Goal: Task Accomplishment & Management: Manage account settings

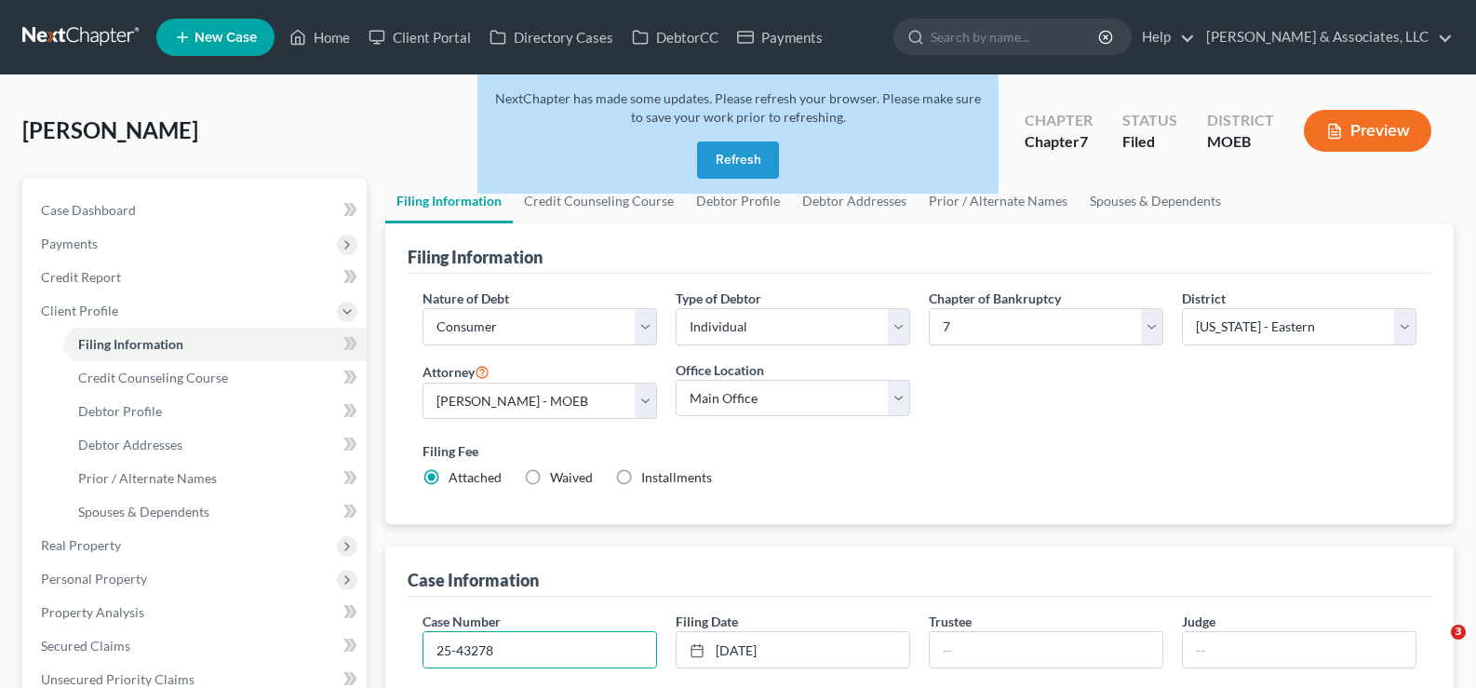
select select "1"
select select "0"
select select "45"
select select "0"
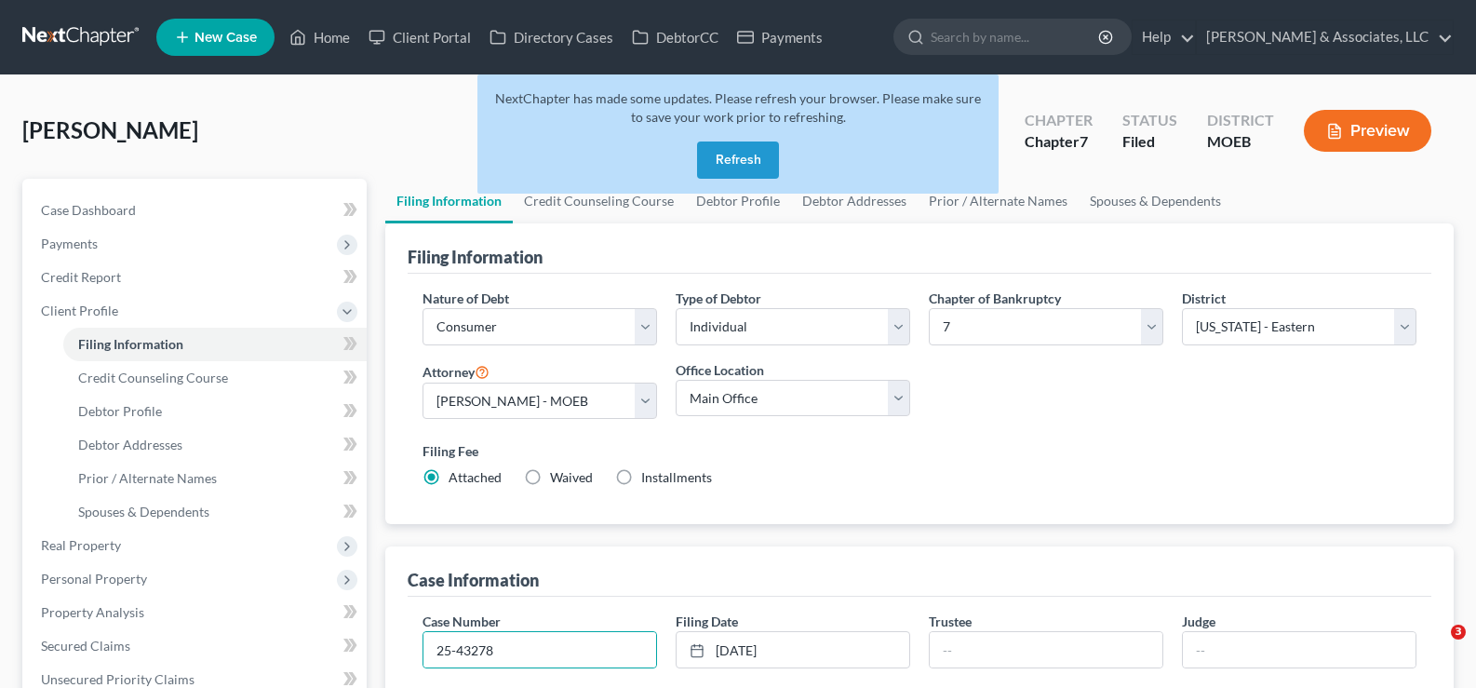
select select "26"
drag, startPoint x: 710, startPoint y: 157, endPoint x: 578, endPoint y: 124, distance: 136.4
click at [710, 157] on button "Refresh" at bounding box center [738, 159] width 82 height 37
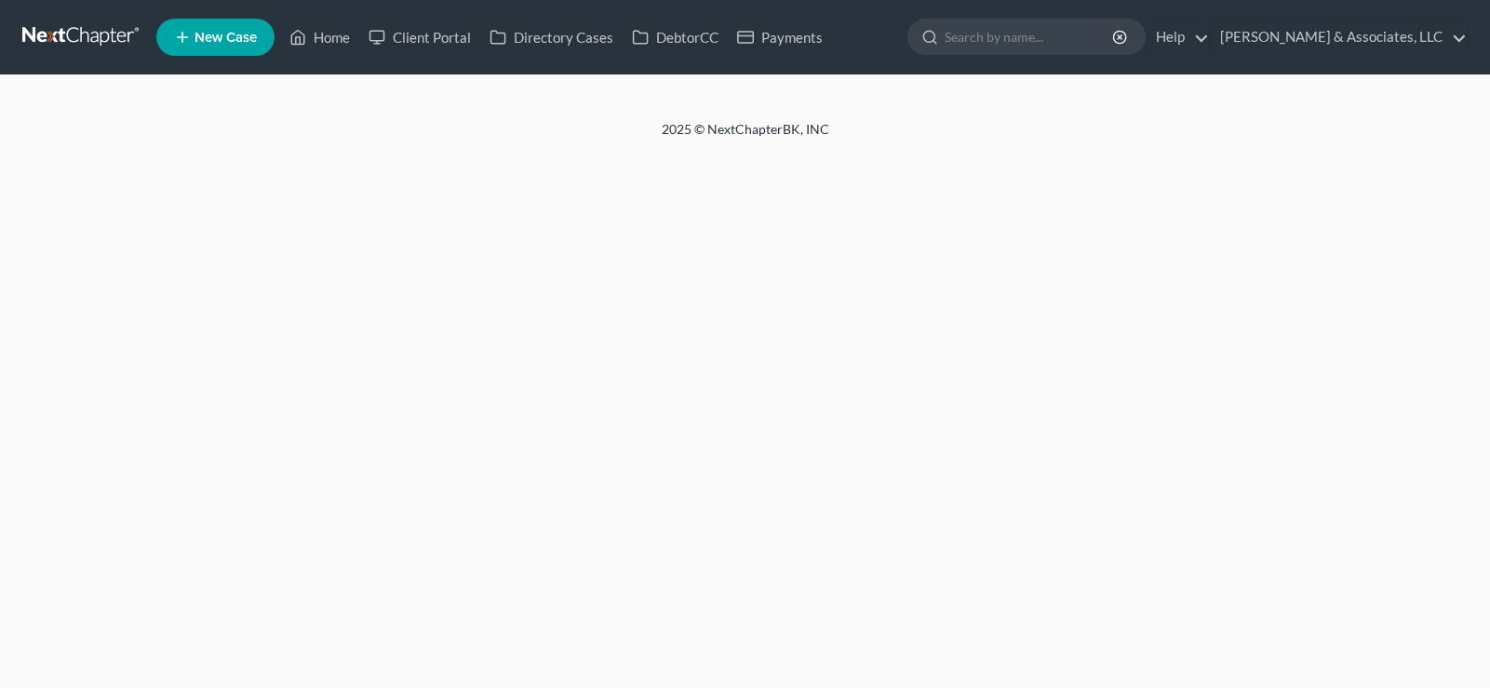
select select "1"
select select "0"
select select "26"
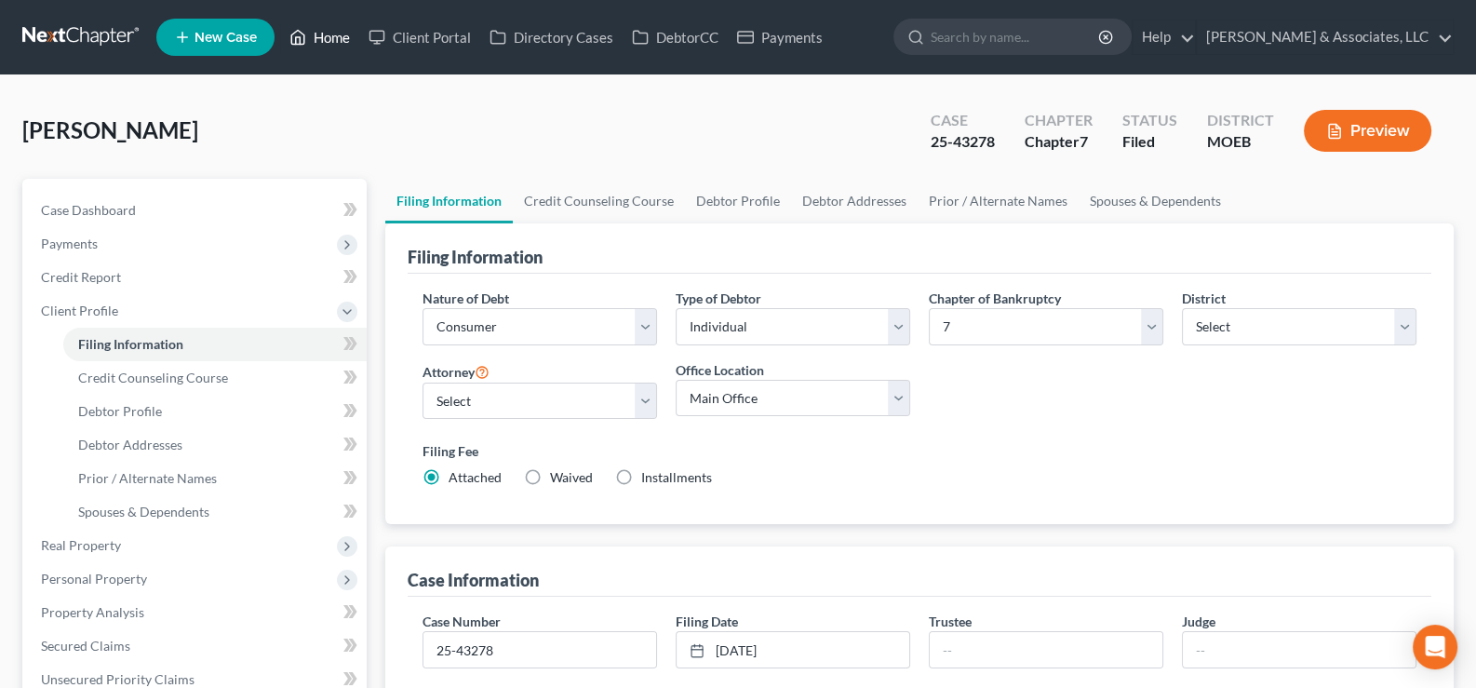
click at [327, 35] on link "Home" at bounding box center [319, 37] width 79 height 34
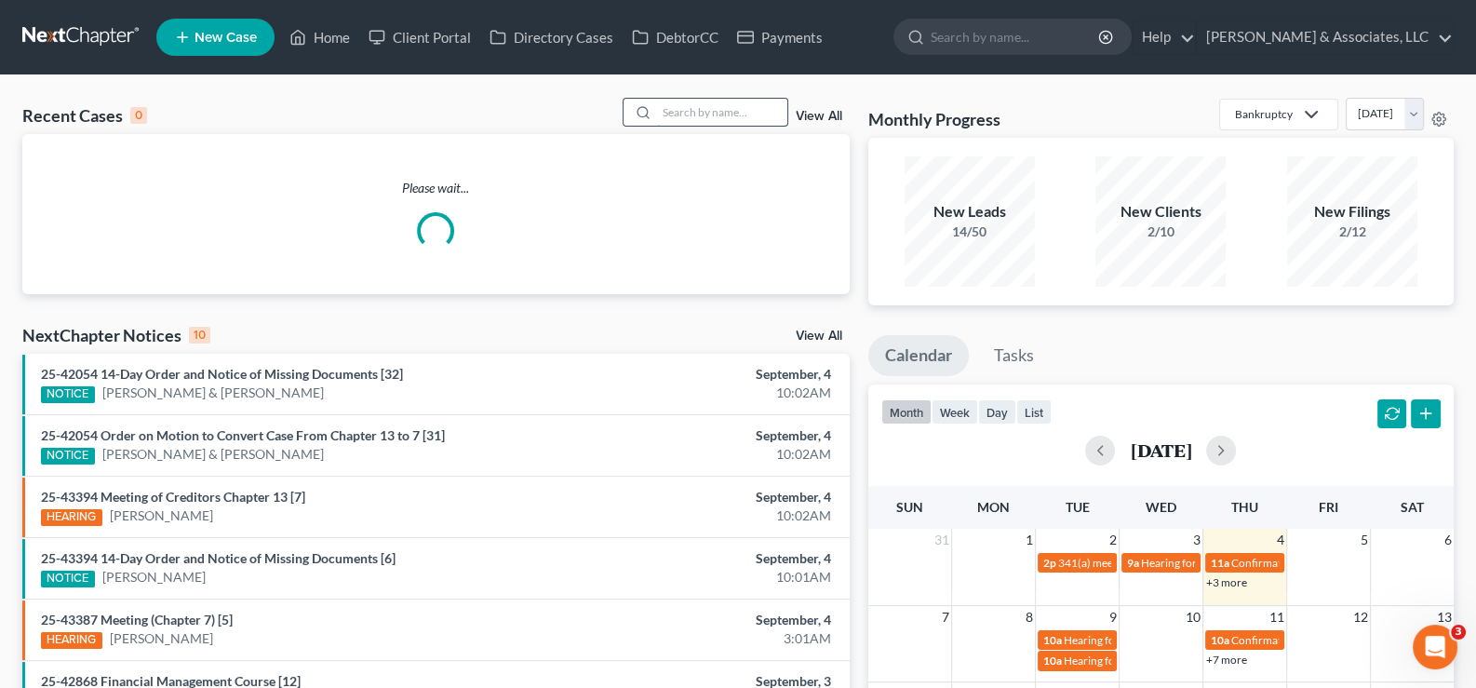
click at [705, 113] on input "search" at bounding box center [722, 112] width 130 height 27
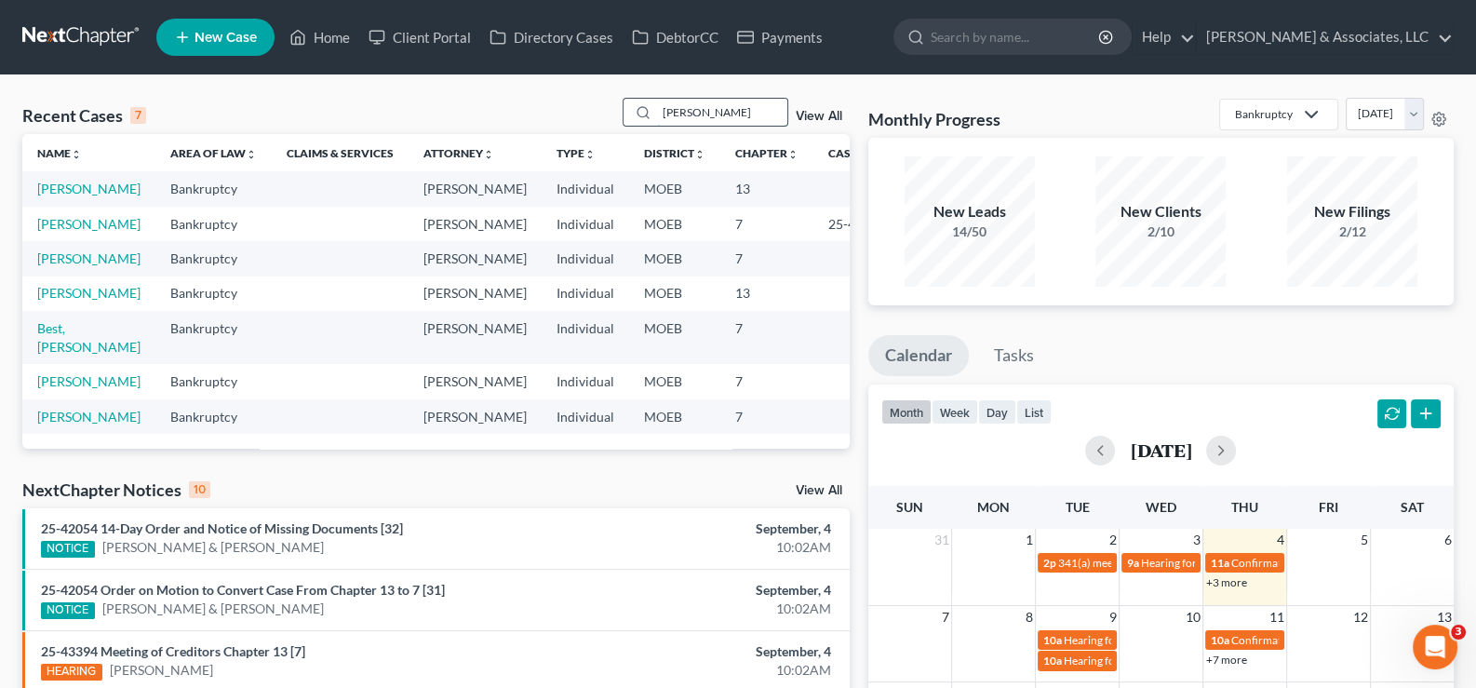
drag, startPoint x: 695, startPoint y: 114, endPoint x: 627, endPoint y: 125, distance: 68.7
click at [627, 125] on div "taylor" at bounding box center [706, 112] width 166 height 29
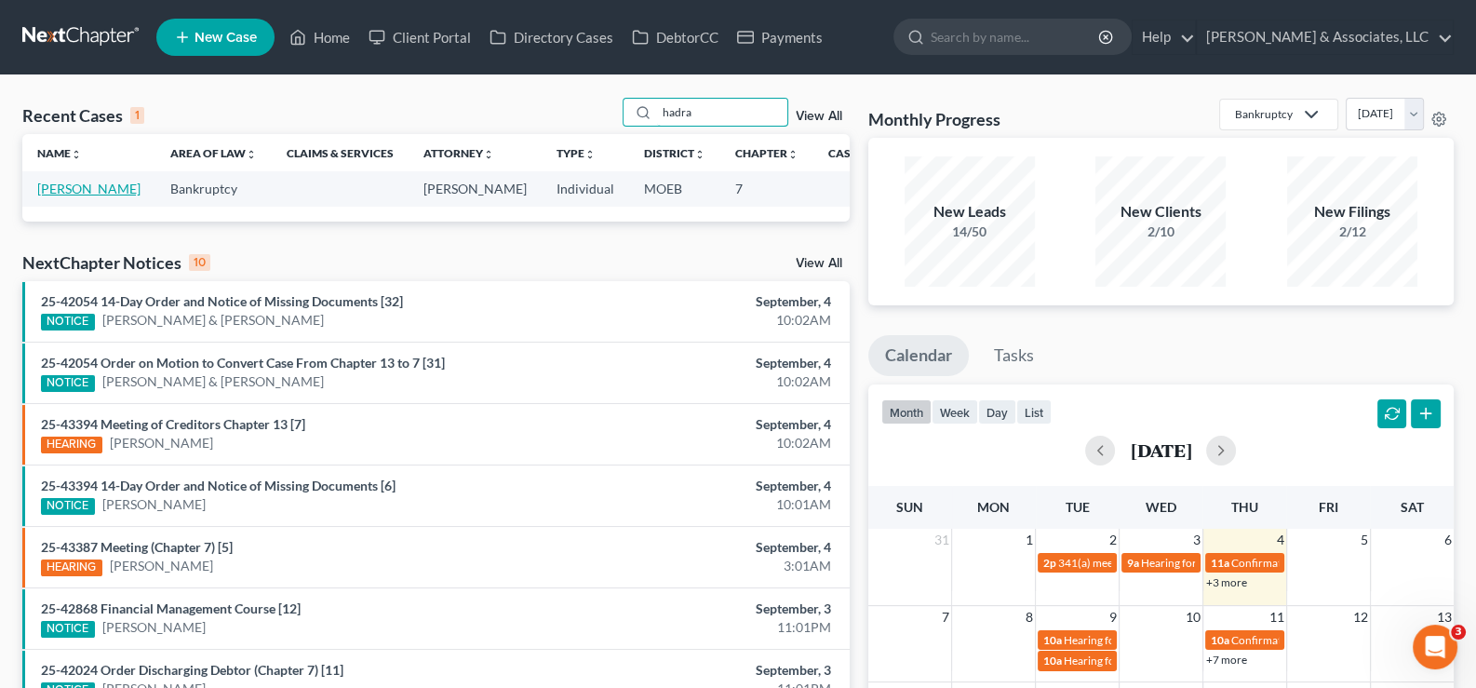
type input "hadra"
click at [40, 196] on link "Hadra, Courtney" at bounding box center [88, 189] width 103 height 16
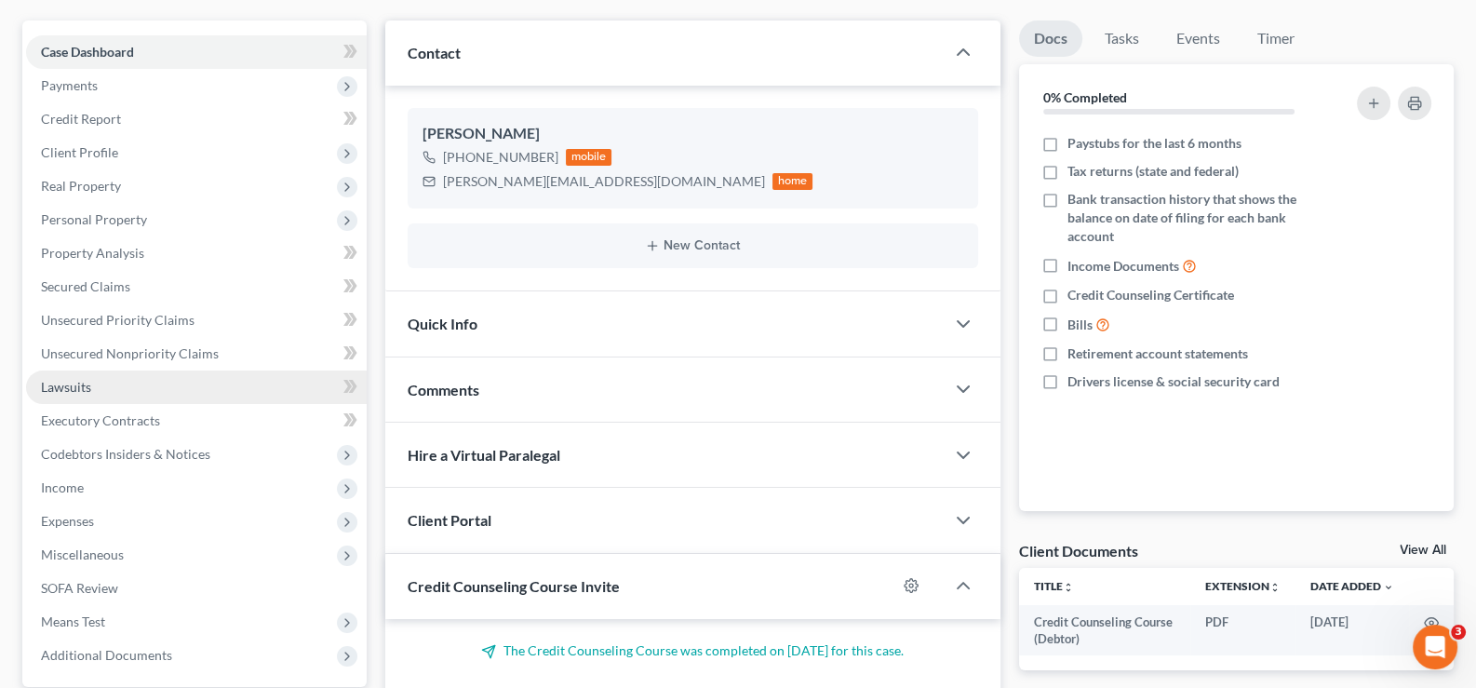
scroll to position [279, 0]
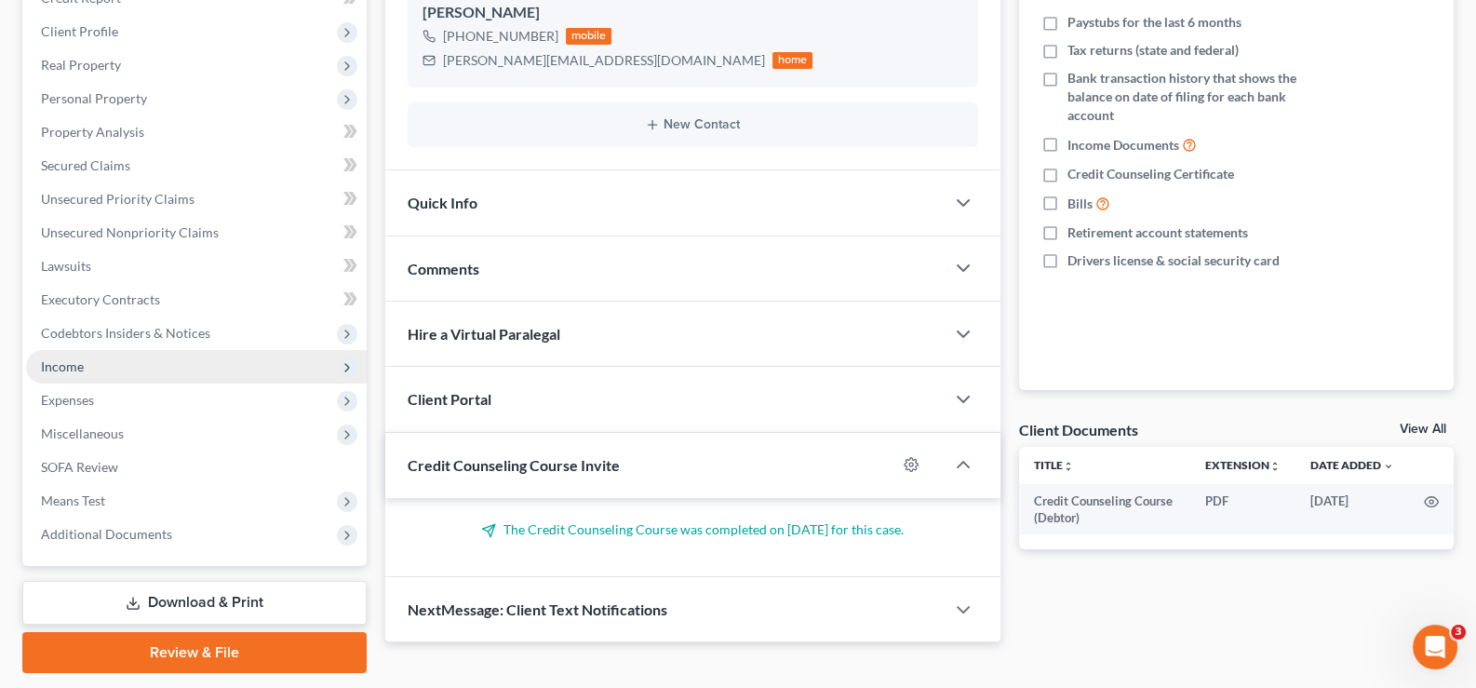
click at [53, 362] on span "Income" at bounding box center [62, 366] width 43 height 16
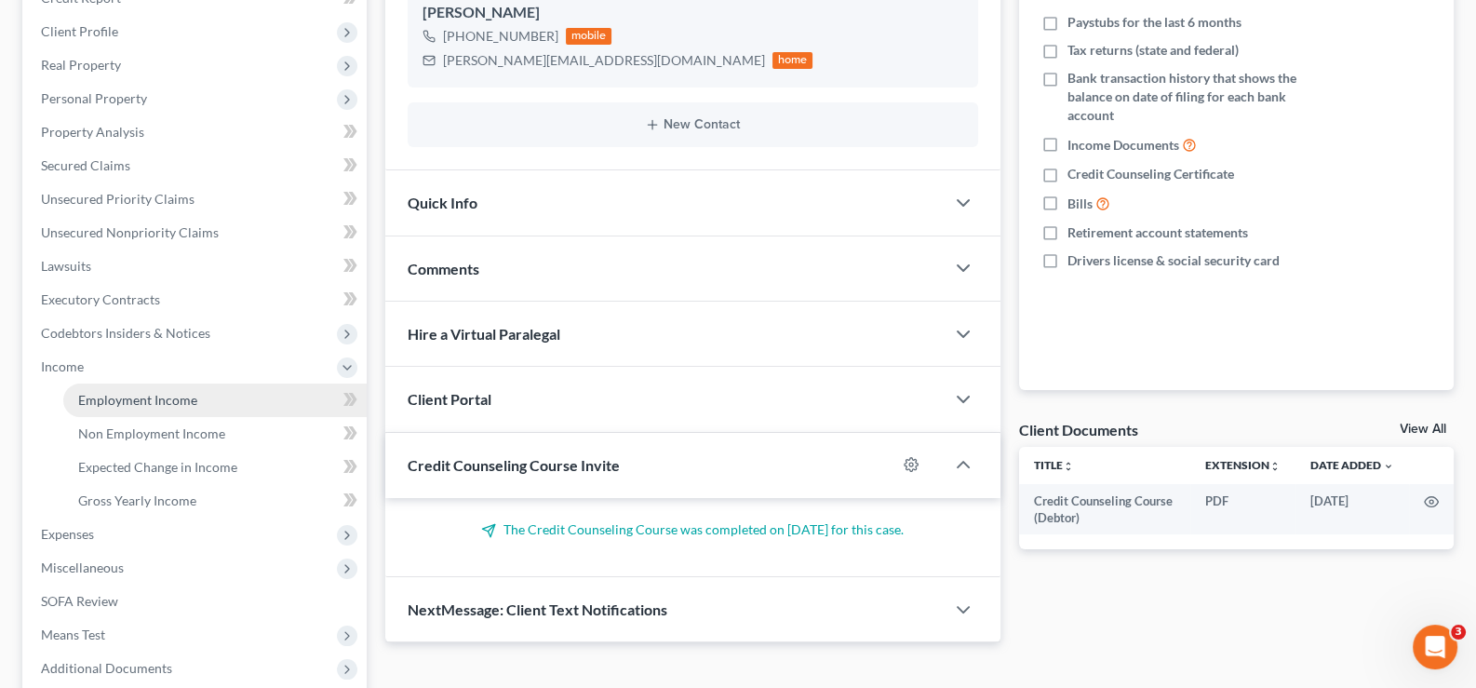
click at [181, 397] on span "Employment Income" at bounding box center [137, 400] width 119 height 16
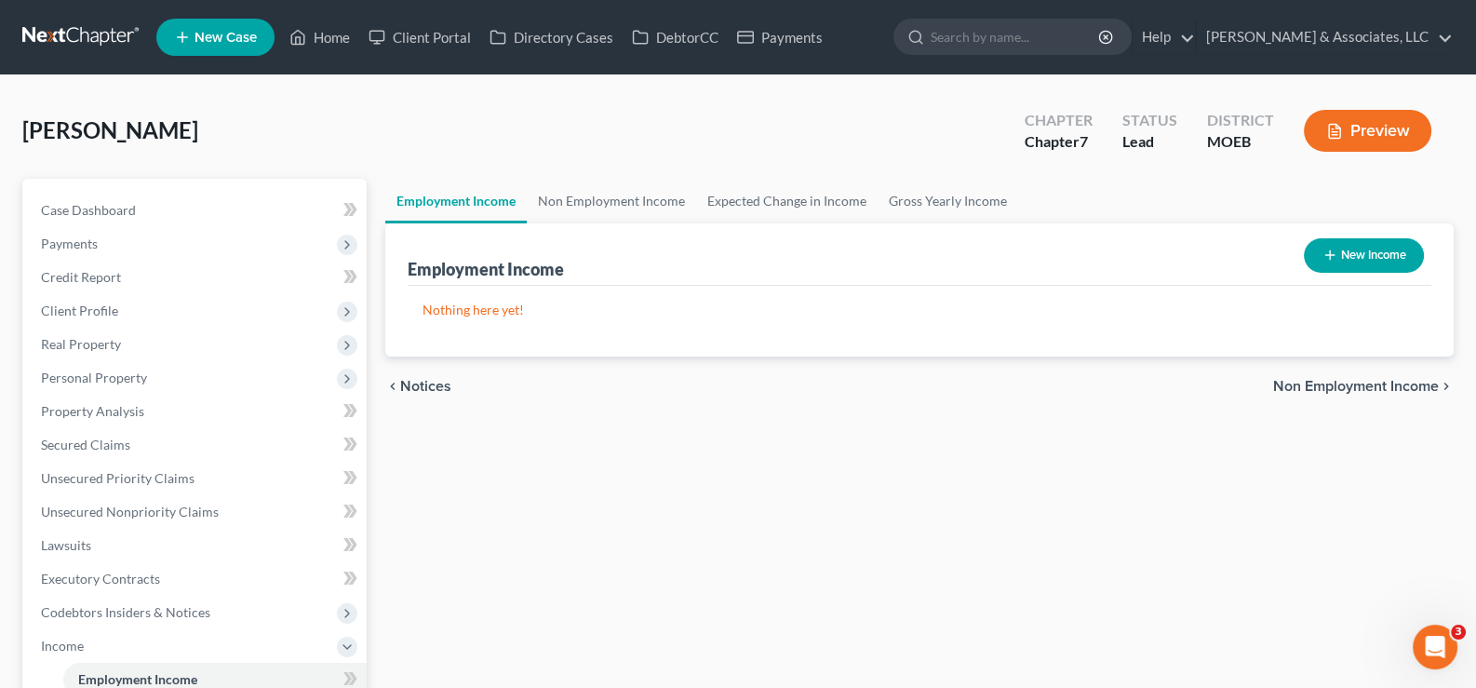
click at [456, 135] on div "Hadra, Courtney Upgraded Chapter Chapter 7 Status Lead District MOEB Preview" at bounding box center [738, 138] width 1432 height 81
click at [298, 104] on div "Hadra, Courtney Upgraded Chapter Chapter 7 Status Lead District MOEB Preview" at bounding box center [738, 138] width 1432 height 81
click at [74, 241] on span "Payments" at bounding box center [69, 243] width 57 height 16
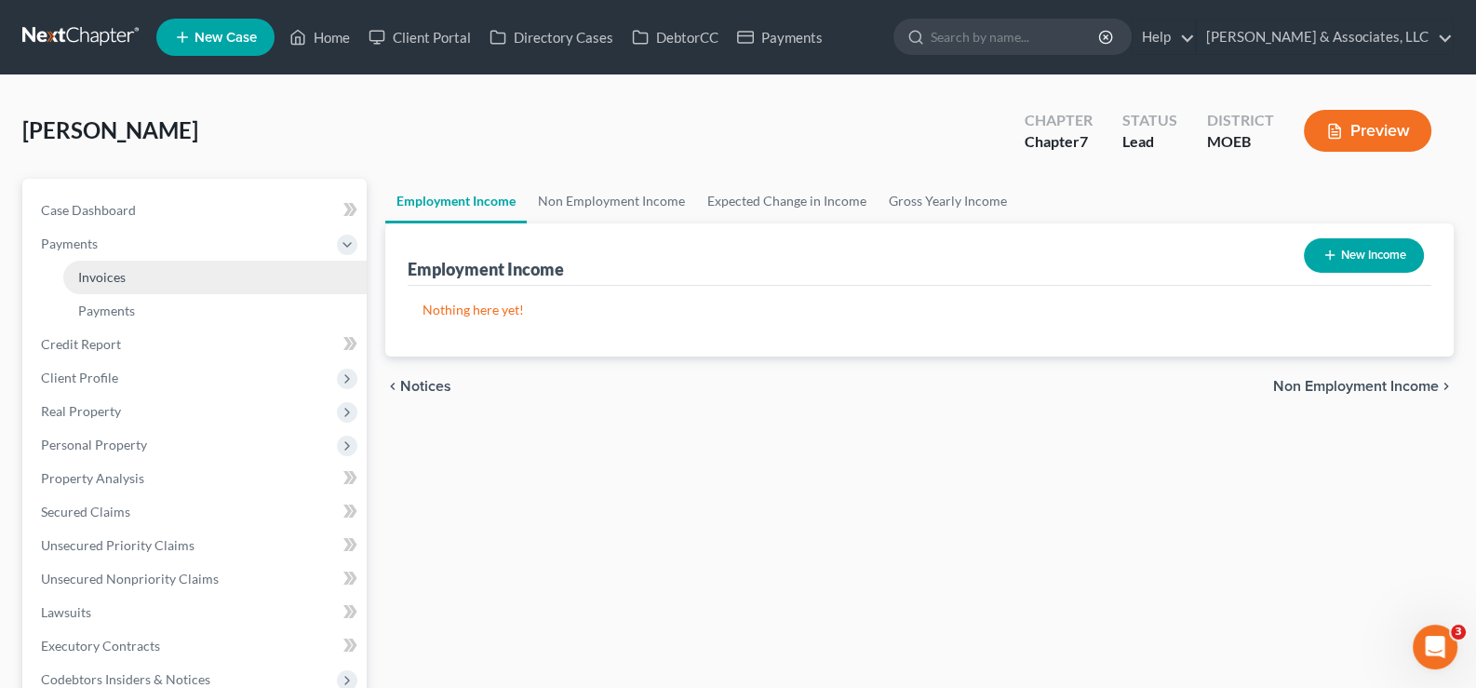
click at [111, 273] on span "Invoices" at bounding box center [101, 277] width 47 height 16
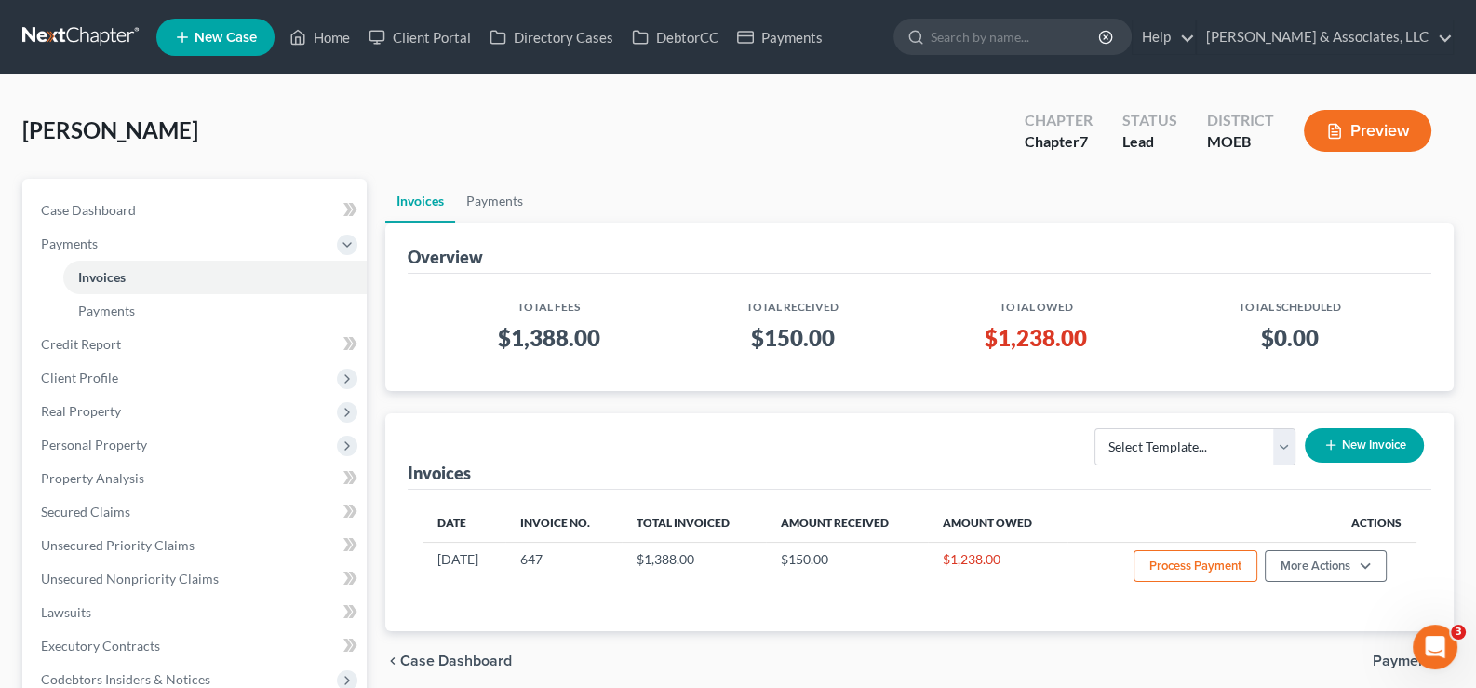
click at [686, 151] on div "Hadra, Courtney Upgraded Chapter Chapter 7 Status Lead District MOEB Preview" at bounding box center [738, 138] width 1432 height 81
click at [57, 235] on span "Payments" at bounding box center [69, 243] width 57 height 16
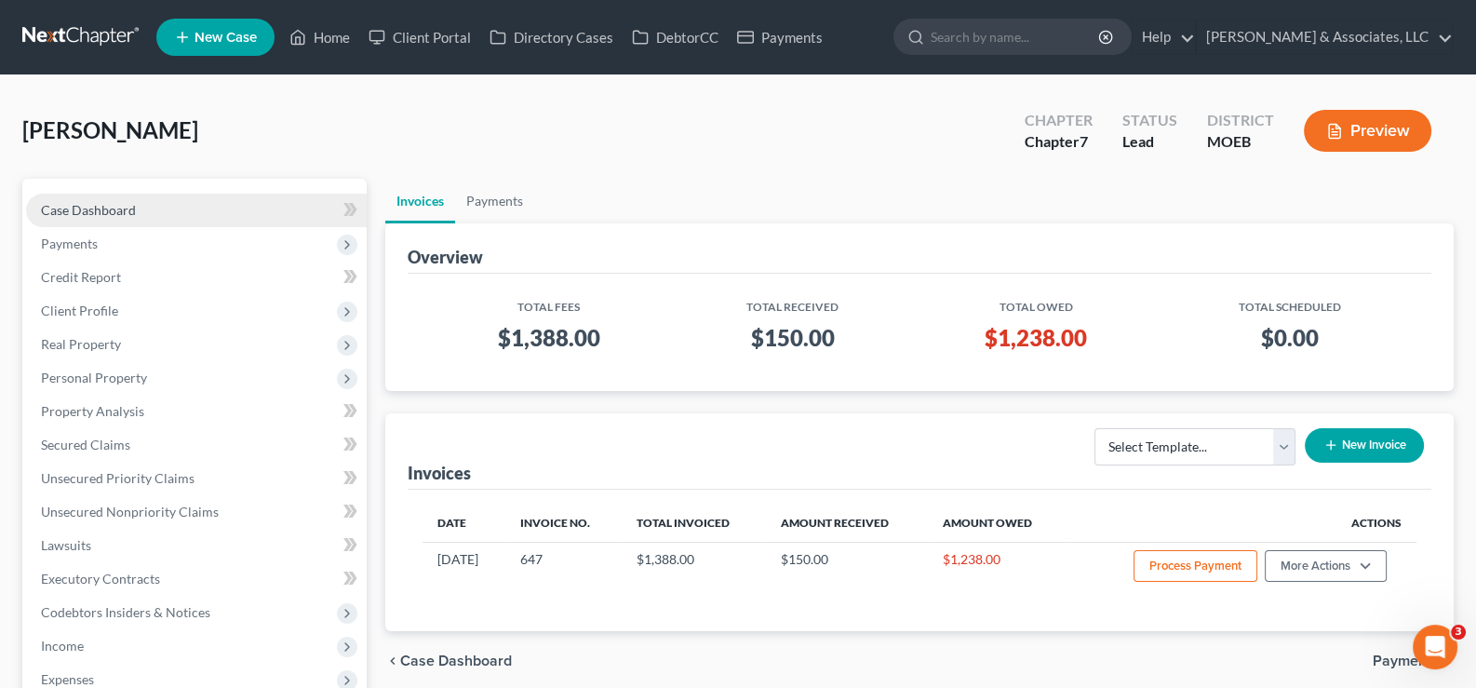
click at [77, 205] on span "Case Dashboard" at bounding box center [88, 210] width 95 height 16
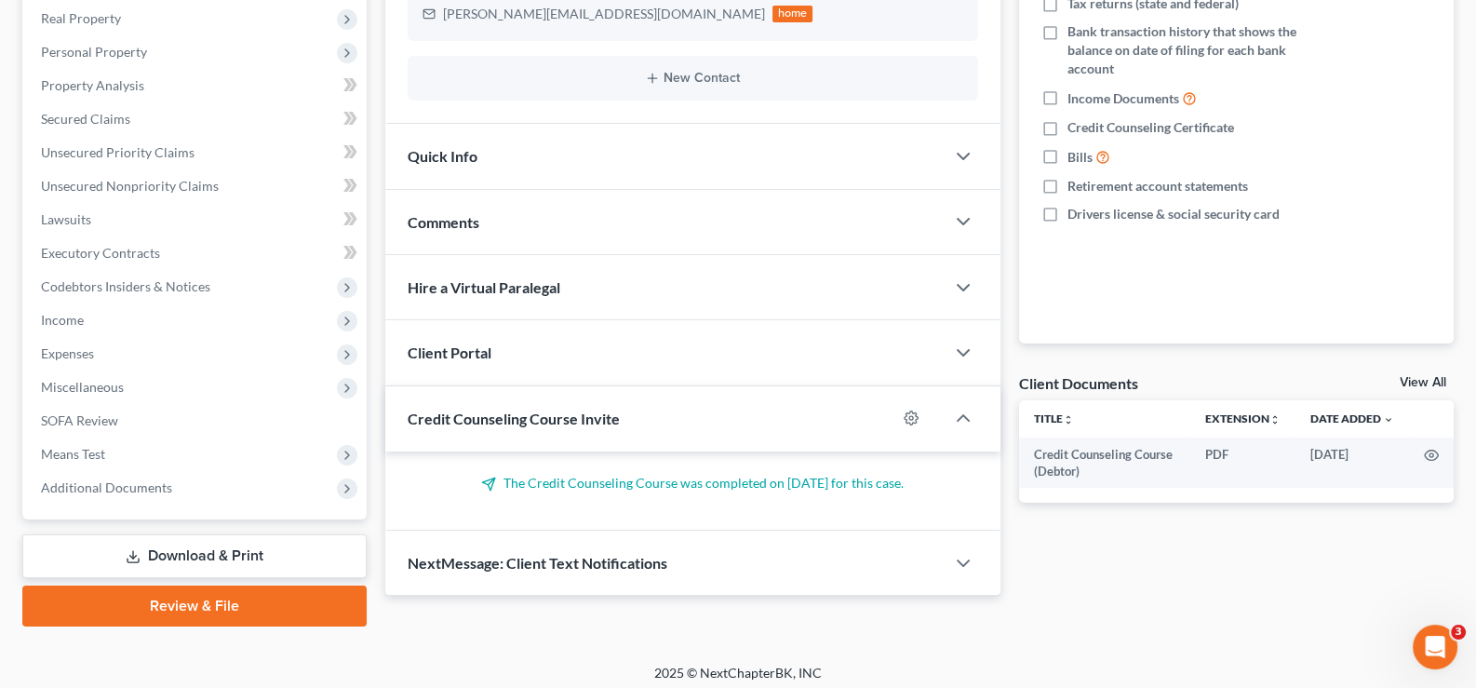
scroll to position [333, 0]
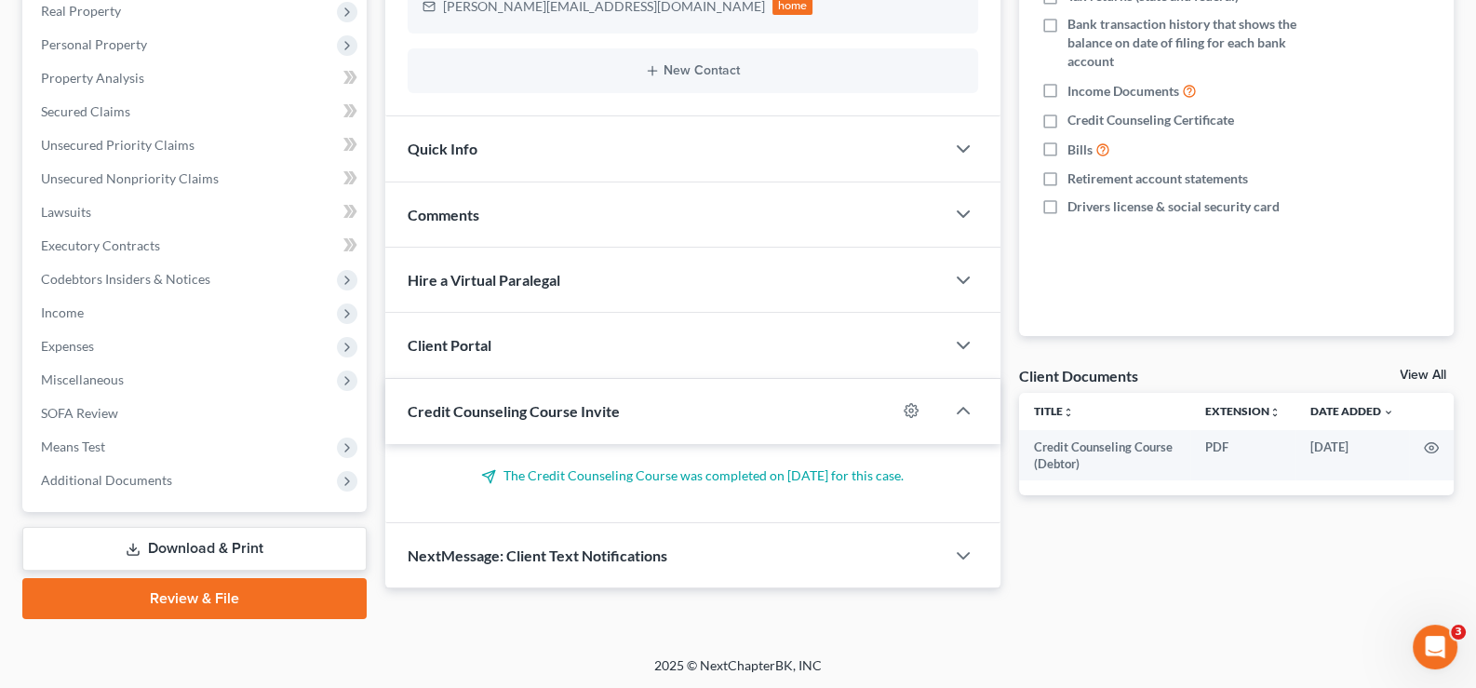
click at [476, 414] on span "Credit Counseling Course Invite" at bounding box center [514, 411] width 212 height 18
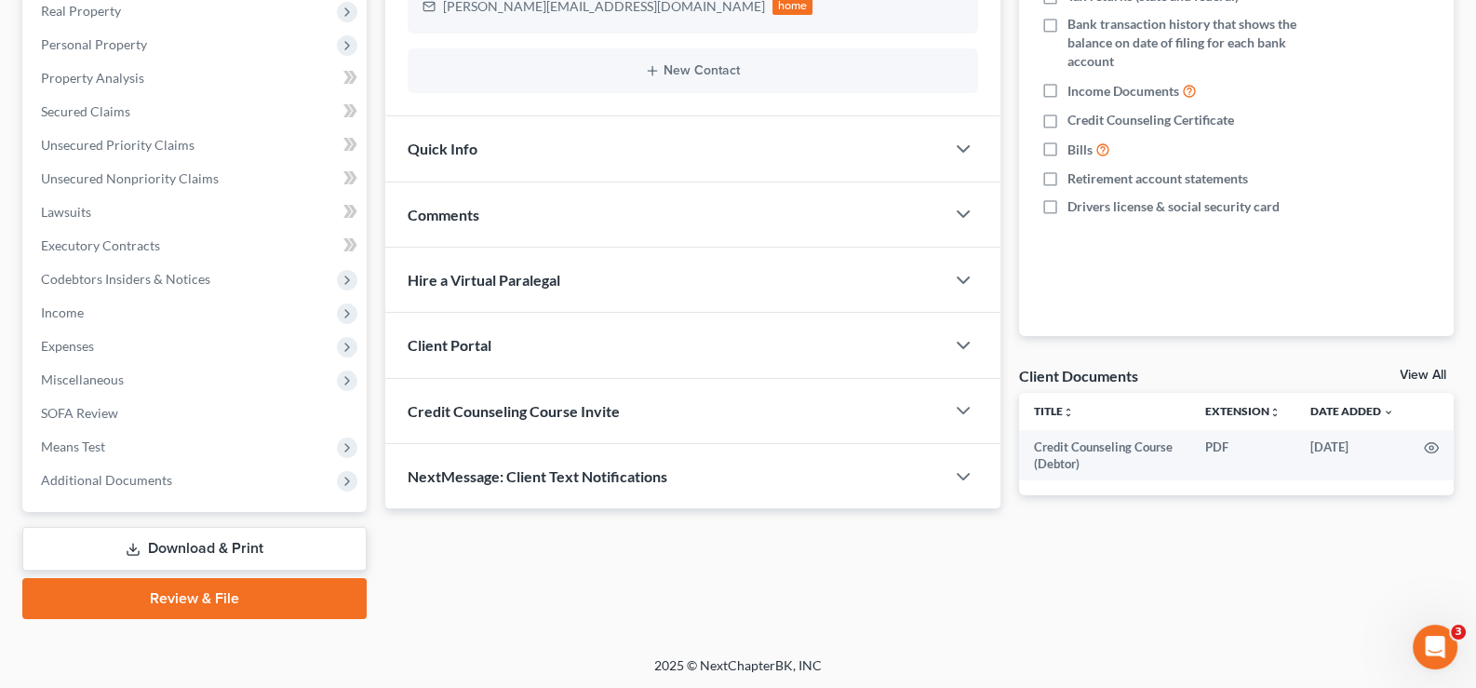
click at [468, 330] on div "Client Portal" at bounding box center [665, 345] width 560 height 64
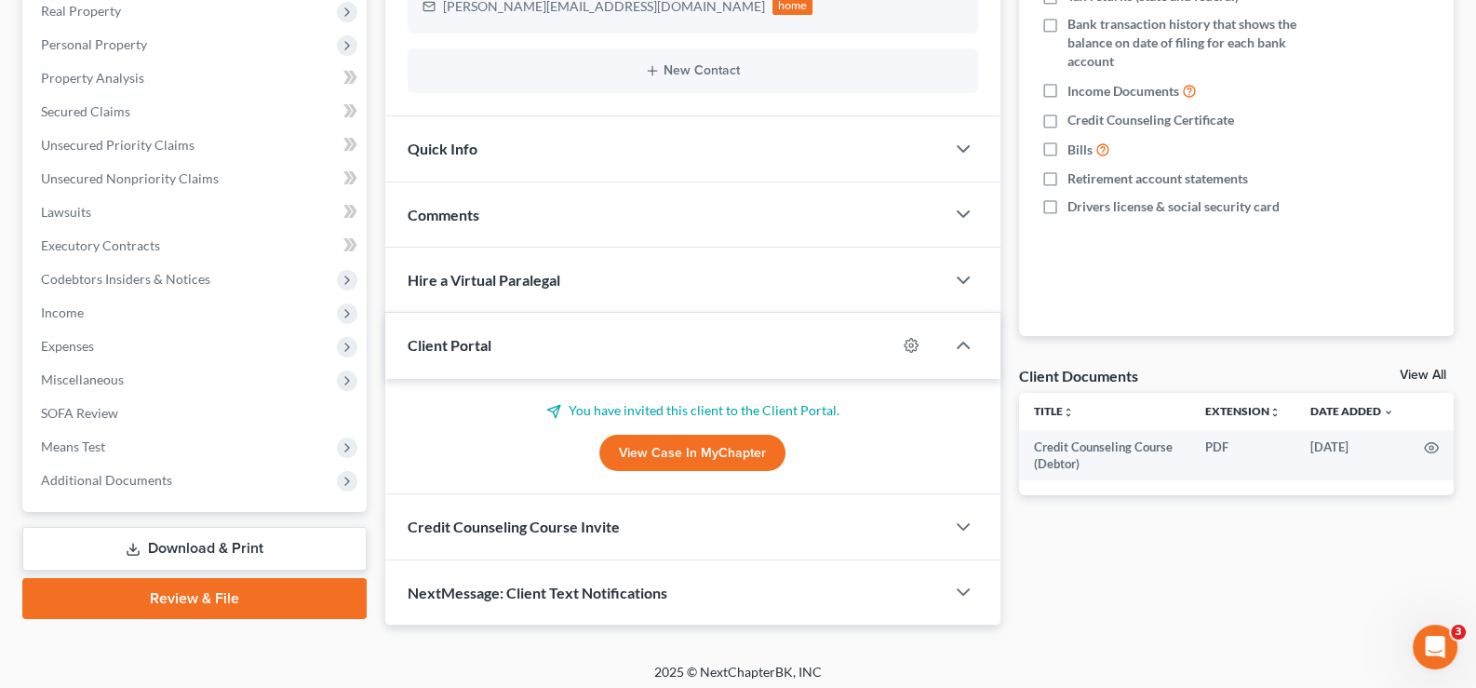
click at [675, 451] on link "View Case in MyChapter" at bounding box center [692, 453] width 186 height 37
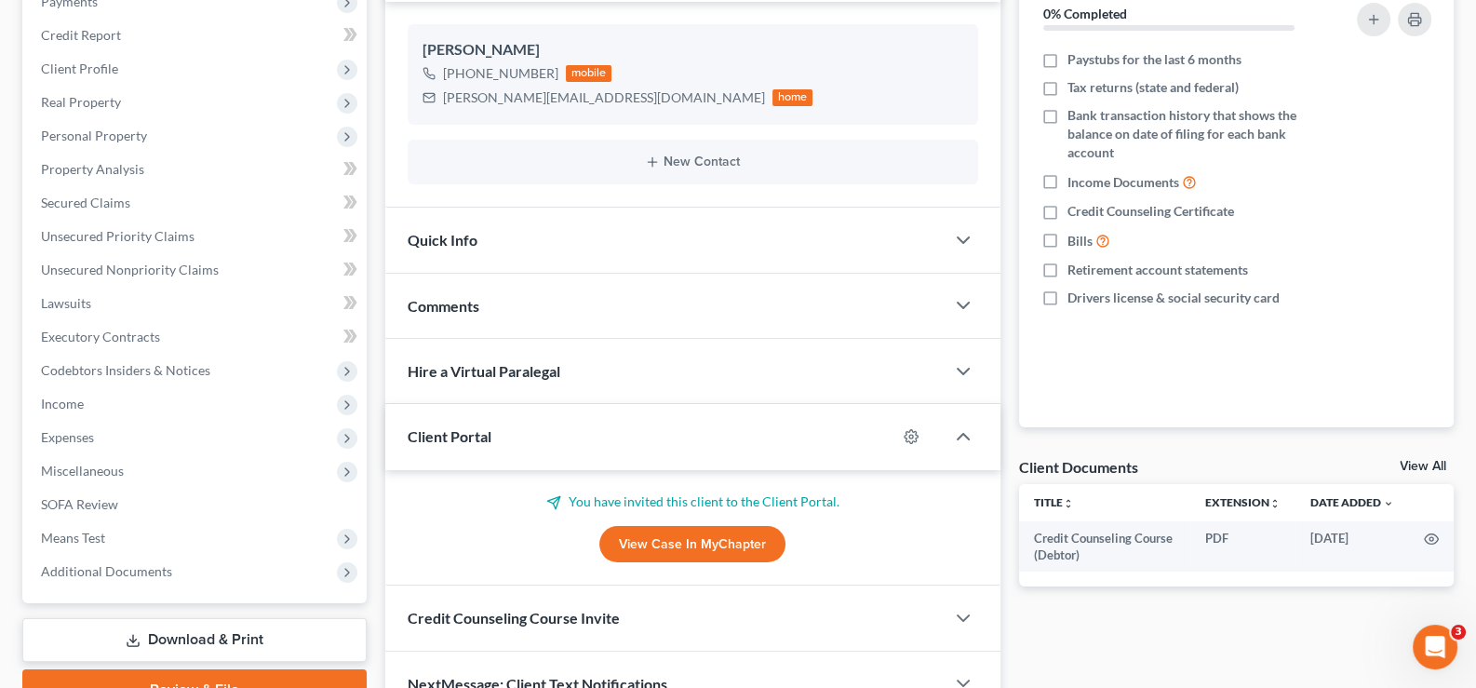
scroll to position [279, 0]
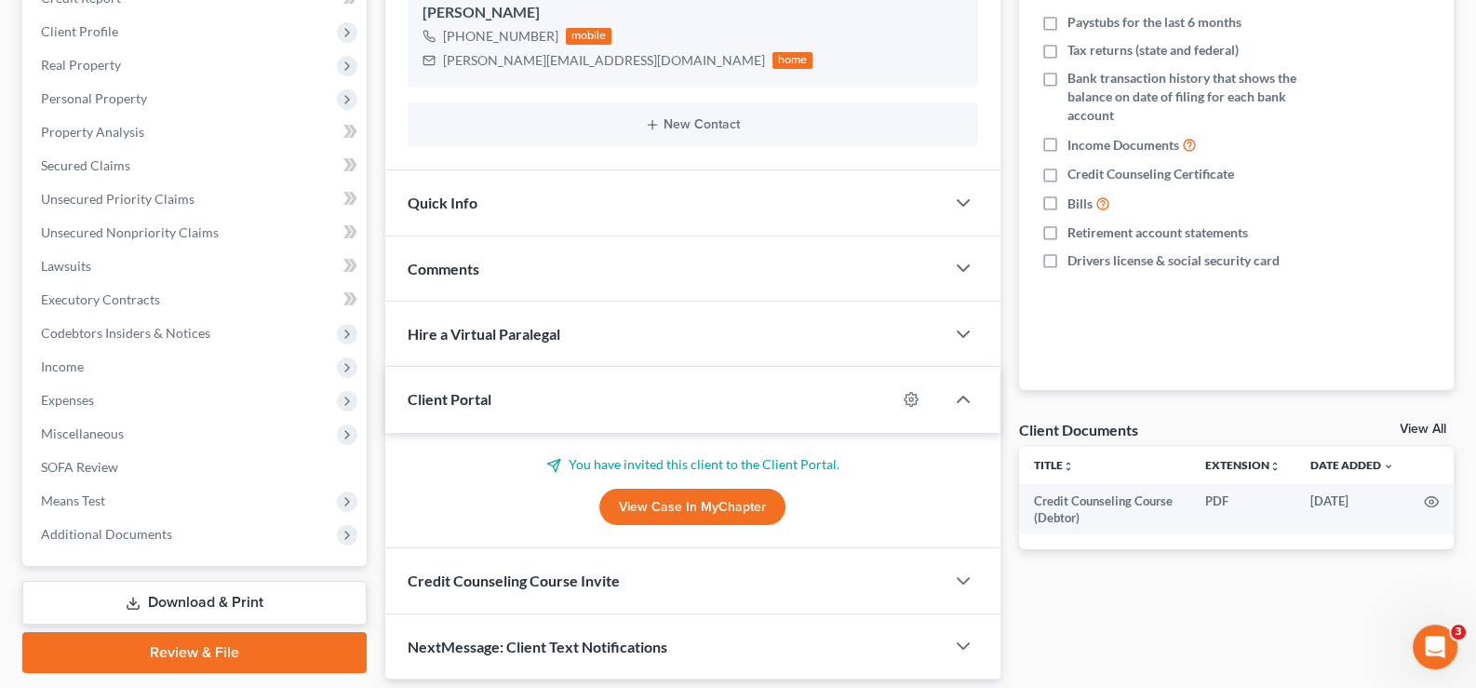
click at [690, 504] on link "View Case in MyChapter" at bounding box center [692, 507] width 186 height 37
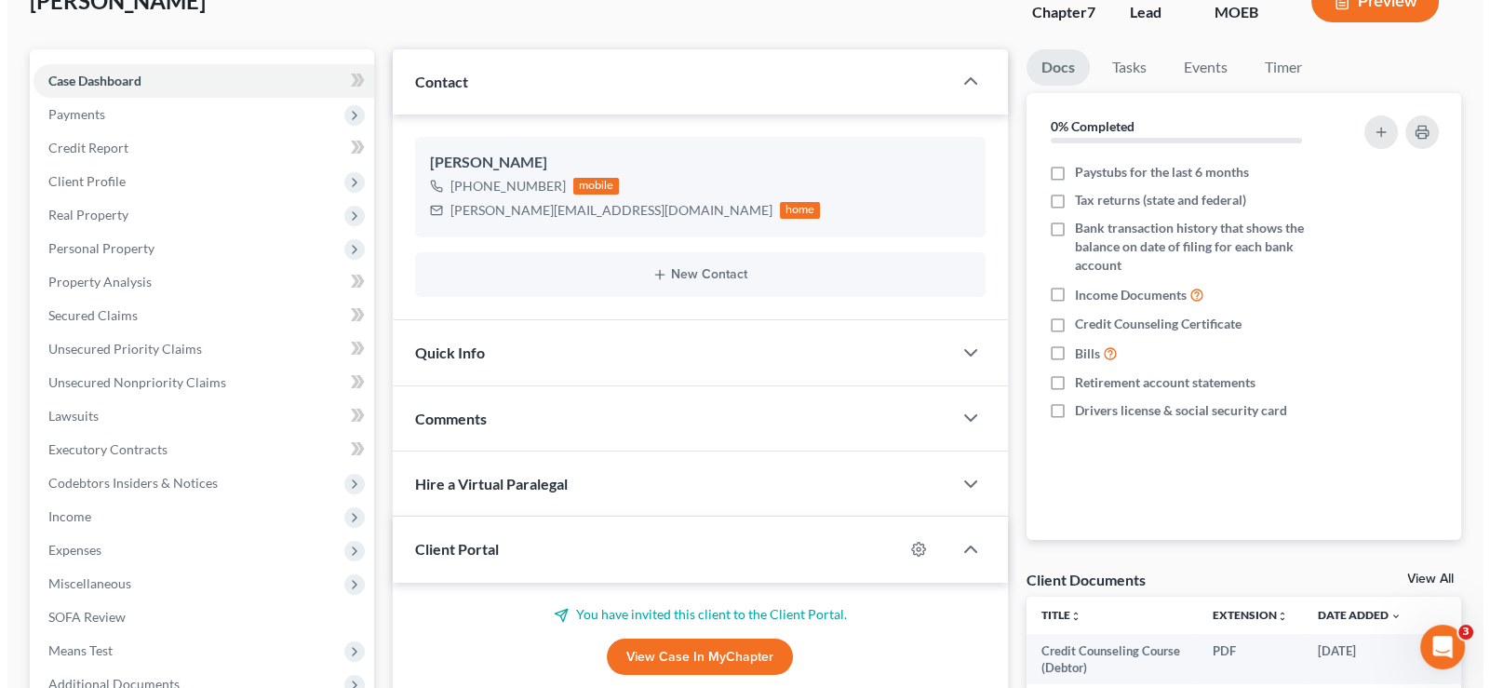
scroll to position [0, 0]
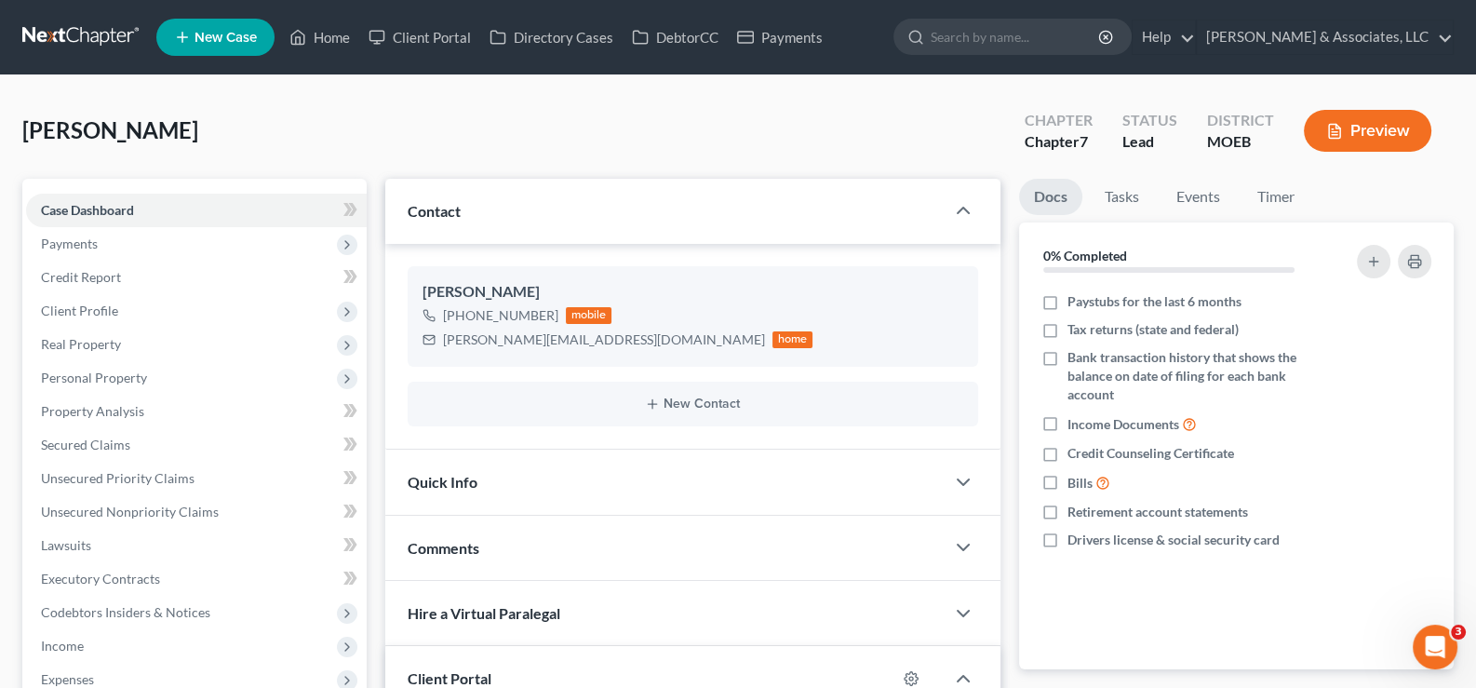
drag, startPoint x: 1121, startPoint y: 547, endPoint x: 1119, endPoint y: 608, distance: 60.5
click at [1121, 547] on span "Drivers license & social security card" at bounding box center [1174, 540] width 212 height 19
click at [1087, 543] on input "Drivers license & social security card" at bounding box center [1081, 537] width 12 height 12
checkbox input "true"
click at [1187, 646] on div "Nothing here yet! Paystubs for the last 6 months Tax returns (state and federal…" at bounding box center [1236, 479] width 435 height 382
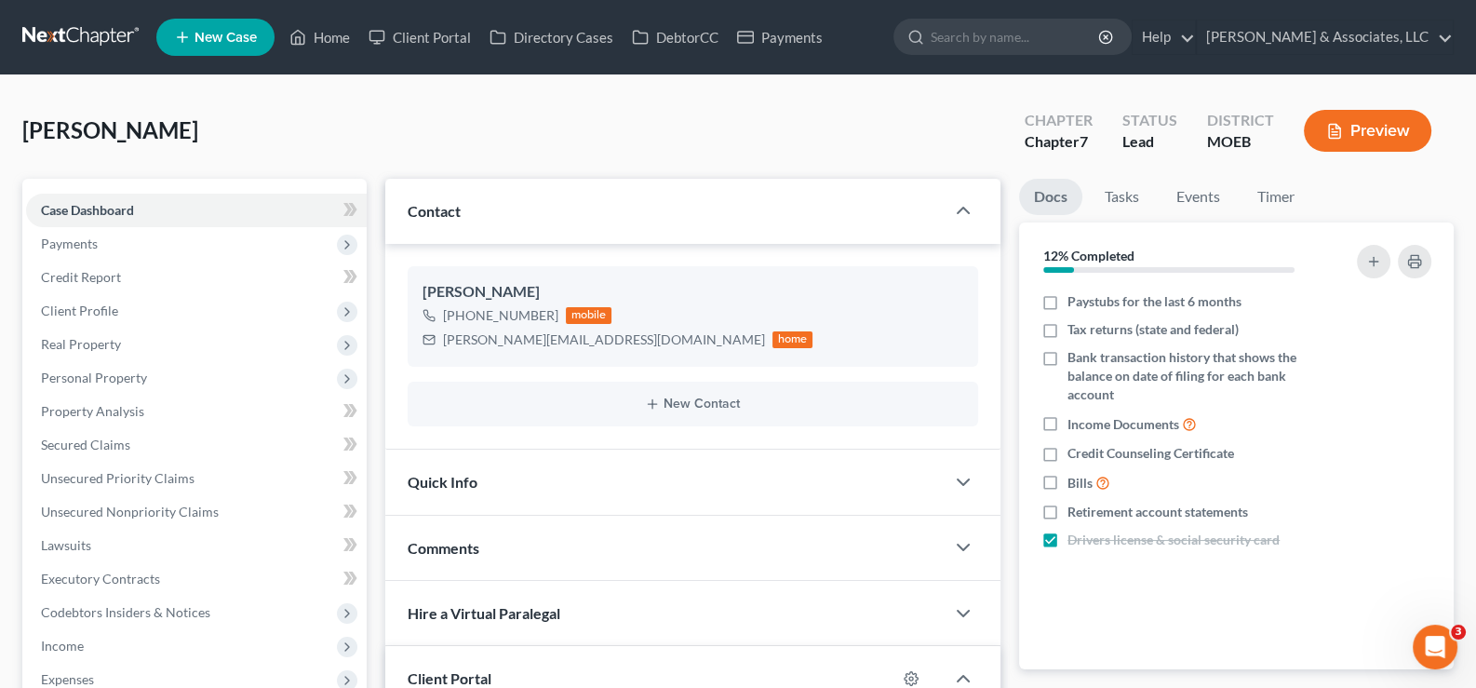
click at [220, 36] on span "New Case" at bounding box center [226, 38] width 62 height 14
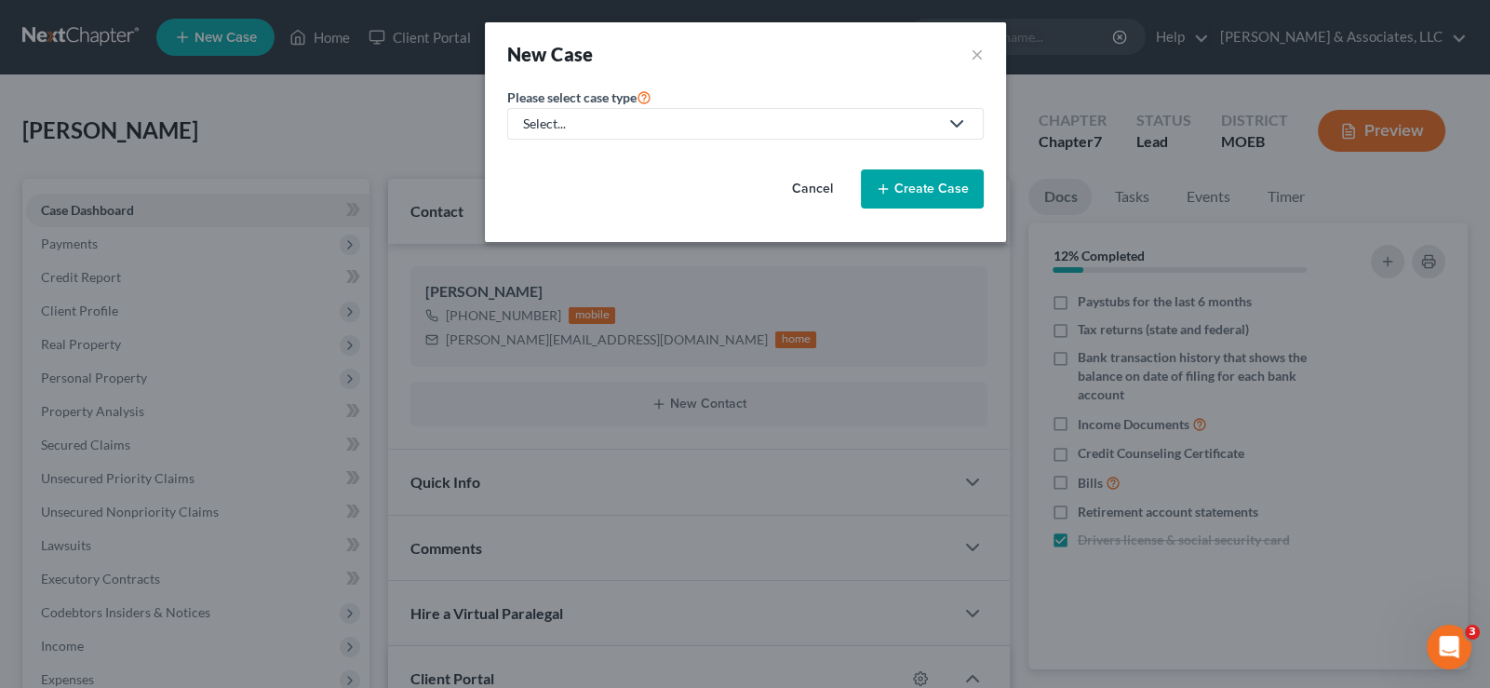
click at [597, 121] on div "Select..." at bounding box center [730, 123] width 415 height 19
click at [597, 151] on div "Bankruptcy" at bounding box center [606, 160] width 163 height 19
select select "45"
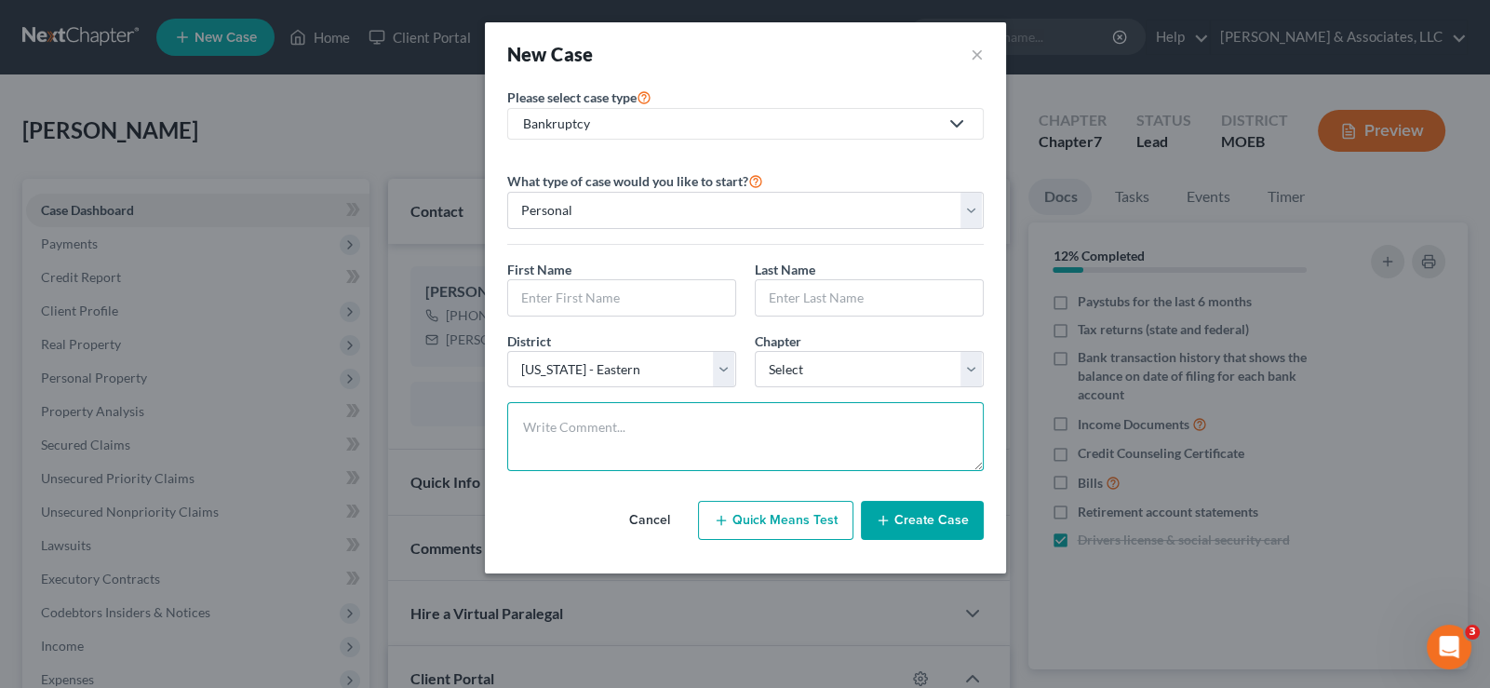
click at [684, 414] on textarea at bounding box center [745, 436] width 477 height 69
paste textarea "Means test to estimate Ch 13 payment with IRS debt."
type textarea "Means test to estimate Ch 13 payment with IRS debt."
drag, startPoint x: 596, startPoint y: 288, endPoint x: 666, endPoint y: 284, distance: 69.9
click at [596, 288] on input "text" at bounding box center [621, 297] width 227 height 35
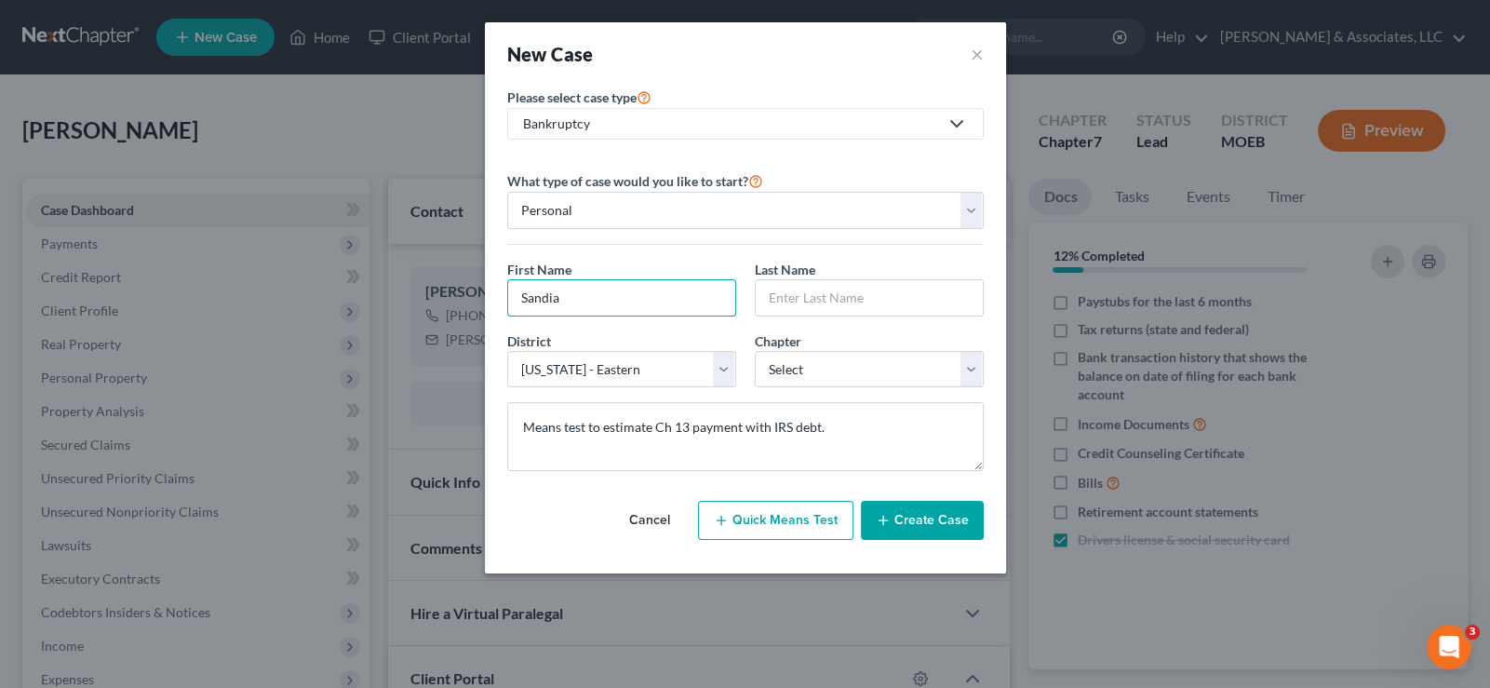
type input "Sandia"
click at [837, 285] on input "Ro" at bounding box center [869, 297] width 227 height 35
type input "Robinson"
click at [799, 376] on select "Select 7 11 12 13" at bounding box center [869, 369] width 229 height 37
select select "3"
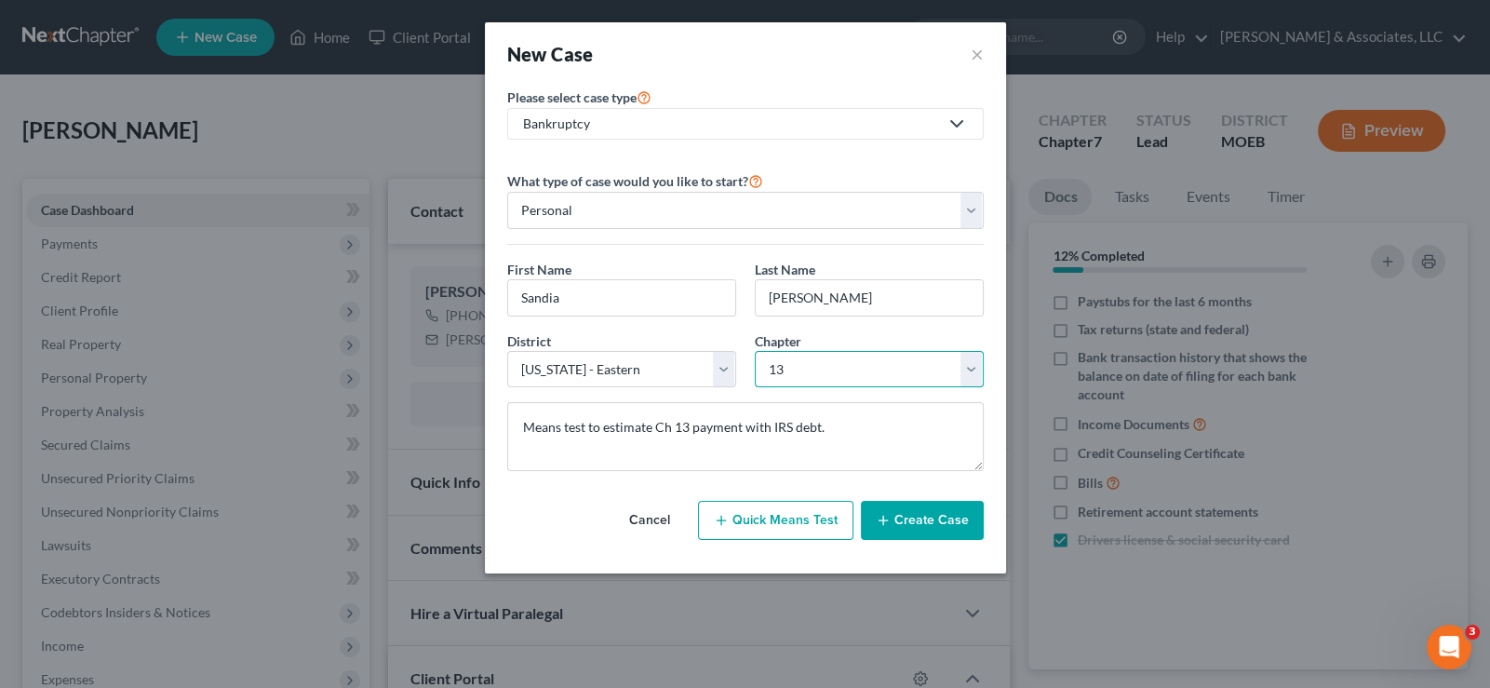
click at [755, 351] on select "Select 7 11 12 13" at bounding box center [869, 369] width 229 height 37
drag, startPoint x: 894, startPoint y: 515, endPoint x: 731, endPoint y: 0, distance: 539.9
click at [893, 512] on button "Create Case" at bounding box center [922, 520] width 123 height 39
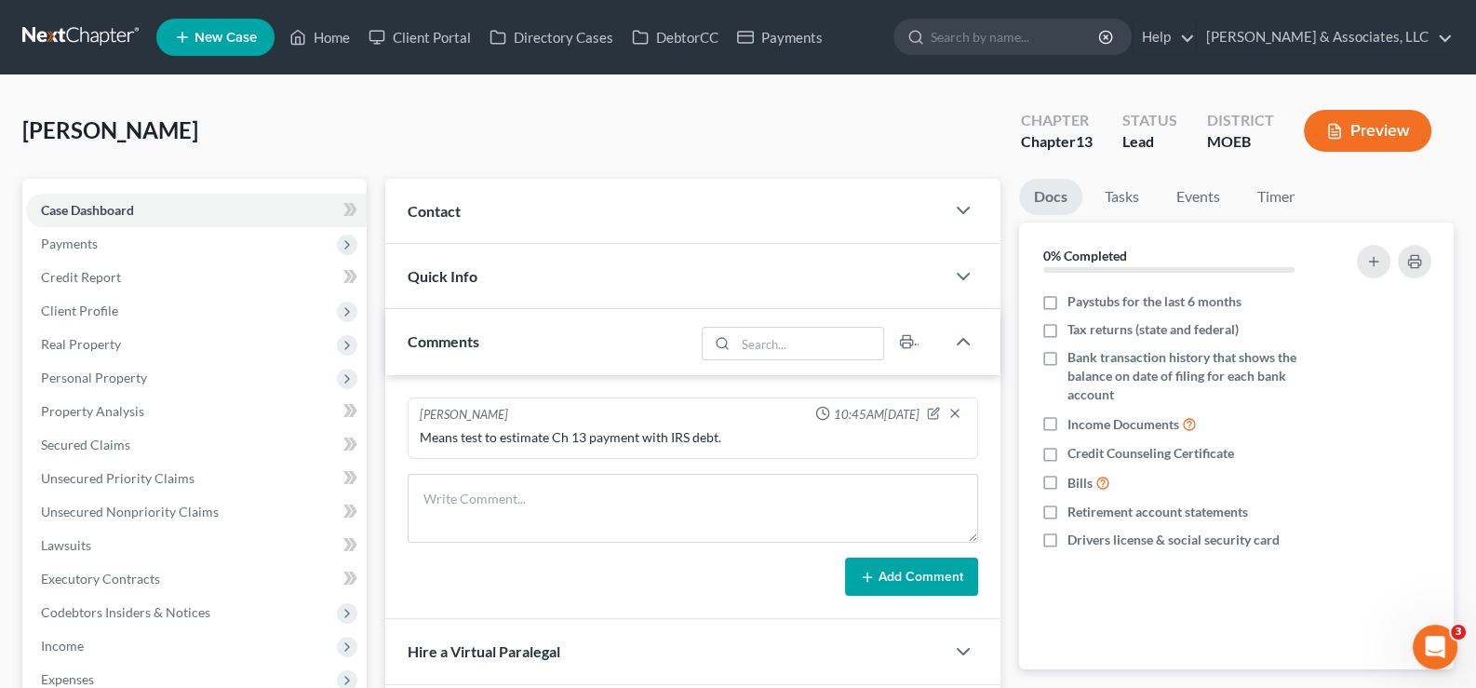
click at [424, 205] on span "Contact" at bounding box center [434, 211] width 53 height 18
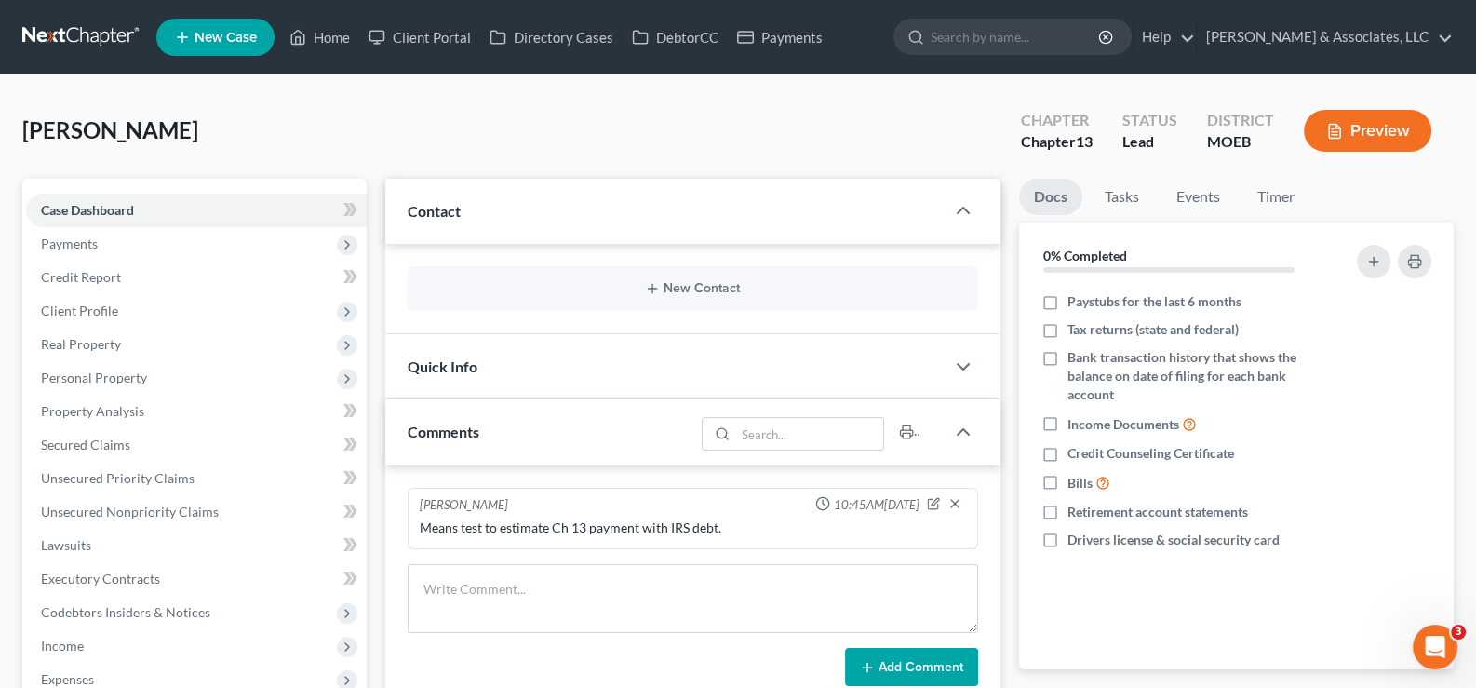
click at [510, 275] on div "New Contact" at bounding box center [694, 288] width 572 height 45
click at [669, 284] on button "New Contact" at bounding box center [694, 288] width 542 height 15
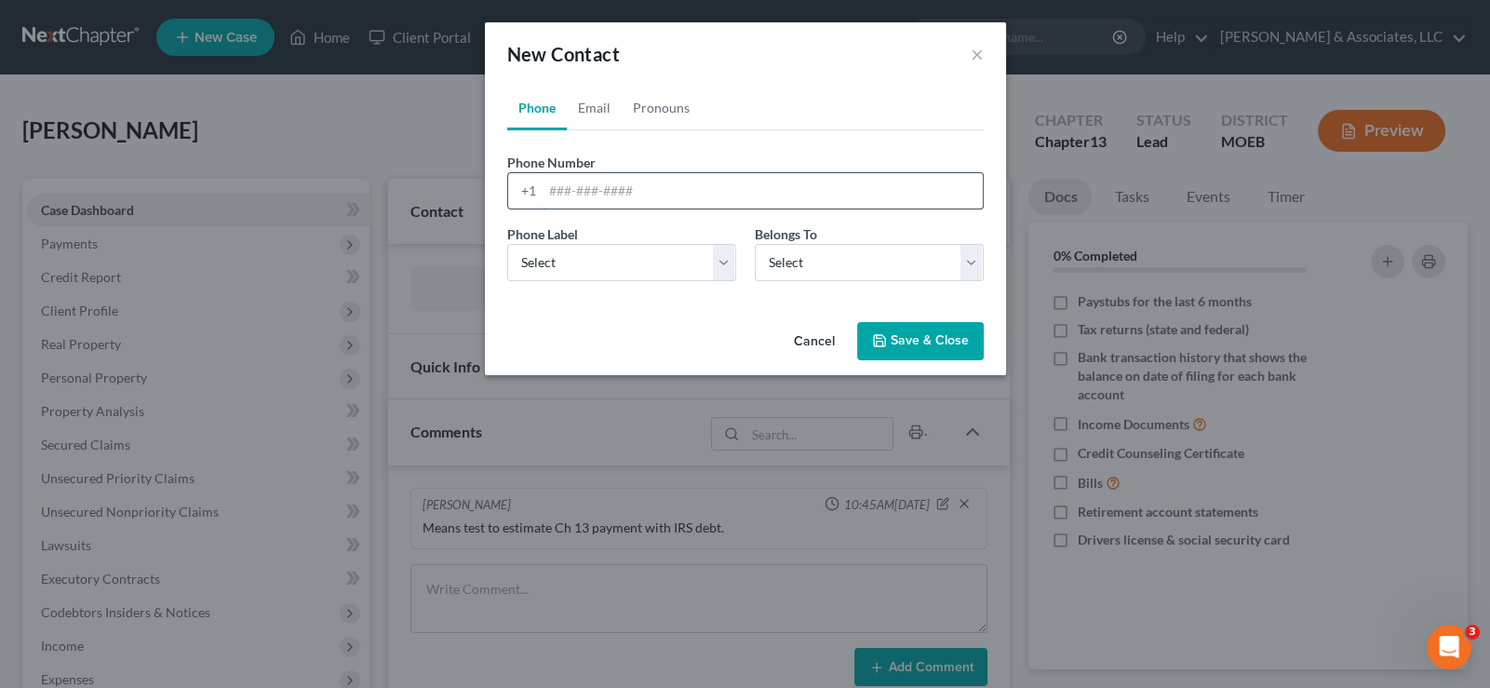
click at [547, 186] on input "tel" at bounding box center [763, 190] width 440 height 35
paste input "314-369-5318"
type input "314-369-5318"
click at [548, 258] on select "Select Mobile Home Work Other" at bounding box center [621, 262] width 229 height 37
select select "0"
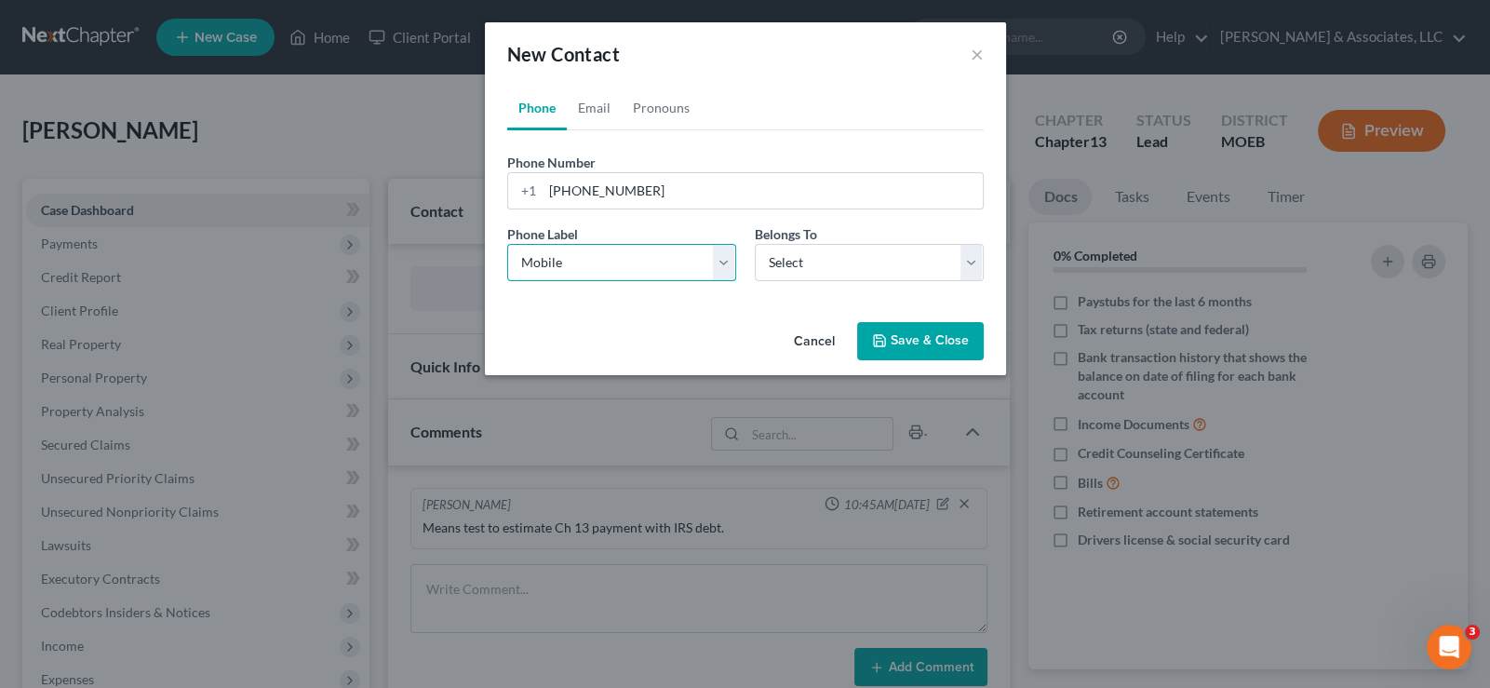
click at [507, 244] on select "Select Mobile Home Work Other" at bounding box center [621, 262] width 229 height 37
click at [779, 264] on select "Select Client Other" at bounding box center [869, 262] width 229 height 37
select select "0"
click at [755, 244] on select "Select Client Other" at bounding box center [869, 262] width 229 height 37
select select "0"
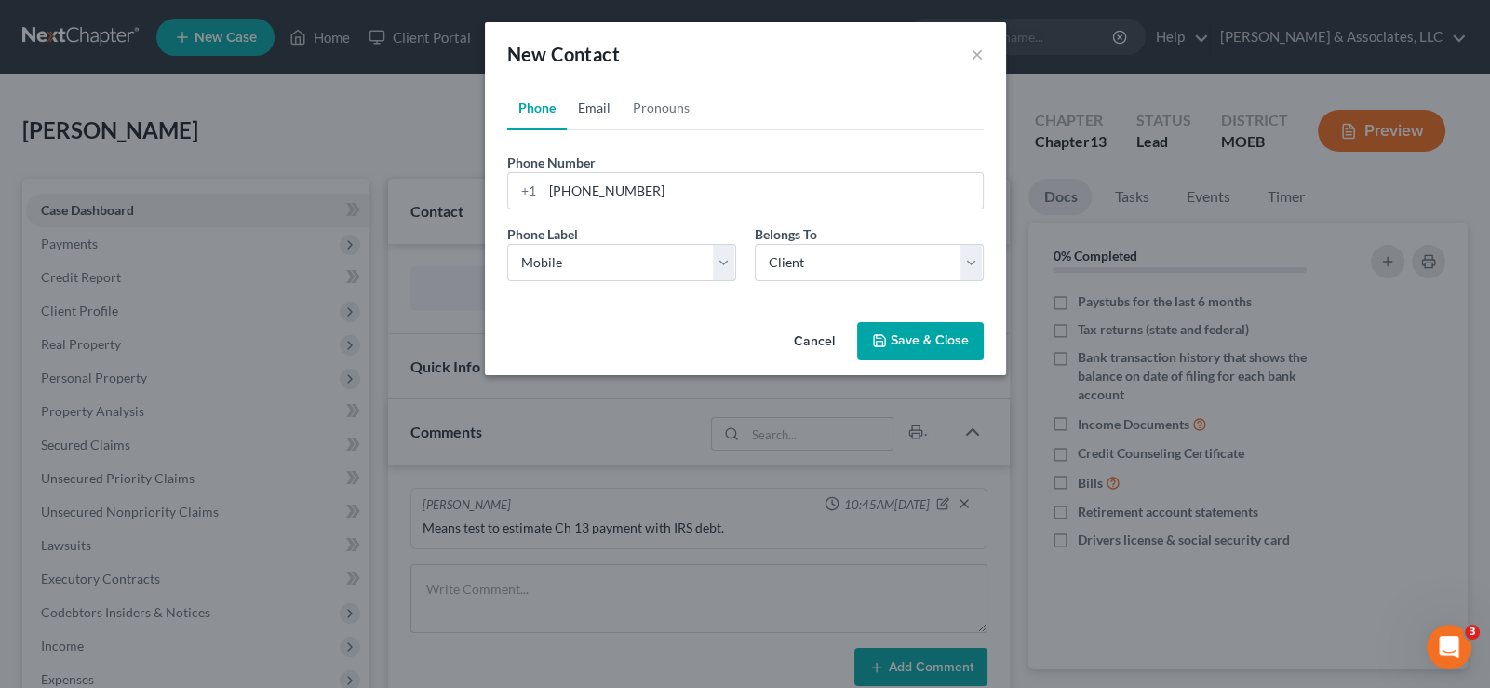
click at [599, 108] on link "Email" at bounding box center [594, 108] width 55 height 45
click at [598, 184] on input "email" at bounding box center [763, 190] width 440 height 35
paste input "https://calendly.com/morganteague/15min?back=1&month=2023-03"
type input "https://calendly.com/morganteague/15min?back=1&month=2023-03"
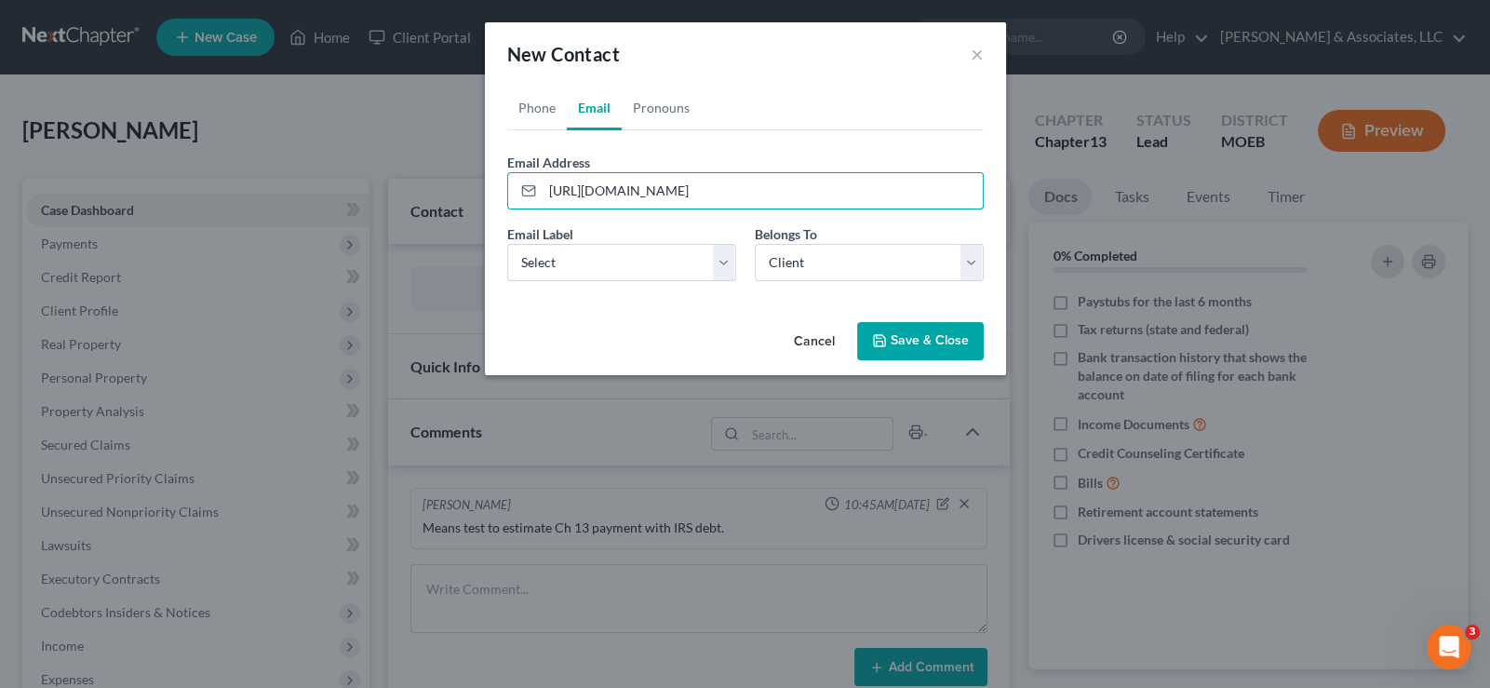
drag, startPoint x: 957, startPoint y: 186, endPoint x: 415, endPoint y: 174, distance: 541.9
click at [415, 174] on div "New Contact × Phone Email Pronouns Phone Number * +1 314-369-5318 Ext. Phone La…" at bounding box center [745, 344] width 1490 height 688
click at [600, 204] on input "email" at bounding box center [763, 190] width 440 height 35
paste input "sandiarobinson@hotmail.com"
type input "sandiarobinson@hotmail.com"
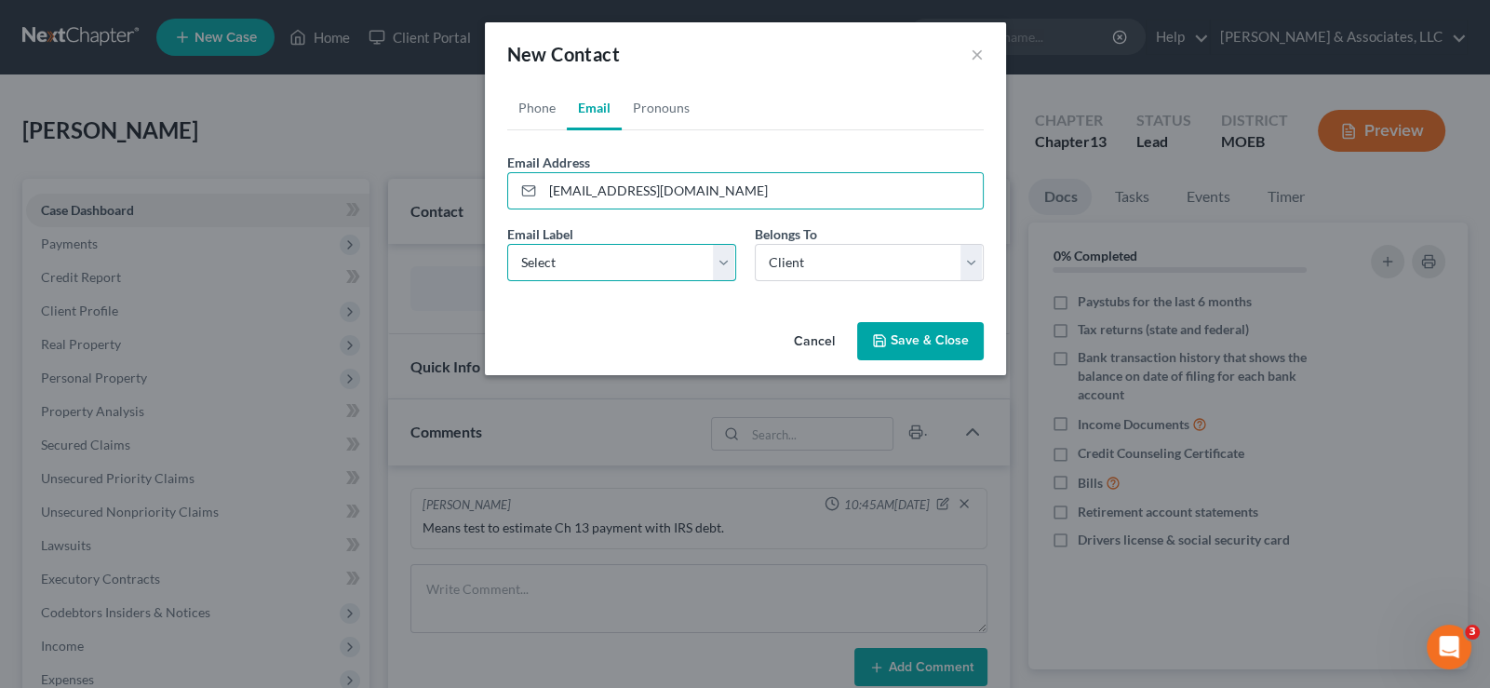
click at [577, 264] on select "Select Home Work Other" at bounding box center [621, 262] width 229 height 37
select select "0"
click at [507, 244] on select "Select Home Work Other" at bounding box center [621, 262] width 229 height 37
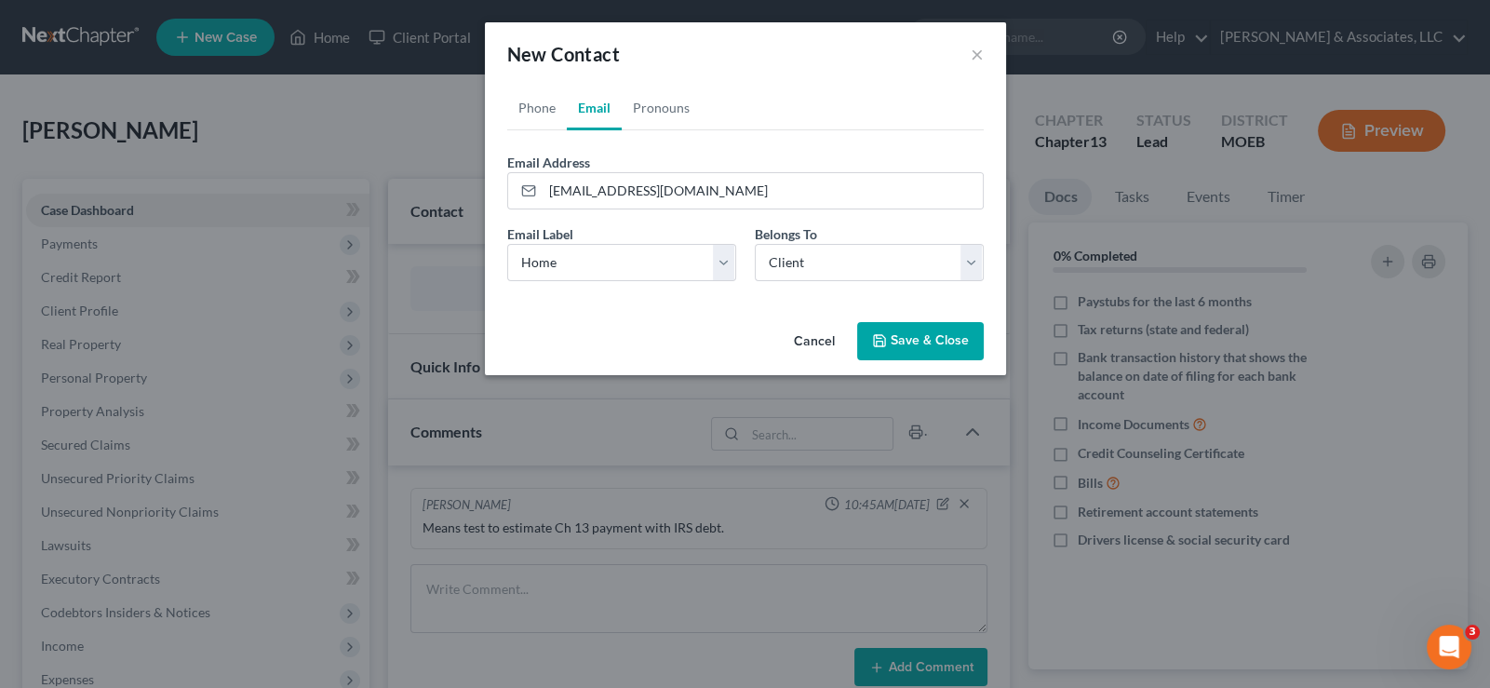
click at [903, 332] on button "Save & Close" at bounding box center [920, 341] width 127 height 39
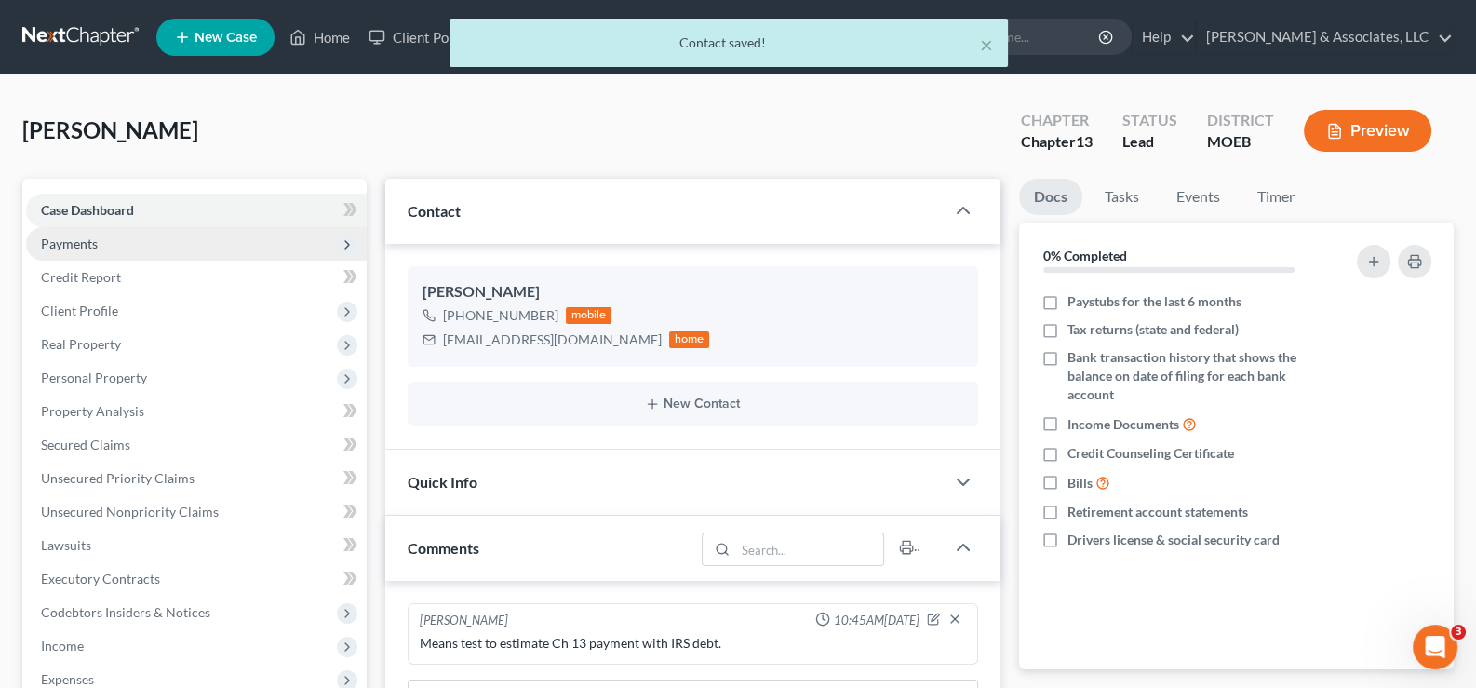
click at [80, 247] on span "Payments" at bounding box center [69, 243] width 57 height 16
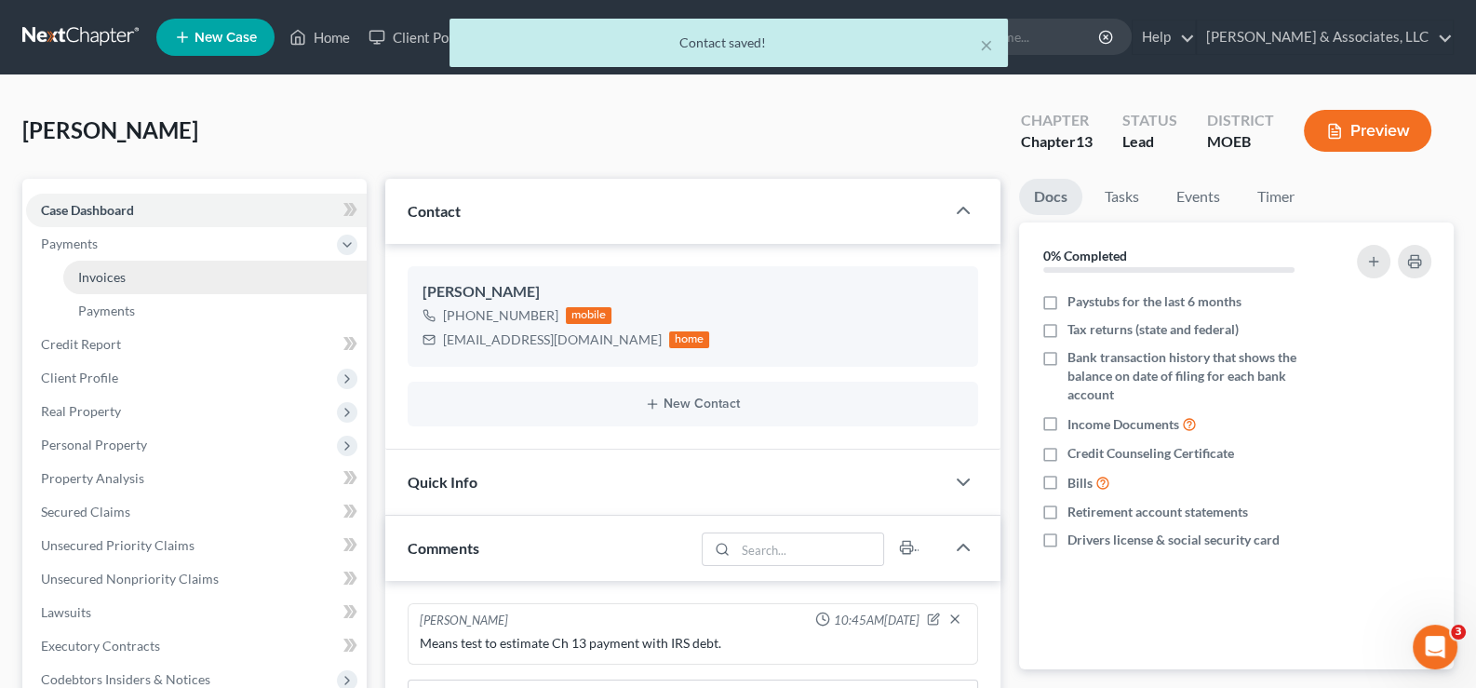
click at [87, 283] on span "Invoices" at bounding box center [101, 277] width 47 height 16
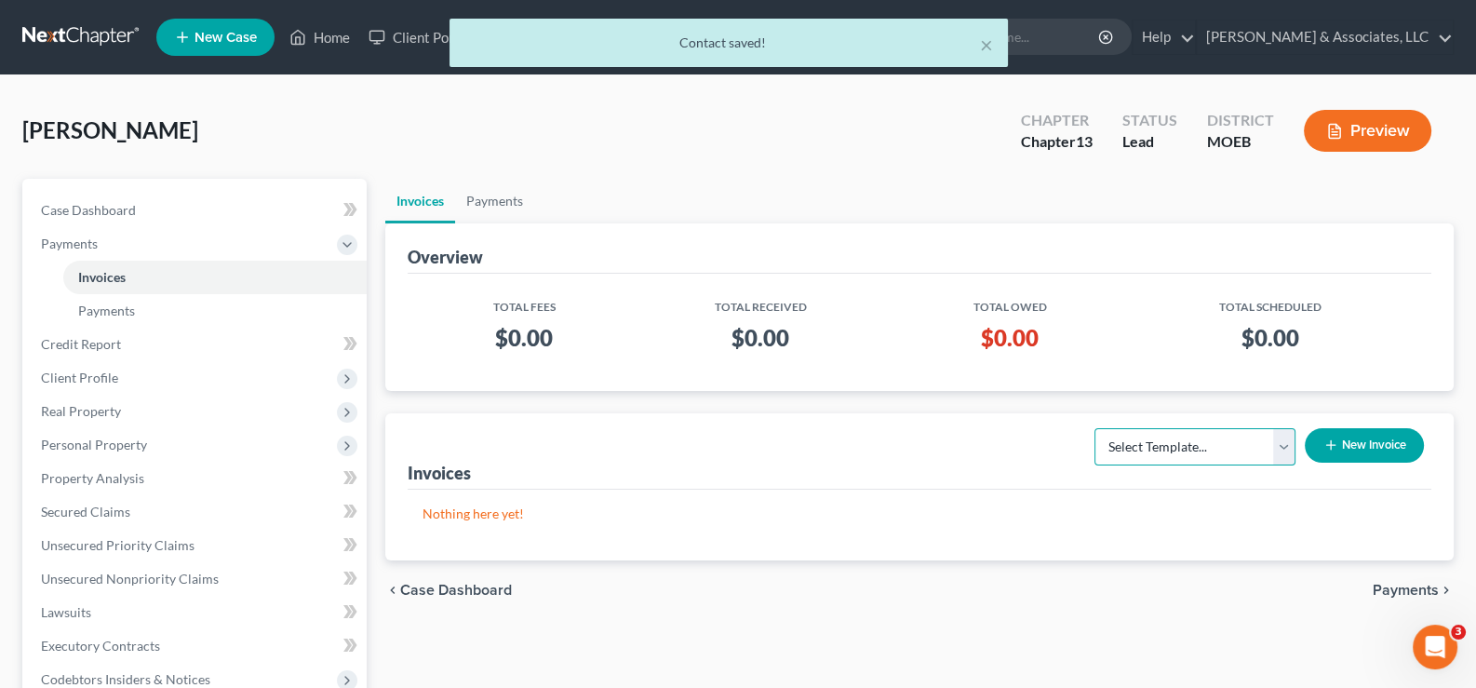
click at [1154, 437] on select "Select Template... Chapter 7 Template Chapter 13 Template Chapter 7 with legal …" at bounding box center [1195, 446] width 201 height 37
select select "1"
click at [1095, 428] on select "Select Template... Chapter 7 Template Chapter 13 Template Chapter 7 with legal …" at bounding box center [1195, 446] width 201 height 37
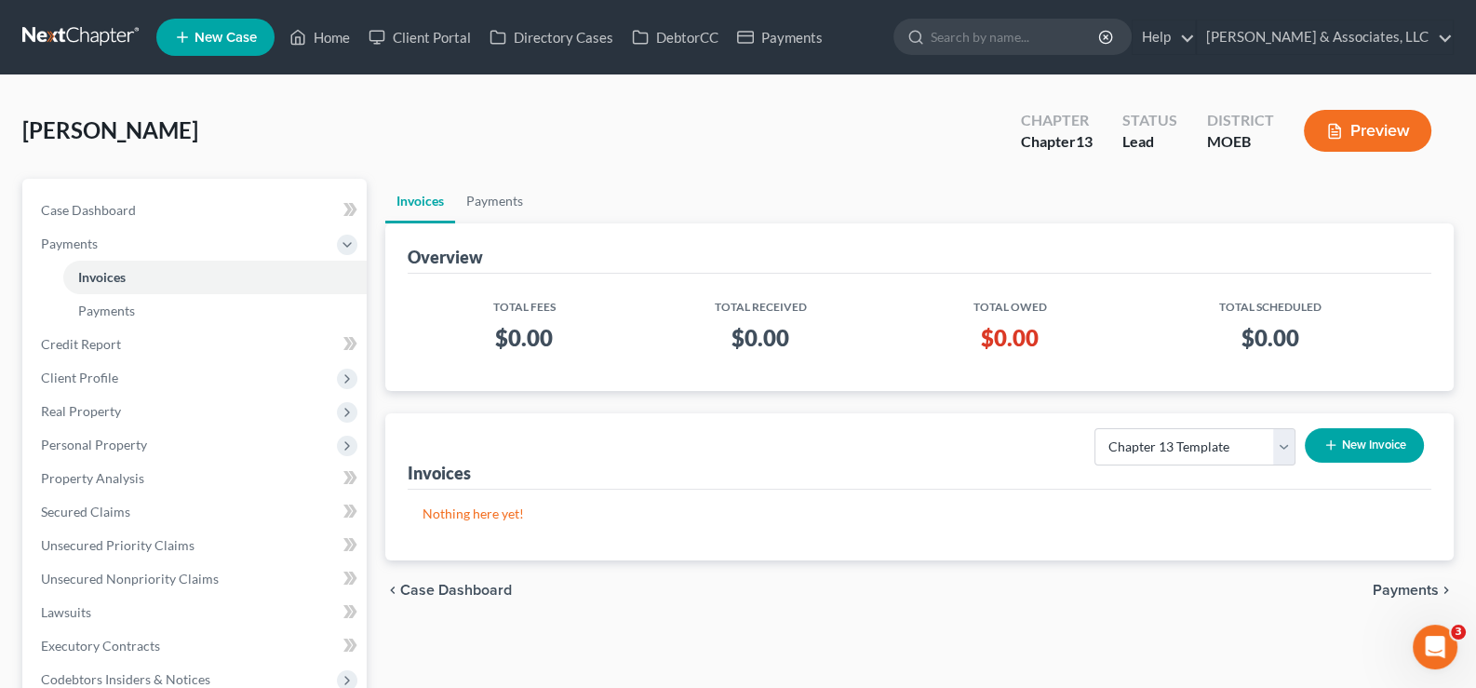
click at [1354, 449] on button "New Invoice" at bounding box center [1364, 445] width 119 height 34
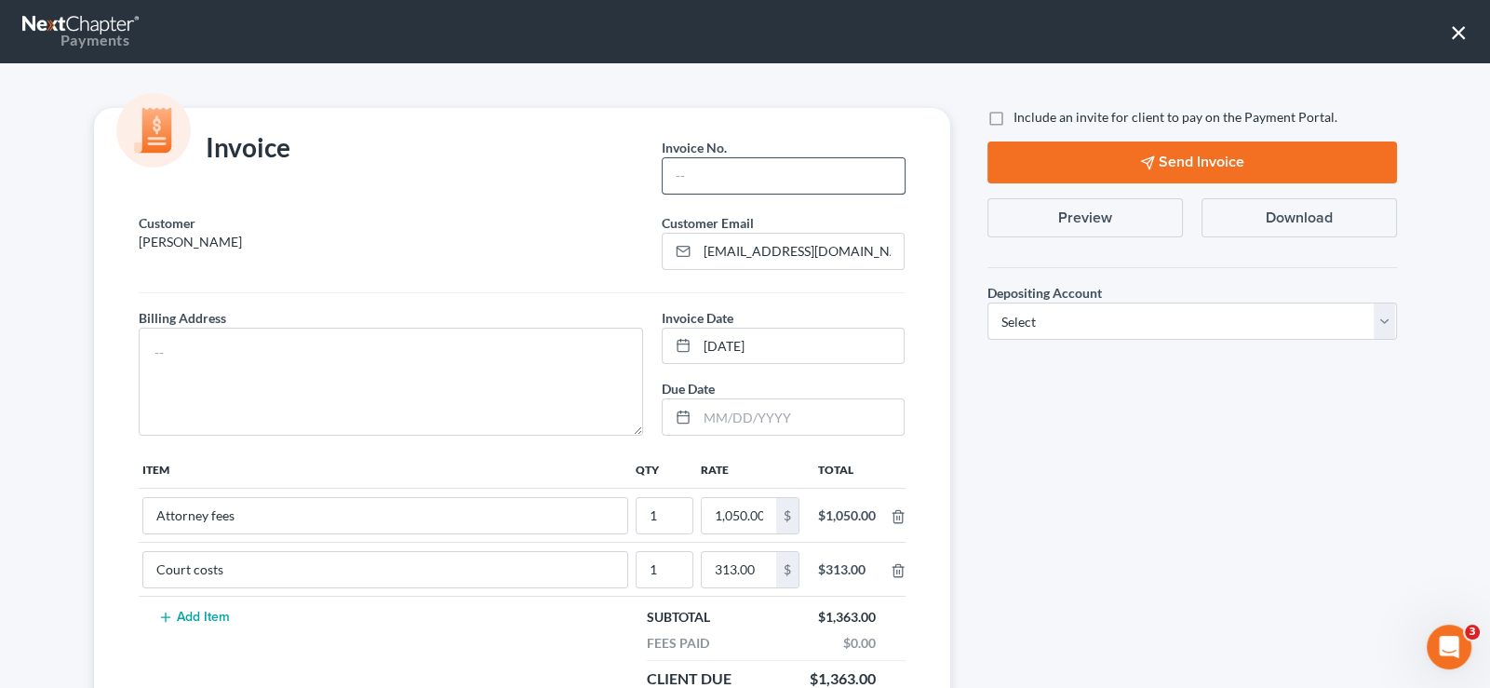
click at [755, 171] on input "text" at bounding box center [783, 175] width 241 height 35
type input "732"
click at [555, 354] on textarea at bounding box center [391, 382] width 505 height 108
type textarea "na"
click at [1014, 118] on label "Include an invite for client to pay on the Payment Portal." at bounding box center [1176, 117] width 324 height 19
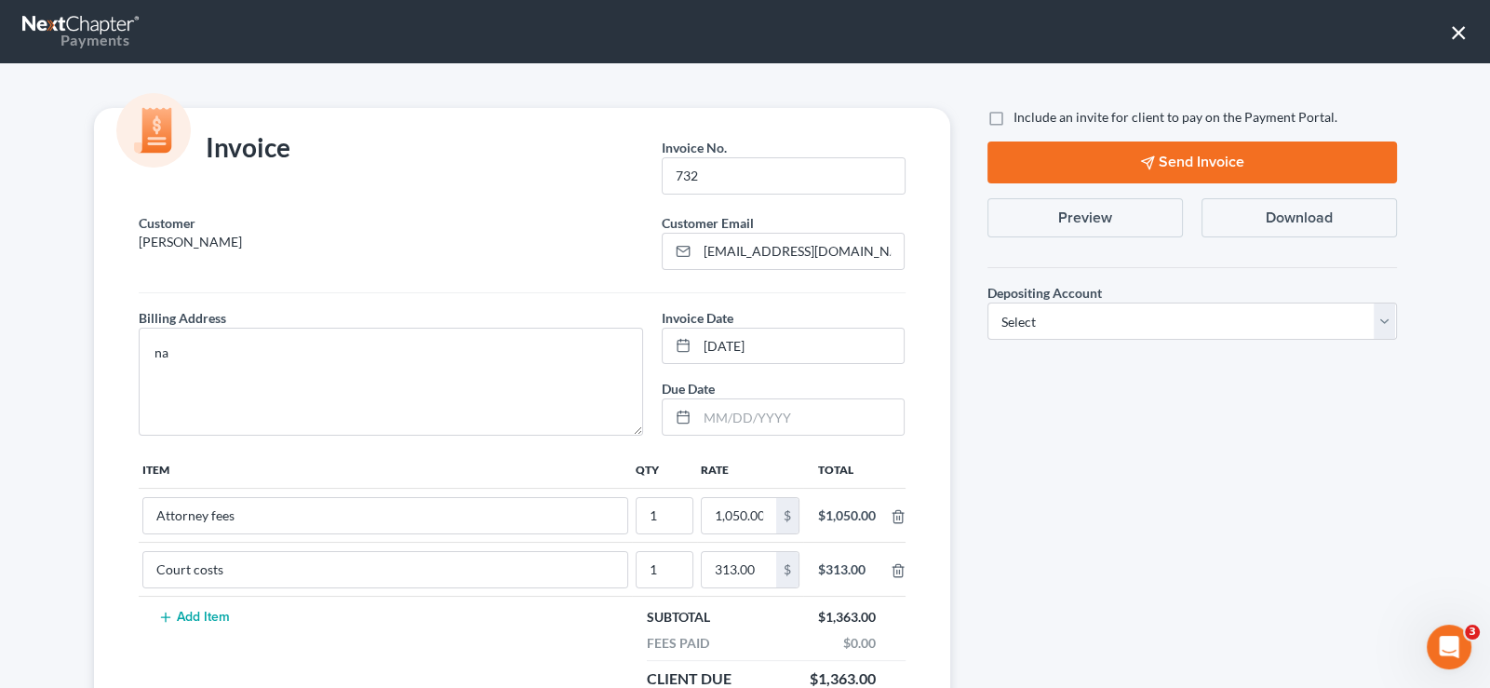
click at [1021, 118] on input "Include an invite for client to pay on the Payment Portal." at bounding box center [1027, 114] width 12 height 12
checkbox input "true"
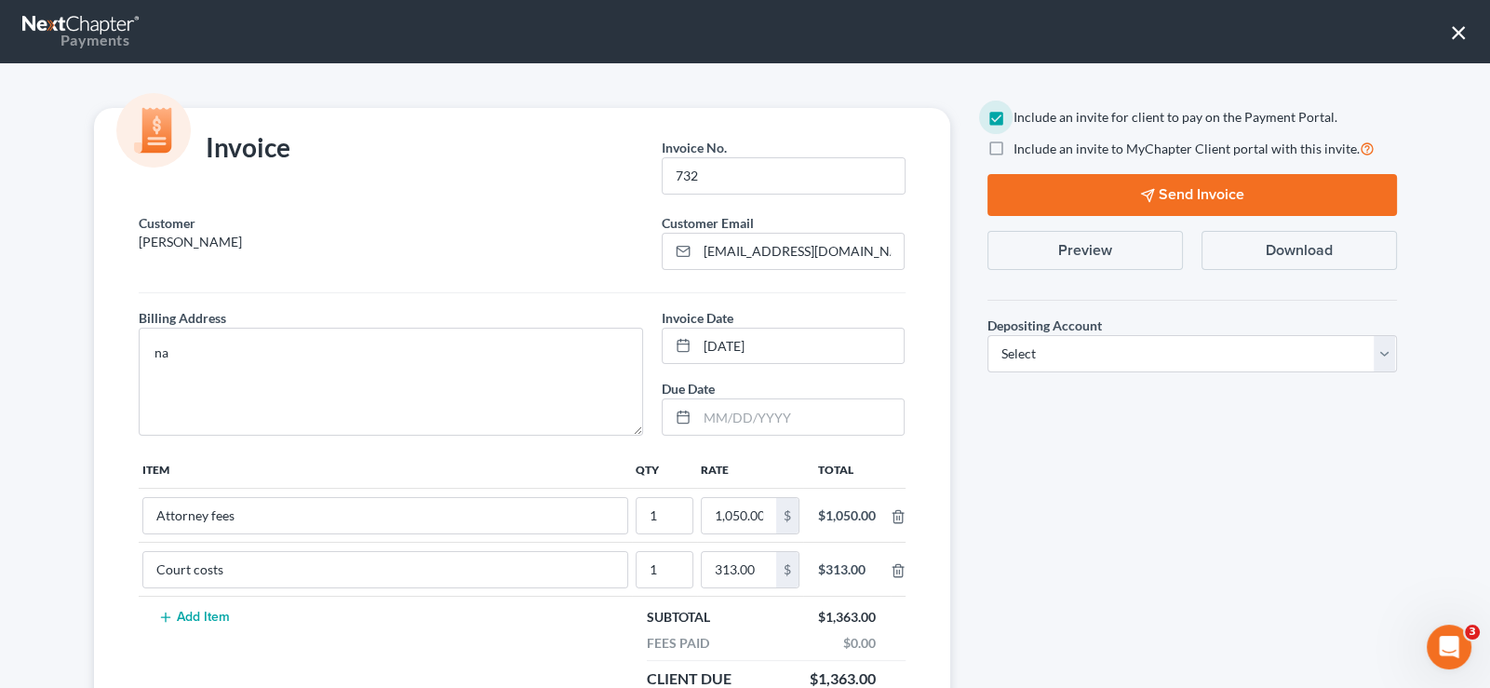
click at [1014, 143] on label "Include an invite to MyChapter Client portal with this invite." at bounding box center [1194, 148] width 361 height 21
click at [1021, 143] on input "Include an invite to MyChapter Client portal with this invite." at bounding box center [1027, 144] width 12 height 12
checkbox input "true"
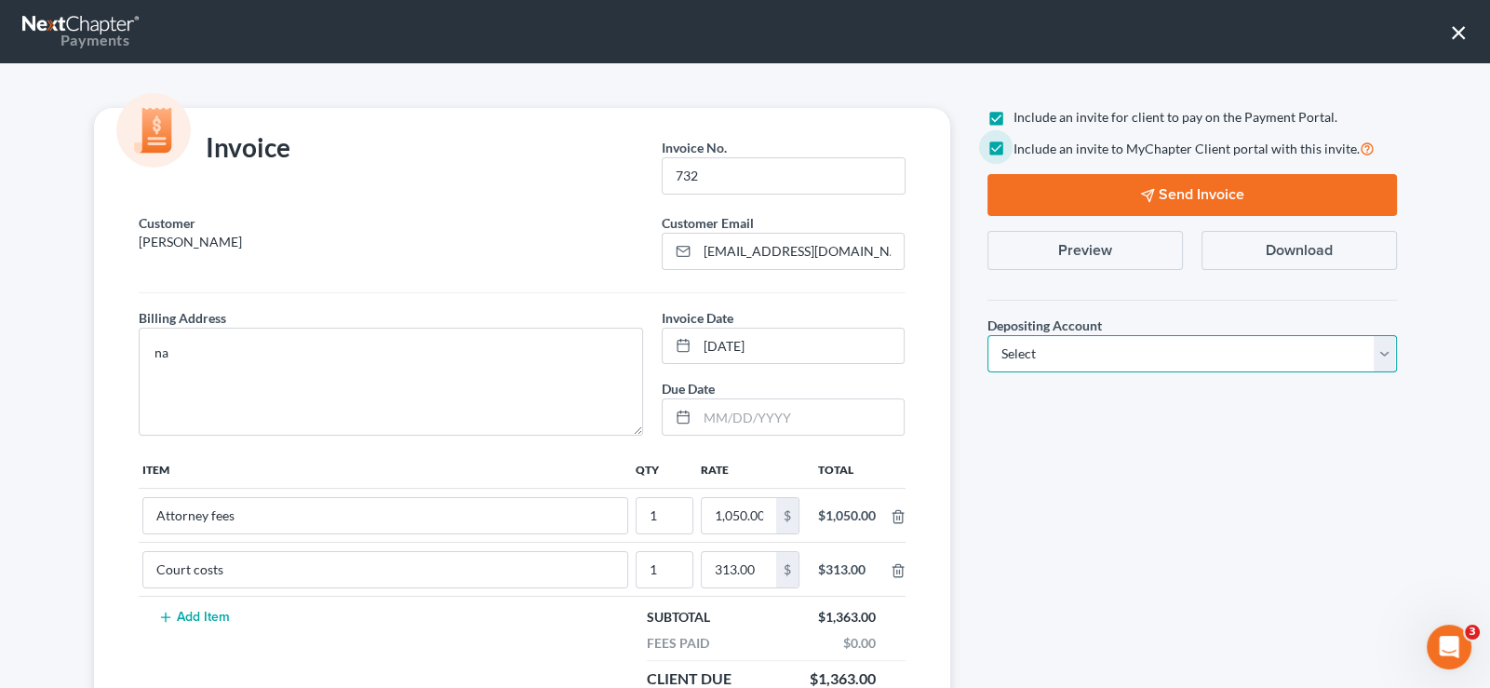
click at [1048, 360] on select "Select Operation Trust" at bounding box center [1193, 353] width 410 height 37
select select "1"
click at [988, 335] on select "Select Operation Trust" at bounding box center [1193, 353] width 410 height 37
click at [1112, 189] on button "Send Invoice" at bounding box center [1193, 195] width 410 height 42
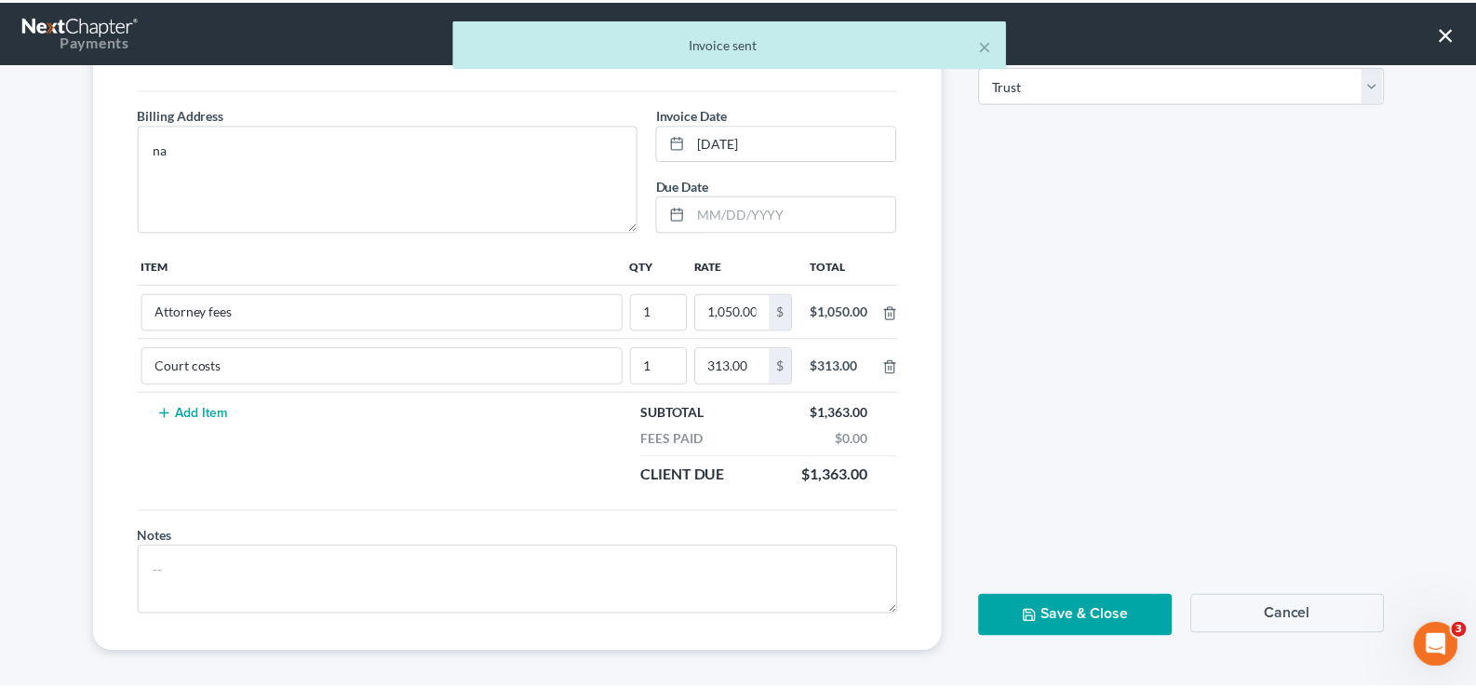
scroll to position [209, 0]
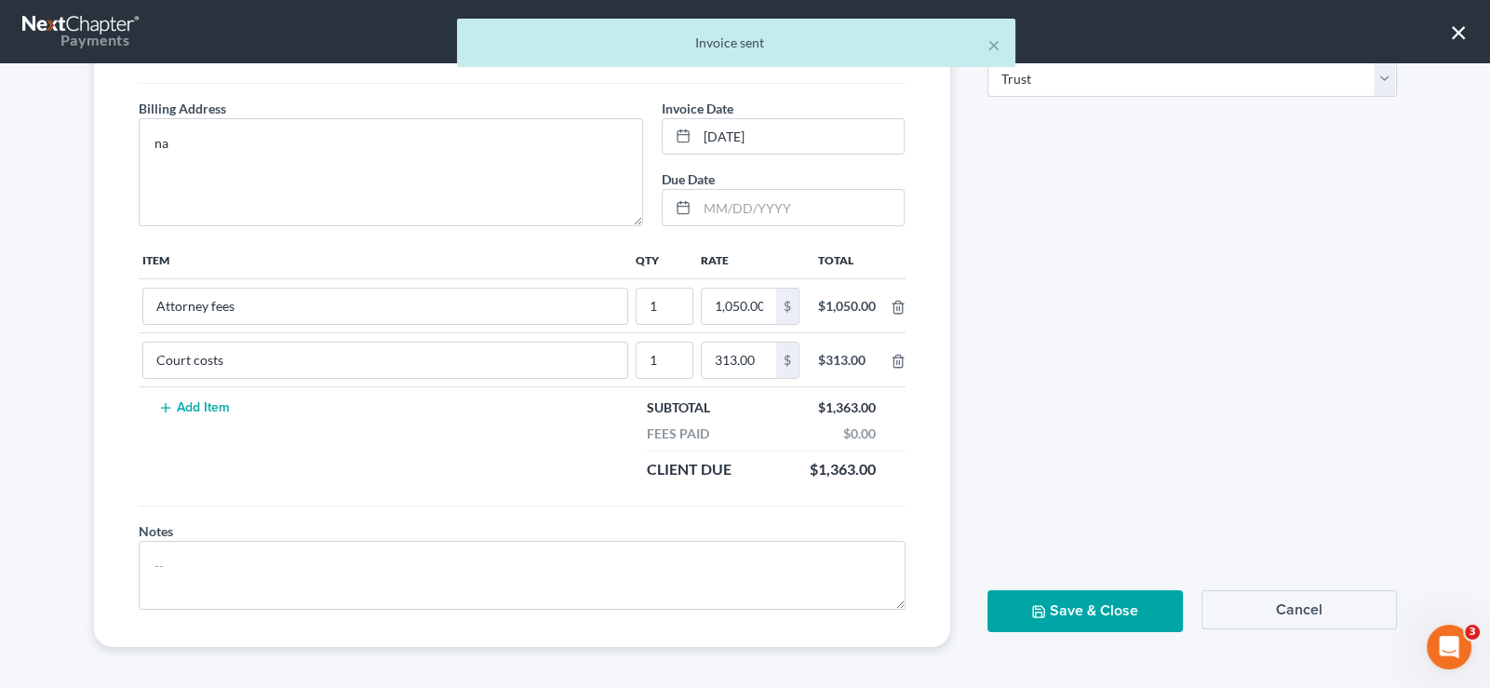
click at [1089, 611] on button "Save & Close" at bounding box center [1085, 611] width 195 height 42
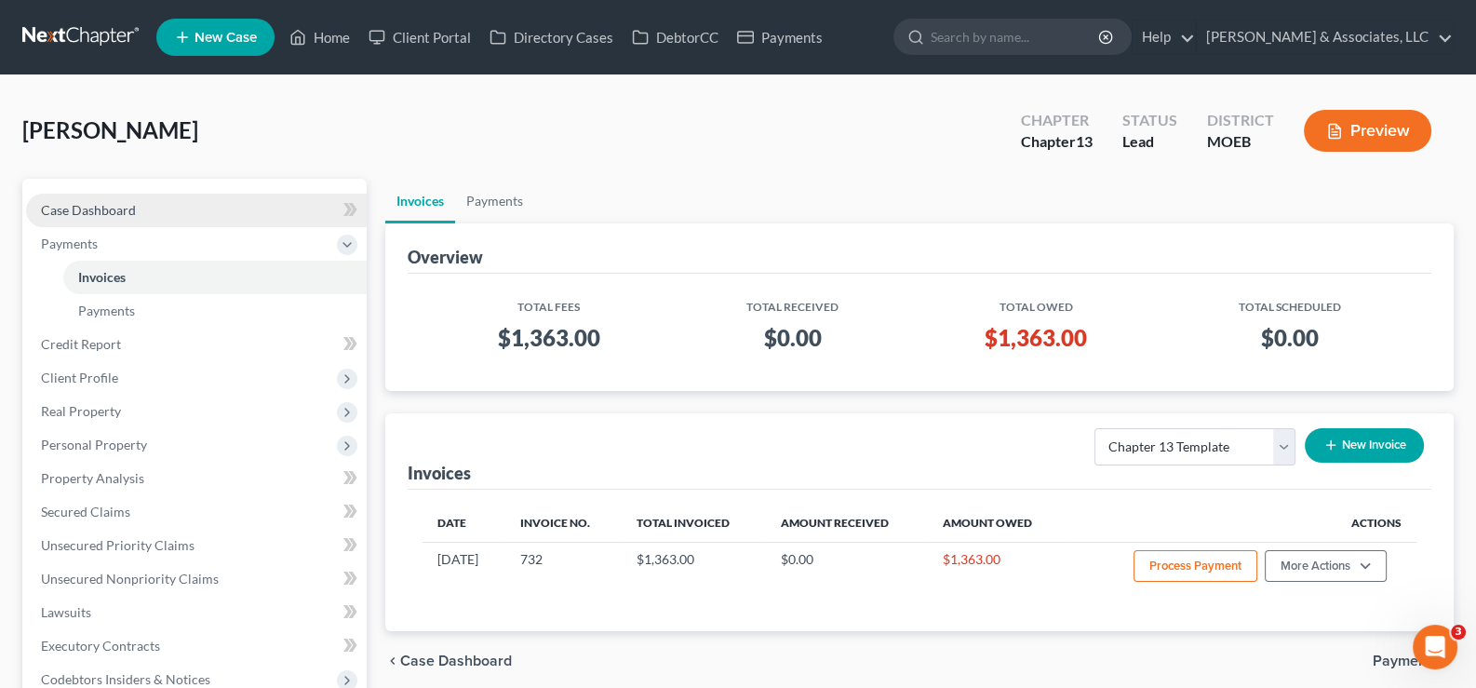
click at [112, 207] on span "Case Dashboard" at bounding box center [88, 210] width 95 height 16
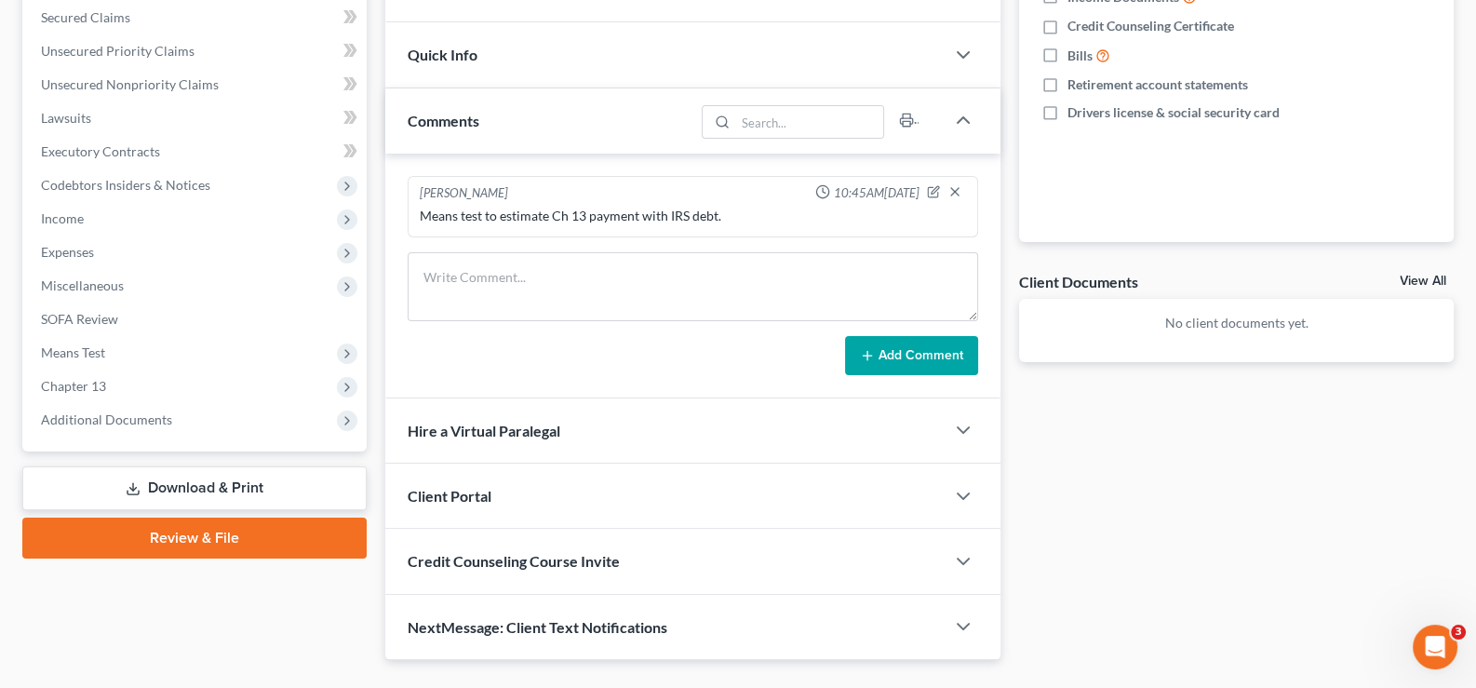
scroll to position [464, 0]
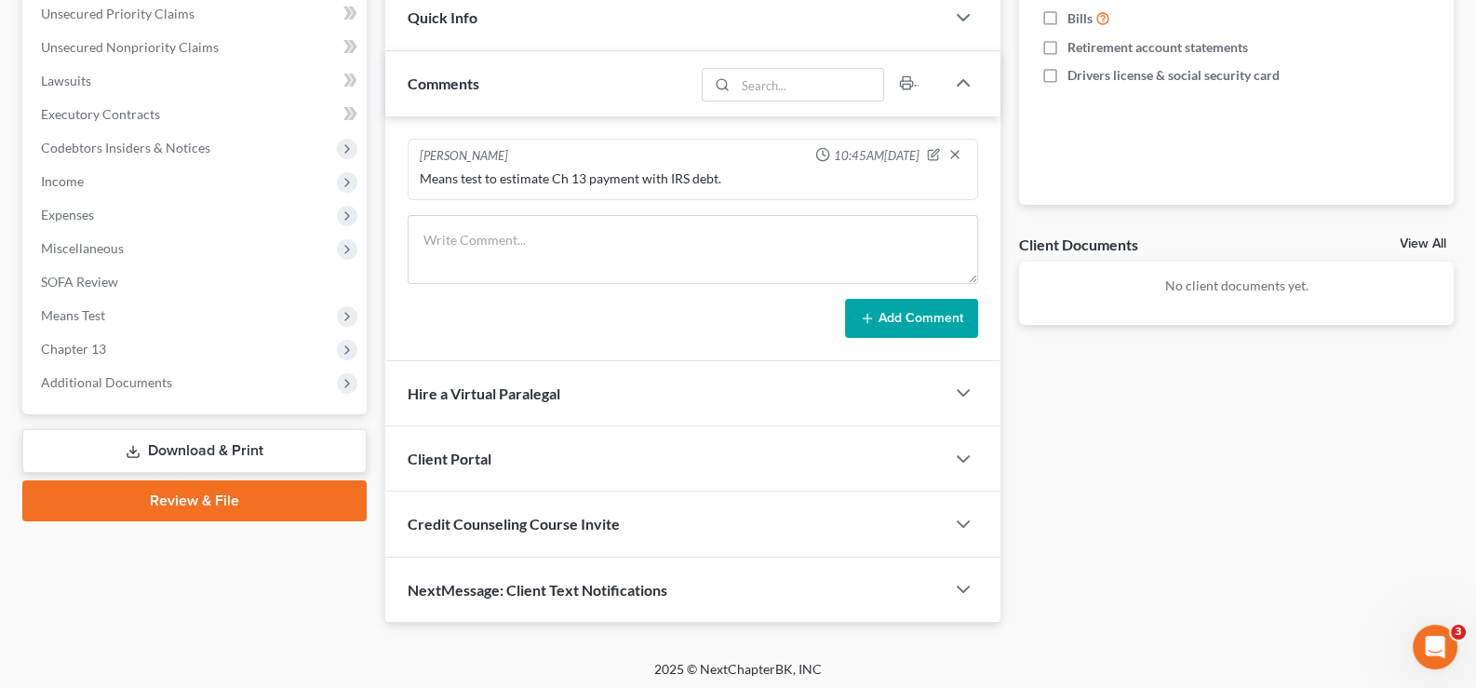
click at [499, 449] on div "Client Portal" at bounding box center [665, 458] width 560 height 64
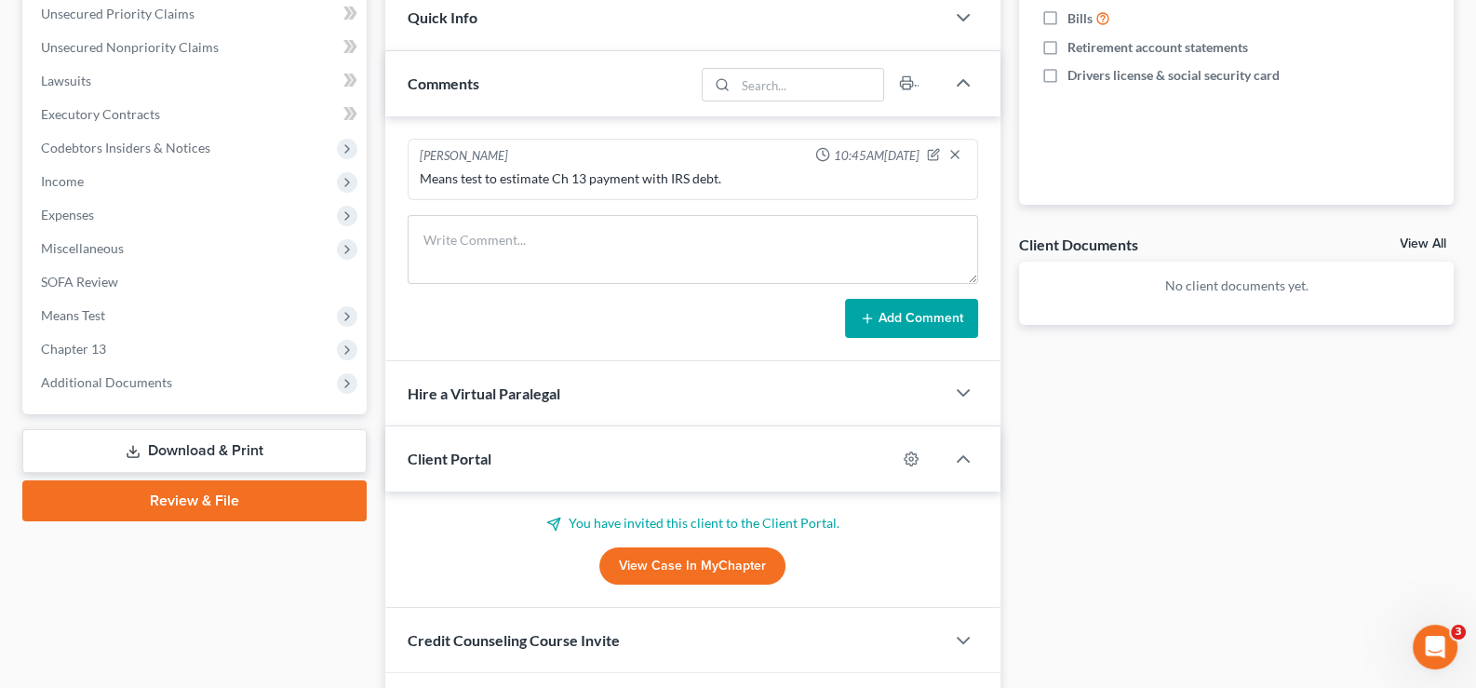
click at [499, 449] on div "Client Portal" at bounding box center [641, 458] width 512 height 64
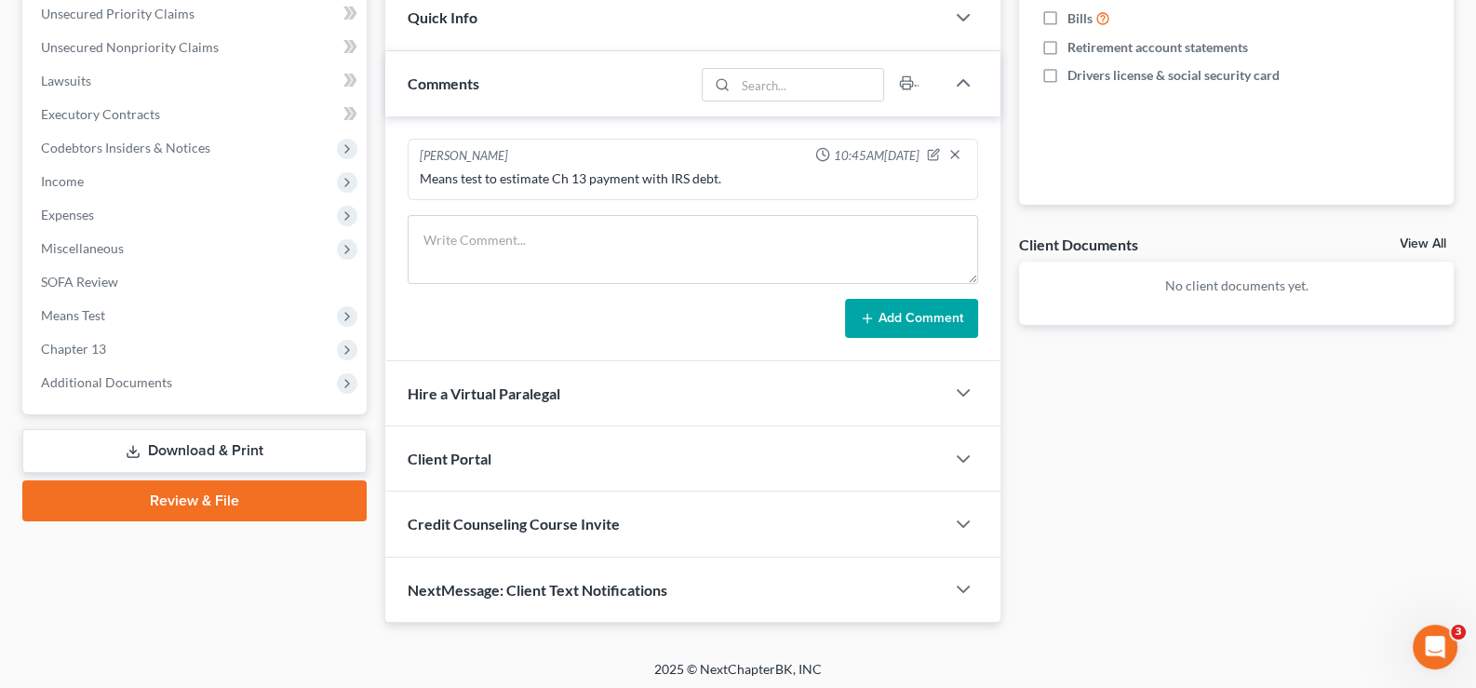
click at [501, 520] on span "Credit Counseling Course Invite" at bounding box center [514, 524] width 212 height 18
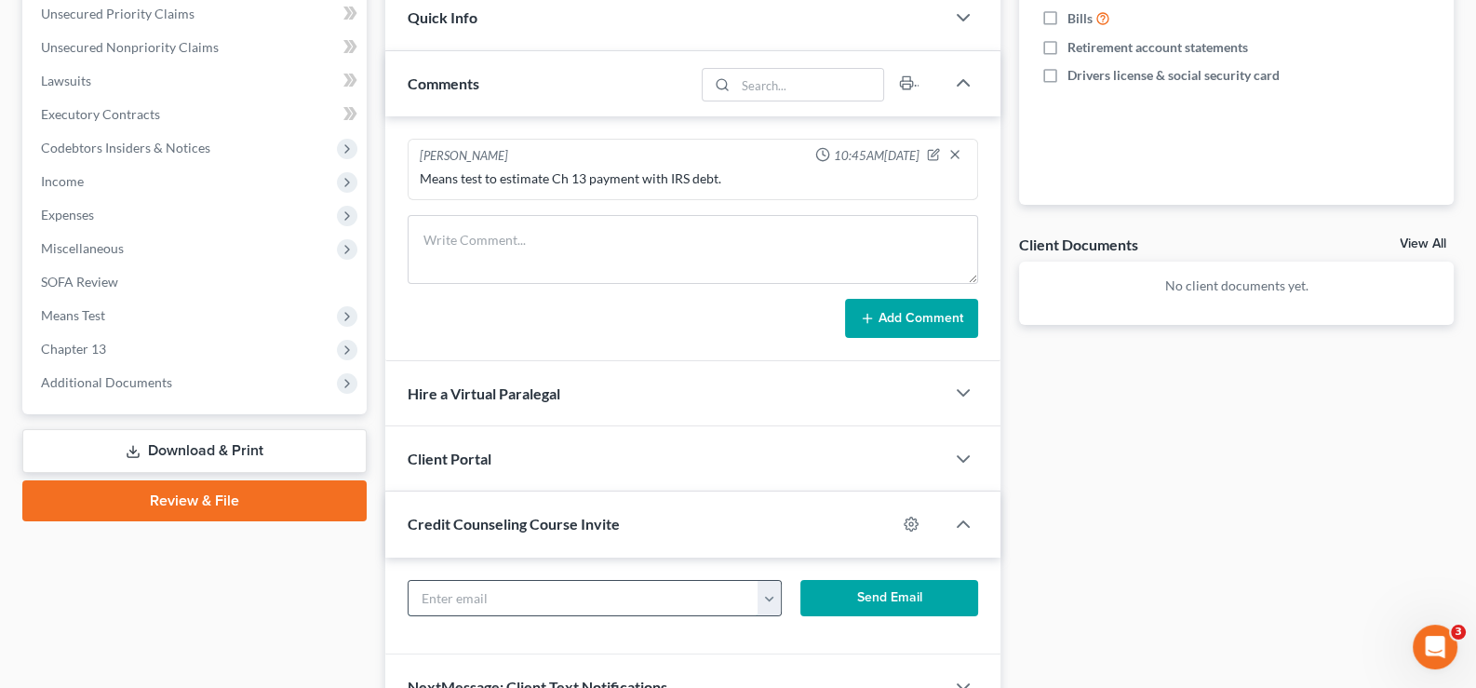
click at [558, 589] on input "text" at bounding box center [584, 598] width 351 height 35
paste input "sandiarobinson@hotmail.com"
type input "sandiarobinson@hotmail.com"
click at [852, 590] on button "Send Email" at bounding box center [889, 598] width 178 height 37
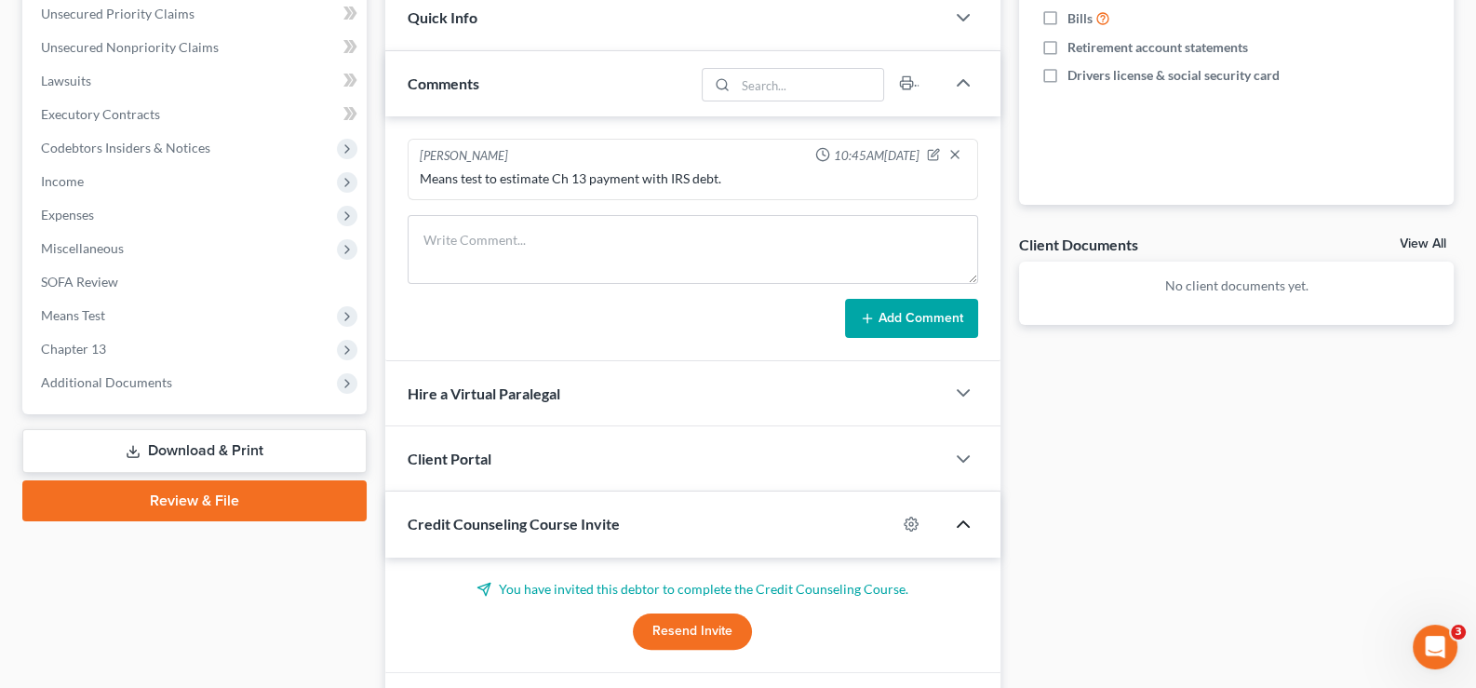
click at [962, 520] on icon "button" at bounding box center [963, 524] width 22 height 22
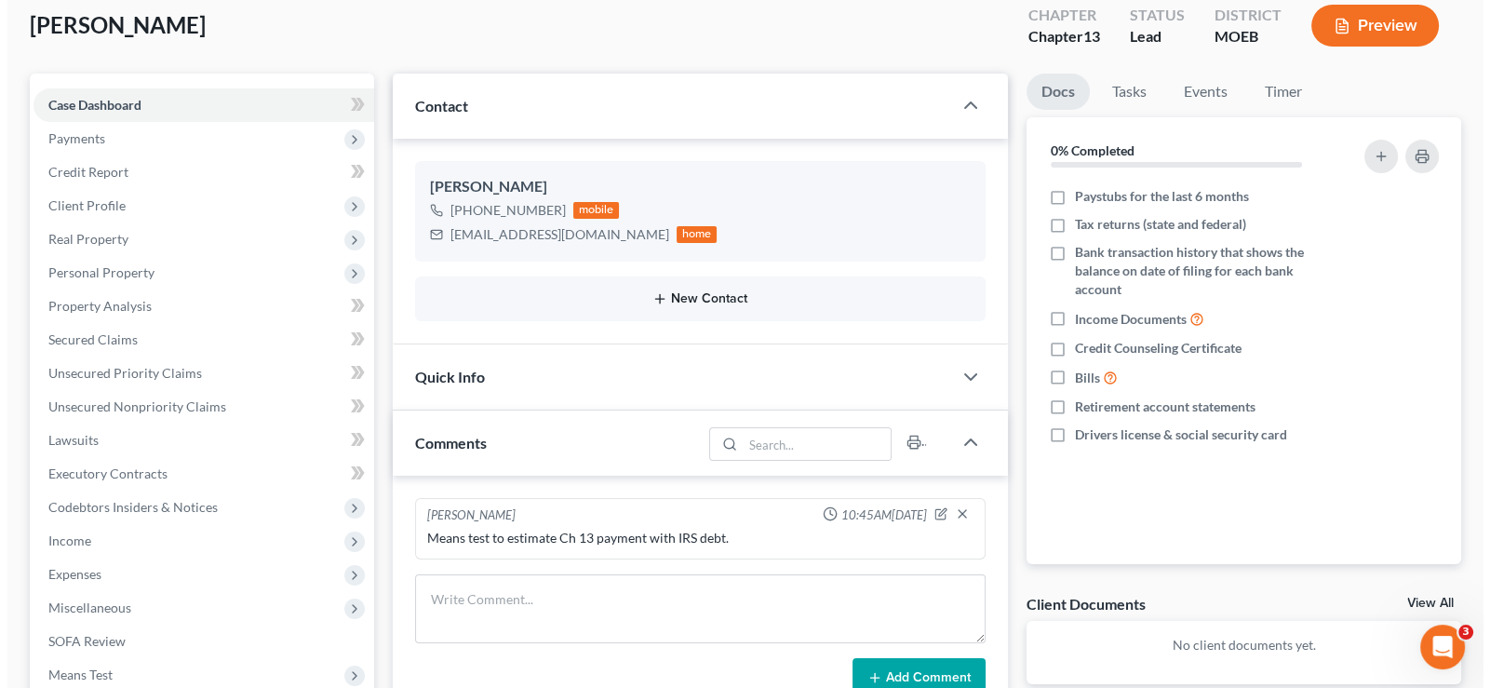
scroll to position [0, 0]
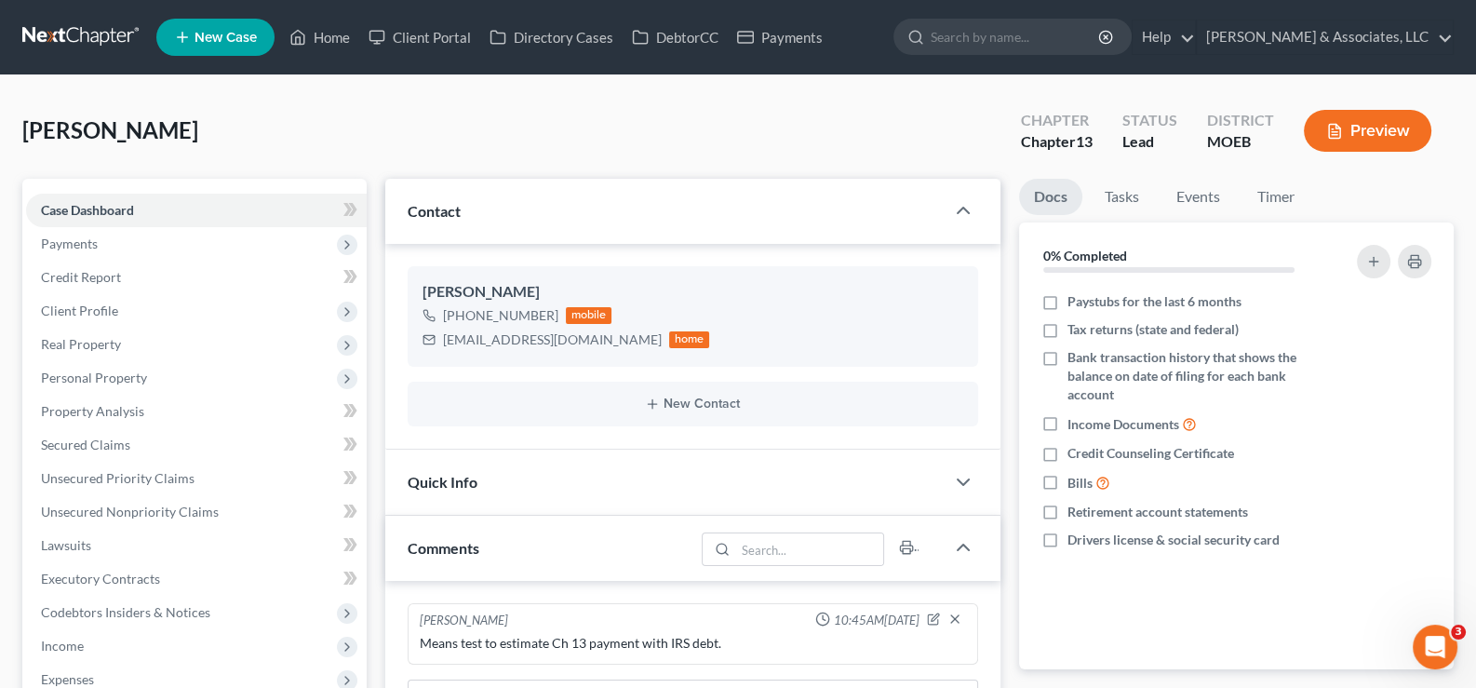
click at [245, 39] on span "New Case" at bounding box center [226, 38] width 62 height 14
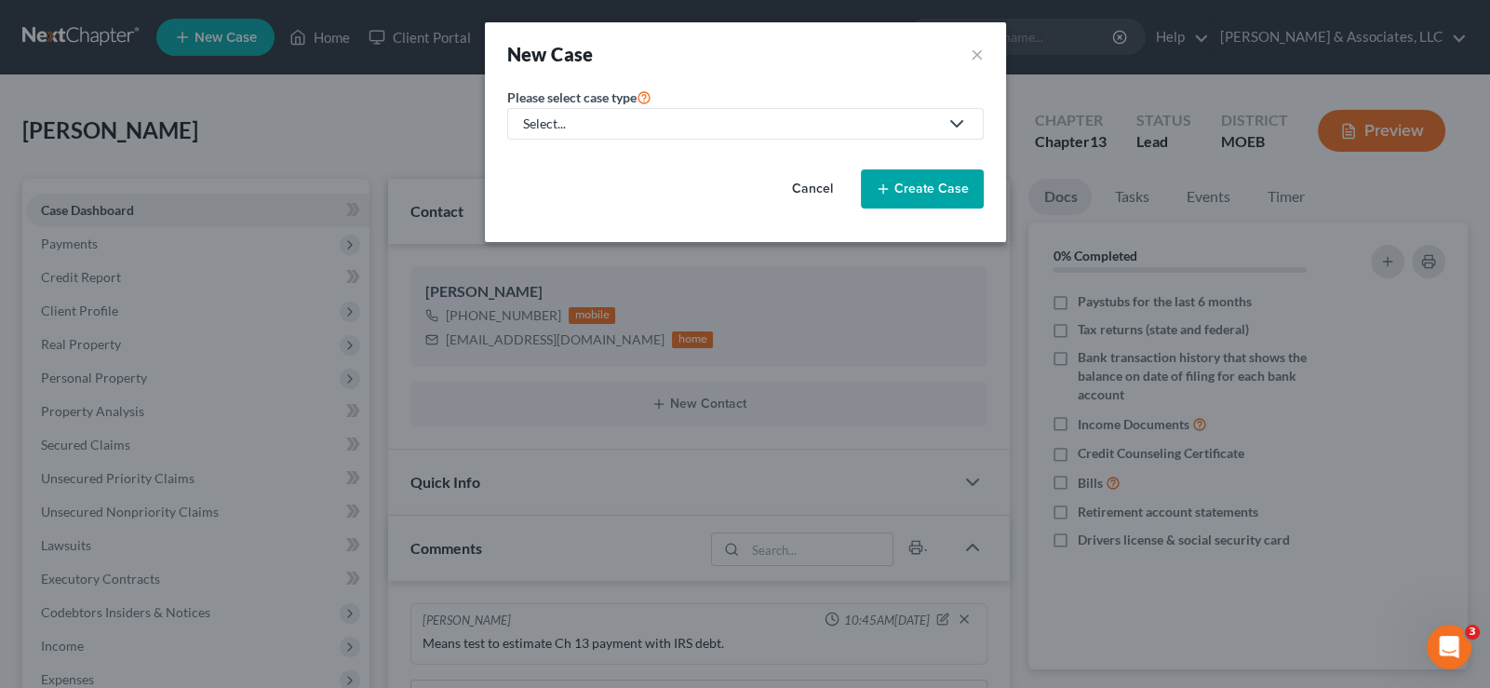
click at [535, 131] on div "Select..." at bounding box center [730, 123] width 415 height 19
click at [545, 157] on div "Bankruptcy" at bounding box center [606, 160] width 163 height 19
select select "45"
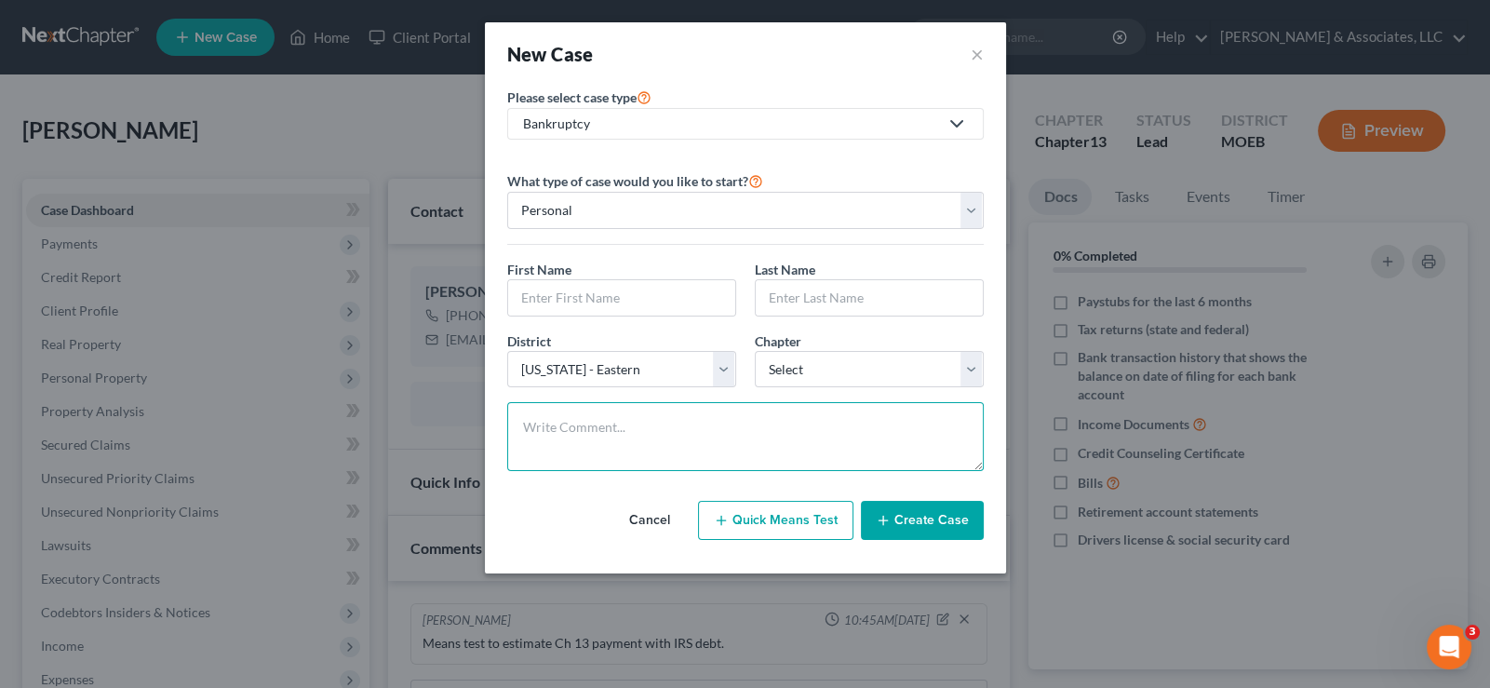
click at [703, 417] on textarea at bounding box center [745, 436] width 477 height 69
paste textarea "Need means test."
type textarea "Need means test."
drag, startPoint x: 573, startPoint y: 282, endPoint x: 851, endPoint y: 303, distance: 278.2
click at [577, 282] on input "text" at bounding box center [621, 297] width 227 height 35
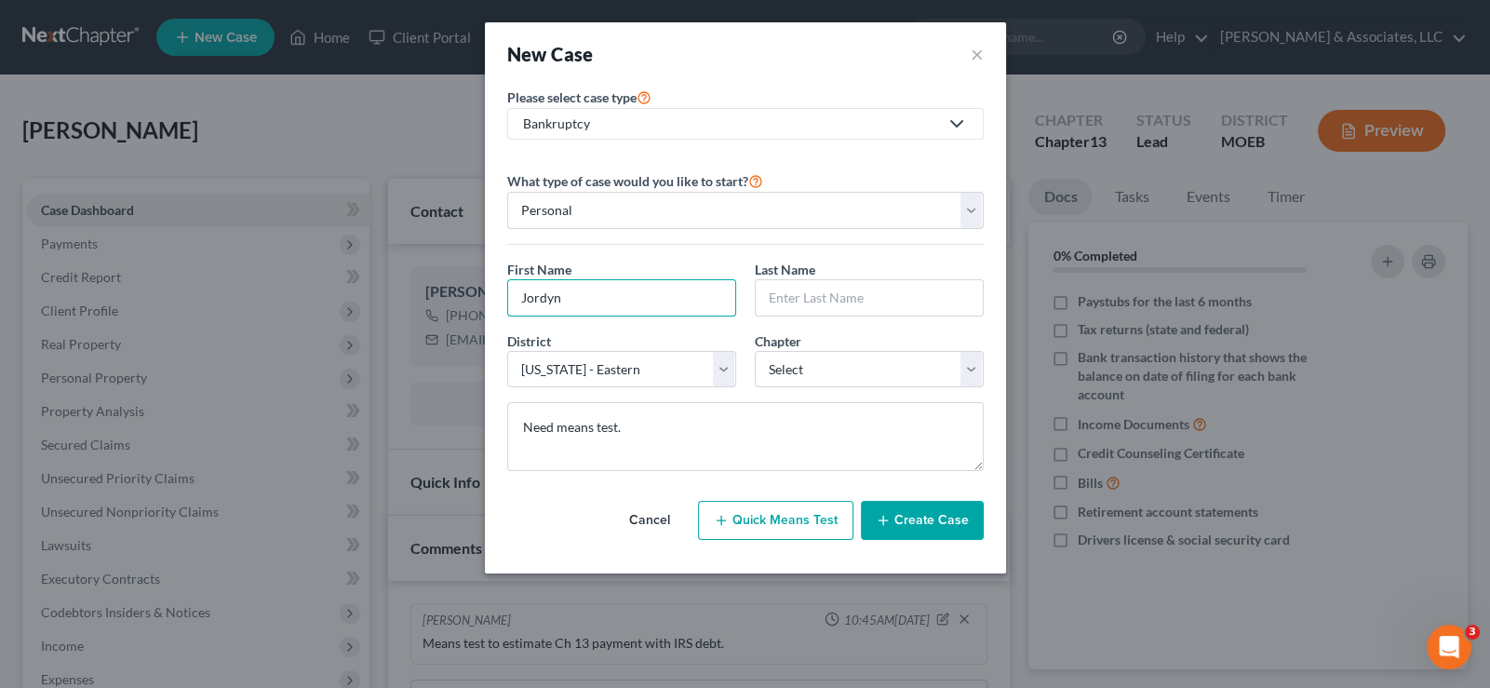
type input "Jordyn"
type input "Harps"
drag, startPoint x: 772, startPoint y: 369, endPoint x: 777, endPoint y: 382, distance: 14.2
click at [772, 369] on select "Select 7 11 12 13" at bounding box center [869, 369] width 229 height 37
select select "0"
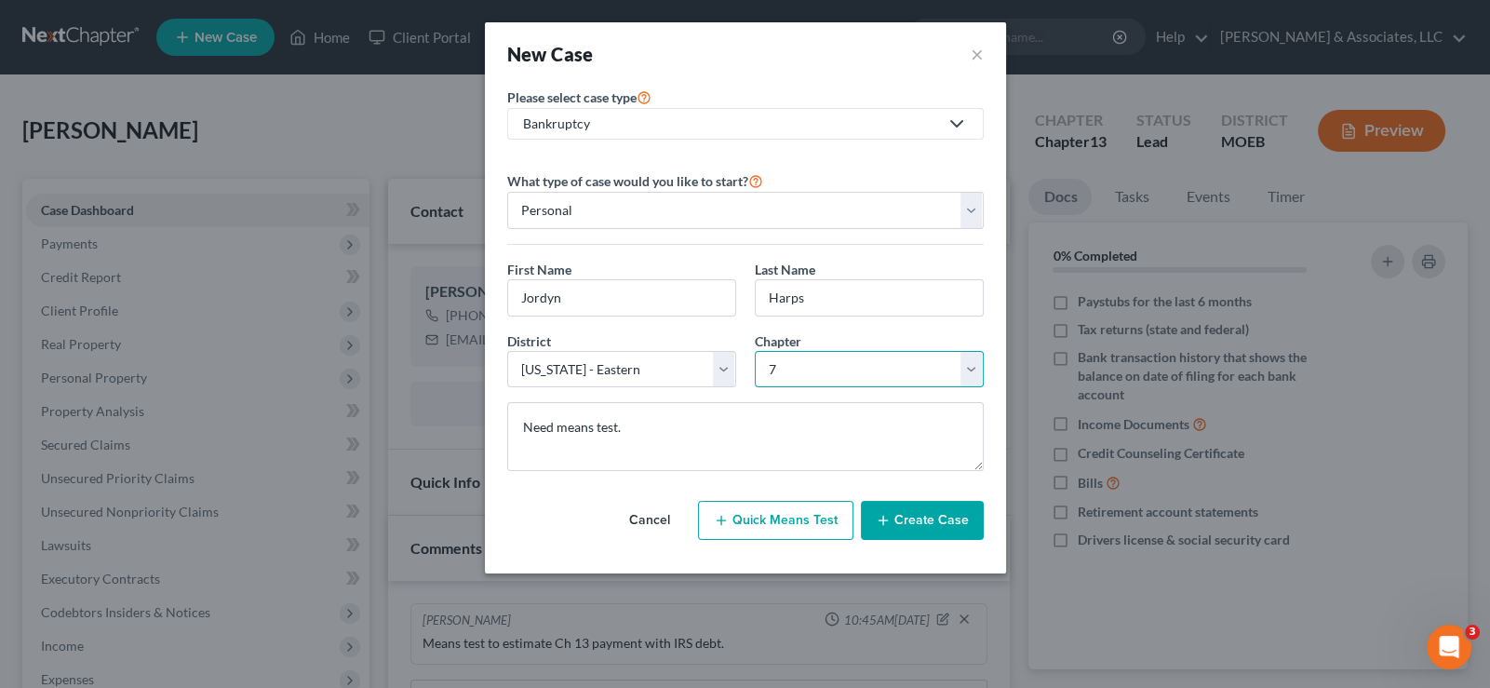
click at [755, 351] on select "Select 7 11 12 13" at bounding box center [869, 369] width 229 height 37
click at [891, 519] on icon "button" at bounding box center [883, 520] width 15 height 15
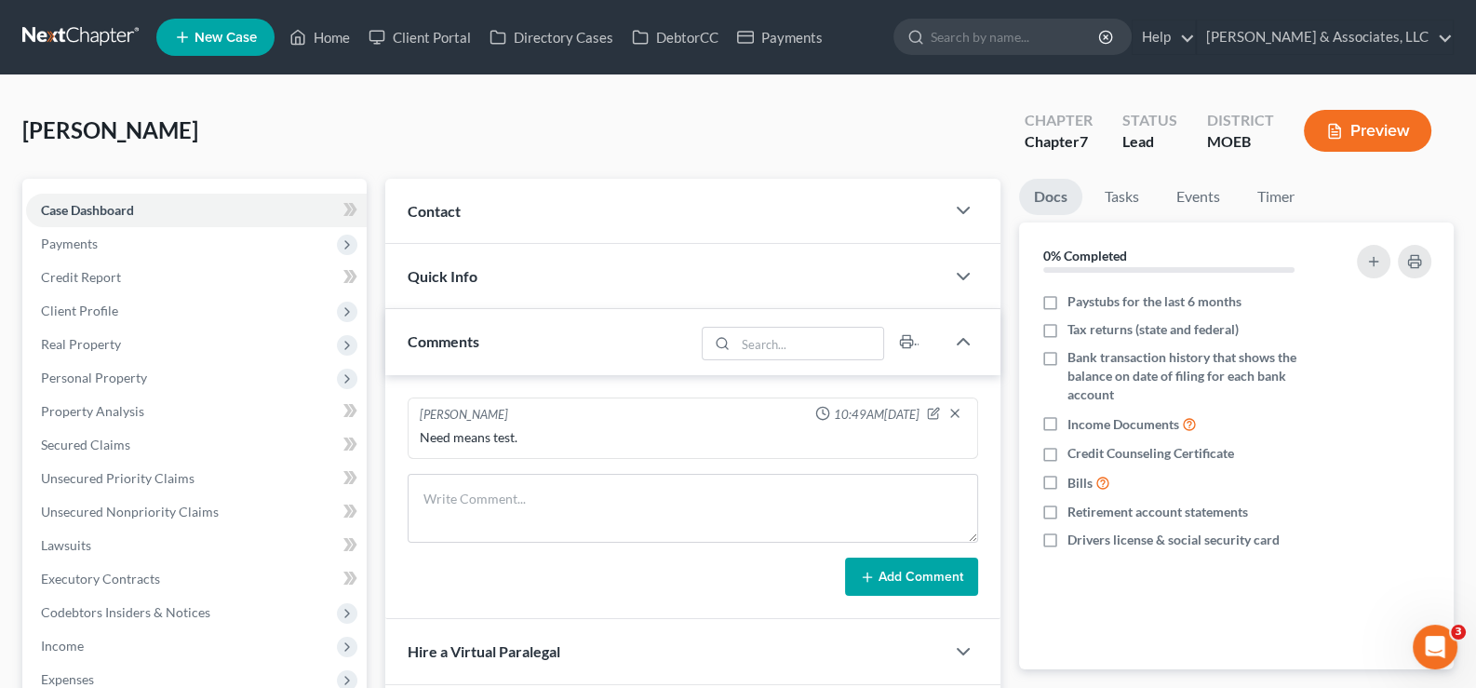
click at [451, 214] on span "Contact" at bounding box center [434, 211] width 53 height 18
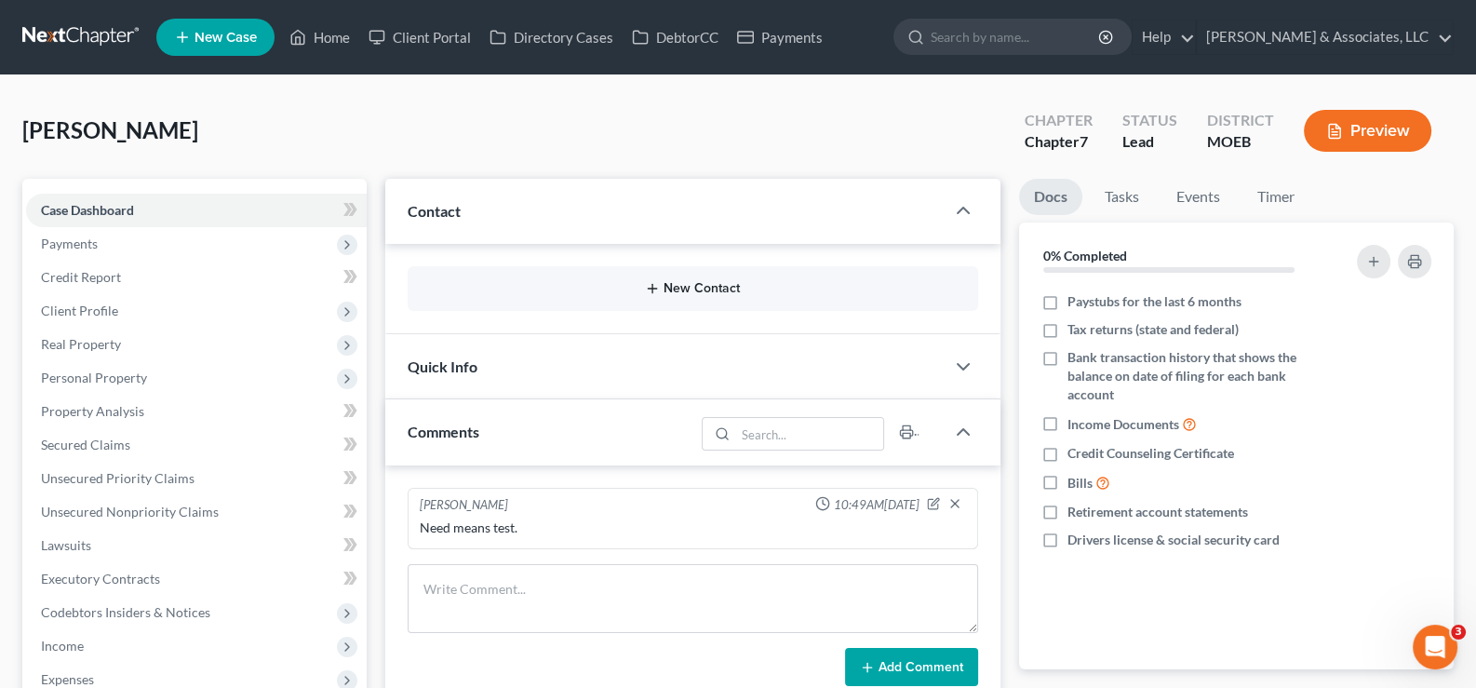
click at [687, 289] on button "New Contact" at bounding box center [694, 288] width 542 height 15
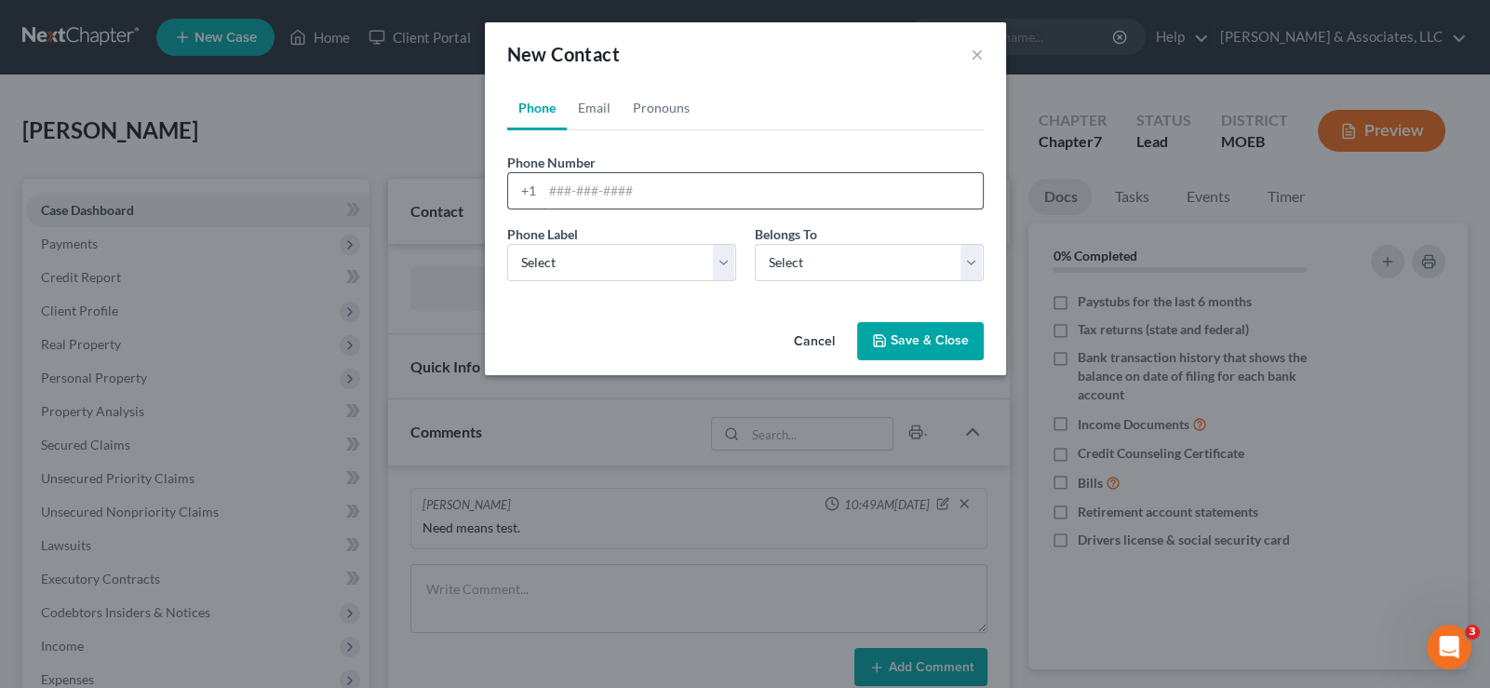
click at [577, 191] on input "tel" at bounding box center [763, 190] width 440 height 35
paste input "901-832-6480"
type input "901-832-6480"
drag, startPoint x: 579, startPoint y: 266, endPoint x: 577, endPoint y: 277, distance: 11.3
click at [579, 266] on select "Select Mobile Home Work Other" at bounding box center [621, 262] width 229 height 37
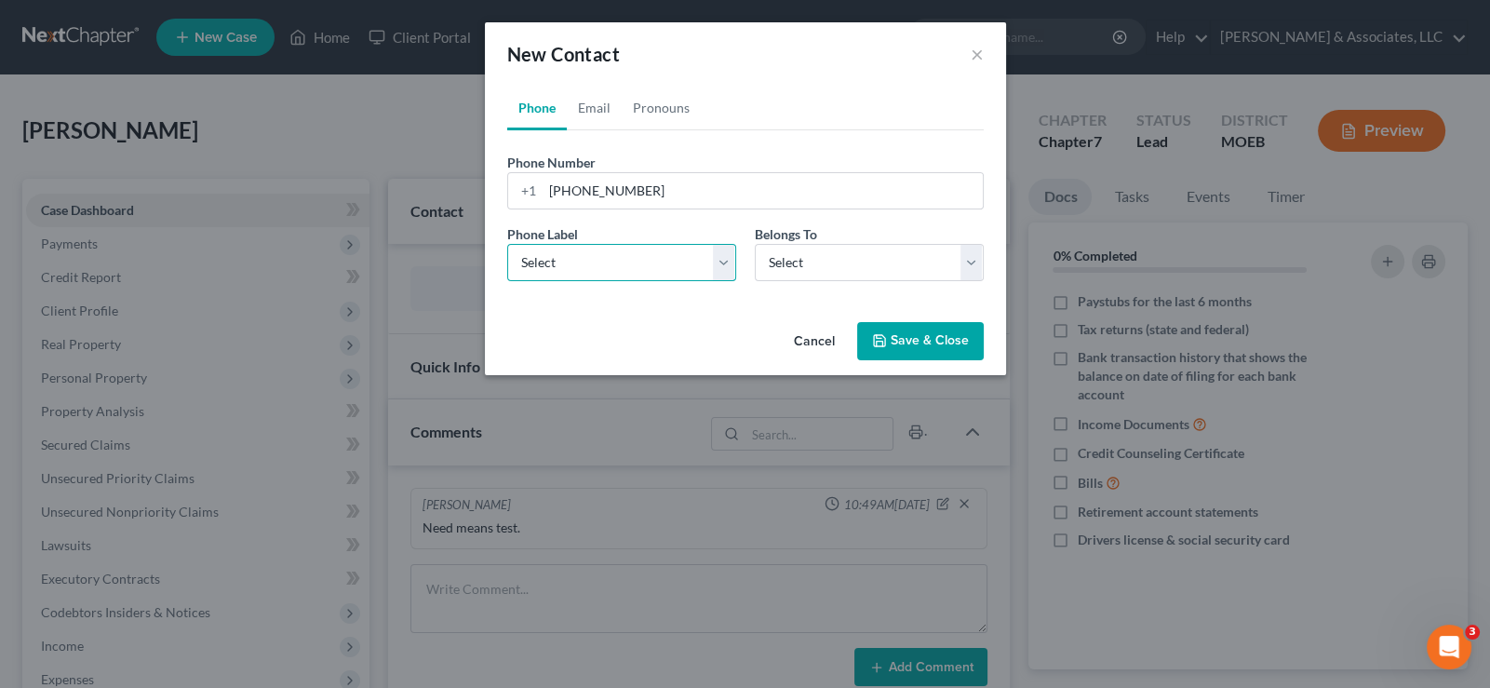
select select "0"
click at [507, 244] on select "Select Mobile Home Work Other" at bounding box center [621, 262] width 229 height 37
click at [764, 269] on select "Select Client Other" at bounding box center [869, 262] width 229 height 37
select select "0"
click at [755, 244] on select "Select Client Other" at bounding box center [869, 262] width 229 height 37
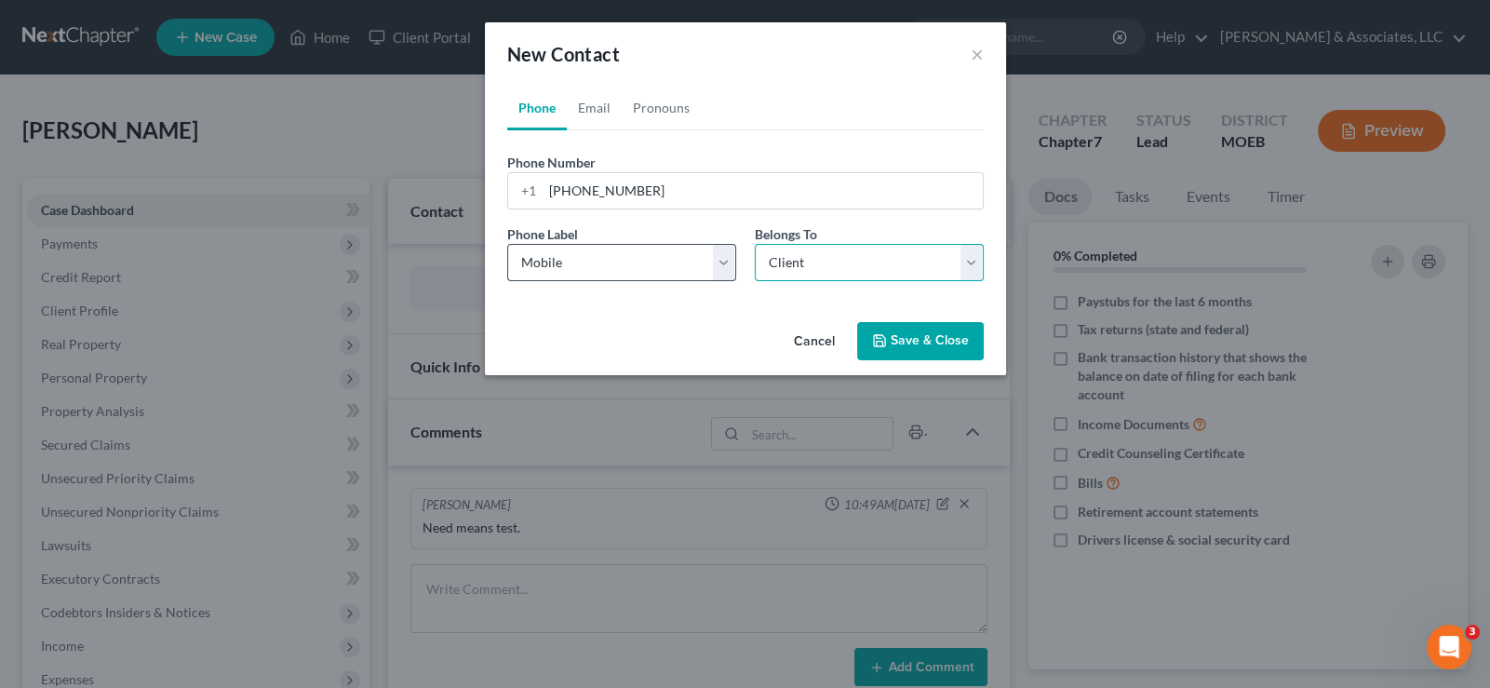
select select "0"
click at [586, 110] on link "Email" at bounding box center [594, 108] width 55 height 45
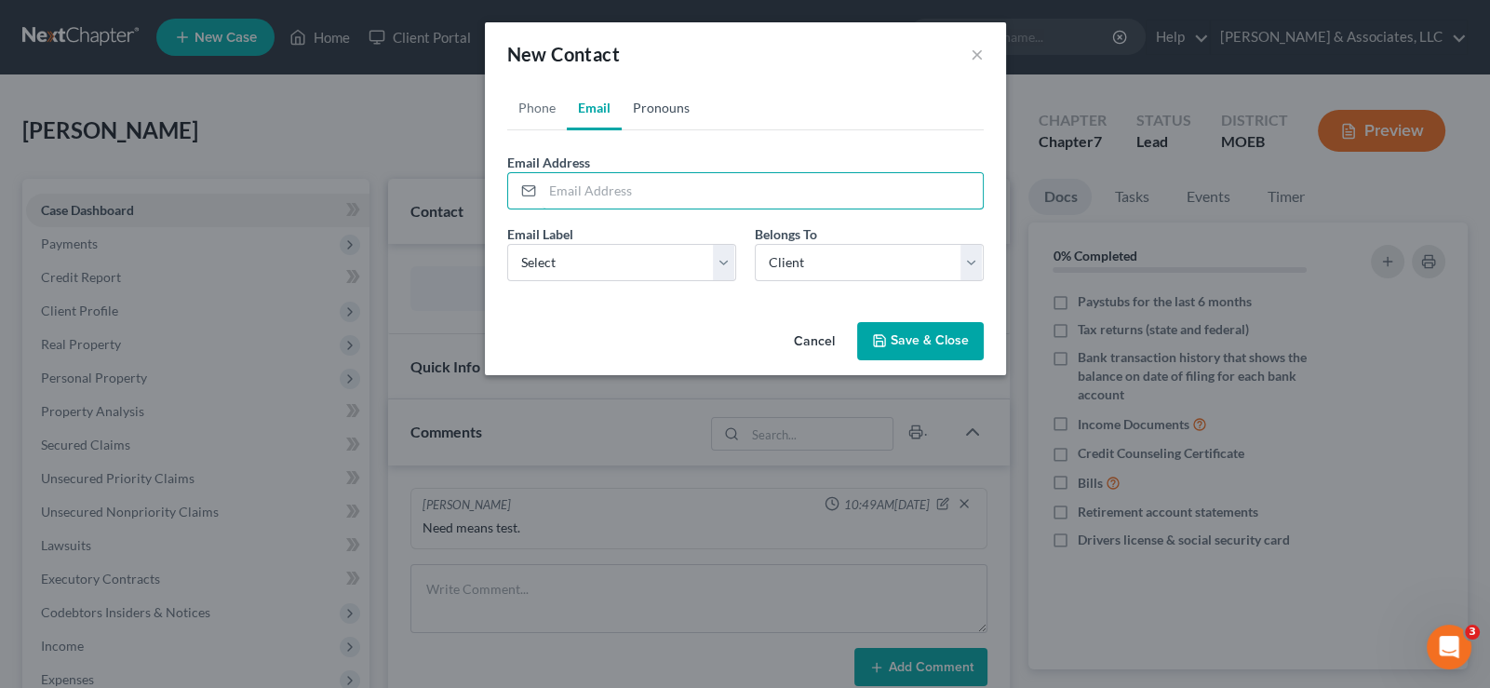
drag, startPoint x: 585, startPoint y: 182, endPoint x: 665, endPoint y: 97, distance: 116.6
click at [586, 182] on input "email" at bounding box center [763, 190] width 440 height 35
paste input "jordyn.harps2002@icloud.com"
type input "jordyn.harps2002@icloud.com"
click at [596, 273] on select "Select Home Work Other" at bounding box center [621, 262] width 229 height 37
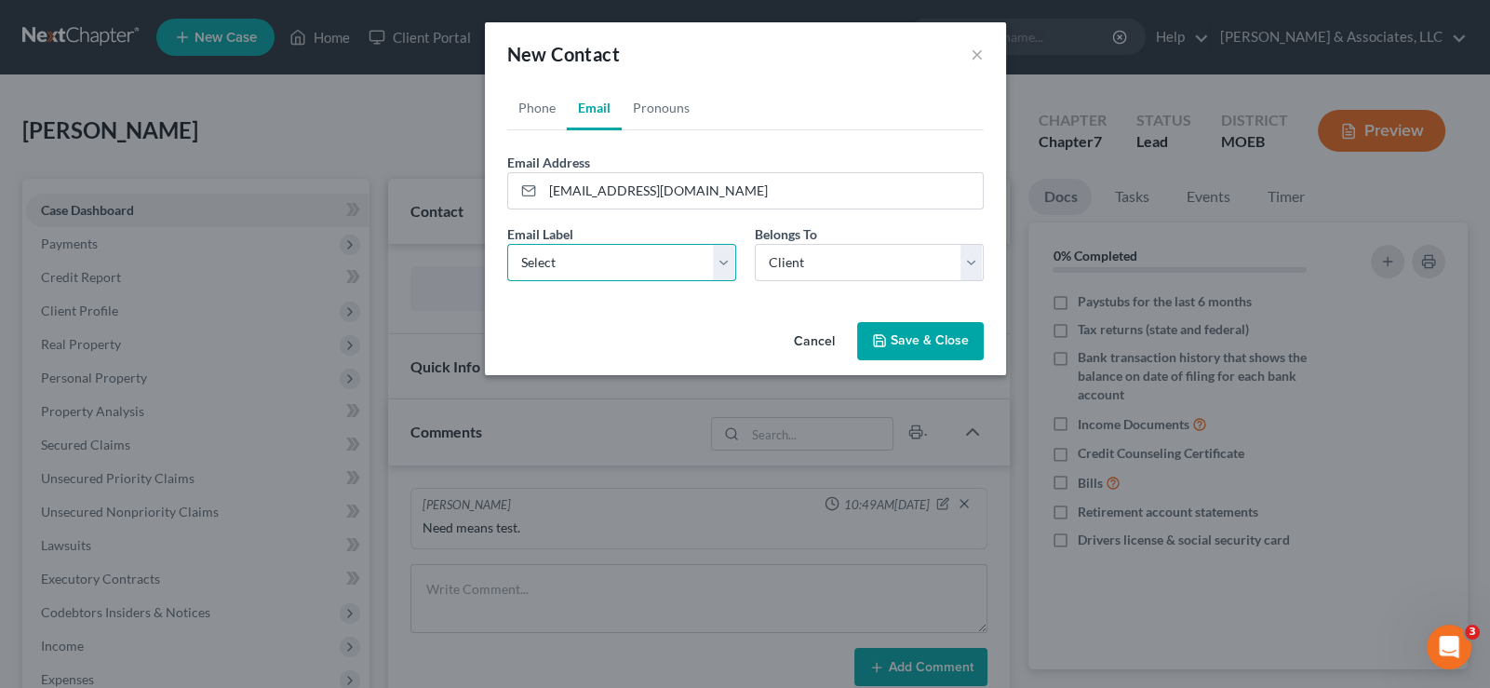
select select "0"
click at [507, 244] on select "Select Home Work Other" at bounding box center [621, 262] width 229 height 37
click at [798, 263] on select "Select Client Other" at bounding box center [869, 262] width 229 height 37
click at [755, 244] on select "Select Client Other" at bounding box center [869, 262] width 229 height 37
click at [945, 343] on button "Save & Close" at bounding box center [920, 341] width 127 height 39
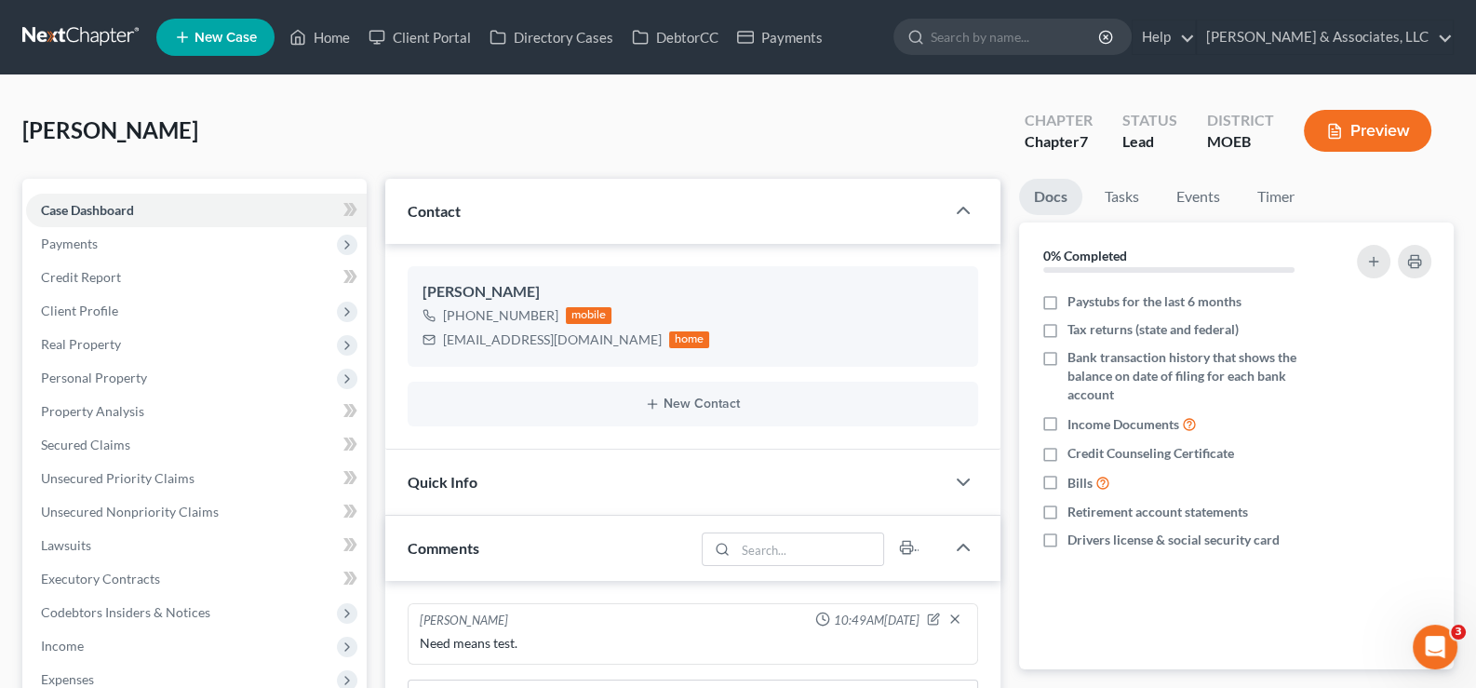
click at [225, 36] on span "New Case" at bounding box center [226, 38] width 62 height 14
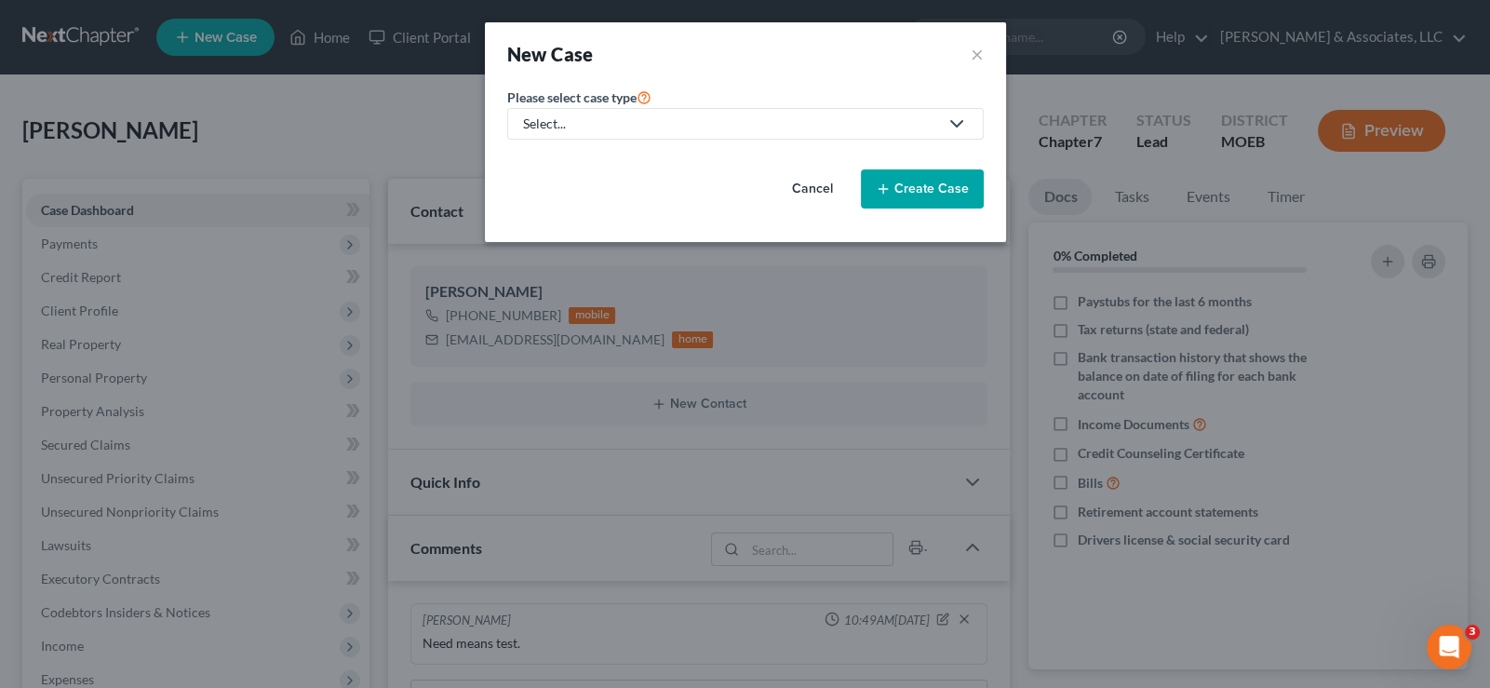
click at [531, 126] on div "Select..." at bounding box center [730, 123] width 415 height 19
click at [529, 160] on div "Bankruptcy" at bounding box center [606, 160] width 163 height 19
select select "45"
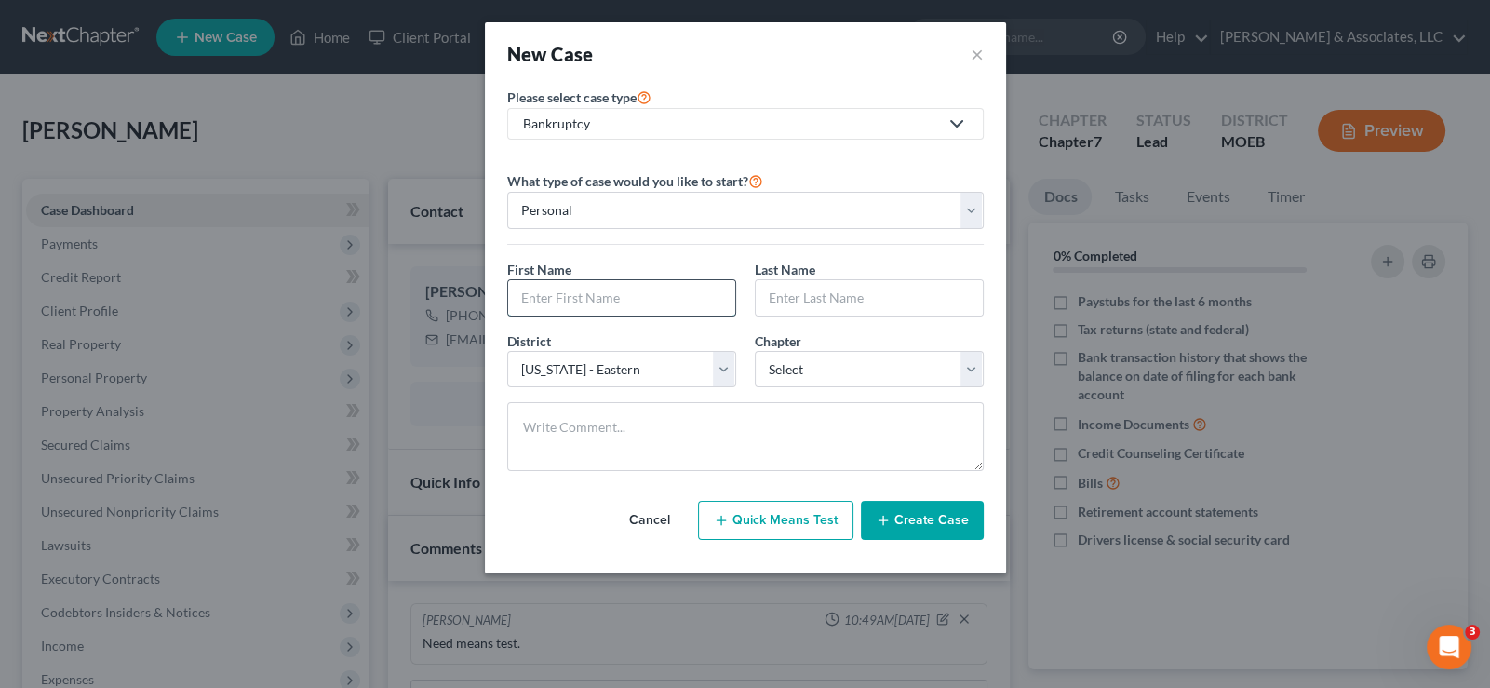
drag, startPoint x: 682, startPoint y: 282, endPoint x: 703, endPoint y: 278, distance: 20.8
click at [682, 283] on input "text" at bounding box center [621, 297] width 227 height 35
type input "Angel"
type input "p"
type input "Peterson"
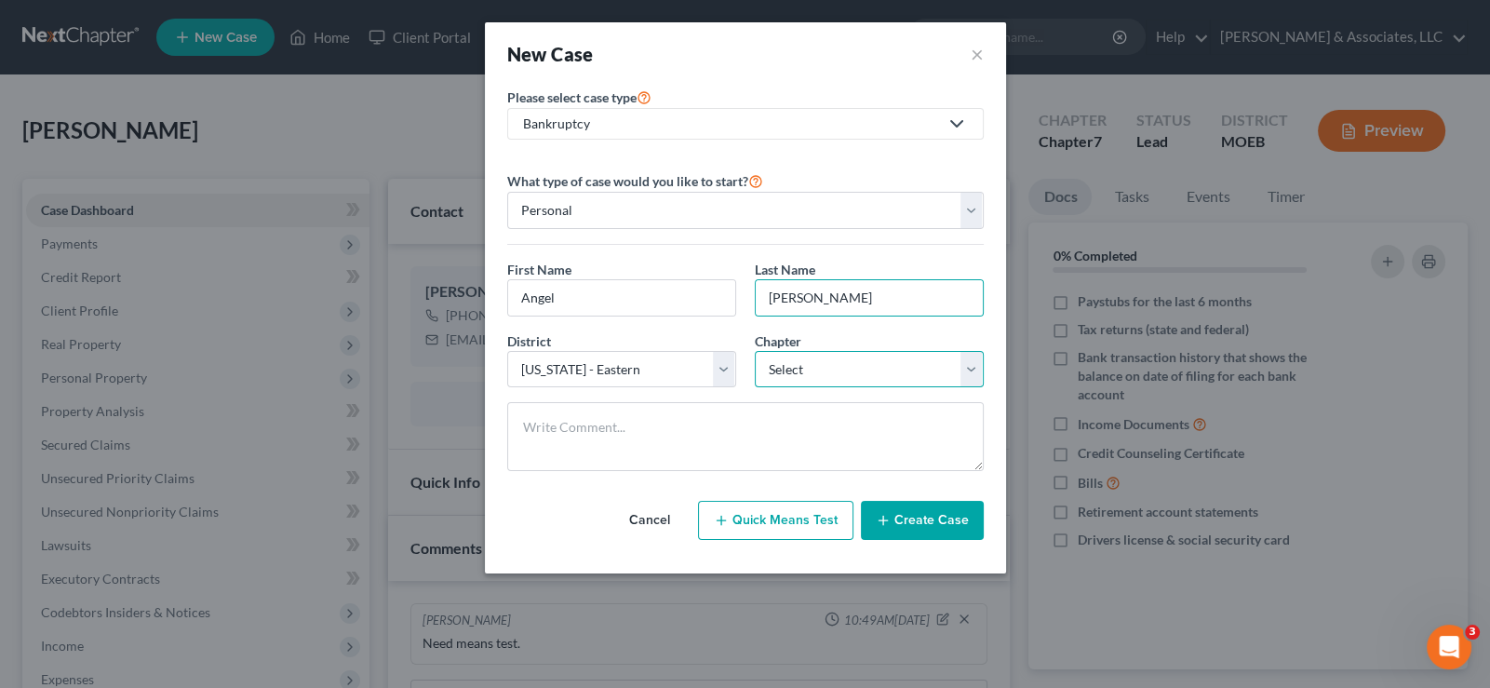
drag, startPoint x: 825, startPoint y: 374, endPoint x: 818, endPoint y: 384, distance: 12.1
click at [824, 374] on select "Select 7 11 12 13" at bounding box center [869, 369] width 229 height 37
select select "0"
click at [755, 351] on select "Select 7 11 12 13" at bounding box center [869, 369] width 229 height 37
click at [901, 521] on button "Create Case" at bounding box center [922, 520] width 123 height 39
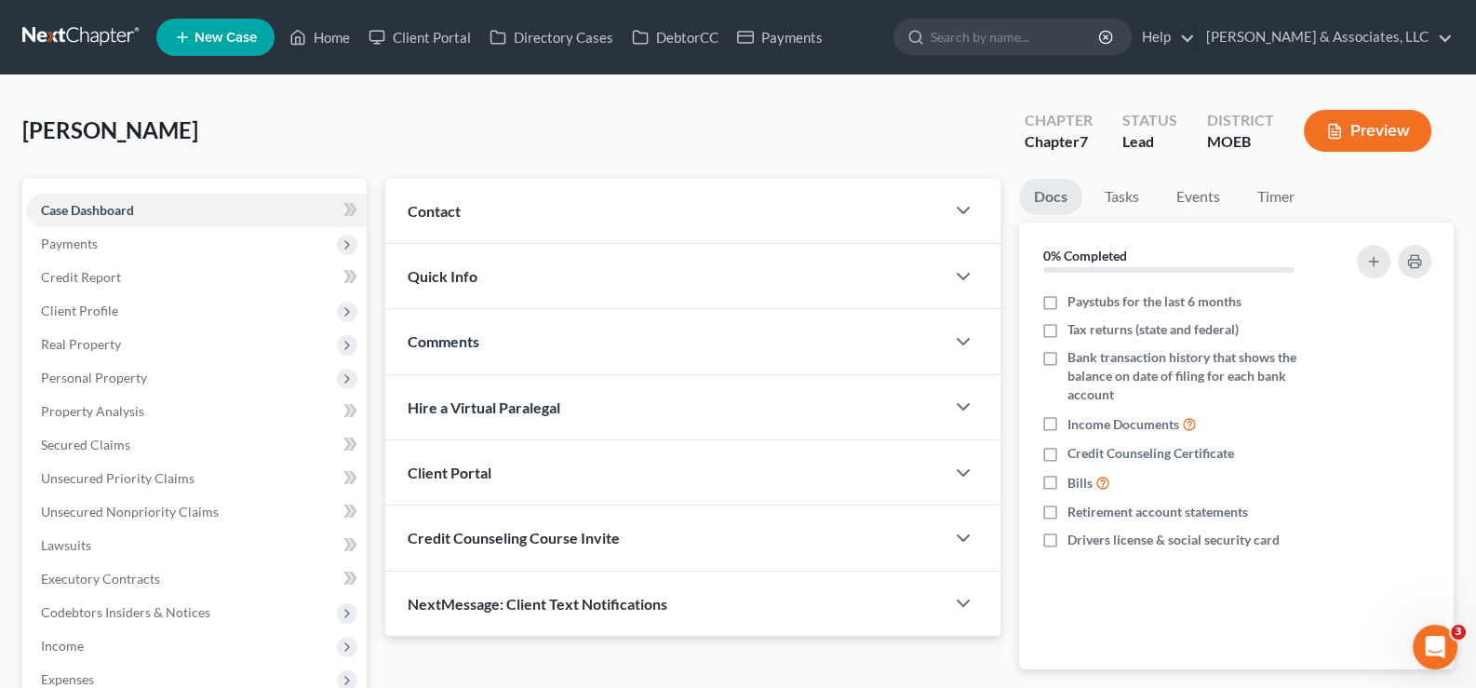
click at [454, 218] on span "Contact" at bounding box center [434, 211] width 53 height 18
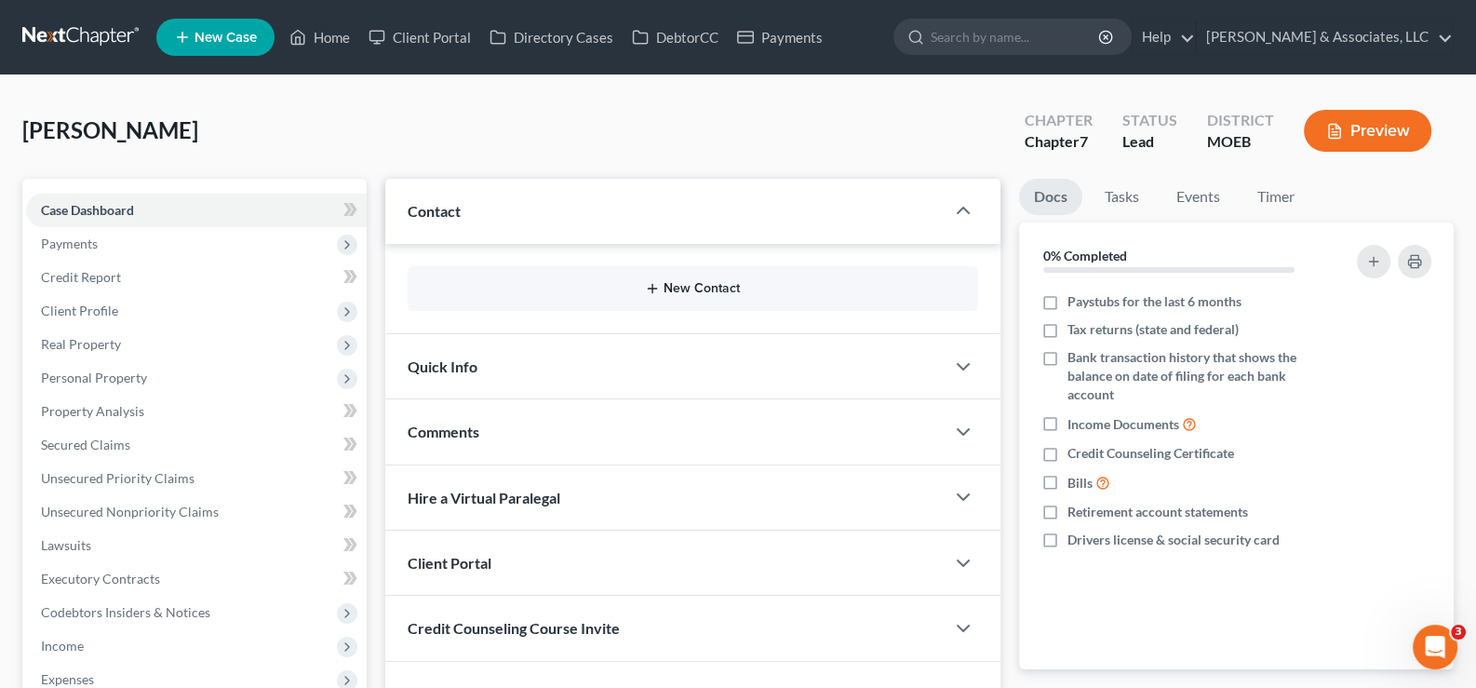
click at [572, 288] on button "New Contact" at bounding box center [694, 288] width 542 height 15
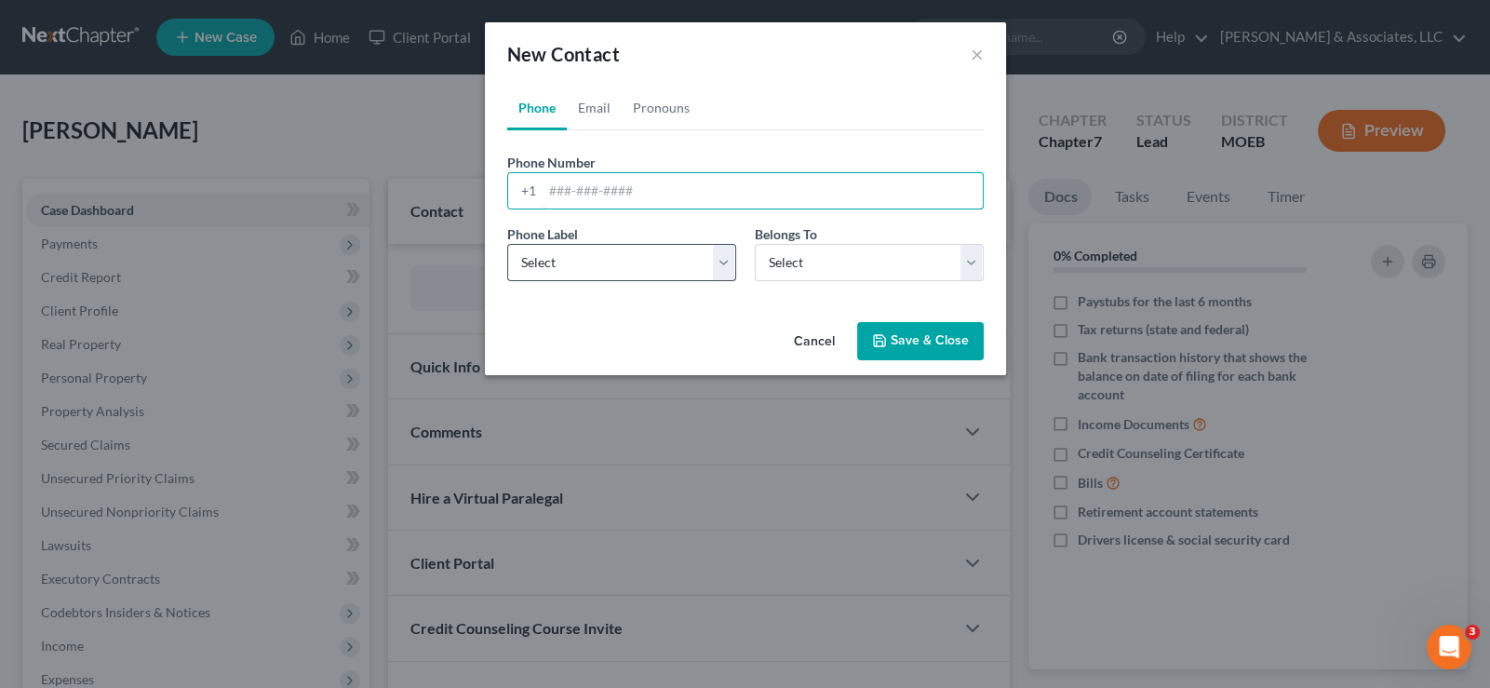
drag, startPoint x: 593, startPoint y: 185, endPoint x: 590, endPoint y: 263, distance: 78.2
click at [593, 185] on input "tel" at bounding box center [763, 190] width 440 height 35
paste input "314-659-9343"
type input "314-659-9343"
click at [589, 272] on select "Select Mobile Home Work Other" at bounding box center [621, 262] width 229 height 37
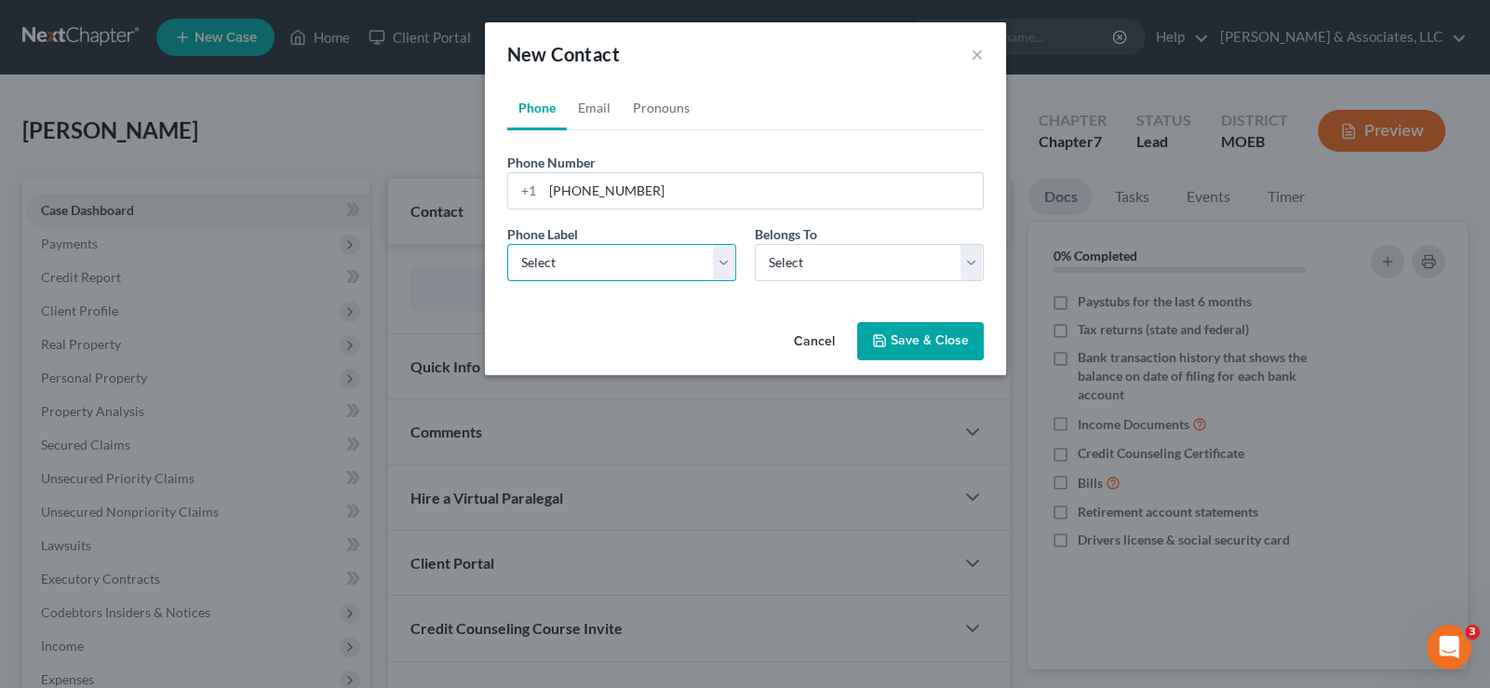
select select "0"
click at [507, 244] on select "Select Mobile Home Work Other" at bounding box center [621, 262] width 229 height 37
click at [801, 260] on select "Select Client Other" at bounding box center [869, 262] width 229 height 37
select select "0"
click at [755, 244] on select "Select Client Other" at bounding box center [869, 262] width 229 height 37
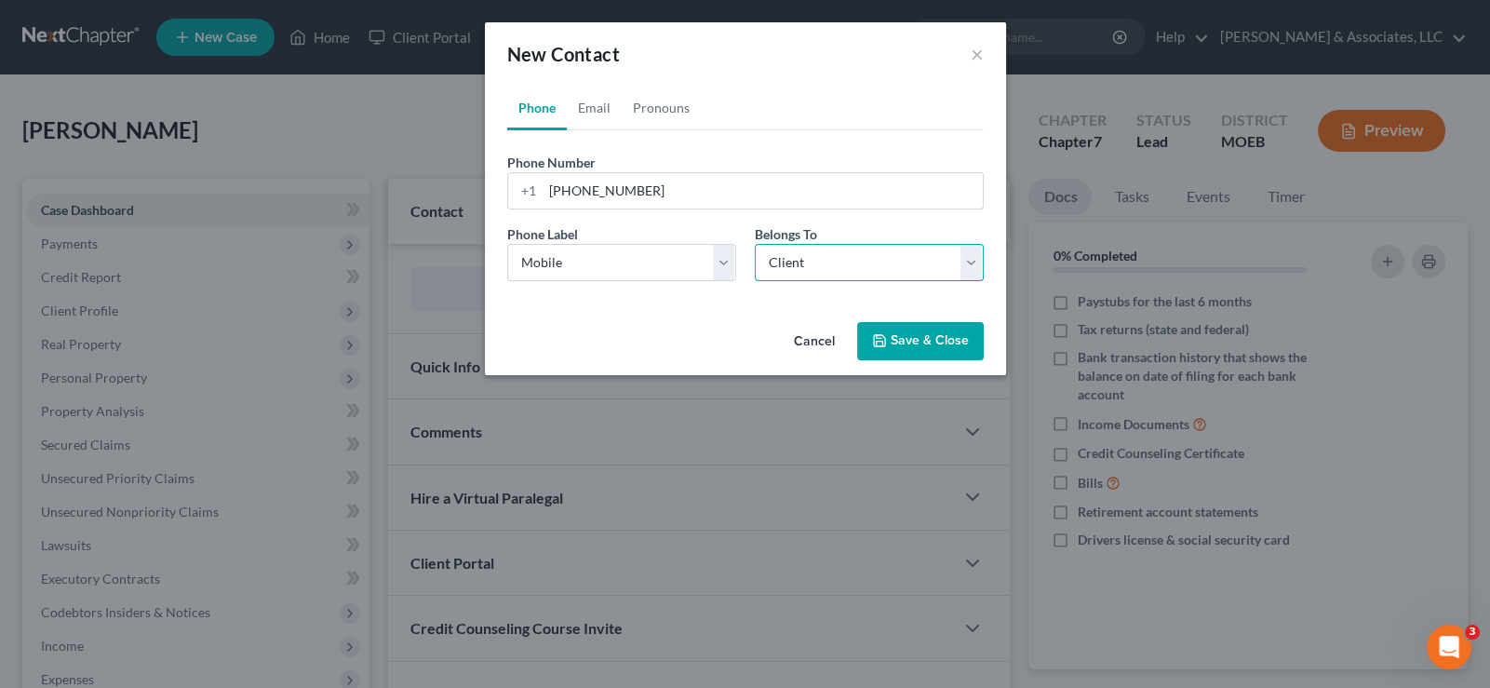
select select "0"
click at [591, 105] on link "Email" at bounding box center [594, 108] width 55 height 45
drag, startPoint x: 587, startPoint y: 204, endPoint x: 652, endPoint y: 83, distance: 137.0
click at [587, 204] on input "email" at bounding box center [763, 190] width 440 height 35
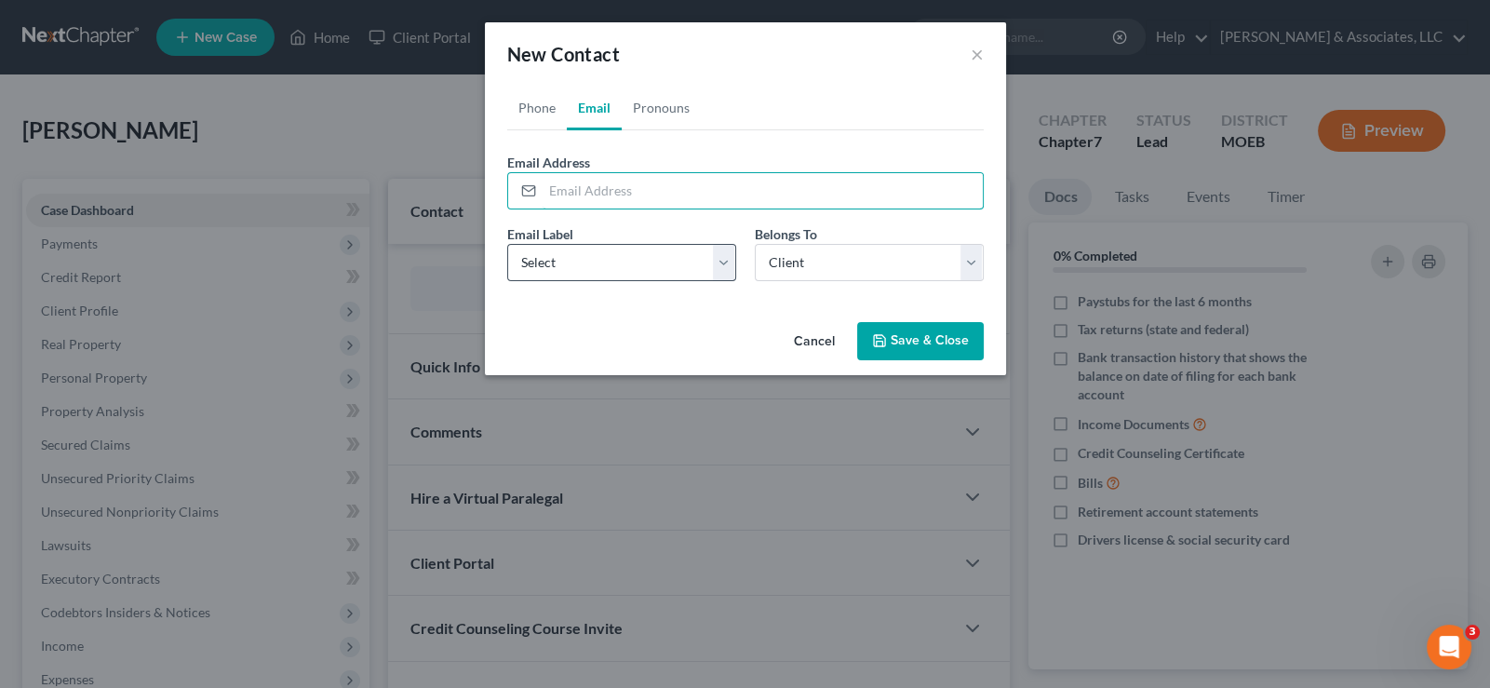
paste input "angelpeterson76@gmail.com"
type input "angelpeterson76@gmail.com"
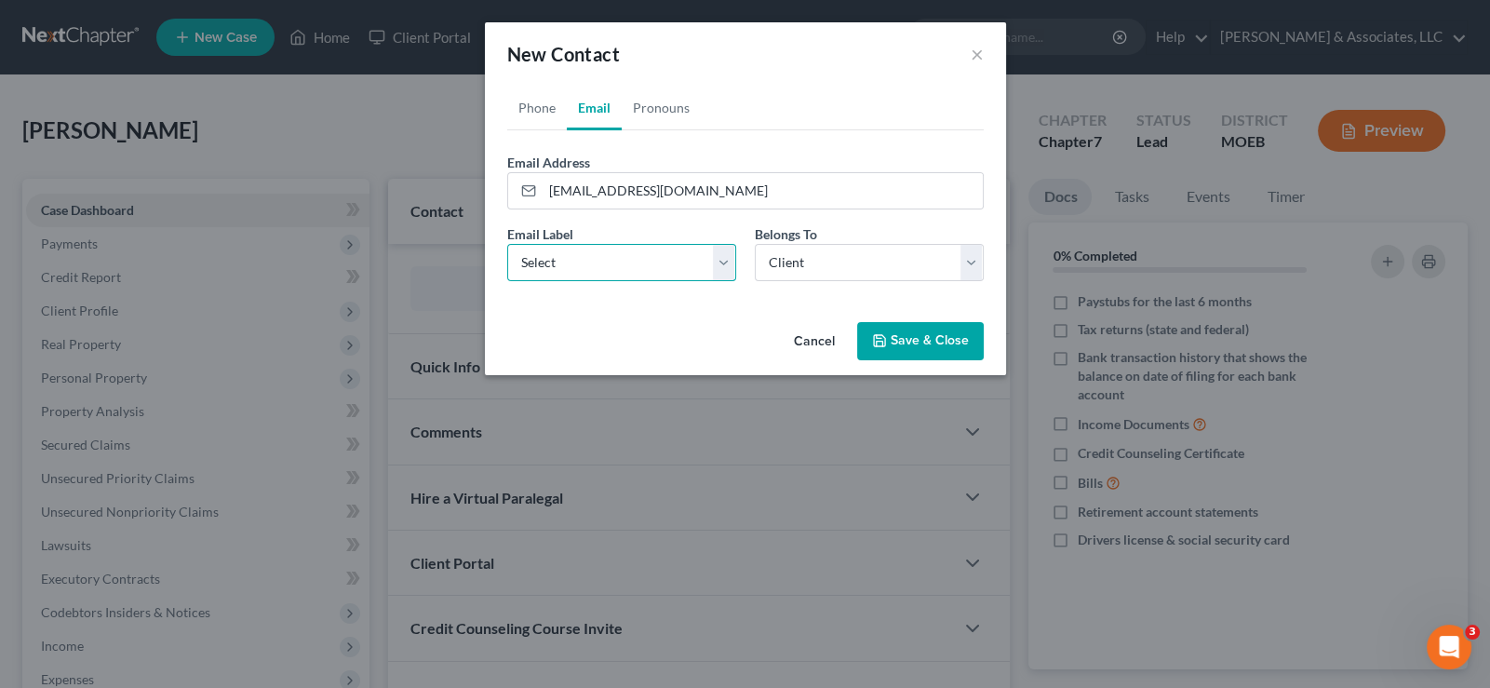
click at [588, 258] on select "Select Home Work Other" at bounding box center [621, 262] width 229 height 37
select select "0"
click at [507, 244] on select "Select Home Work Other" at bounding box center [621, 262] width 229 height 37
click at [916, 339] on button "Save & Close" at bounding box center [920, 341] width 127 height 39
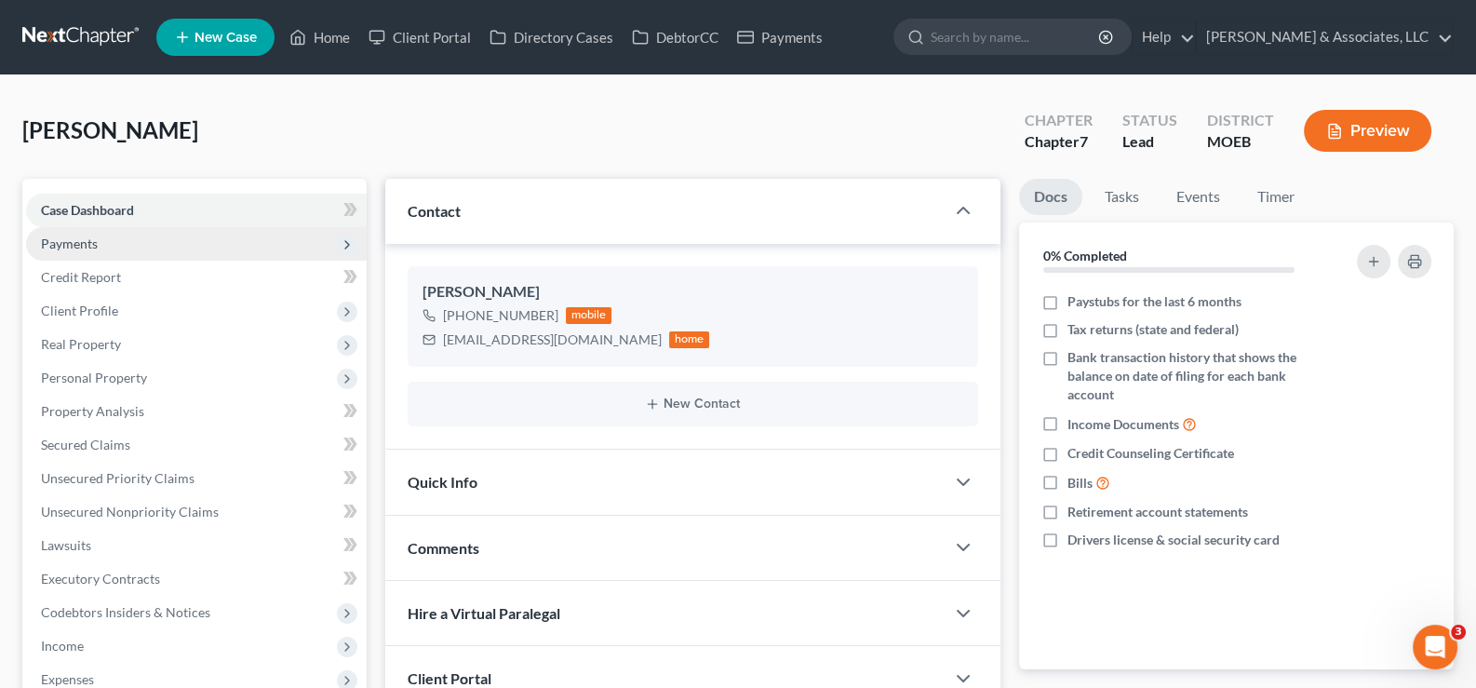
click at [71, 241] on span "Payments" at bounding box center [69, 243] width 57 height 16
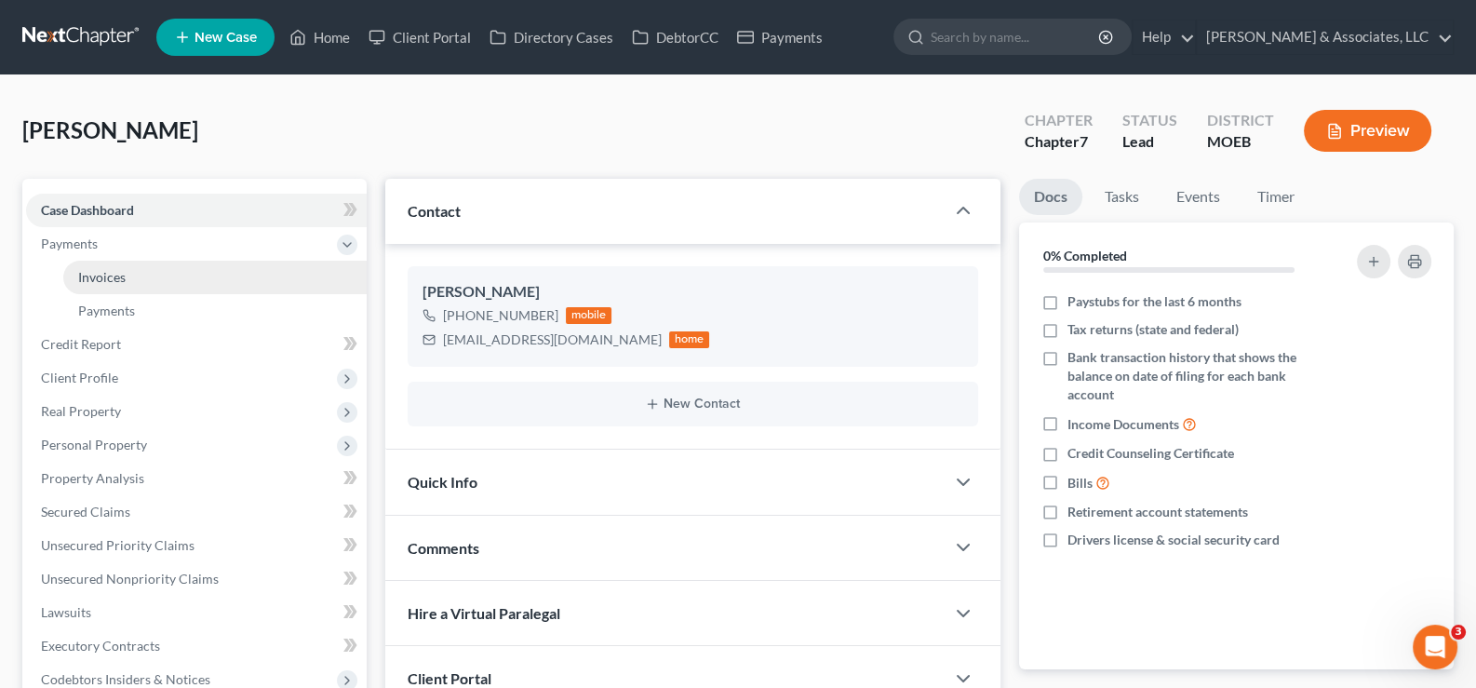
click at [101, 272] on span "Invoices" at bounding box center [101, 277] width 47 height 16
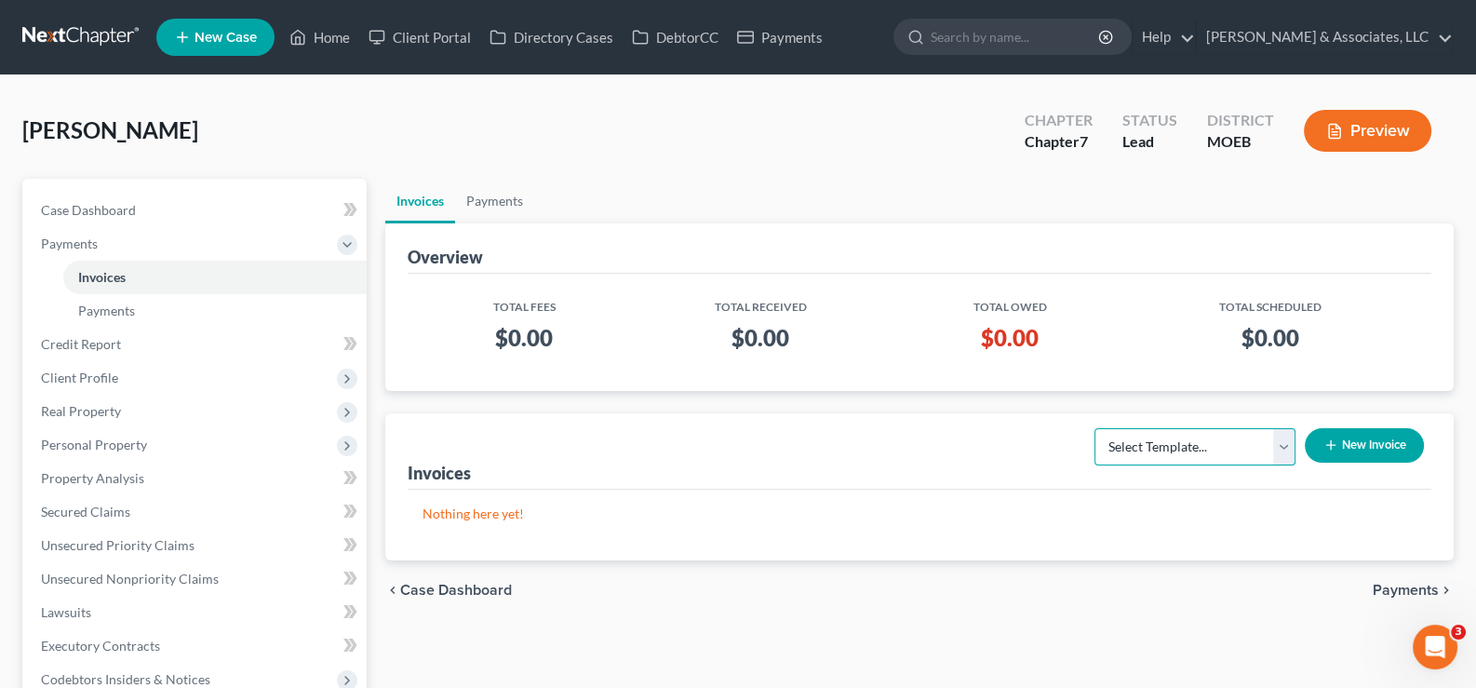
click at [1282, 444] on select "Select Template... Chapter 7 Template Chapter 13 Template Chapter 7 with legal …" at bounding box center [1195, 446] width 201 height 37
select select "0"
click at [1095, 428] on select "Select Template... Chapter 7 Template Chapter 13 Template Chapter 7 with legal …" at bounding box center [1195, 446] width 201 height 37
click at [1352, 440] on button "New Invoice" at bounding box center [1364, 445] width 119 height 34
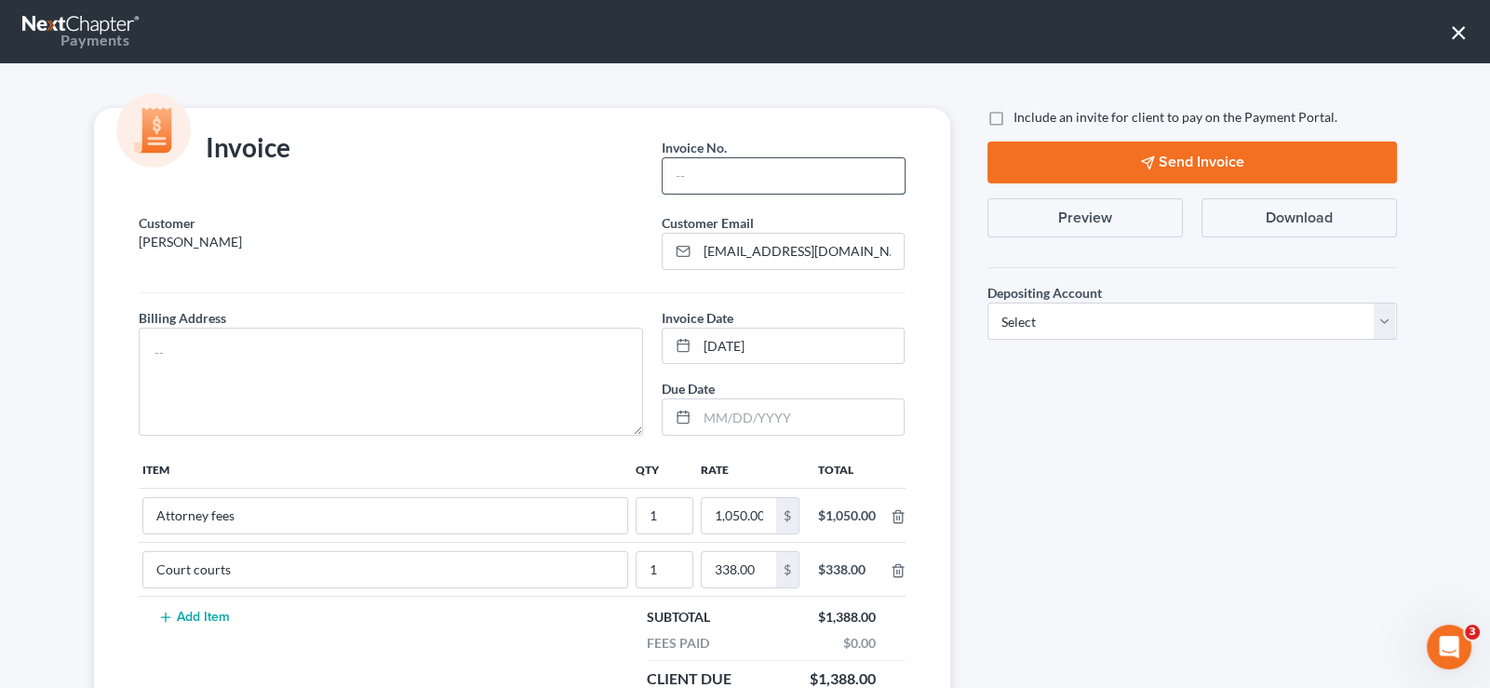
click at [782, 176] on input "text" at bounding box center [783, 175] width 241 height 35
type input "733"
drag, startPoint x: 554, startPoint y: 346, endPoint x: 553, endPoint y: 363, distance: 16.8
click at [553, 348] on textarea at bounding box center [391, 382] width 505 height 108
type textarea "na"
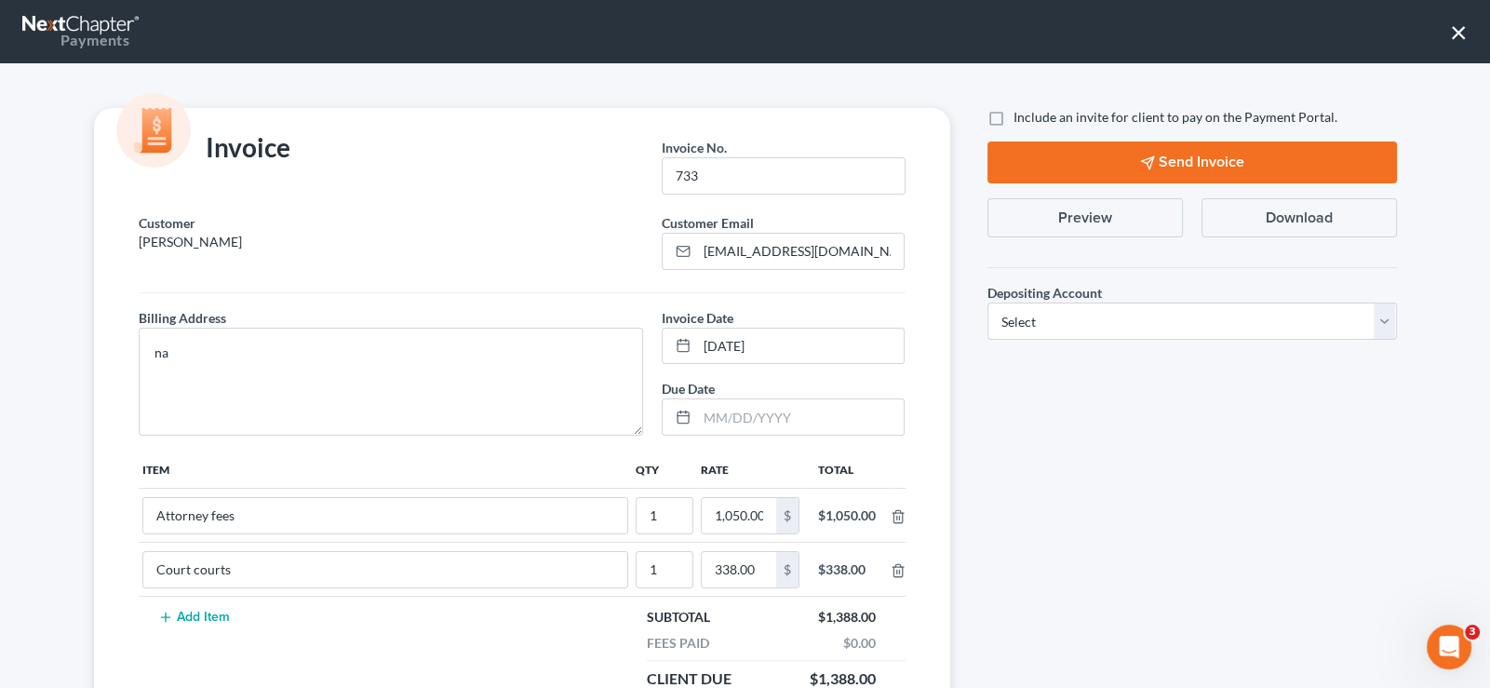
click at [1014, 111] on label "Include an invite for client to pay on the Payment Portal." at bounding box center [1176, 117] width 324 height 19
click at [1021, 111] on input "Include an invite for client to pay on the Payment Portal." at bounding box center [1027, 114] width 12 height 12
checkbox input "true"
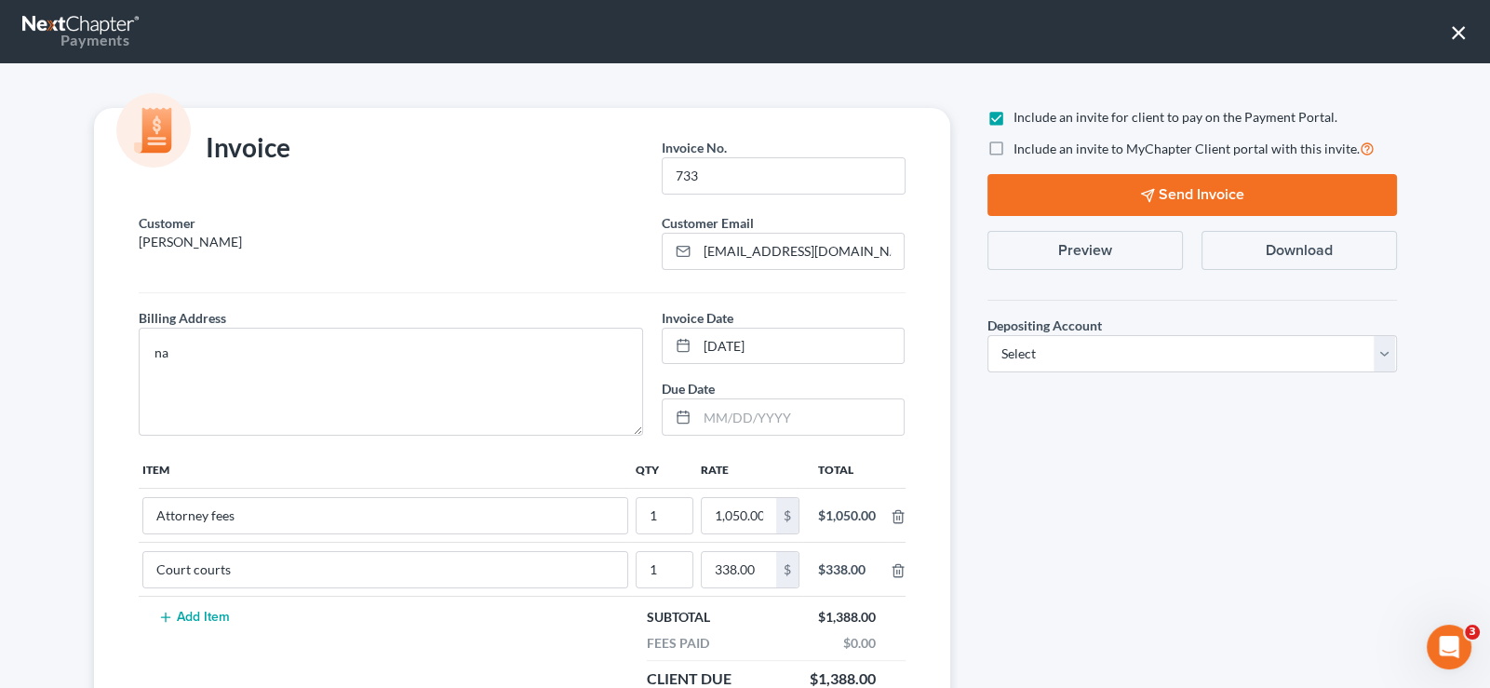
click at [1014, 151] on label "Include an invite to MyChapter Client portal with this invite." at bounding box center [1194, 148] width 361 height 21
click at [1021, 150] on input "Include an invite to MyChapter Client portal with this invite." at bounding box center [1027, 144] width 12 height 12
checkbox input "true"
drag, startPoint x: 1115, startPoint y: 340, endPoint x: 1110, endPoint y: 358, distance: 19.4
click at [1115, 341] on select "Select Operation Trust" at bounding box center [1193, 353] width 410 height 37
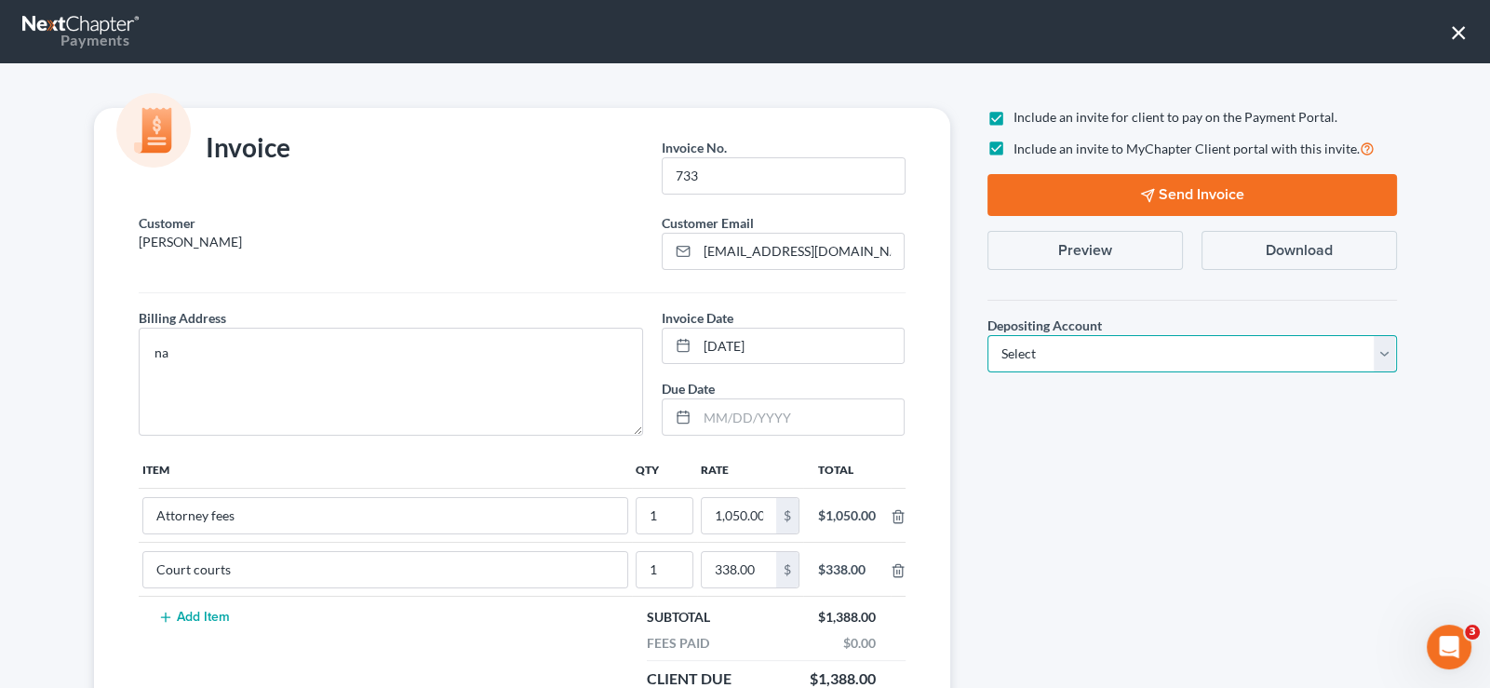
select select "1"
click at [988, 335] on select "Select Operation Trust" at bounding box center [1193, 353] width 410 height 37
click at [1177, 191] on button "Send Invoice" at bounding box center [1193, 195] width 410 height 42
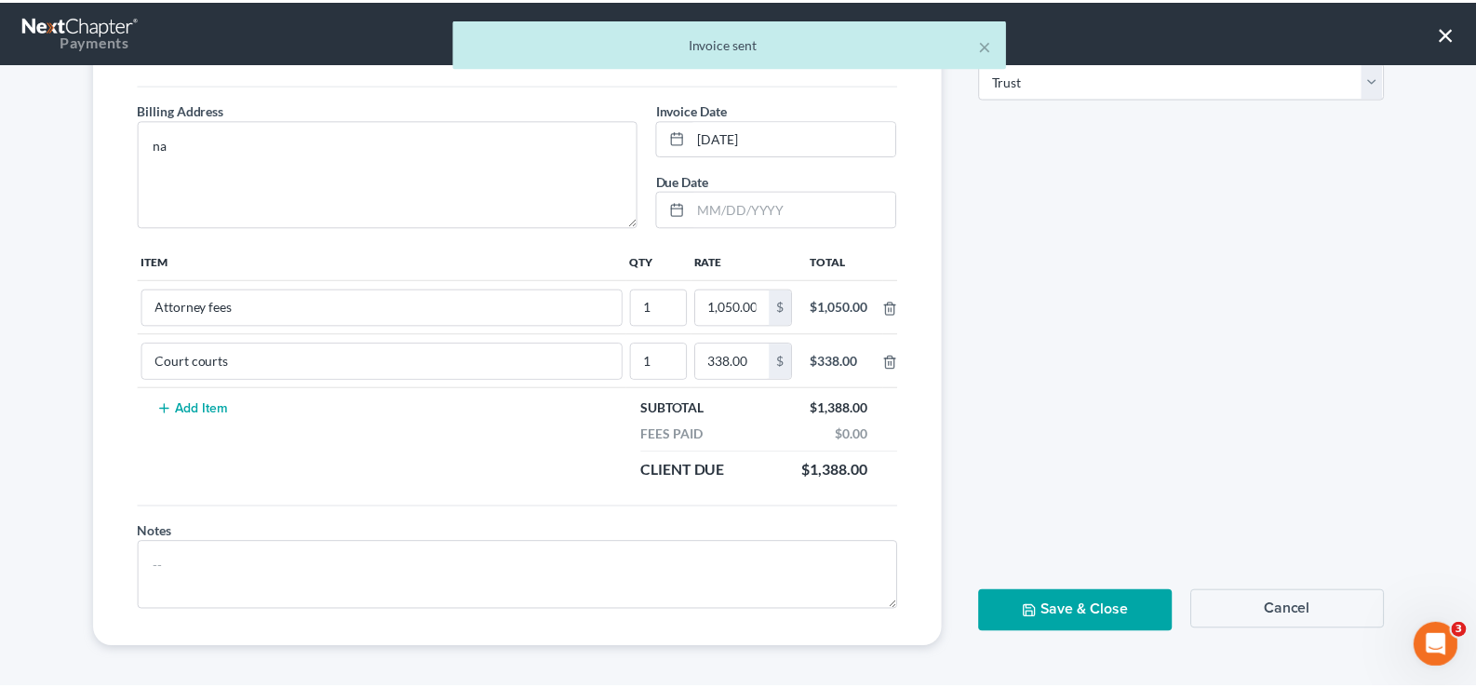
scroll to position [209, 0]
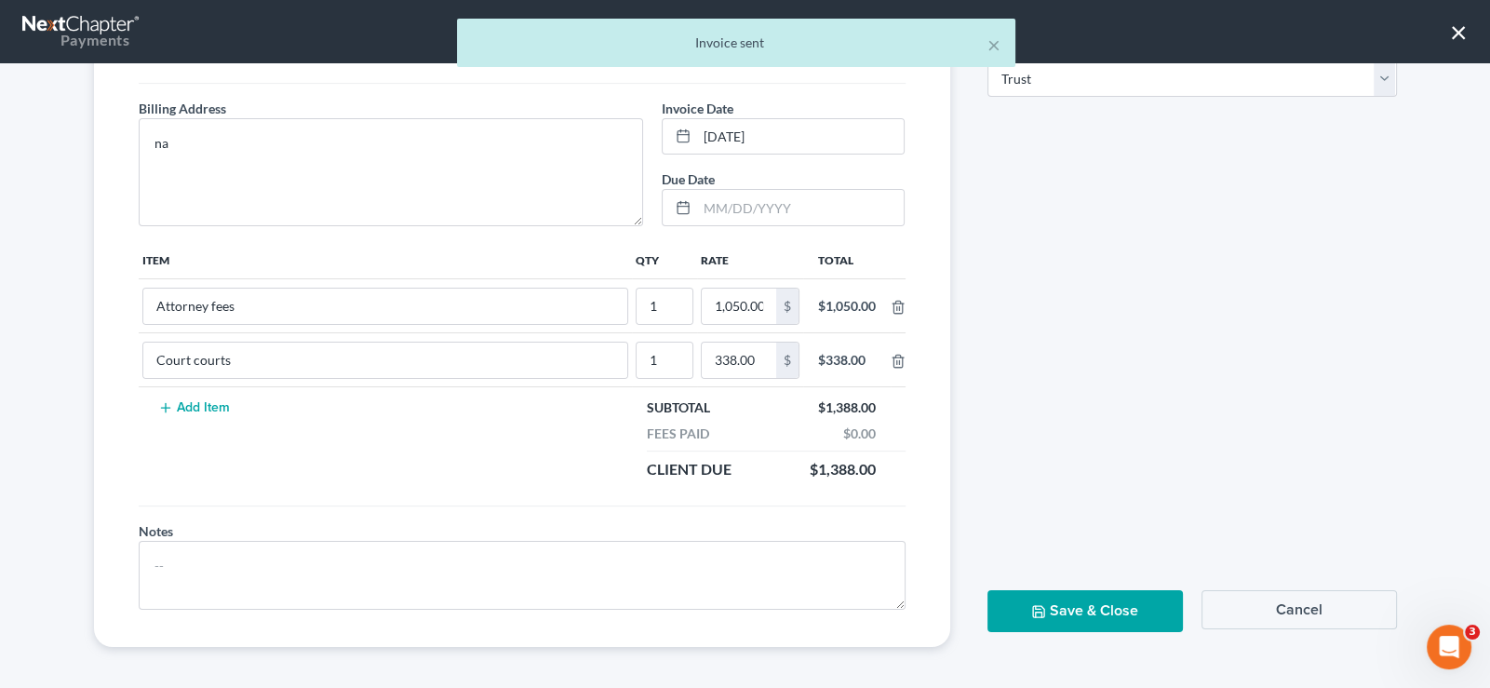
click at [1024, 590] on button "Save & Close" at bounding box center [1085, 611] width 195 height 42
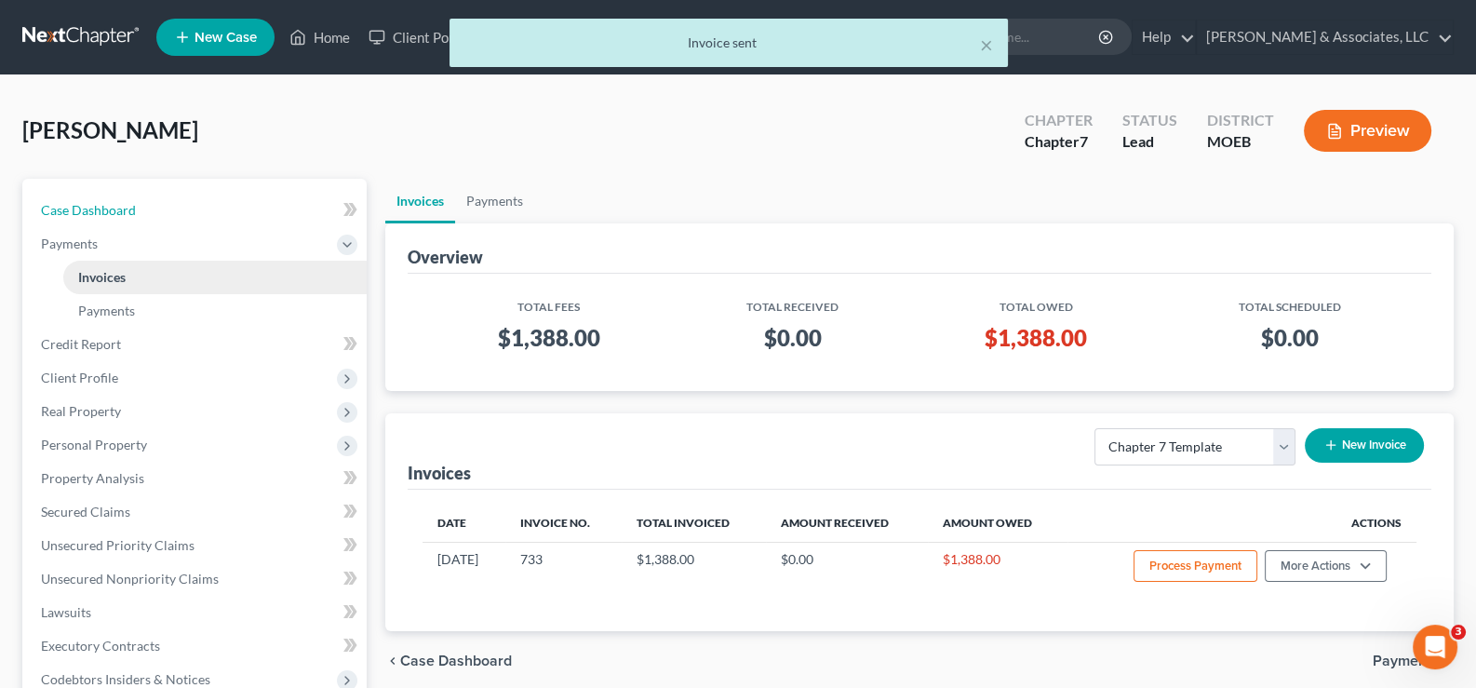
drag, startPoint x: 141, startPoint y: 213, endPoint x: 329, endPoint y: 262, distance: 193.5
click at [141, 213] on link "Case Dashboard" at bounding box center [196, 211] width 341 height 34
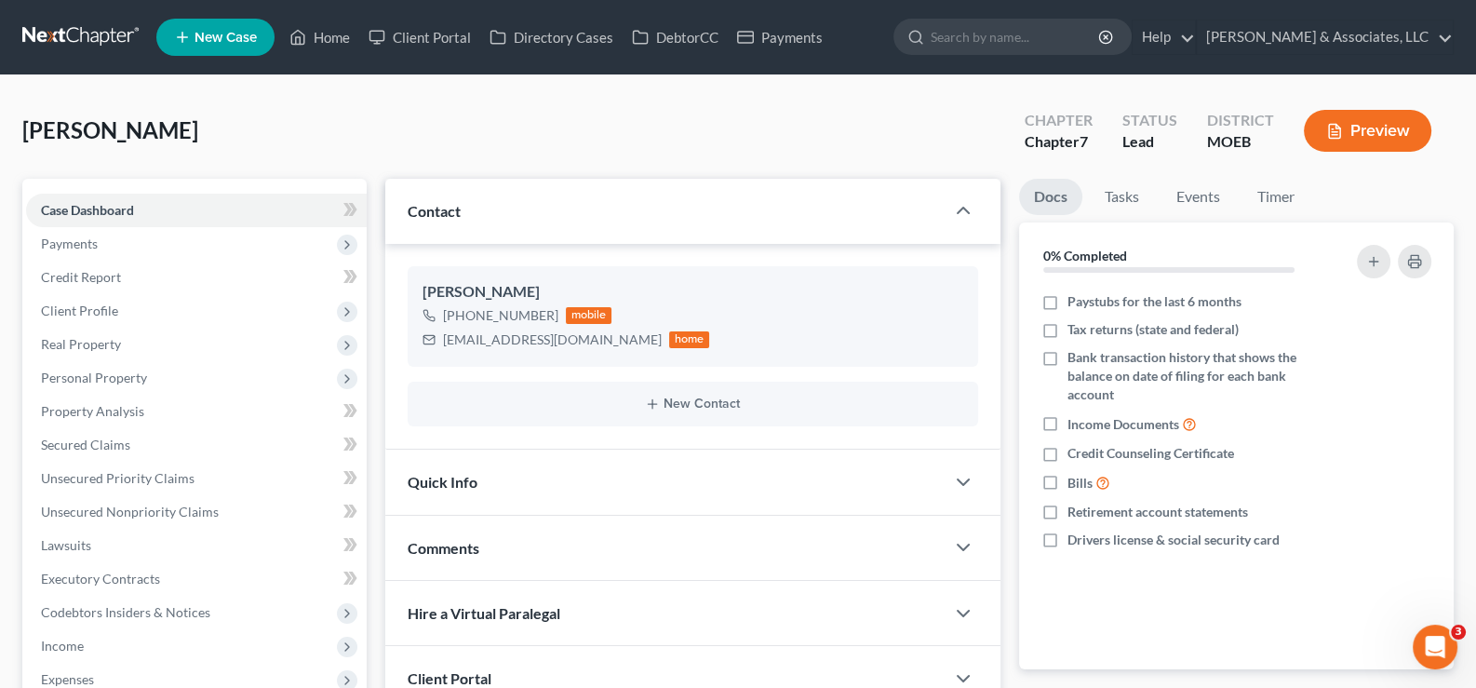
scroll to position [333, 0]
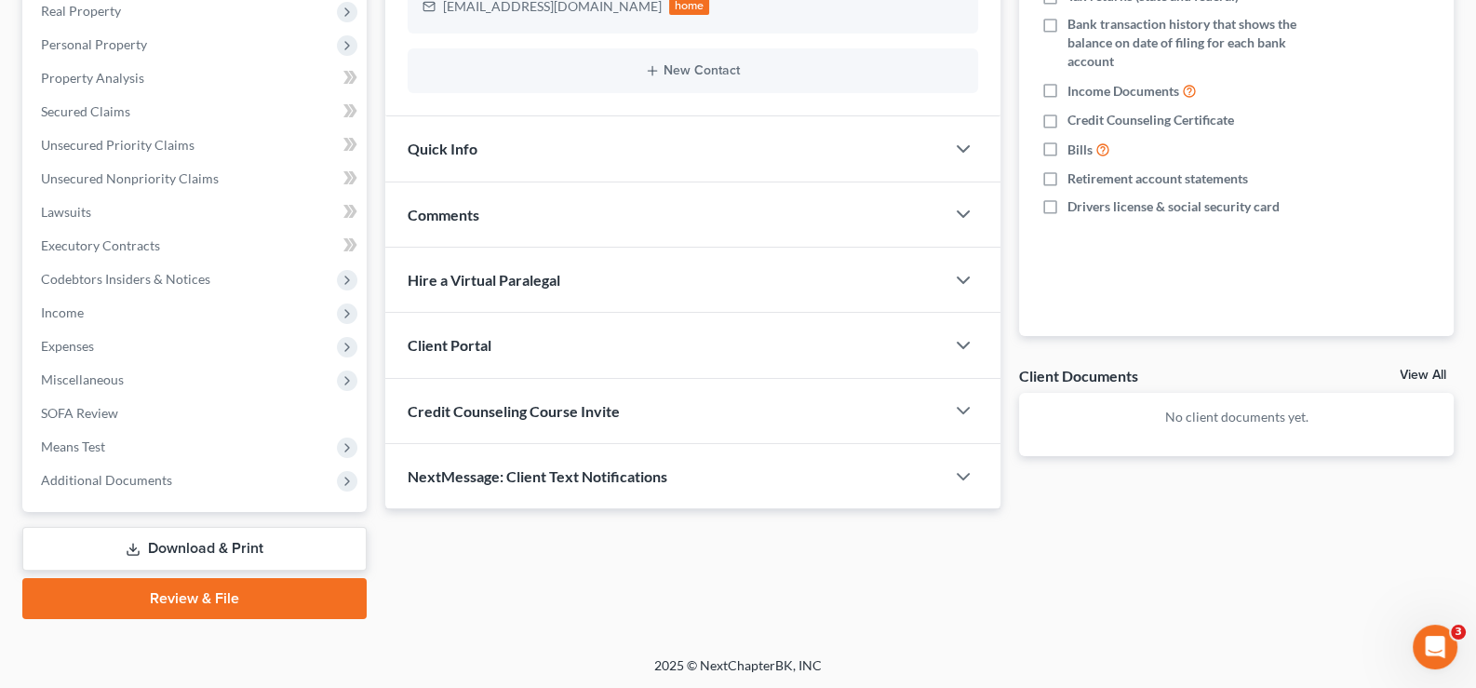
click at [459, 337] on span "Client Portal" at bounding box center [450, 345] width 84 height 18
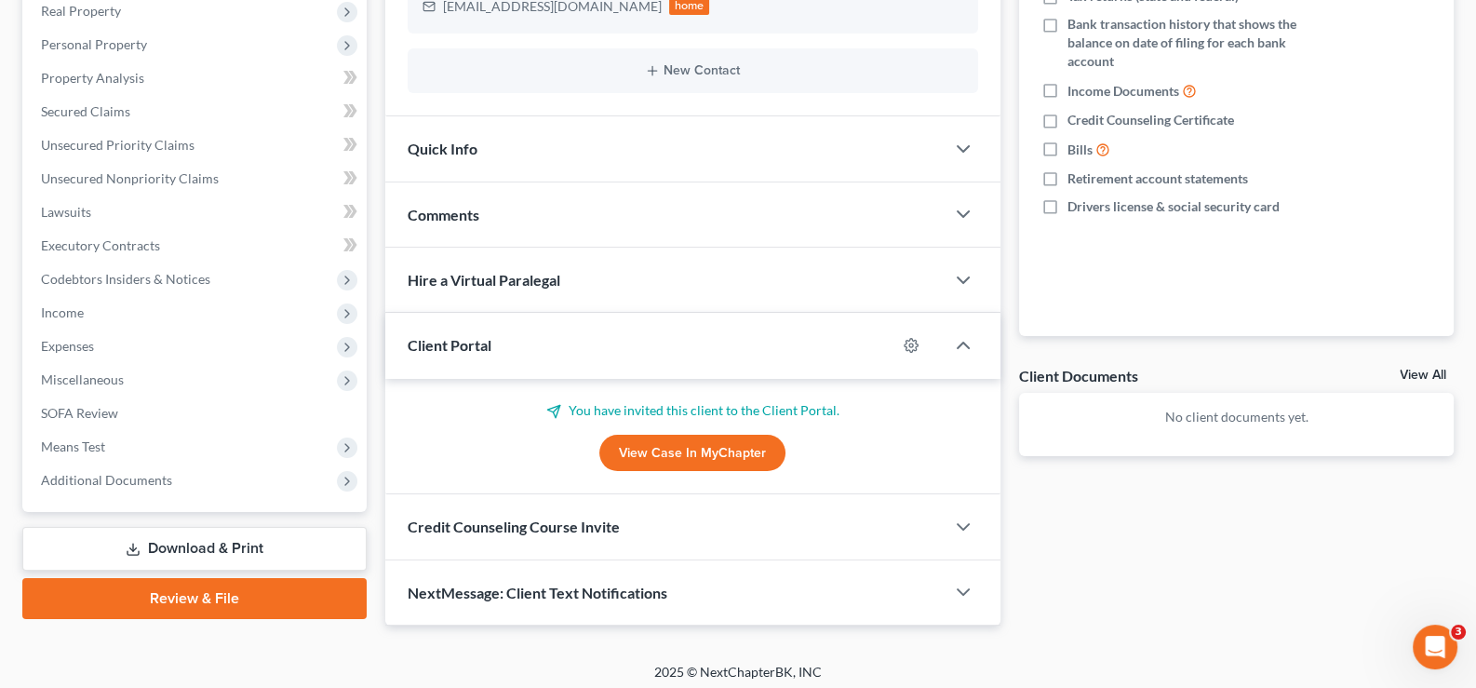
click at [679, 444] on link "View Case in MyChapter" at bounding box center [692, 453] width 186 height 37
click at [473, 328] on div "Client Portal" at bounding box center [641, 345] width 512 height 64
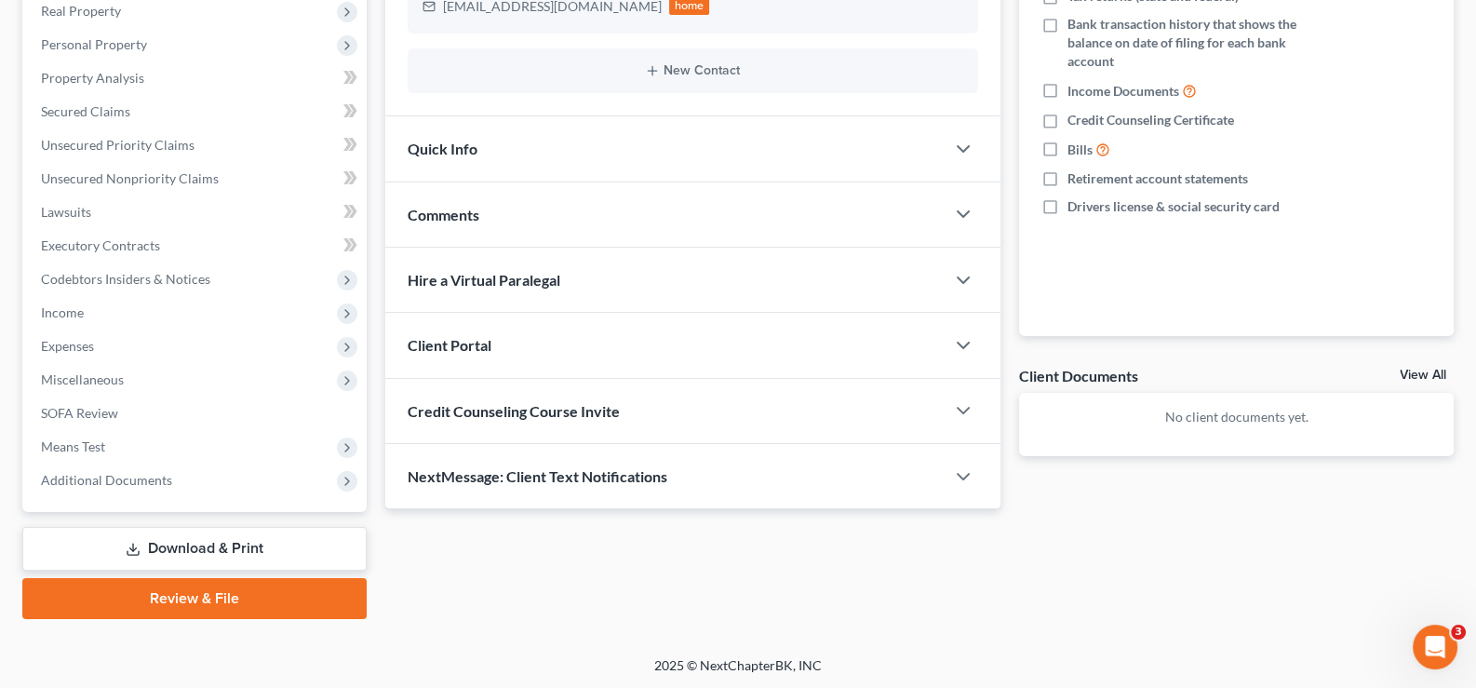
drag, startPoint x: 535, startPoint y: 411, endPoint x: 549, endPoint y: 419, distance: 15.8
click at [535, 410] on span "Credit Counseling Course Invite" at bounding box center [514, 411] width 212 height 18
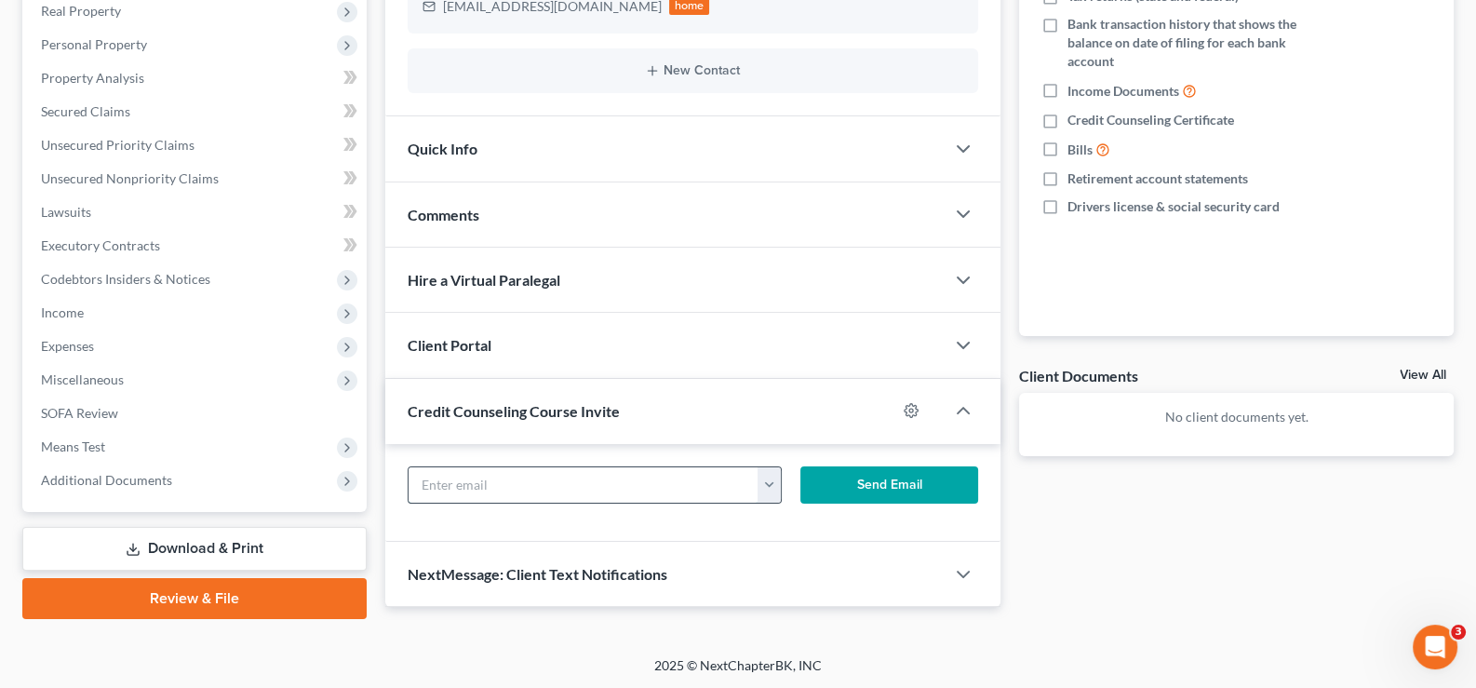
click at [572, 485] on input "text" at bounding box center [584, 484] width 351 height 35
paste input "angelpeterson76@gmail.com"
type input "angelpeterson76@gmail.com"
click at [894, 503] on form "angelpeterson76@gmail.com angelpeterson76@gmail.com Send Email" at bounding box center [693, 492] width 590 height 52
click at [896, 485] on button "Send Email" at bounding box center [889, 484] width 178 height 37
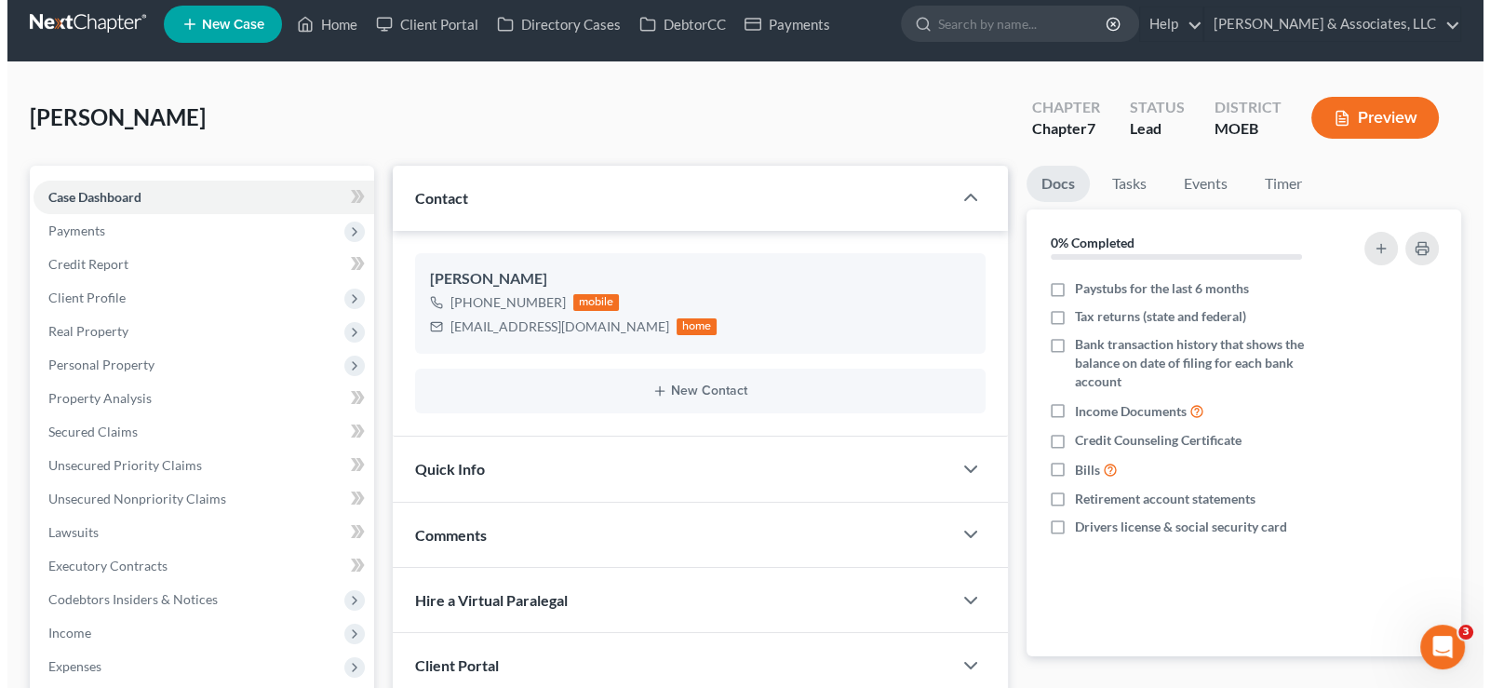
scroll to position [0, 0]
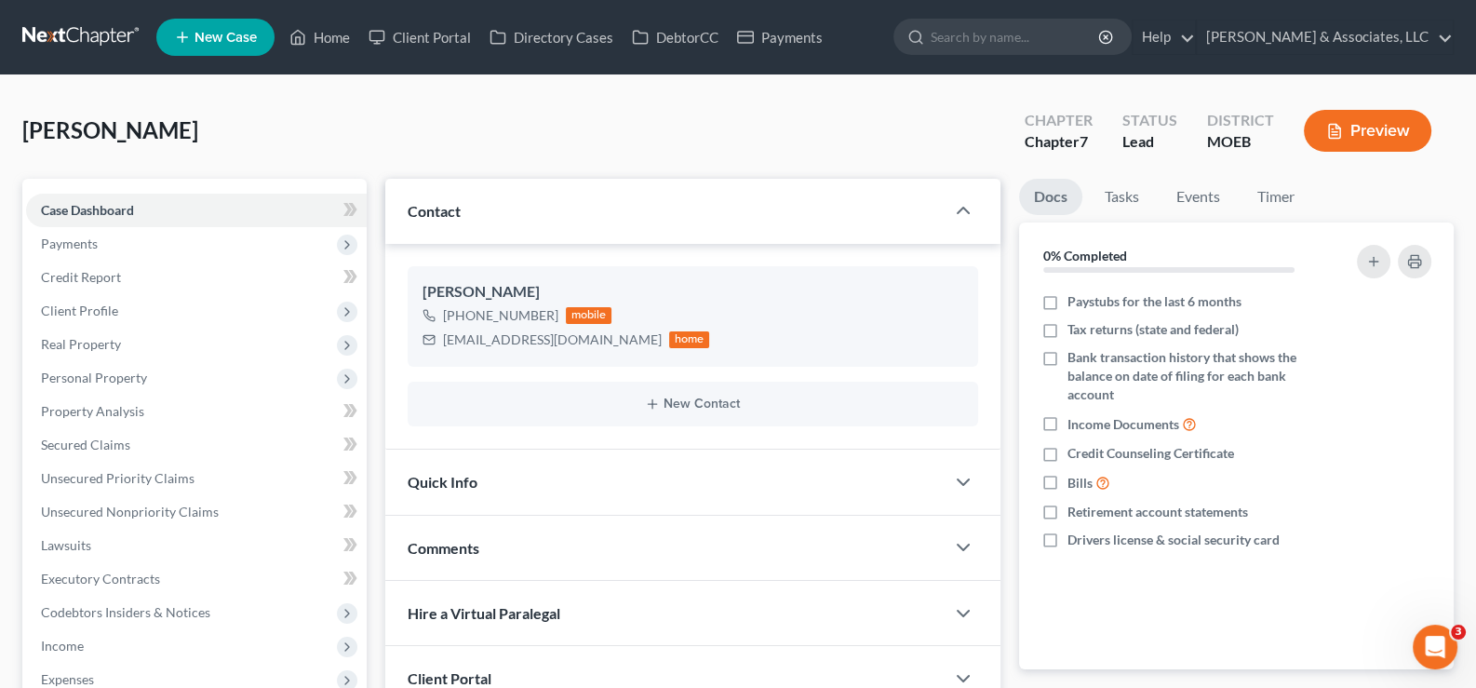
click at [239, 33] on span "New Case" at bounding box center [226, 38] width 62 height 14
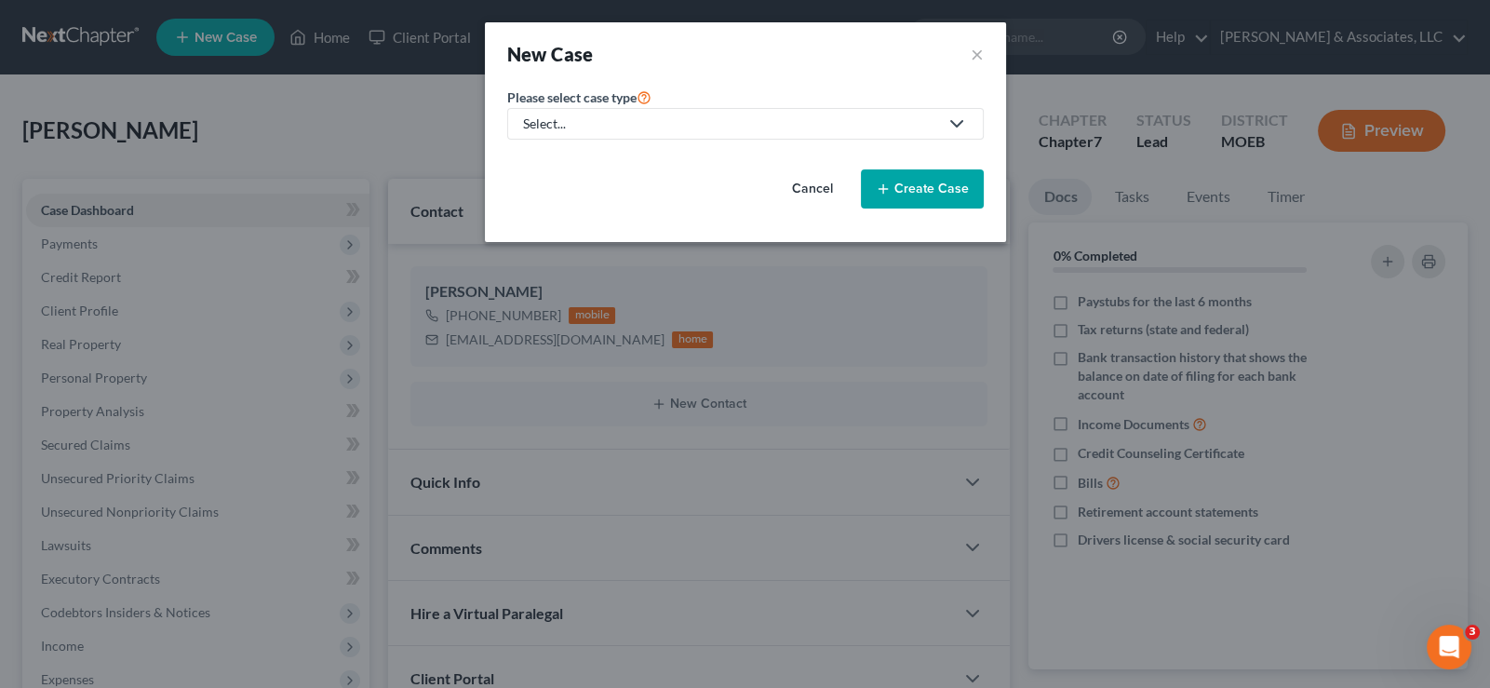
click at [547, 120] on div "Select..." at bounding box center [730, 123] width 415 height 19
click at [547, 153] on div "Bankruptcy" at bounding box center [606, 160] width 163 height 19
select select "45"
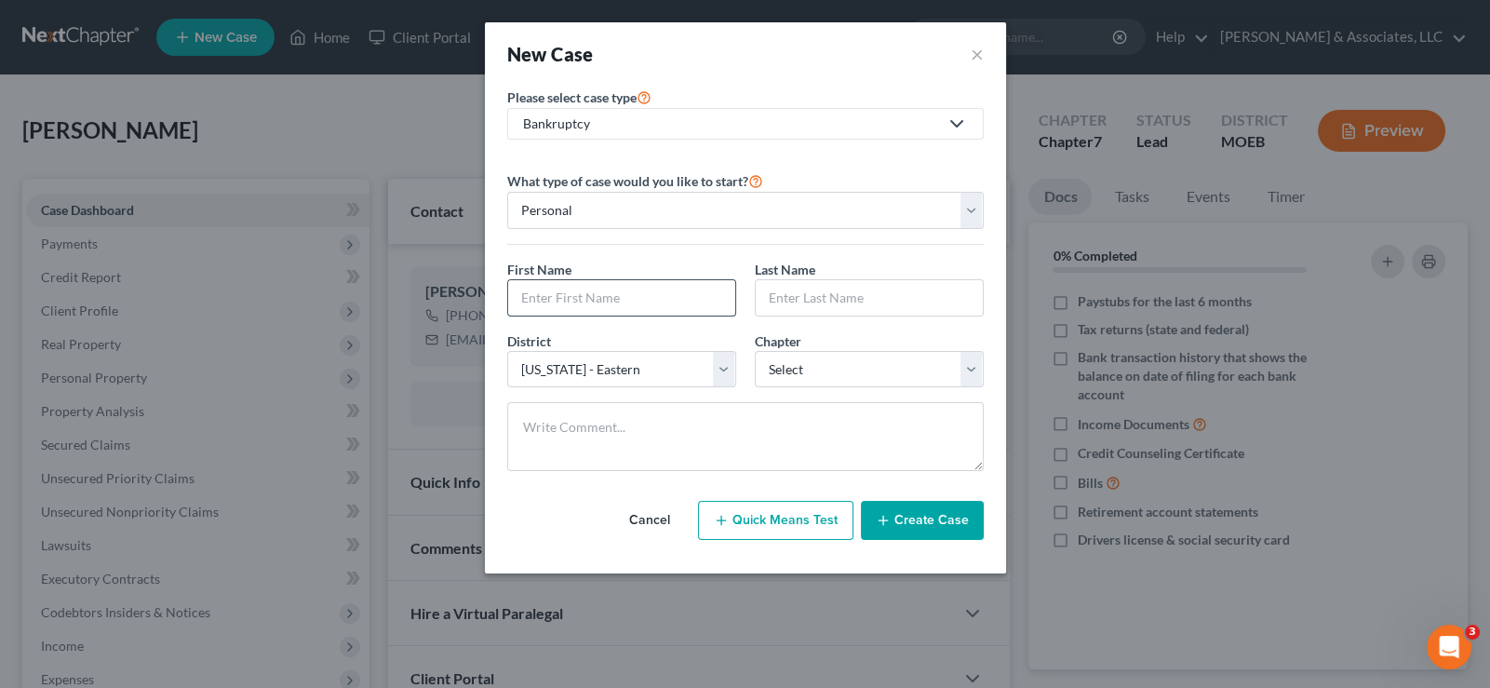
click at [632, 302] on input "text" at bounding box center [621, 297] width 227 height 35
type input "Nitasha"
type input "Price"
select select "0"
drag, startPoint x: 884, startPoint y: 518, endPoint x: 689, endPoint y: 20, distance: 535.8
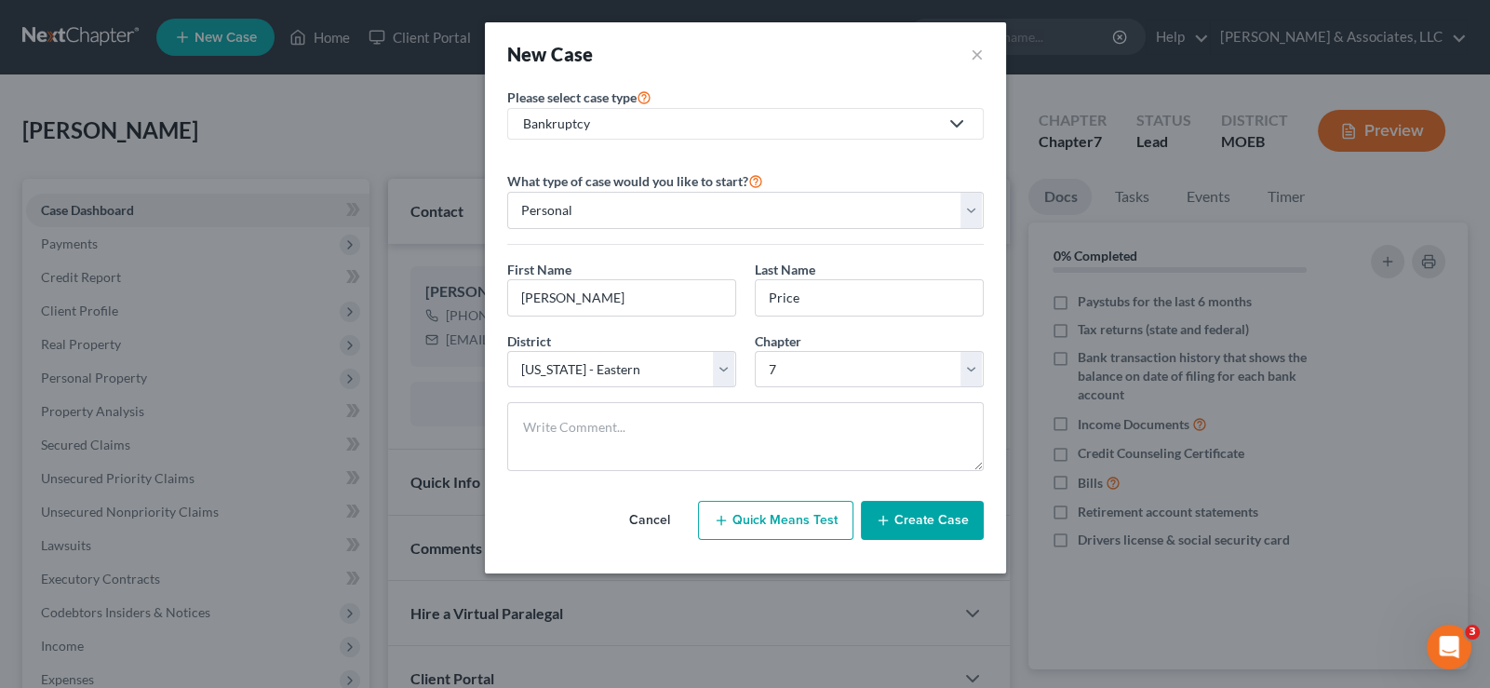
click at [878, 504] on button "Create Case" at bounding box center [922, 520] width 123 height 39
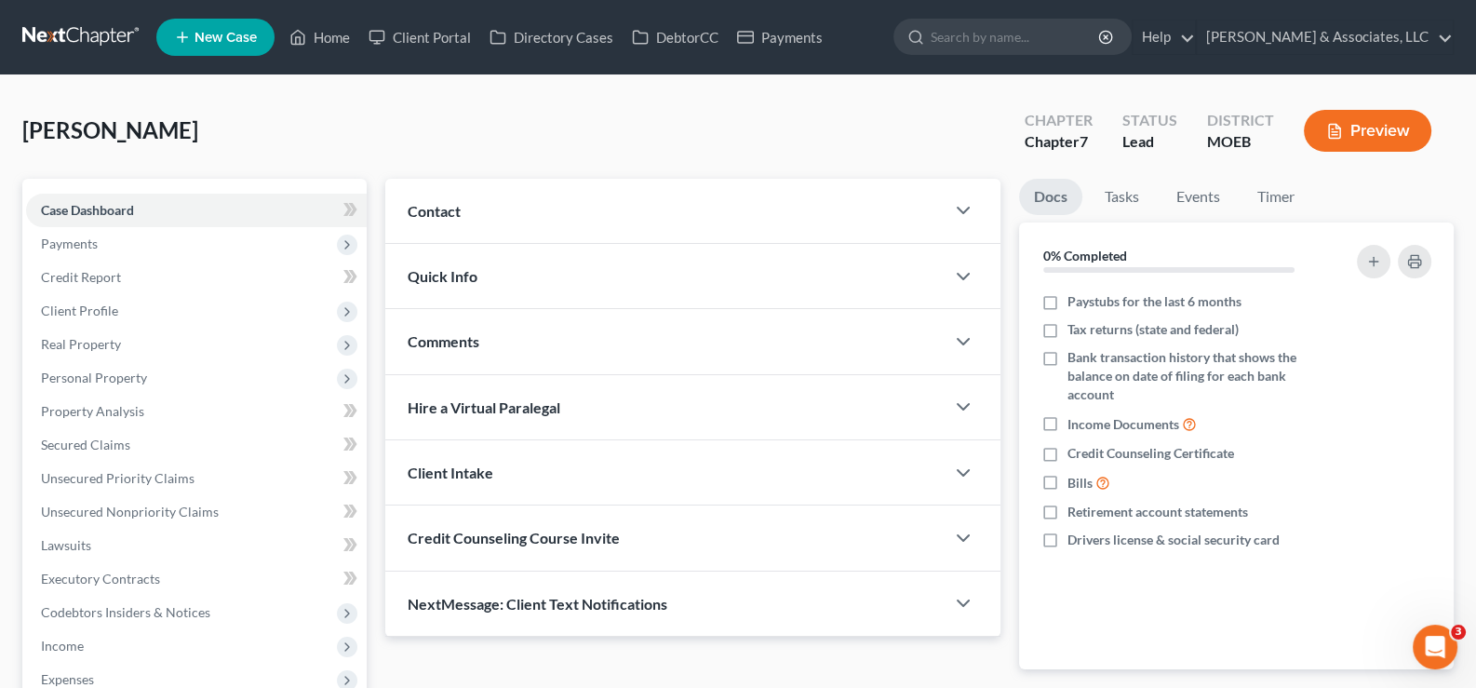
click at [441, 206] on span "Contact" at bounding box center [434, 211] width 53 height 18
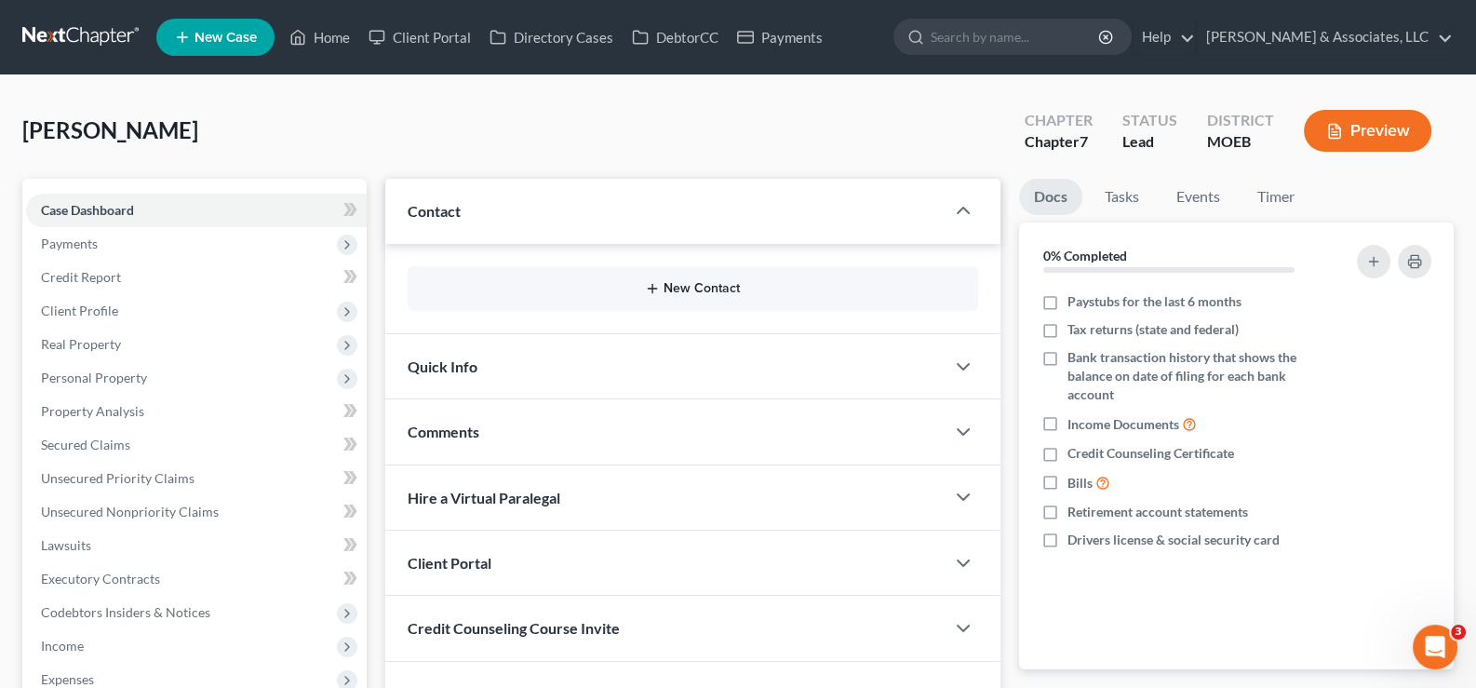
click at [642, 287] on button "New Contact" at bounding box center [694, 288] width 542 height 15
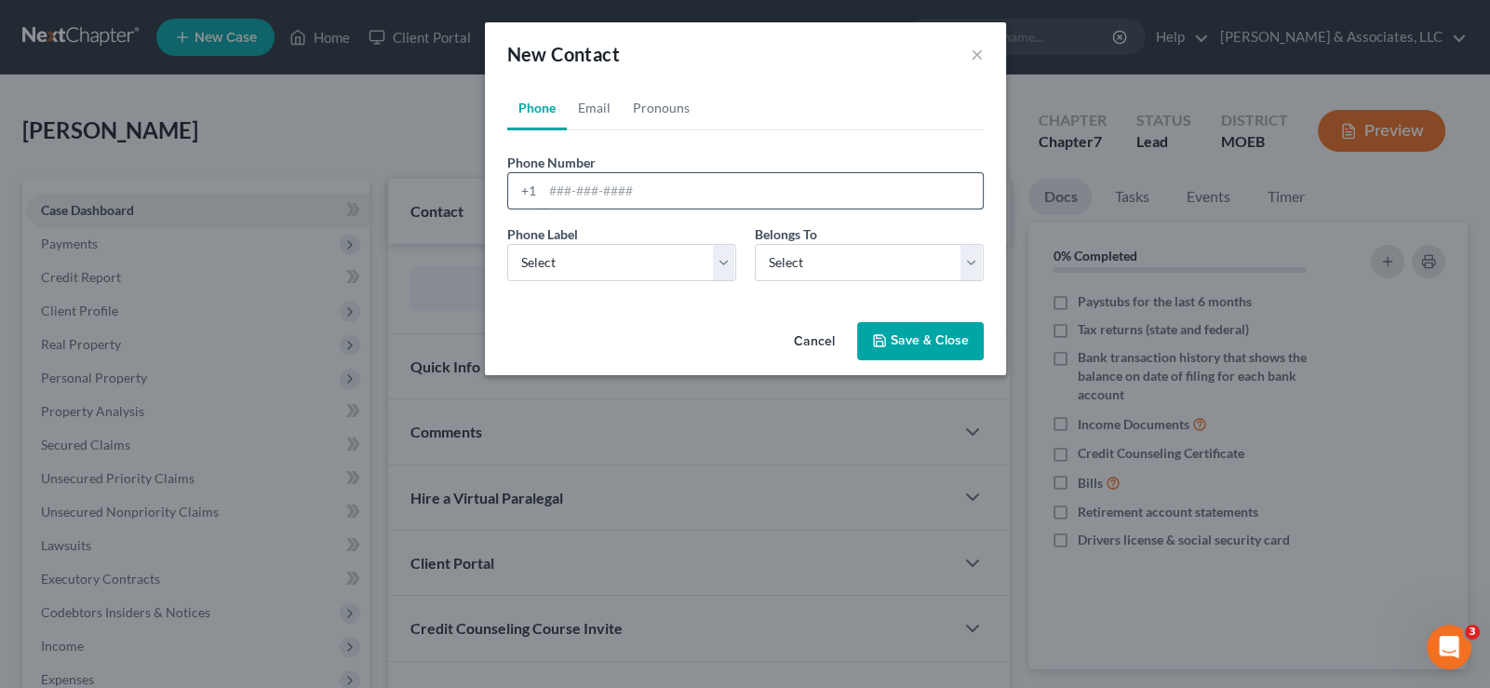
drag, startPoint x: 588, startPoint y: 186, endPoint x: 580, endPoint y: 195, distance: 11.8
click at [588, 186] on input "tel" at bounding box center [763, 190] width 440 height 35
paste input "+1 314-874-3421"
click at [569, 195] on input "+1 314-874-3421" at bounding box center [763, 190] width 440 height 35
type input "314-874-3421"
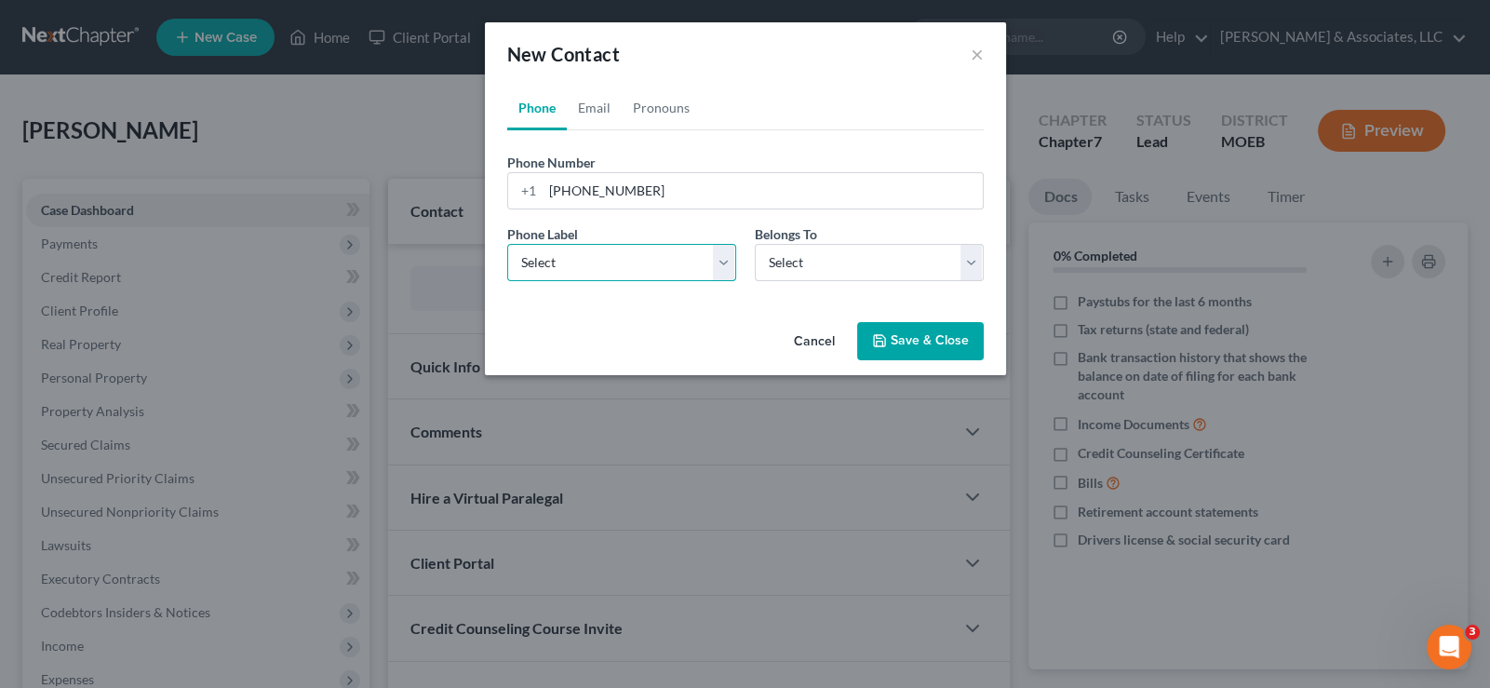
drag, startPoint x: 560, startPoint y: 259, endPoint x: 561, endPoint y: 278, distance: 19.6
click at [560, 259] on select "Select Mobile Home Work Other" at bounding box center [621, 262] width 229 height 37
select select "0"
click at [507, 244] on select "Select Mobile Home Work Other" at bounding box center [621, 262] width 229 height 37
drag, startPoint x: 797, startPoint y: 267, endPoint x: 797, endPoint y: 277, distance: 10.2
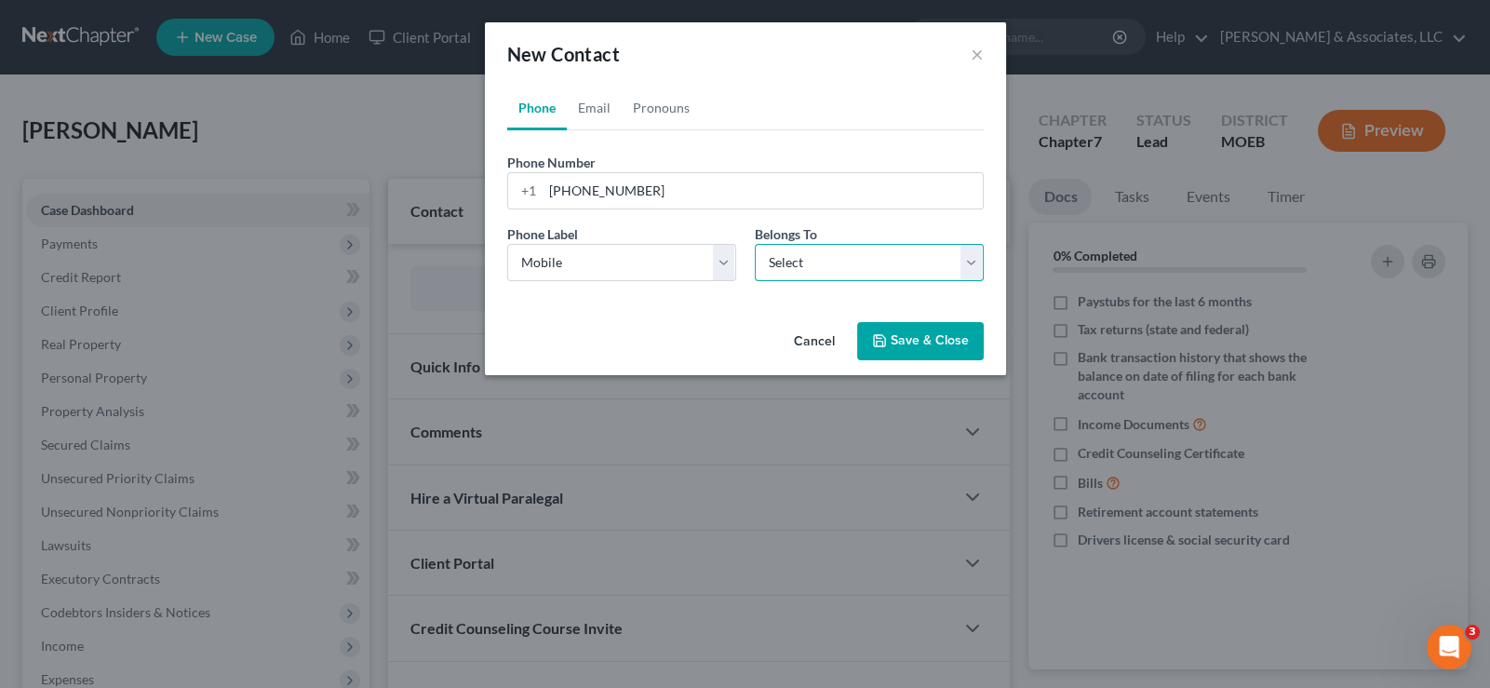
click at [797, 267] on select "Select Client Other" at bounding box center [869, 262] width 229 height 37
select select "0"
click at [755, 244] on select "Select Client Other" at bounding box center [869, 262] width 229 height 37
select select "0"
click at [597, 106] on link "Email" at bounding box center [594, 108] width 55 height 45
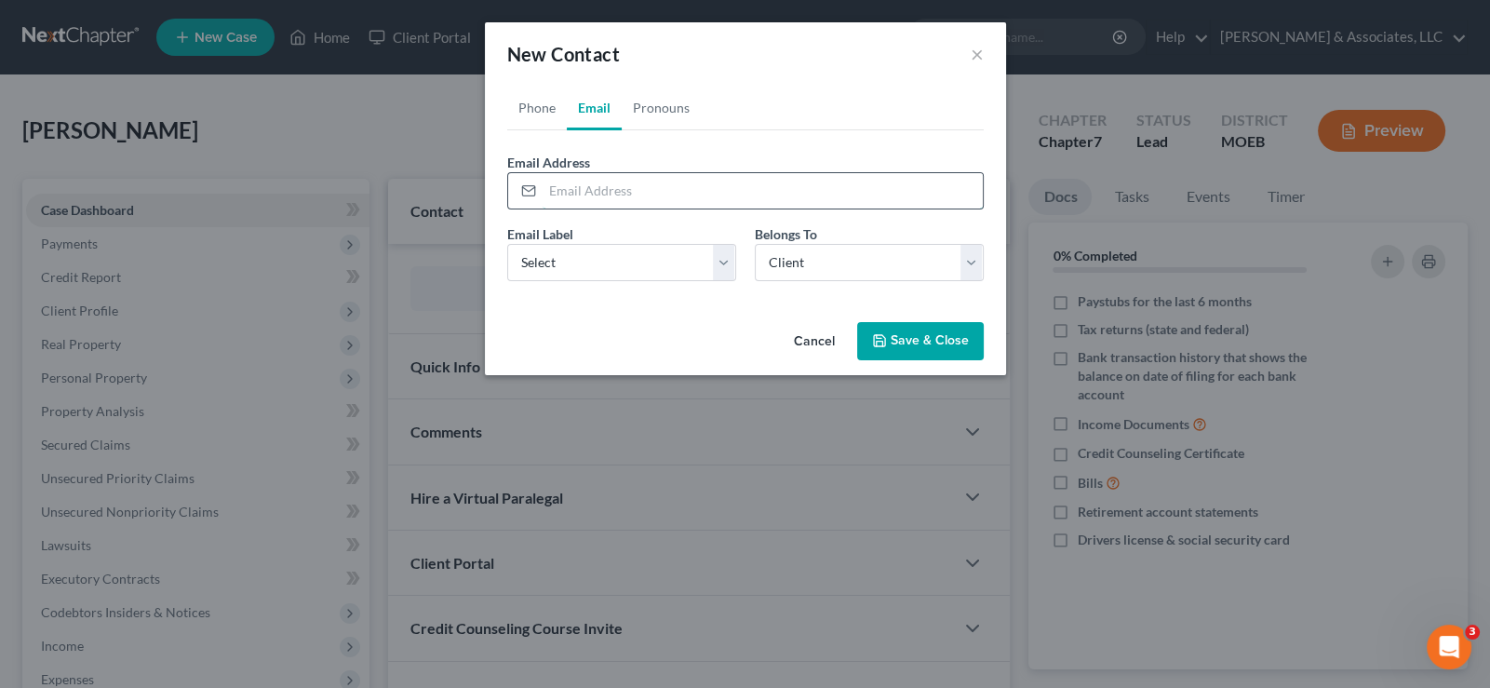
click at [600, 187] on input "email" at bounding box center [763, 190] width 440 height 35
paste input "tashamecole@yahoo.com"
type input "tashamecole@yahoo.com"
click at [580, 269] on select "Select Home Work Other" at bounding box center [621, 262] width 229 height 37
select select "0"
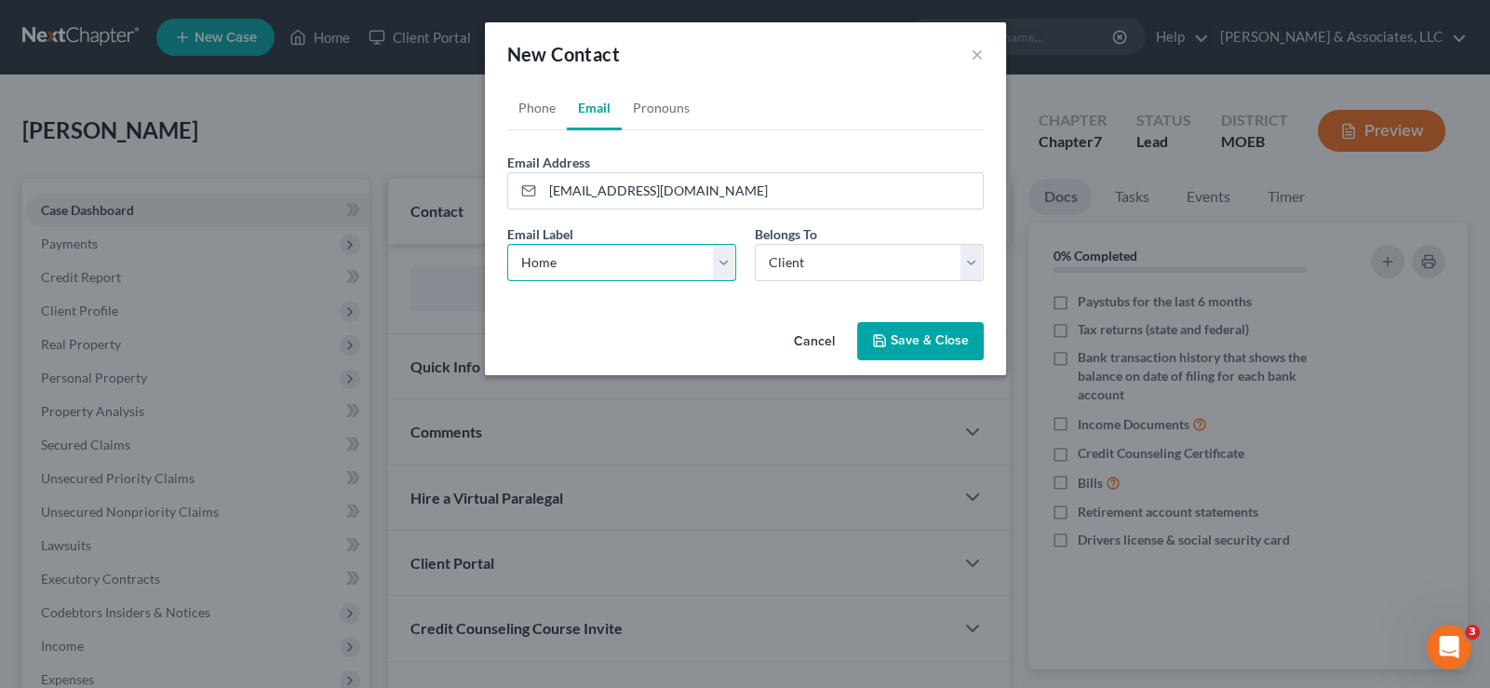
click at [507, 244] on select "Select Home Work Other" at bounding box center [621, 262] width 229 height 37
click at [898, 340] on button "Save & Close" at bounding box center [920, 341] width 127 height 39
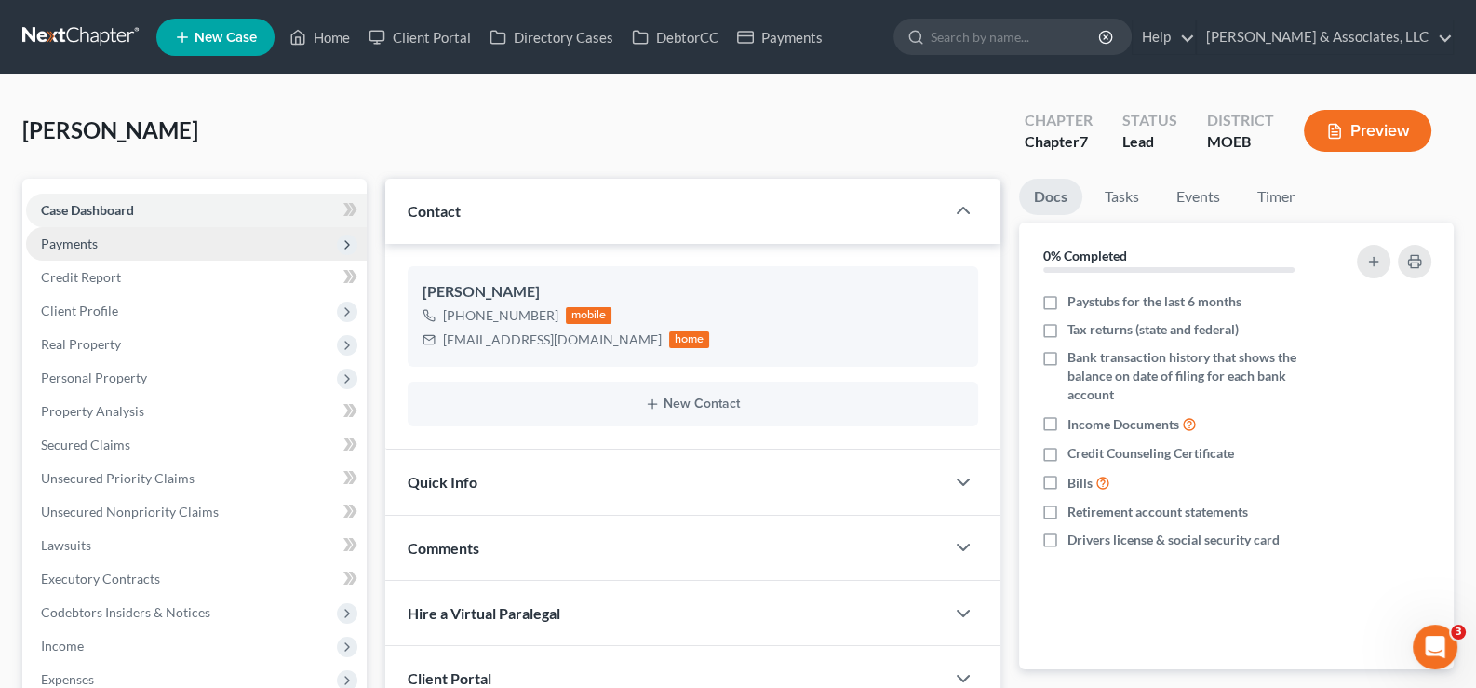
click at [76, 249] on span "Payments" at bounding box center [69, 243] width 57 height 16
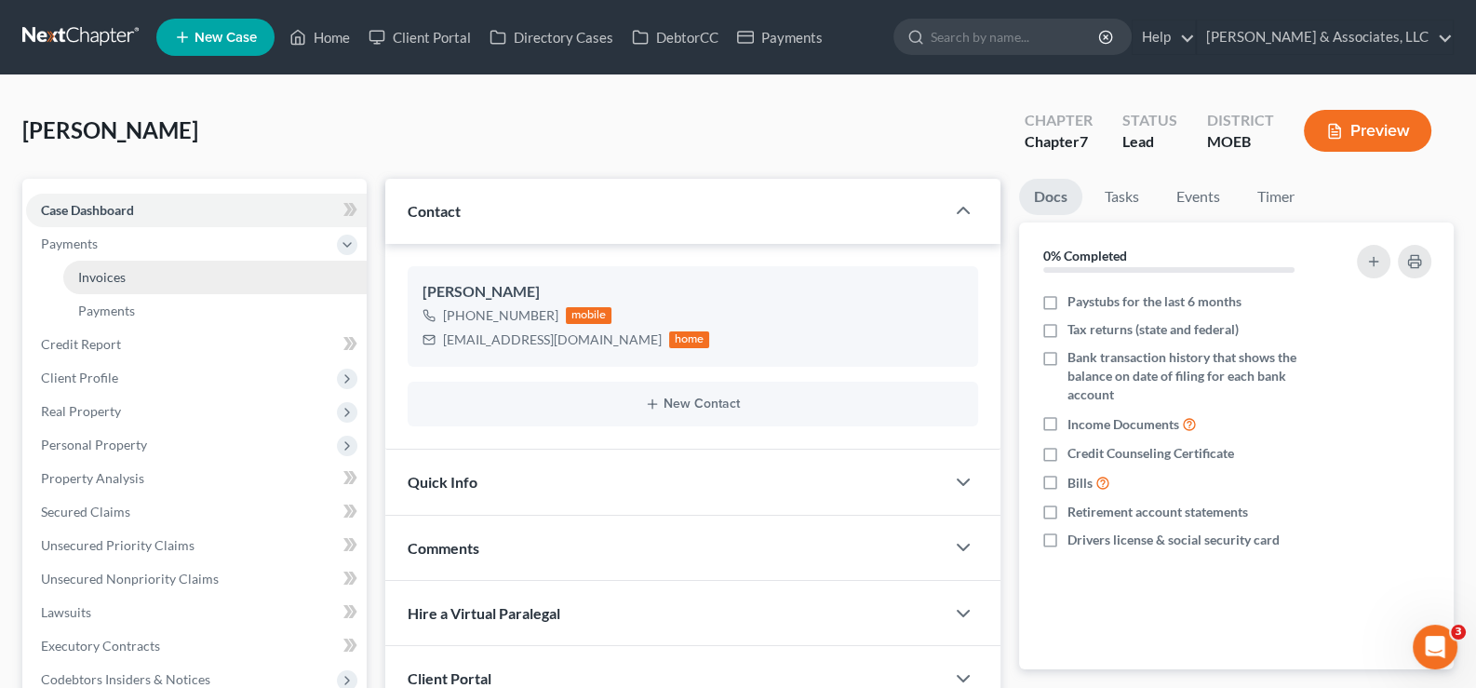
click at [96, 270] on span "Invoices" at bounding box center [101, 277] width 47 height 16
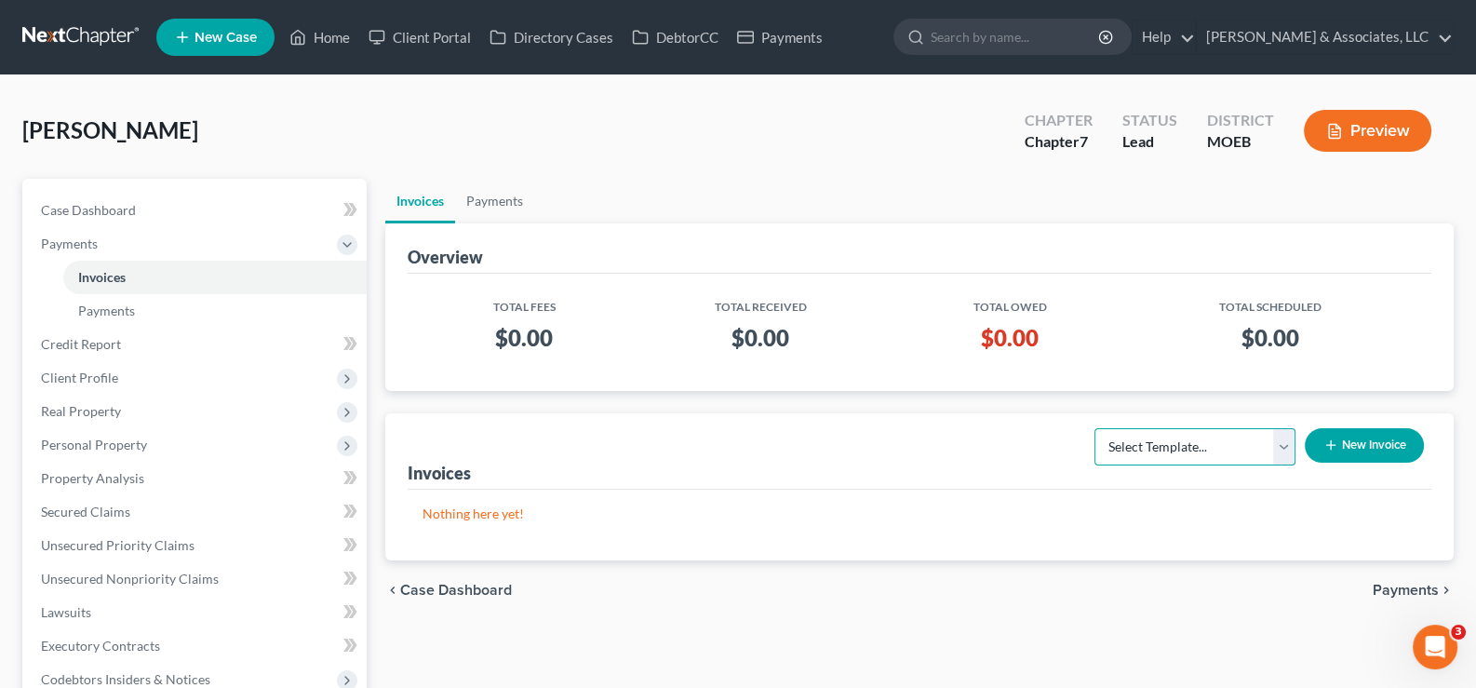
click at [1164, 456] on select "Select Template... Chapter 7 Template Chapter 13 Template Chapter 7 with legal …" at bounding box center [1195, 446] width 201 height 37
select select "0"
click at [1095, 428] on select "Select Template... Chapter 7 Template Chapter 13 Template Chapter 7 with legal …" at bounding box center [1195, 446] width 201 height 37
click at [1334, 440] on icon "button" at bounding box center [1331, 444] width 15 height 15
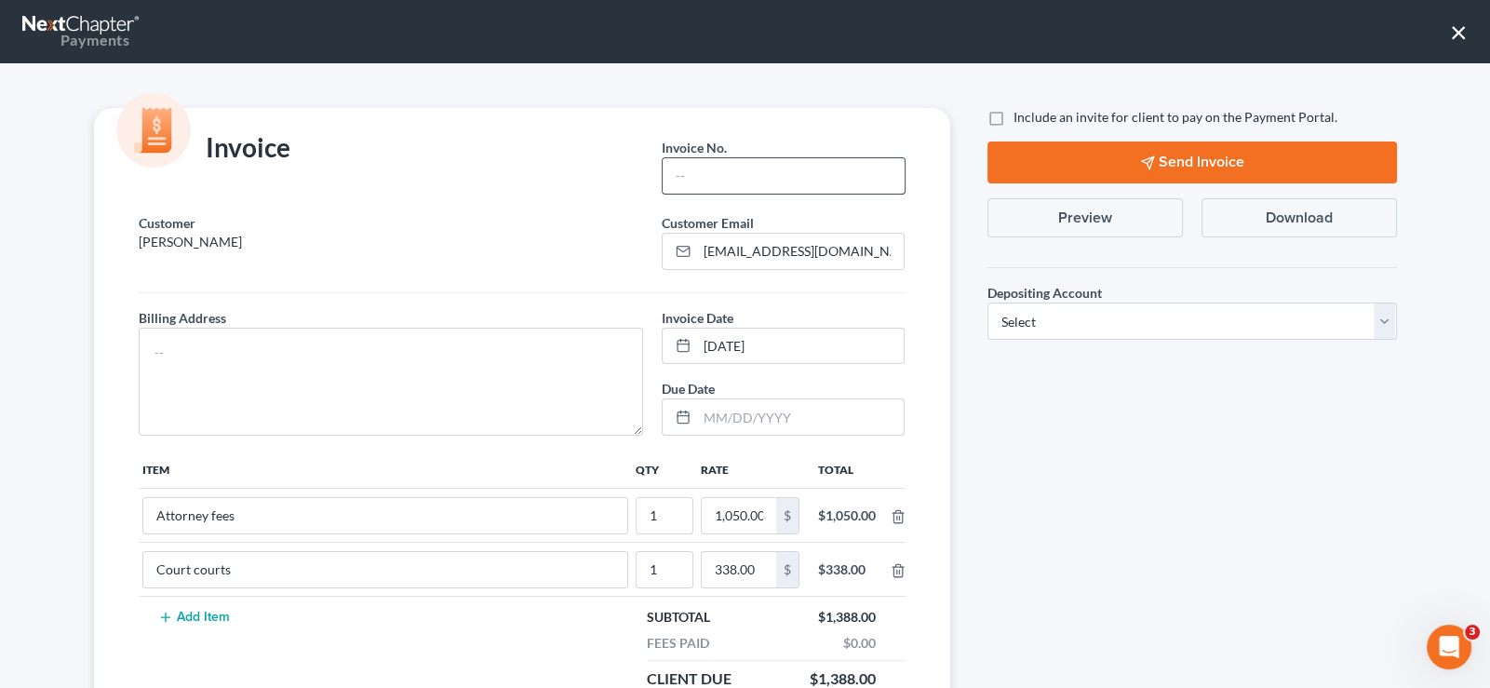
click at [765, 189] on input "text" at bounding box center [783, 175] width 241 height 35
type input "734"
click at [361, 335] on textarea at bounding box center [391, 382] width 505 height 108
type textarea "na"
click at [1014, 120] on label "Include an invite for client to pay on the Payment Portal." at bounding box center [1176, 117] width 324 height 19
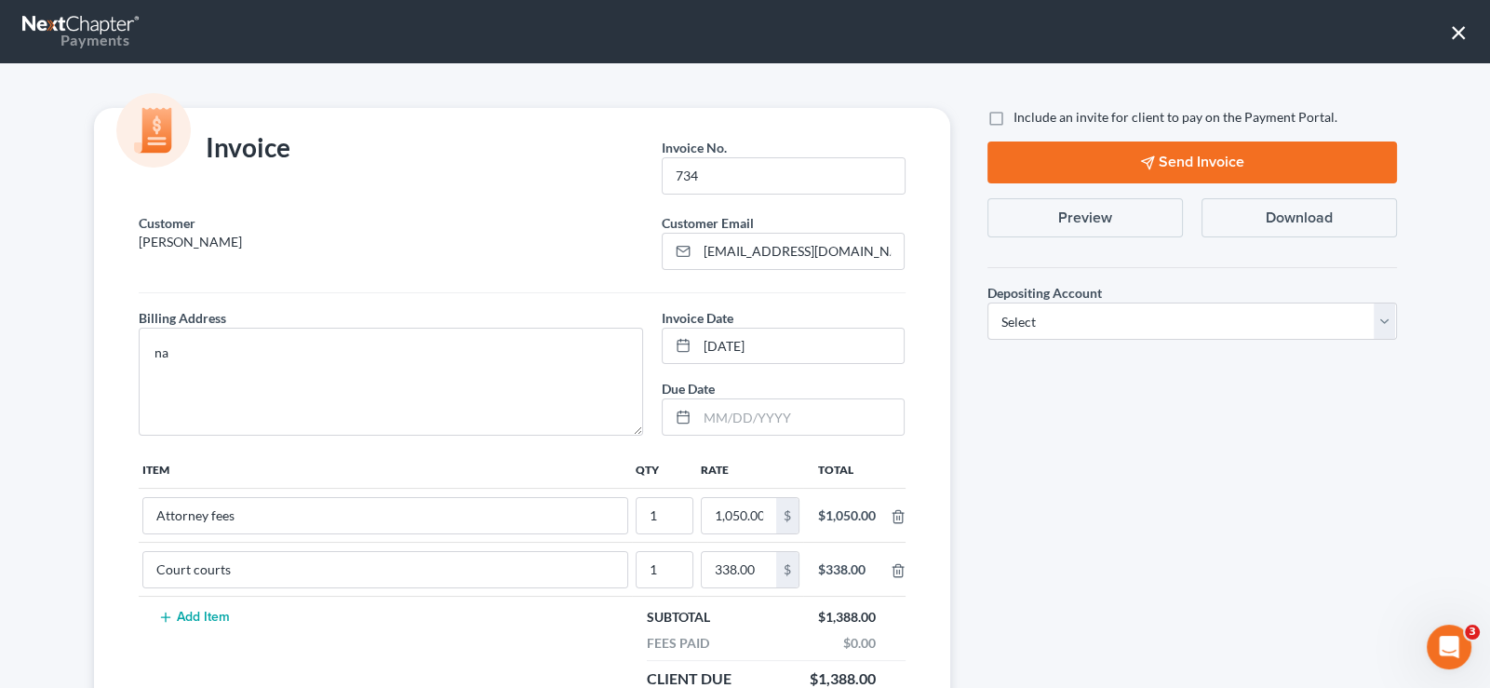
click at [1021, 120] on input "Include an invite for client to pay on the Payment Portal." at bounding box center [1027, 114] width 12 height 12
checkbox input "true"
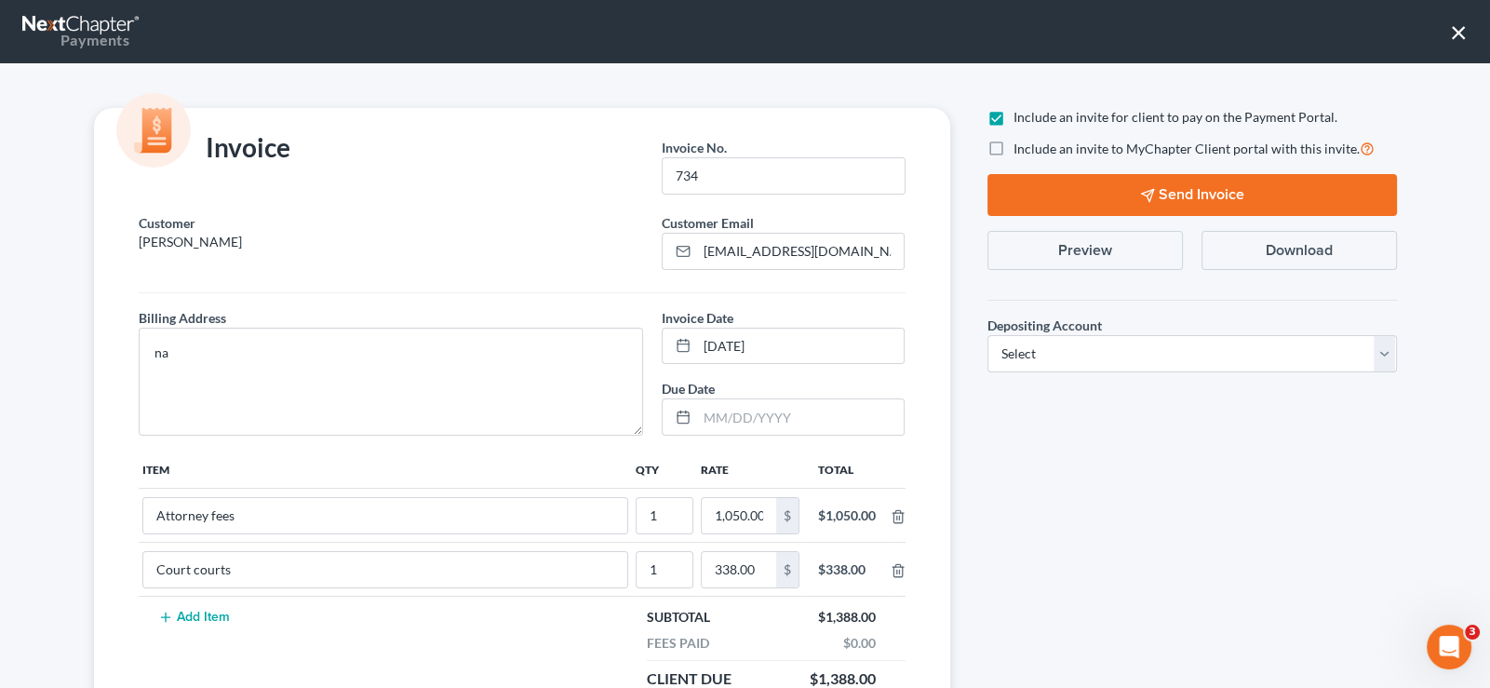
click at [1014, 149] on label "Include an invite to MyChapter Client portal with this invite." at bounding box center [1194, 148] width 361 height 21
click at [1021, 149] on input "Include an invite to MyChapter Client portal with this invite." at bounding box center [1027, 144] width 12 height 12
checkbox input "true"
click at [1056, 362] on select "Select Operation Trust" at bounding box center [1193, 353] width 410 height 37
select select "1"
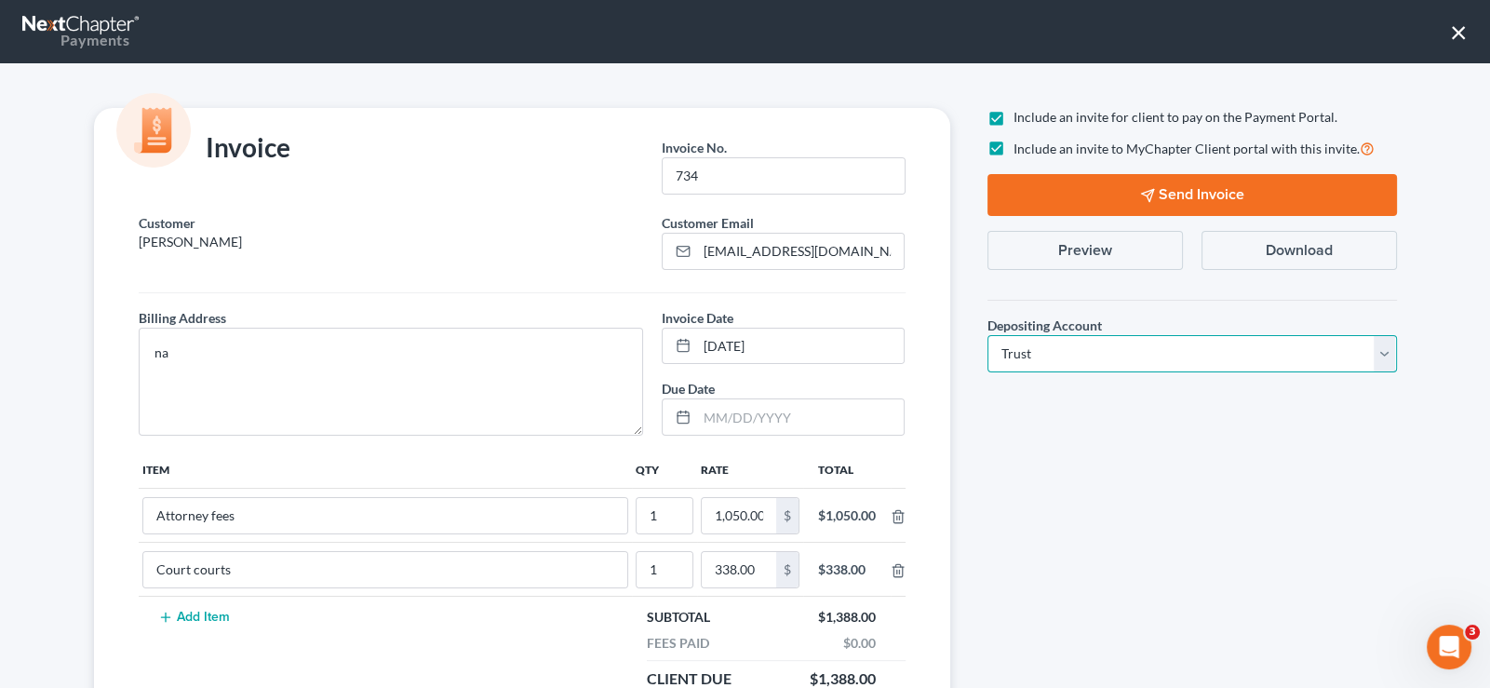
click at [988, 335] on select "Select Operation Trust" at bounding box center [1193, 353] width 410 height 37
click at [1145, 197] on icon "button" at bounding box center [1147, 195] width 15 height 15
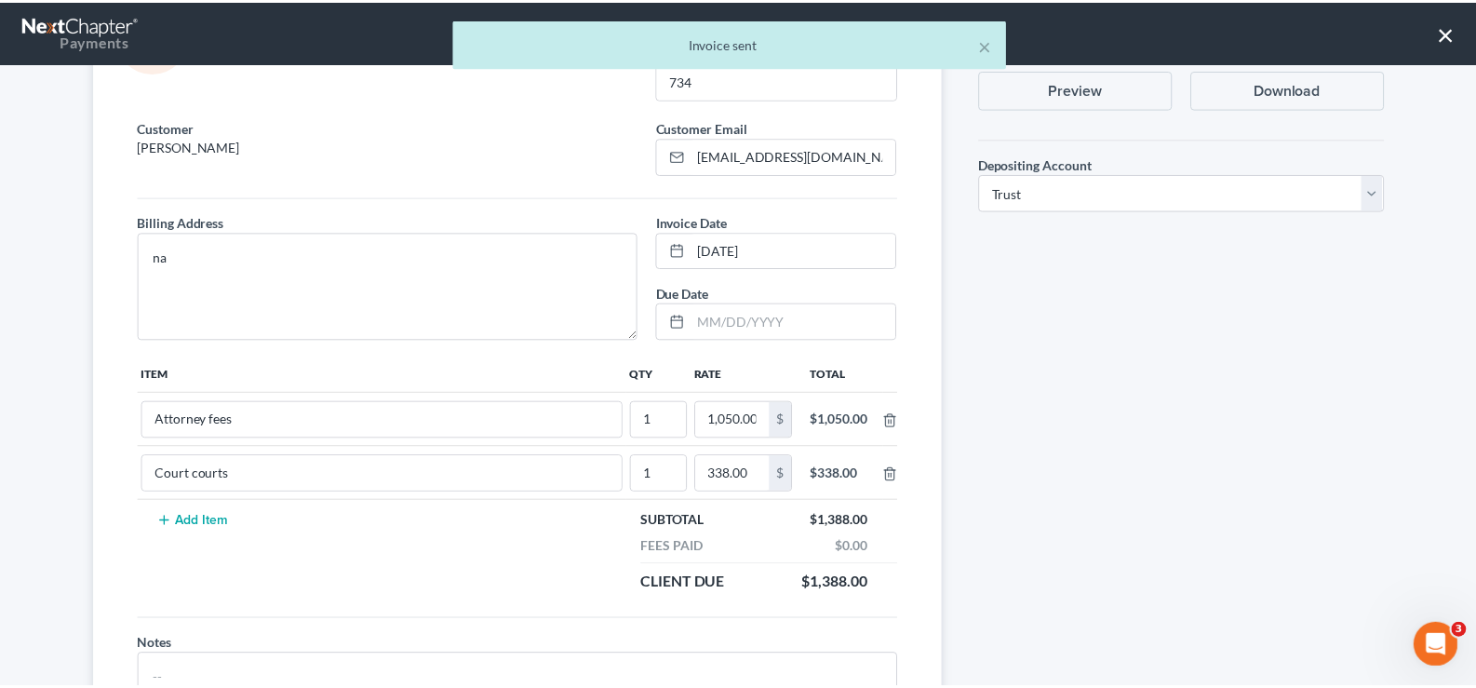
scroll to position [209, 0]
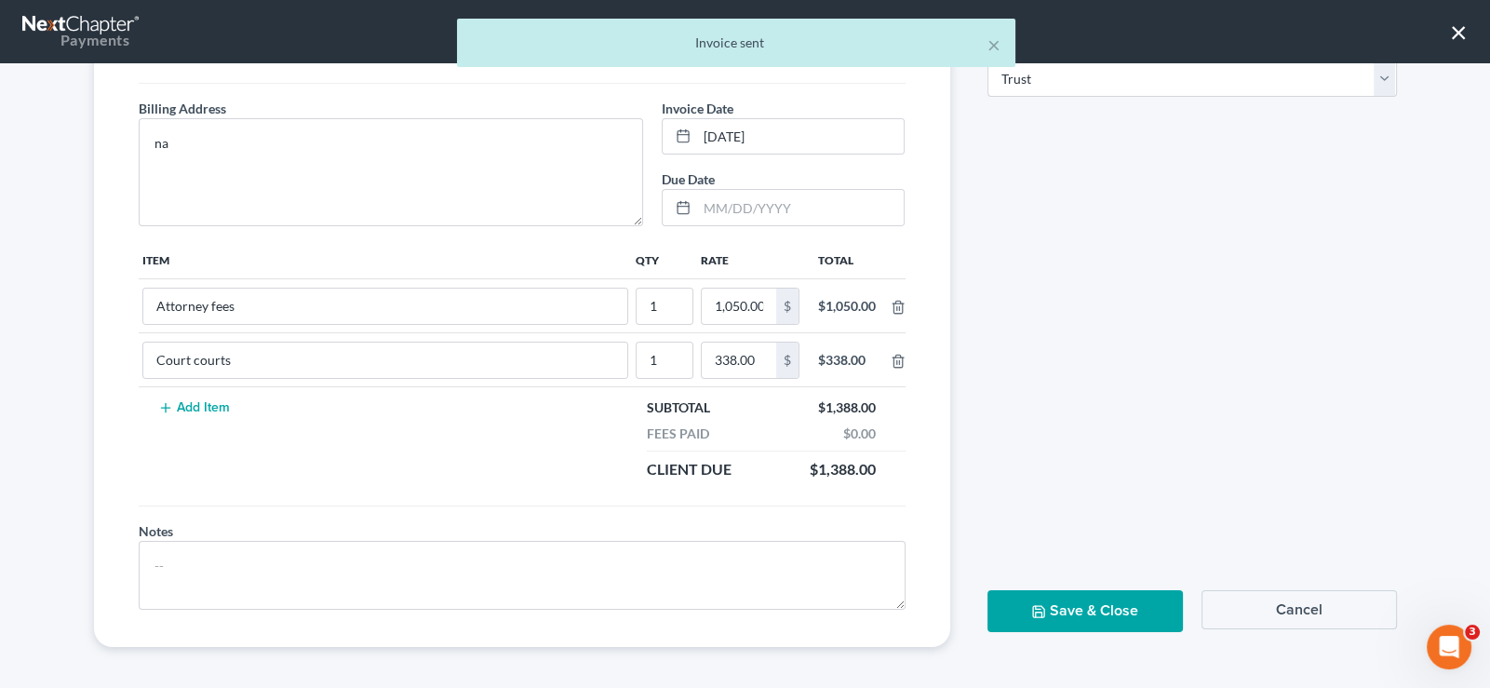
click at [988, 590] on button "Save & Close" at bounding box center [1085, 611] width 195 height 42
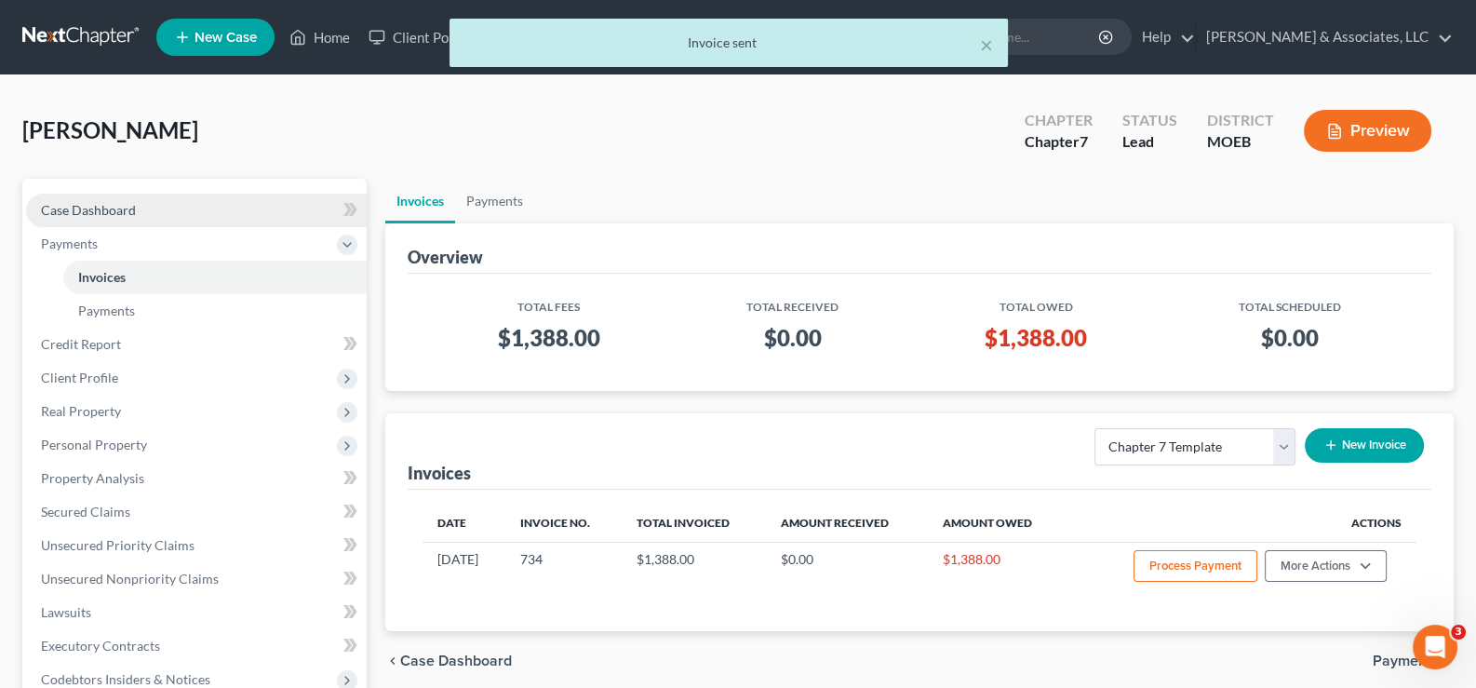
click at [121, 202] on span "Case Dashboard" at bounding box center [88, 210] width 95 height 16
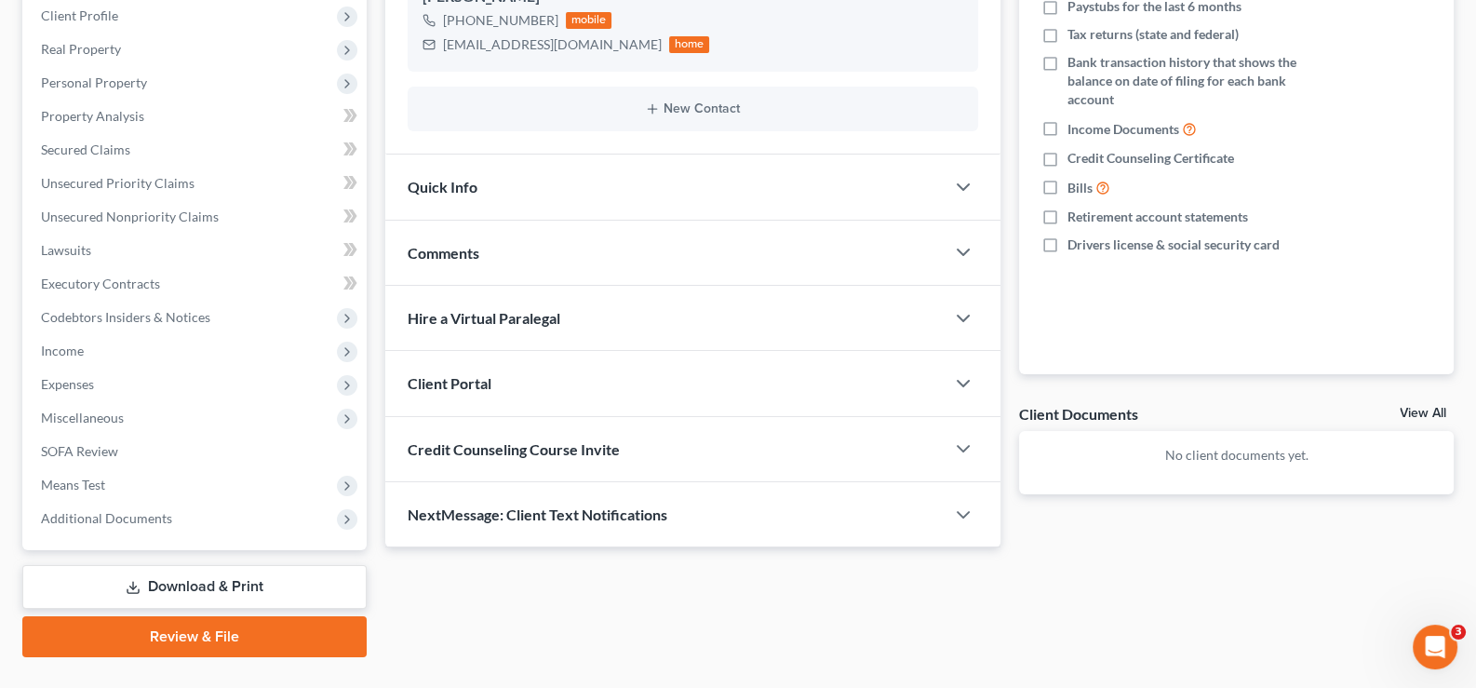
scroll to position [333, 0]
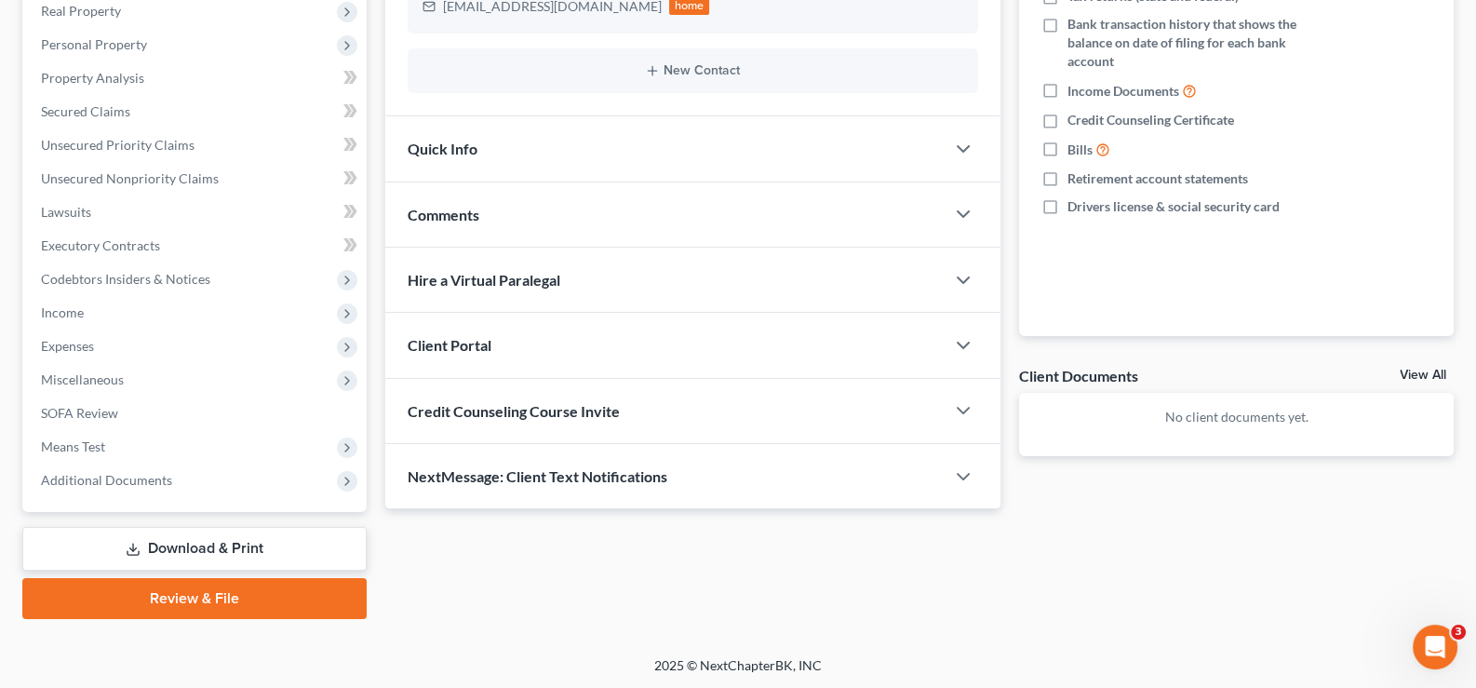
click at [472, 336] on span "Client Portal" at bounding box center [450, 345] width 84 height 18
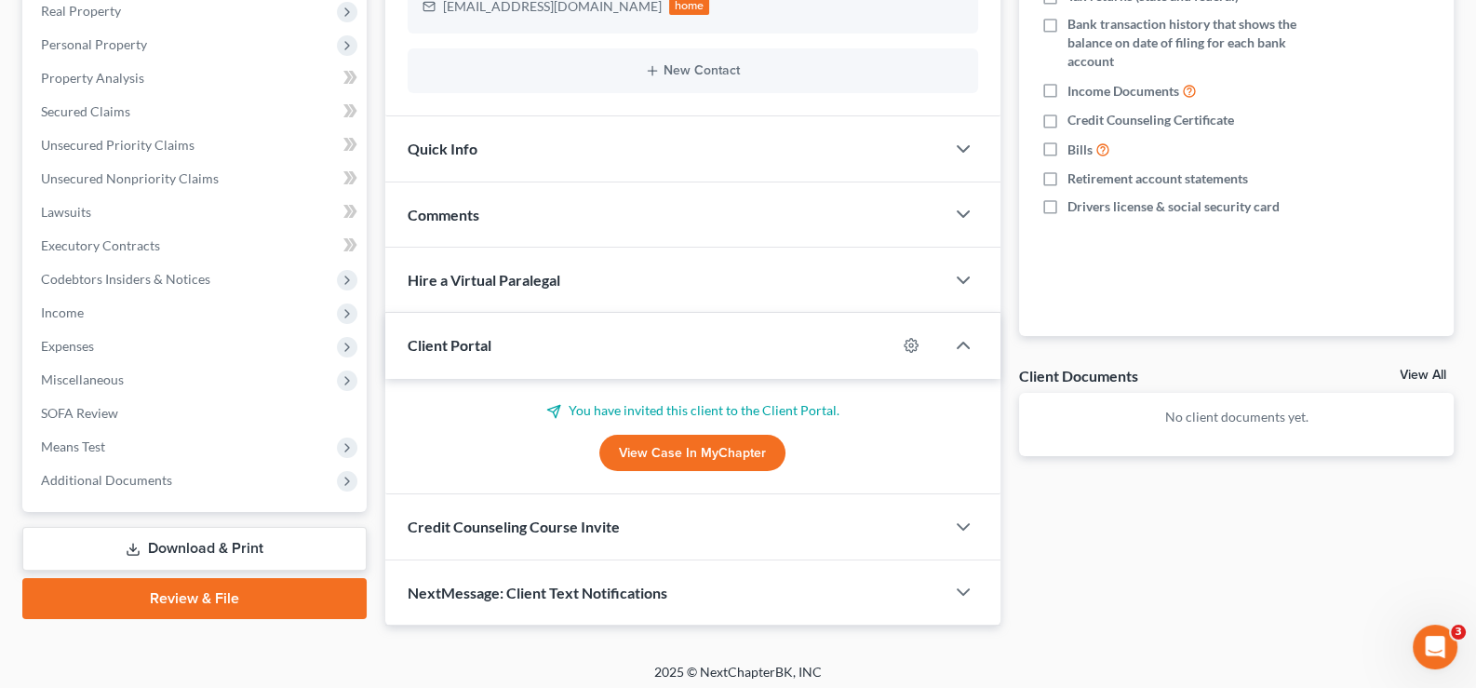
click at [434, 331] on div "Client Portal" at bounding box center [641, 345] width 512 height 64
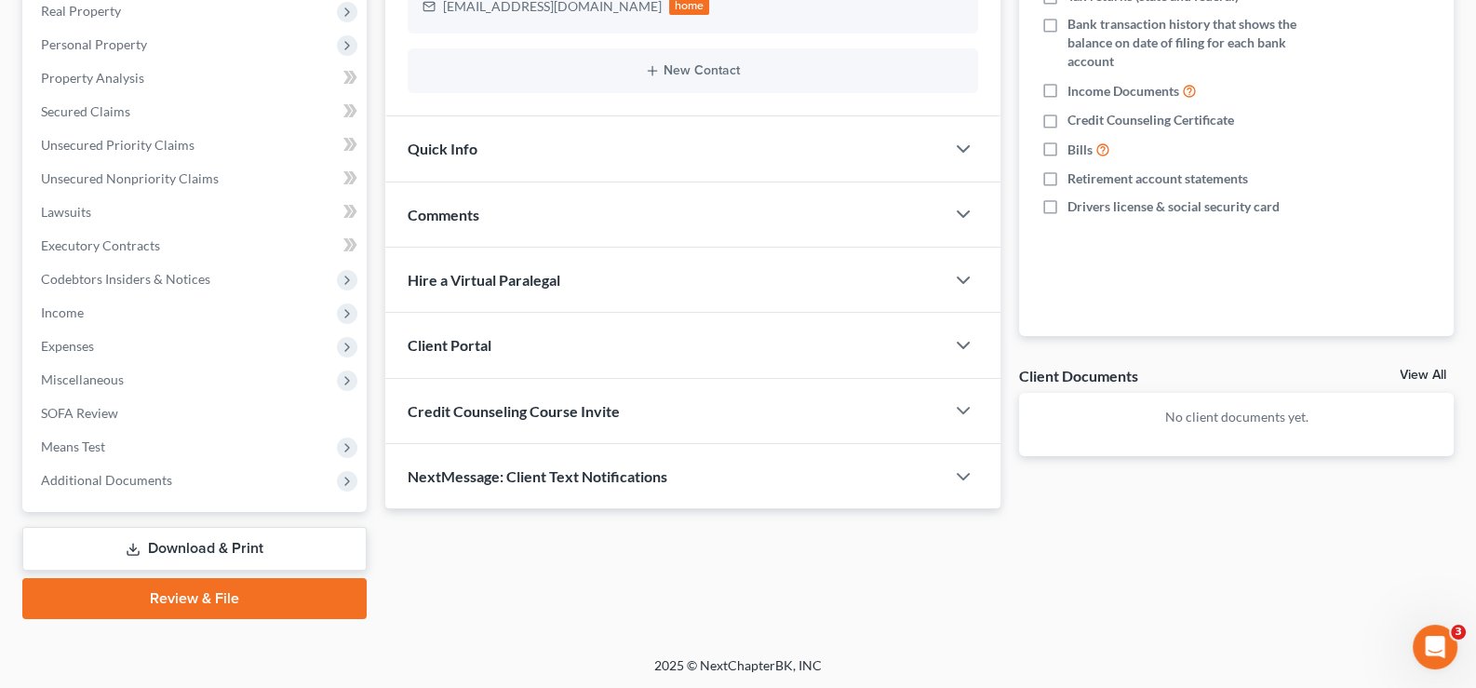
click at [484, 402] on span "Credit Counseling Course Invite" at bounding box center [514, 411] width 212 height 18
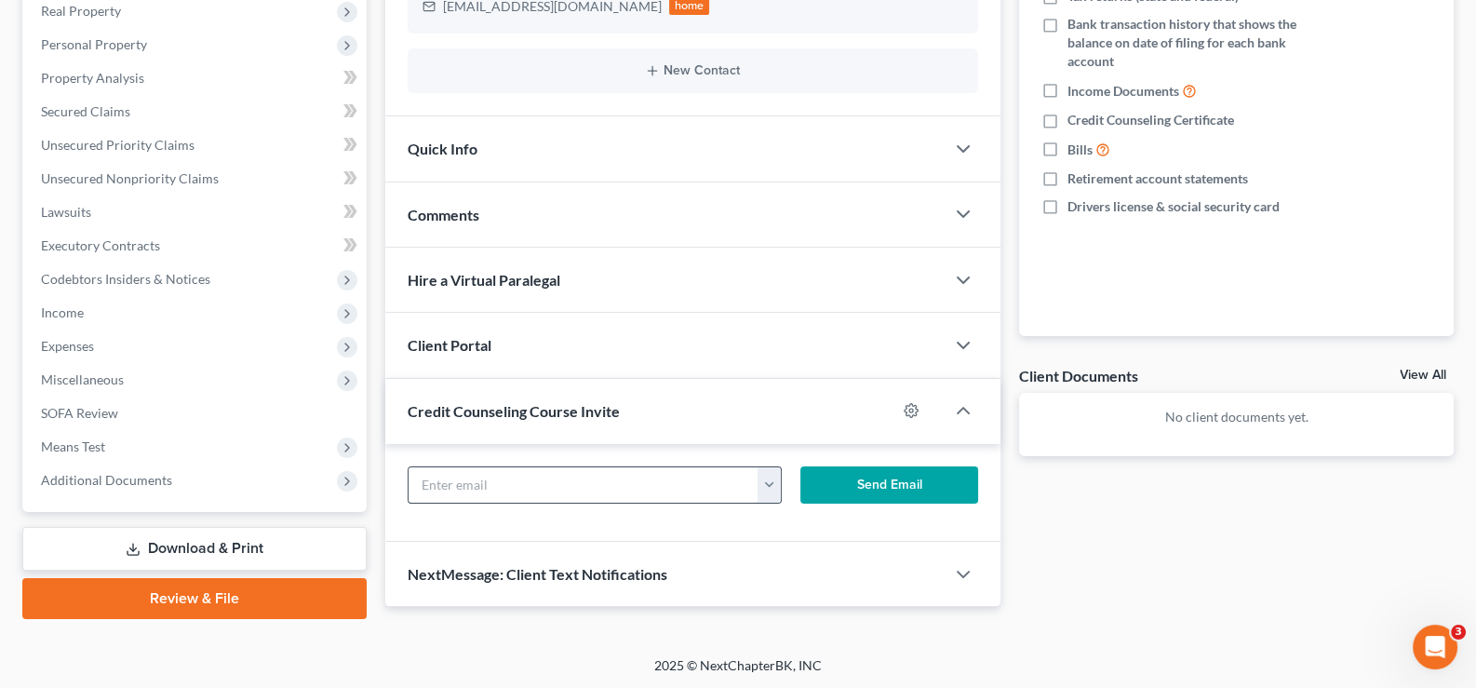
click at [508, 469] on input "text" at bounding box center [584, 484] width 351 height 35
paste input "tashamecole@yahoo.com"
type input "tashamecole@yahoo.com"
click at [887, 488] on button "Send Email" at bounding box center [889, 484] width 178 height 37
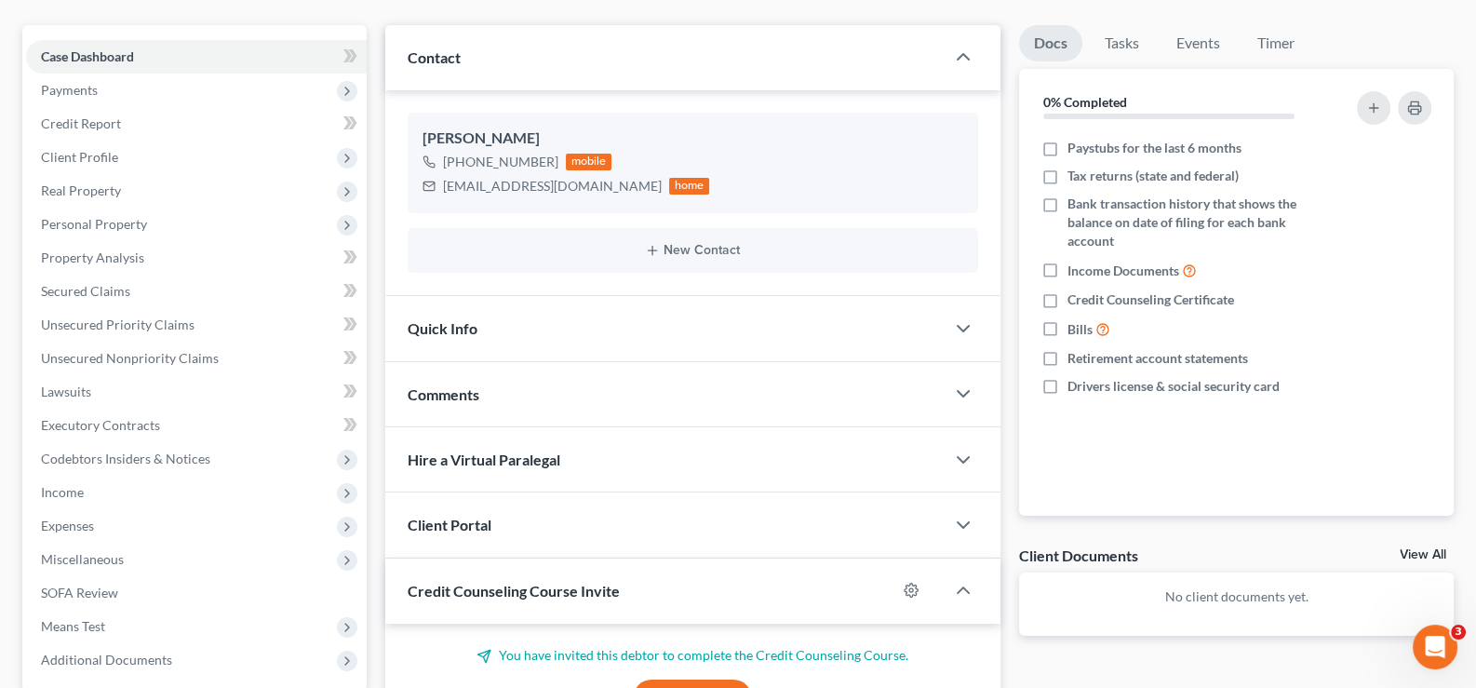
scroll to position [0, 0]
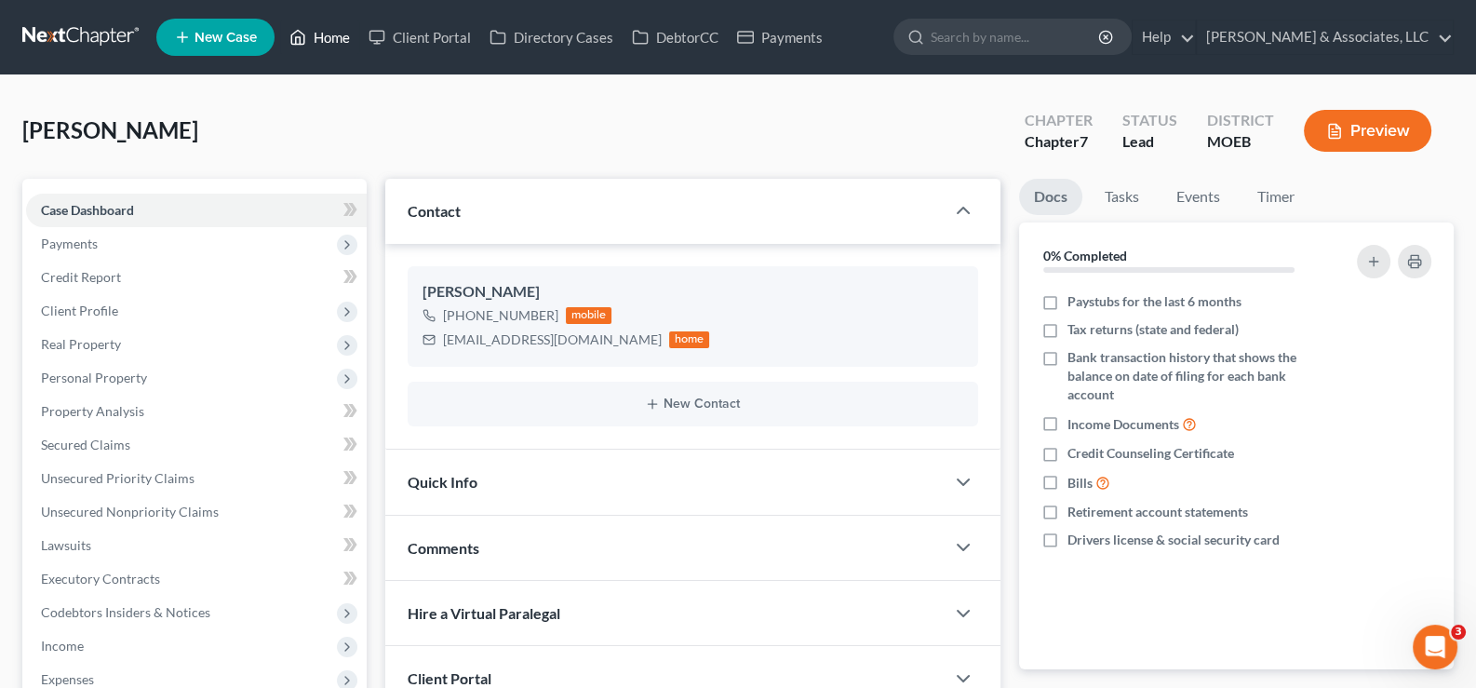
click at [335, 34] on link "Home" at bounding box center [319, 37] width 79 height 34
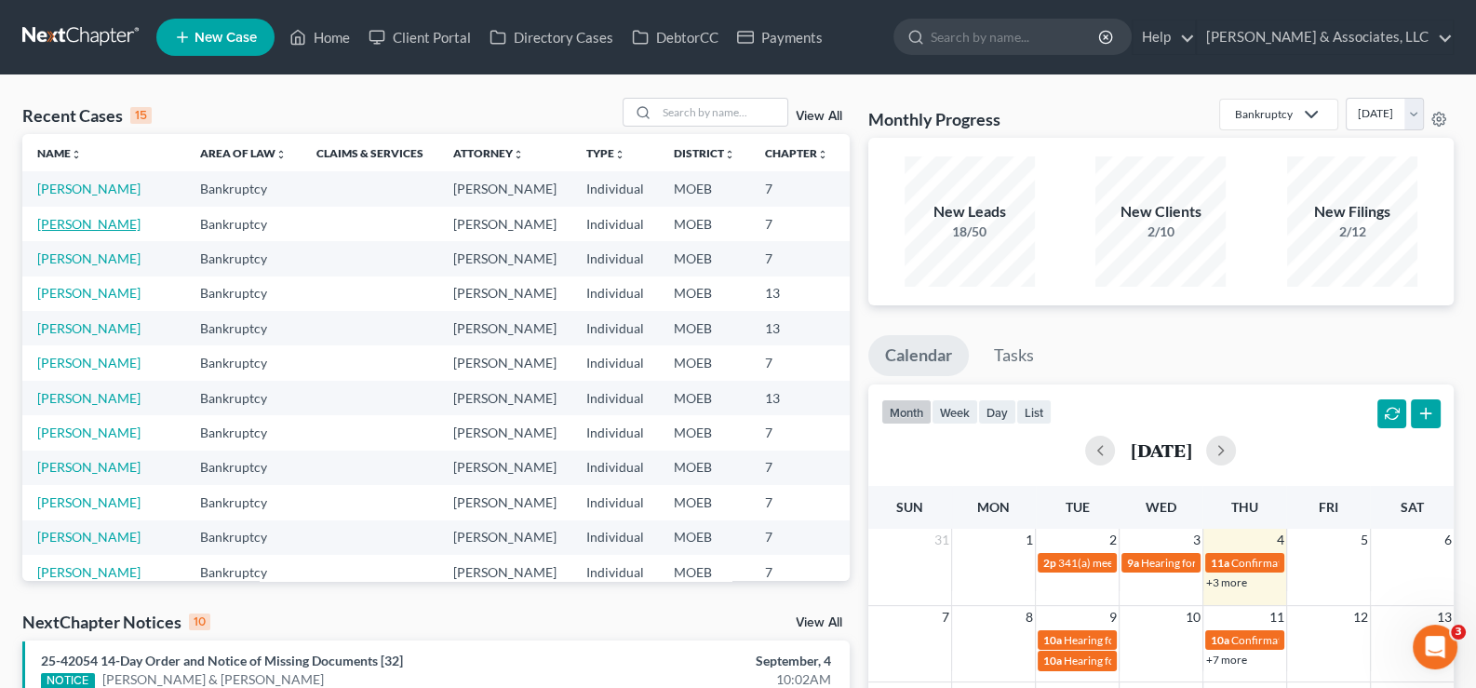
click at [84, 232] on link "Peterson, Angel" at bounding box center [88, 224] width 103 height 16
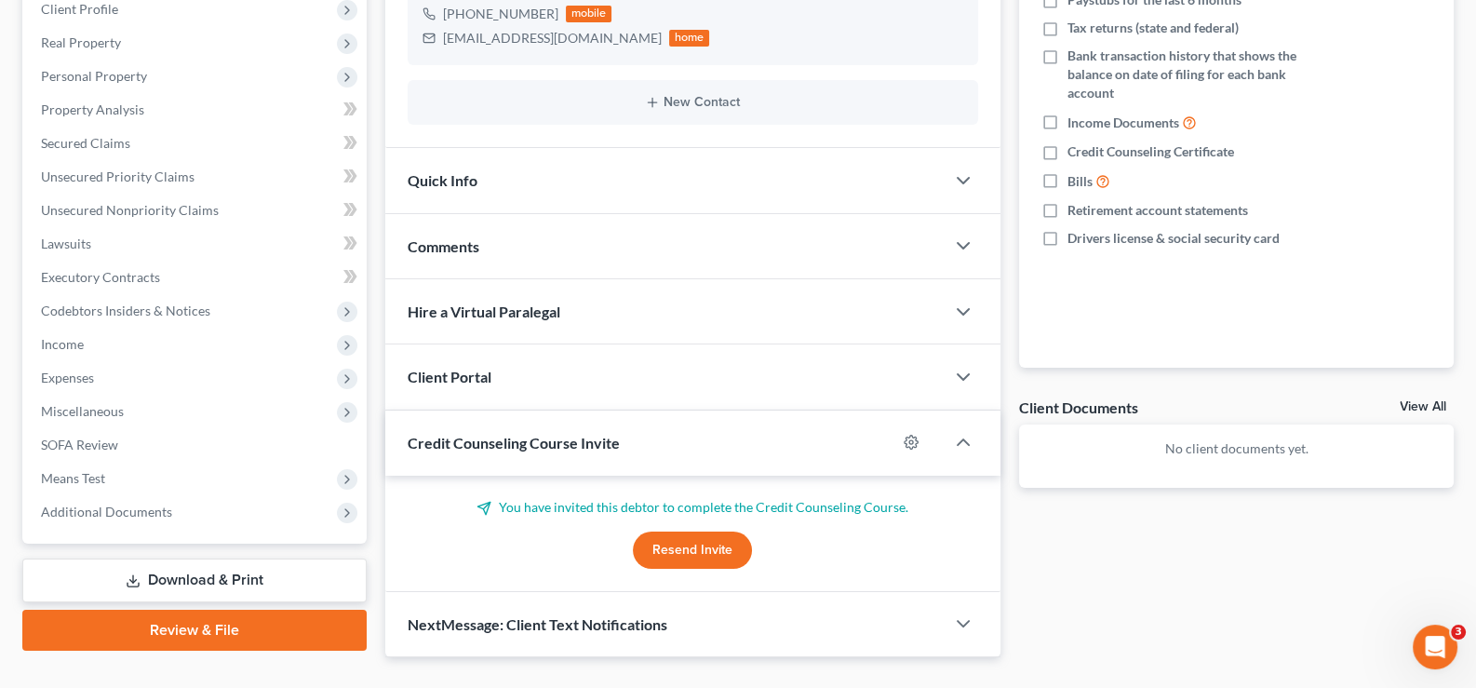
scroll to position [339, 0]
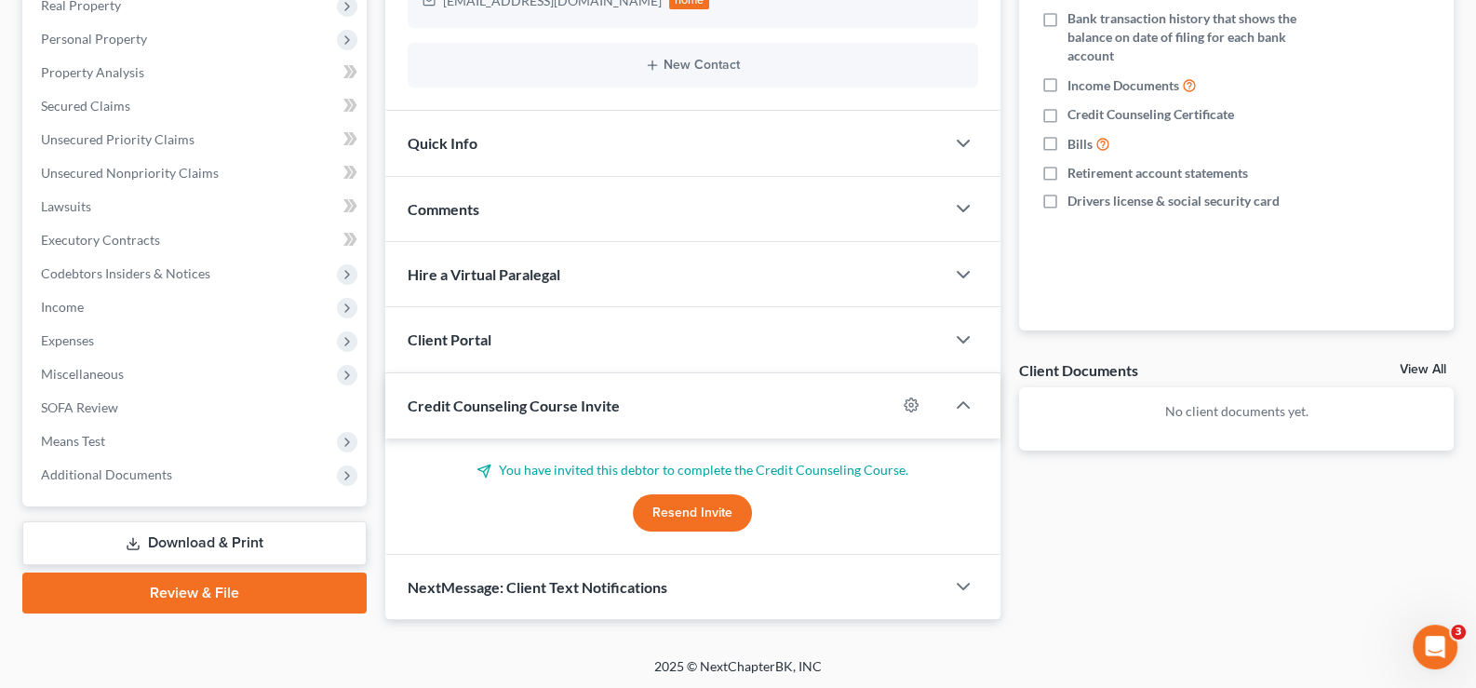
click at [474, 401] on span "Credit Counseling Course Invite" at bounding box center [514, 406] width 212 height 18
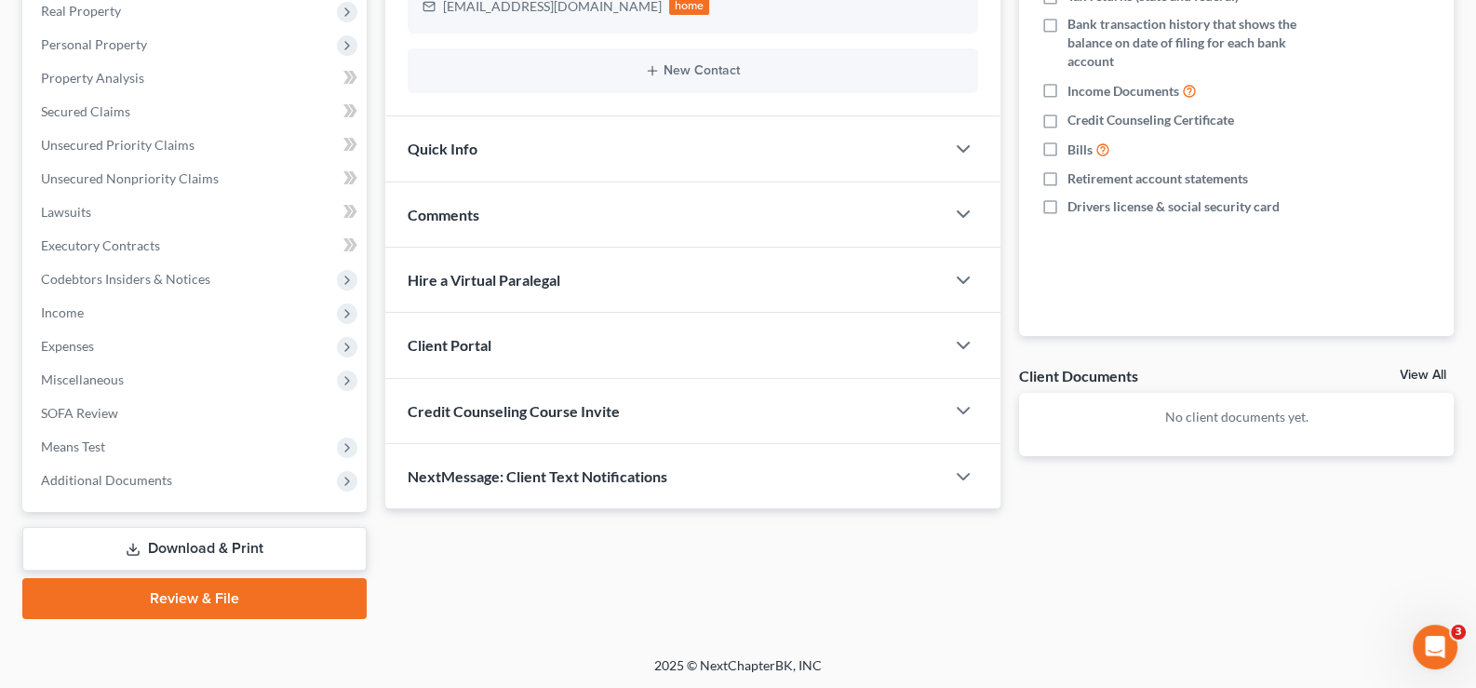
click at [445, 339] on span "Client Portal" at bounding box center [450, 345] width 84 height 18
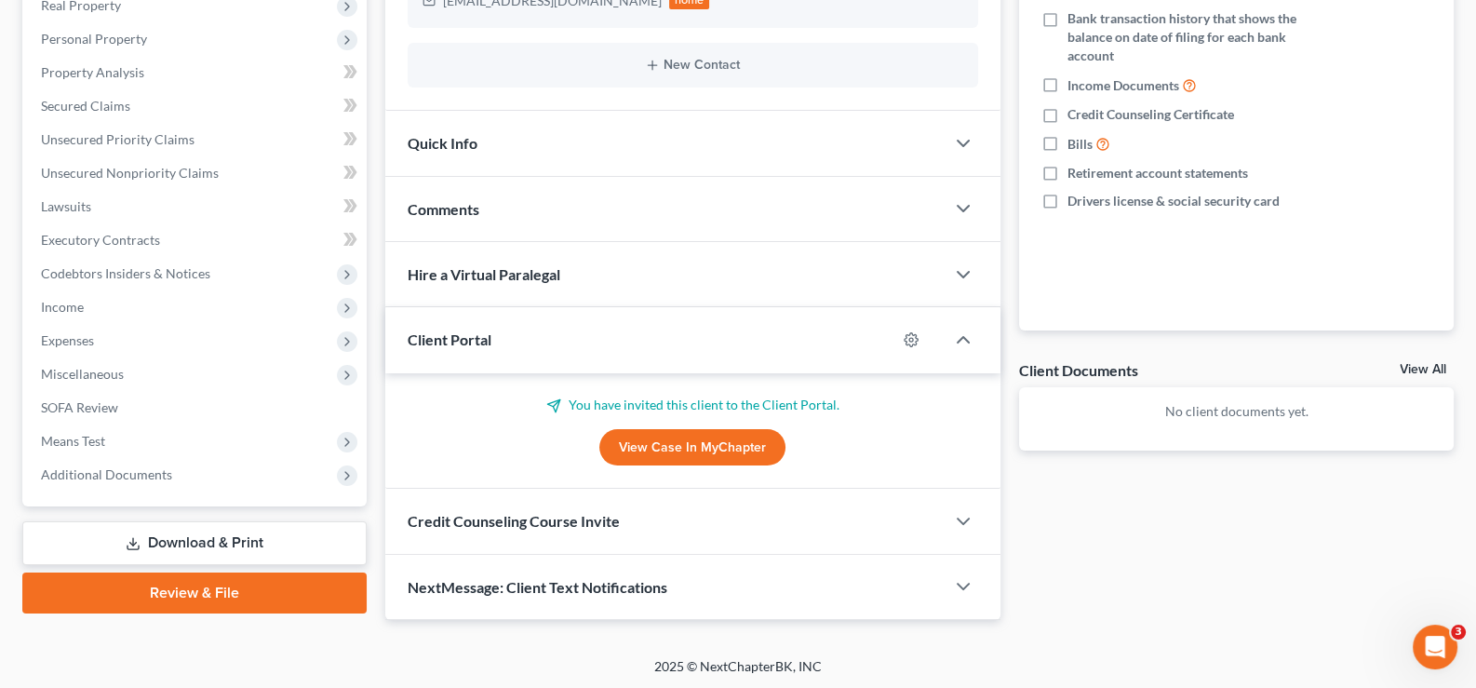
click at [445, 339] on span "Client Portal" at bounding box center [450, 339] width 84 height 18
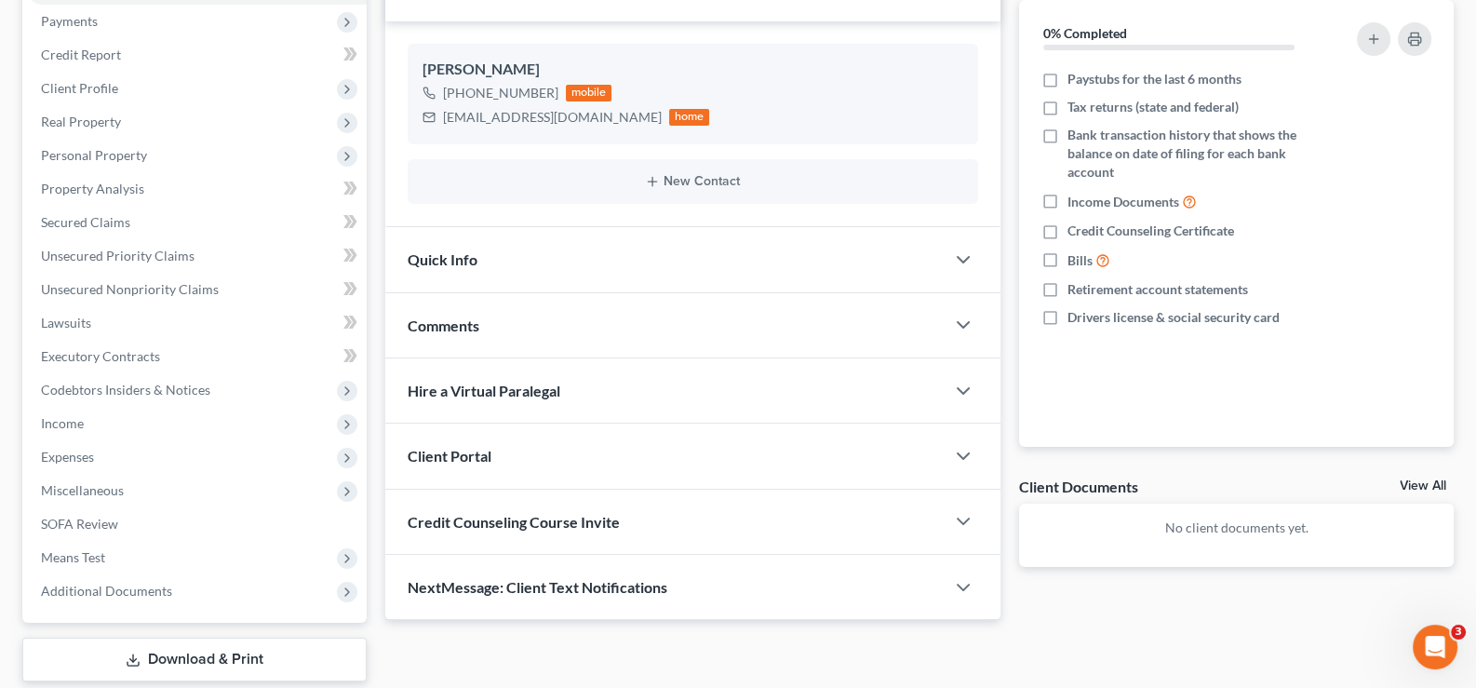
scroll to position [0, 0]
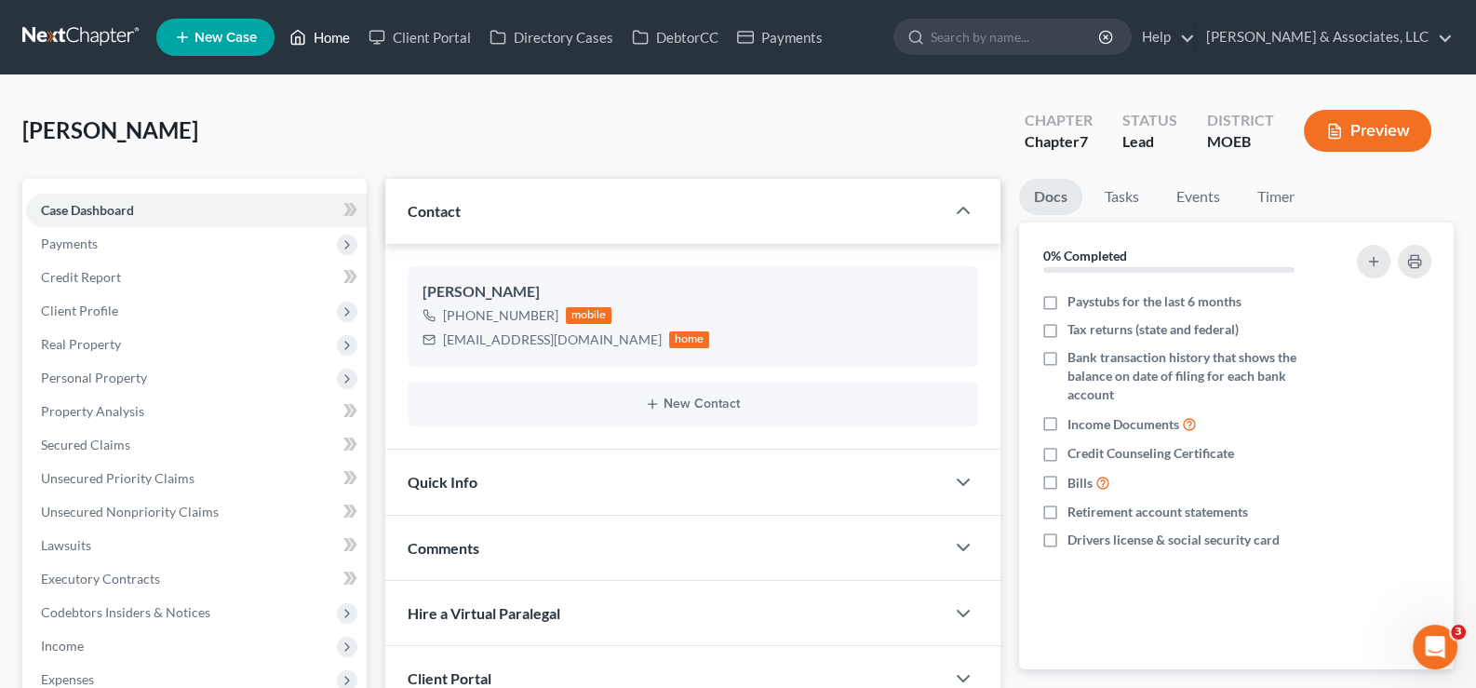
click at [319, 41] on link "Home" at bounding box center [319, 37] width 79 height 34
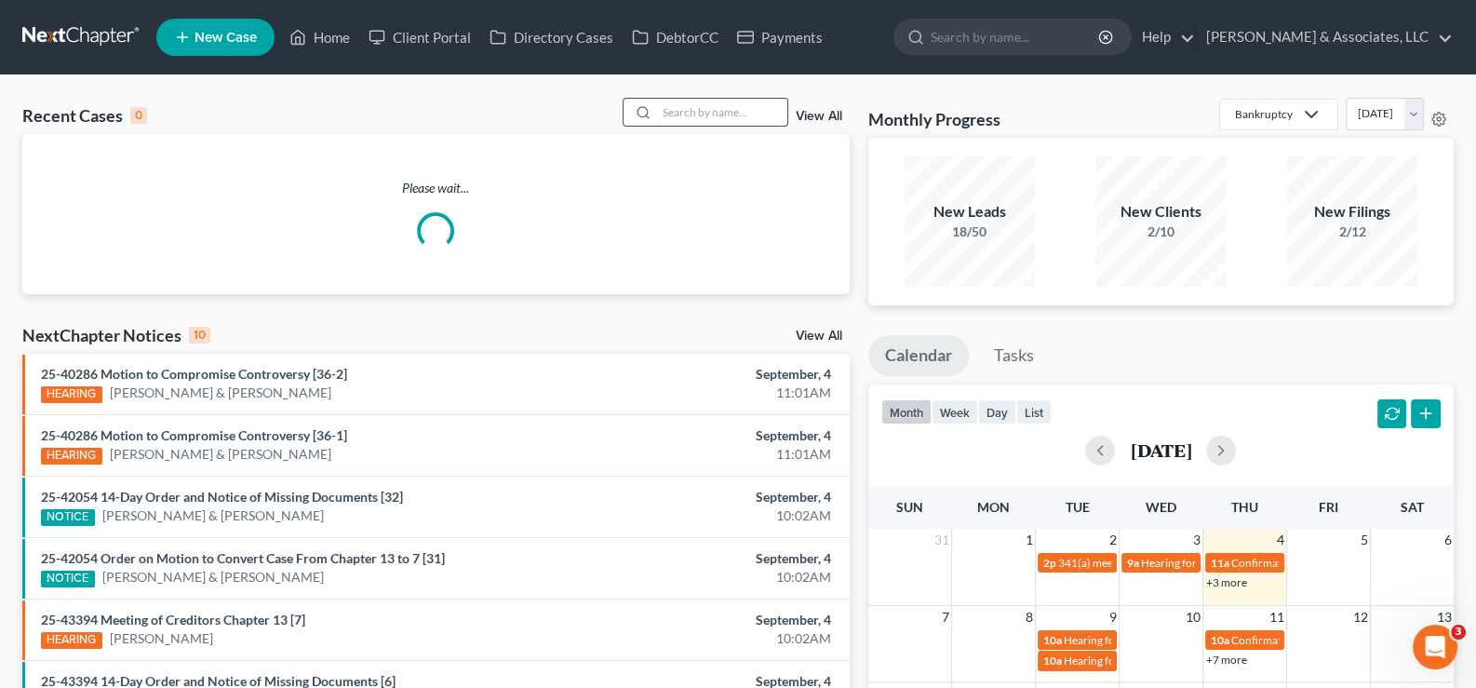
click at [721, 111] on input "search" at bounding box center [722, 112] width 130 height 27
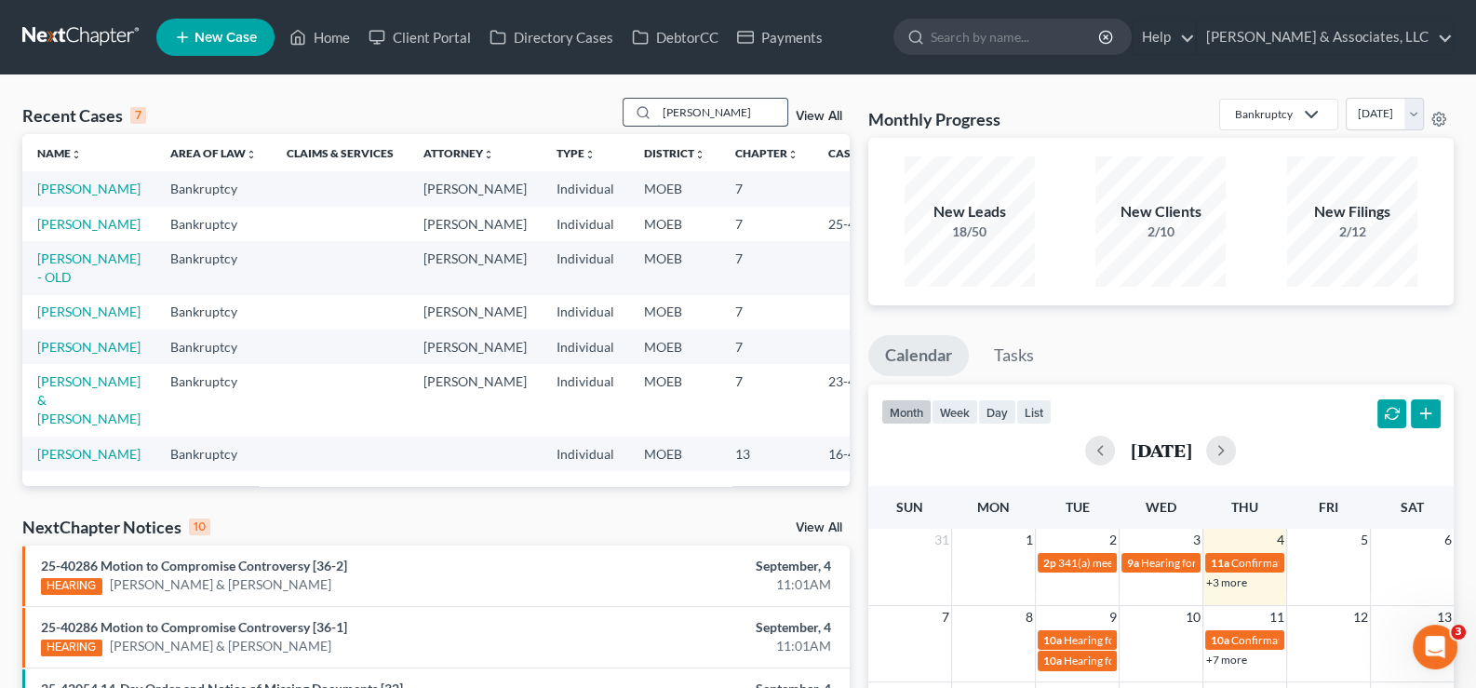
drag, startPoint x: 767, startPoint y: 103, endPoint x: 641, endPoint y: 103, distance: 125.7
click at [613, 112] on div "Recent Cases 7 payne View All" at bounding box center [435, 116] width 827 height 36
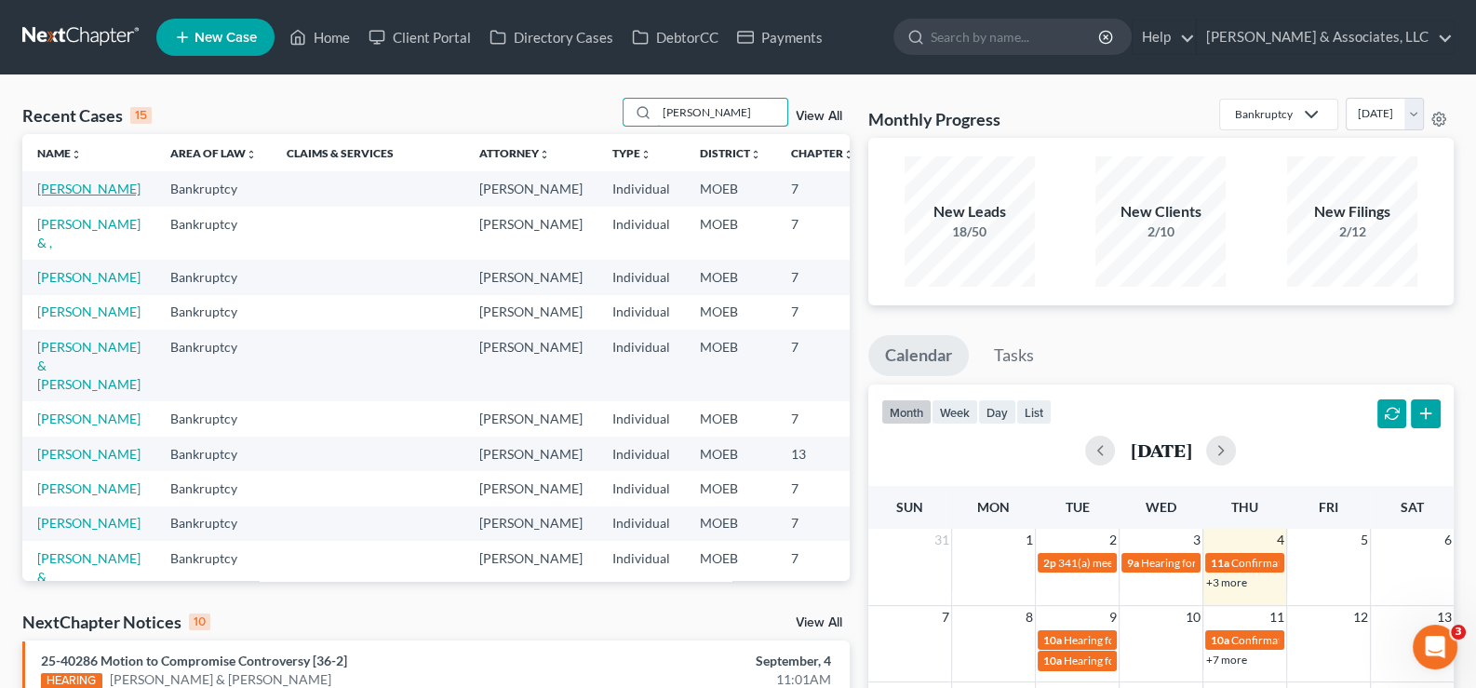
type input "james"
click at [59, 196] on link "James, Jasmine" at bounding box center [88, 189] width 103 height 16
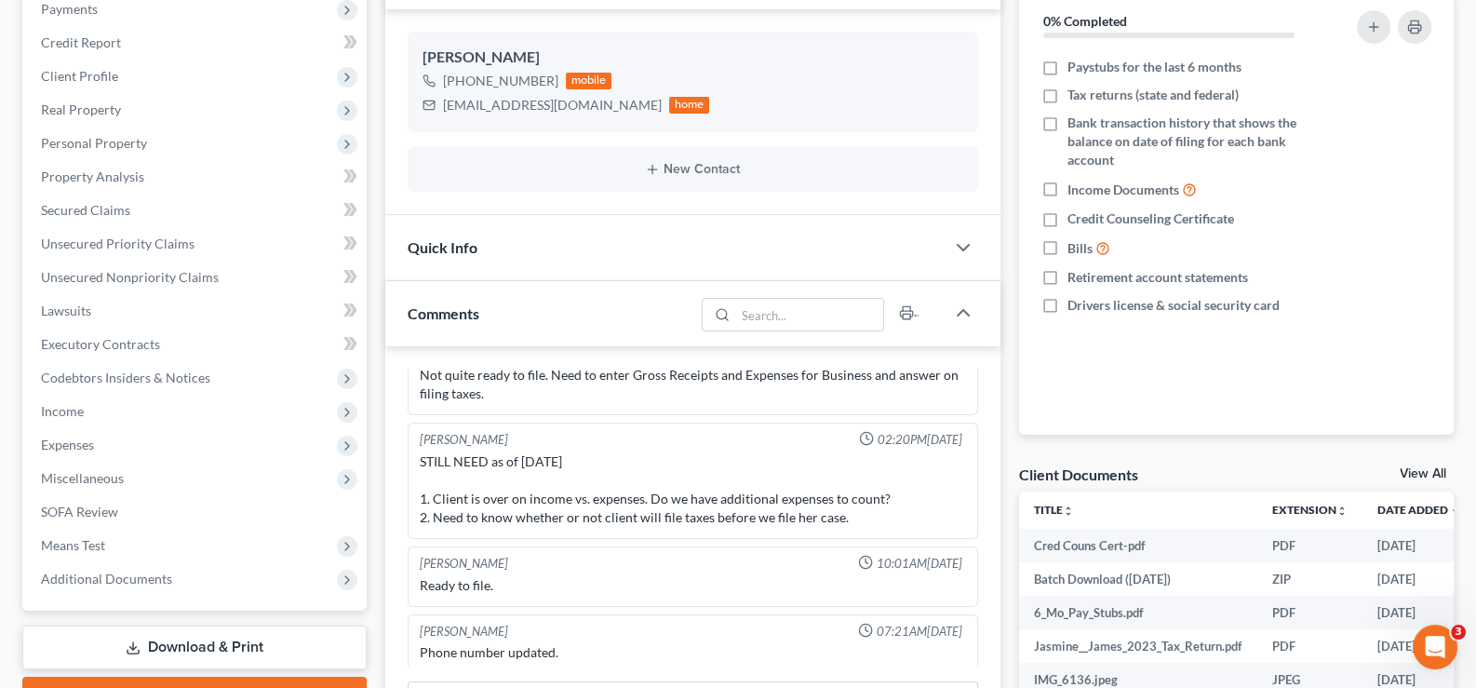
scroll to position [279, 0]
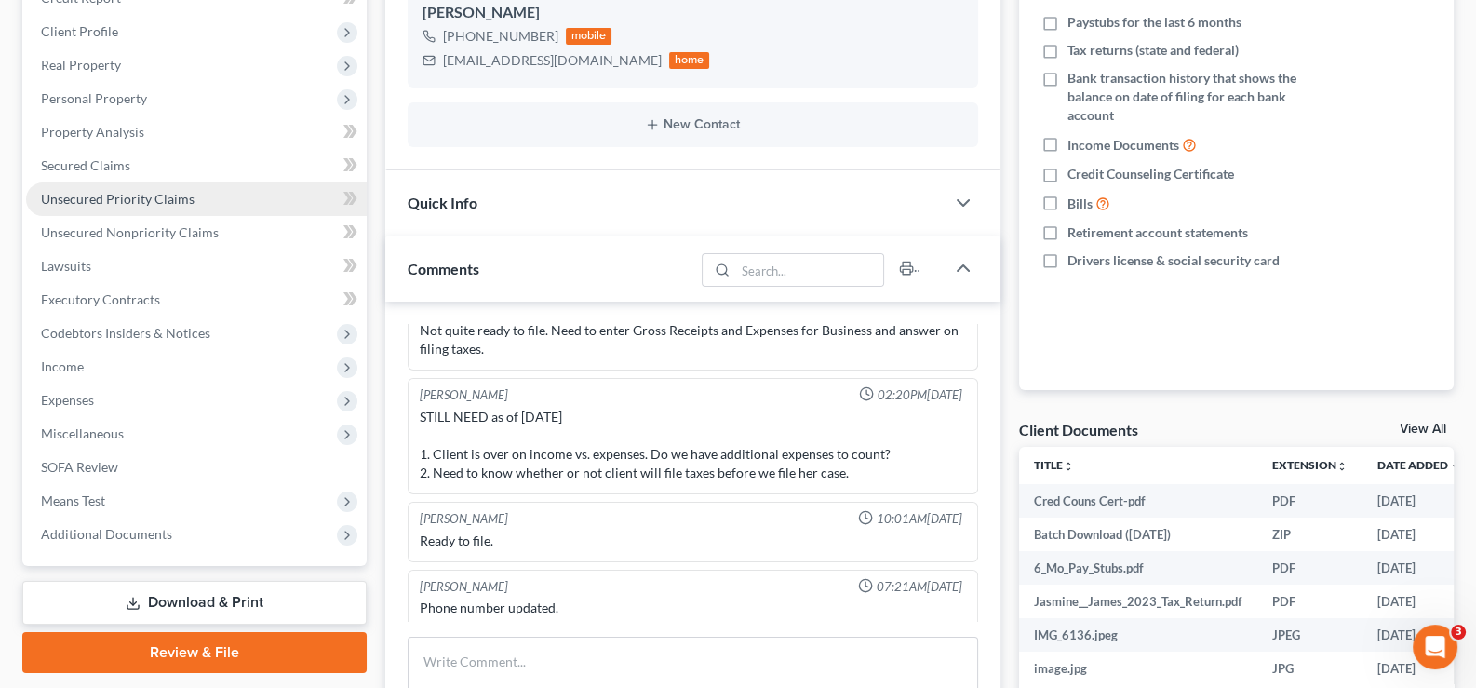
click at [78, 193] on span "Unsecured Priority Claims" at bounding box center [118, 199] width 154 height 16
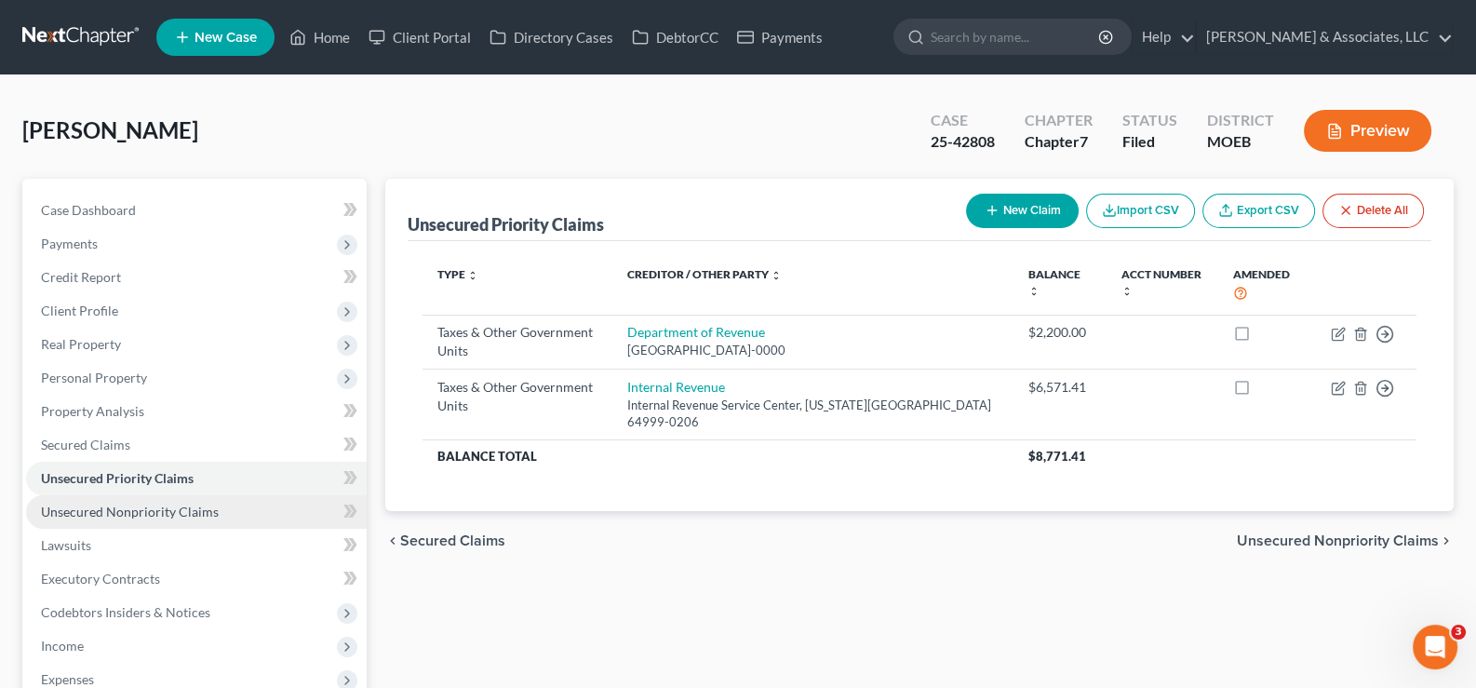
click at [140, 505] on span "Unsecured Nonpriority Claims" at bounding box center [130, 512] width 178 height 16
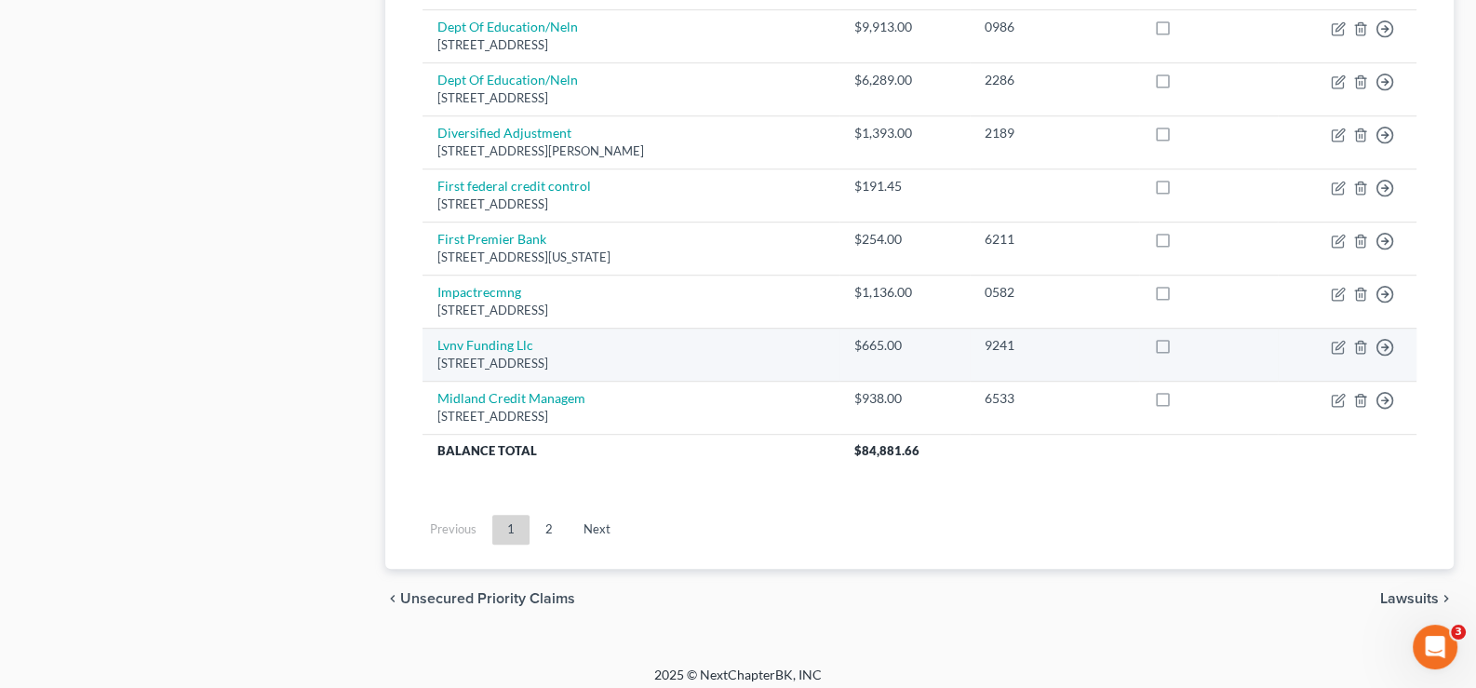
scroll to position [1459, 0]
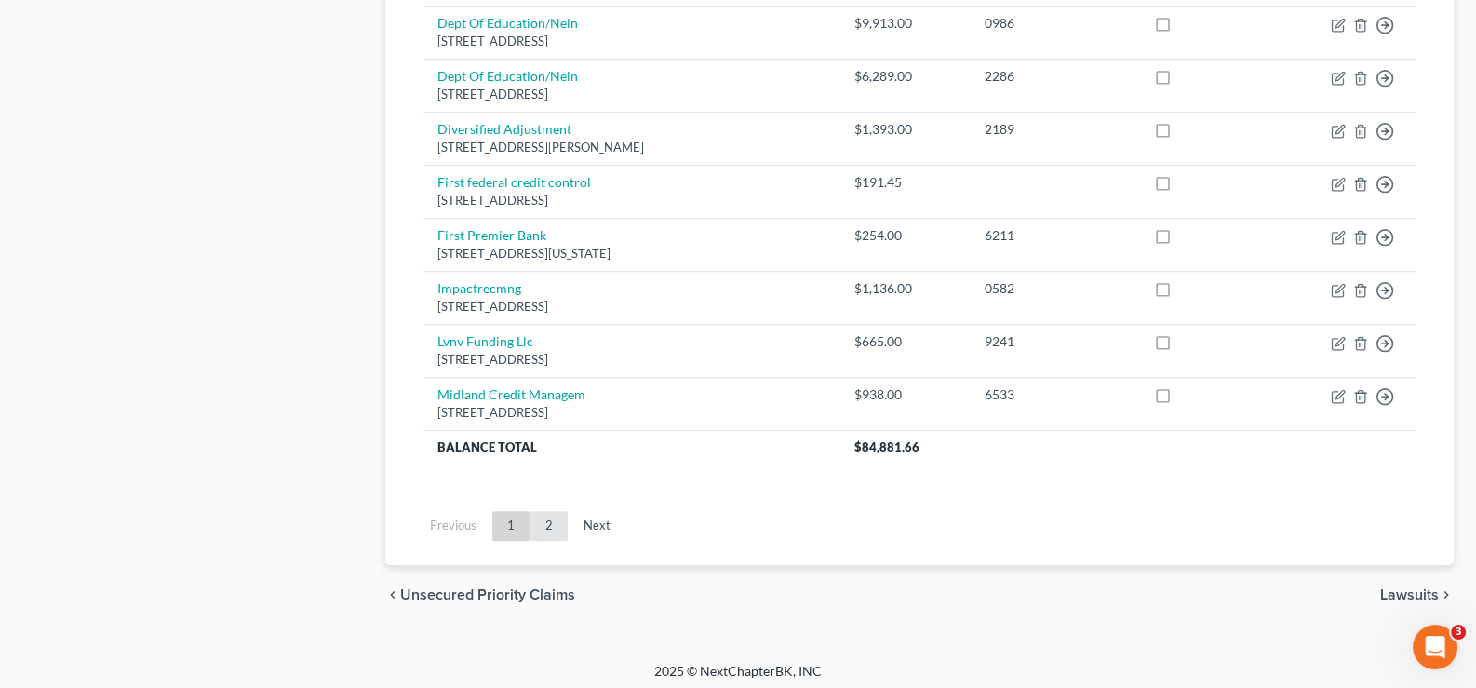
click at [549, 518] on link "2" at bounding box center [549, 526] width 37 height 30
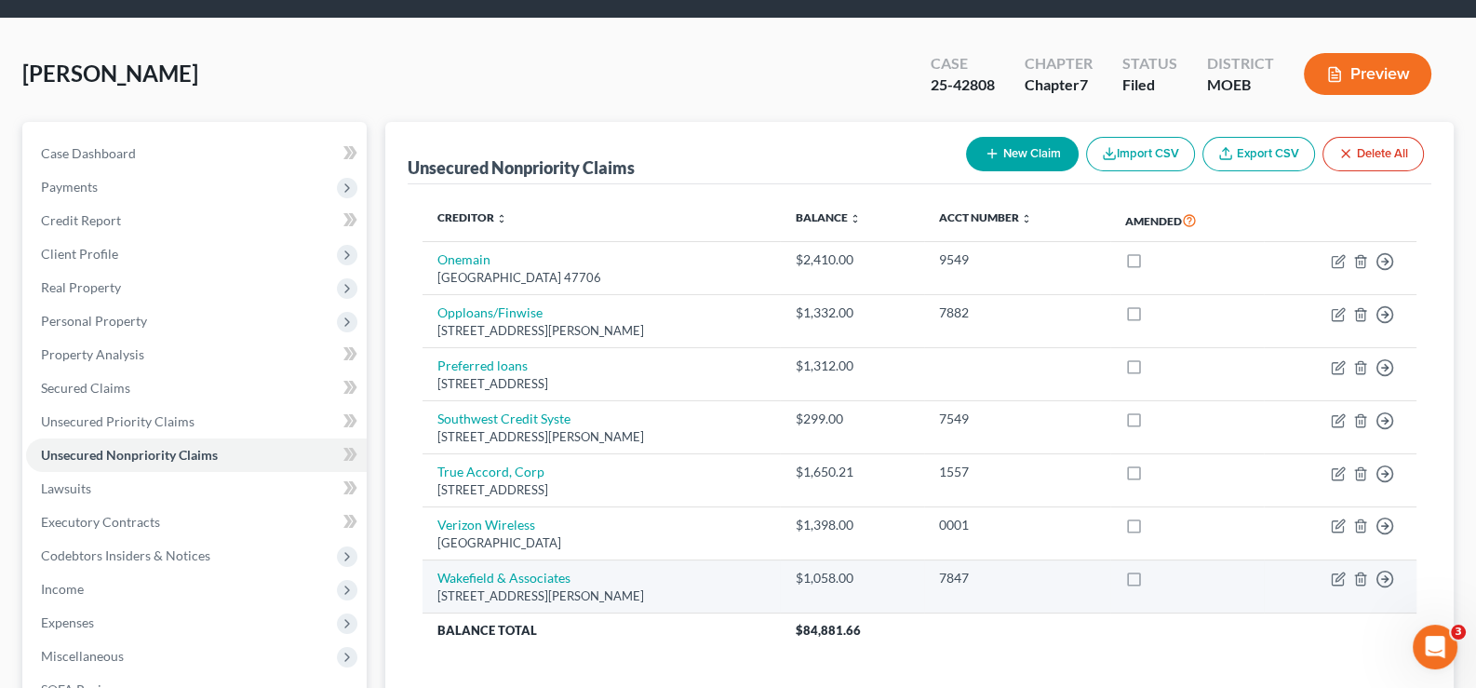
scroll to position [0, 0]
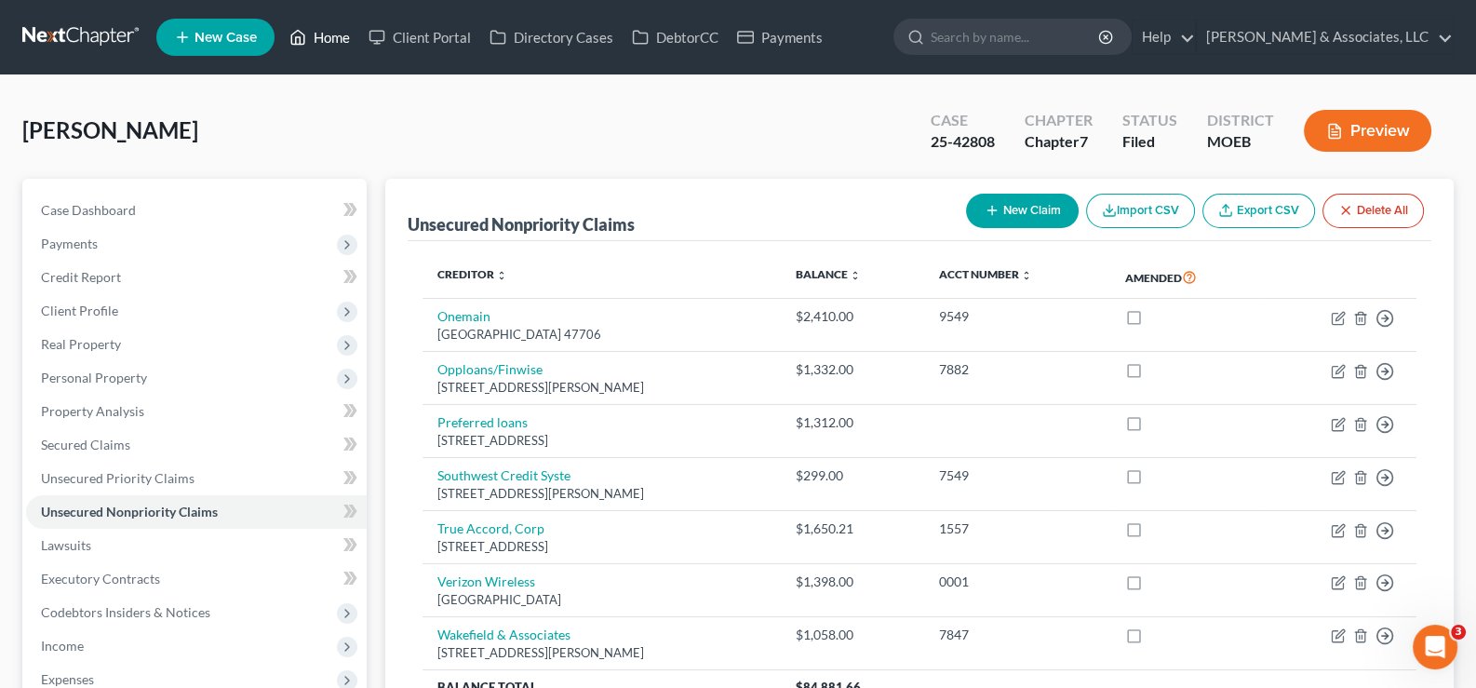
click at [319, 35] on link "Home" at bounding box center [319, 37] width 79 height 34
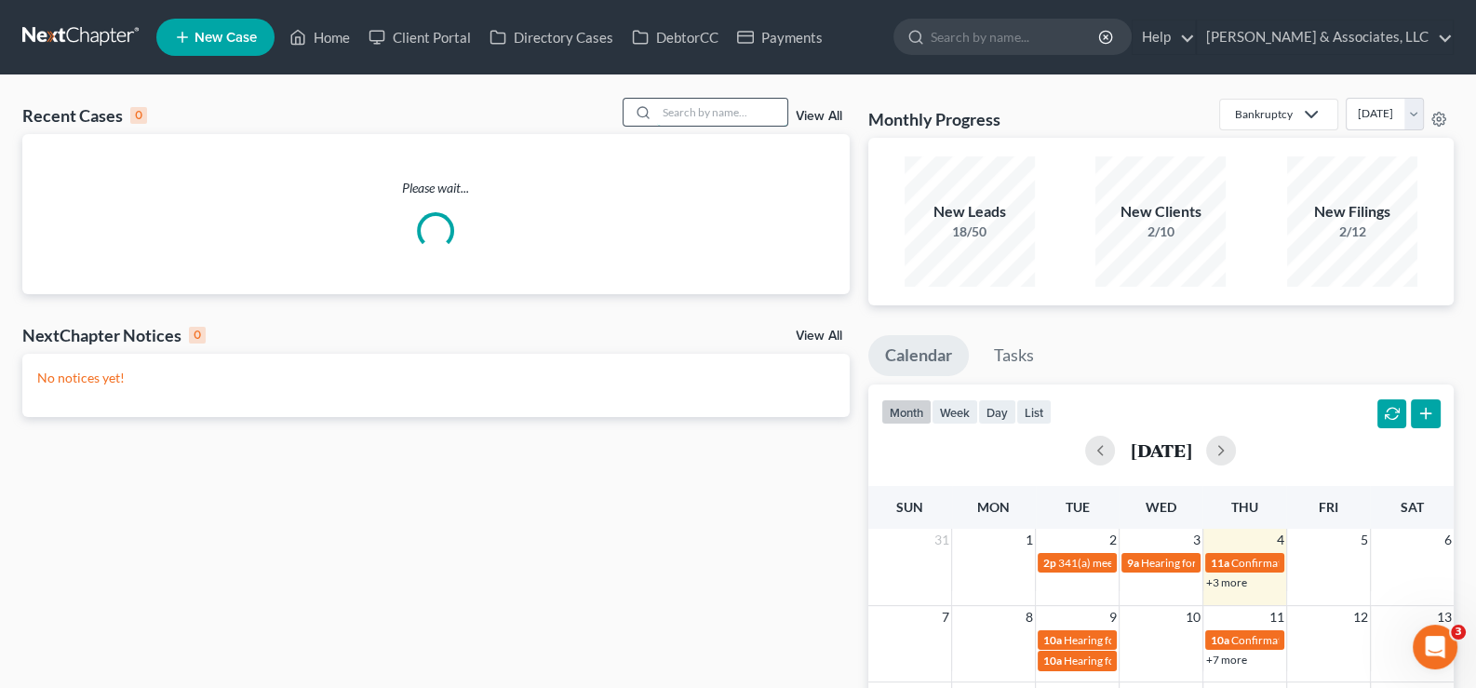
click at [754, 114] on input "search" at bounding box center [722, 112] width 130 height 27
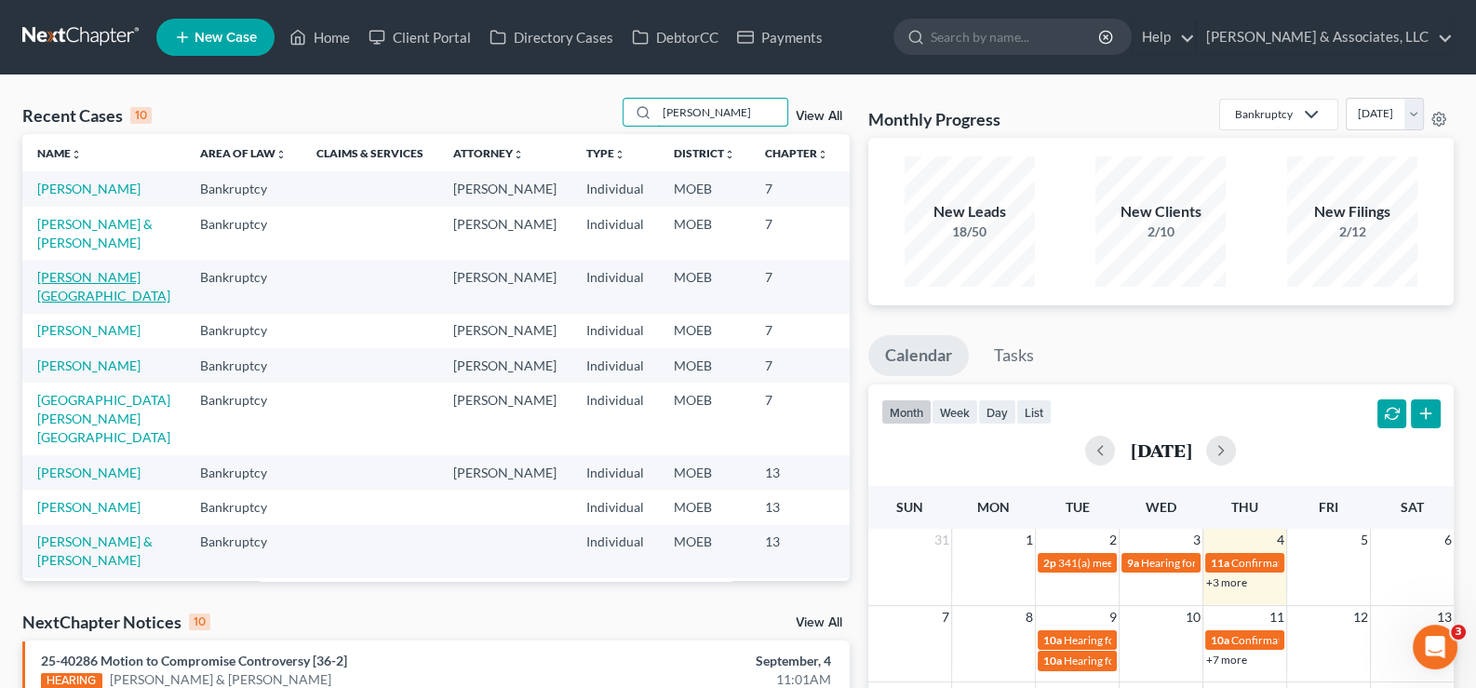
type input "douglas"
click at [57, 303] on link "Douglas, Brittany" at bounding box center [103, 286] width 133 height 34
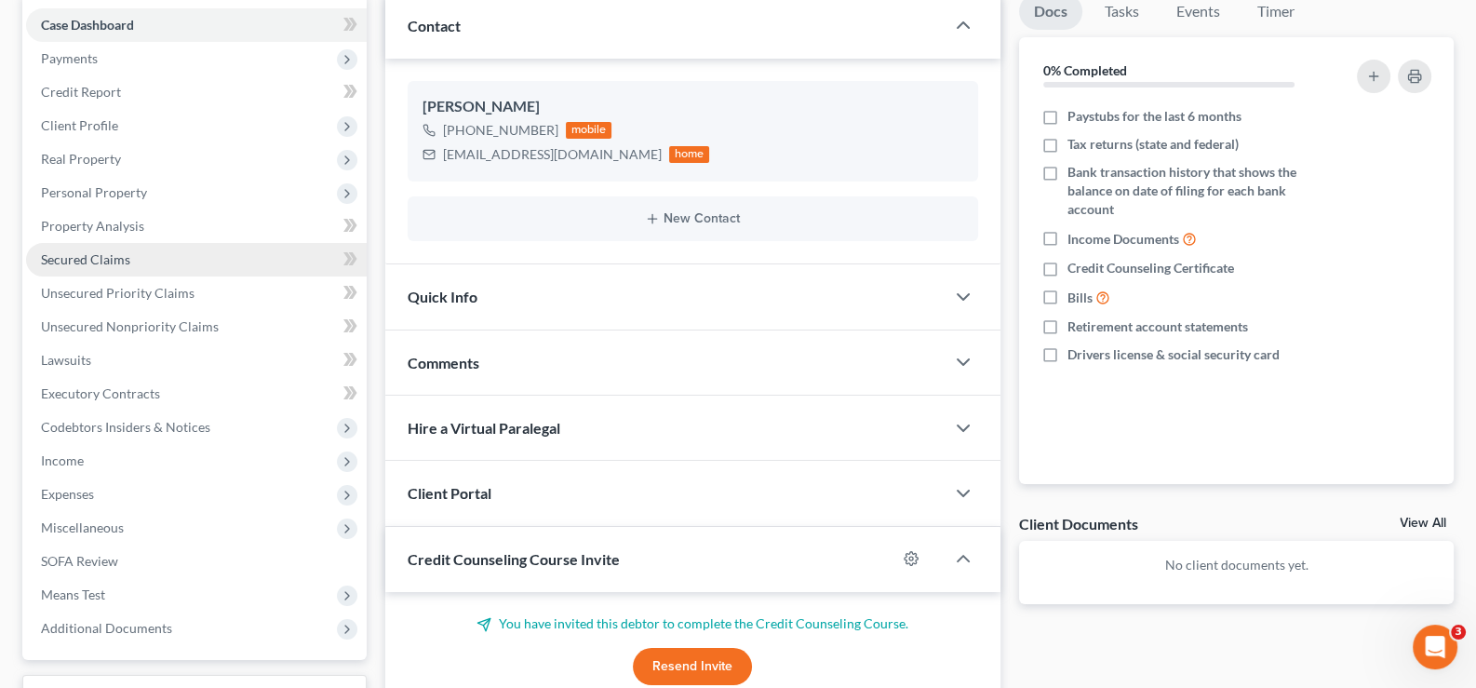
scroll to position [185, 0]
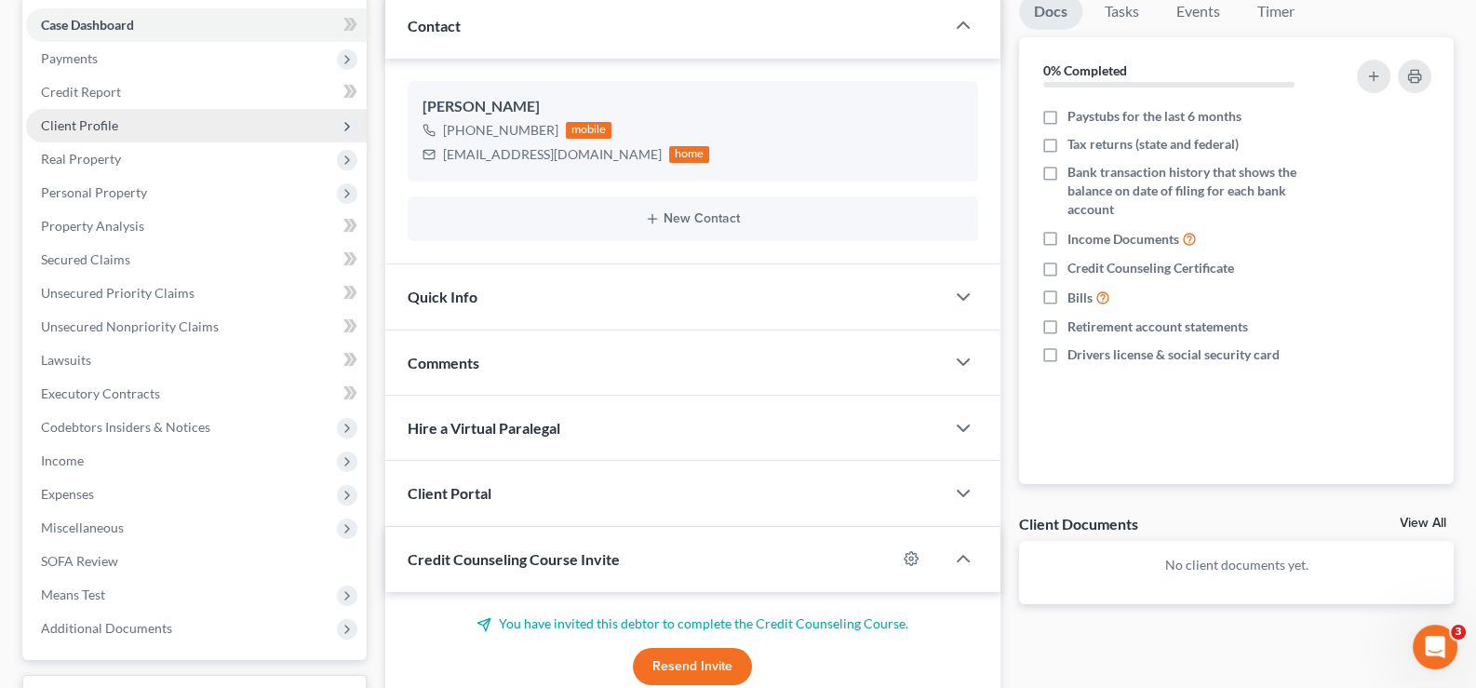
click at [83, 119] on span "Client Profile" at bounding box center [79, 125] width 77 height 16
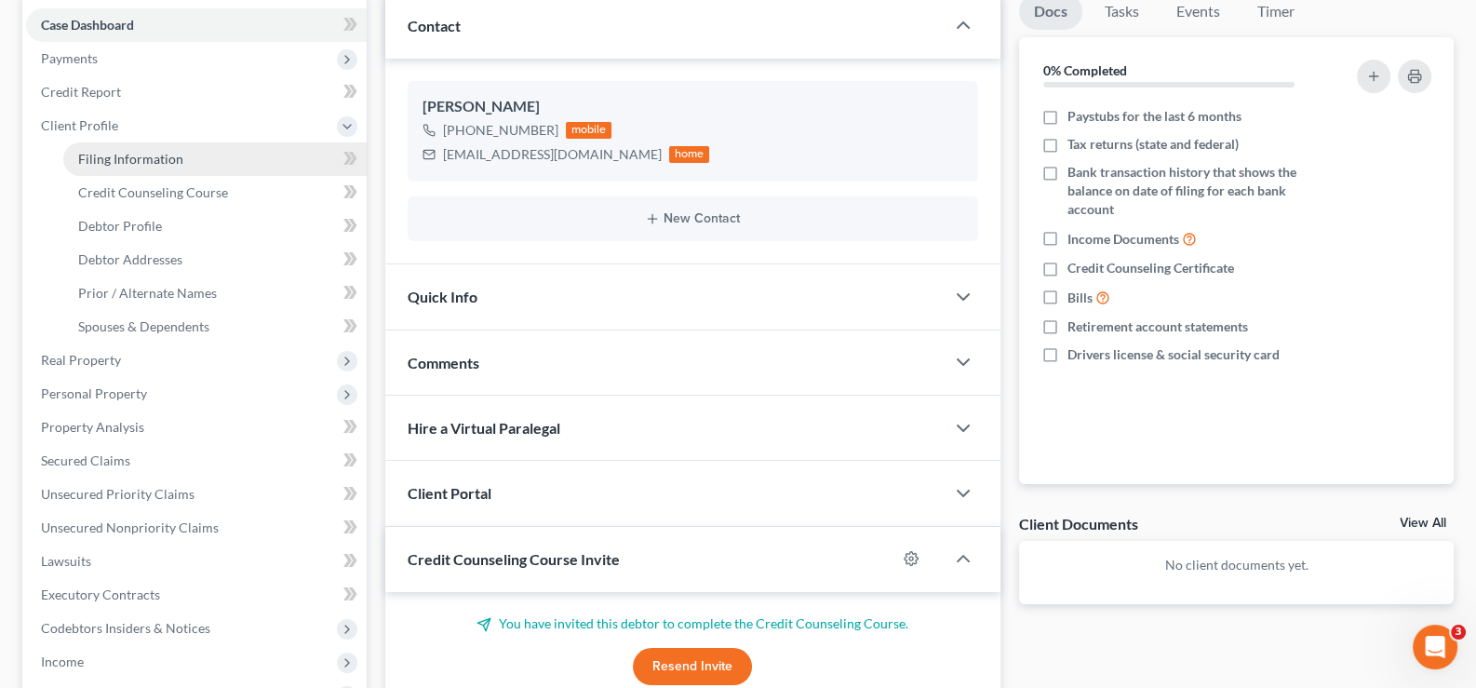
click at [102, 159] on span "Filing Information" at bounding box center [130, 159] width 105 height 16
select select "1"
select select "0"
select select "45"
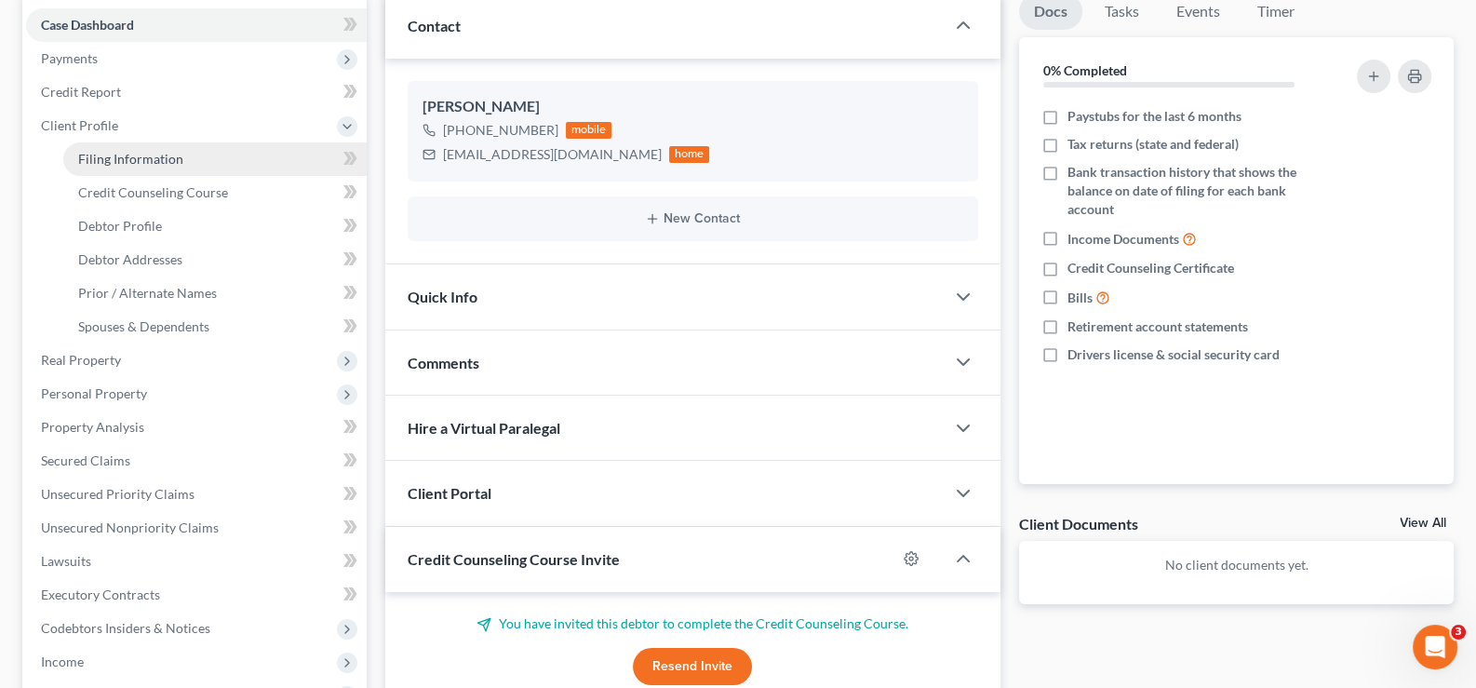
select select "0"
select select "26"
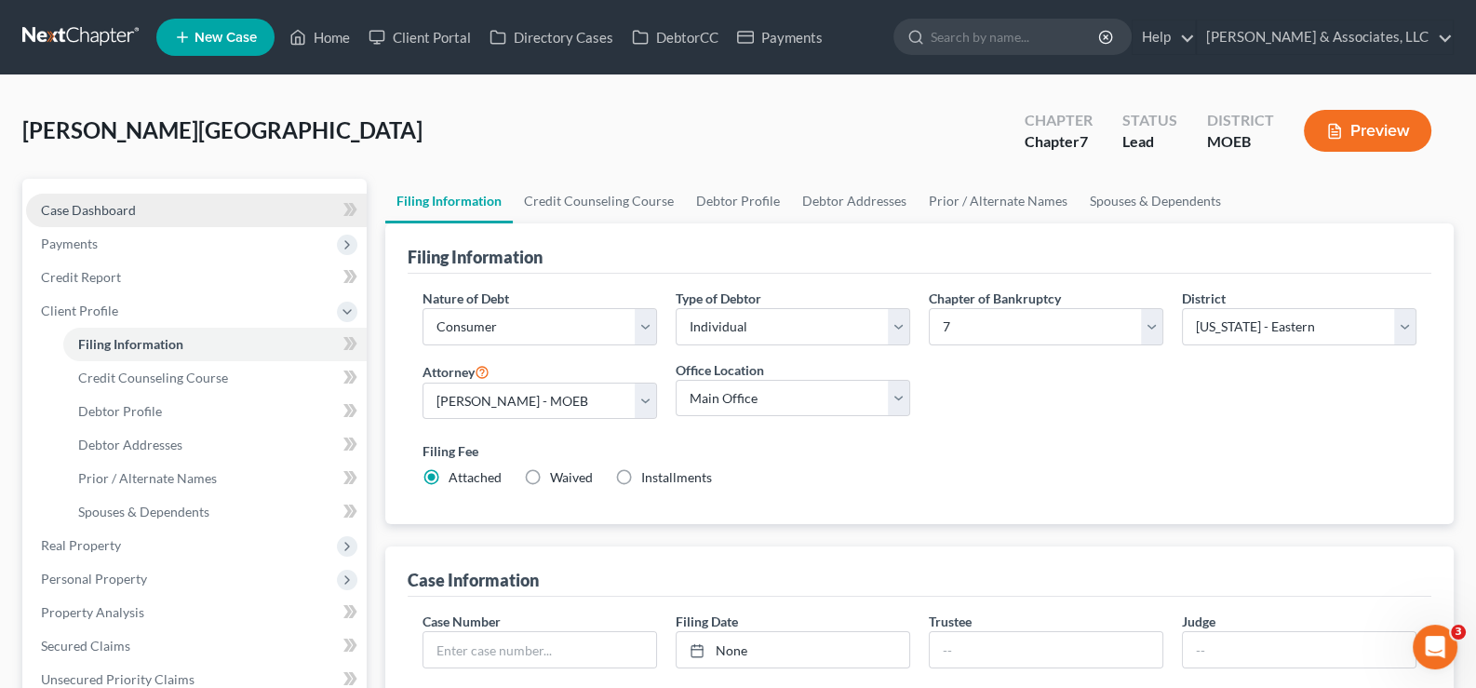
click at [112, 204] on span "Case Dashboard" at bounding box center [88, 210] width 95 height 16
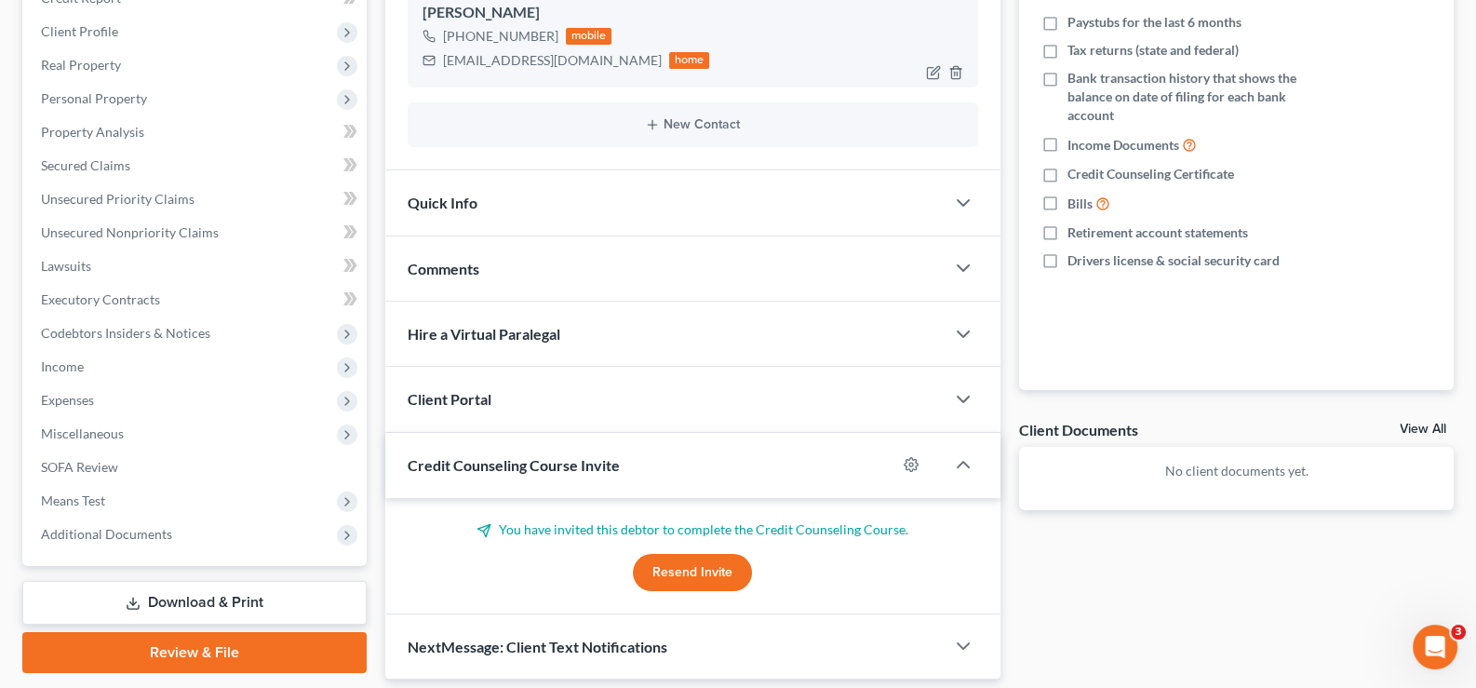
scroll to position [339, 0]
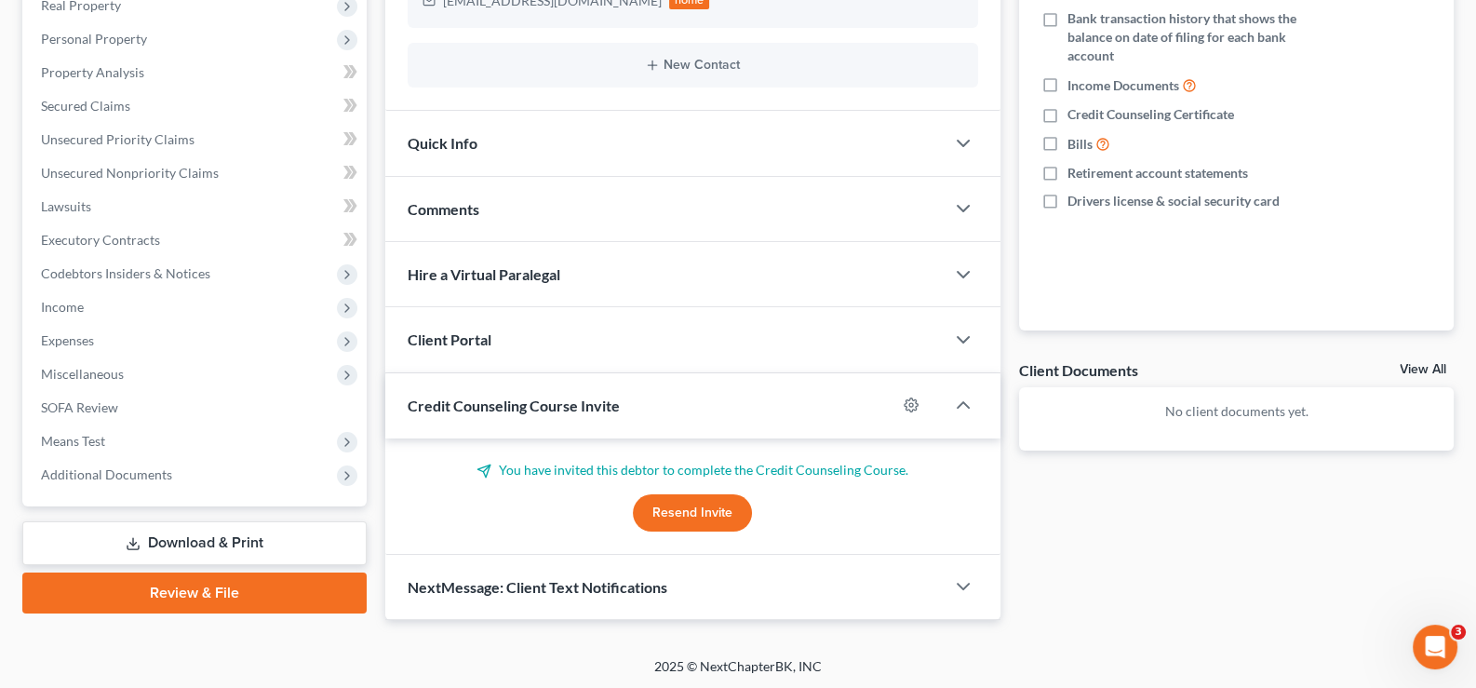
click at [484, 214] on div "Comments" at bounding box center [665, 209] width 560 height 64
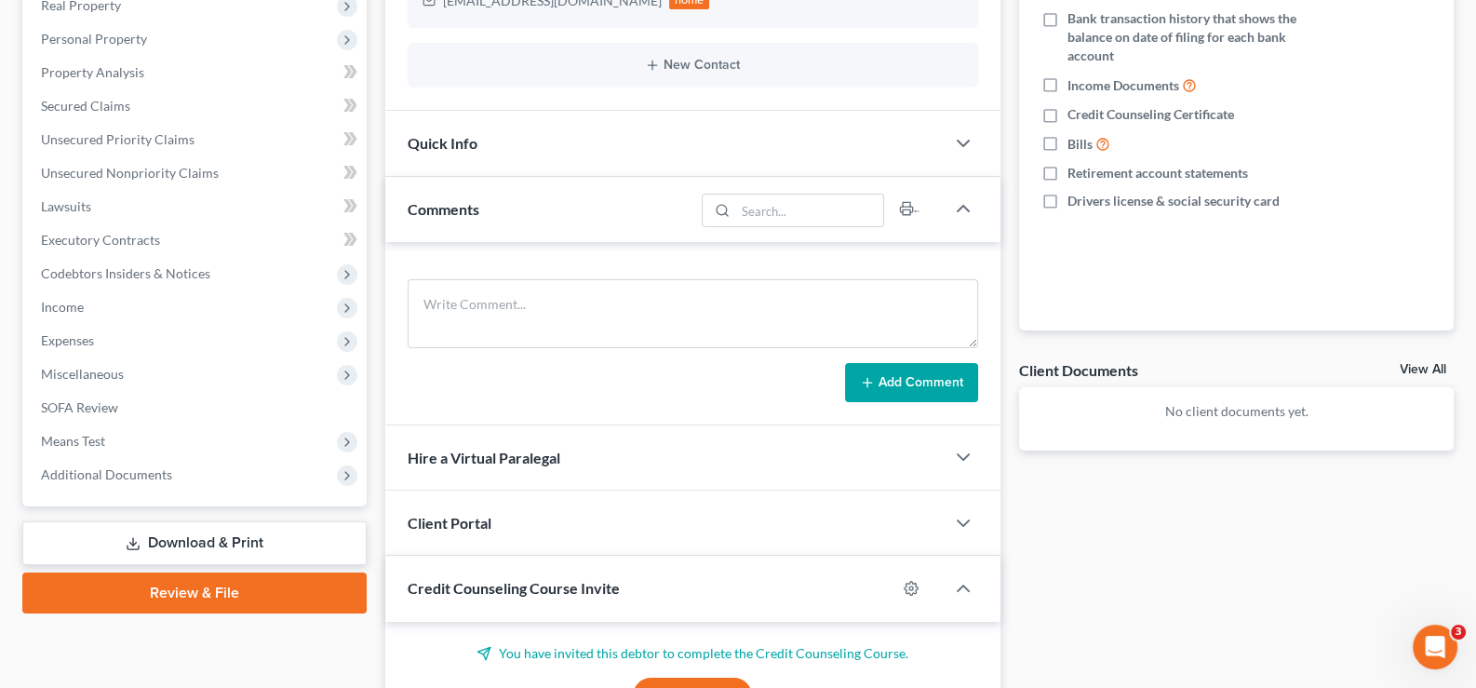
click at [475, 218] on div "Comments" at bounding box center [540, 209] width 310 height 64
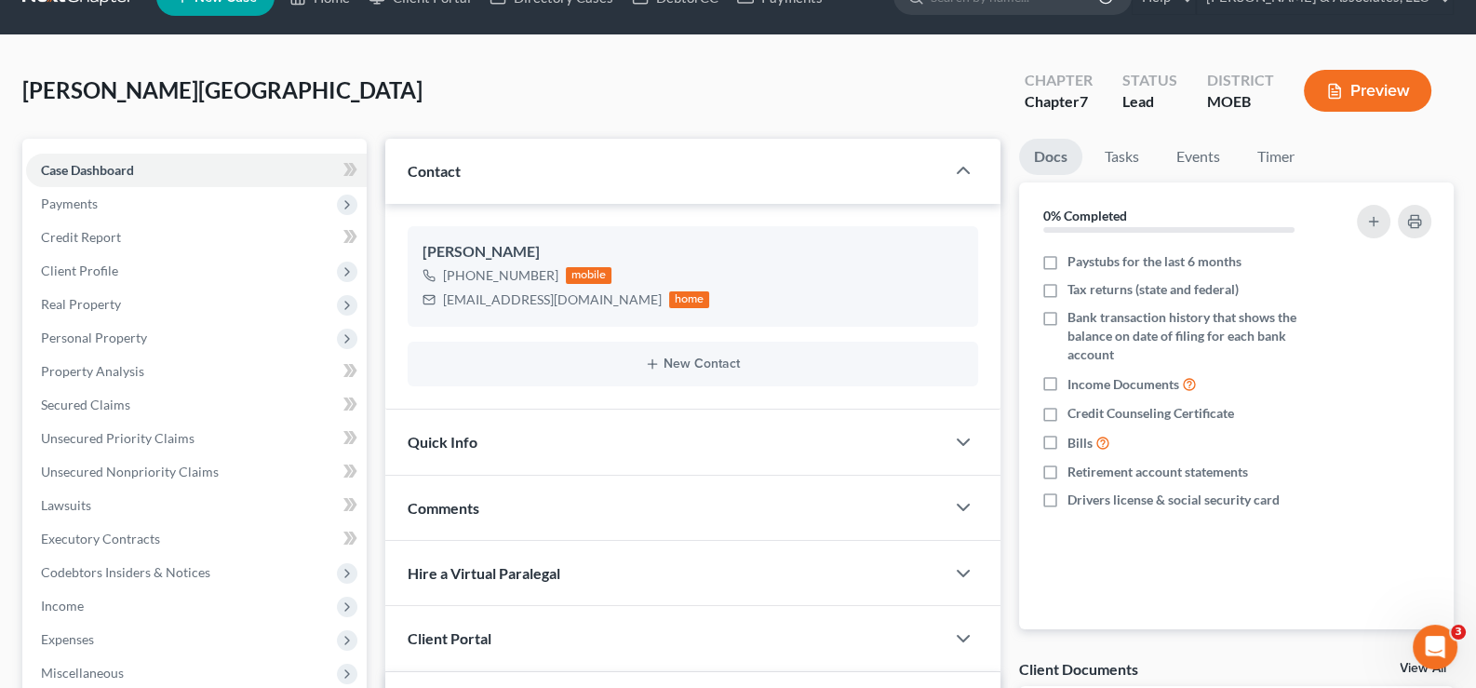
scroll to position [0, 0]
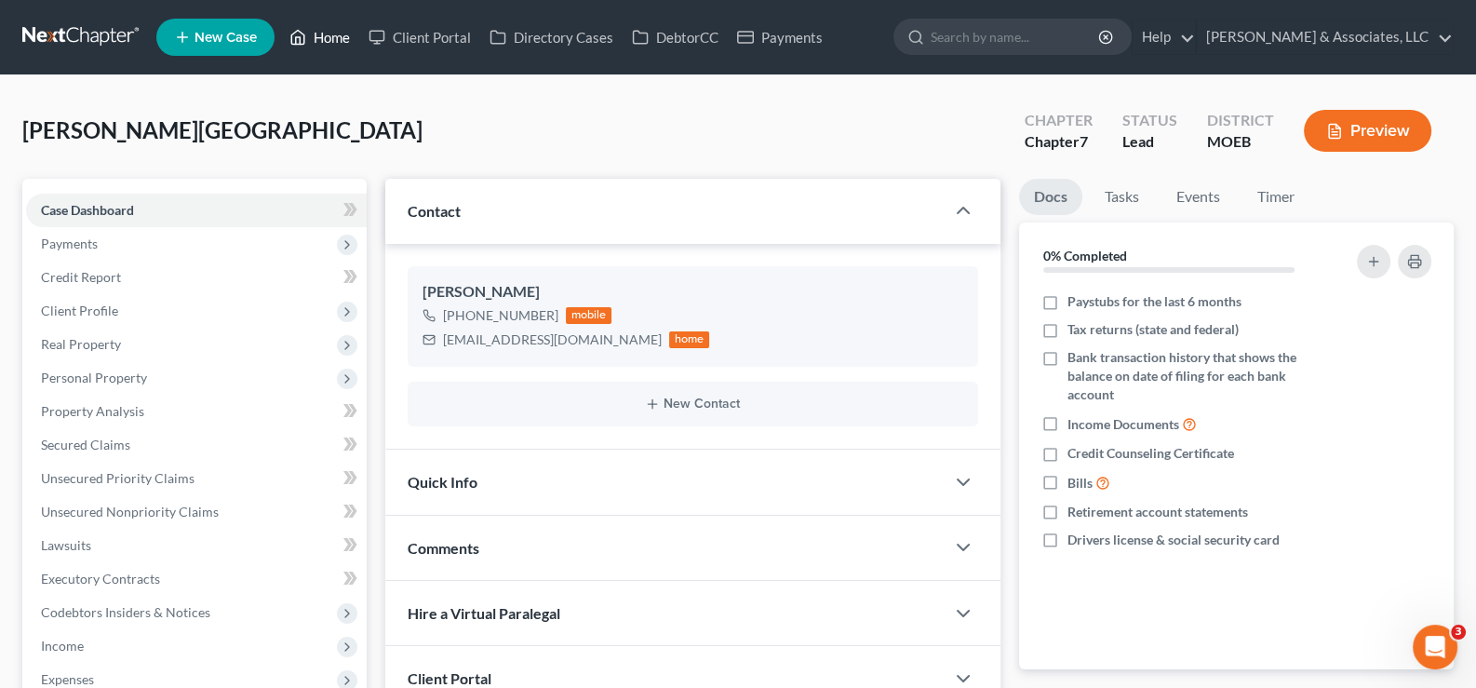
click at [338, 38] on link "Home" at bounding box center [319, 37] width 79 height 34
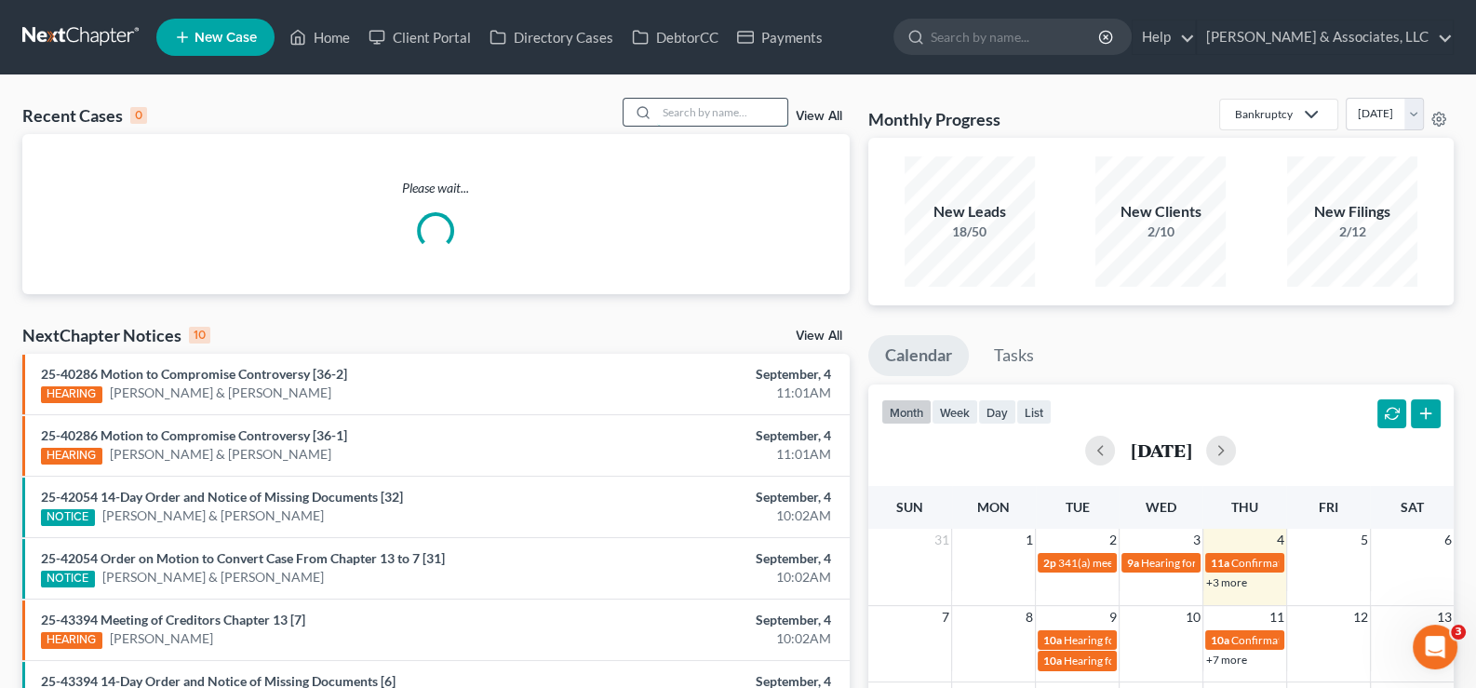
click at [735, 103] on input "search" at bounding box center [722, 112] width 130 height 27
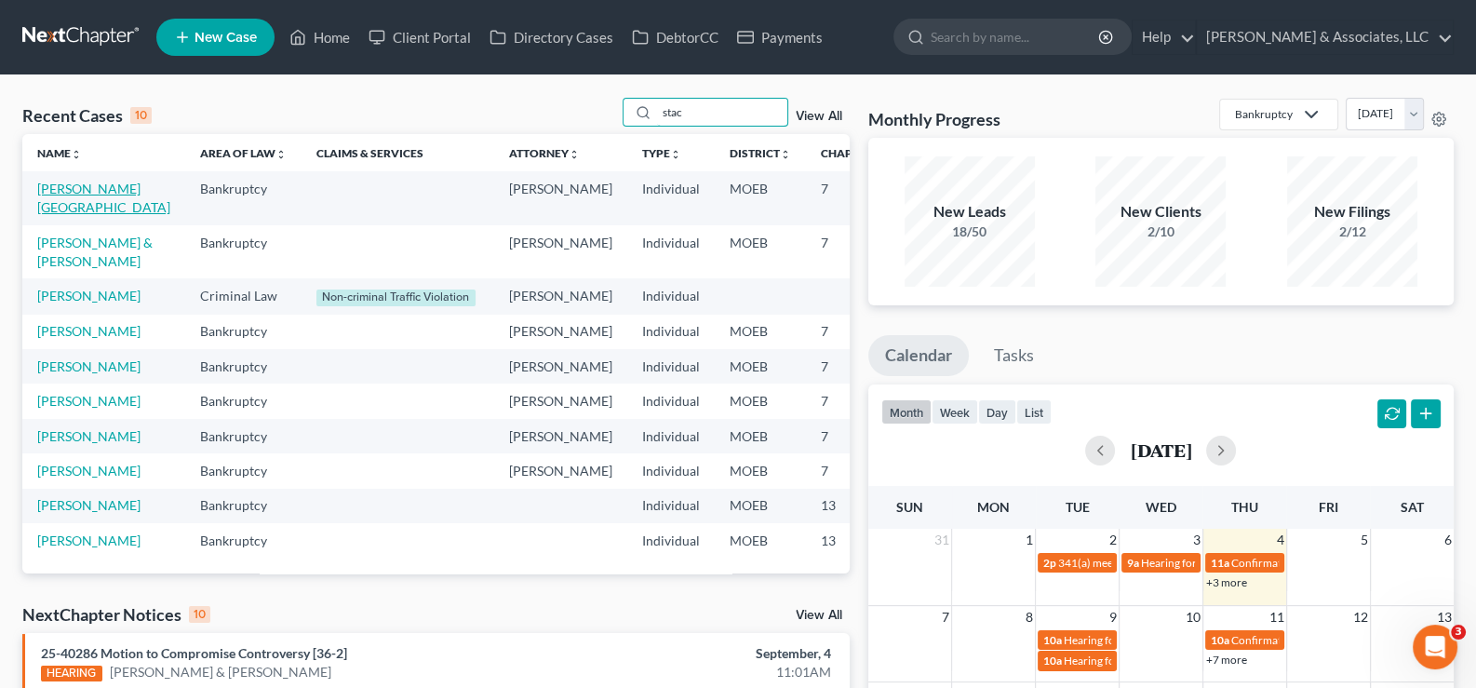
type input "stac"
click at [83, 208] on link "Stacy, Brittany" at bounding box center [103, 198] width 133 height 34
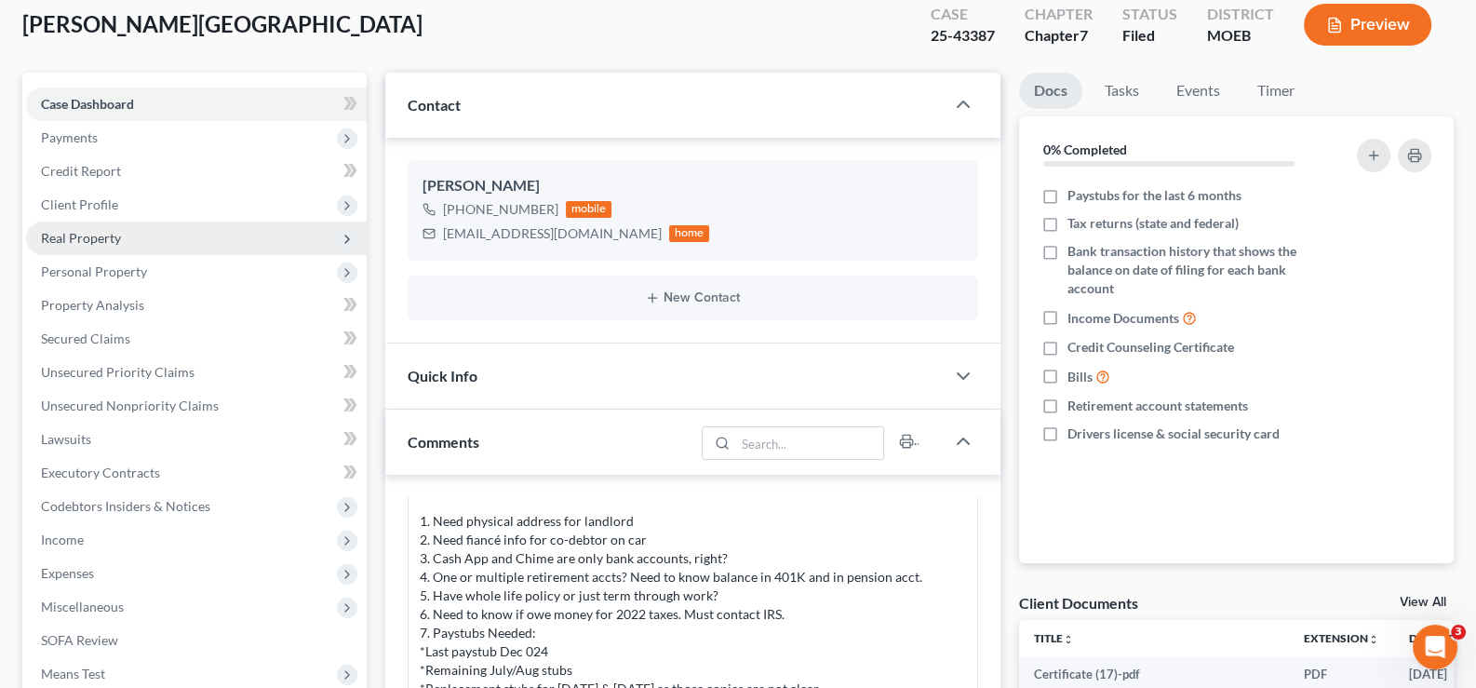
scroll to position [92, 0]
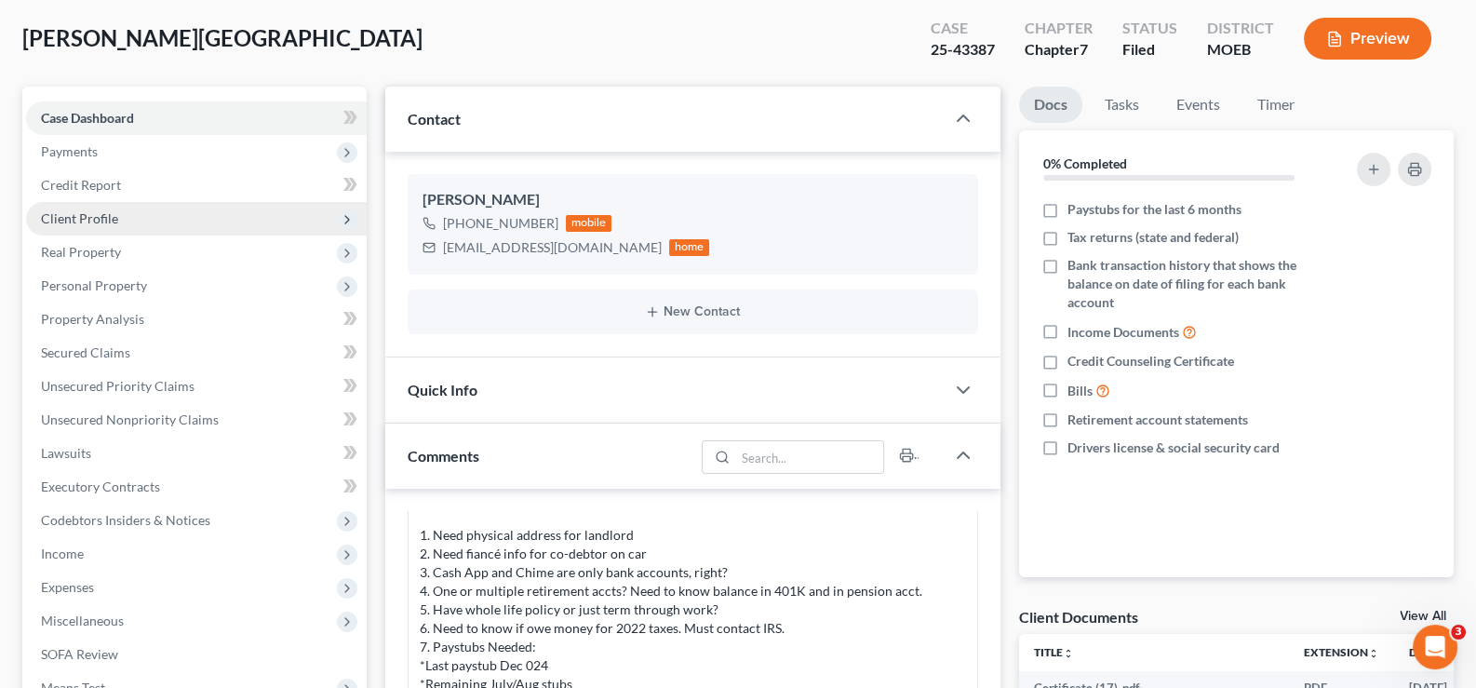
click at [75, 218] on span "Client Profile" at bounding box center [79, 218] width 77 height 16
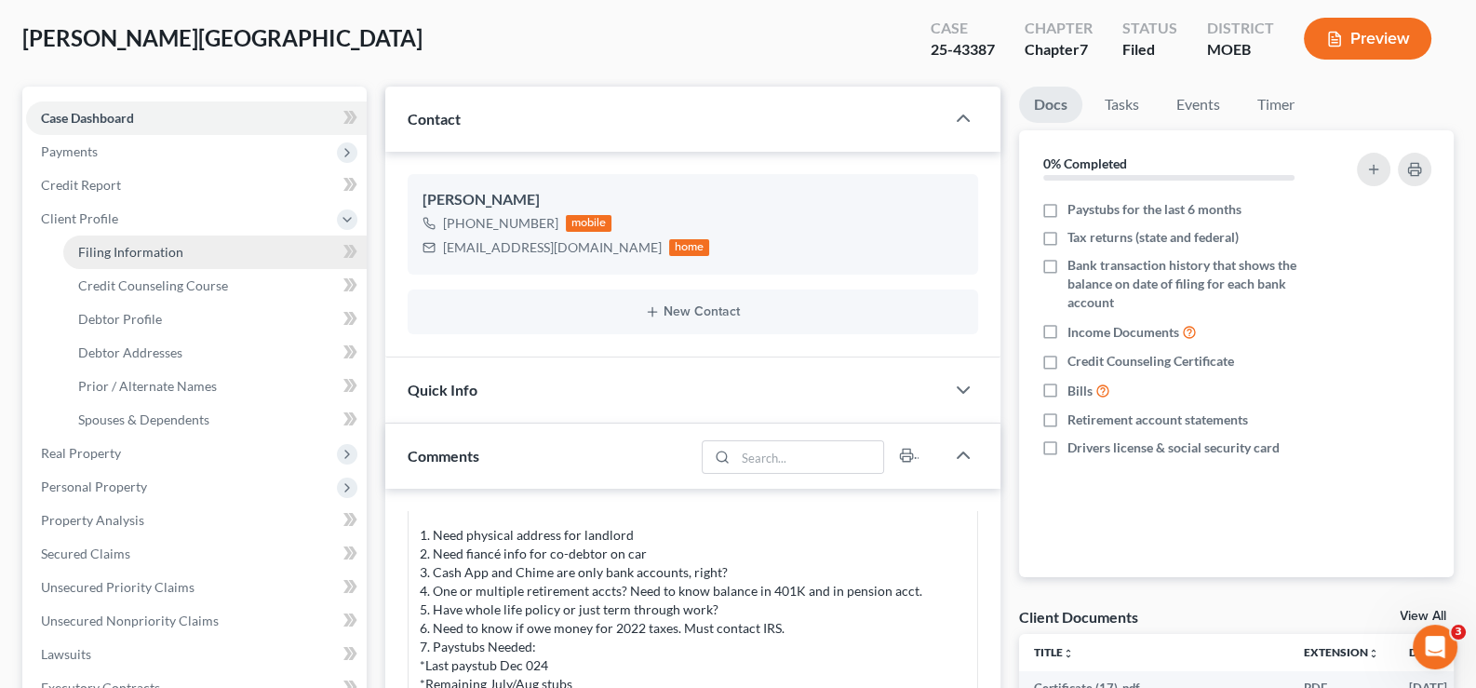
click at [147, 246] on span "Filing Information" at bounding box center [130, 252] width 105 height 16
select select "1"
select select "0"
select select "45"
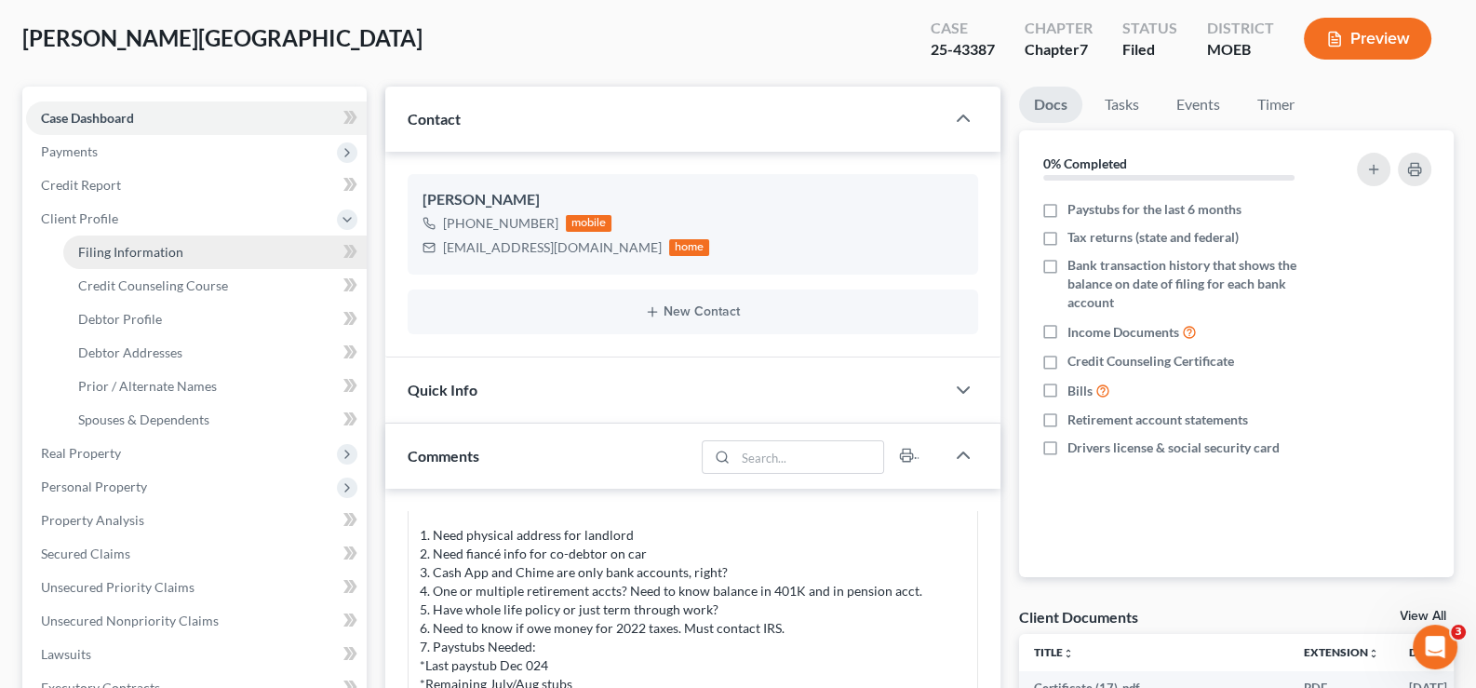
select select "0"
select select "26"
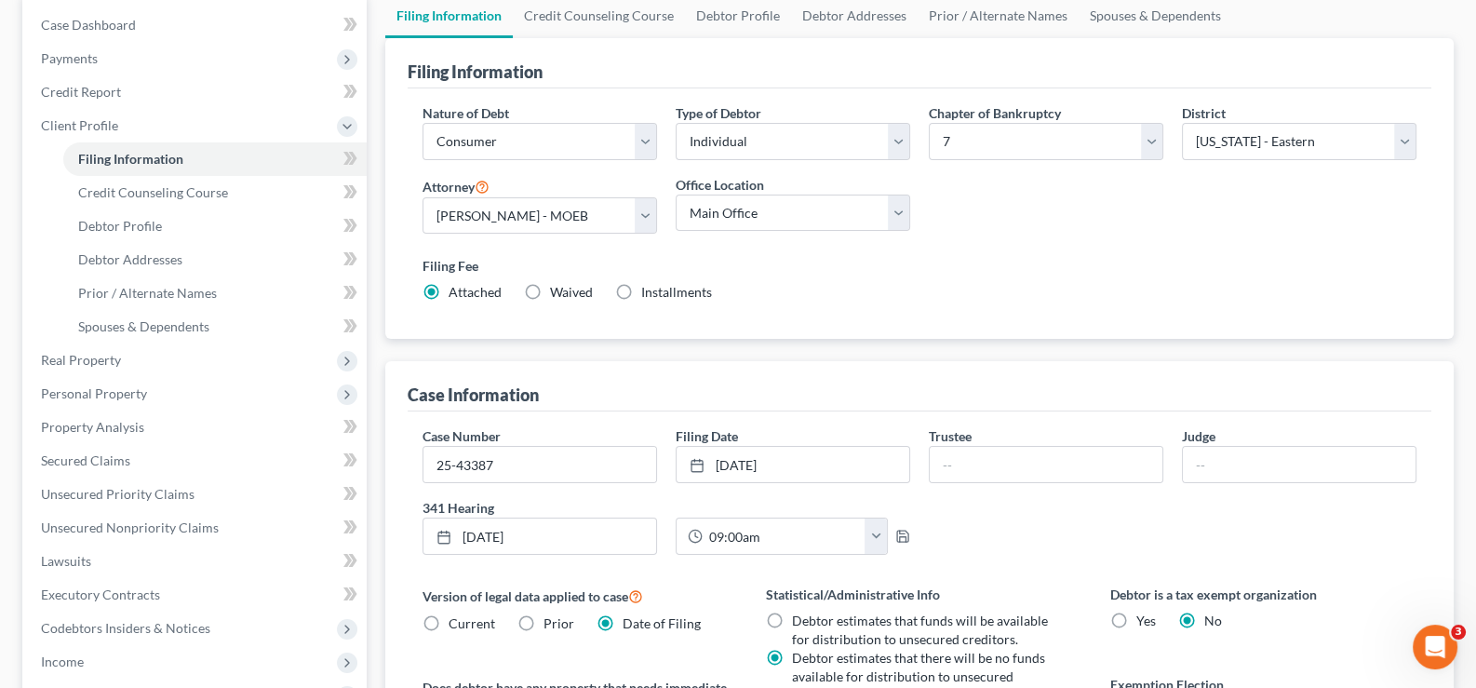
scroll to position [279, 0]
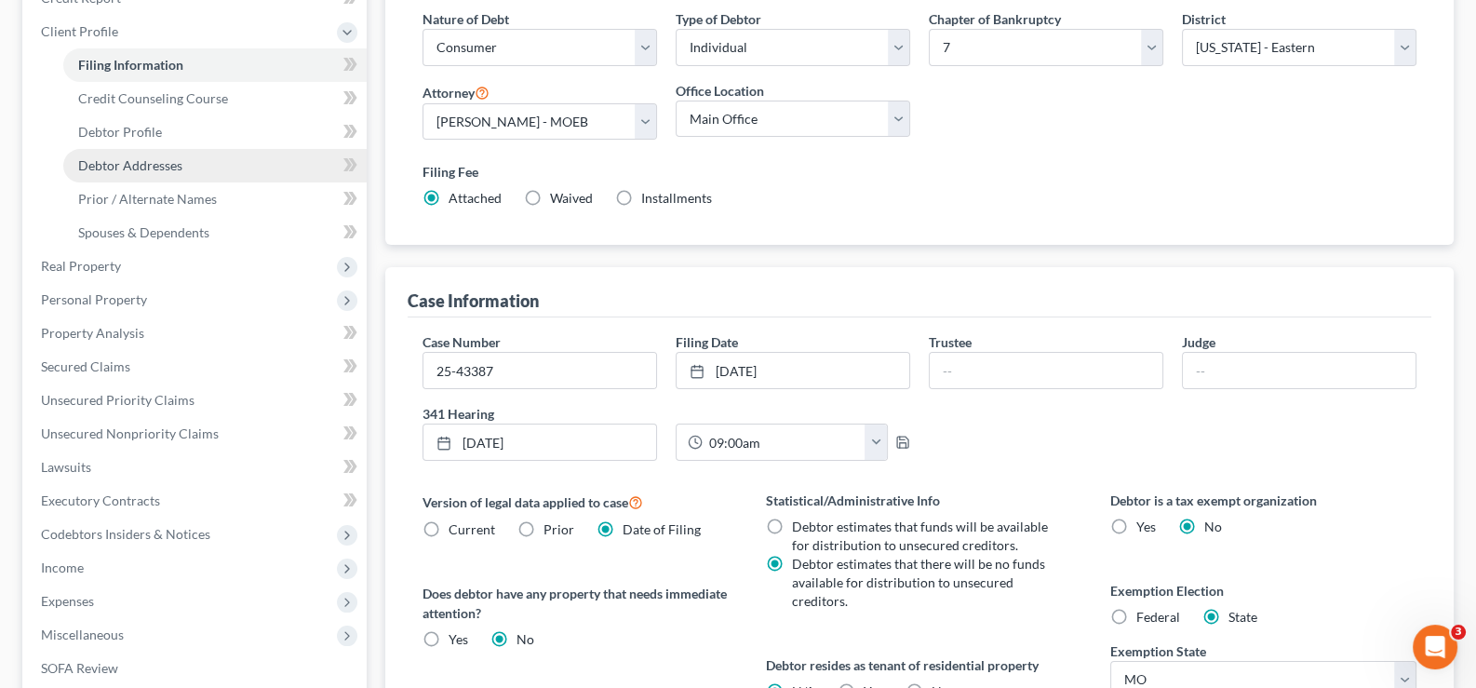
click at [126, 161] on span "Debtor Addresses" at bounding box center [130, 165] width 104 height 16
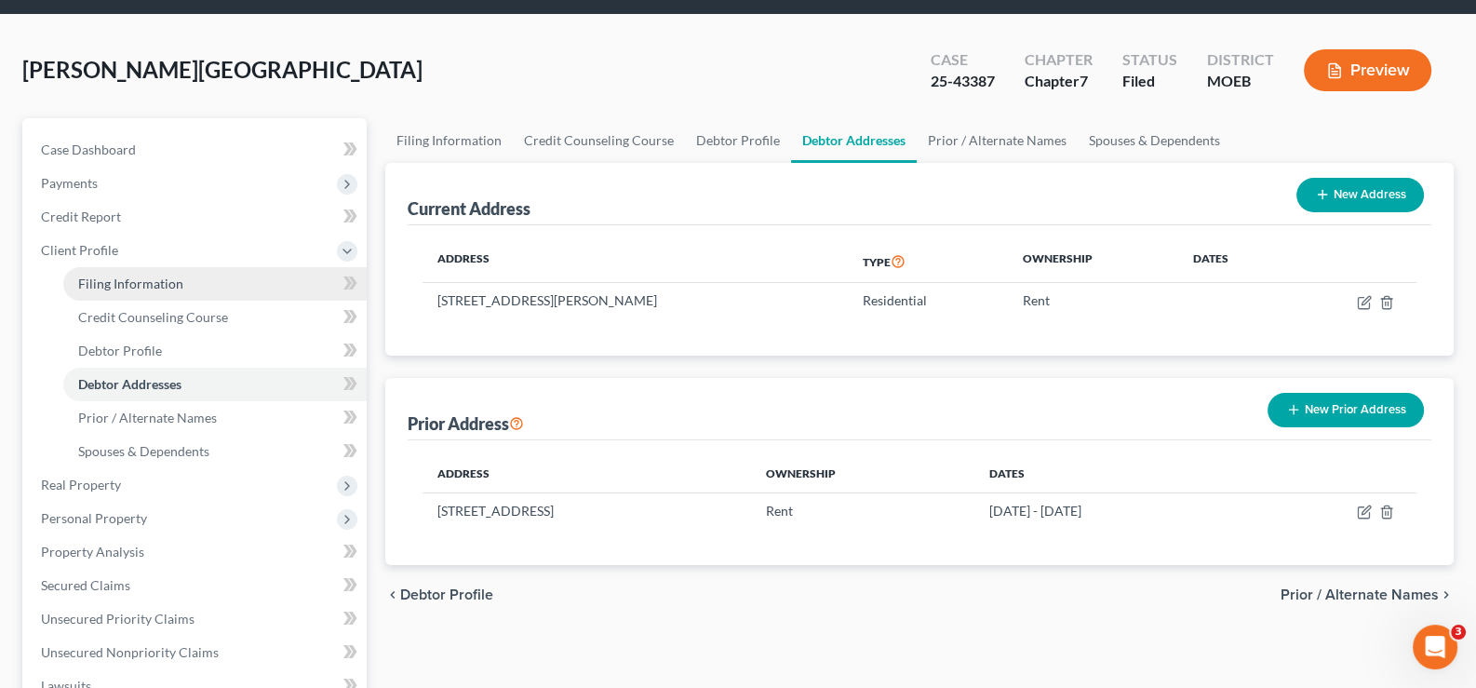
scroll to position [92, 0]
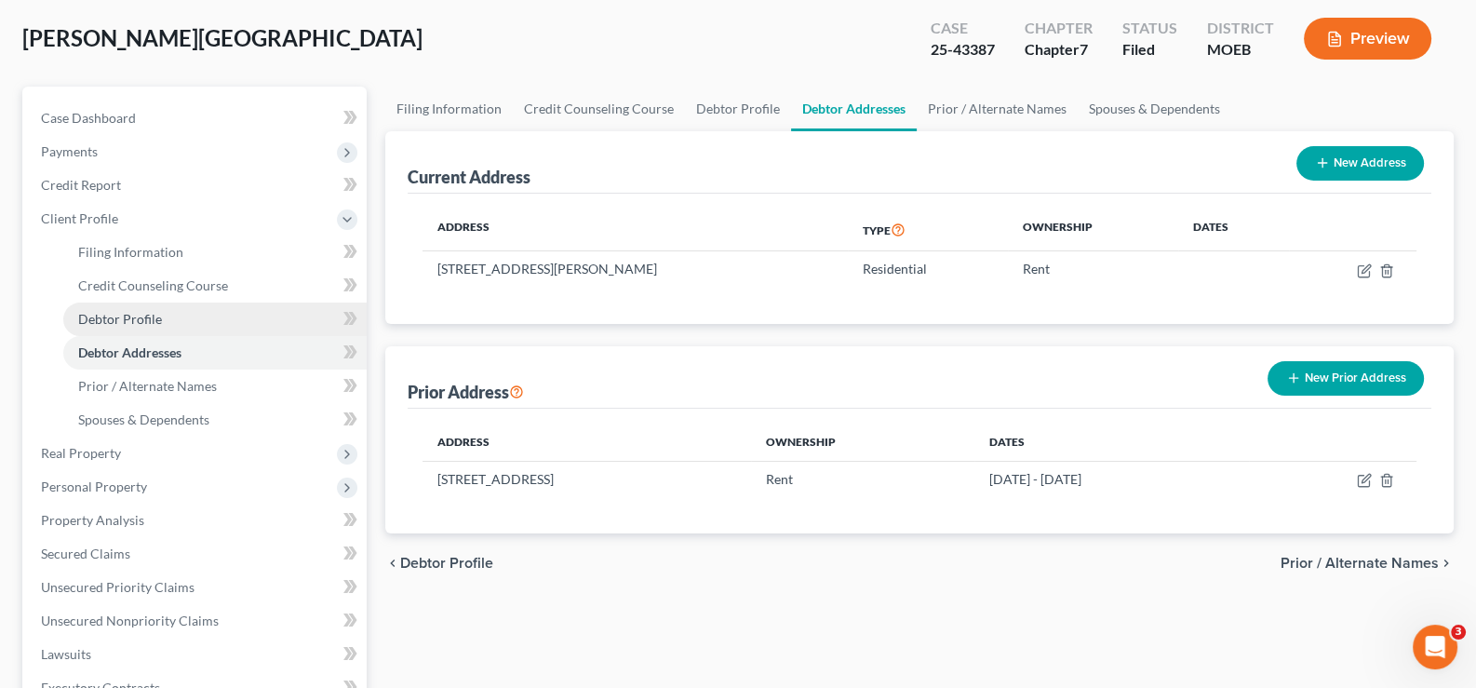
click at [128, 316] on span "Debtor Profile" at bounding box center [120, 319] width 84 height 16
select select "3"
select select "4"
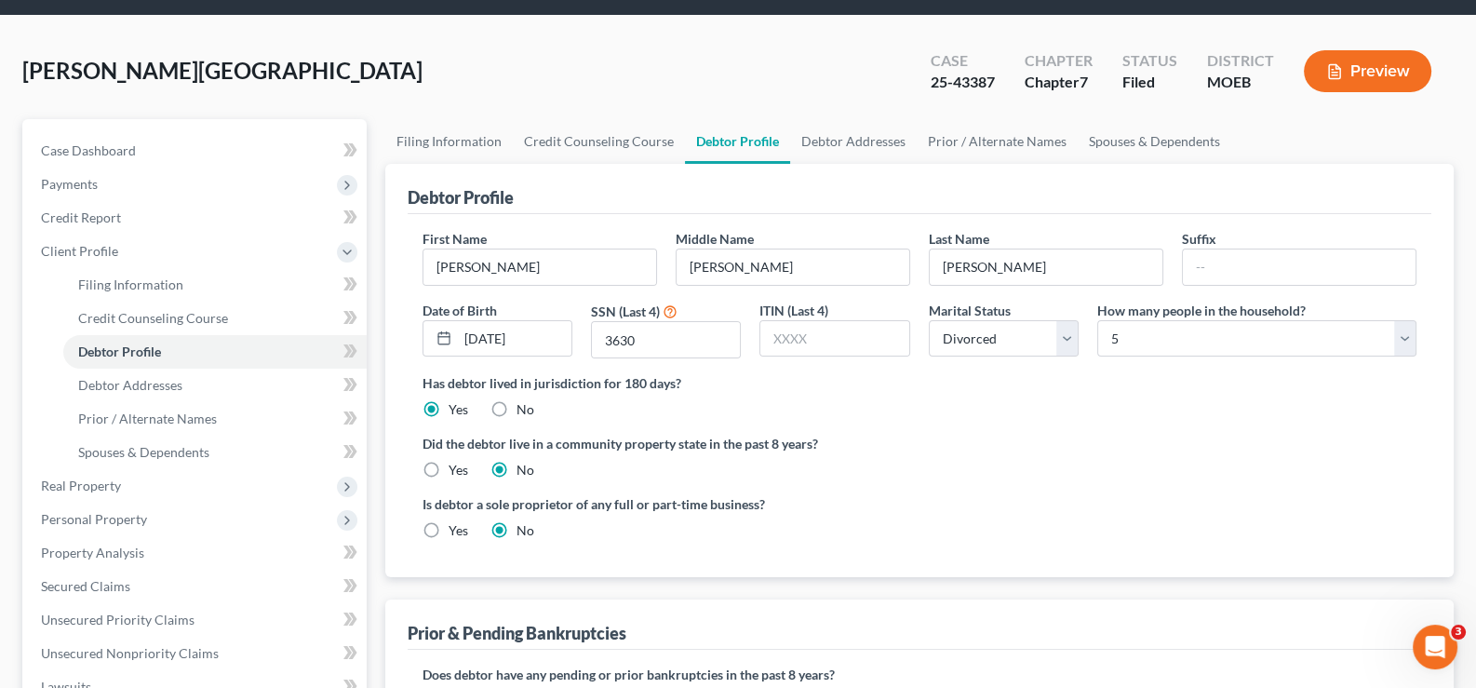
scroll to position [92, 0]
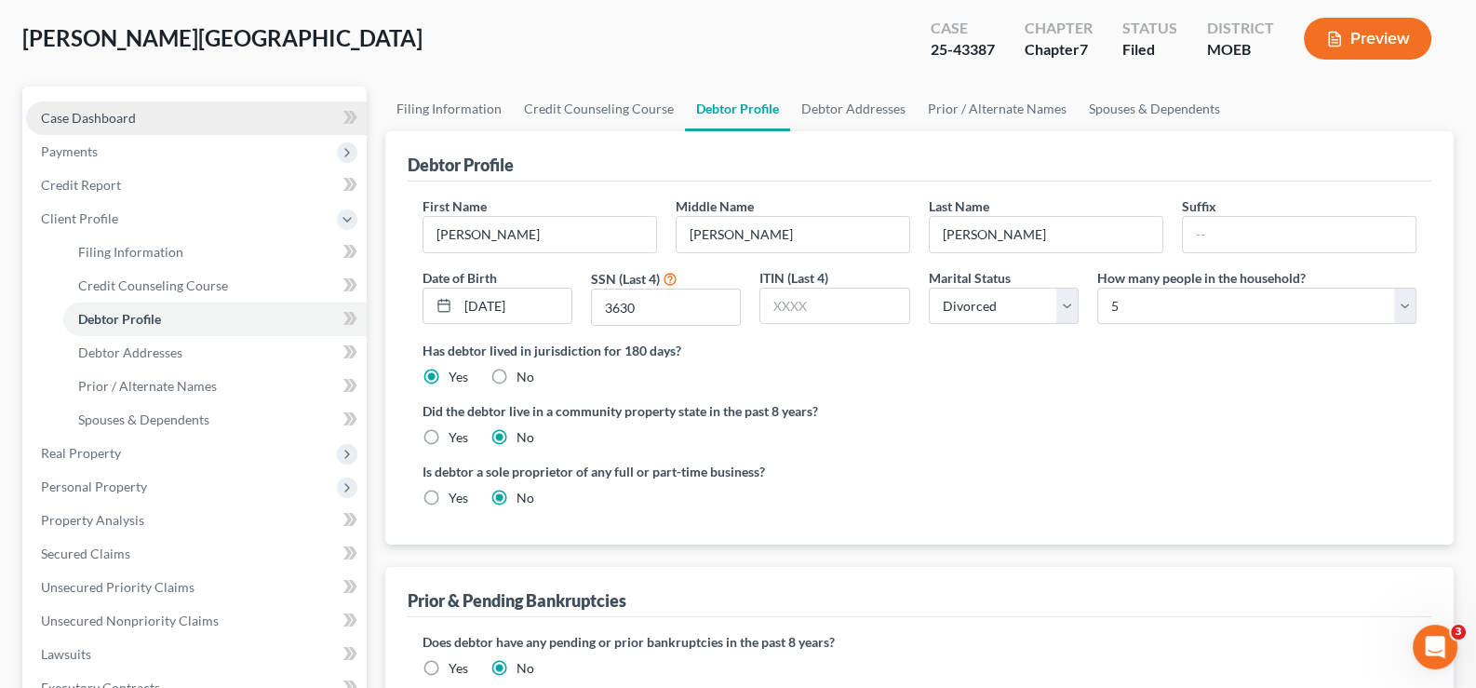
click at [89, 110] on span "Case Dashboard" at bounding box center [88, 118] width 95 height 16
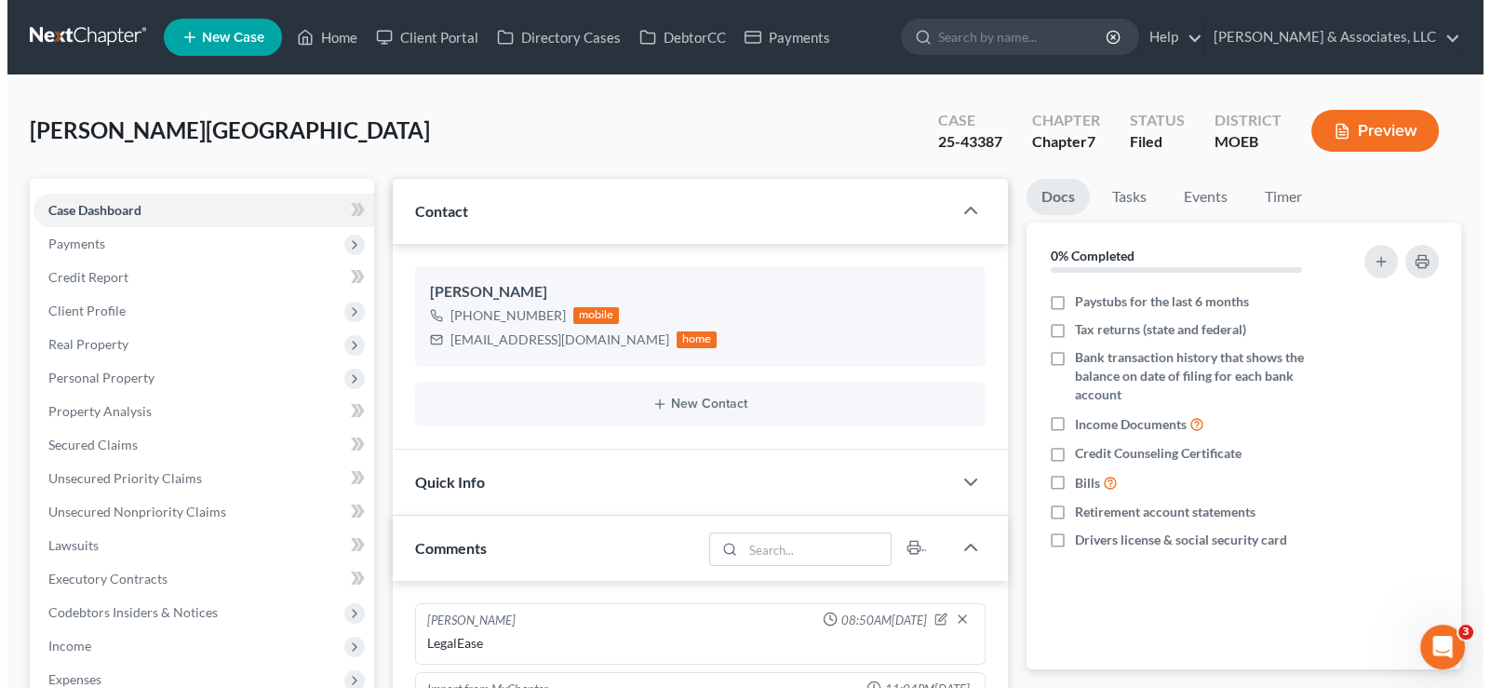
scroll to position [1715, 0]
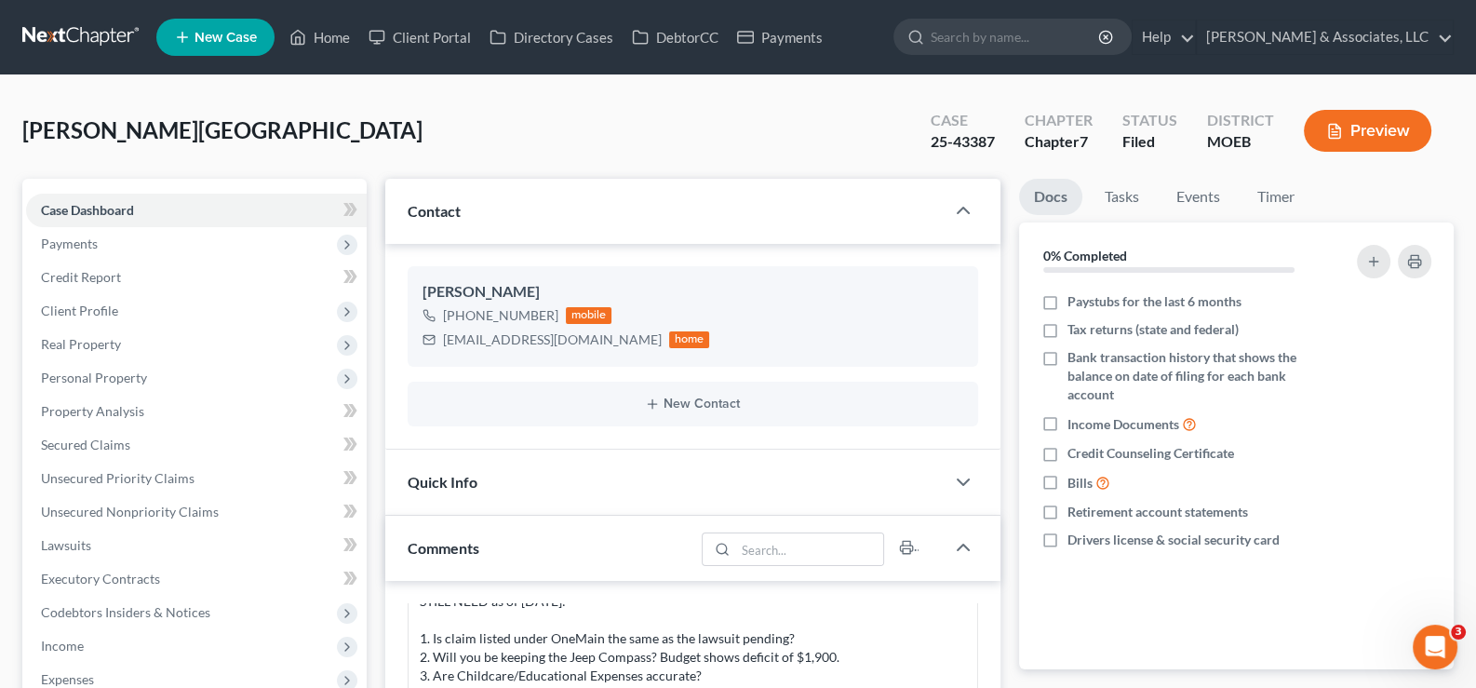
click at [234, 44] on span "New Case" at bounding box center [226, 38] width 62 height 14
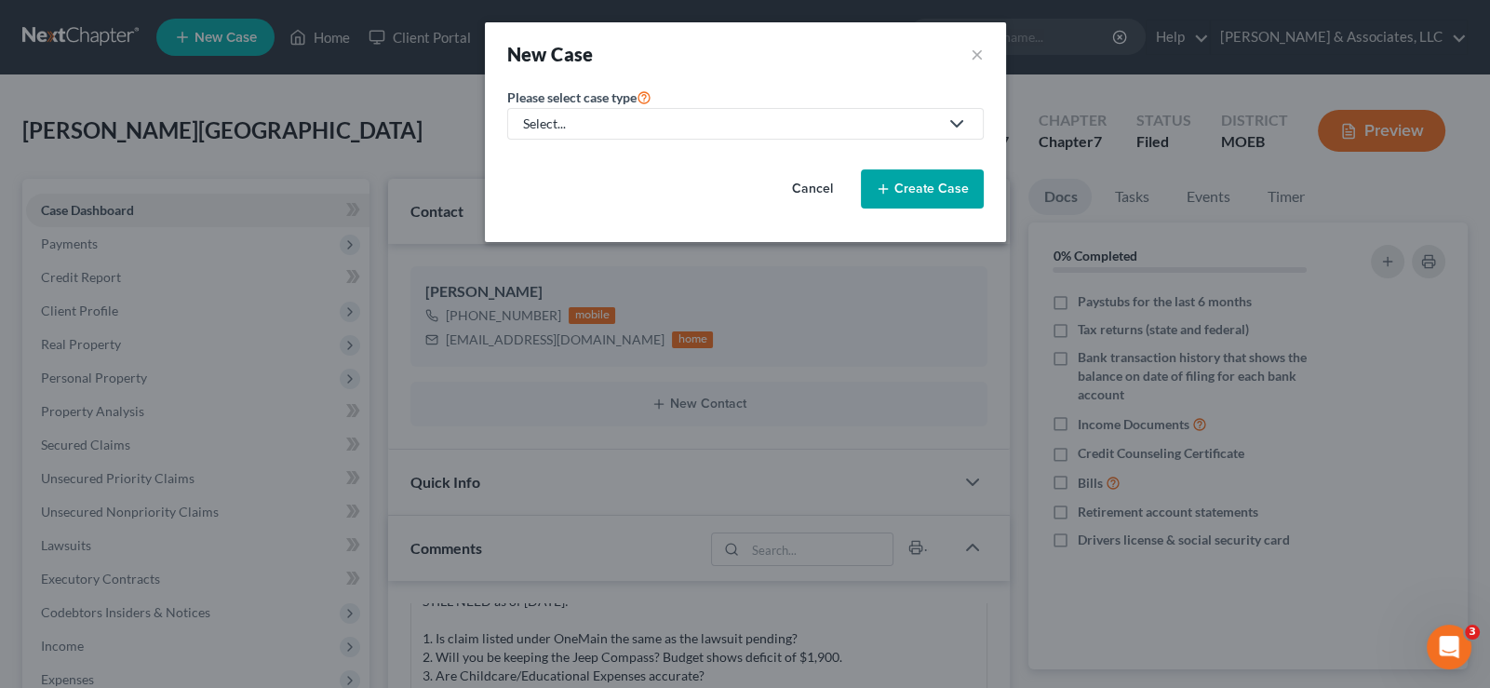
click at [586, 133] on link "Select..." at bounding box center [745, 124] width 477 height 32
click at [577, 216] on div "Non-criminal Traffic Violation" at bounding box center [604, 208] width 159 height 17
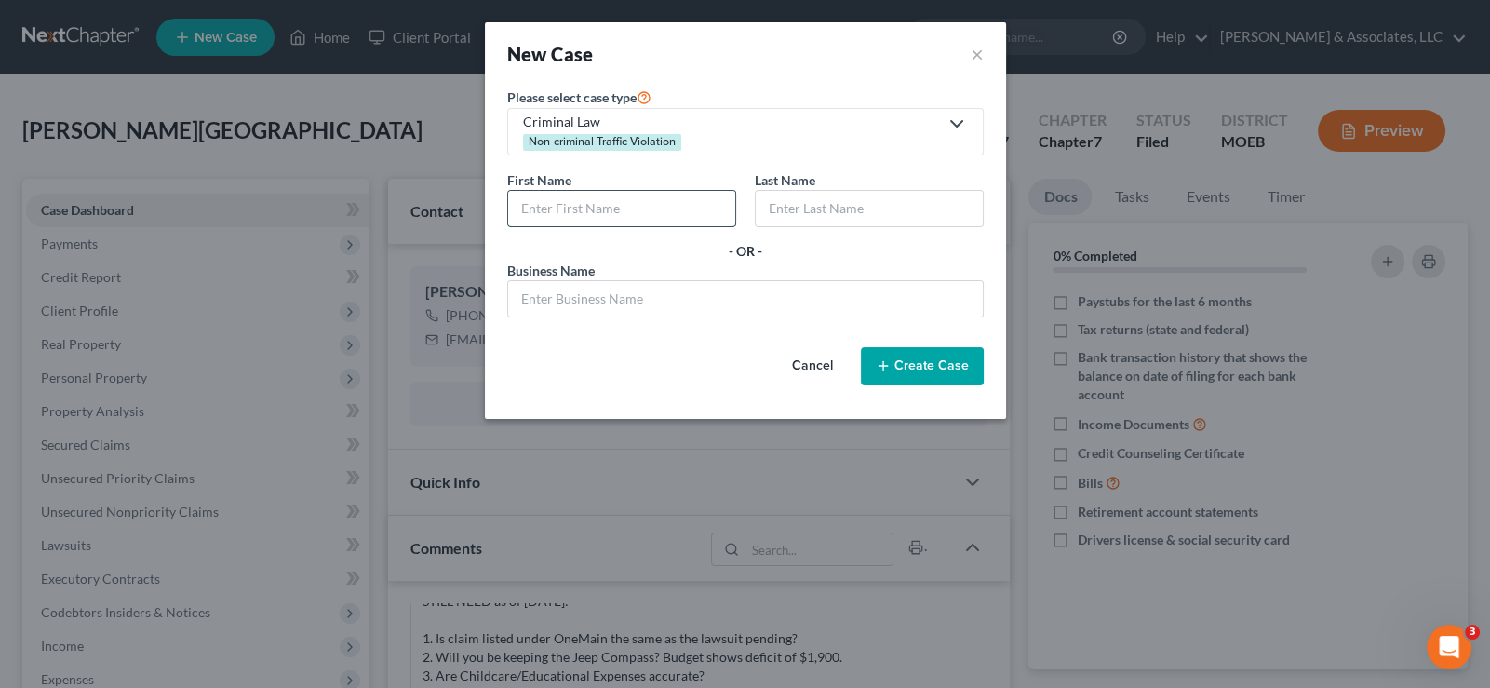
click at [707, 194] on input "text" at bounding box center [621, 208] width 227 height 35
type input "b"
type input "Bianca"
type input "Jackson"
click at [942, 362] on button "Create Case" at bounding box center [922, 366] width 123 height 39
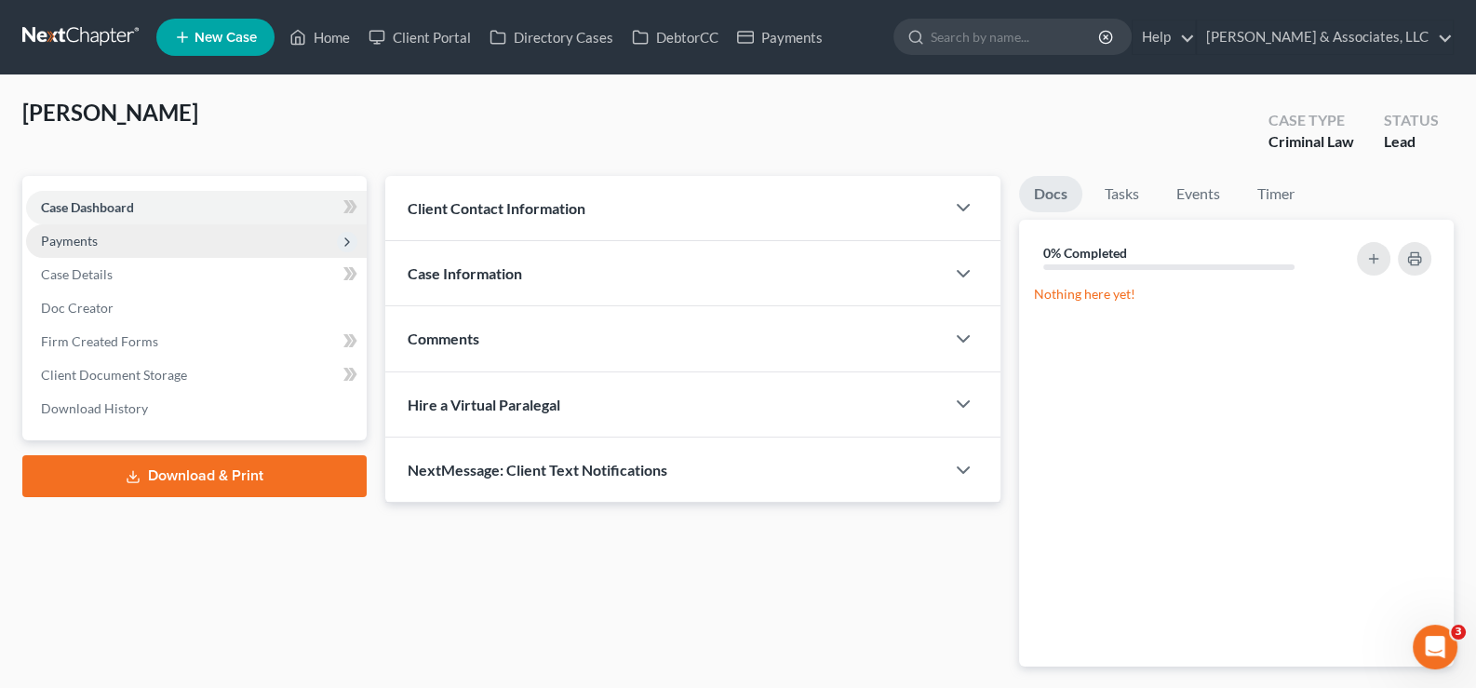
click at [90, 231] on span "Payments" at bounding box center [196, 241] width 341 height 34
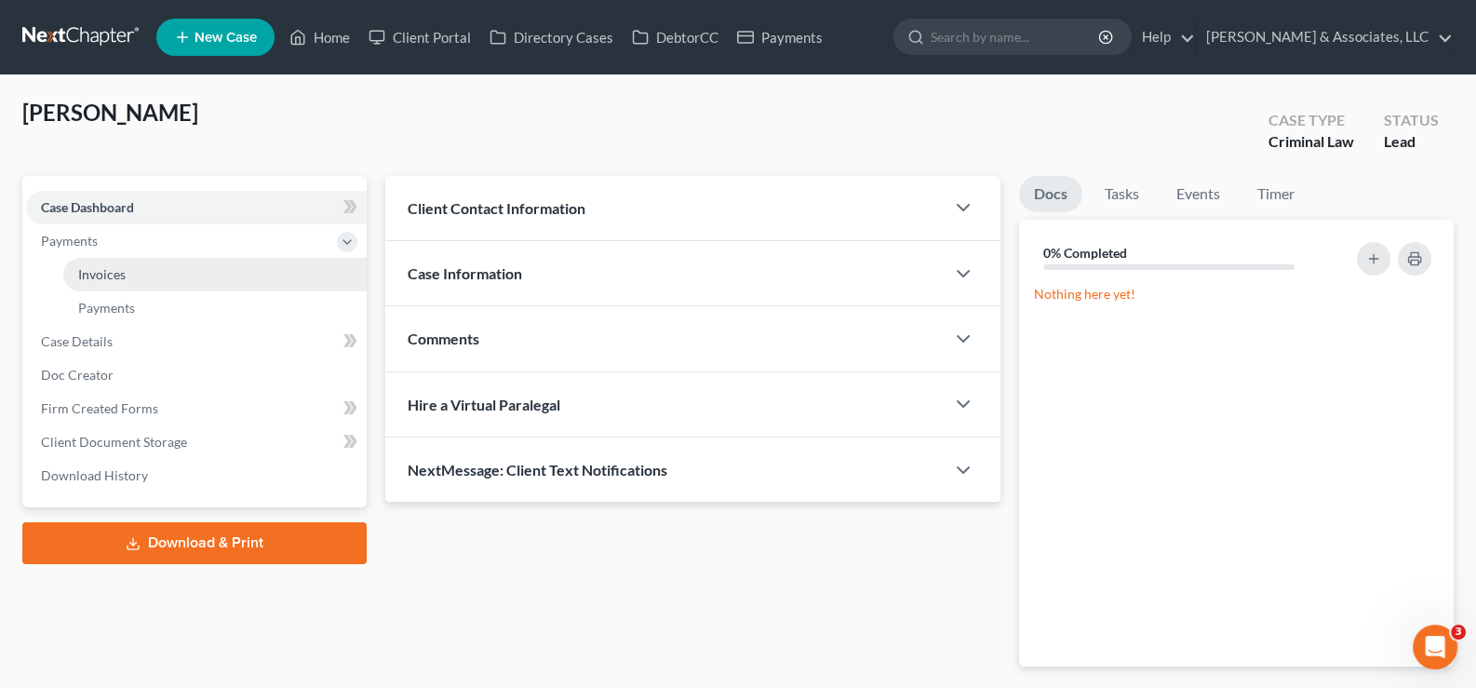
click at [117, 275] on span "Invoices" at bounding box center [101, 274] width 47 height 16
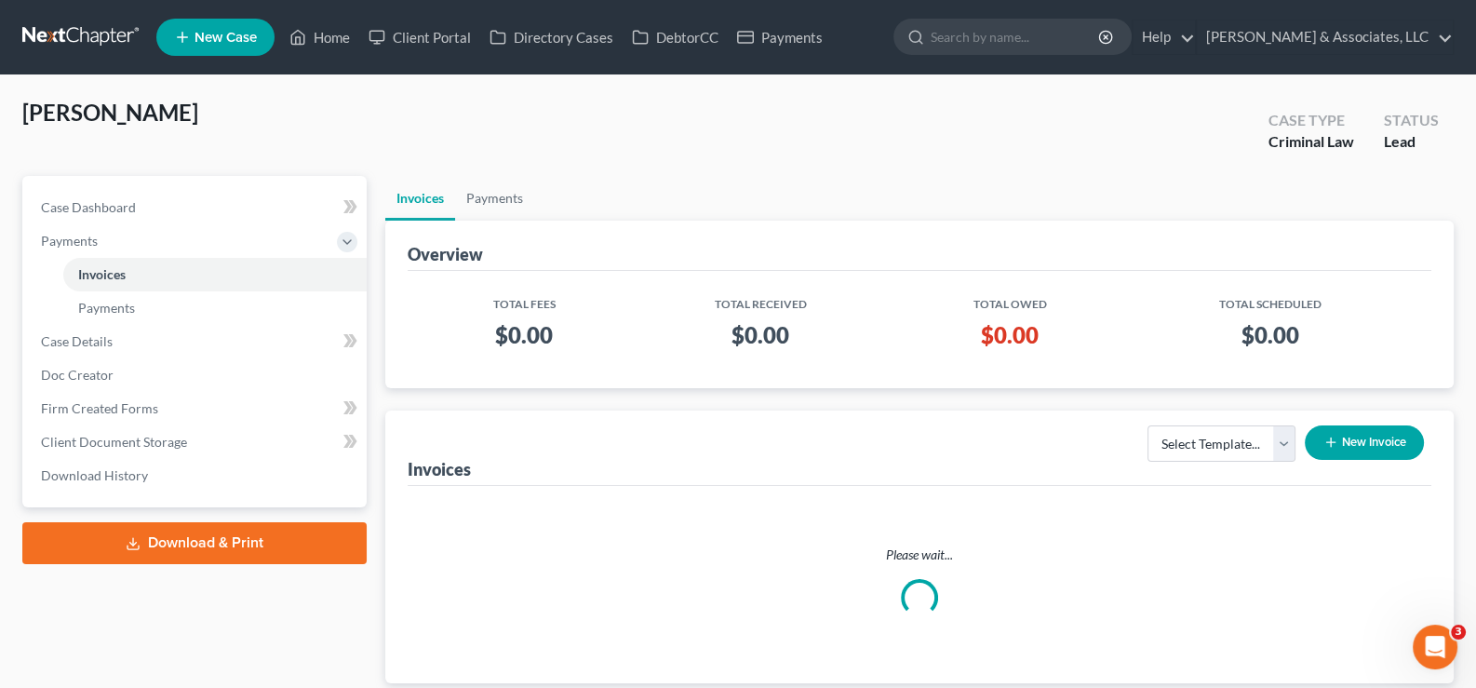
click at [1373, 435] on button "New Invoice" at bounding box center [1364, 442] width 119 height 34
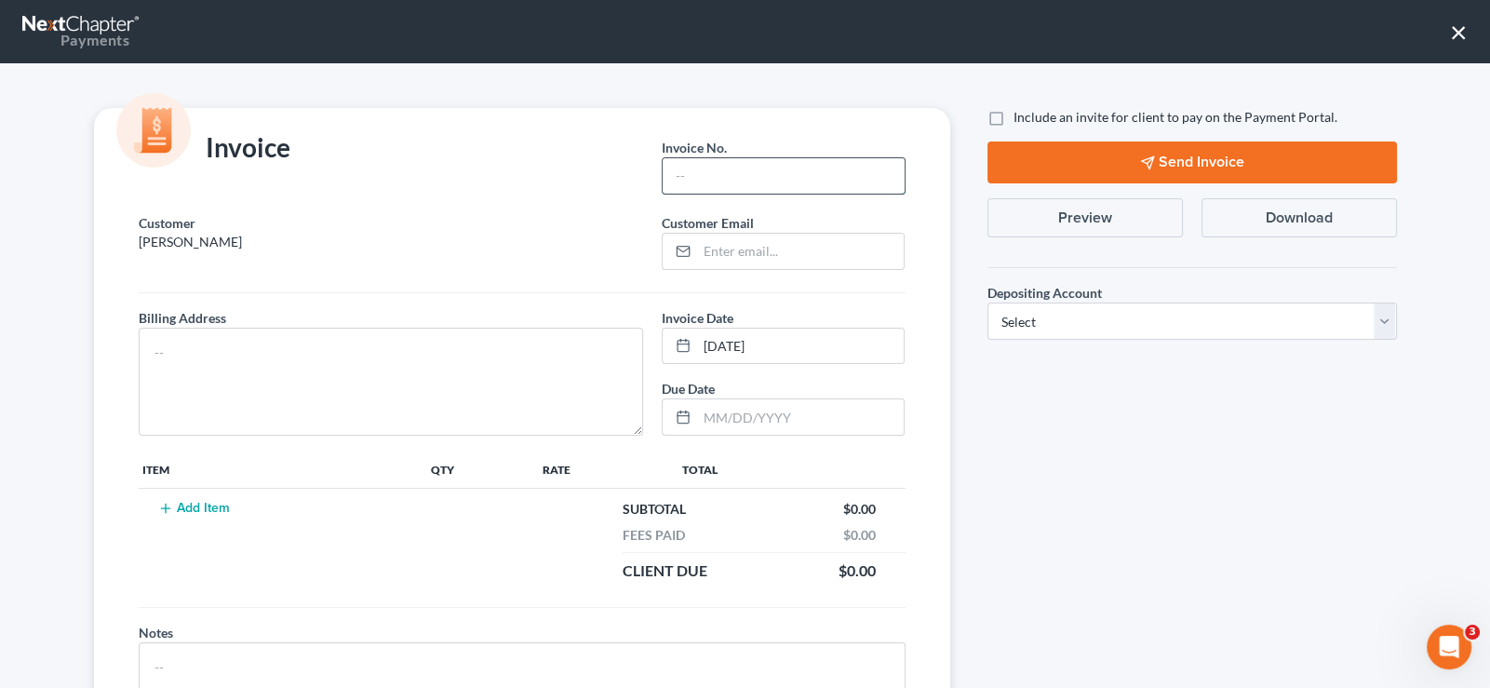
click at [760, 192] on input "text" at bounding box center [783, 175] width 241 height 35
type input "212"
click at [748, 260] on input "email" at bounding box center [800, 251] width 207 height 35
paste input "bianca86jackson@gmail.com"
type input "bianca86jackson@gmail.com"
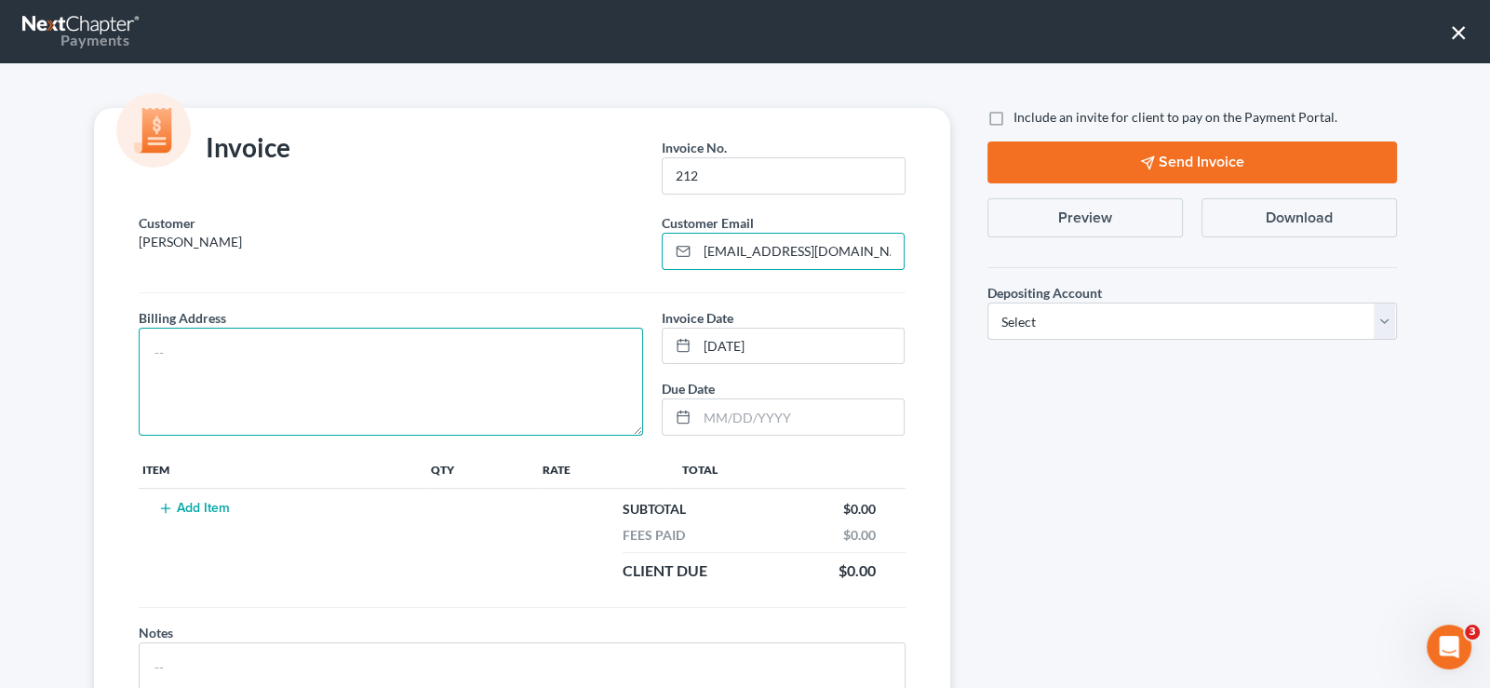
click at [307, 353] on textarea at bounding box center [391, 382] width 505 height 108
type textarea "na"
click at [191, 505] on button "Add Item" at bounding box center [195, 508] width 82 height 15
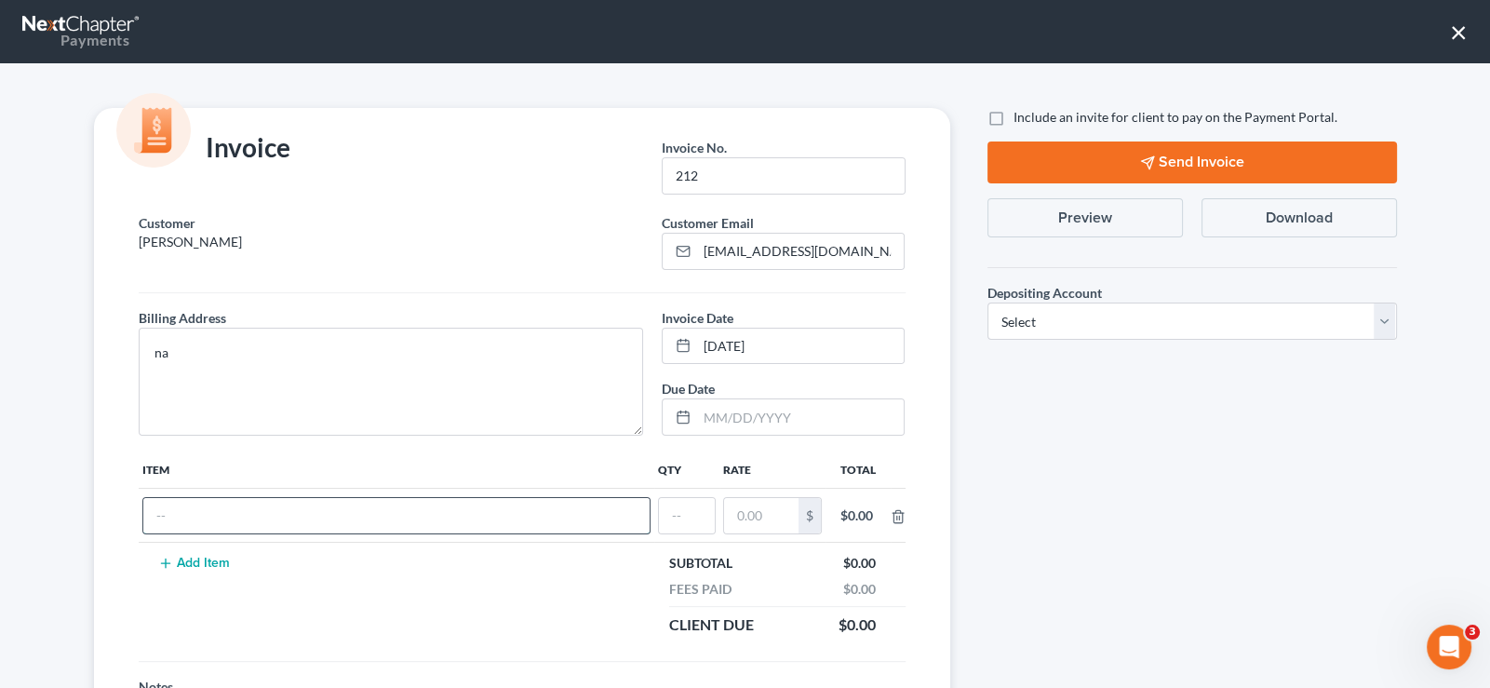
drag, startPoint x: 191, startPoint y: 505, endPoint x: 193, endPoint y: 526, distance: 20.6
click at [193, 526] on input "text" at bounding box center [396, 515] width 506 height 35
type input "Traffic Tickets"
click at [661, 509] on input "text" at bounding box center [687, 515] width 56 height 35
click at [675, 517] on input "text" at bounding box center [687, 515] width 56 height 35
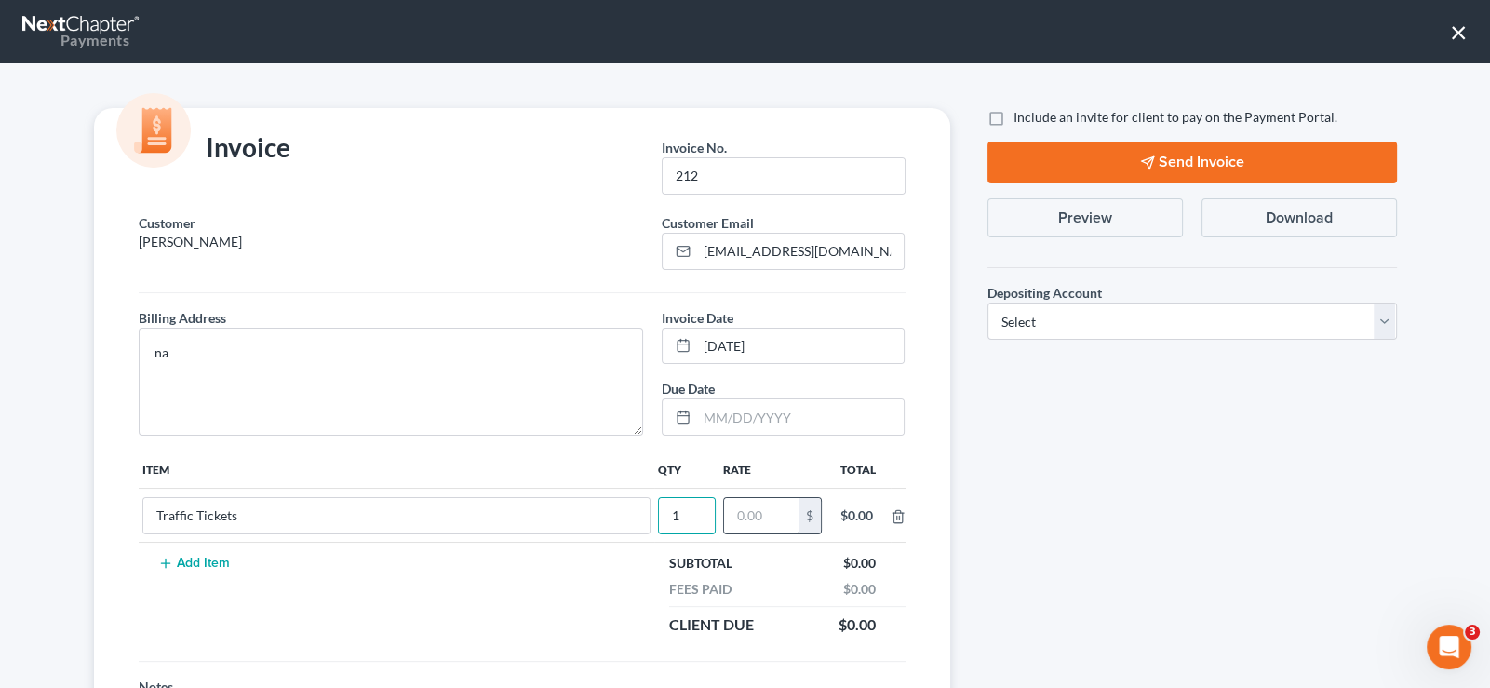
type input "1"
click at [753, 513] on input "text" at bounding box center [761, 515] width 74 height 35
type input "350"
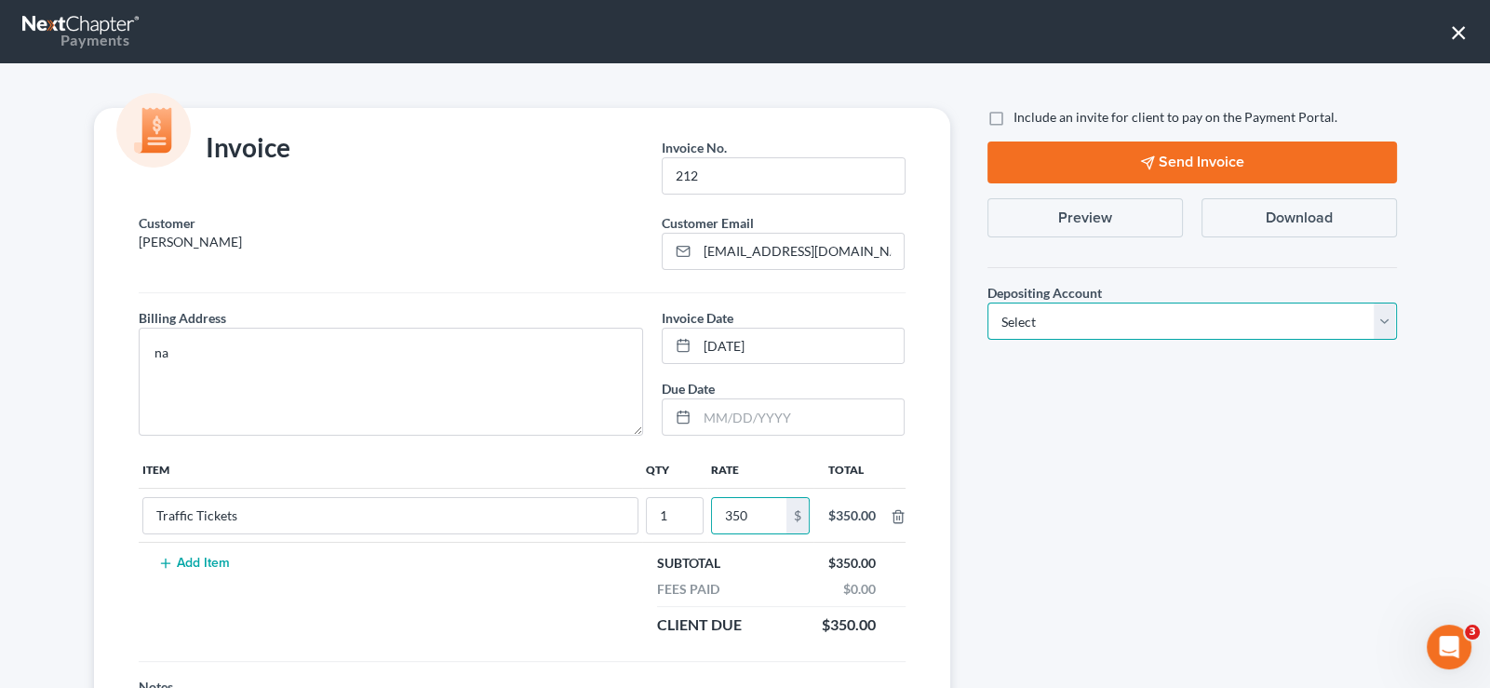
drag, startPoint x: 1073, startPoint y: 318, endPoint x: 1064, endPoint y: 334, distance: 18.4
click at [1072, 320] on select "Select Operation Trust" at bounding box center [1193, 321] width 410 height 37
select select "0"
click at [988, 303] on select "Select Operation Trust" at bounding box center [1193, 321] width 410 height 37
click at [1014, 120] on label "Include an invite for client to pay on the Payment Portal." at bounding box center [1176, 117] width 324 height 19
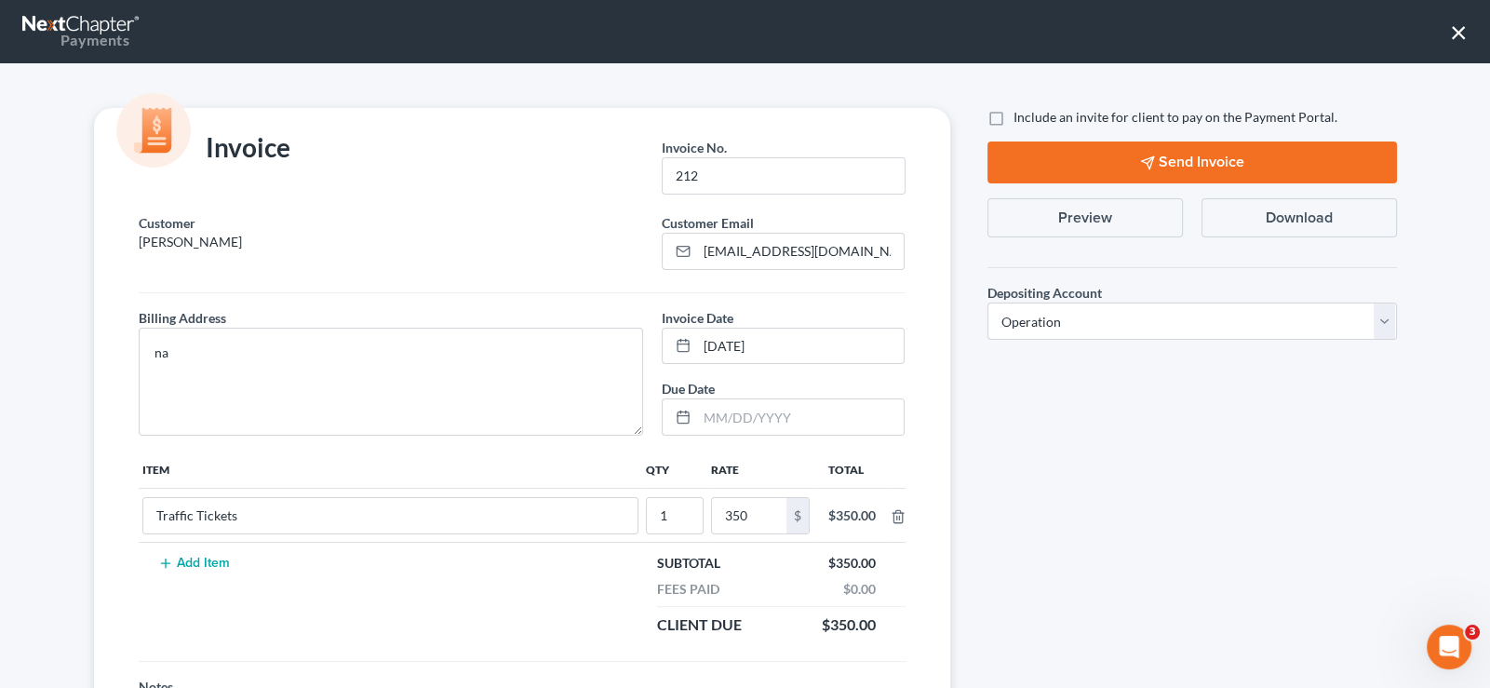
click at [1021, 120] on input "Include an invite for client to pay on the Payment Portal." at bounding box center [1027, 114] width 12 height 12
checkbox input "true"
click at [1050, 166] on button "Send Invoice" at bounding box center [1193, 162] width 410 height 42
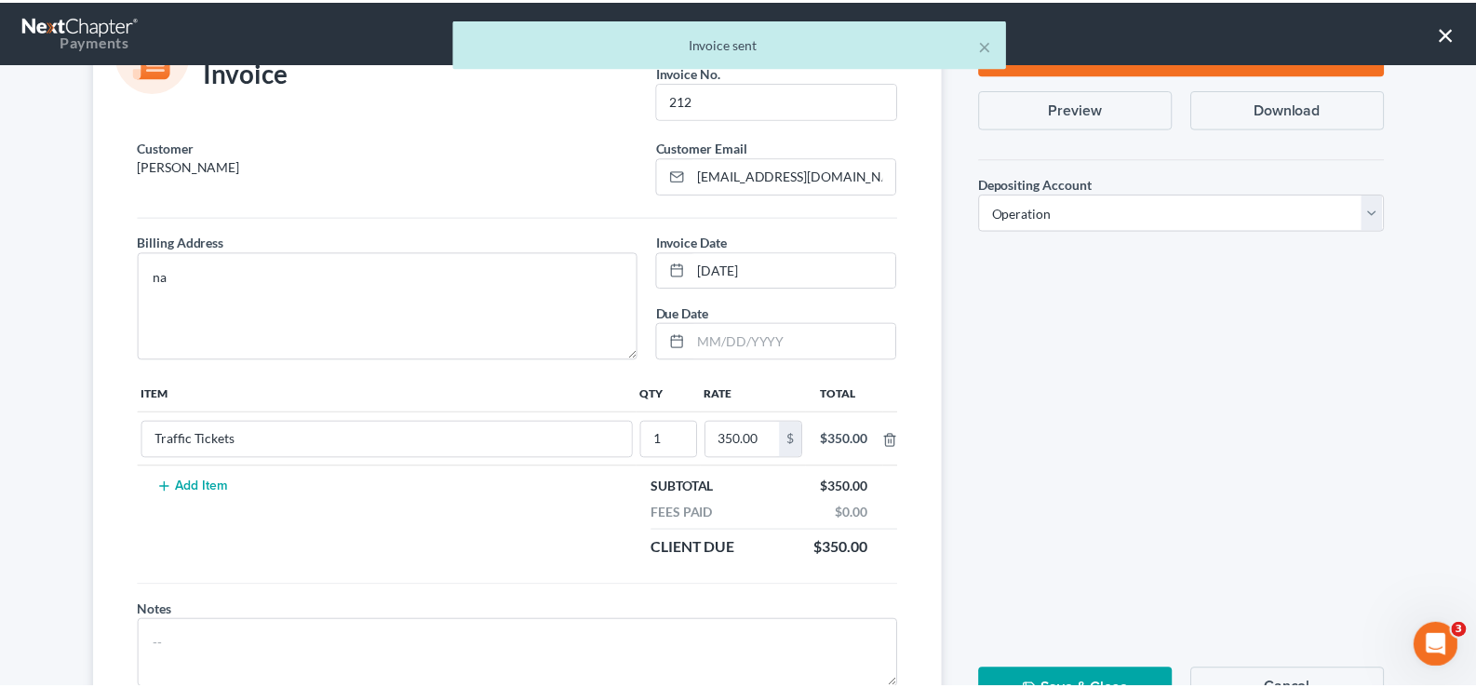
scroll to position [155, 0]
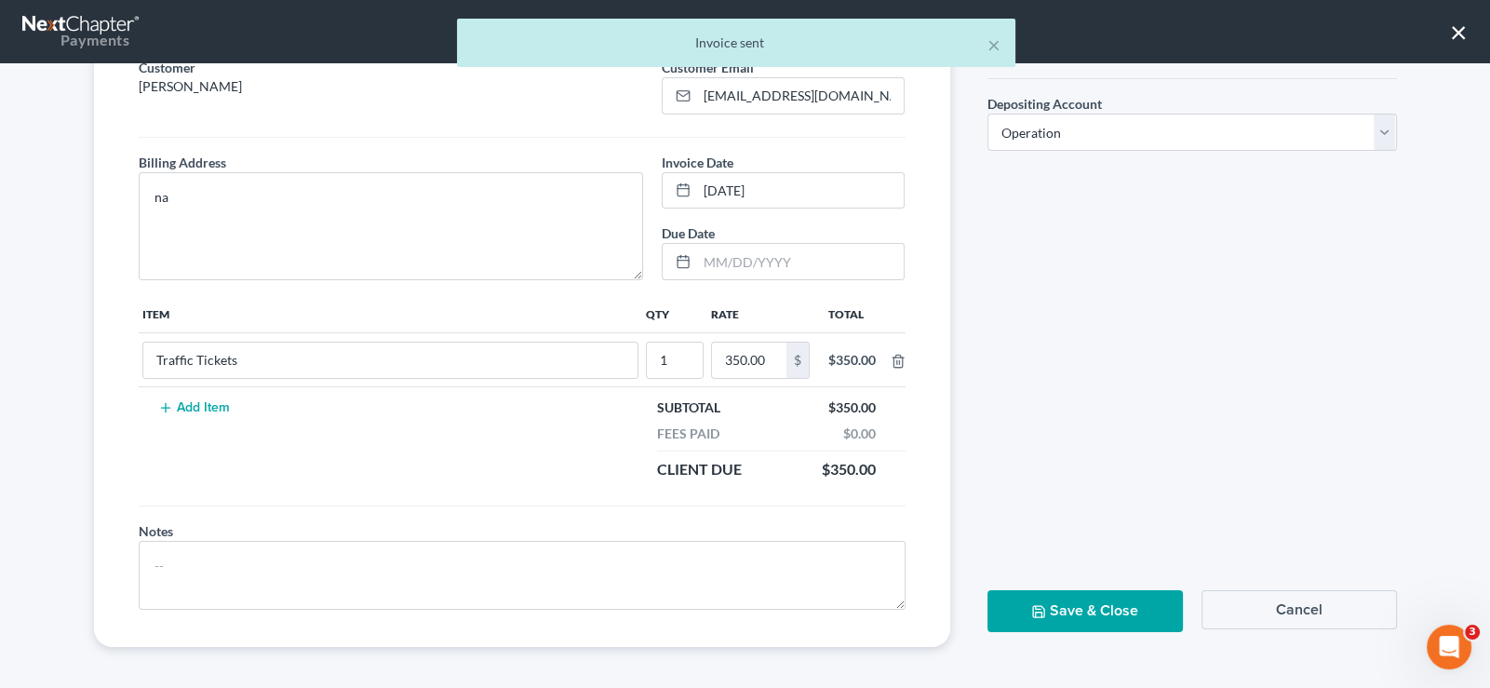
click at [1032, 612] on icon "button" at bounding box center [1038, 611] width 15 height 15
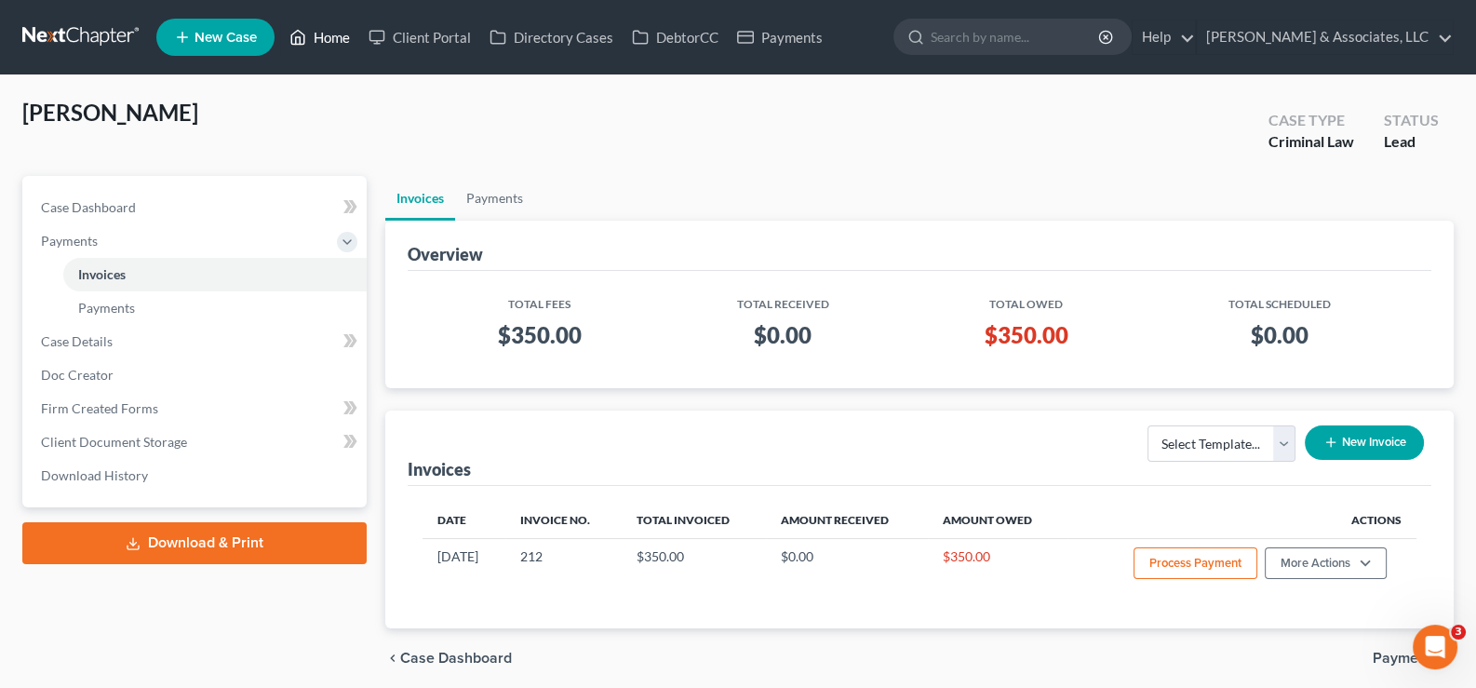
click at [316, 26] on link "Home" at bounding box center [319, 37] width 79 height 34
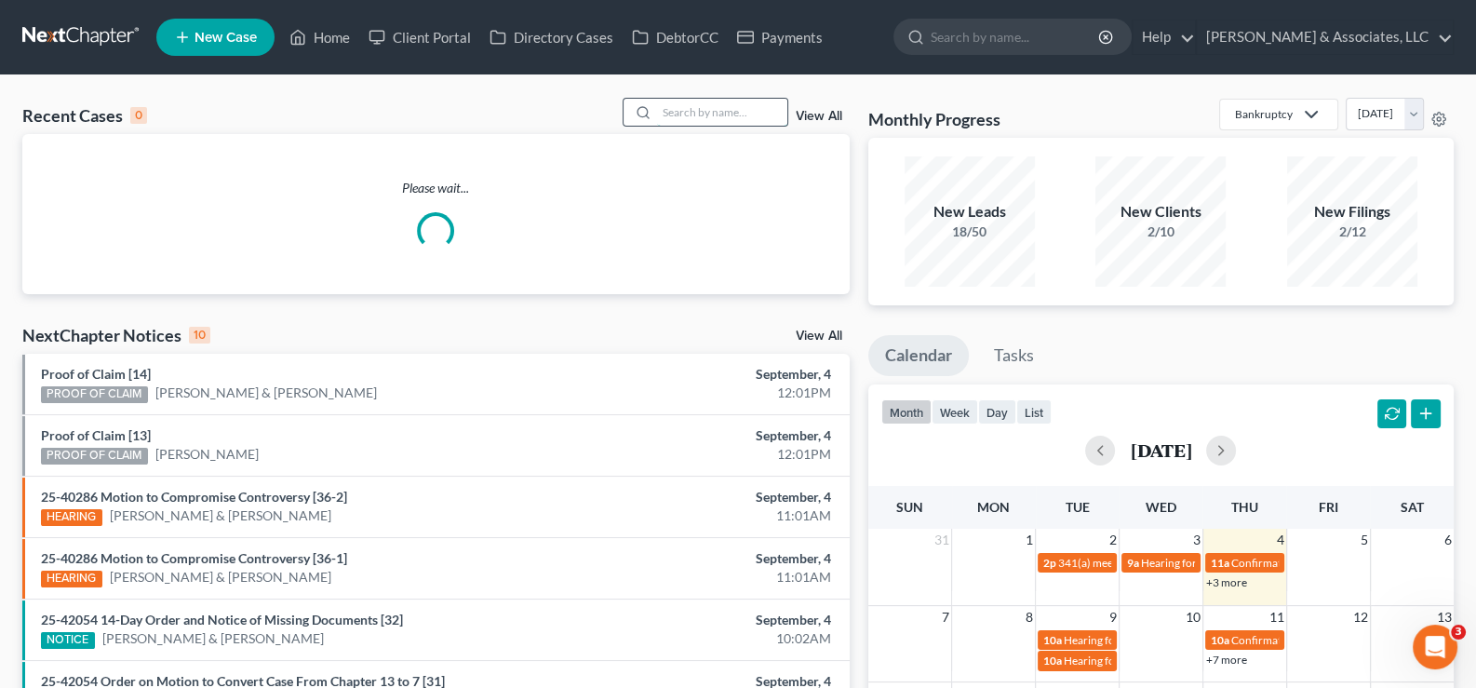
click at [671, 110] on input "search" at bounding box center [722, 112] width 130 height 27
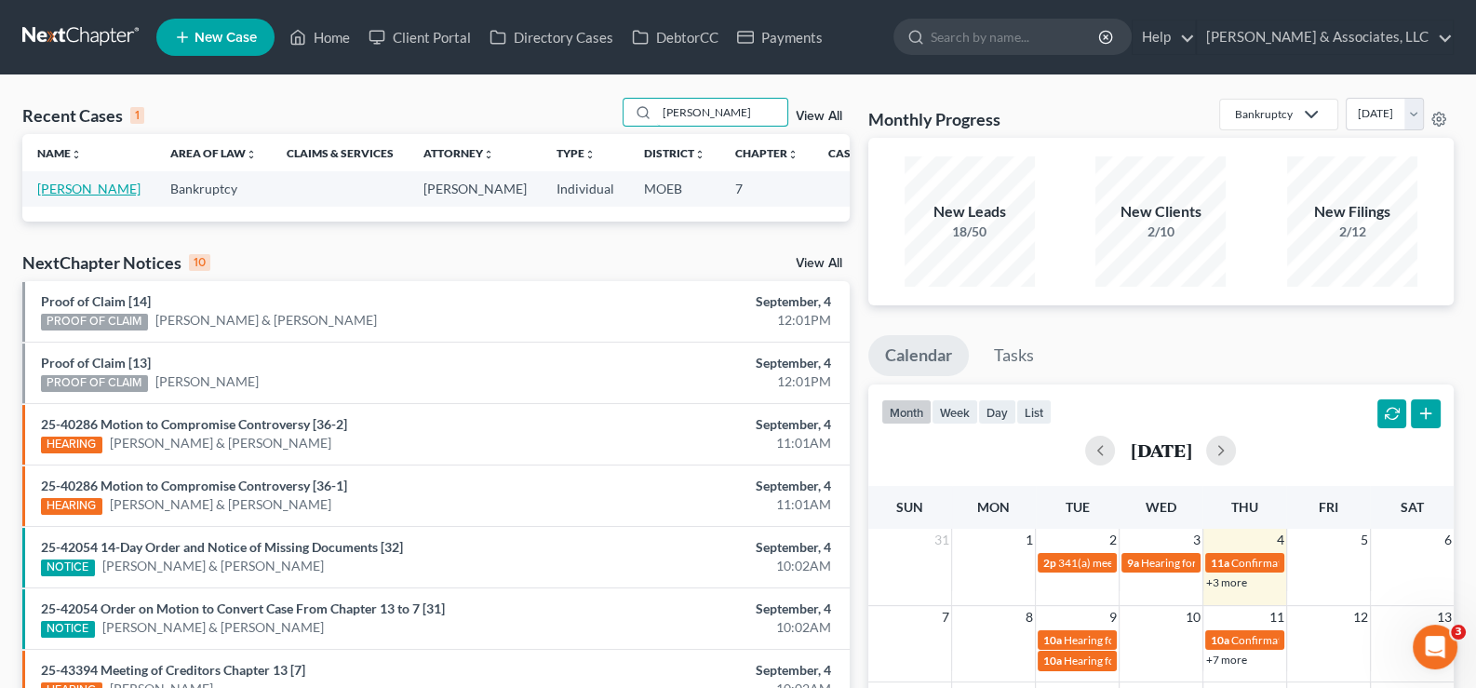
type input "letcher"
click at [60, 196] on link "Letcher, Aaron" at bounding box center [88, 189] width 103 height 16
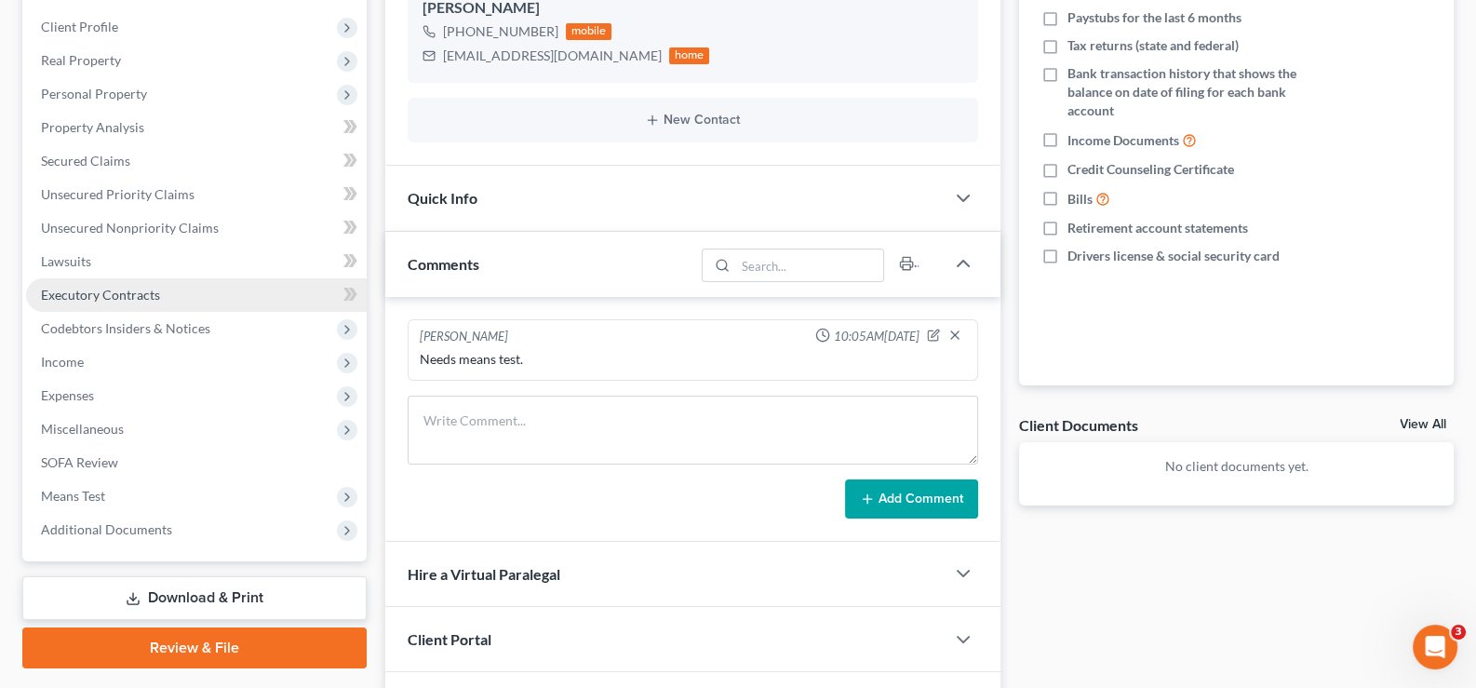
scroll to position [371, 0]
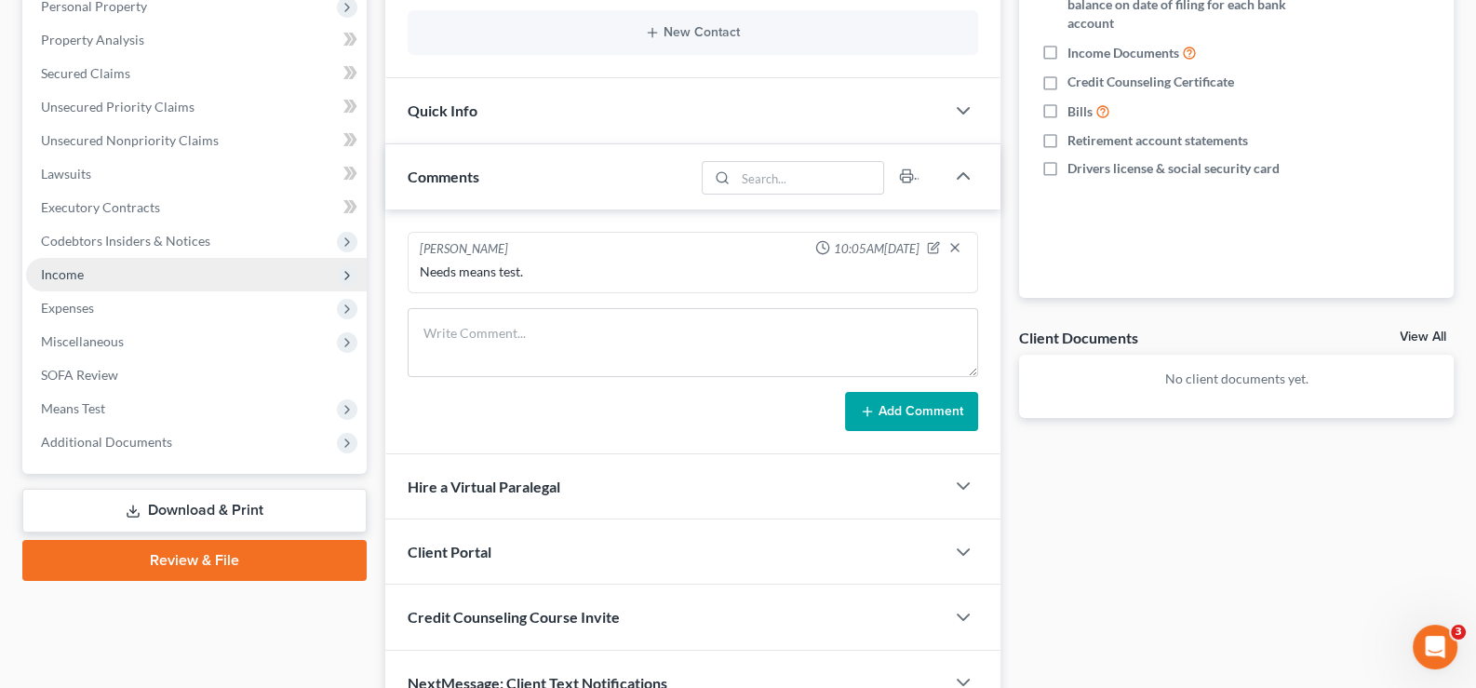
click at [60, 266] on span "Income" at bounding box center [62, 274] width 43 height 16
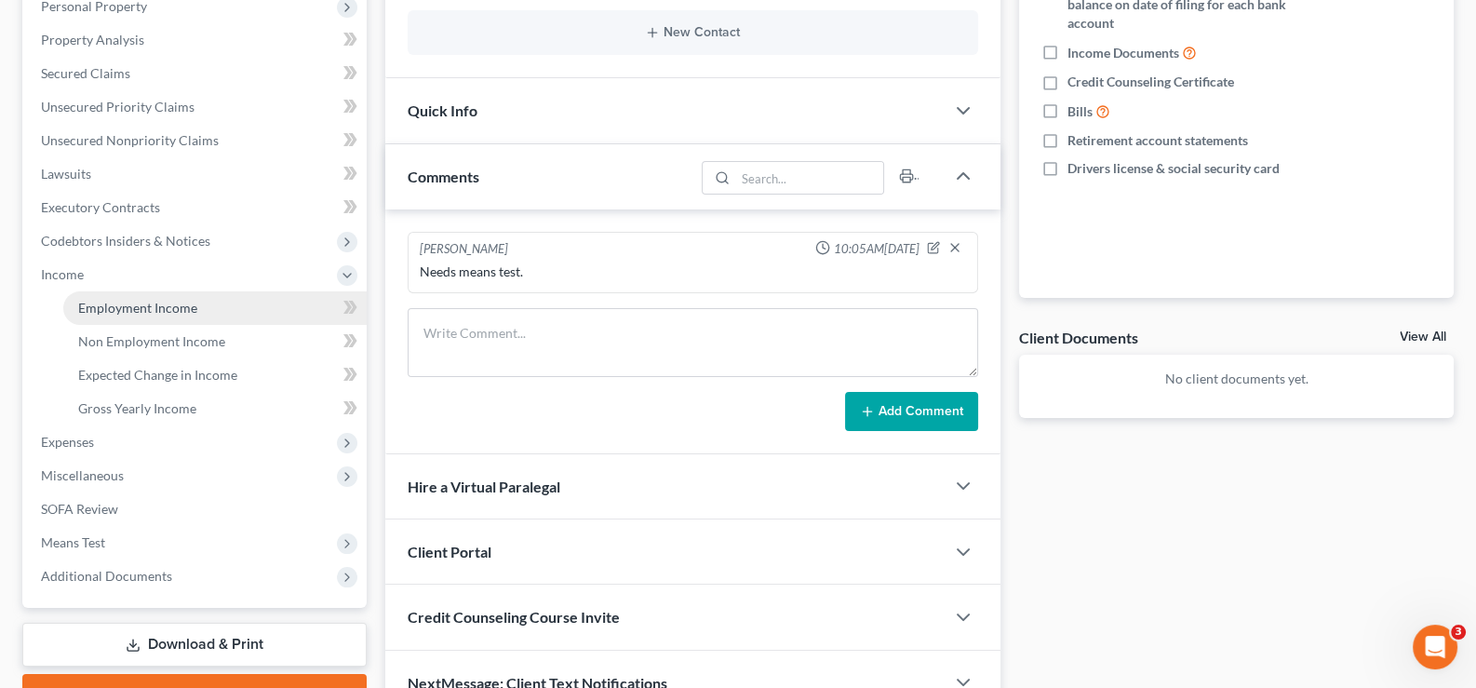
click at [134, 302] on span "Employment Income" at bounding box center [137, 308] width 119 height 16
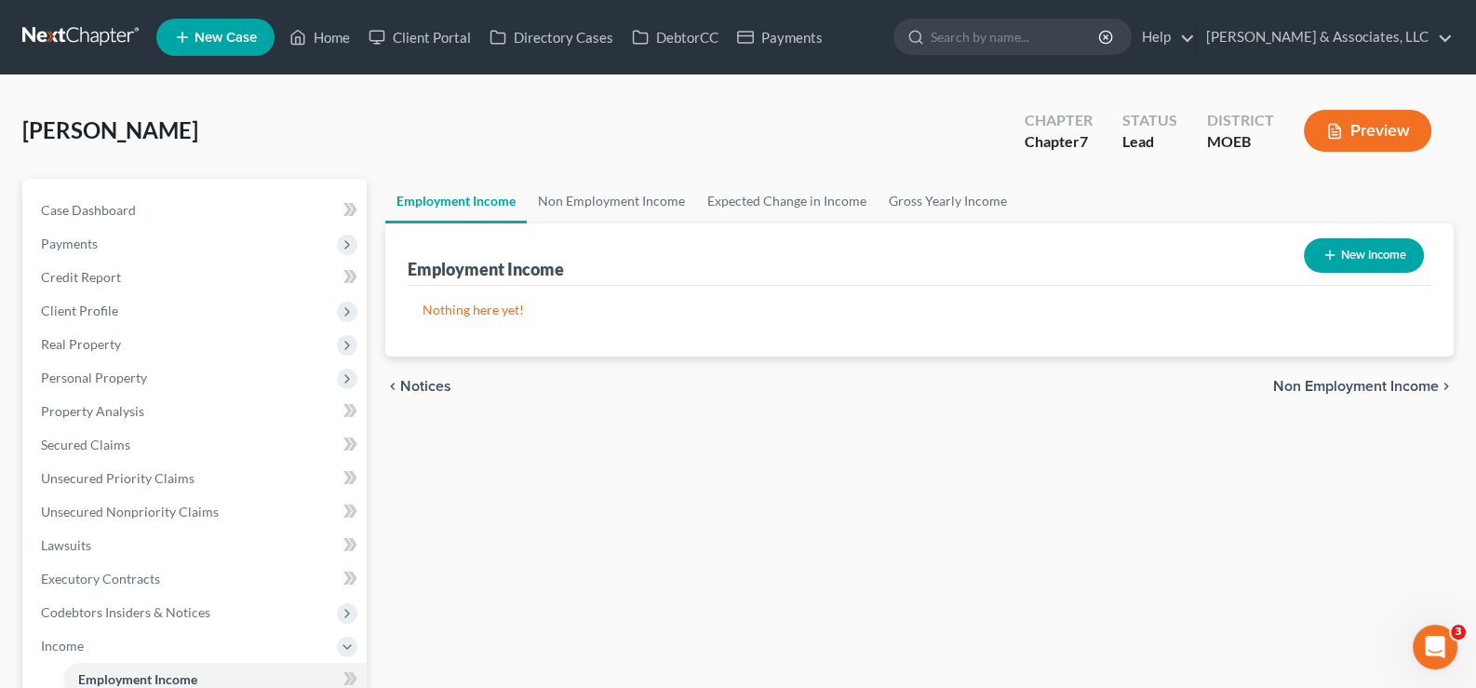
click at [1344, 251] on button "New Income" at bounding box center [1364, 255] width 120 height 34
select select "0"
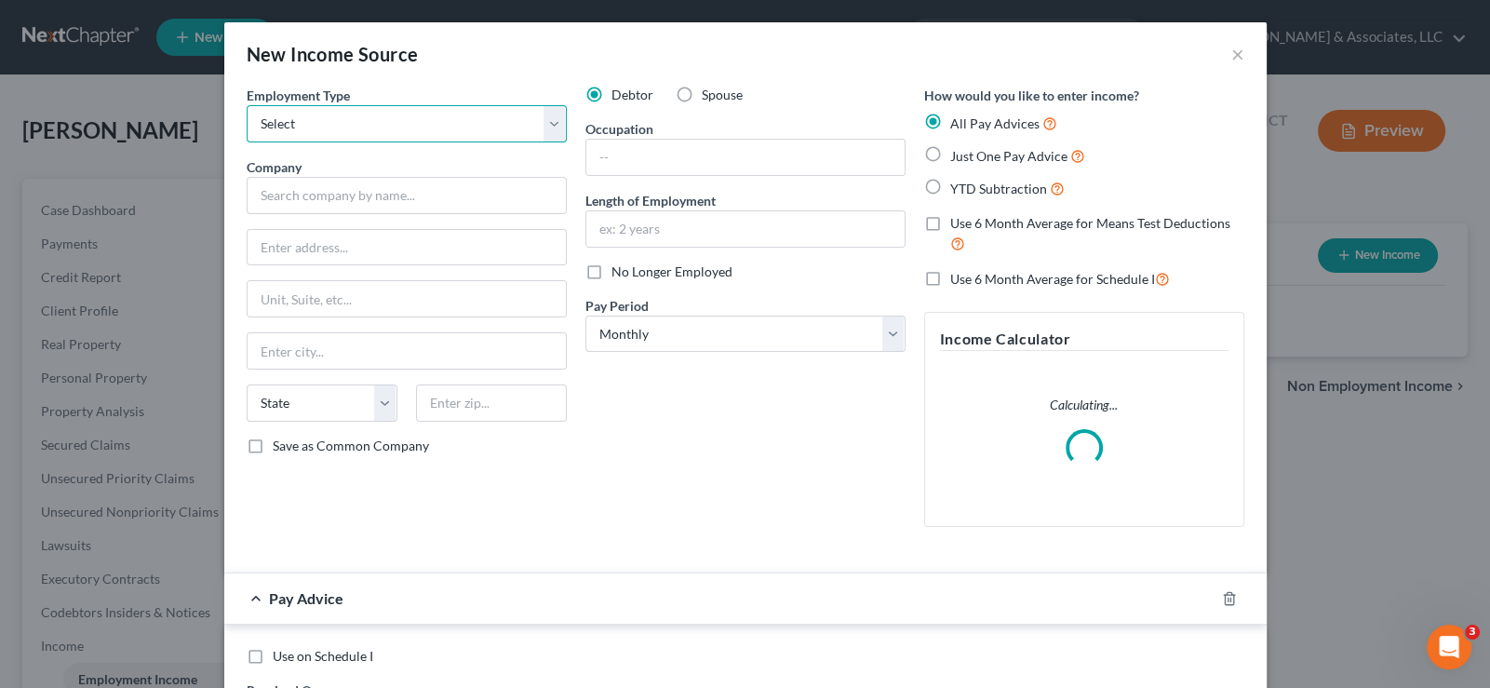
drag, startPoint x: 437, startPoint y: 122, endPoint x: 427, endPoint y: 139, distance: 19.6
click at [437, 122] on select "Select Full or Part Time Employment Self Employment" at bounding box center [407, 123] width 320 height 37
select select "0"
click at [247, 105] on select "Select Full or Part Time Employment Self Employment" at bounding box center [407, 123] width 320 height 37
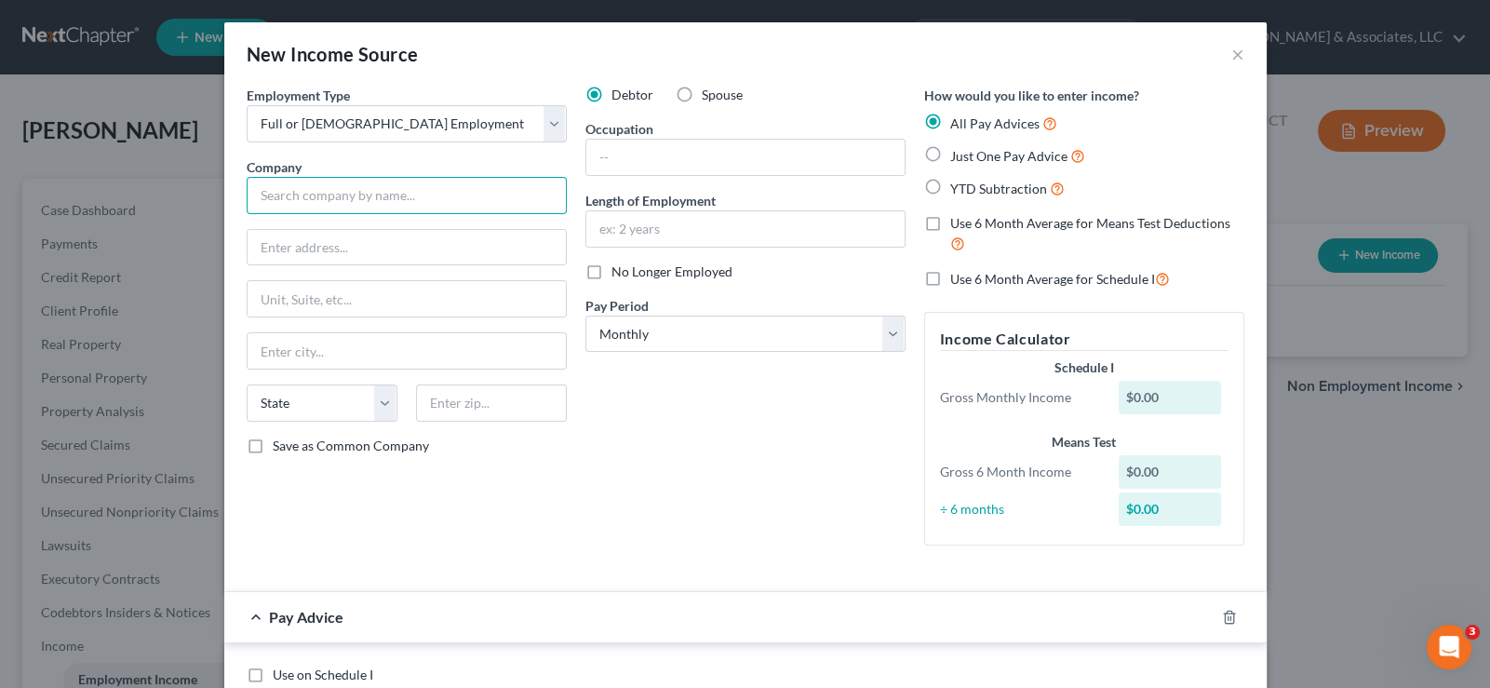
click at [470, 195] on input "text" at bounding box center [407, 195] width 320 height 37
type input "Pleasant Green Missionary"
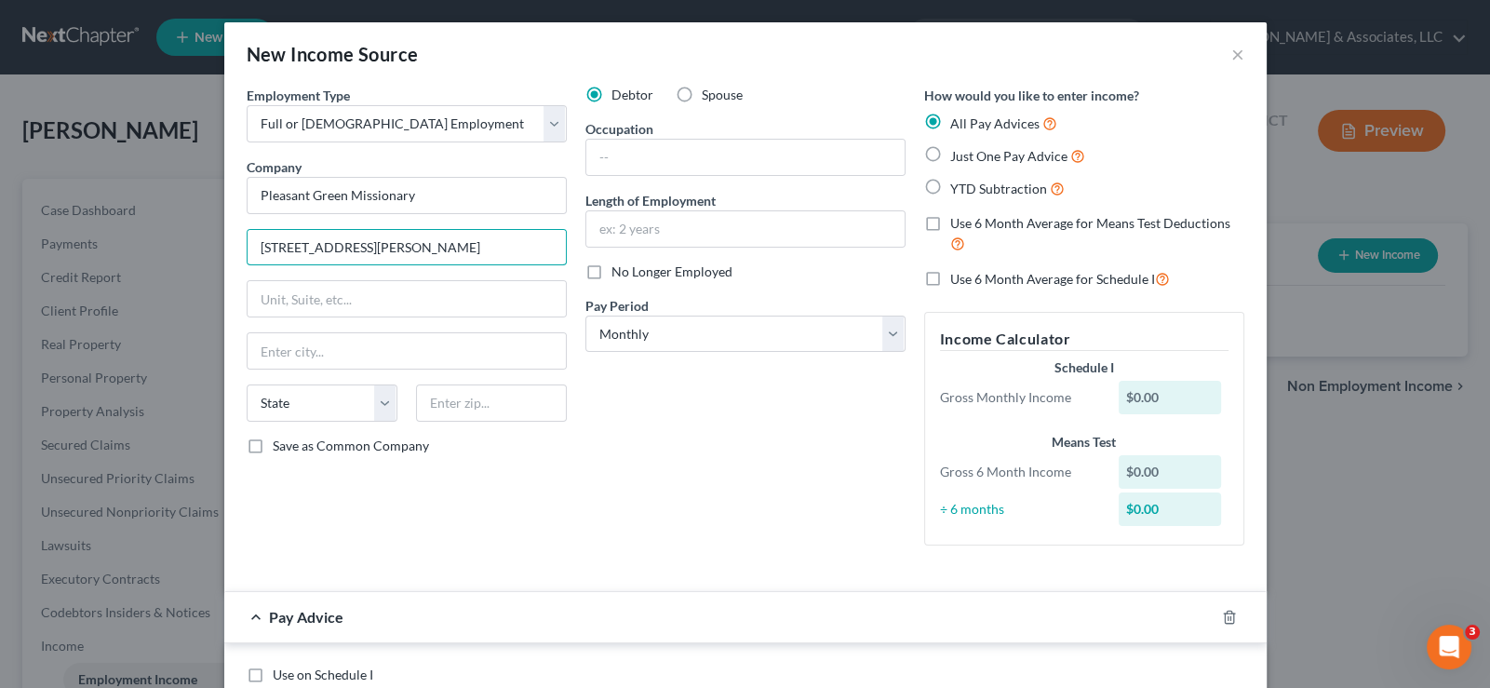
type input "1220 Rev G H Pruitt Pl"
click at [474, 401] on input "text" at bounding box center [491, 402] width 151 height 37
type input "63113"
type input "Saint Louis"
select select "26"
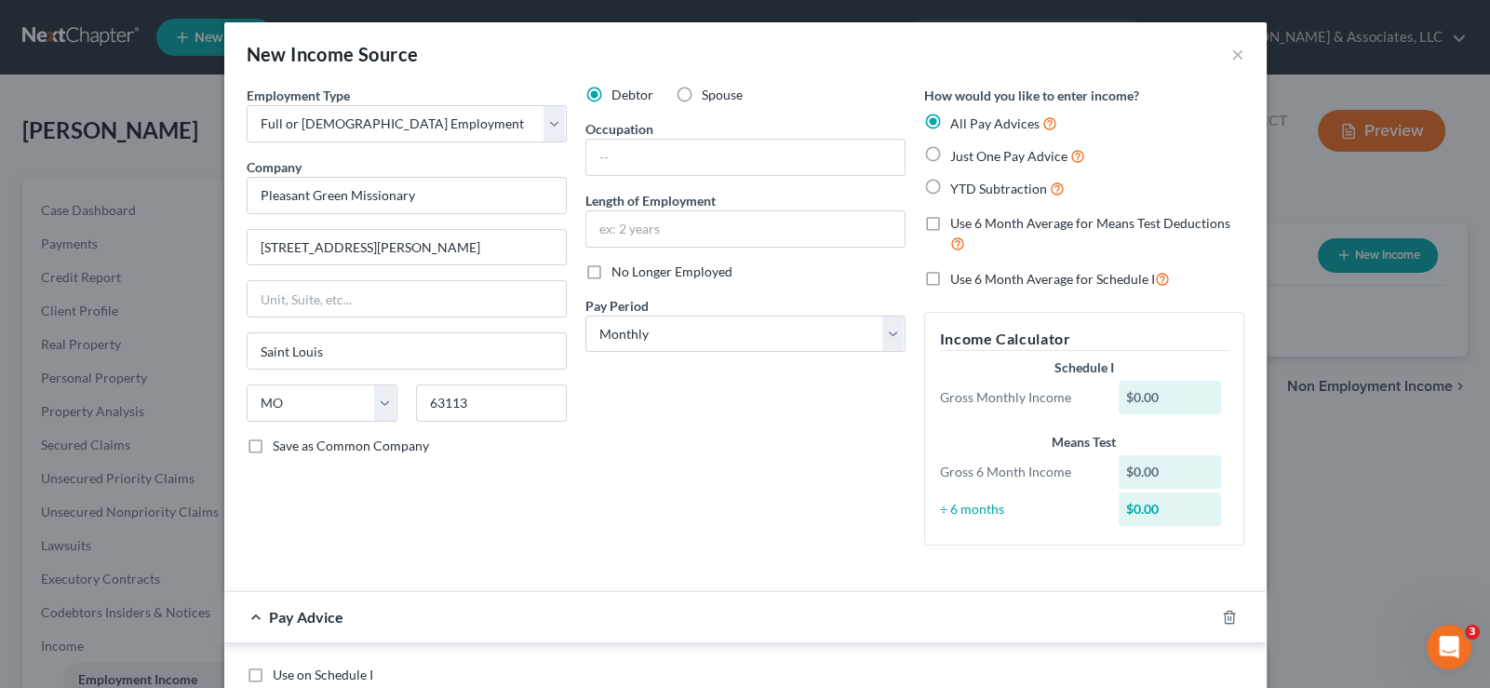
click at [525, 500] on div "Employment Type * Select Full or Part Time Employment Self Employment Company *…" at bounding box center [406, 323] width 339 height 475
click at [641, 348] on select "Select Monthly Twice Monthly Every Other Week Weekly" at bounding box center [745, 334] width 320 height 37
select select "3"
click at [585, 316] on select "Select Monthly Twice Monthly Every Other Week Weekly" at bounding box center [745, 334] width 320 height 37
click at [950, 186] on label "YTD Subtraction" at bounding box center [1007, 188] width 114 height 21
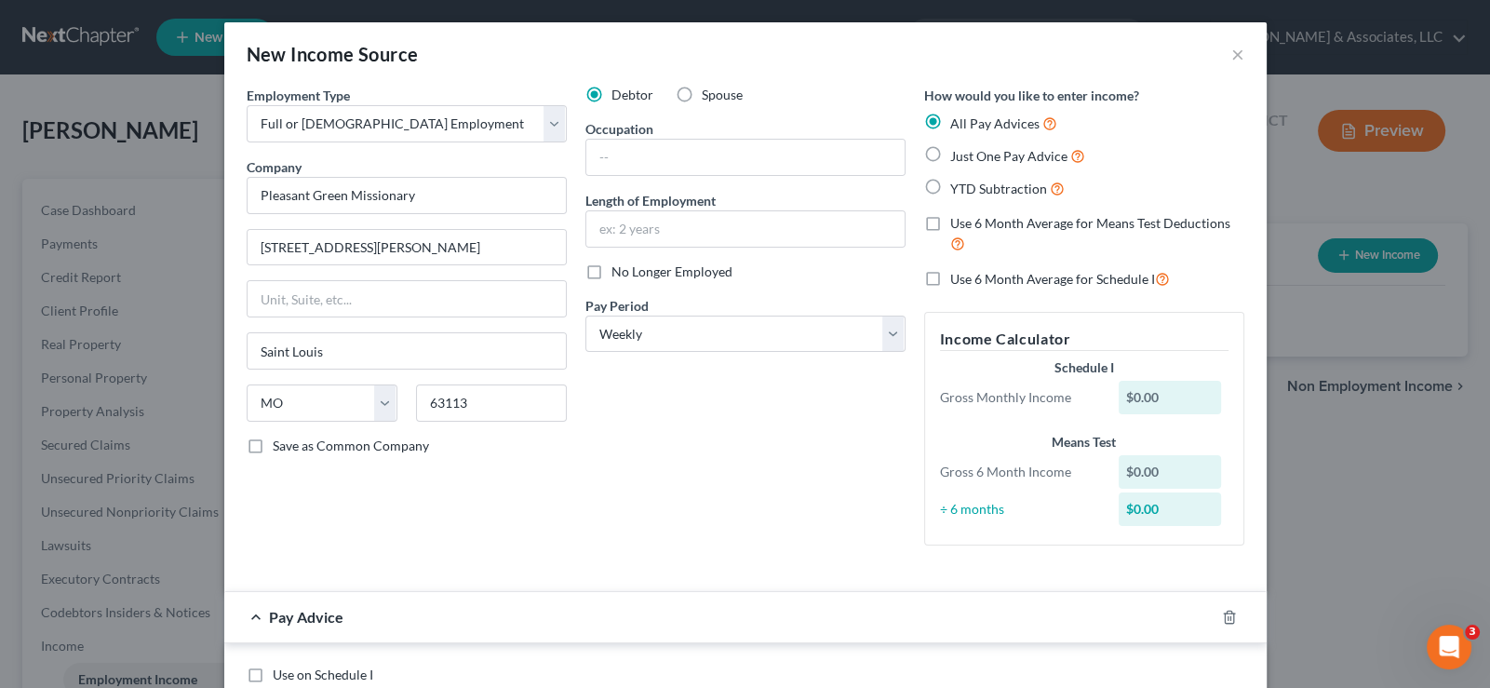
click at [958, 186] on input "YTD Subtraction" at bounding box center [964, 184] width 12 height 12
radio input "true"
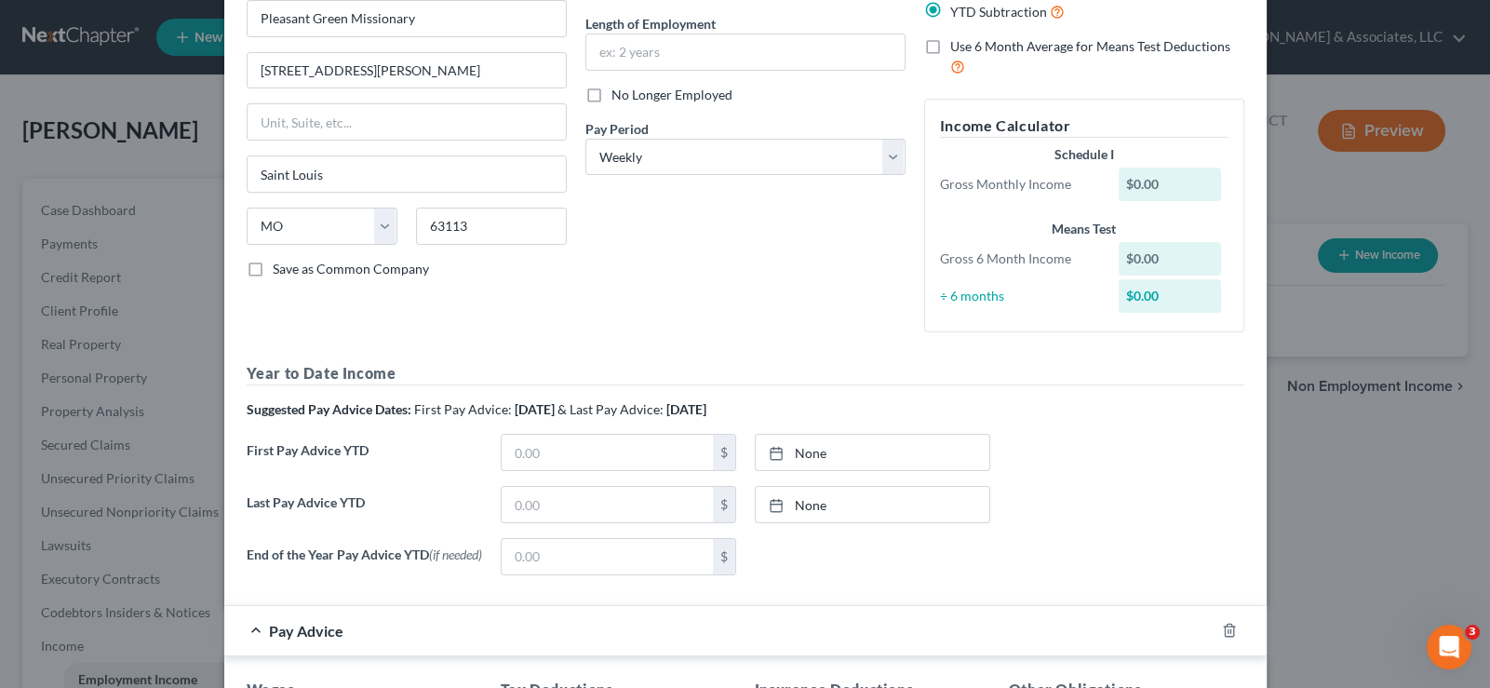
scroll to position [279, 0]
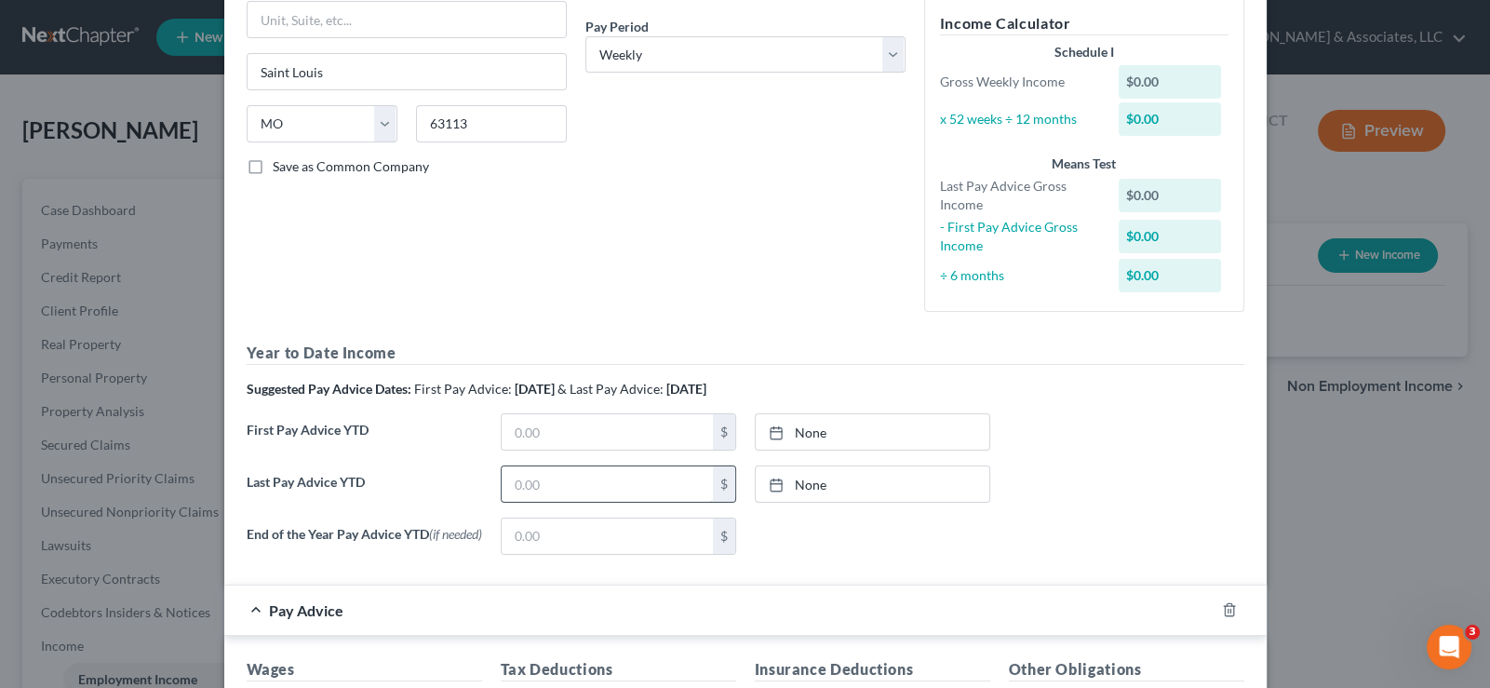
click at [582, 397] on div "Suggested Pay Advice Dates: First Pay Advice: March 2025 & Last Pay Advice: Aug…" at bounding box center [746, 389] width 998 height 19
click at [539, 430] on input "text" at bounding box center [607, 431] width 211 height 35
click at [522, 472] on input "text" at bounding box center [607, 483] width 211 height 35
click at [1225, 616] on icon "button" at bounding box center [1229, 610] width 8 height 12
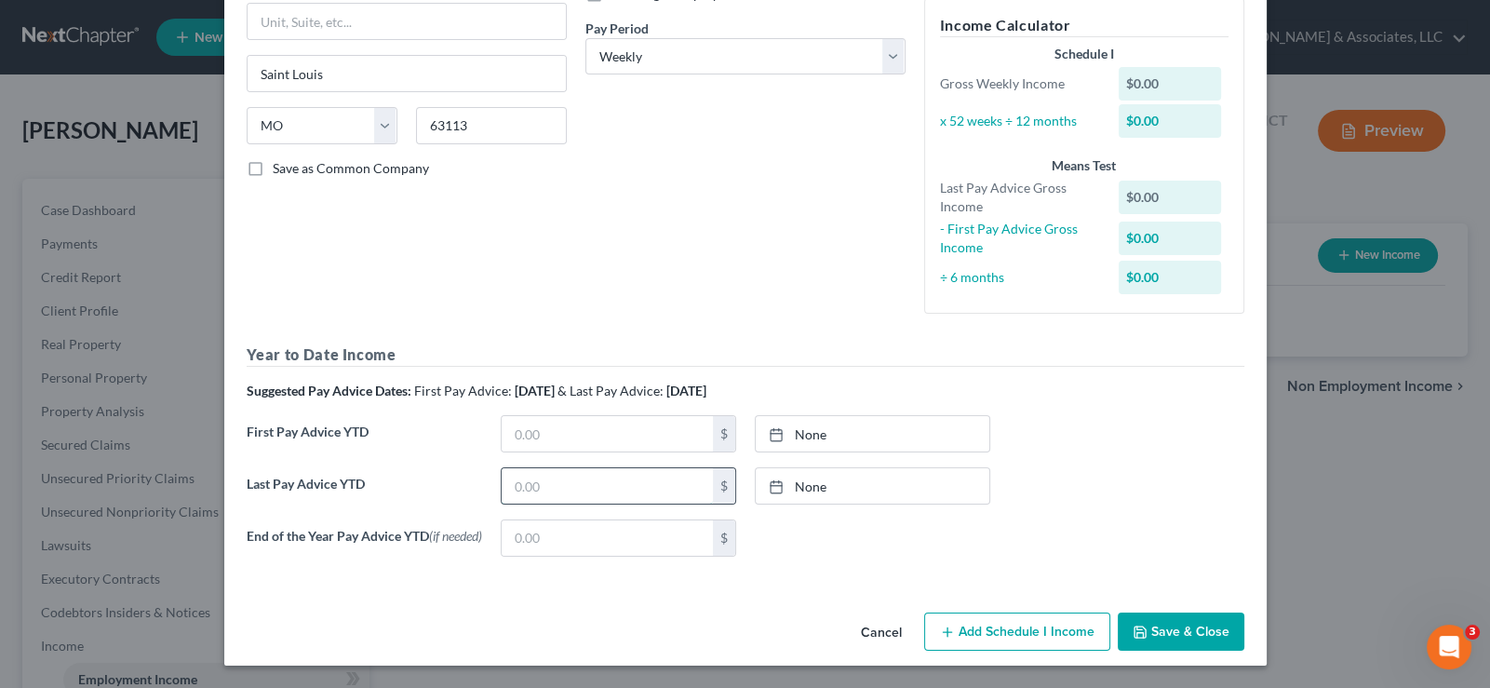
drag, startPoint x: 530, startPoint y: 477, endPoint x: 497, endPoint y: 492, distance: 36.2
click at [530, 477] on input "text" at bounding box center [607, 485] width 211 height 35
type input "32,690.70"
type input "9/4/2025"
click at [773, 485] on icon at bounding box center [776, 486] width 15 height 15
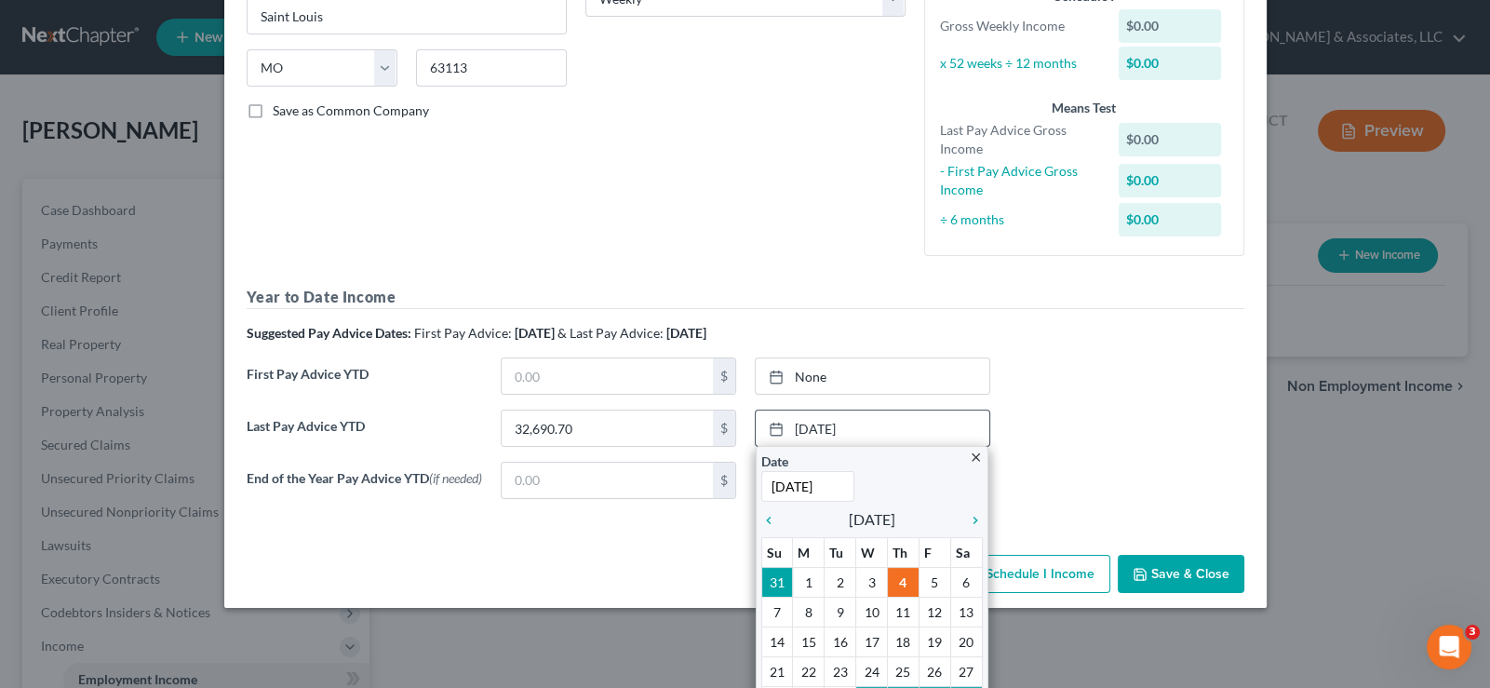
scroll to position [394, 0]
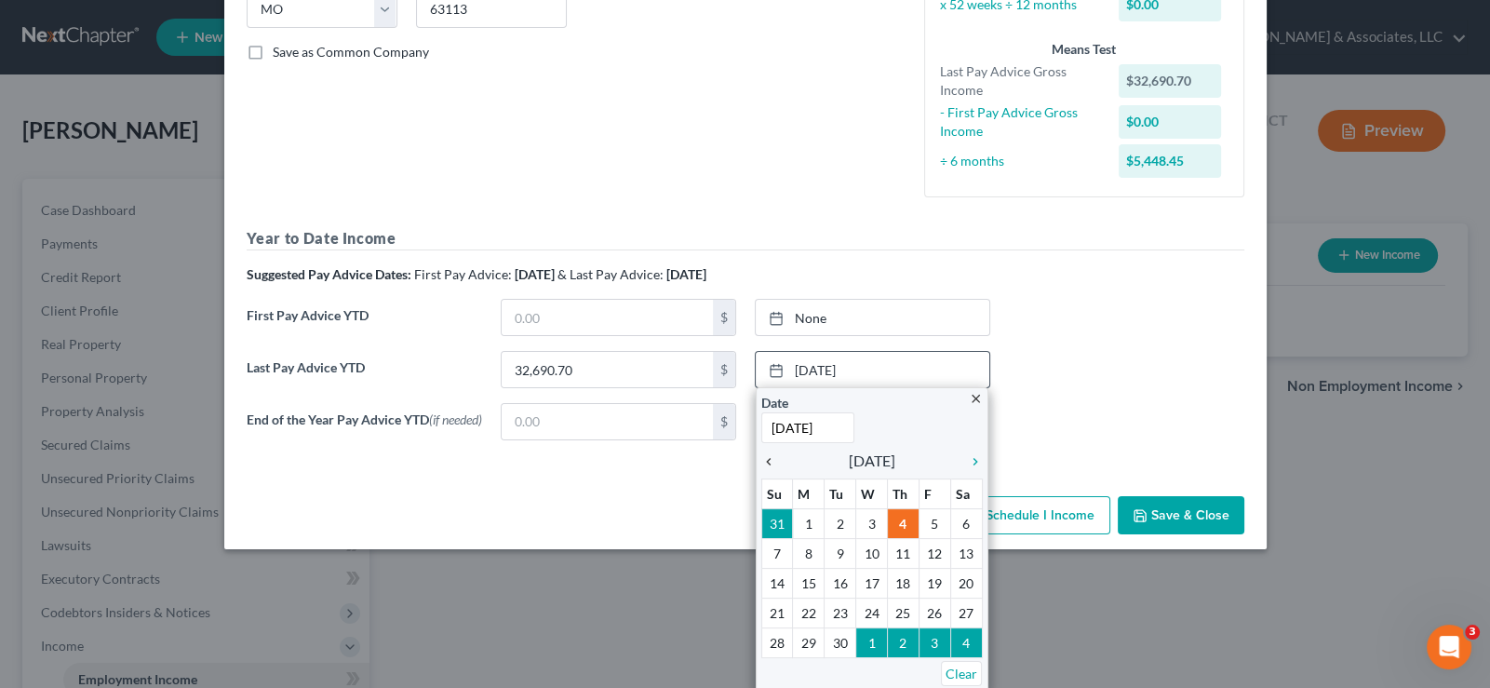
click at [768, 458] on icon "chevron_left" at bounding box center [773, 461] width 24 height 15
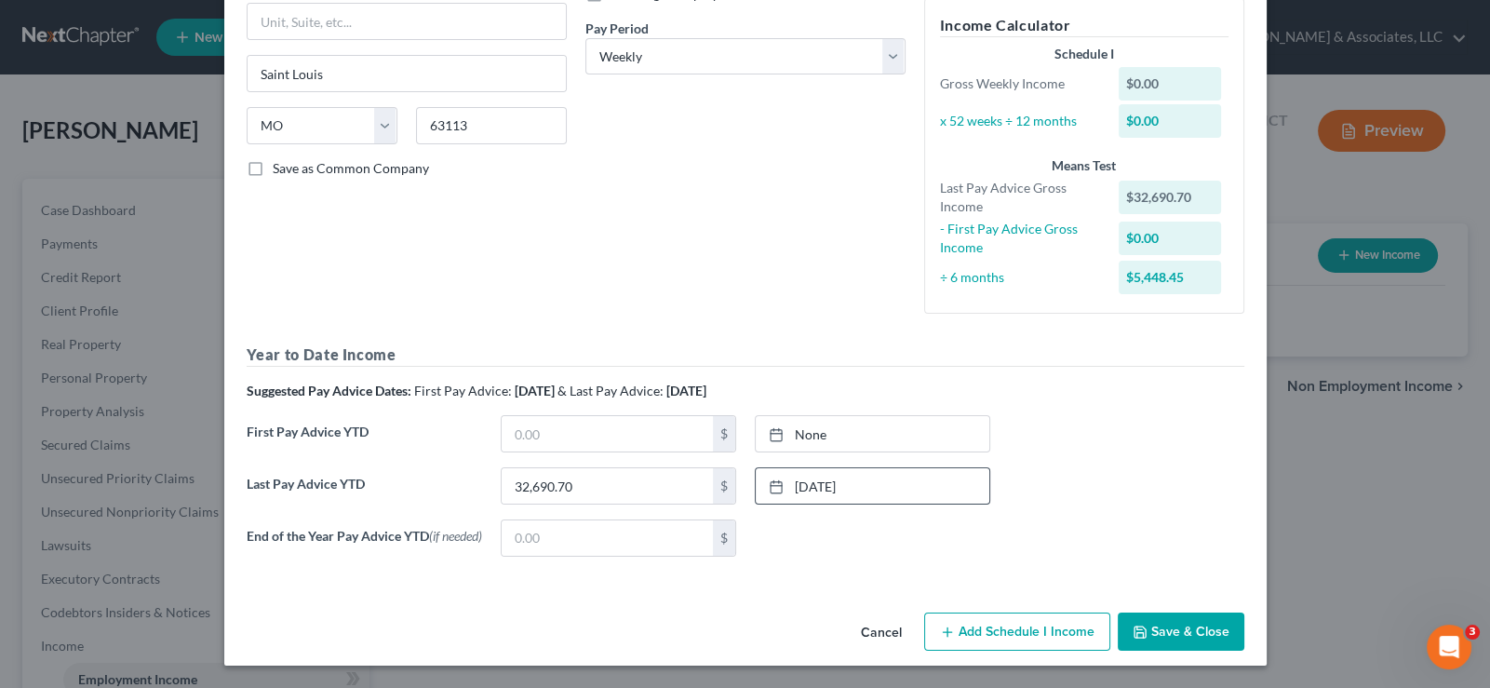
scroll to position [279, 0]
click at [1144, 635] on button "Save & Close" at bounding box center [1181, 631] width 127 height 39
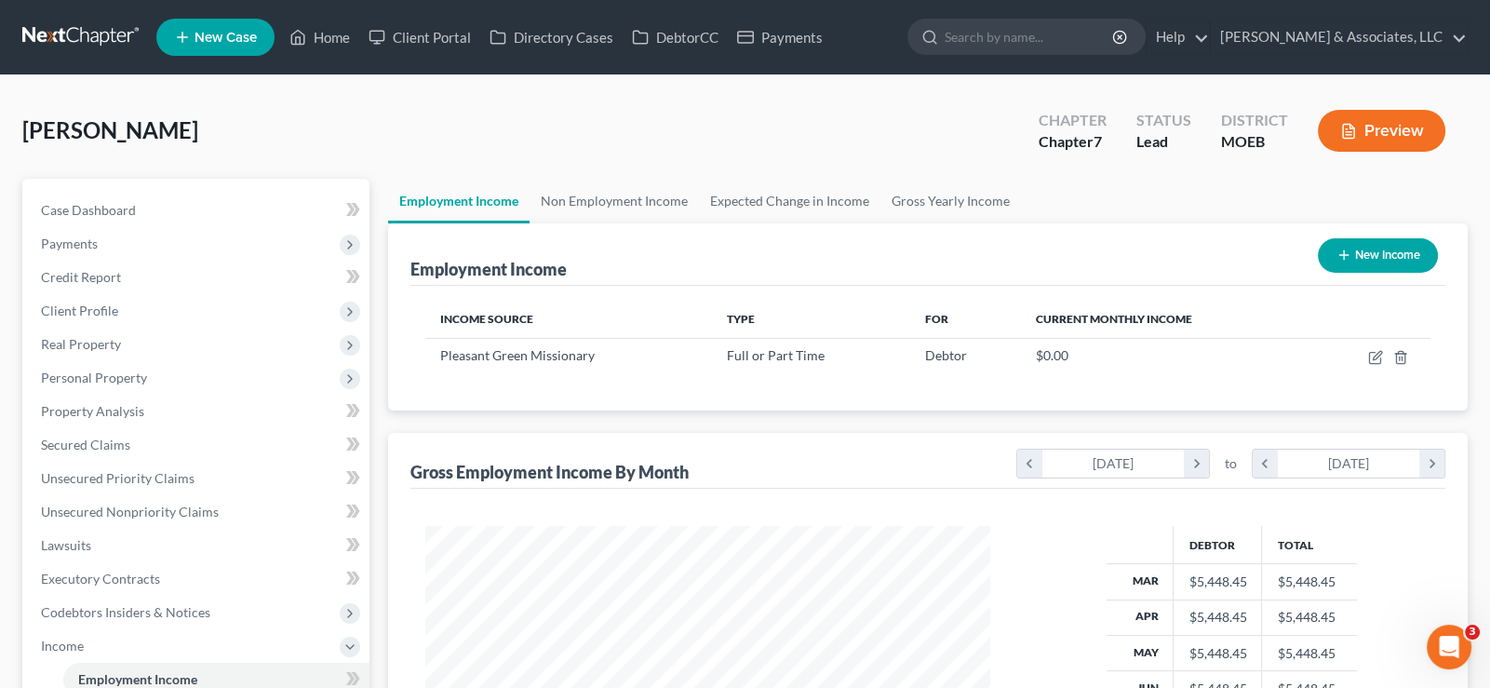
scroll to position [930462, 930192]
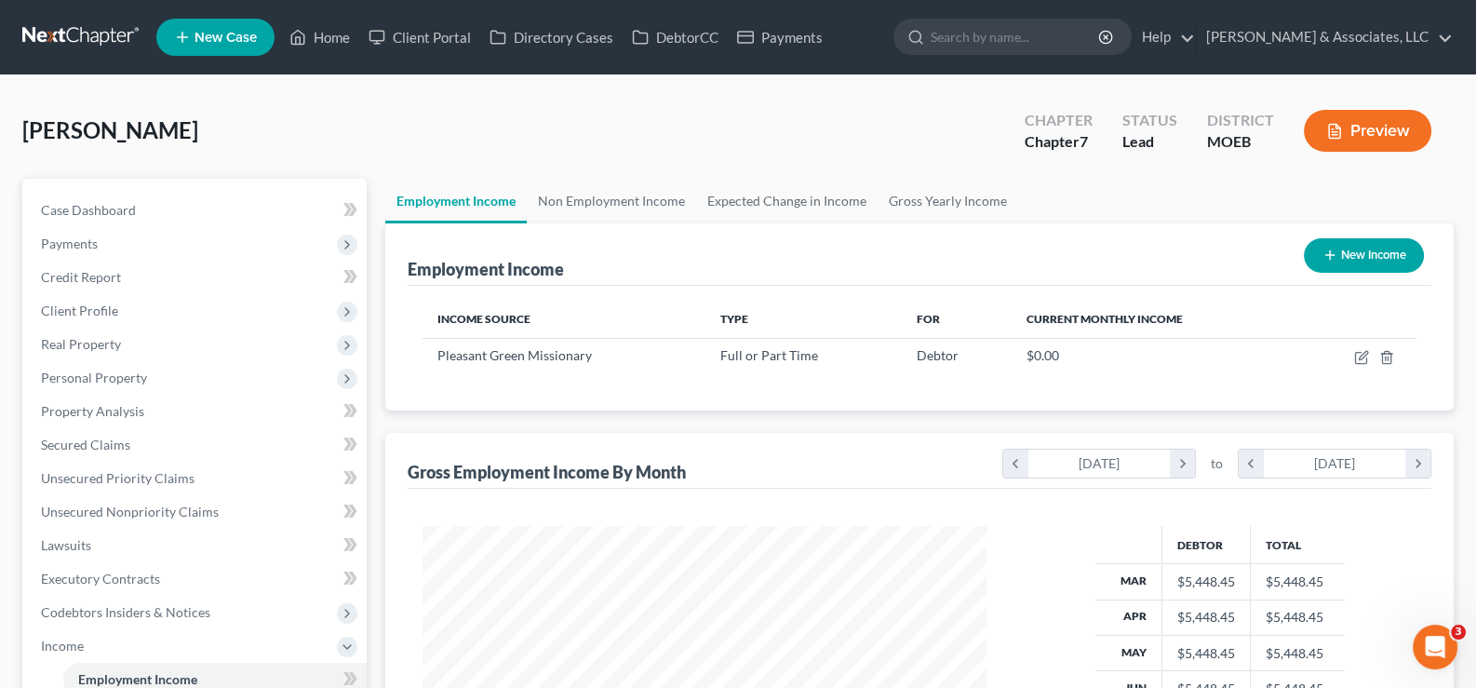
click at [1332, 250] on icon "button" at bounding box center [1330, 255] width 15 height 15
select select "0"
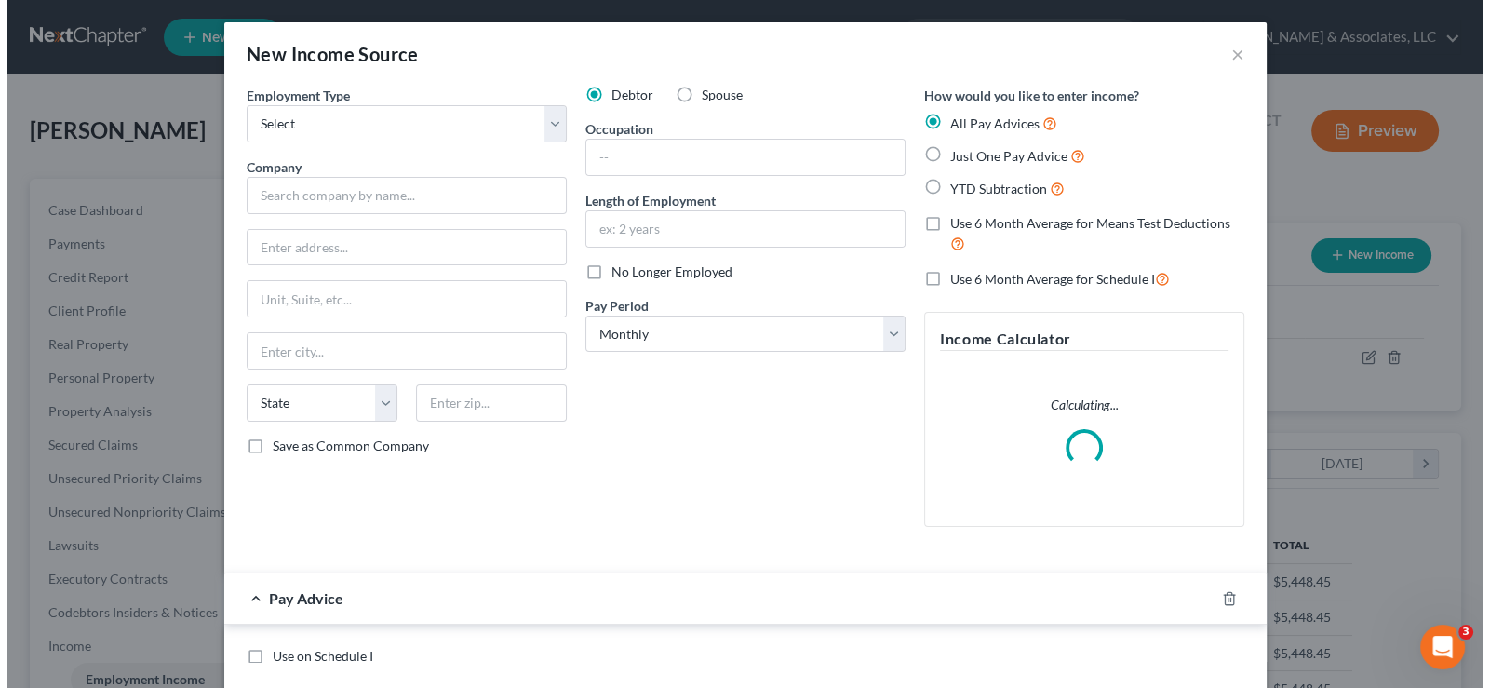
scroll to position [332, 608]
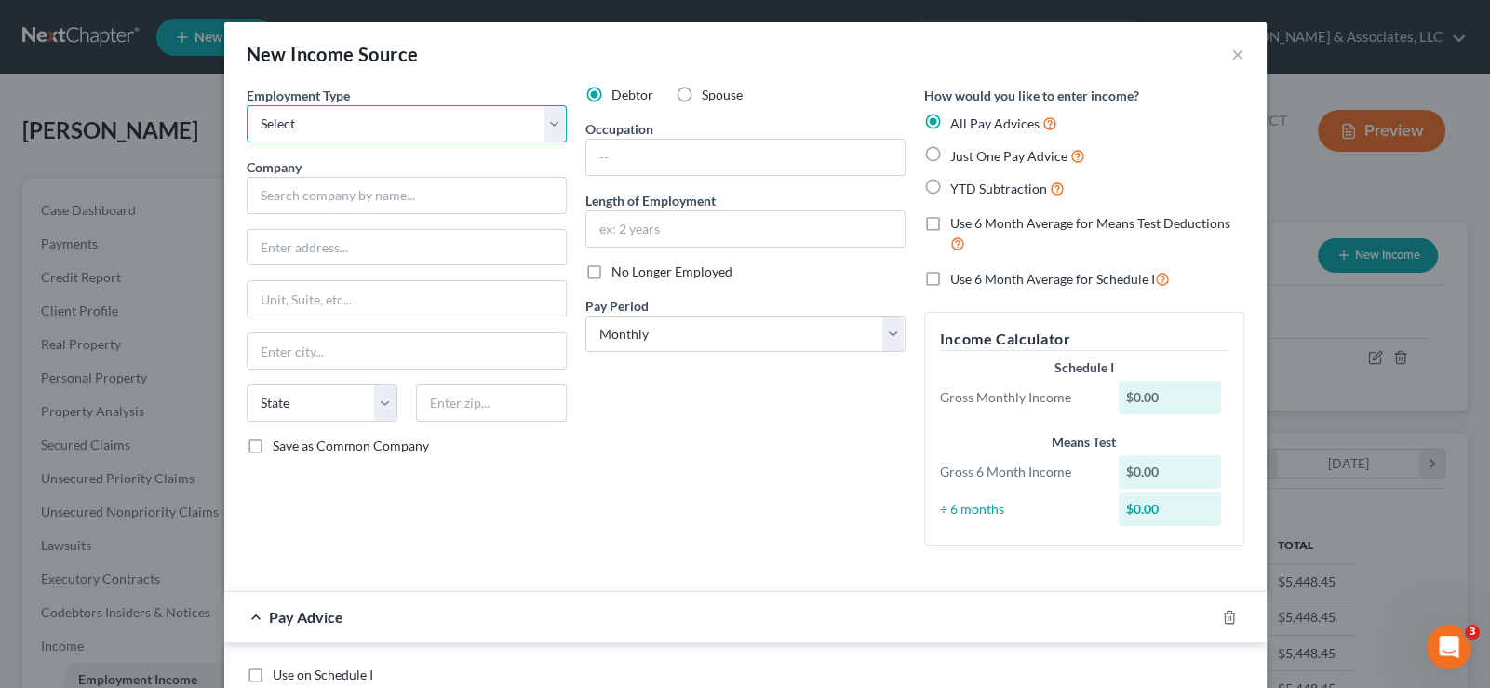
drag, startPoint x: 386, startPoint y: 128, endPoint x: 386, endPoint y: 140, distance: 12.1
click at [386, 128] on select "Select Full or Part Time Employment Self Employment" at bounding box center [407, 123] width 320 height 37
select select "0"
click at [247, 105] on select "Select Full or Part Time Employment Self Employment" at bounding box center [407, 123] width 320 height 37
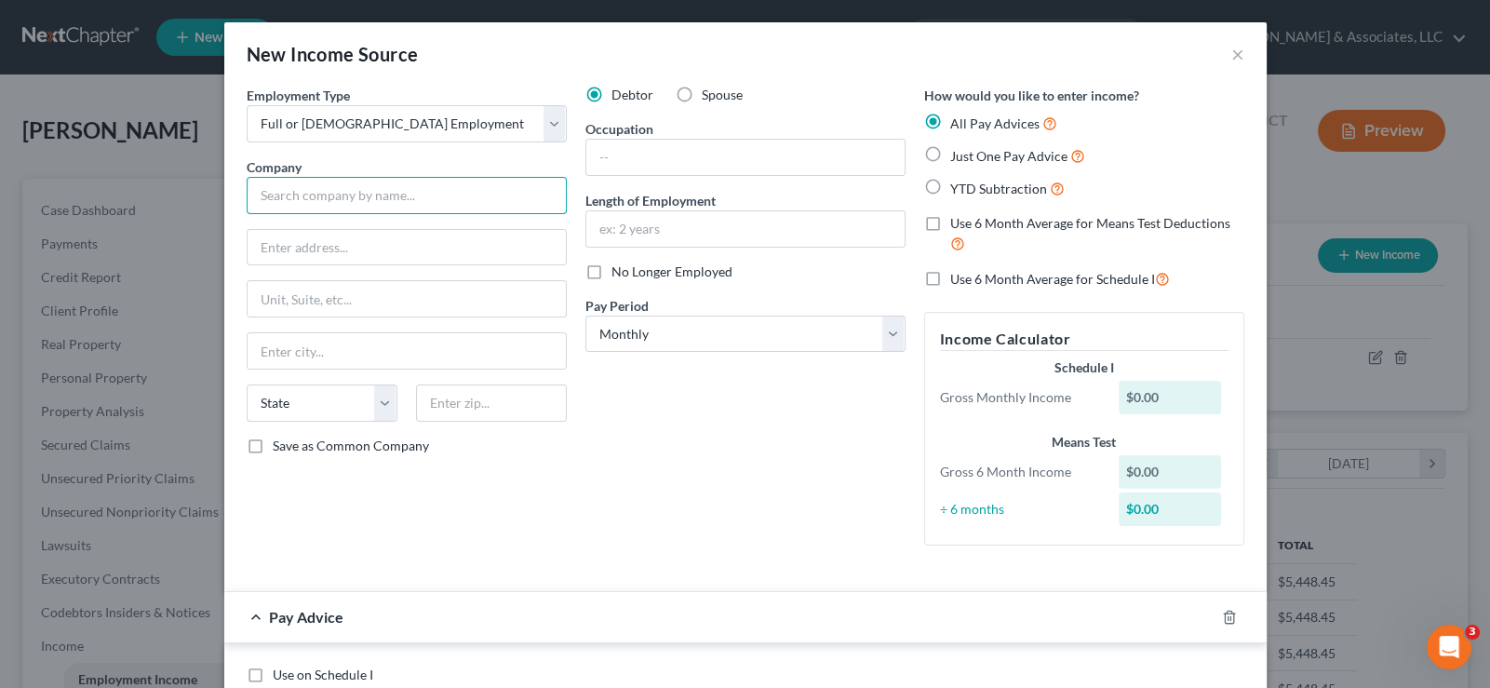
click at [368, 206] on input "text" at bounding box center [407, 195] width 320 height 37
paste input "BJC HealthCare"
type input "BJC HealthCare"
drag, startPoint x: 322, startPoint y: 235, endPoint x: 251, endPoint y: 146, distance: 114.0
click at [322, 235] on input "text" at bounding box center [407, 247] width 318 height 35
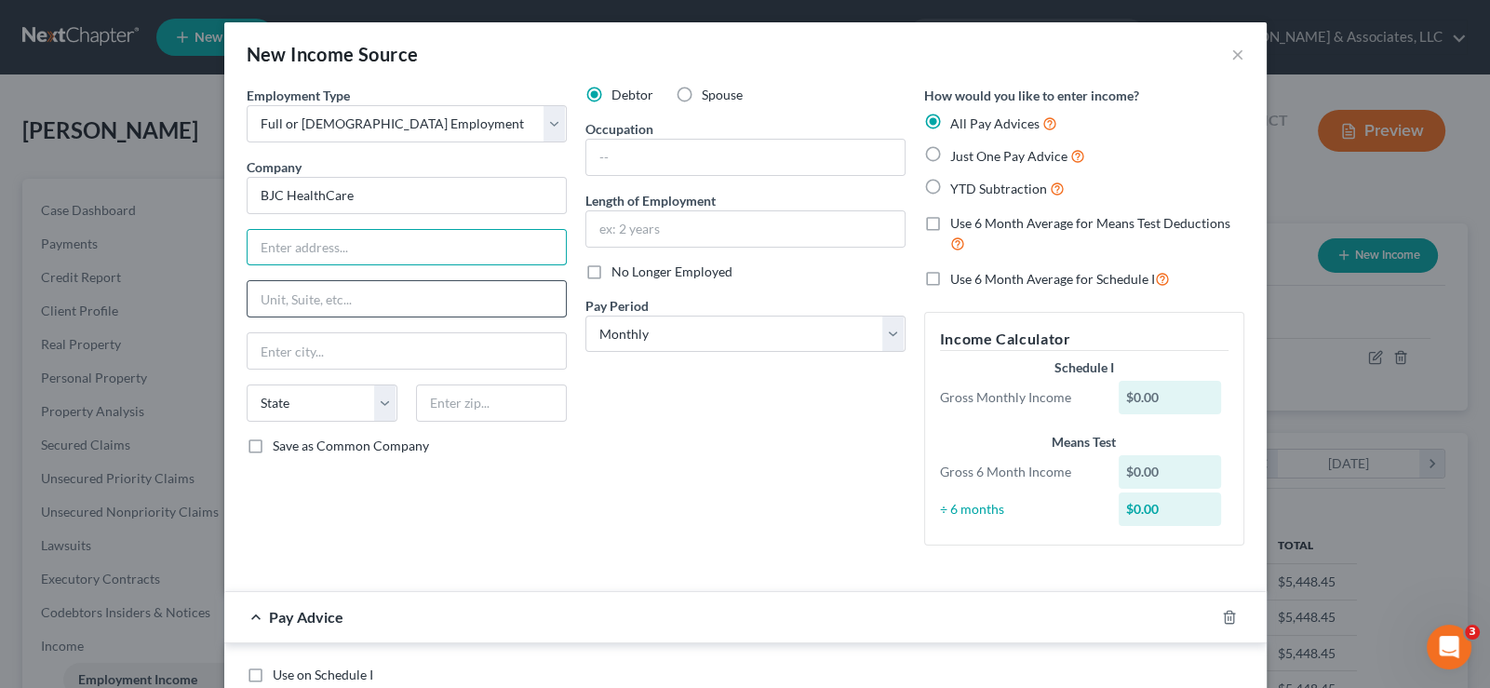
paste input "4901 Forest Park Ave."
type input "4901 Forest Park Ave."
click at [447, 399] on input "text" at bounding box center [491, 402] width 151 height 37
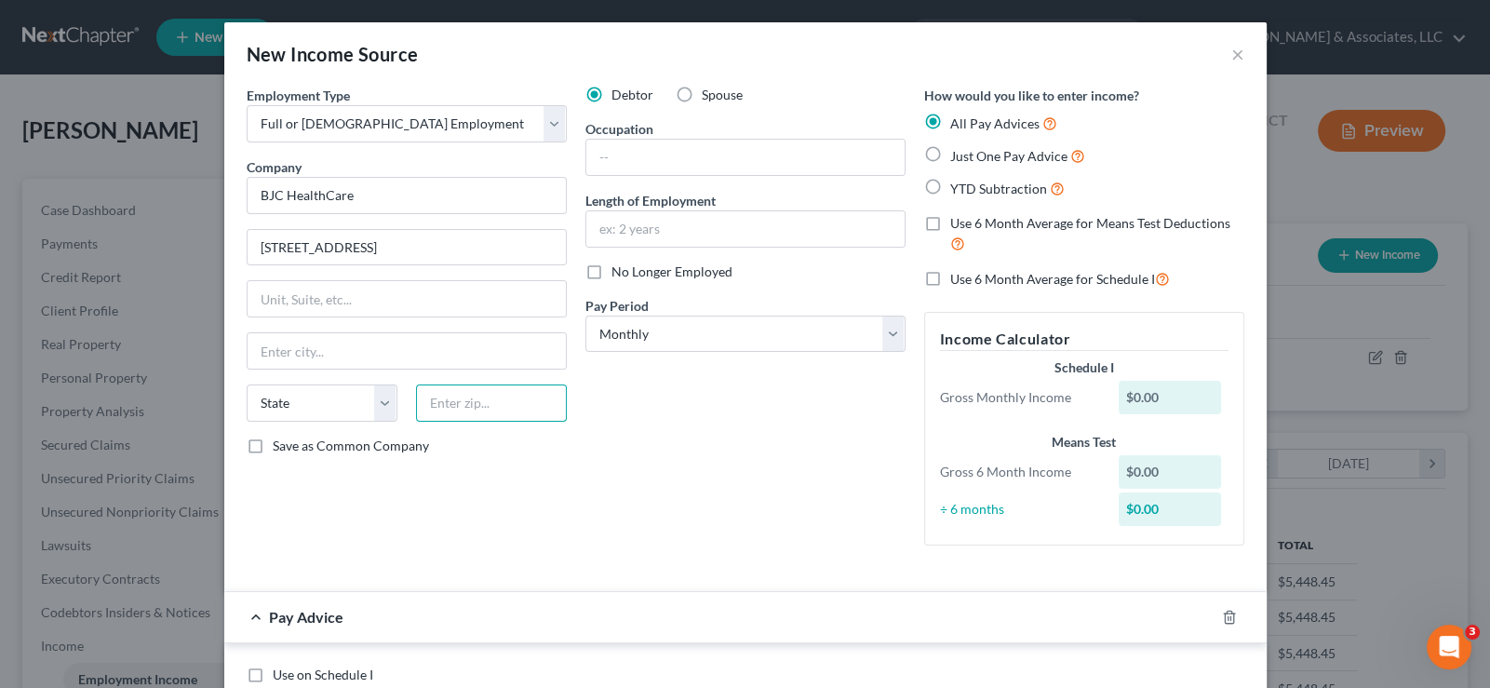
paste input "63108"
type input "63108"
click at [446, 493] on div "Employment Type * Select Full or Part Time Employment Self Employment Company *…" at bounding box center [406, 323] width 339 height 475
type input "Saint Louis"
select select "26"
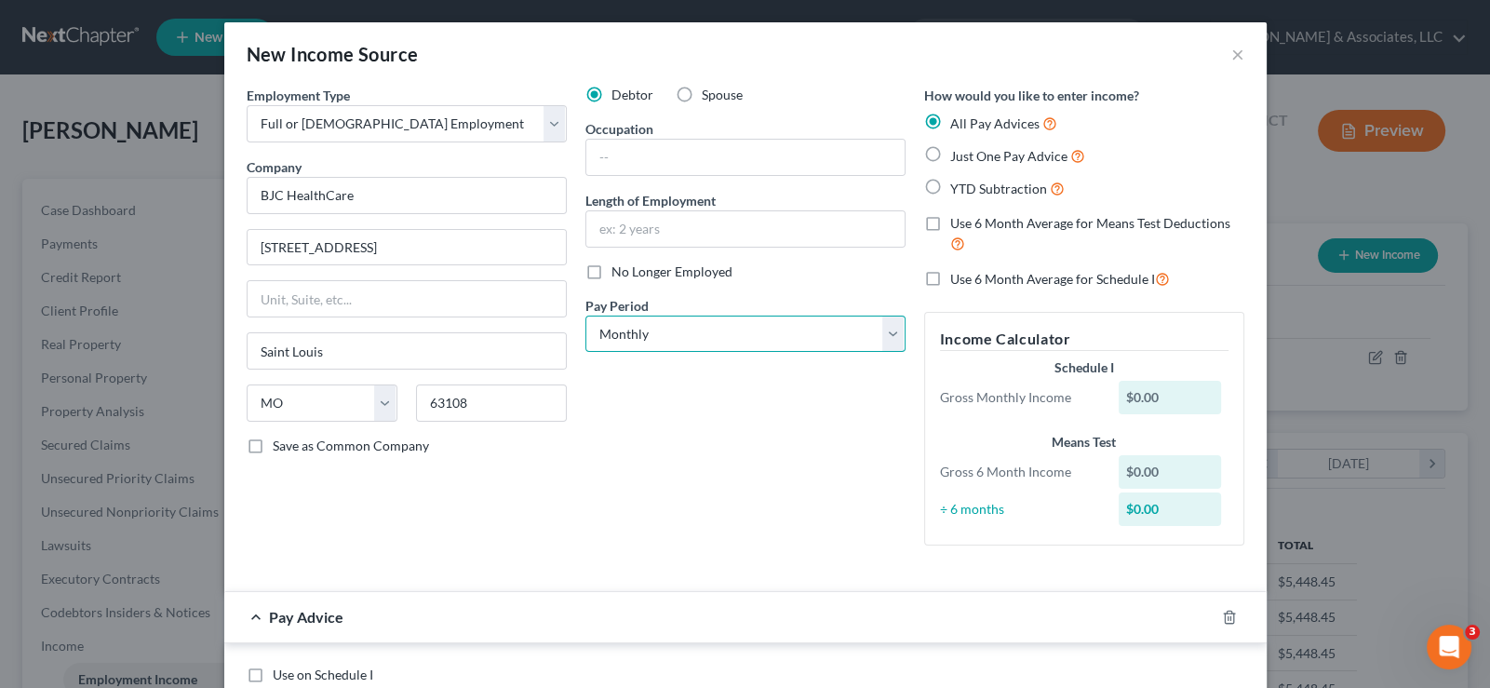
click at [732, 347] on select "Select Monthly Twice Monthly Every Other Week Weekly" at bounding box center [745, 334] width 320 height 37
select select "2"
click at [585, 316] on select "Select Monthly Twice Monthly Every Other Week Weekly" at bounding box center [745, 334] width 320 height 37
click at [950, 185] on label "YTD Subtraction" at bounding box center [1007, 188] width 114 height 21
click at [958, 185] on input "YTD Subtraction" at bounding box center [964, 184] width 12 height 12
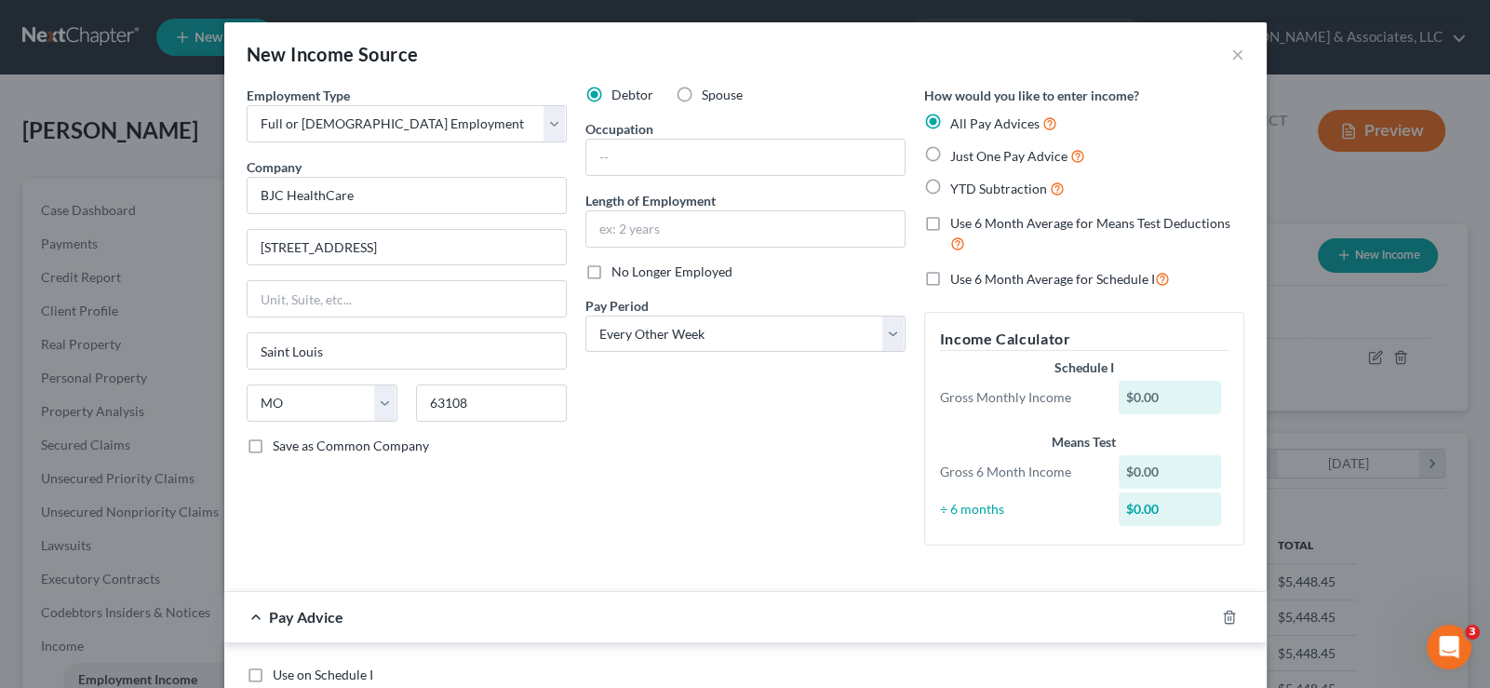
radio input "true"
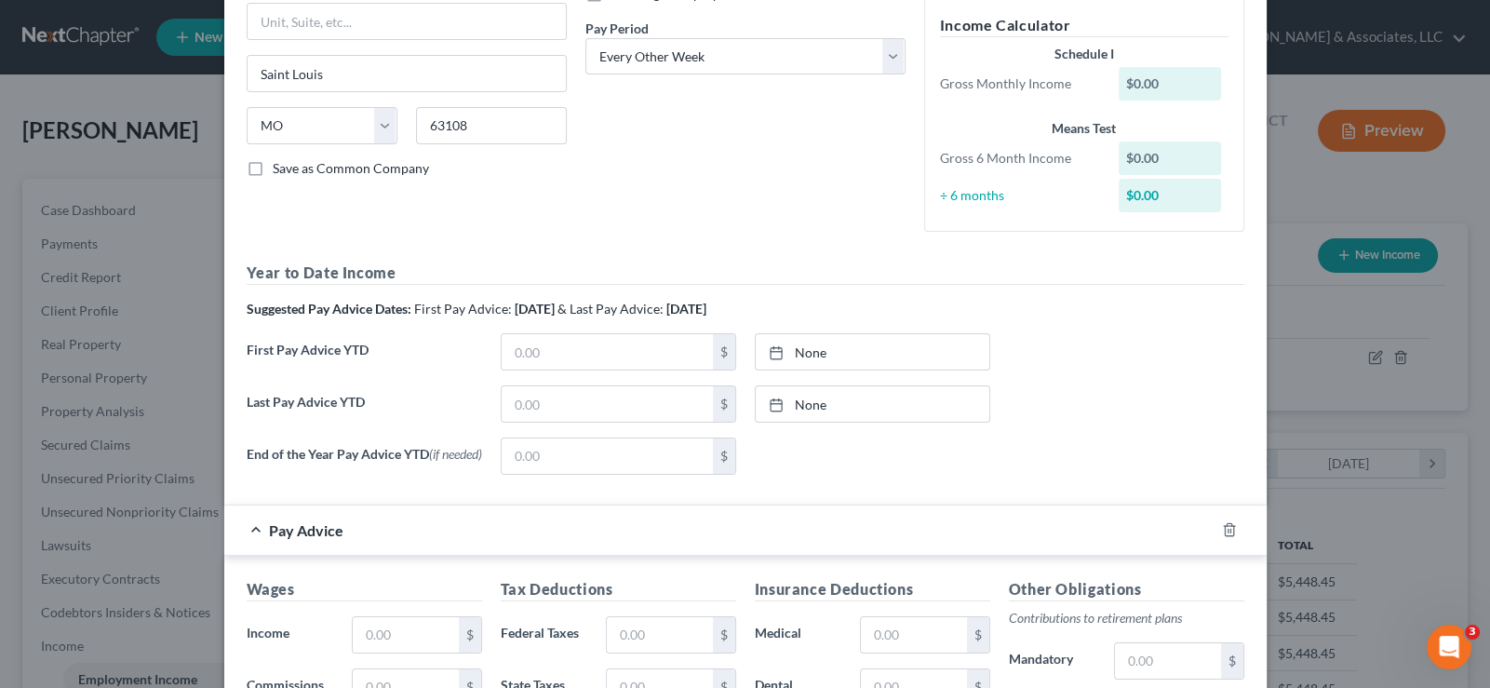
scroll to position [279, 0]
click at [1226, 531] on icon "button" at bounding box center [1229, 528] width 8 height 12
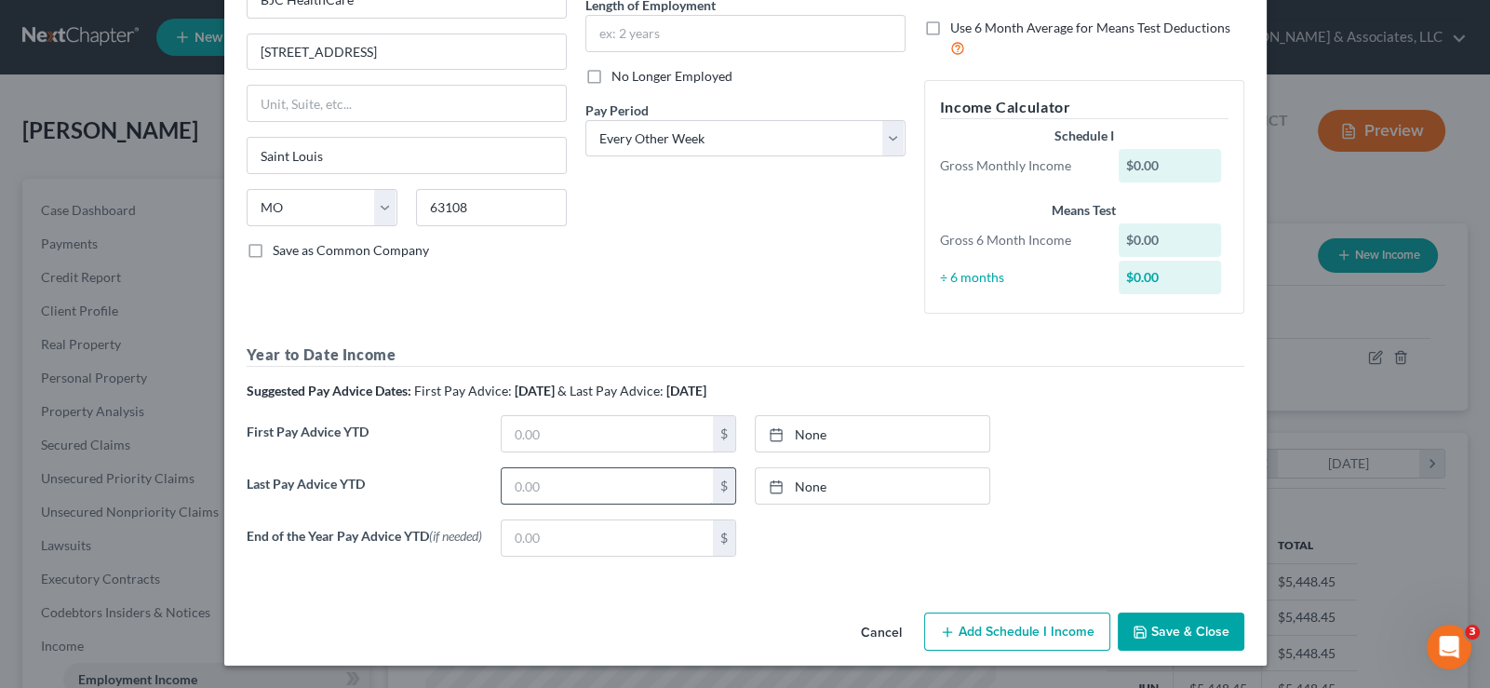
scroll to position [197, 0]
click at [539, 479] on input "text" at bounding box center [607, 485] width 211 height 35
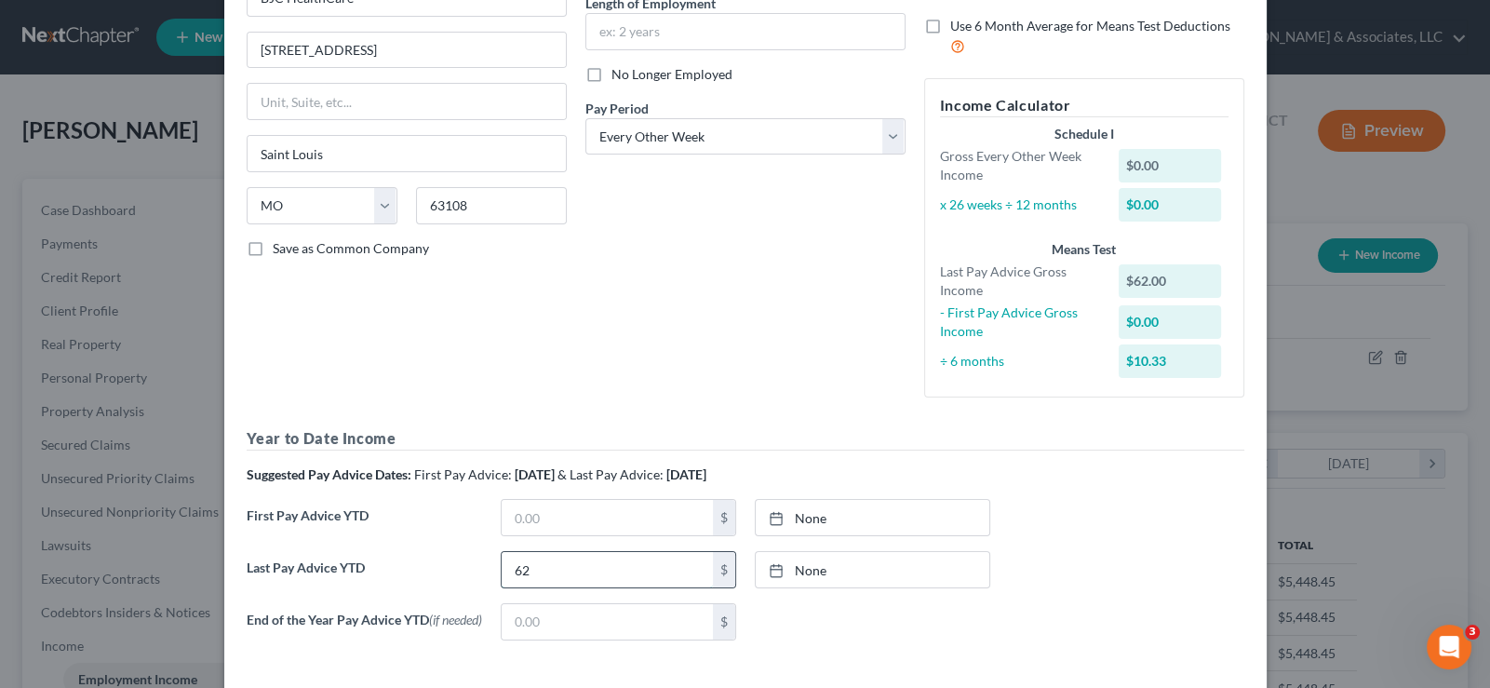
click at [558, 567] on input "62" at bounding box center [607, 569] width 211 height 35
type input "62,186.92"
click at [769, 572] on icon at bounding box center [776, 570] width 15 height 15
type input "9/4/2025"
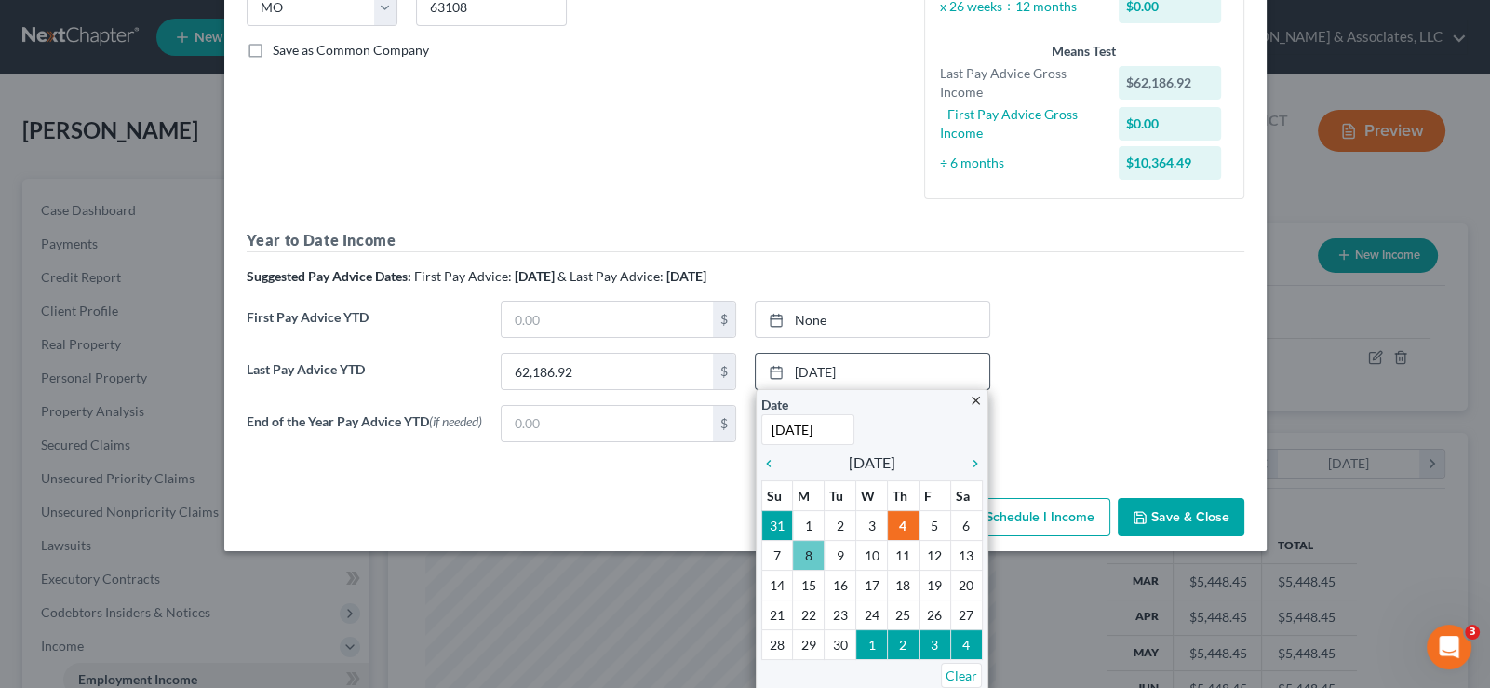
scroll to position [397, 0]
click at [761, 460] on icon "chevron_left" at bounding box center [773, 462] width 24 height 15
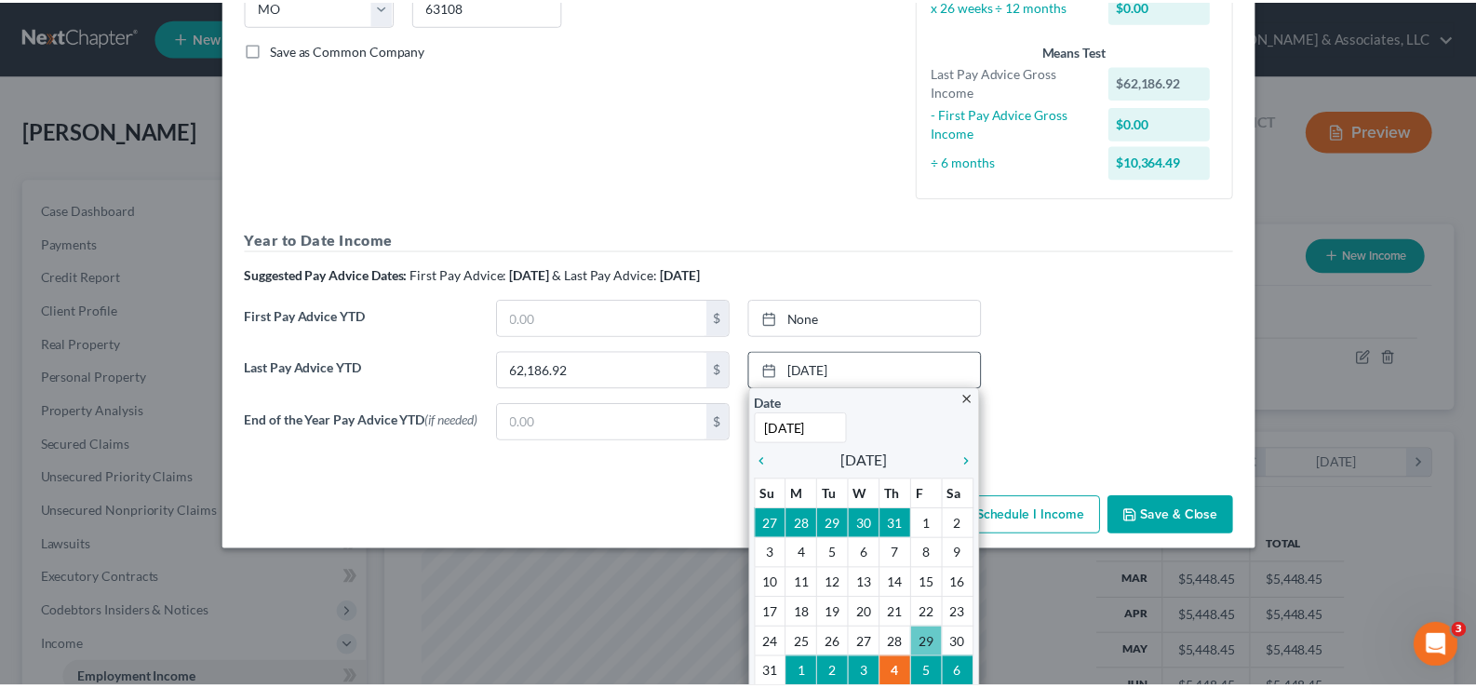
scroll to position [284, 0]
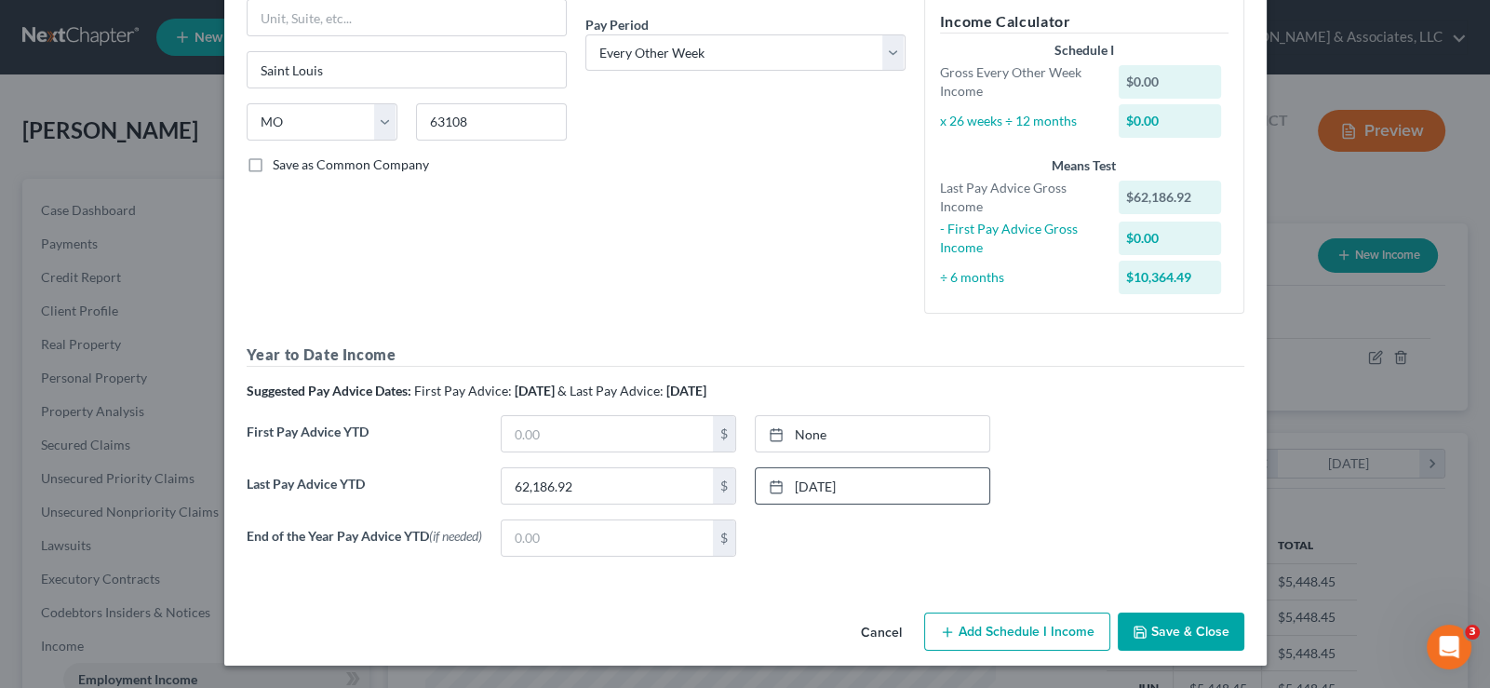
click at [1152, 633] on button "Save & Close" at bounding box center [1181, 631] width 127 height 39
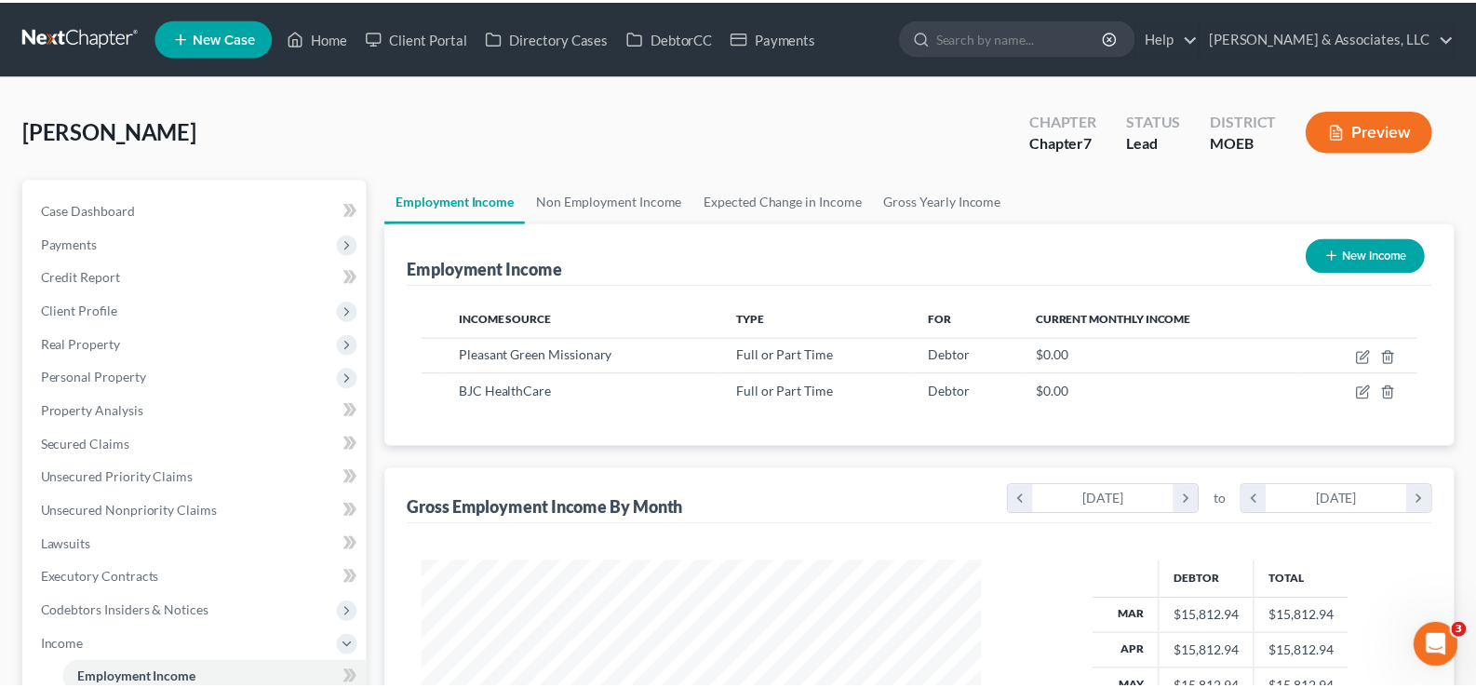
scroll to position [930462, 930192]
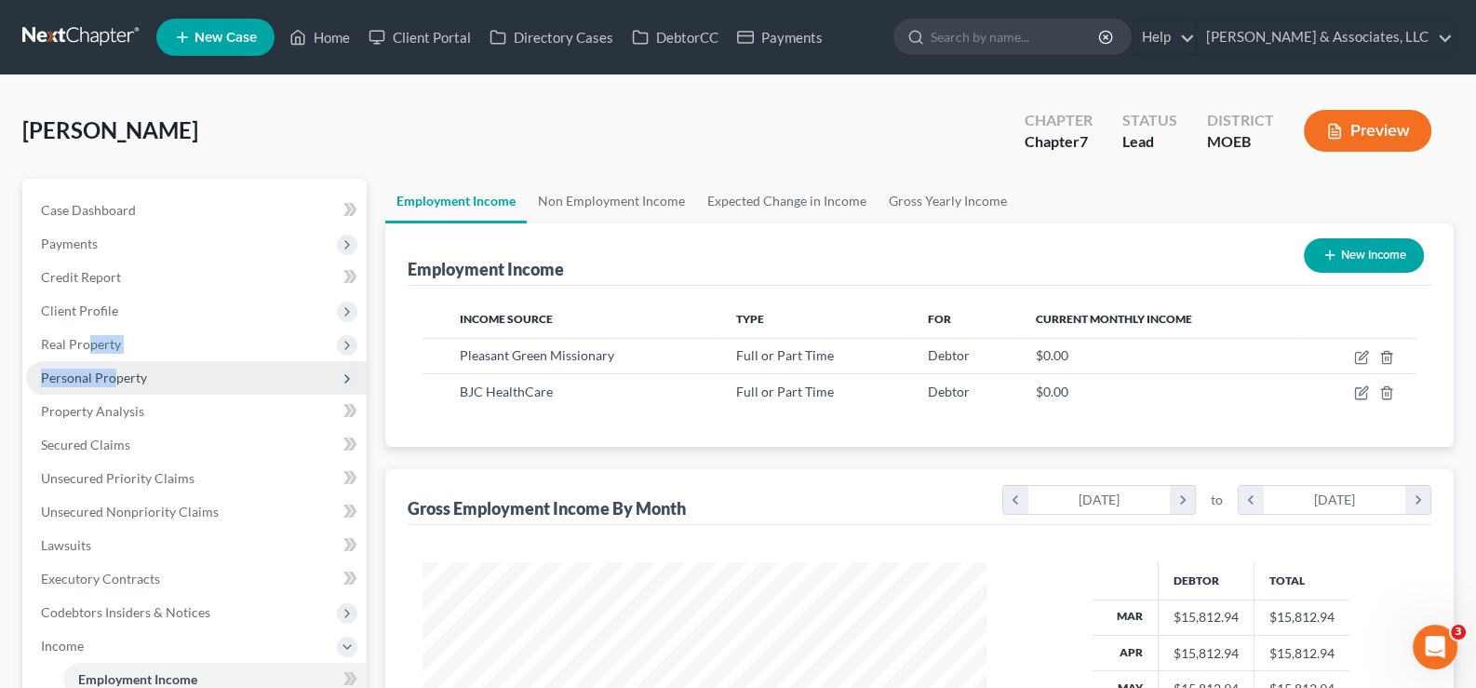
drag, startPoint x: 89, startPoint y: 341, endPoint x: 116, endPoint y: 380, distance: 47.5
click at [116, 380] on ul "Case Dashboard Payments Invoices Payments Payments Credit Report Client Profile" at bounding box center [196, 579] width 341 height 771
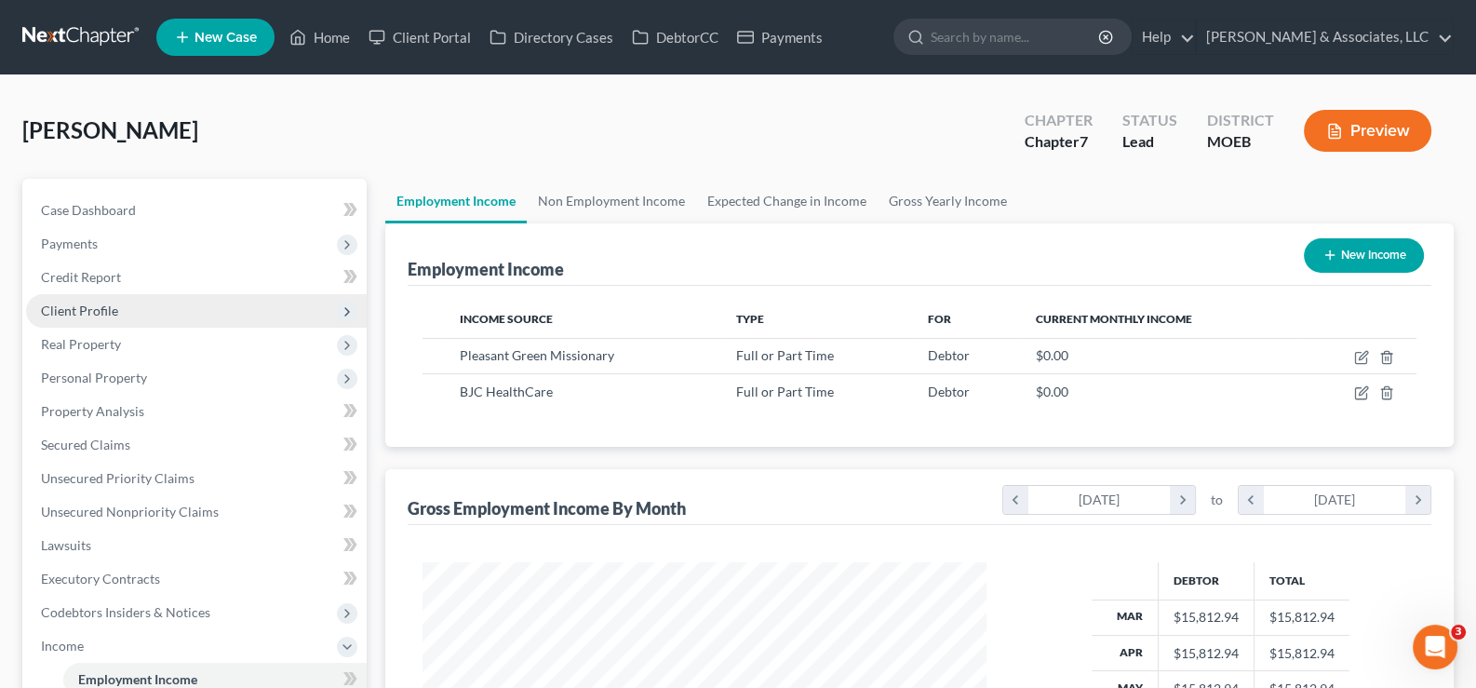
click at [92, 300] on span "Client Profile" at bounding box center [196, 311] width 341 height 34
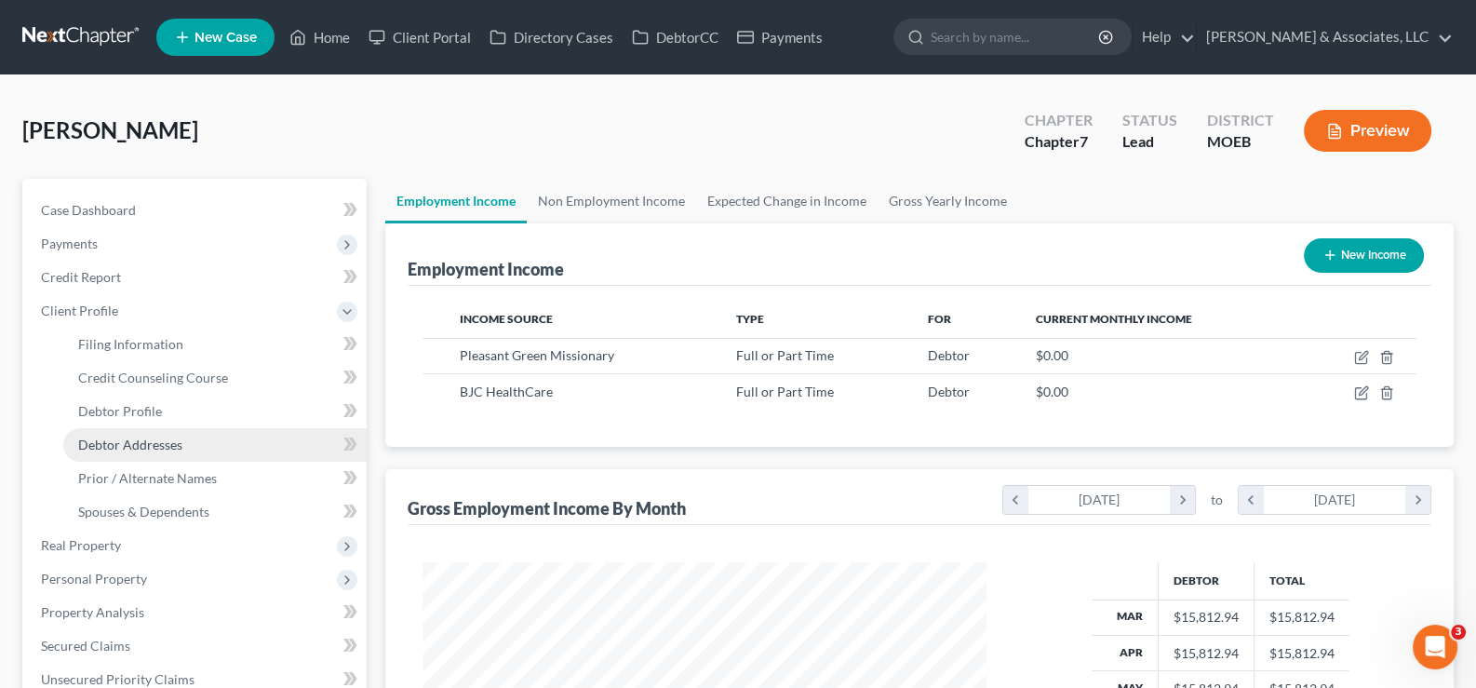
click at [137, 441] on span "Debtor Addresses" at bounding box center [130, 445] width 104 height 16
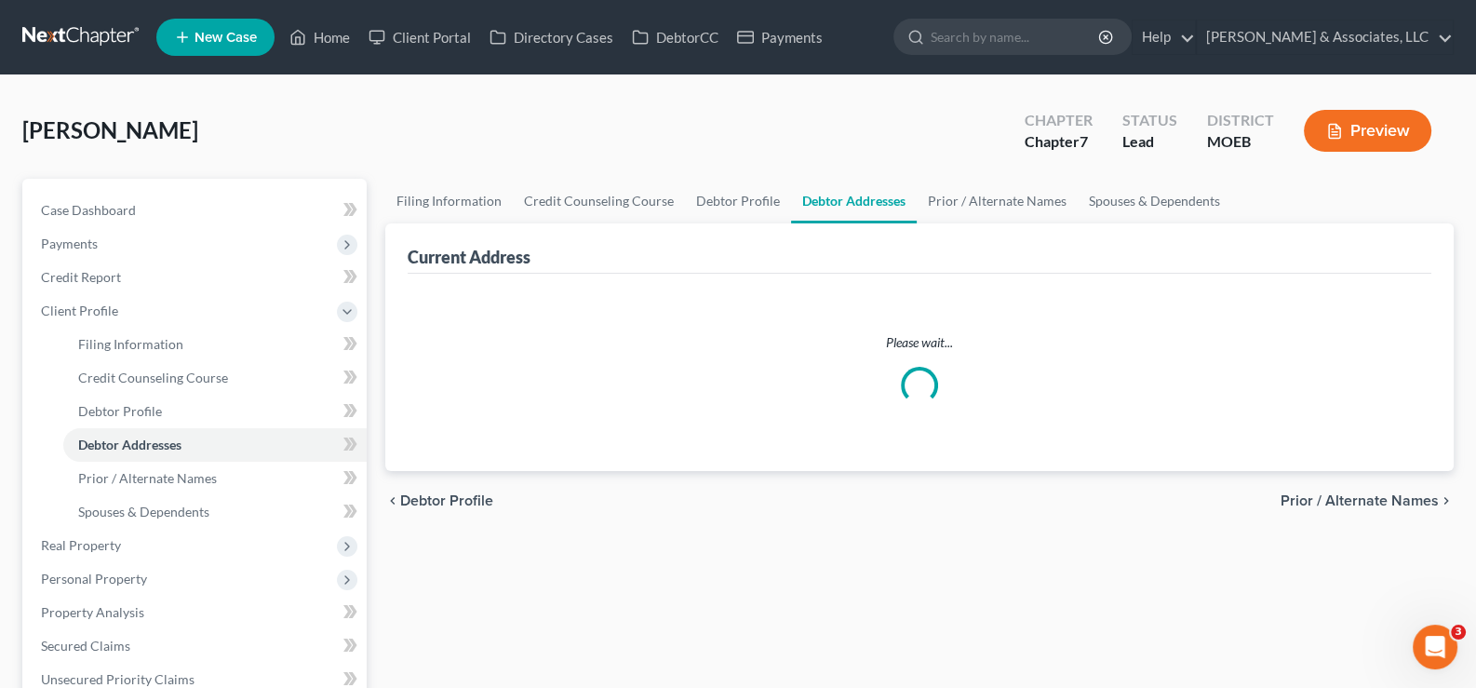
select select "0"
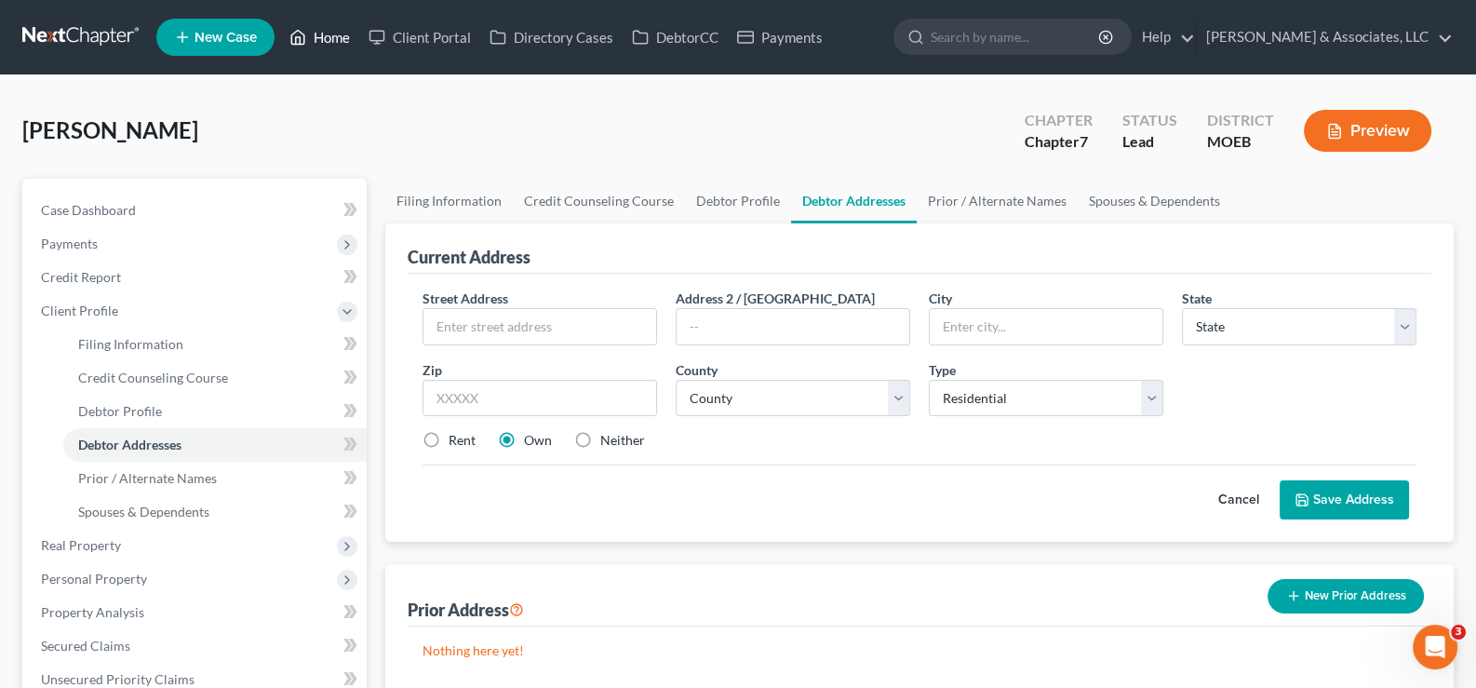
click at [316, 44] on link "Home" at bounding box center [319, 37] width 79 height 34
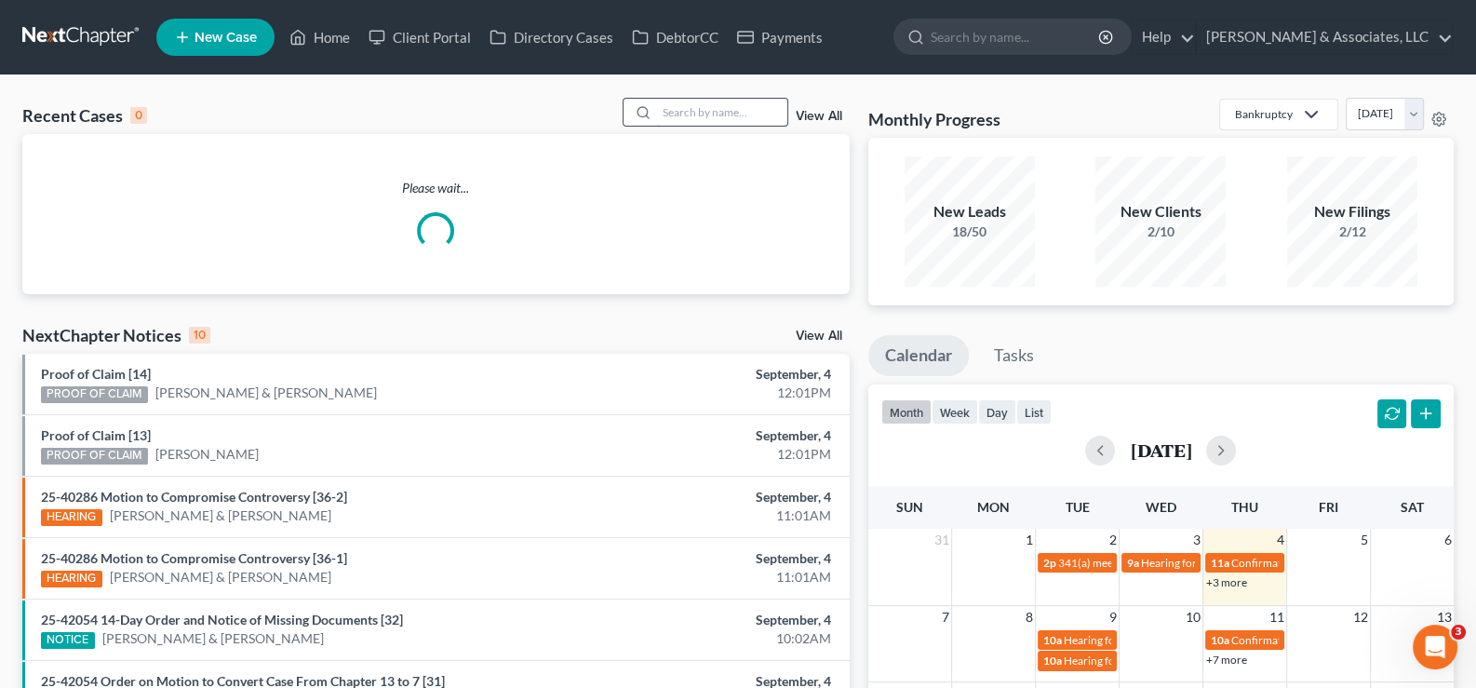
click at [672, 109] on input "search" at bounding box center [722, 112] width 130 height 27
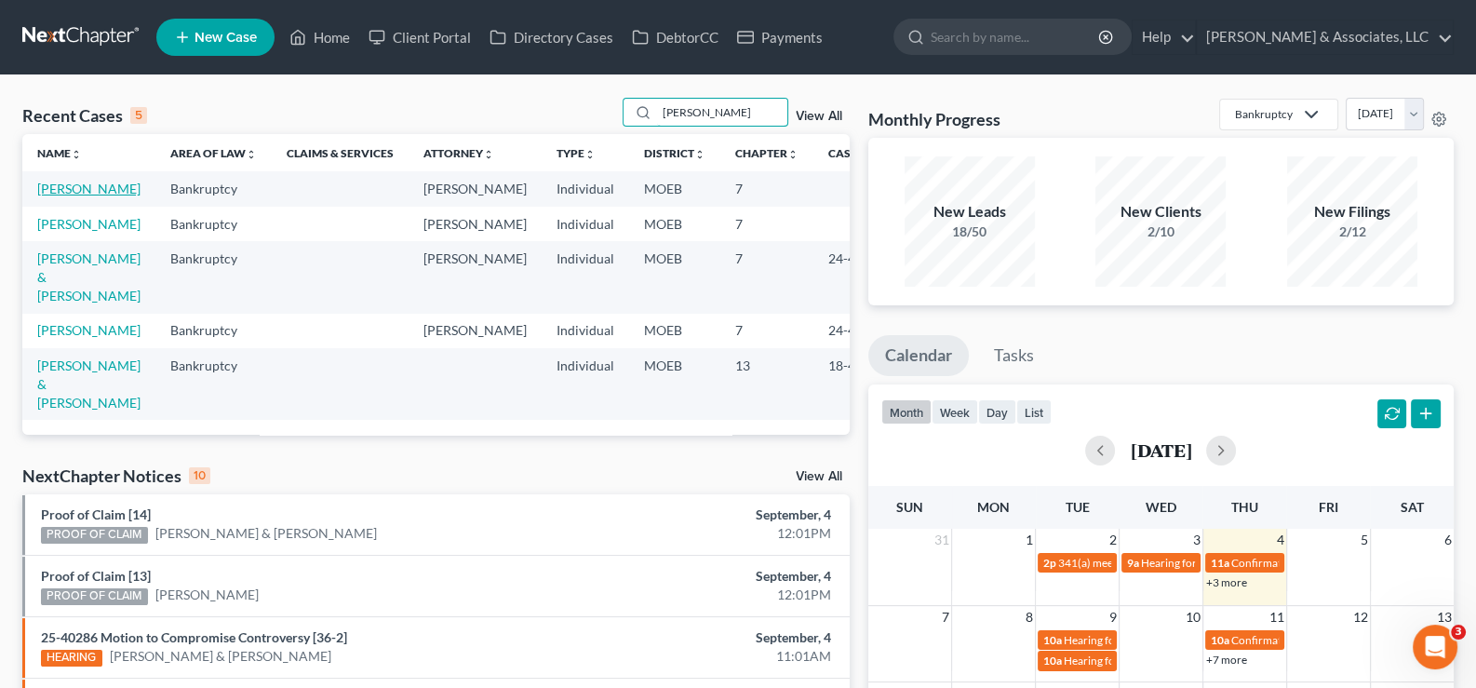
type input "russ"
click at [75, 190] on link "Russell, Hali" at bounding box center [88, 189] width 103 height 16
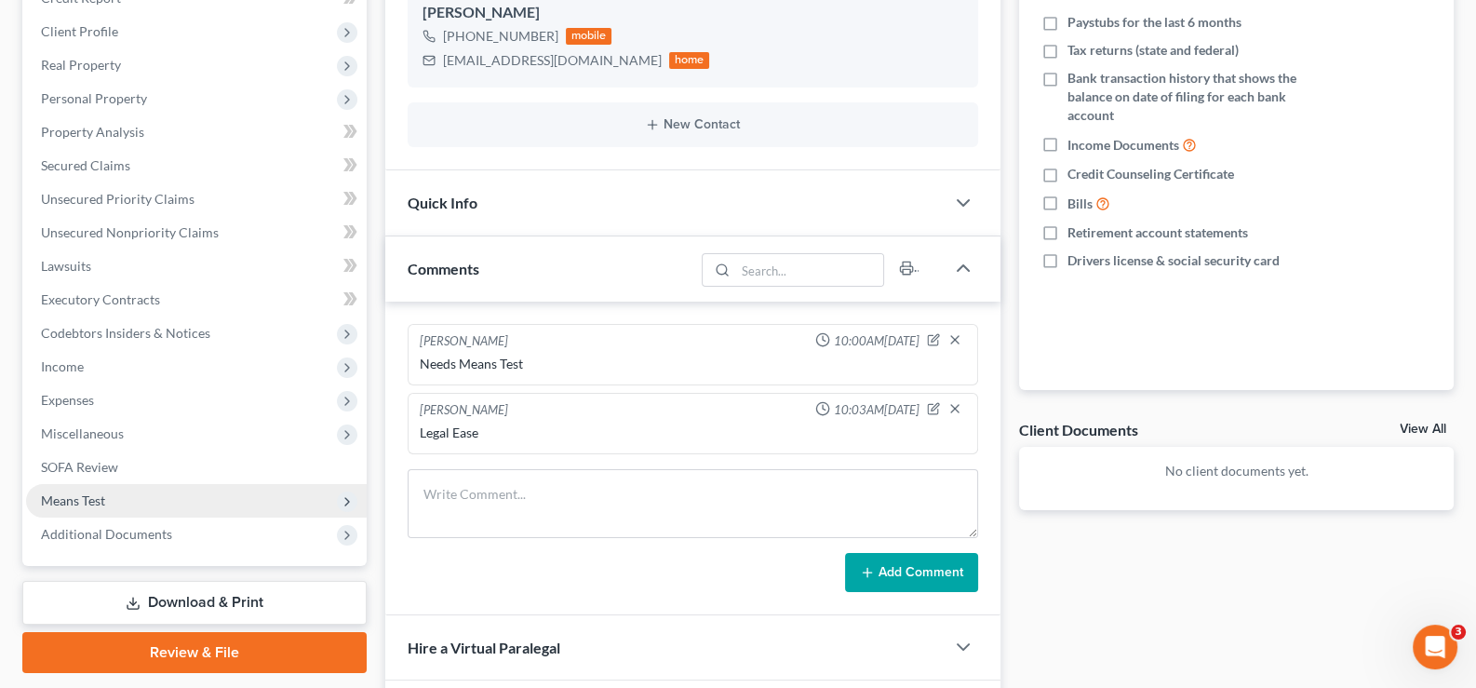
scroll to position [371, 0]
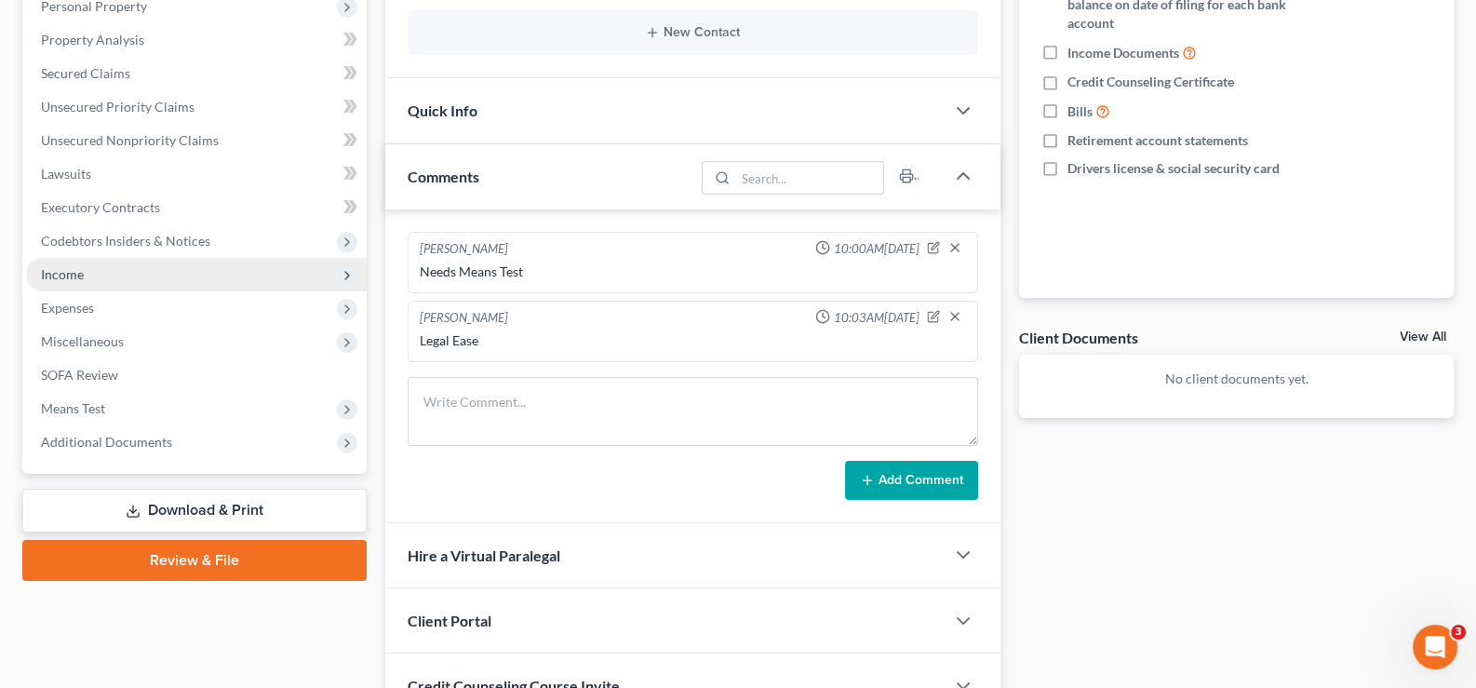
click at [53, 266] on span "Income" at bounding box center [62, 274] width 43 height 16
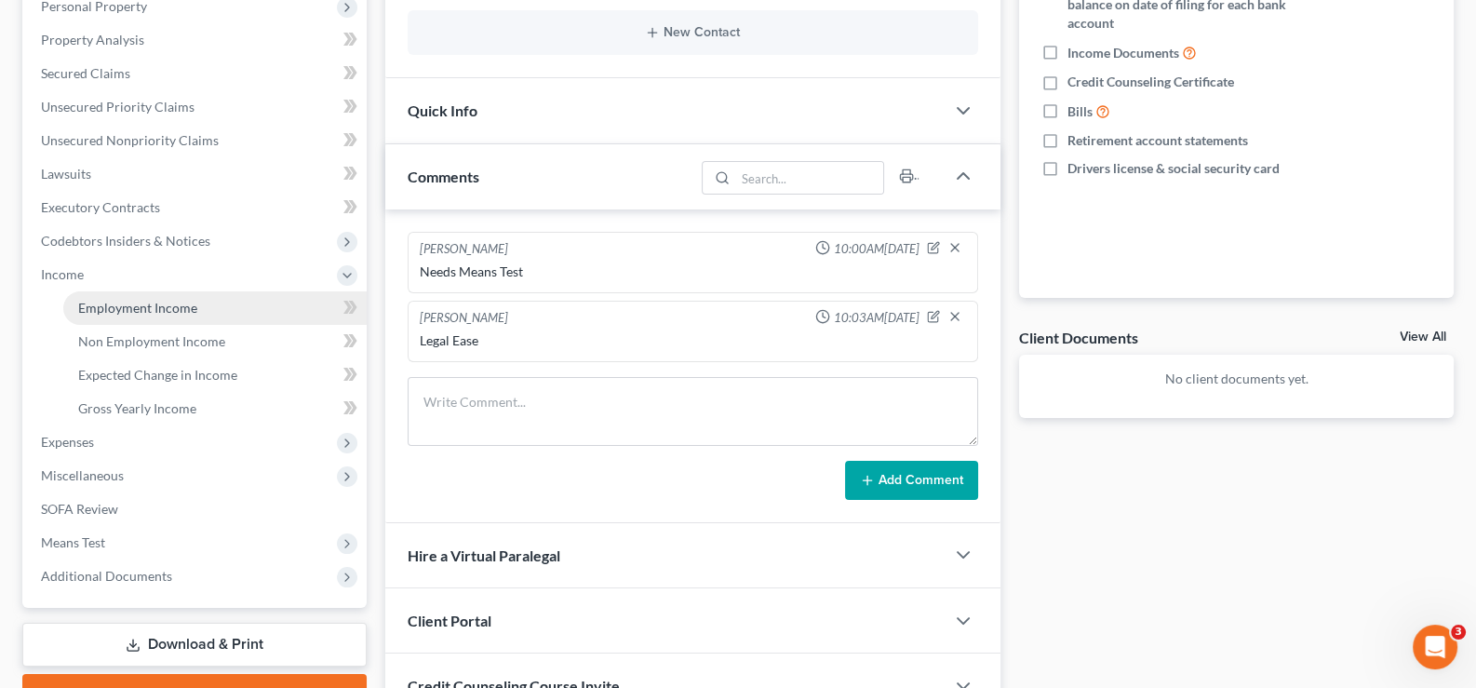
click at [135, 302] on span "Employment Income" at bounding box center [137, 308] width 119 height 16
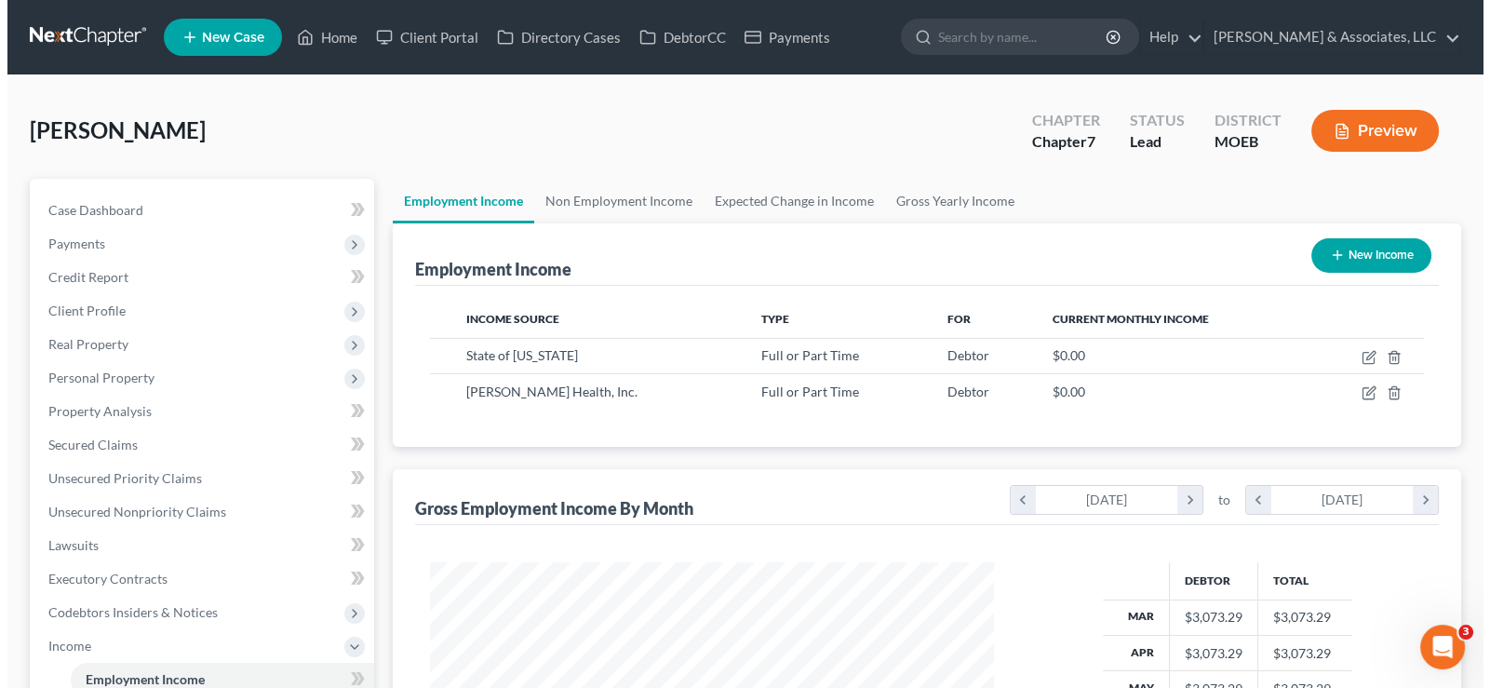
scroll to position [332, 601]
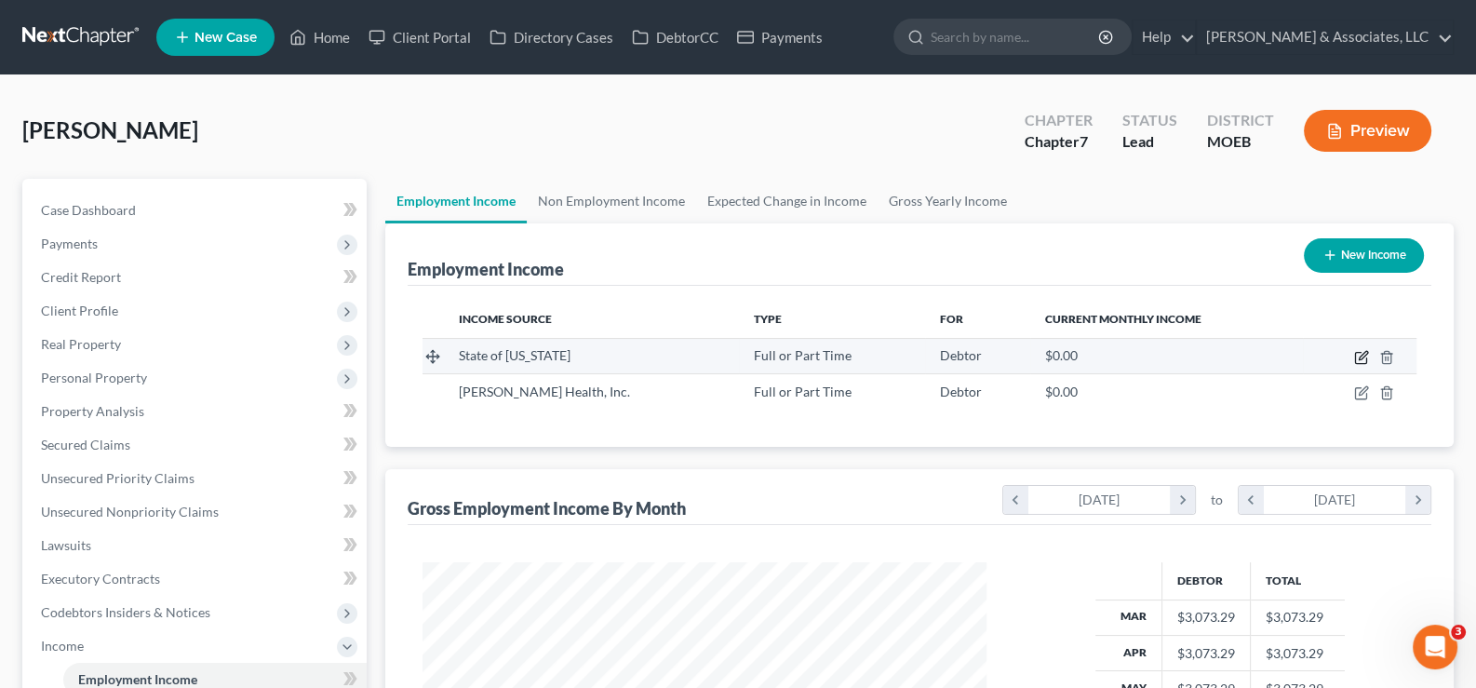
click at [1361, 355] on icon "button" at bounding box center [1363, 355] width 8 height 8
select select "0"
select select "1"
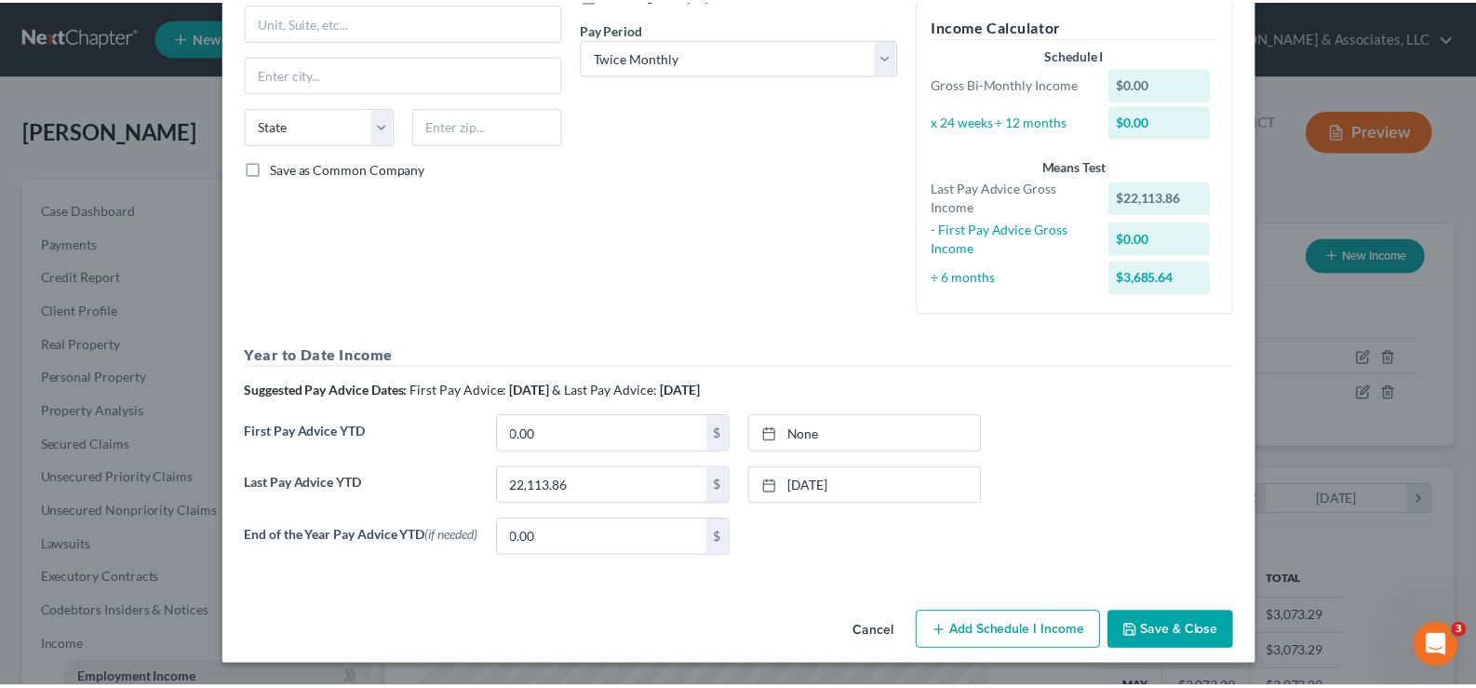
scroll to position [279, 0]
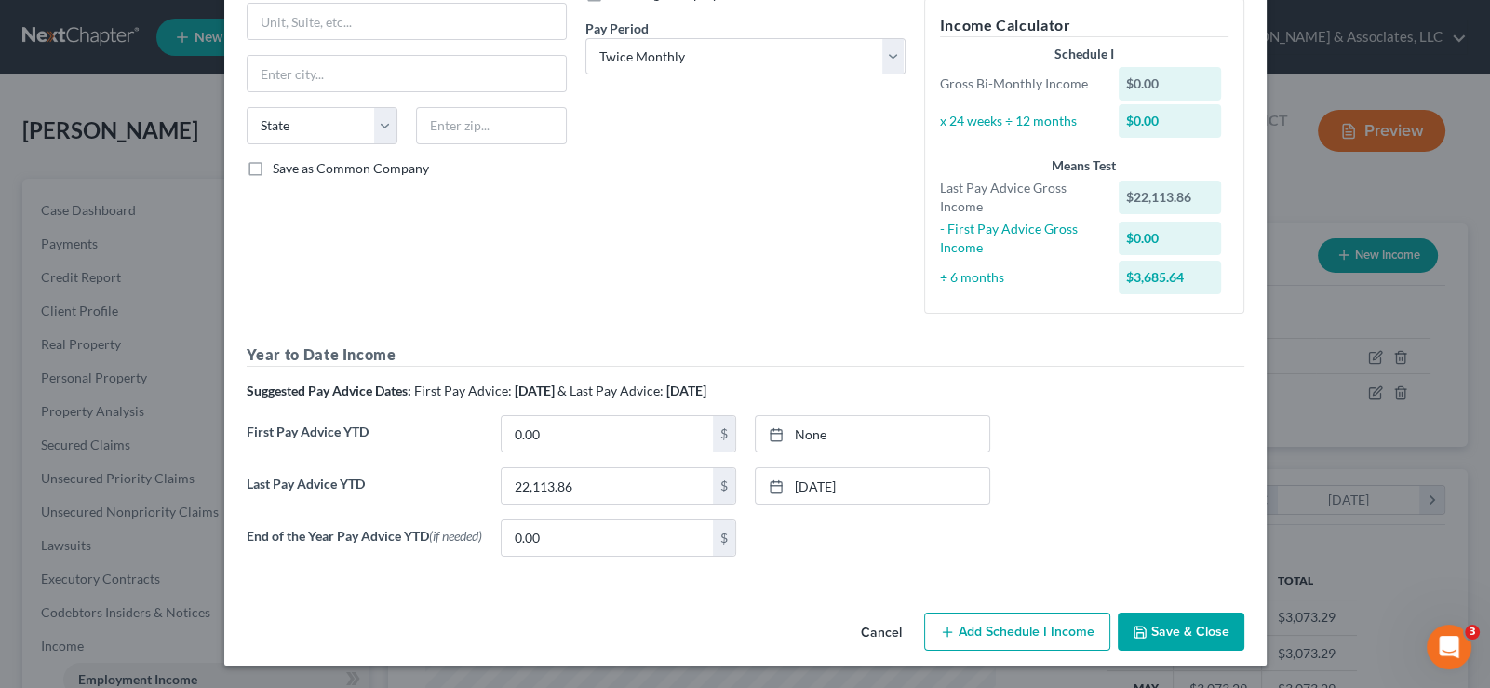
click at [863, 630] on button "Cancel" at bounding box center [881, 632] width 71 height 37
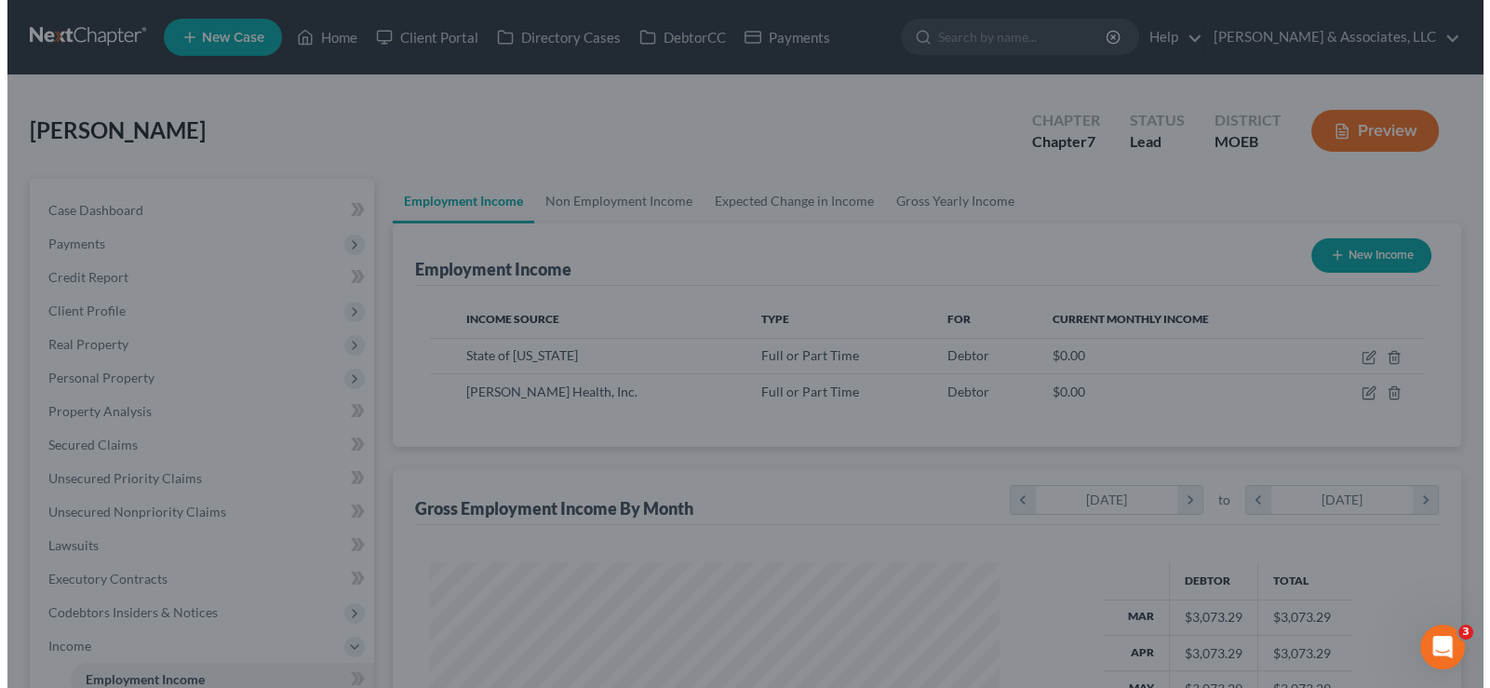
scroll to position [930462, 930192]
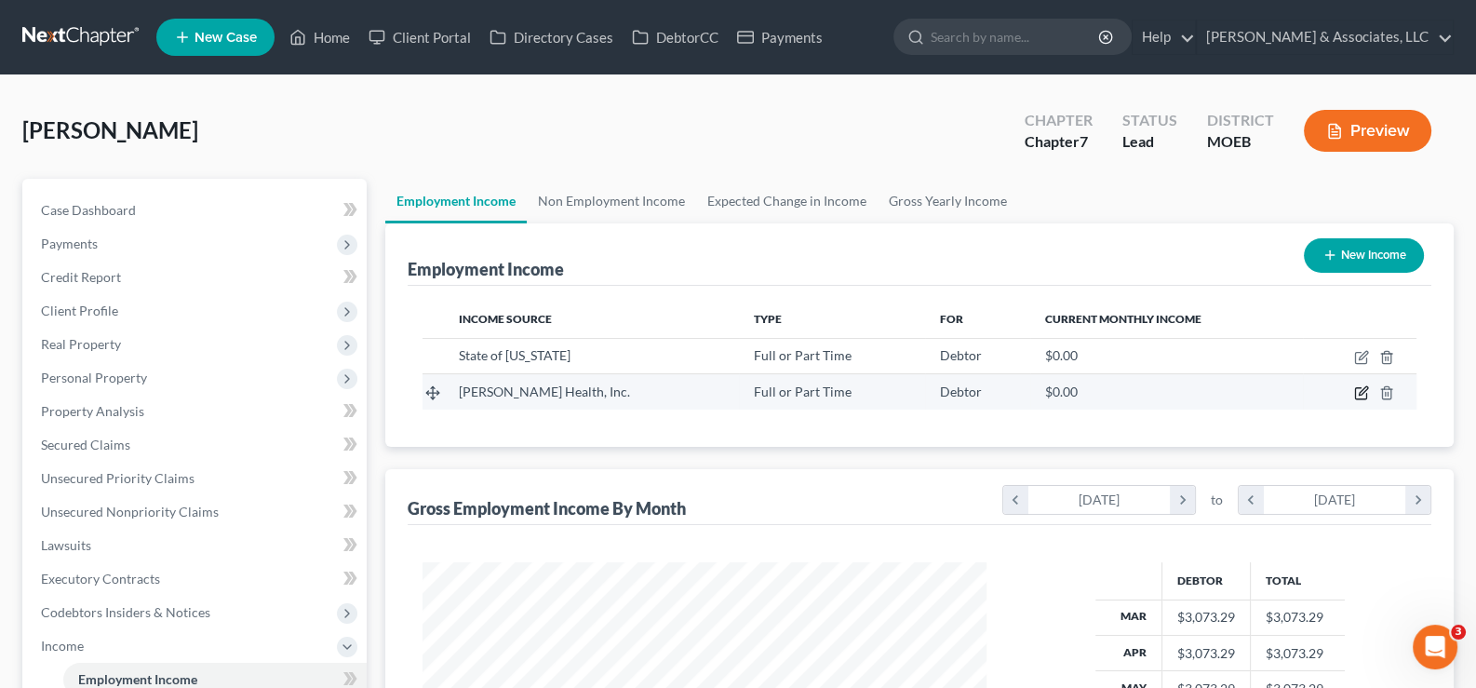
click at [1364, 385] on icon "button" at bounding box center [1361, 392] width 15 height 15
select select "0"
select select "35"
select select "1"
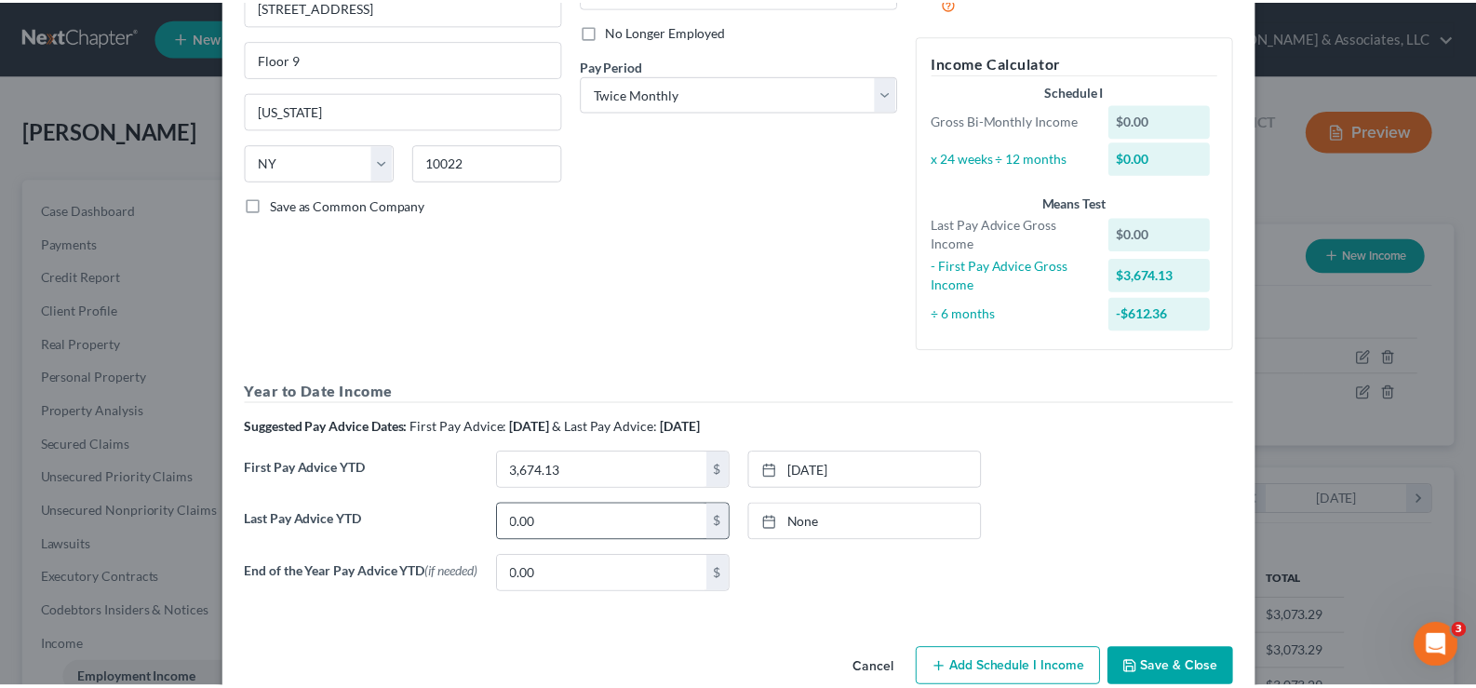
scroll to position [279, 0]
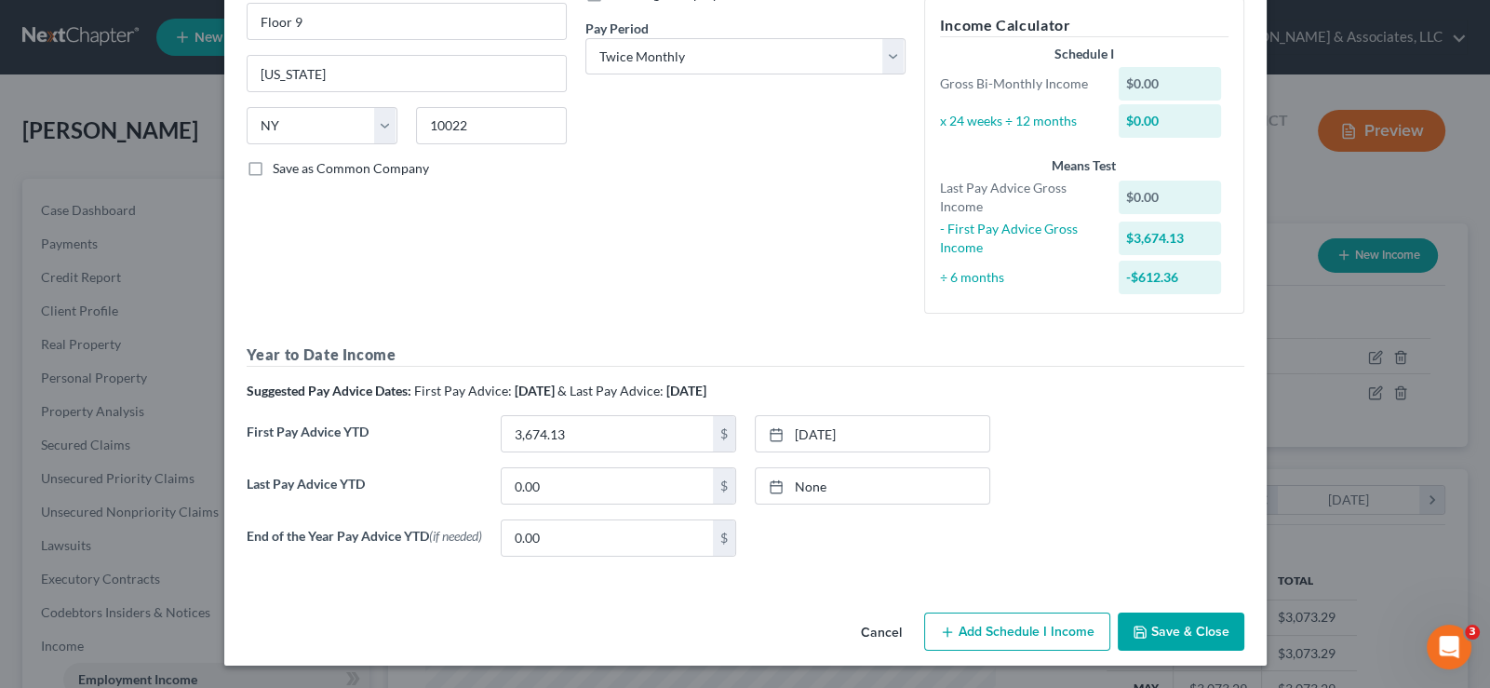
click at [875, 625] on button "Cancel" at bounding box center [881, 632] width 71 height 37
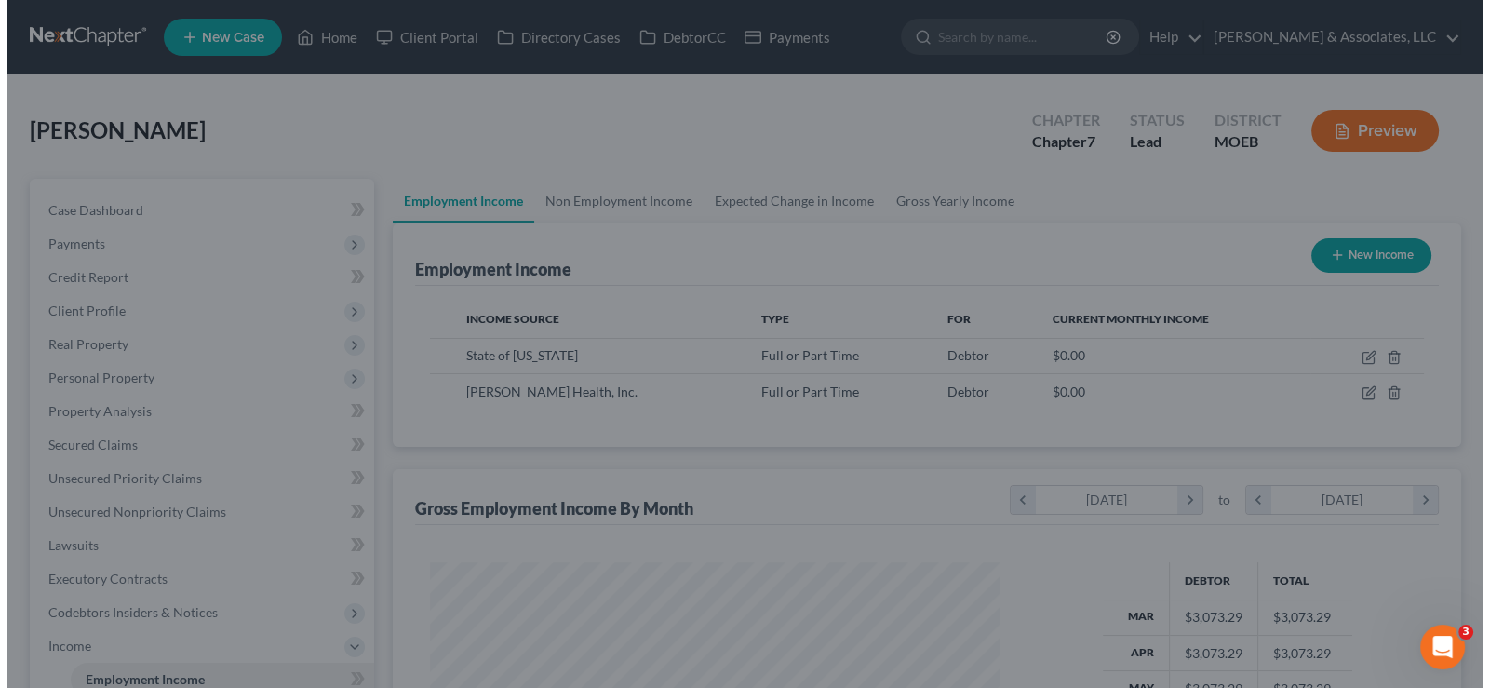
scroll to position [930462, 930192]
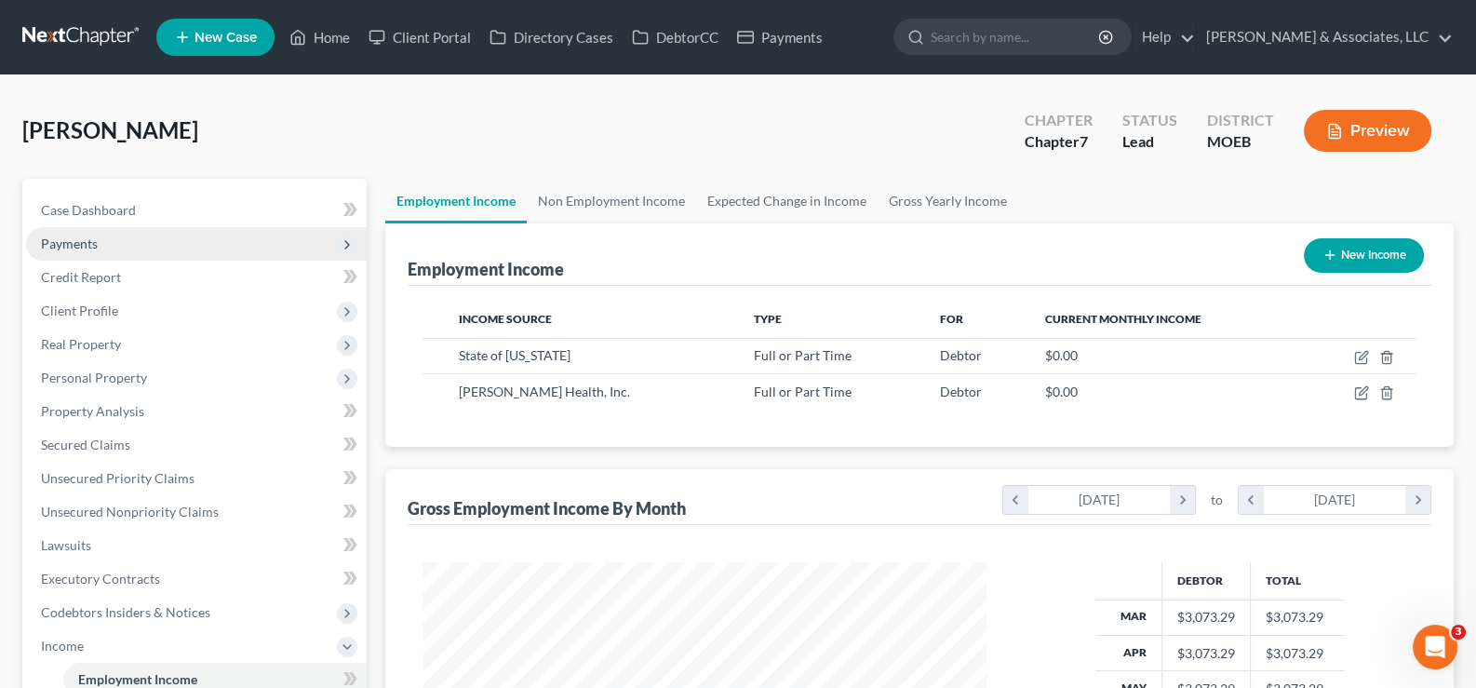
click at [81, 236] on span "Payments" at bounding box center [69, 243] width 57 height 16
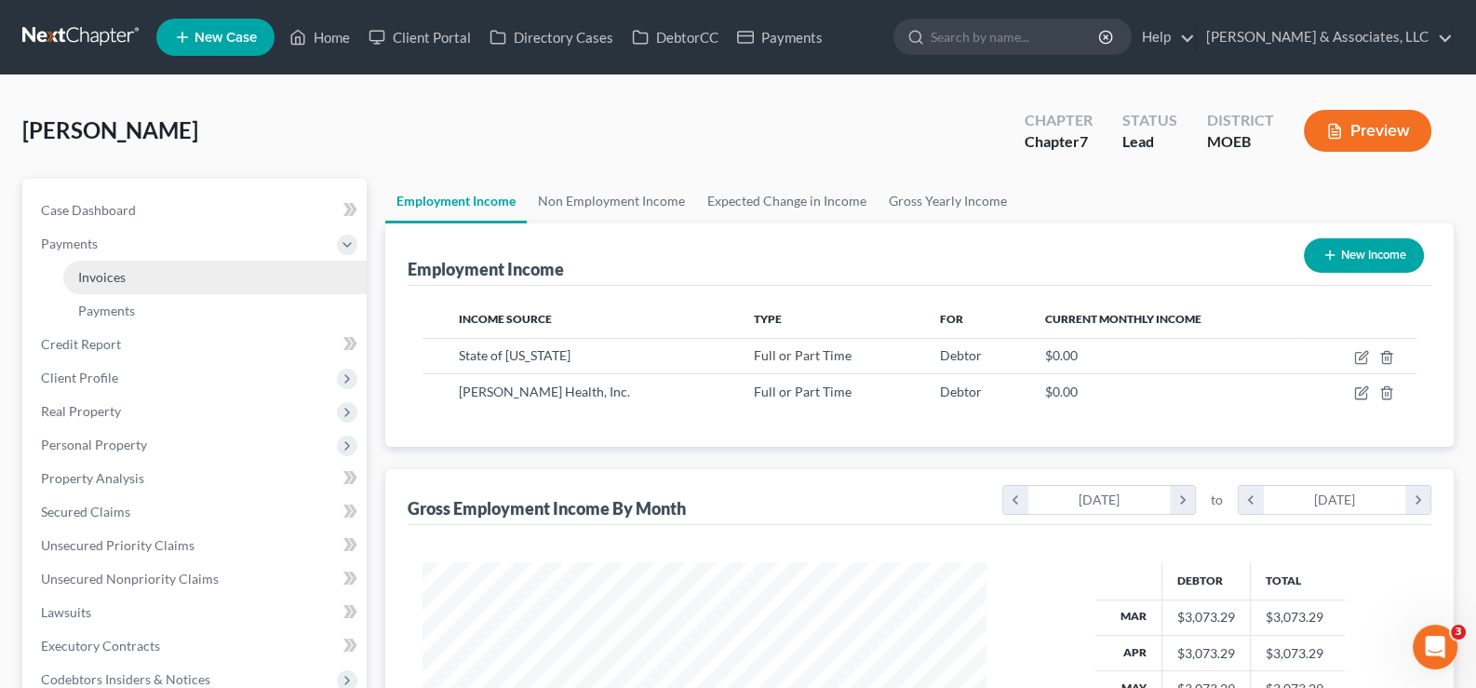
click at [103, 274] on span "Invoices" at bounding box center [101, 277] width 47 height 16
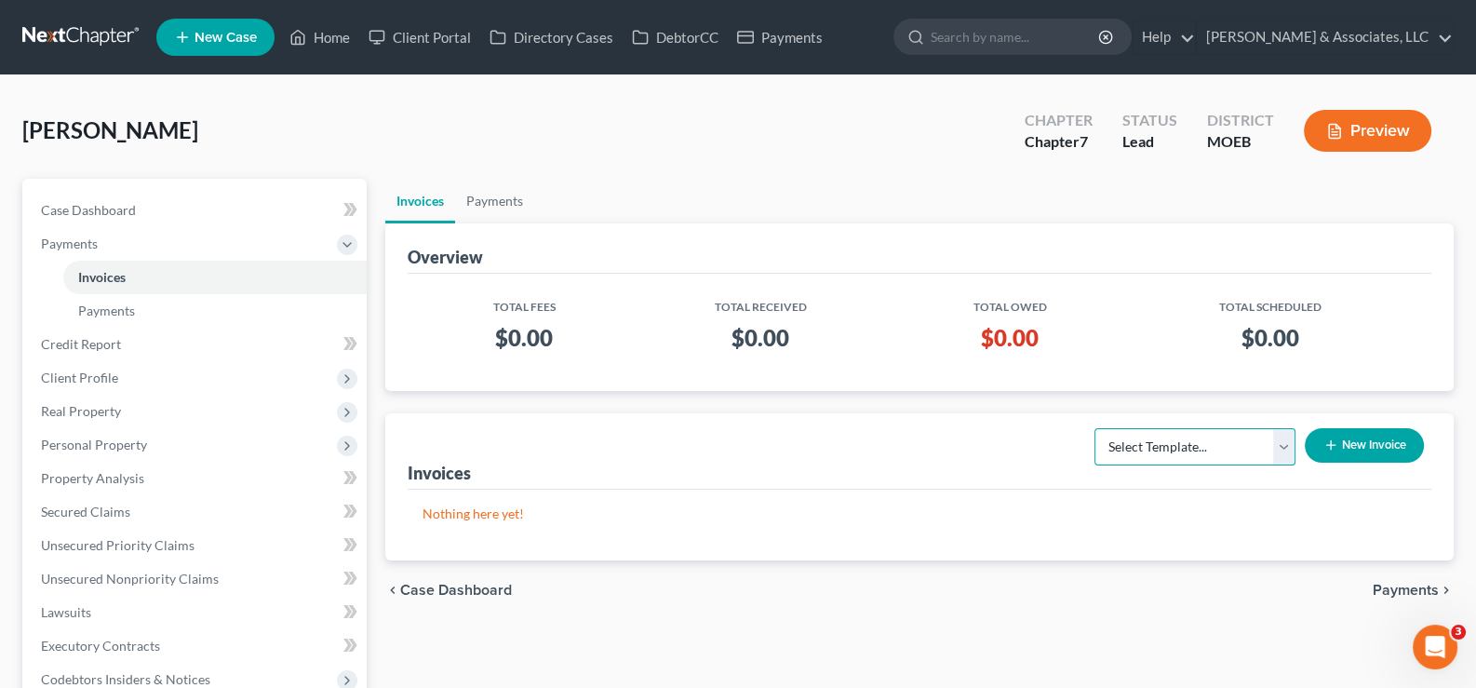
click at [1138, 451] on select "Select Template... Chapter 7 Template Chapter 13 Template Chapter 7 with legal …" at bounding box center [1195, 446] width 201 height 37
select select "0"
click at [1095, 428] on select "Select Template... Chapter 7 Template Chapter 13 Template Chapter 7 with legal …" at bounding box center [1195, 446] width 201 height 37
click at [1354, 441] on button "New Invoice" at bounding box center [1364, 445] width 119 height 34
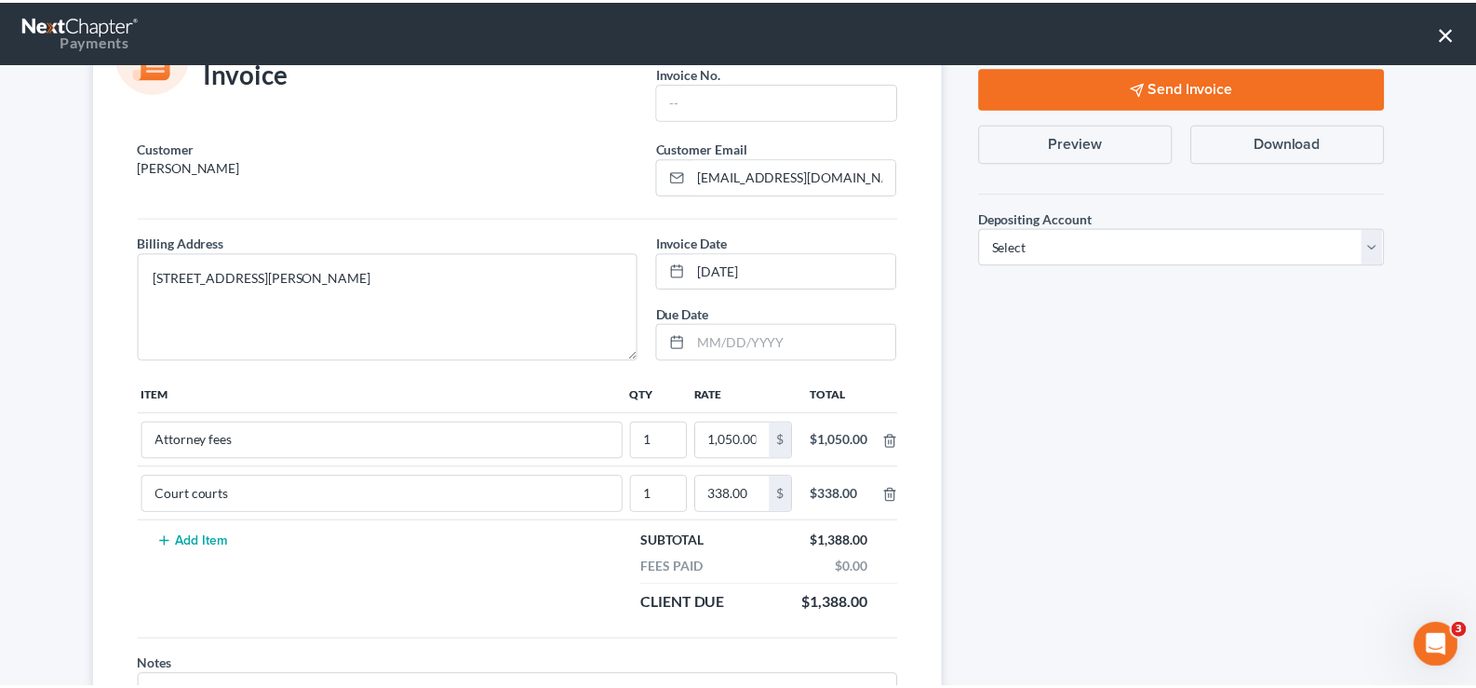
scroll to position [209, 0]
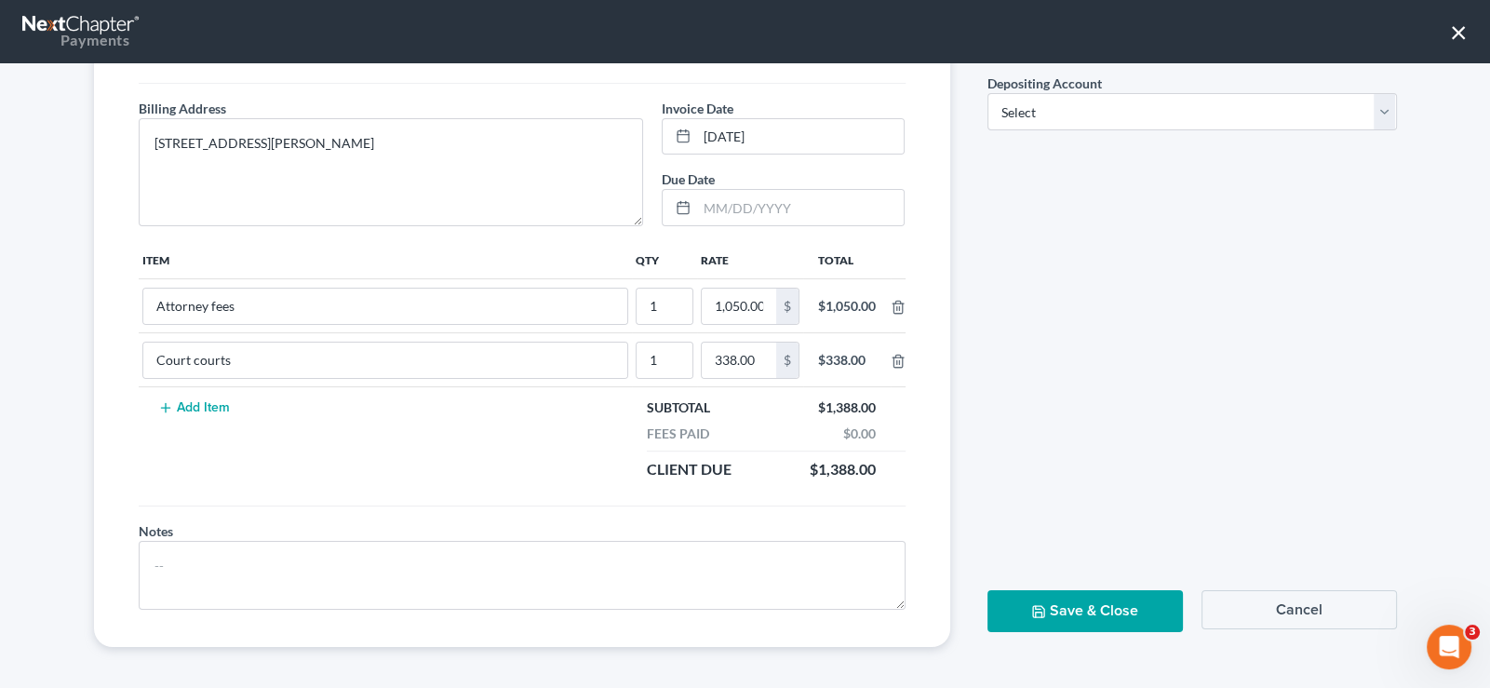
click at [1251, 597] on button "Cancel" at bounding box center [1299, 609] width 195 height 39
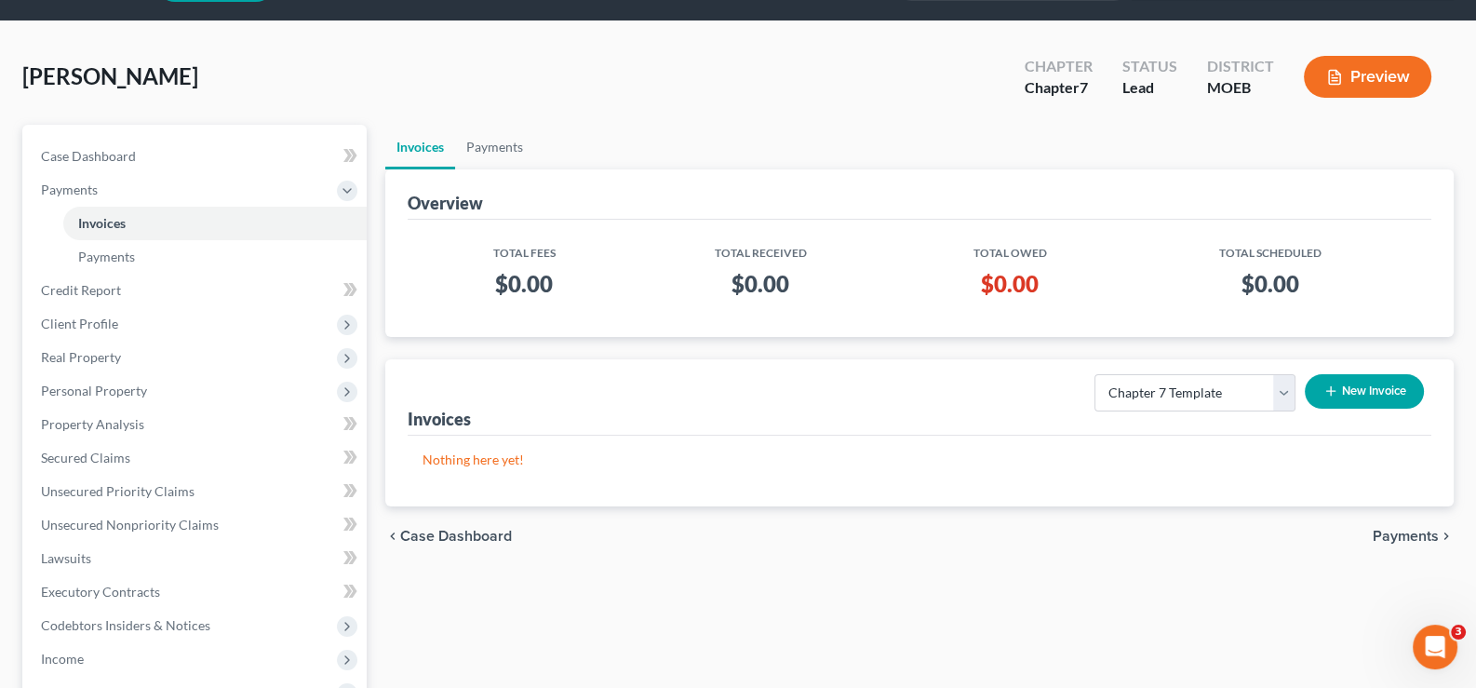
scroll to position [0, 0]
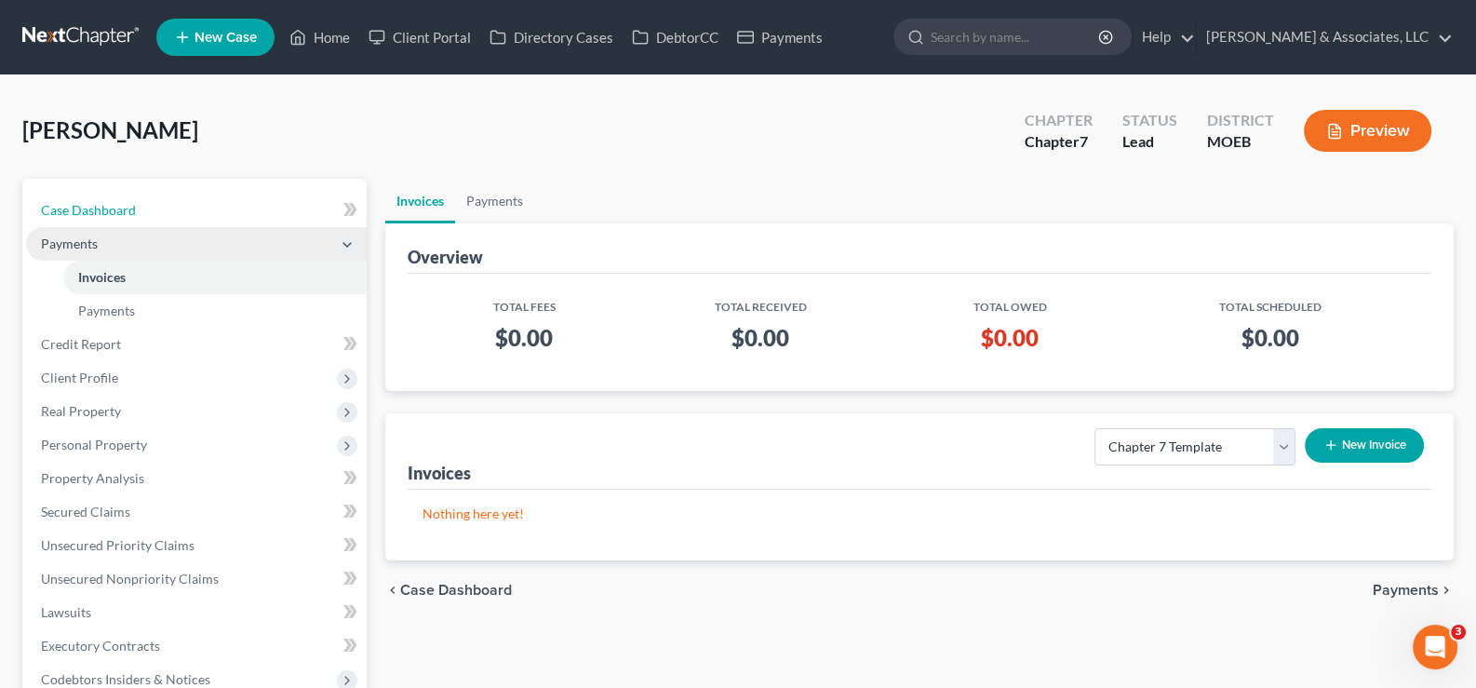
click at [101, 213] on span "Case Dashboard" at bounding box center [88, 210] width 95 height 16
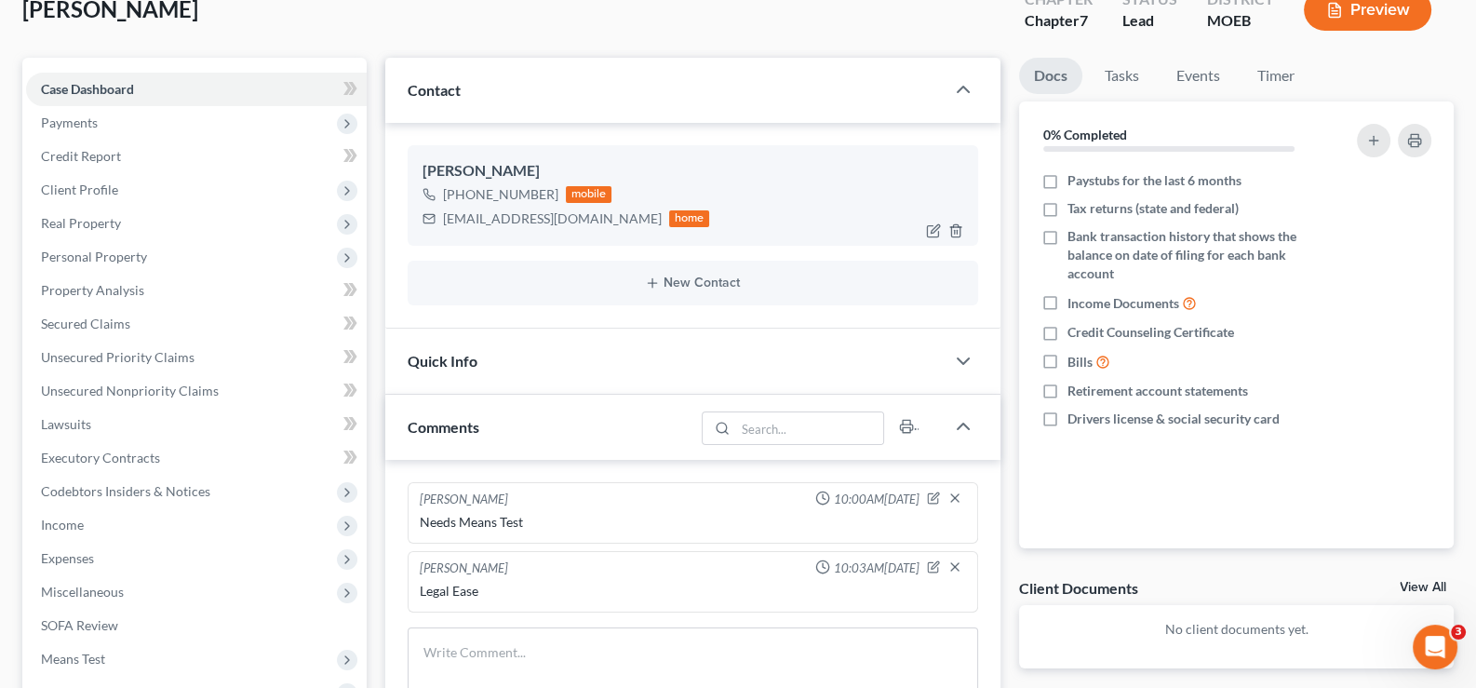
scroll to position [92, 0]
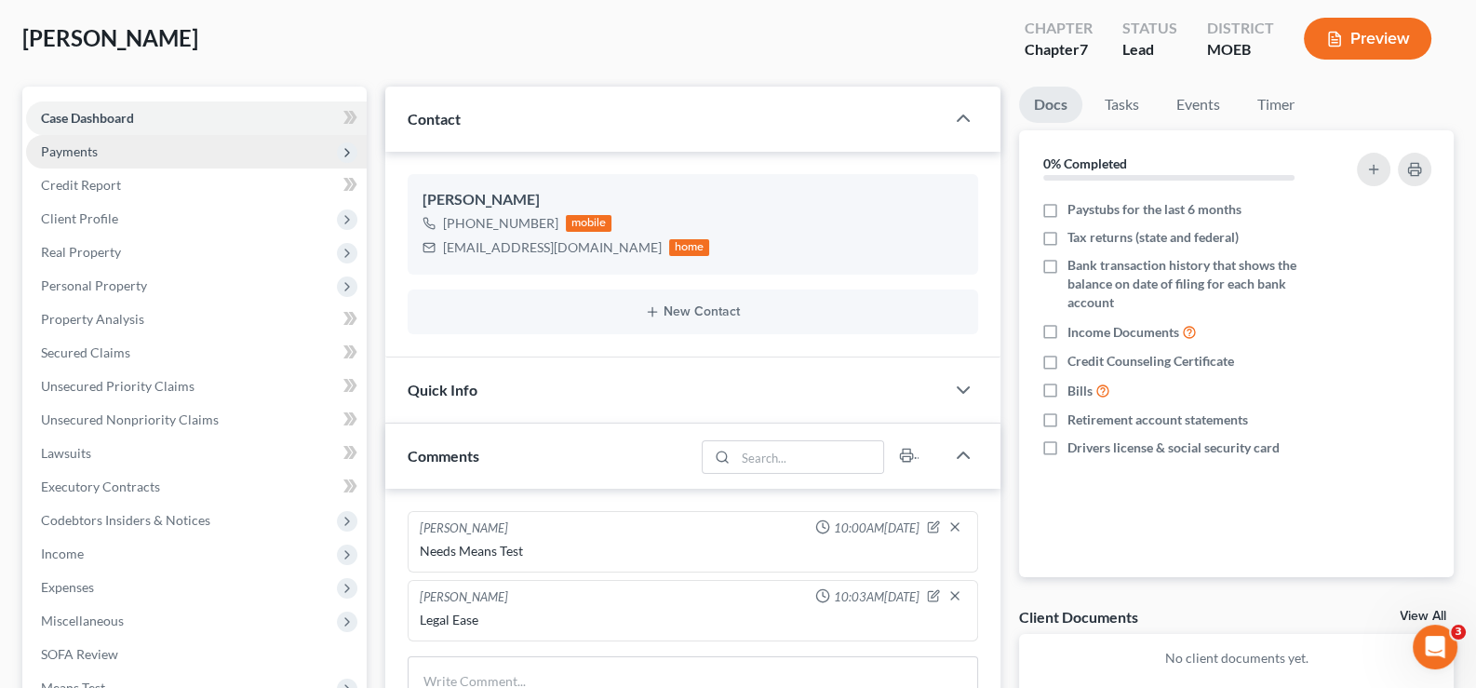
click at [73, 148] on span "Payments" at bounding box center [69, 151] width 57 height 16
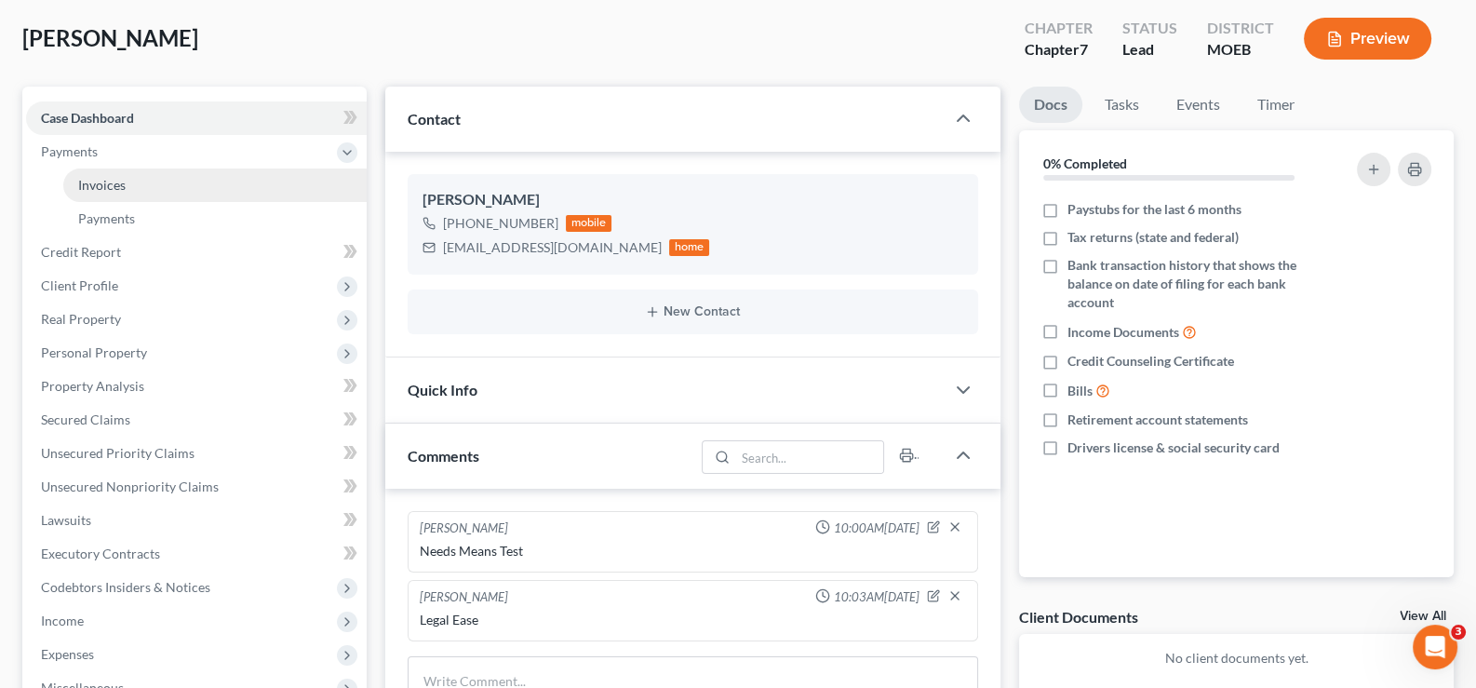
click at [103, 177] on span "Invoices" at bounding box center [101, 185] width 47 height 16
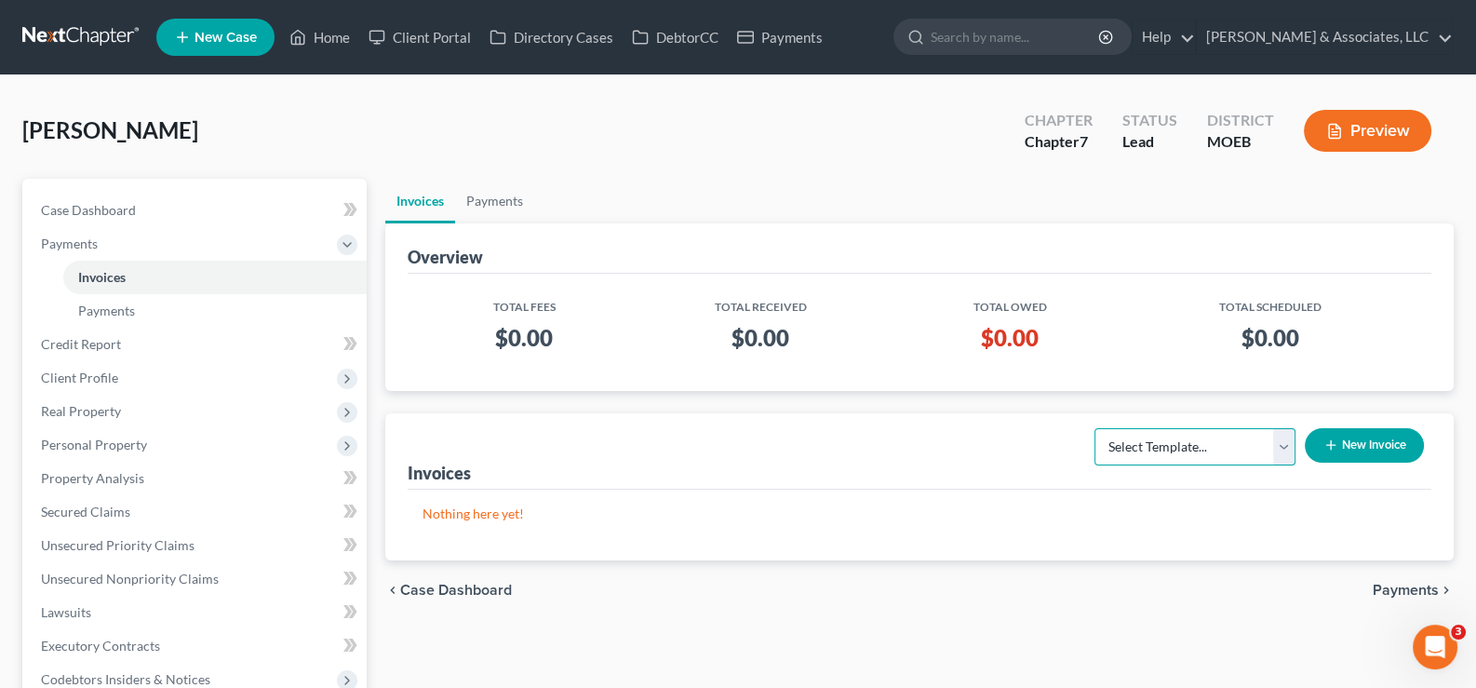
drag, startPoint x: 1196, startPoint y: 446, endPoint x: 1193, endPoint y: 460, distance: 14.2
click at [1196, 446] on select "Select Template... Chapter 7 Template Chapter 13 Template Chapter 7 with legal …" at bounding box center [1195, 446] width 201 height 37
click at [1095, 428] on select "Select Template... Chapter 7 Template Chapter 13 Template Chapter 7 with legal …" at bounding box center [1195, 446] width 201 height 37
drag, startPoint x: 1340, startPoint y: 446, endPoint x: 1205, endPoint y: 464, distance: 136.2
click at [1279, 537] on div "Invoices Select Template... Chapter 7 Template Chapter 13 Template Chapter 7 wi…" at bounding box center [919, 486] width 1069 height 147
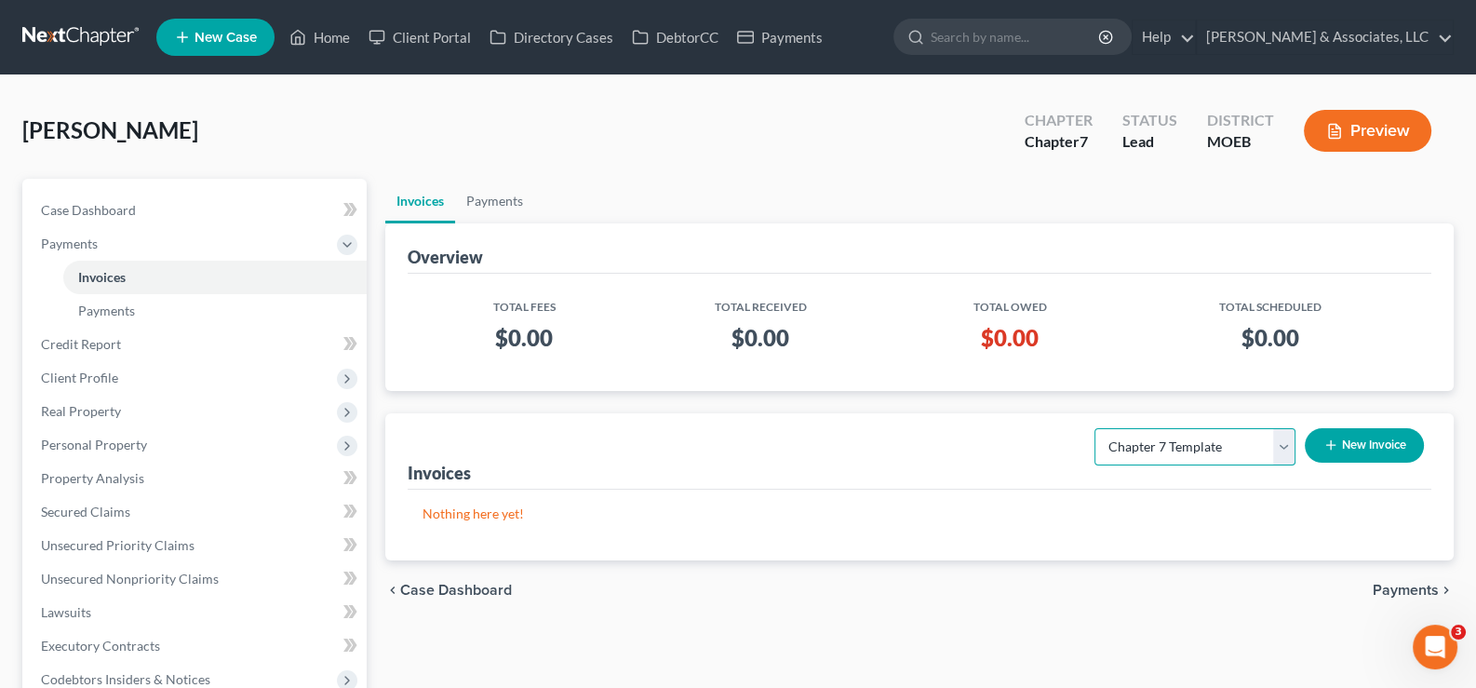
click at [1196, 458] on select "Select Template... Chapter 7 Template Chapter 13 Template Chapter 7 with legal …" at bounding box center [1195, 446] width 201 height 37
select select "2"
click at [1095, 428] on select "Select Template... Chapter 7 Template Chapter 13 Template Chapter 7 with legal …" at bounding box center [1195, 446] width 201 height 37
click at [1360, 451] on button "New Invoice" at bounding box center [1364, 445] width 119 height 34
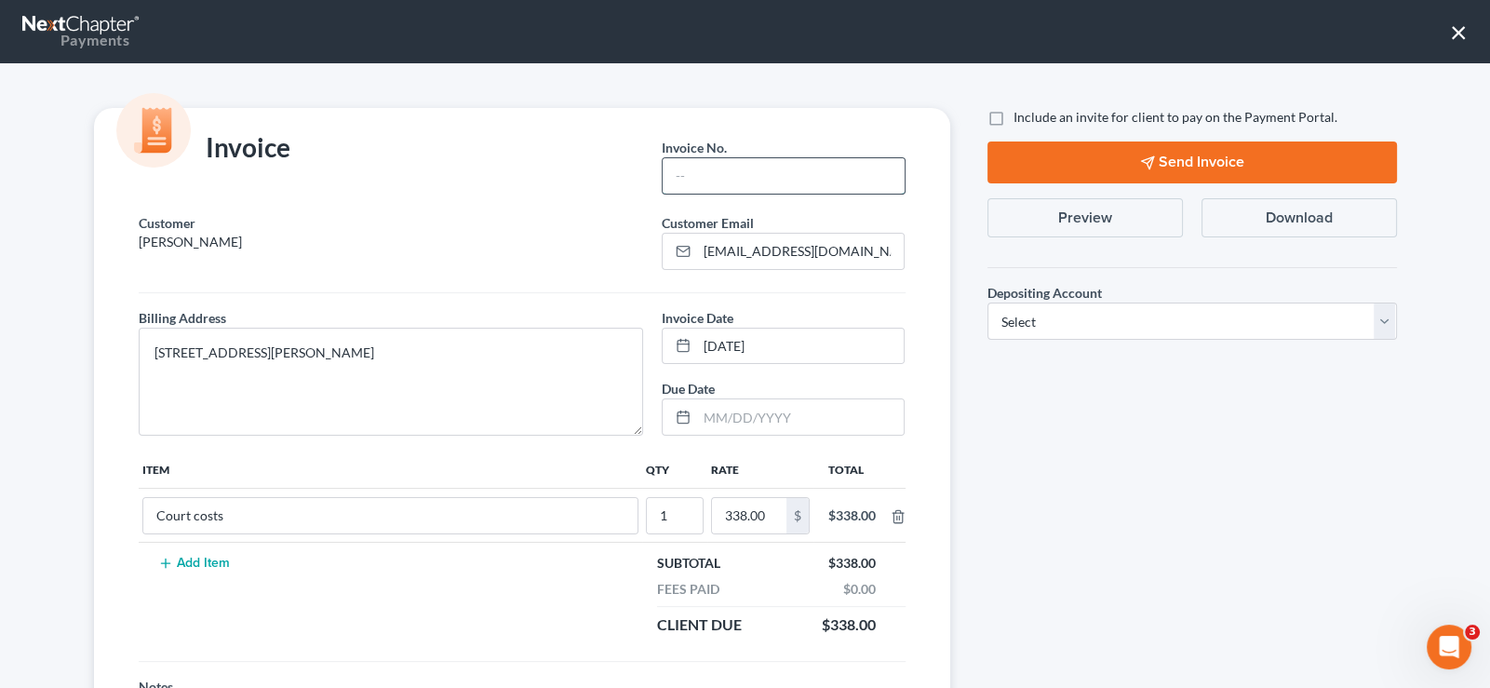
click at [745, 181] on input "text" at bounding box center [783, 175] width 241 height 35
type input "735"
click at [1014, 114] on label "Include an invite for client to pay on the Payment Portal." at bounding box center [1176, 117] width 324 height 19
click at [1021, 114] on input "Include an invite for client to pay on the Payment Portal." at bounding box center [1027, 114] width 12 height 12
checkbox input "true"
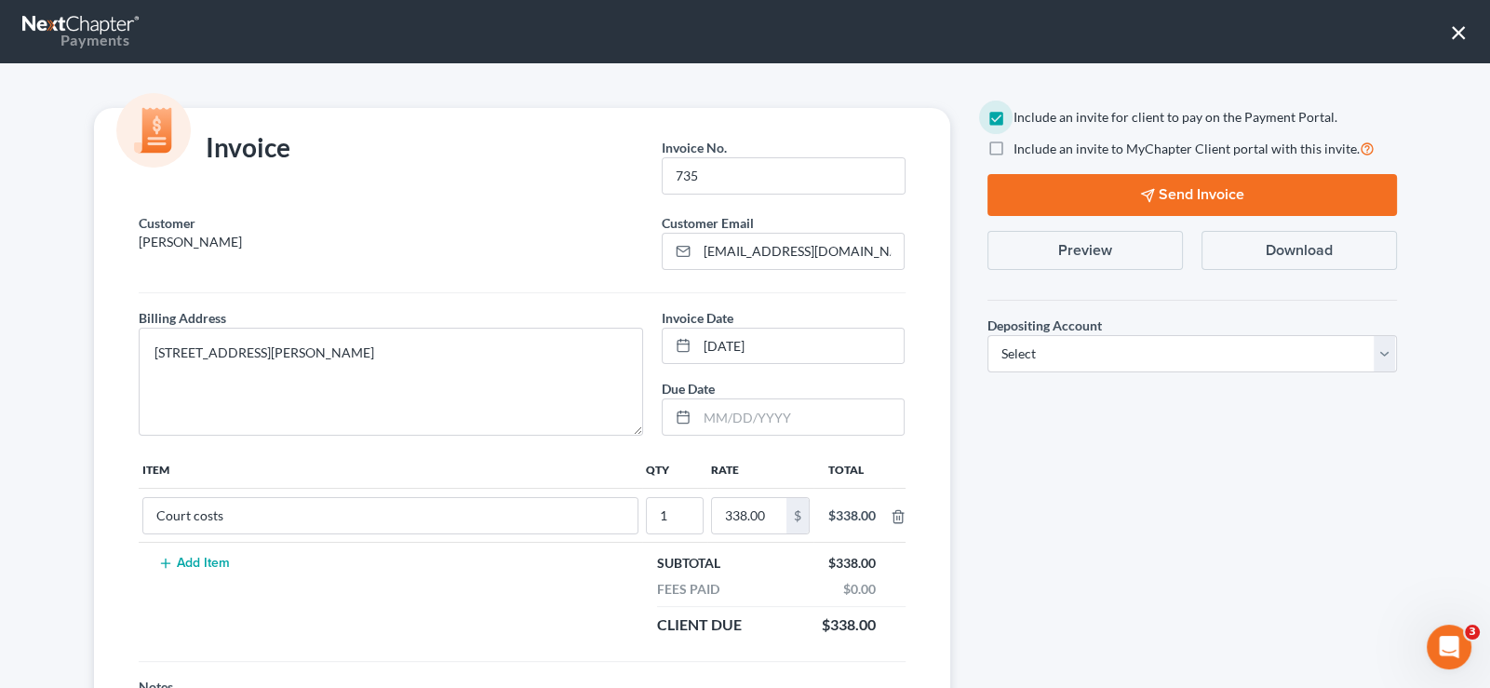
click at [1014, 149] on label "Include an invite to MyChapter Client portal with this invite." at bounding box center [1194, 148] width 361 height 21
click at [1021, 149] on input "Include an invite to MyChapter Client portal with this invite." at bounding box center [1027, 144] width 12 height 12
checkbox input "true"
click at [1047, 364] on select "Select Operation Trust" at bounding box center [1193, 353] width 410 height 37
select select "1"
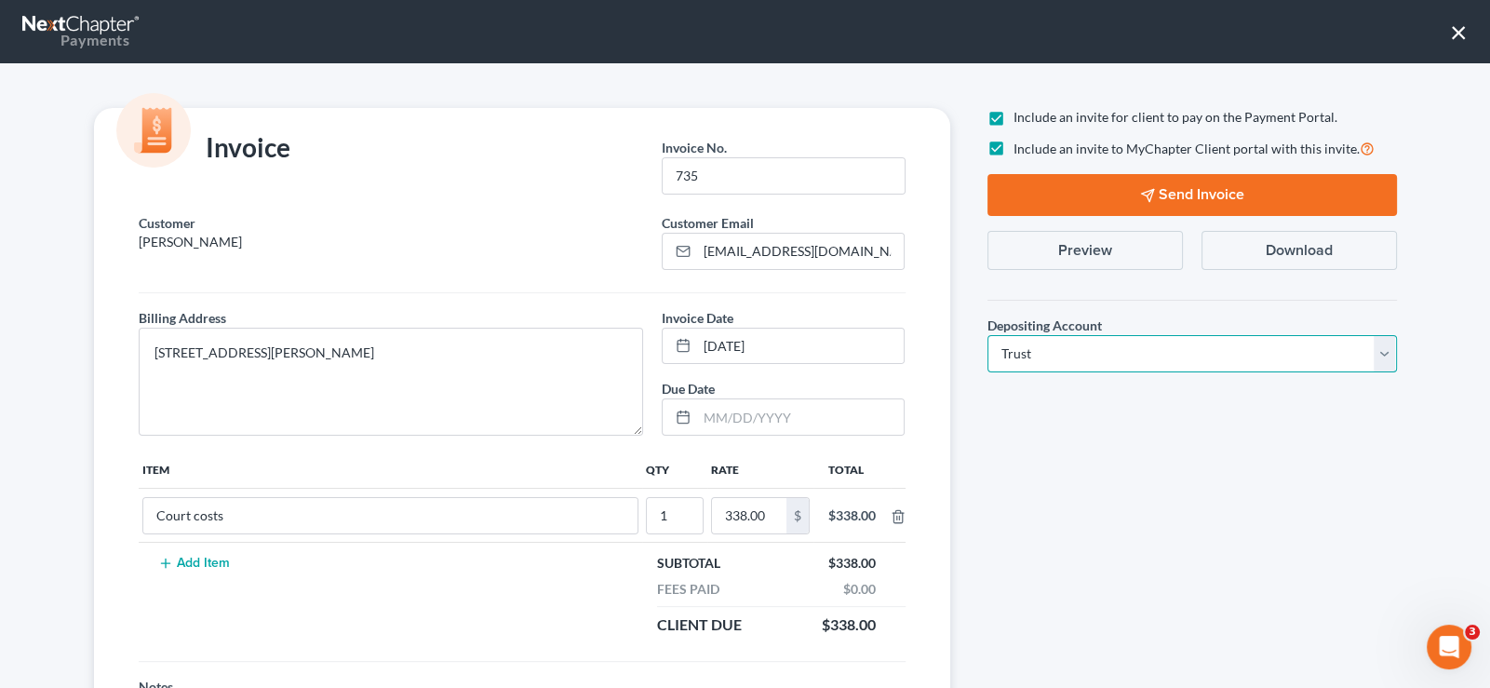
click at [988, 335] on select "Select Operation Trust" at bounding box center [1193, 353] width 410 height 37
click at [1140, 192] on icon "button" at bounding box center [1147, 195] width 15 height 15
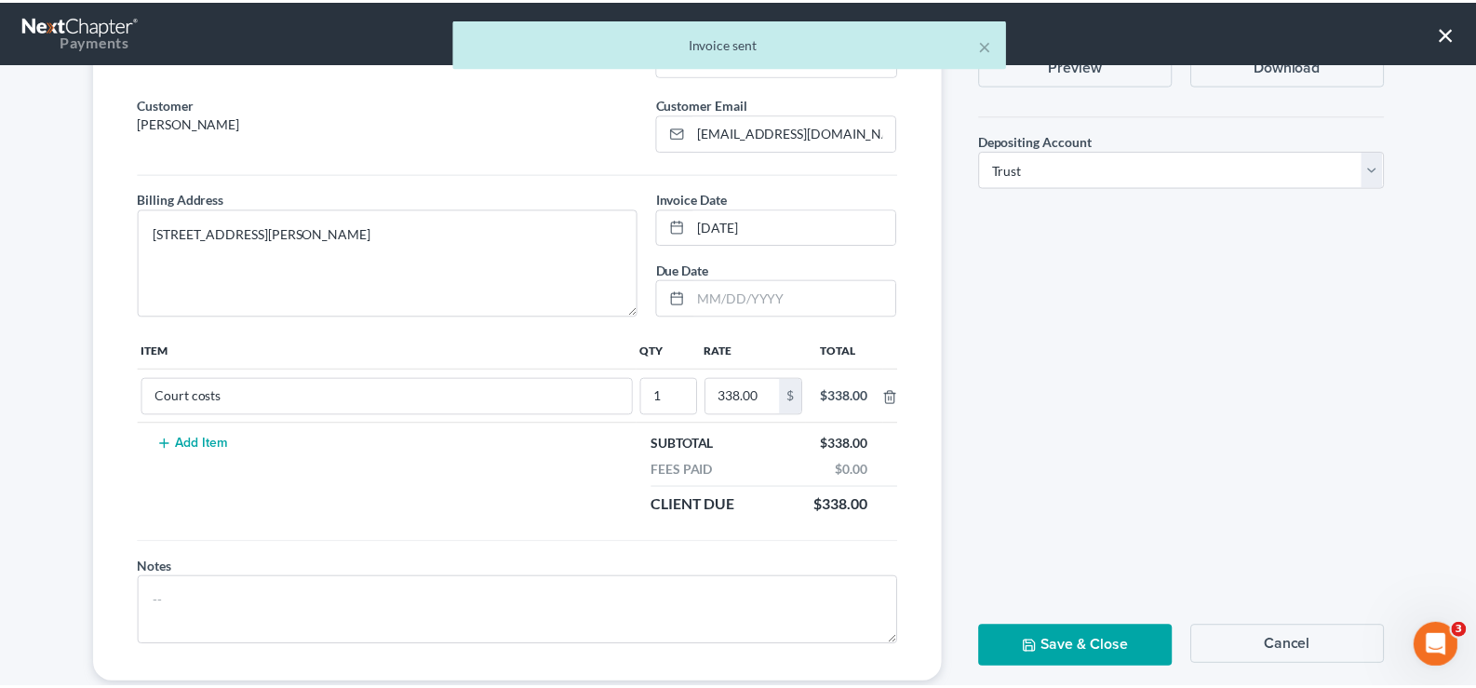
scroll to position [155, 0]
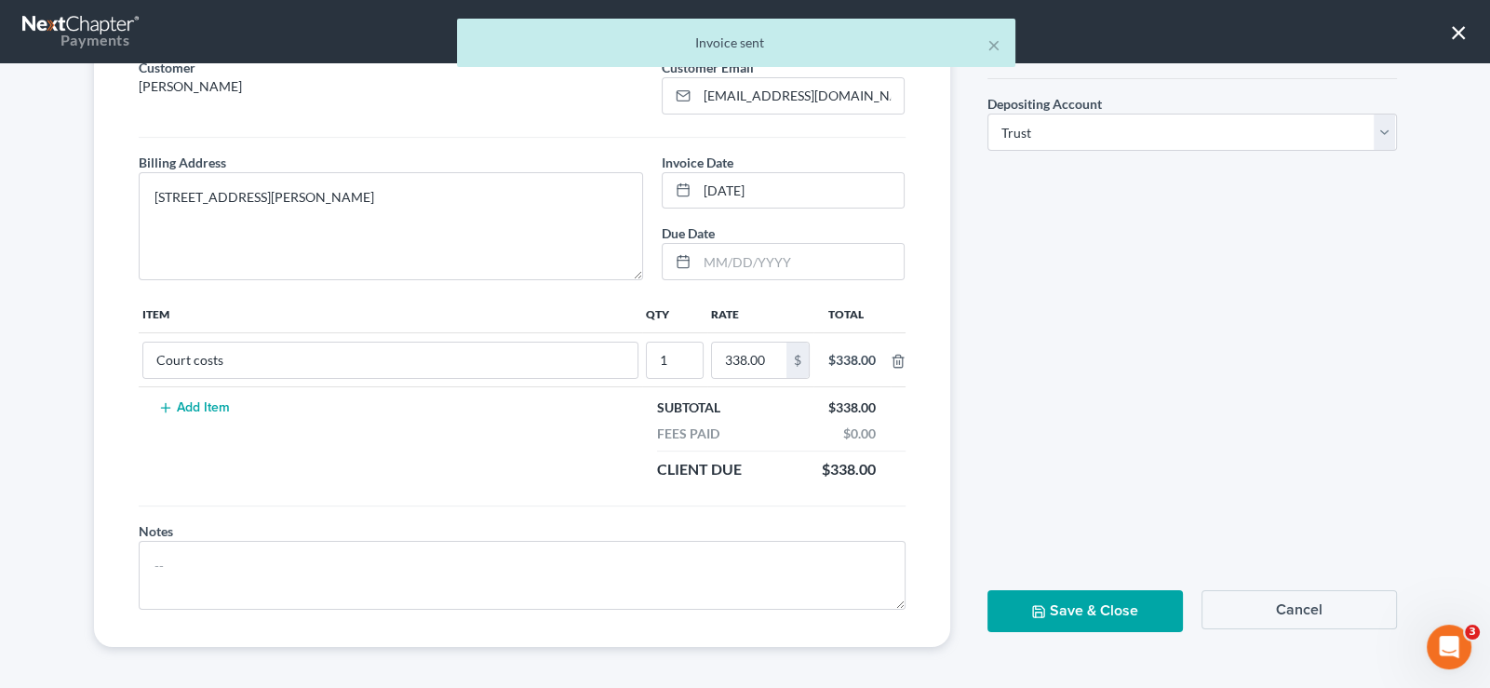
click at [1074, 608] on button "Save & Close" at bounding box center [1085, 611] width 195 height 42
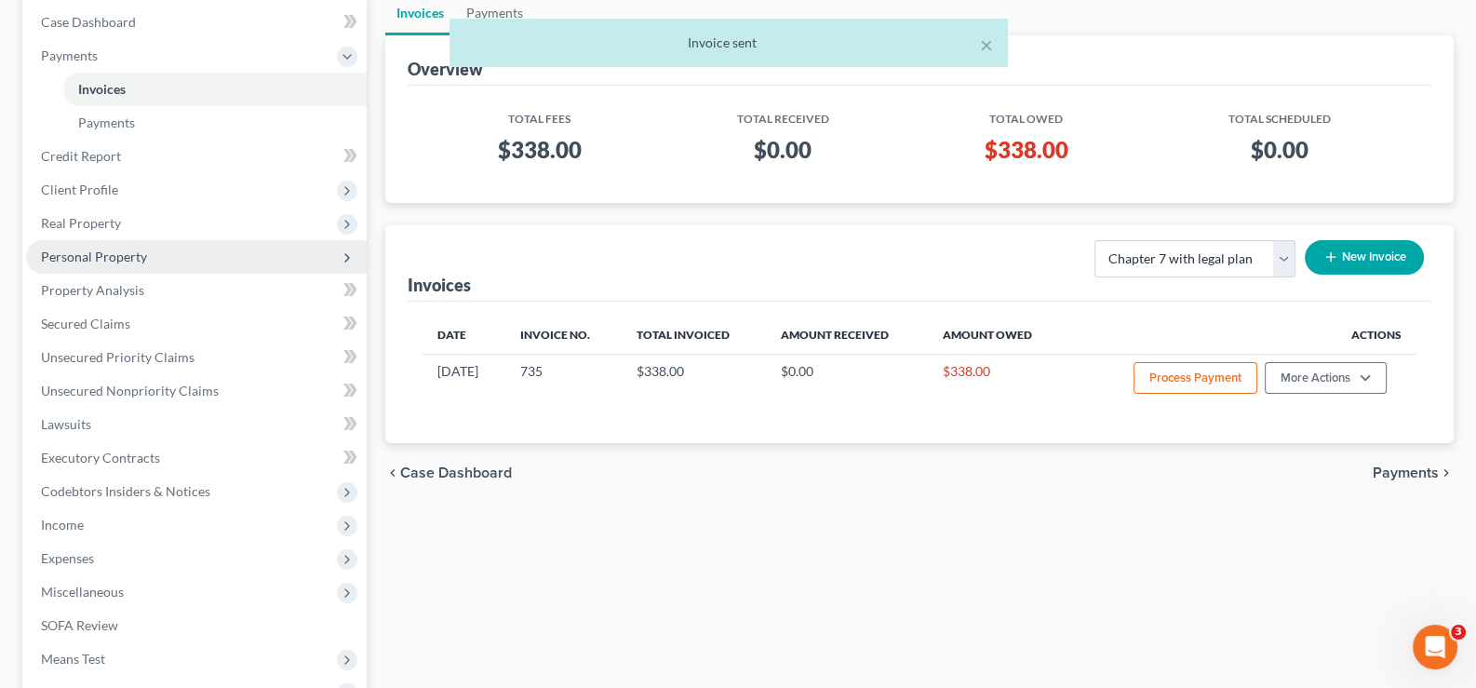
scroll to position [0, 0]
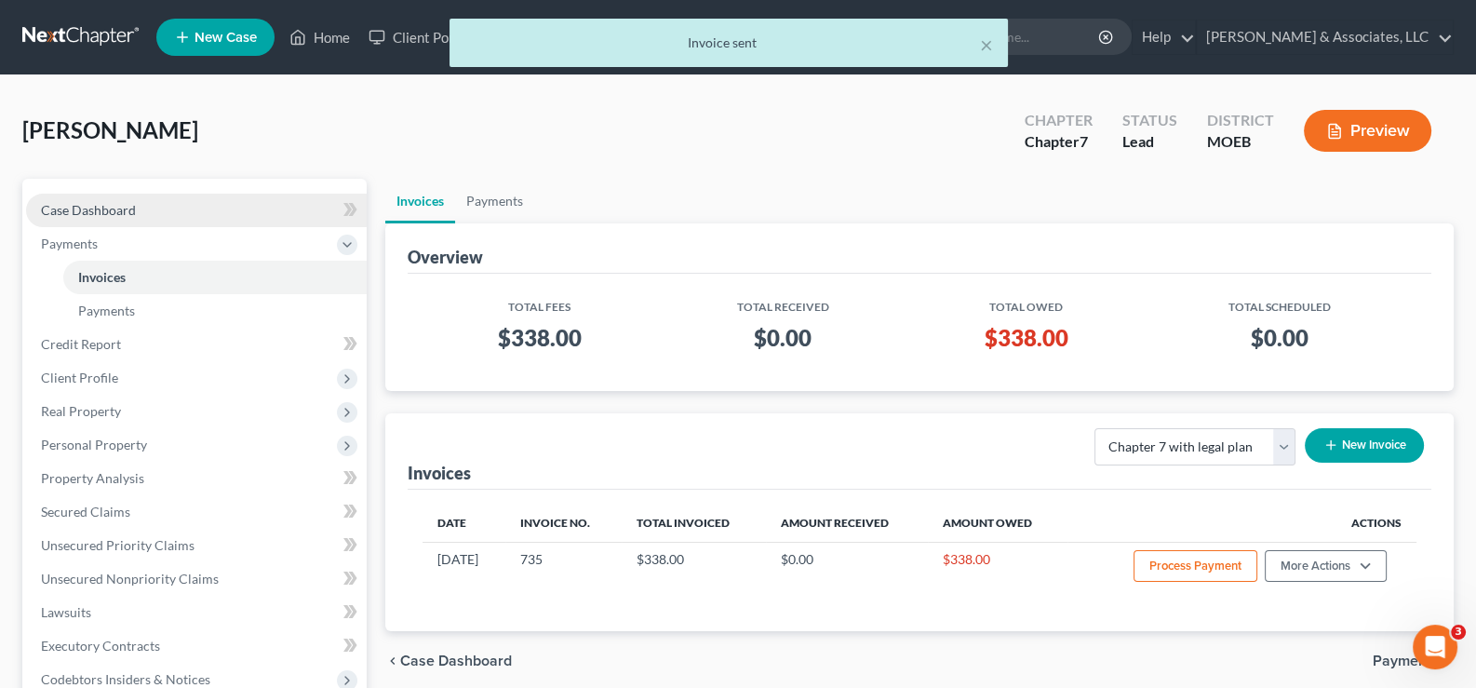
drag, startPoint x: 125, startPoint y: 205, endPoint x: 134, endPoint y: 208, distance: 10.0
click at [125, 205] on span "Case Dashboard" at bounding box center [88, 210] width 95 height 16
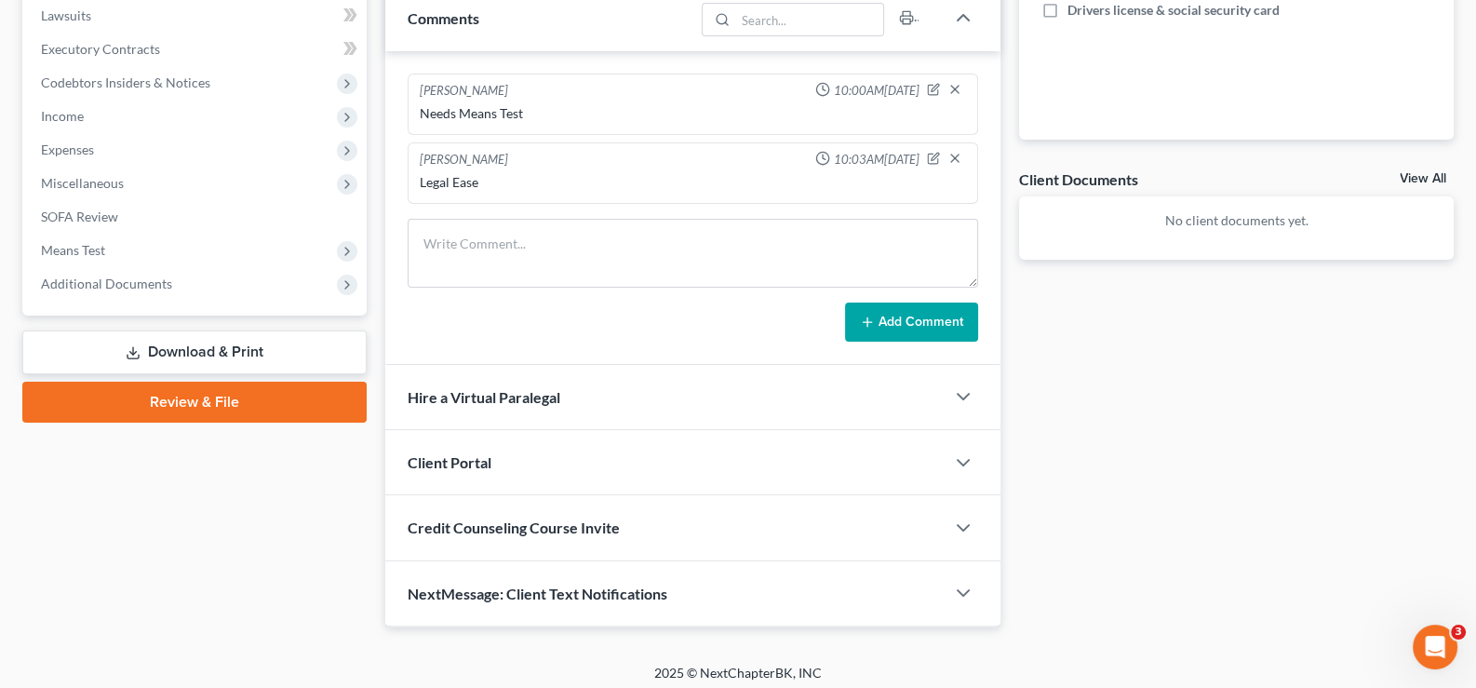
scroll to position [535, 0]
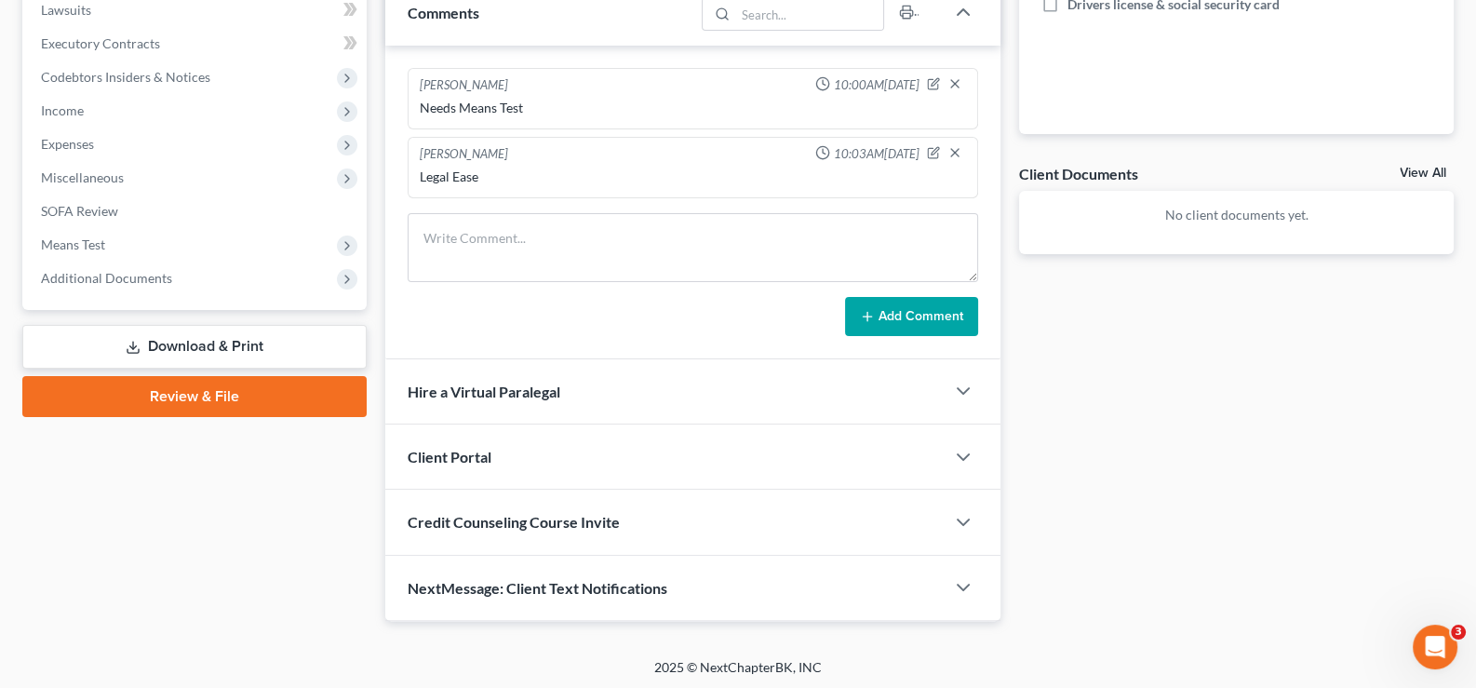
click at [532, 460] on div "Client Portal" at bounding box center [665, 456] width 560 height 64
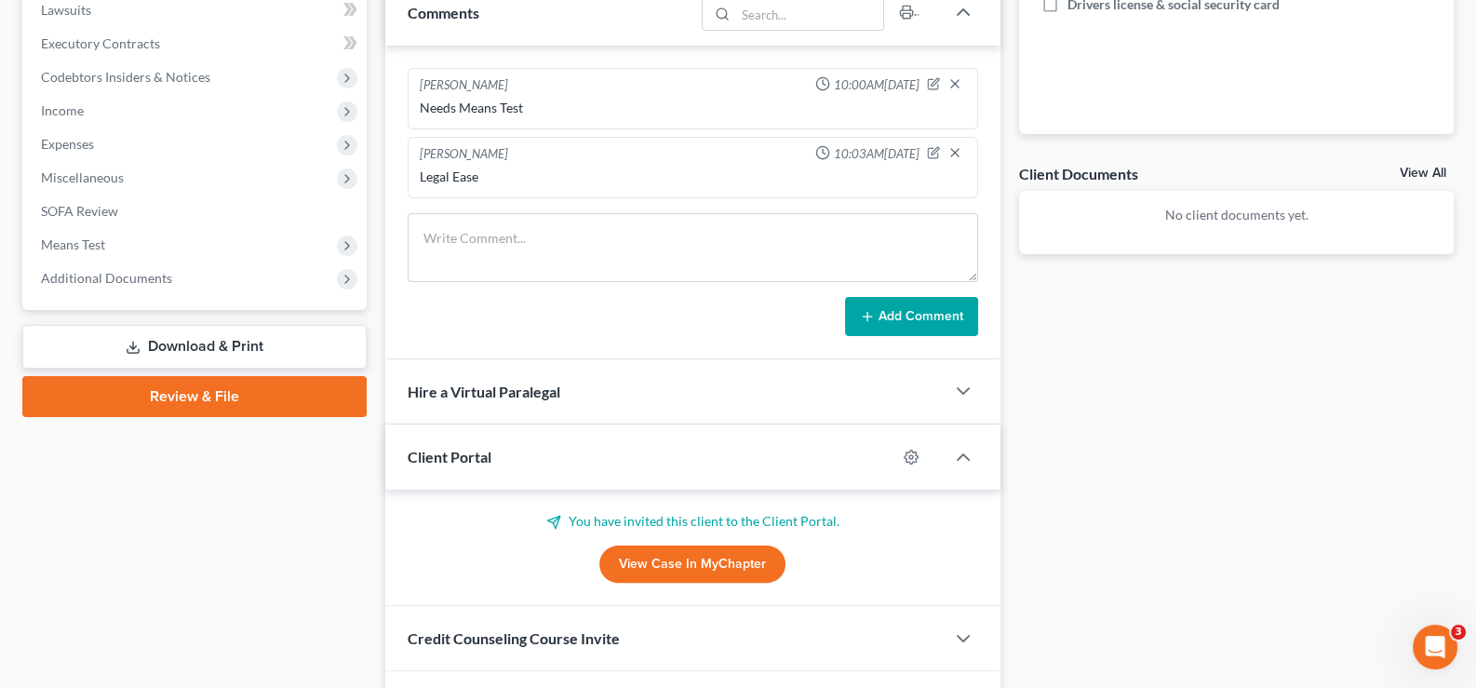
click at [532, 460] on div "Client Portal" at bounding box center [641, 456] width 512 height 64
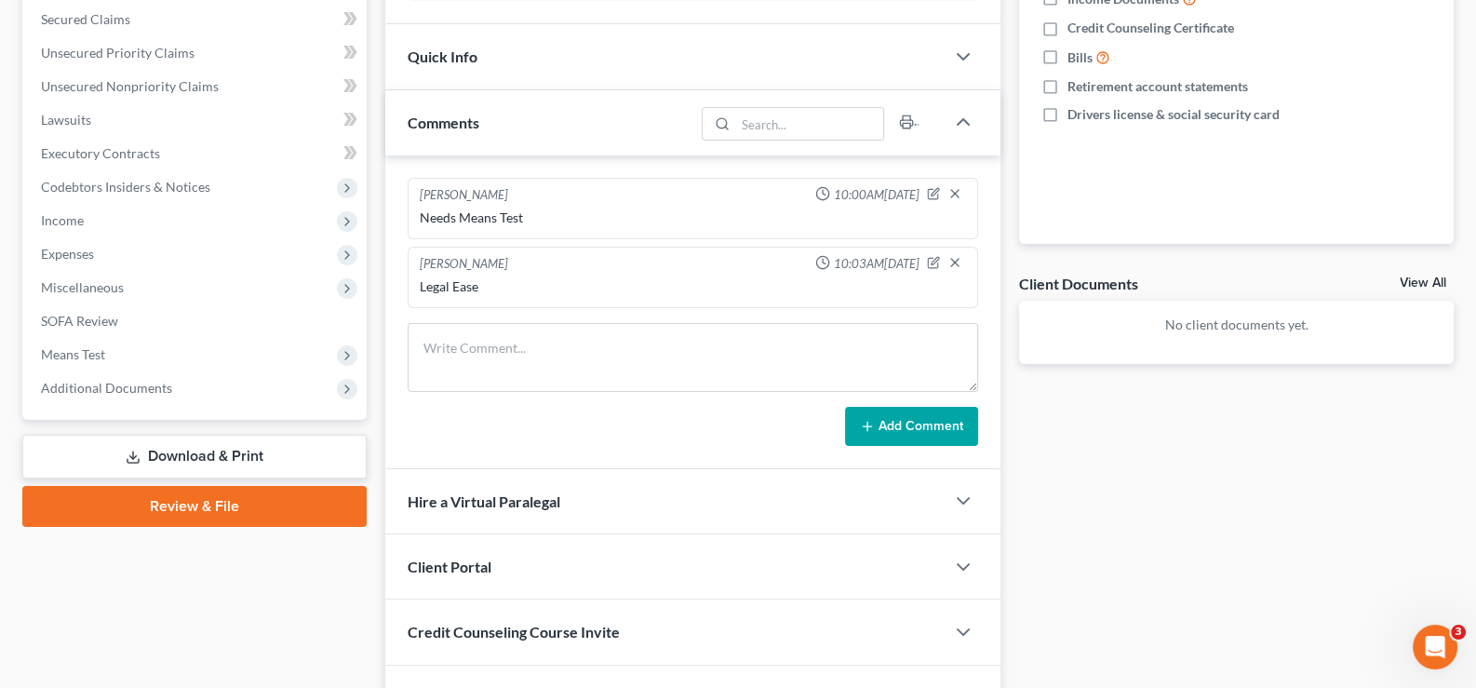
scroll to position [163, 0]
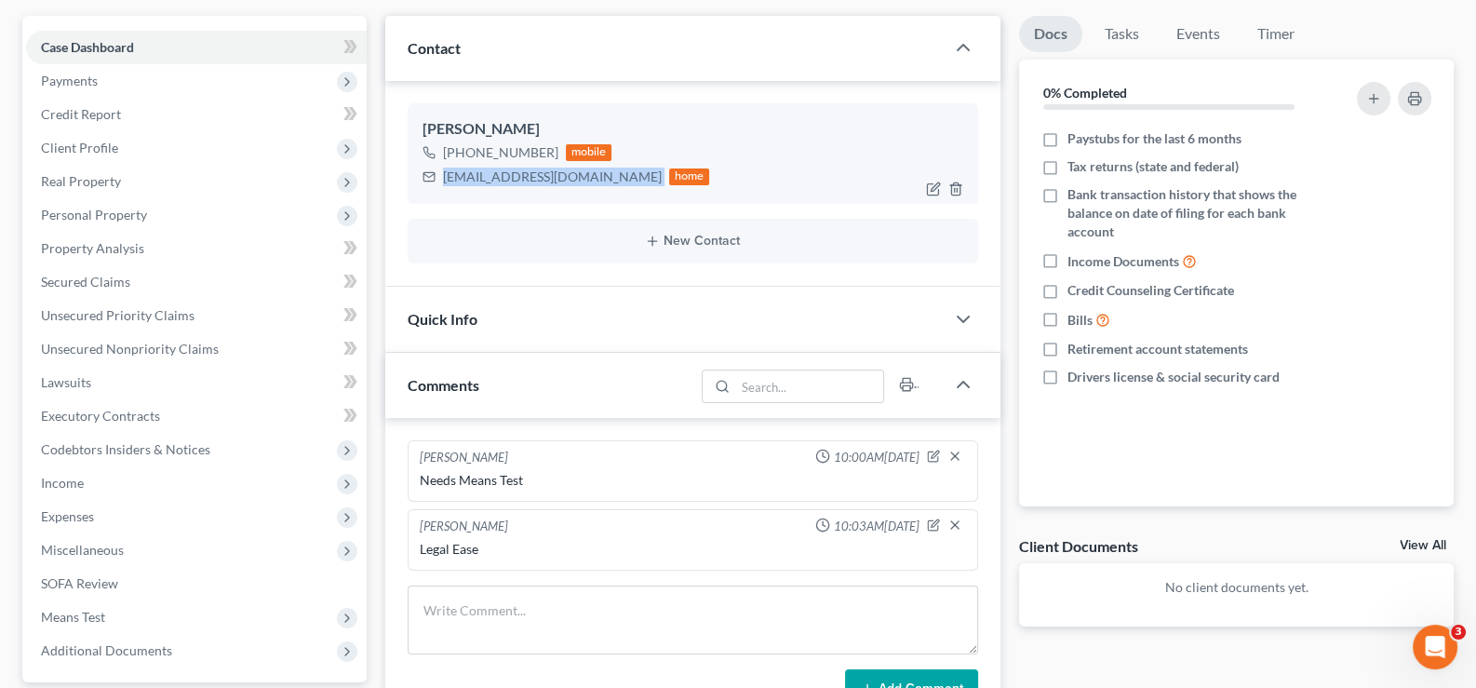
drag, startPoint x: 576, startPoint y: 178, endPoint x: 445, endPoint y: 184, distance: 131.4
click at [445, 184] on div "hertheatre@gmail.com home" at bounding box center [567, 177] width 288 height 24
copy div "hertheatre@gmail.com"
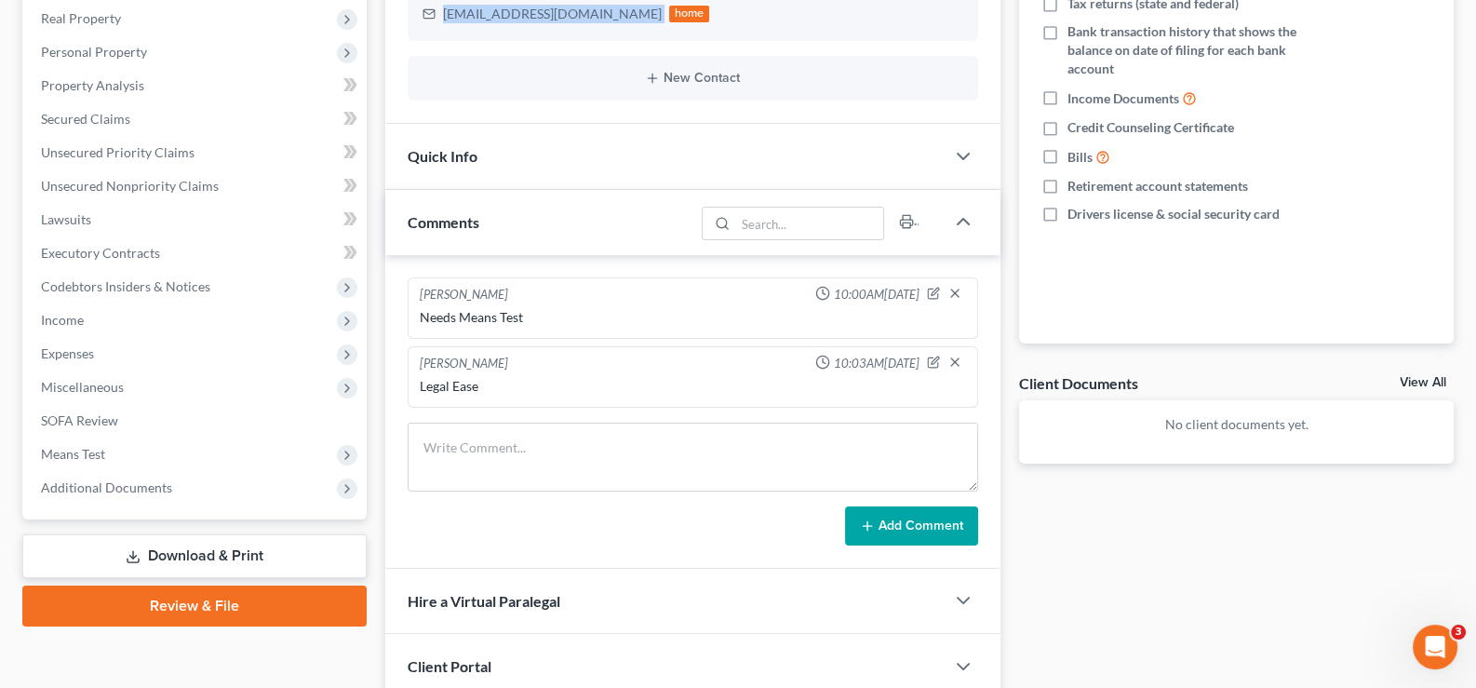
scroll to position [535, 0]
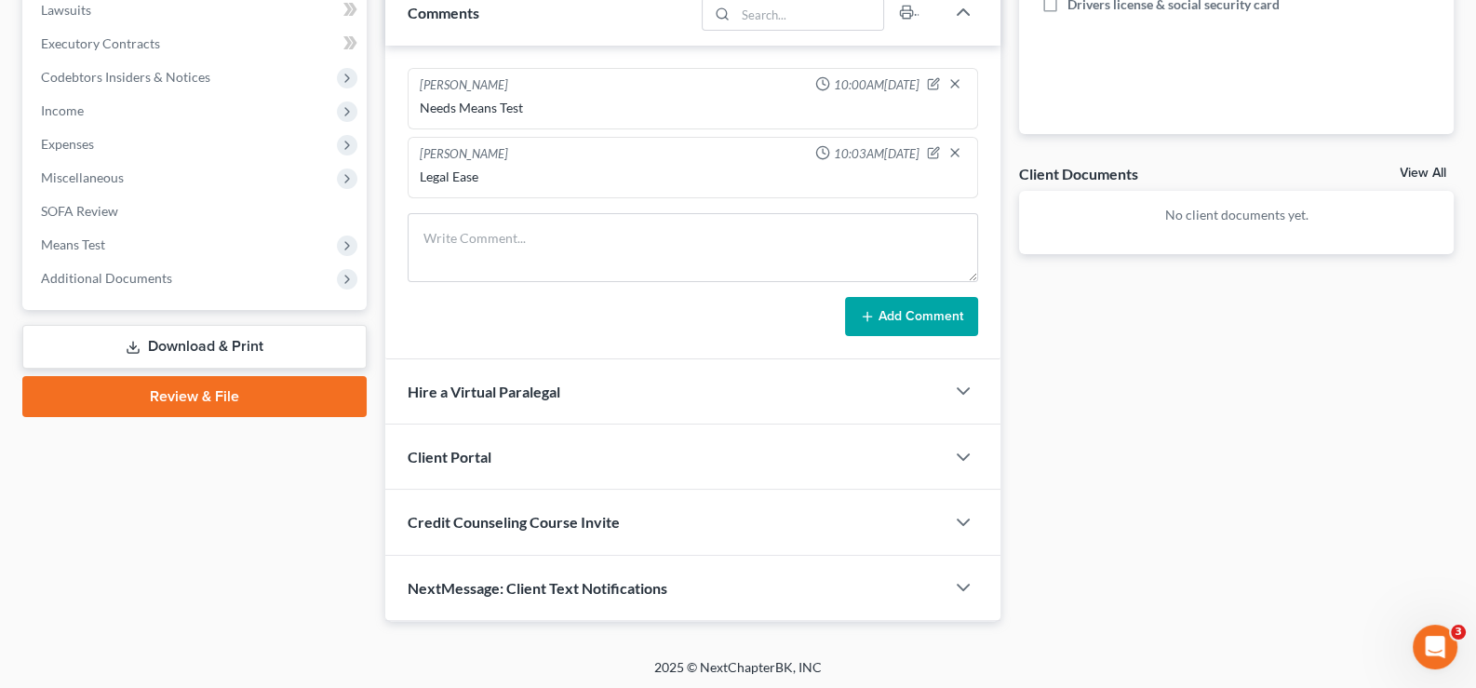
click at [518, 526] on span "Credit Counseling Course Invite" at bounding box center [514, 522] width 212 height 18
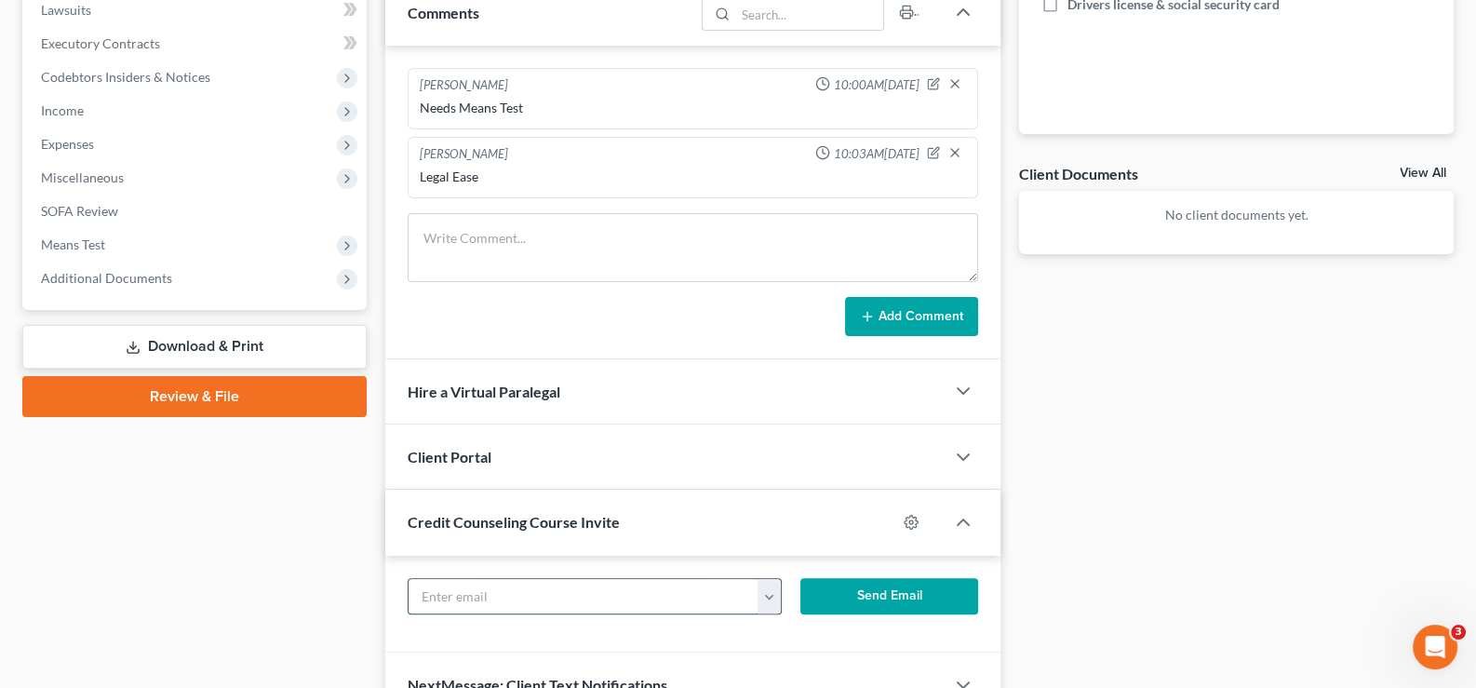
click at [536, 587] on input "text" at bounding box center [584, 596] width 351 height 35
paste input "hertheatre@gmail.com"
type input "hertheatre@gmail.com"
click at [850, 587] on button "Send Email" at bounding box center [889, 596] width 178 height 37
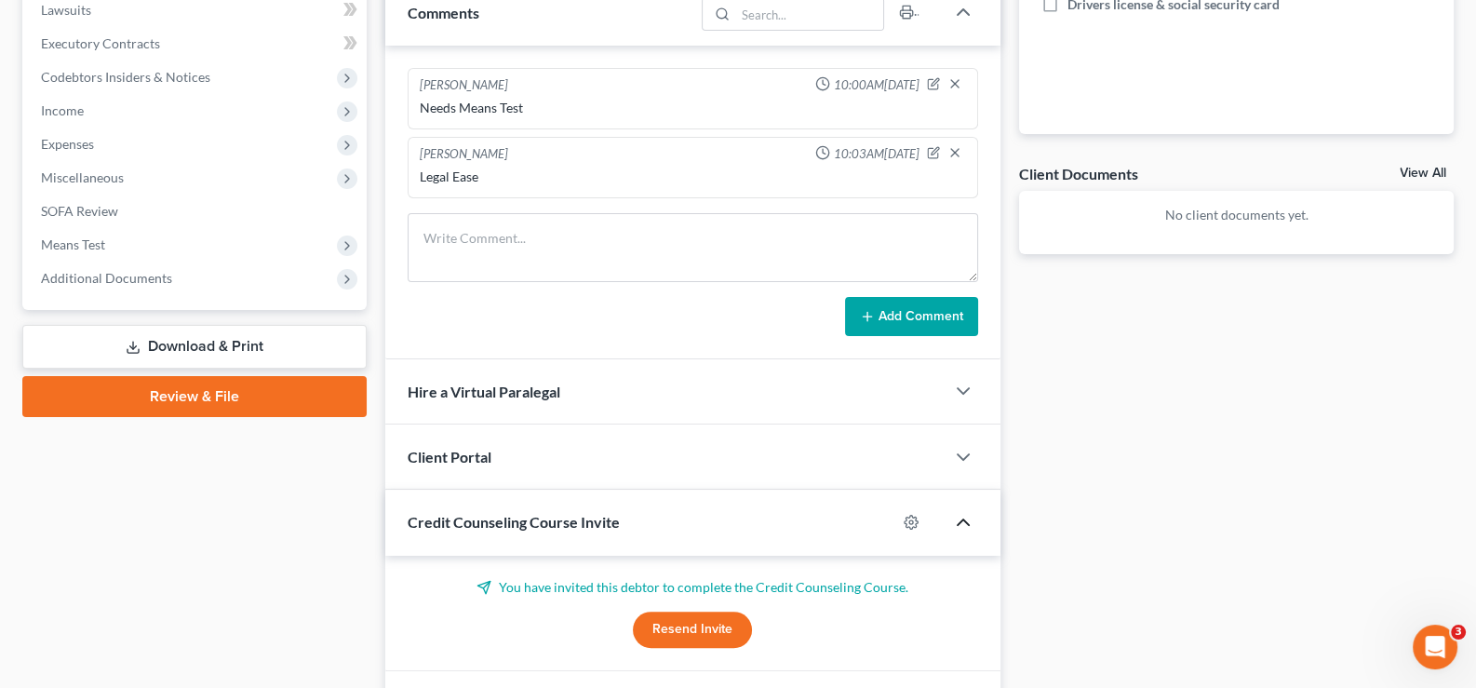
click at [963, 519] on polyline "button" at bounding box center [963, 522] width 11 height 6
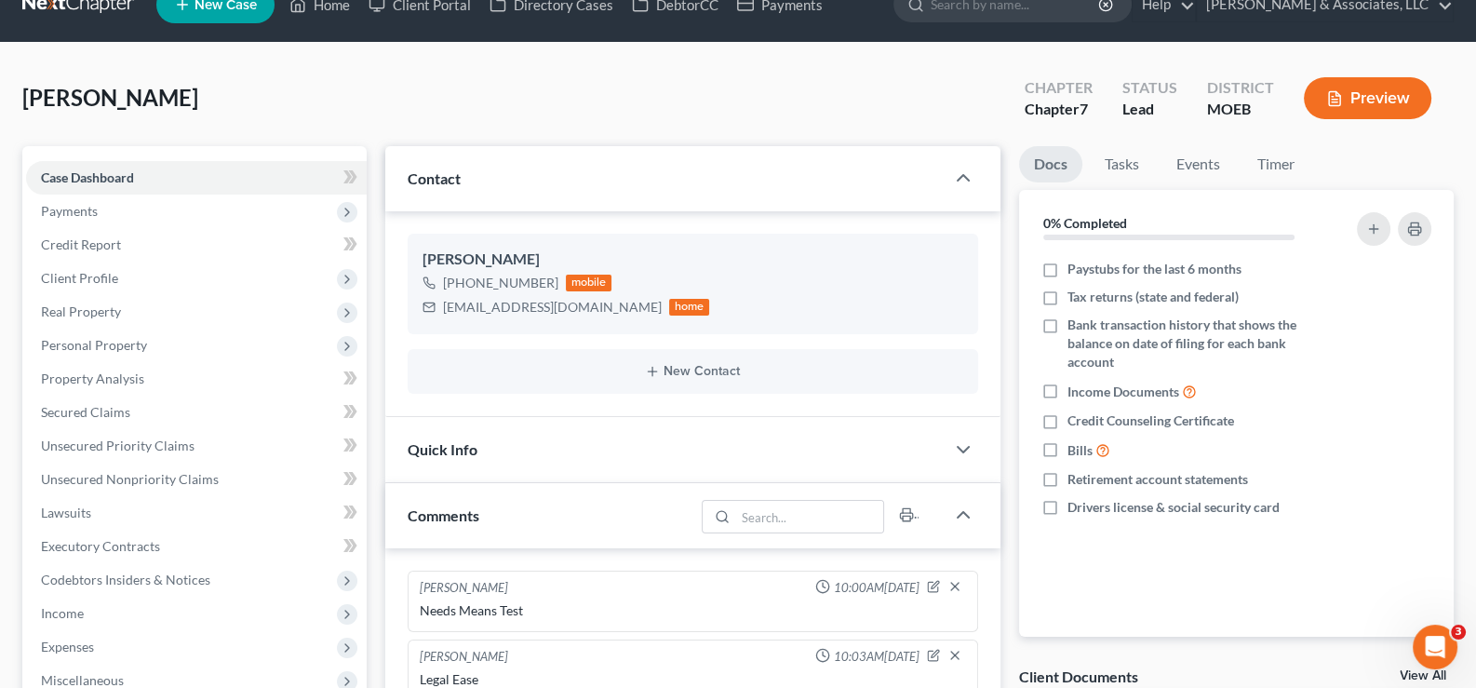
scroll to position [0, 0]
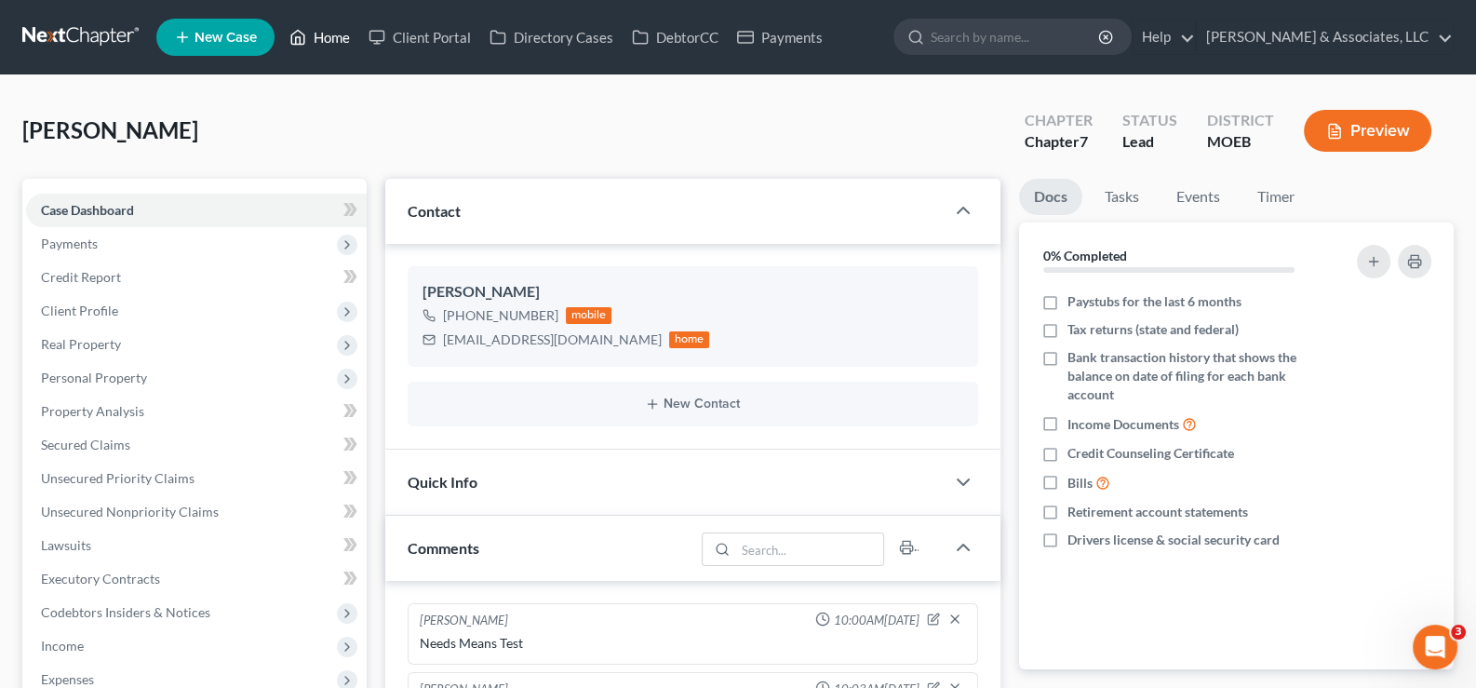
click at [321, 49] on link "Home" at bounding box center [319, 37] width 79 height 34
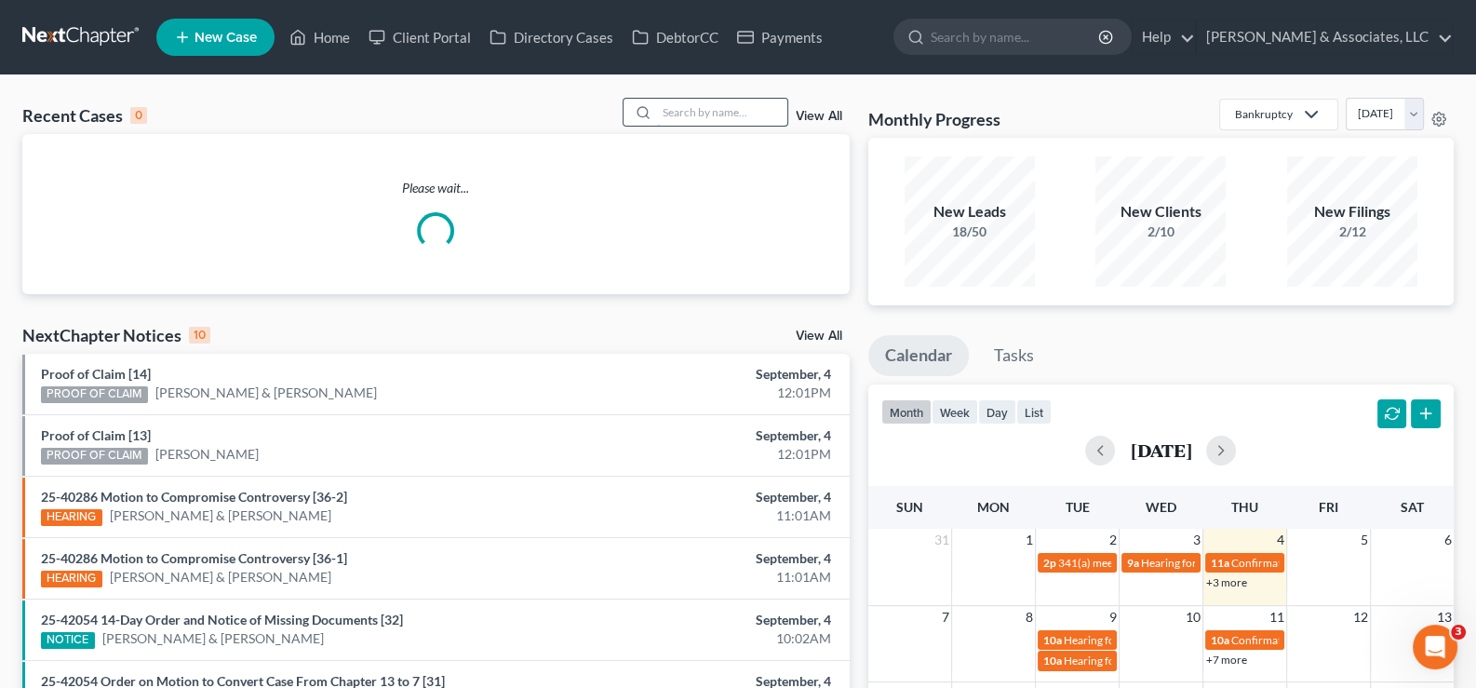
click at [676, 105] on input "search" at bounding box center [722, 112] width 130 height 27
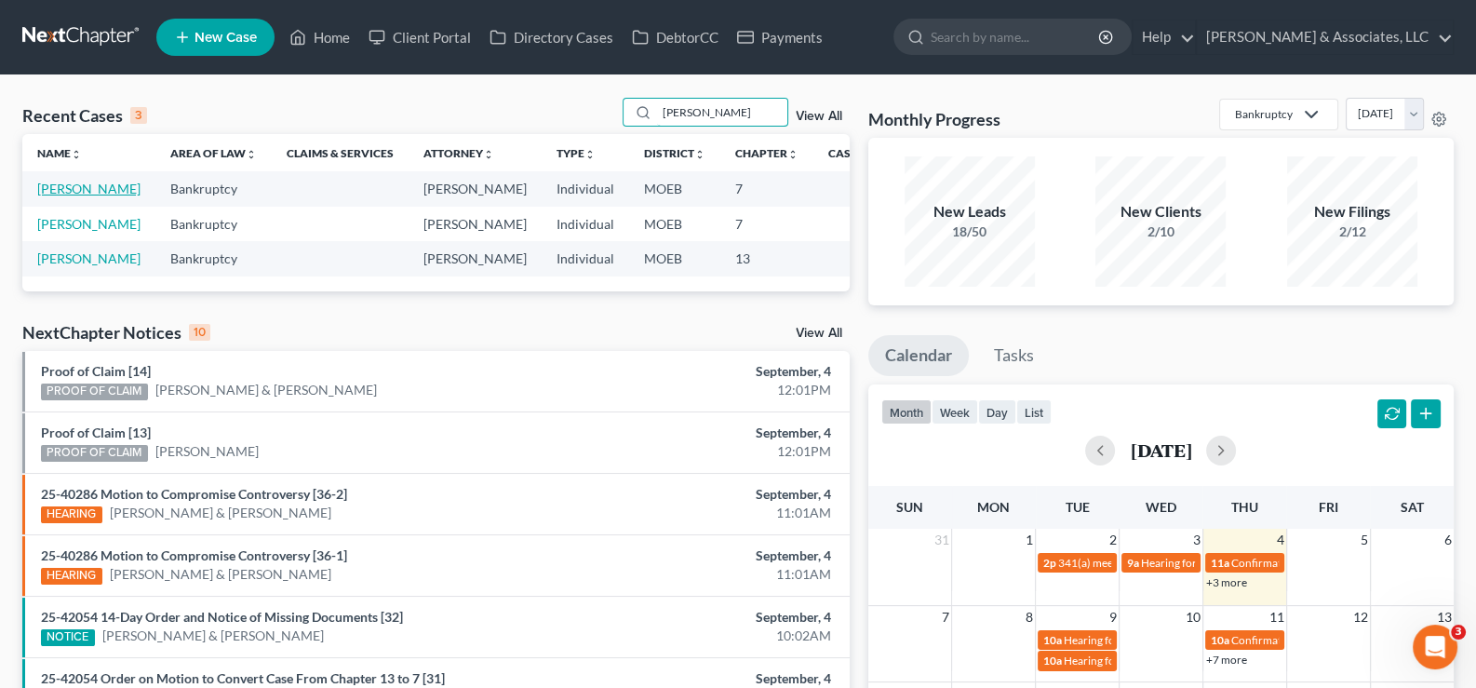
type input "andrews"
click at [58, 196] on link "Andrews, Alexis" at bounding box center [88, 189] width 103 height 16
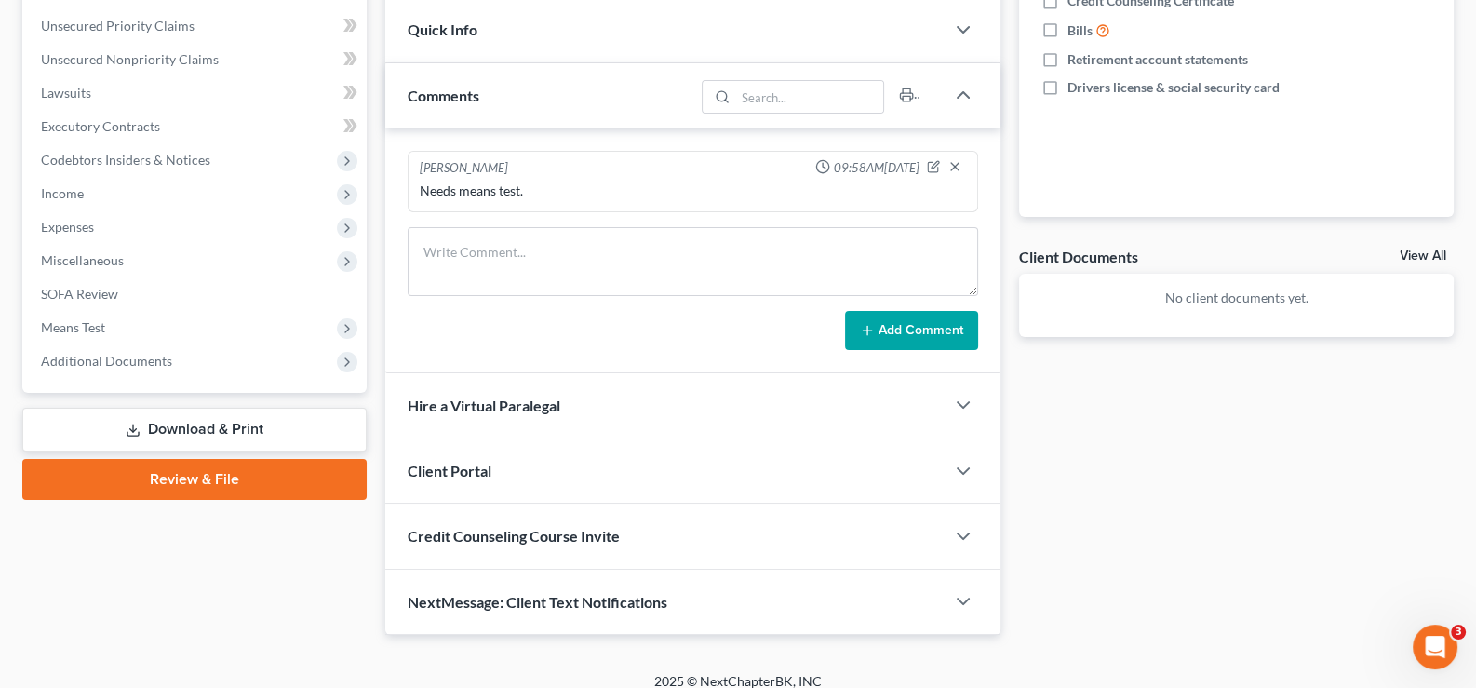
scroll to position [466, 0]
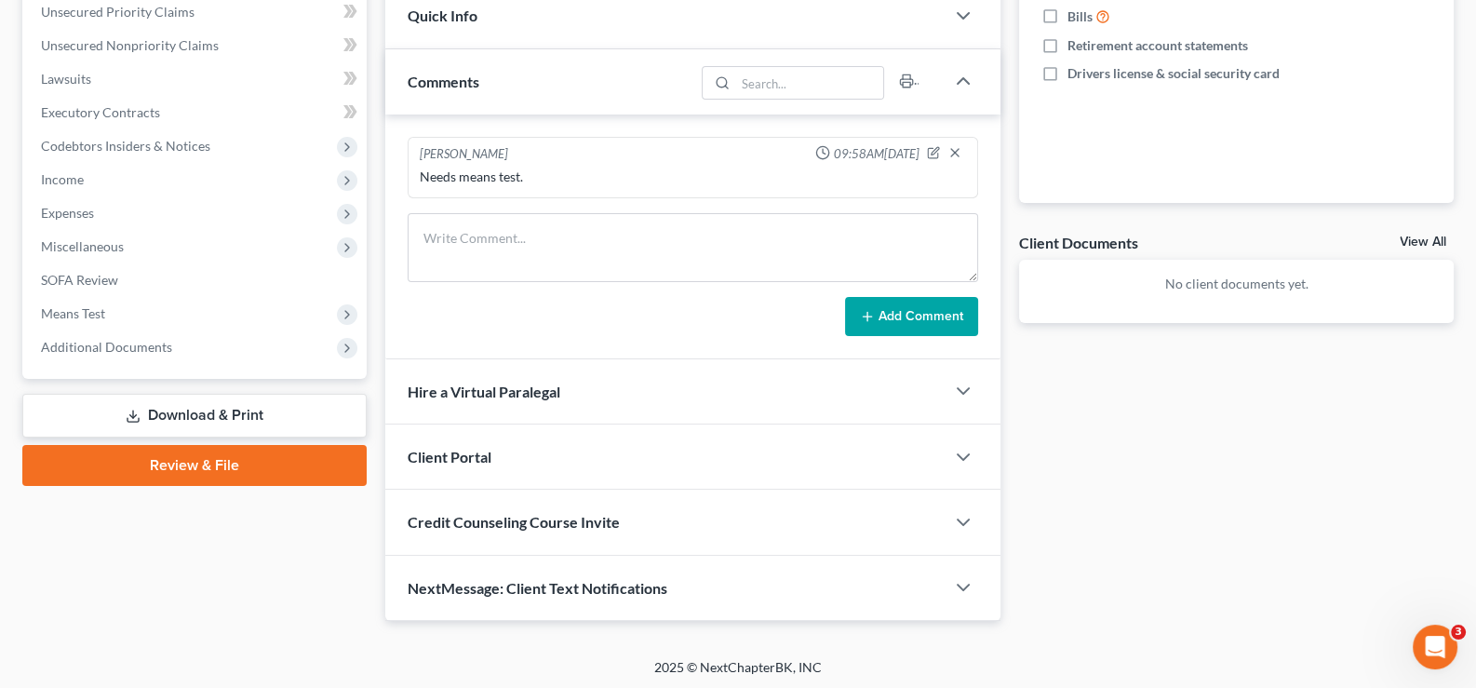
click at [500, 386] on span "Hire a Virtual Paralegal" at bounding box center [484, 392] width 153 height 18
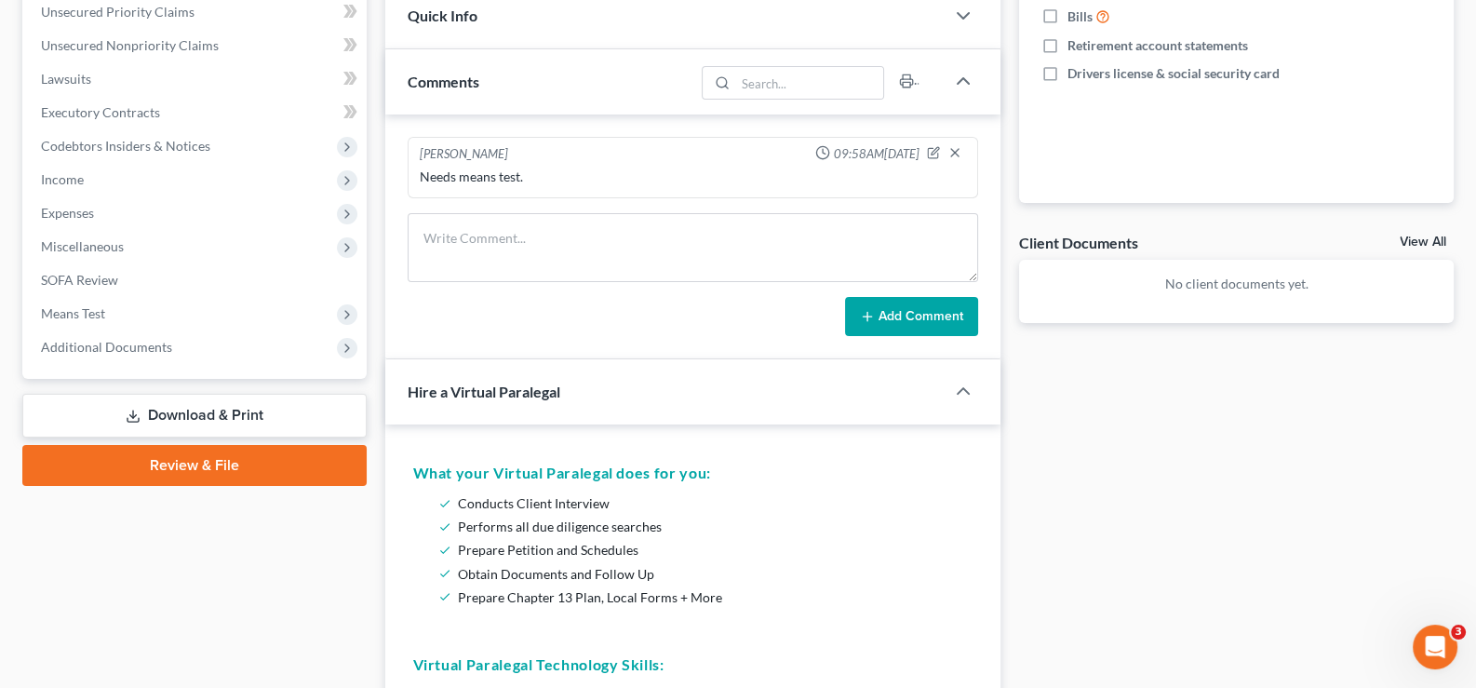
click at [500, 386] on span "Hire a Virtual Paralegal" at bounding box center [484, 392] width 153 height 18
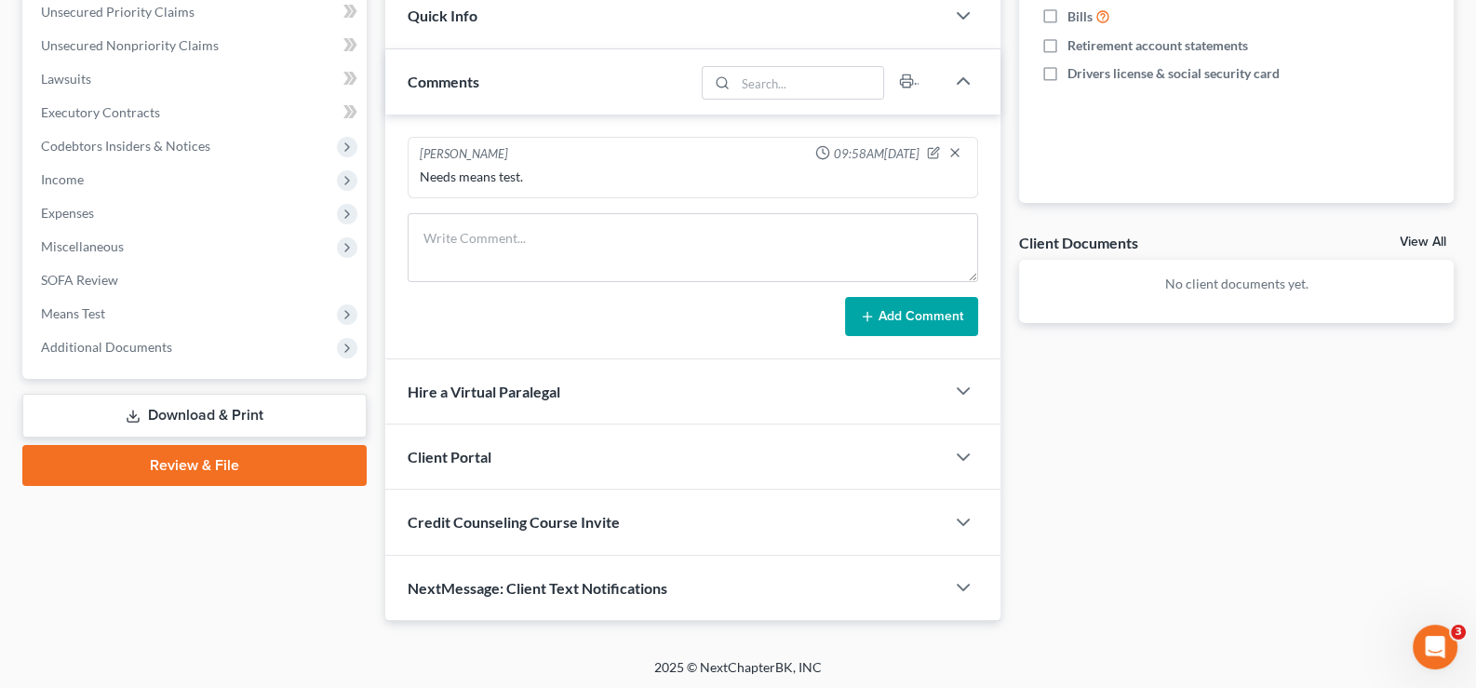
click at [466, 442] on div "Client Portal" at bounding box center [665, 456] width 560 height 64
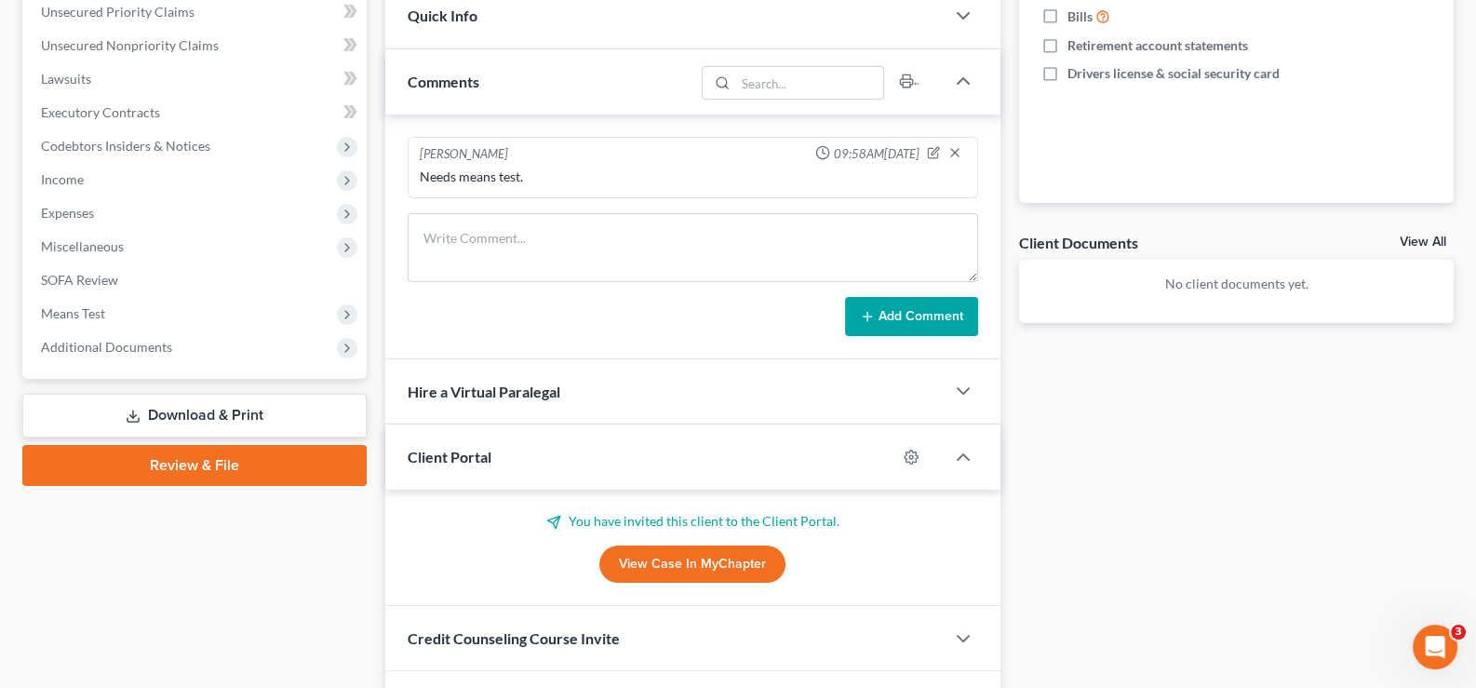
click at [466, 442] on div "Client Portal" at bounding box center [641, 456] width 512 height 64
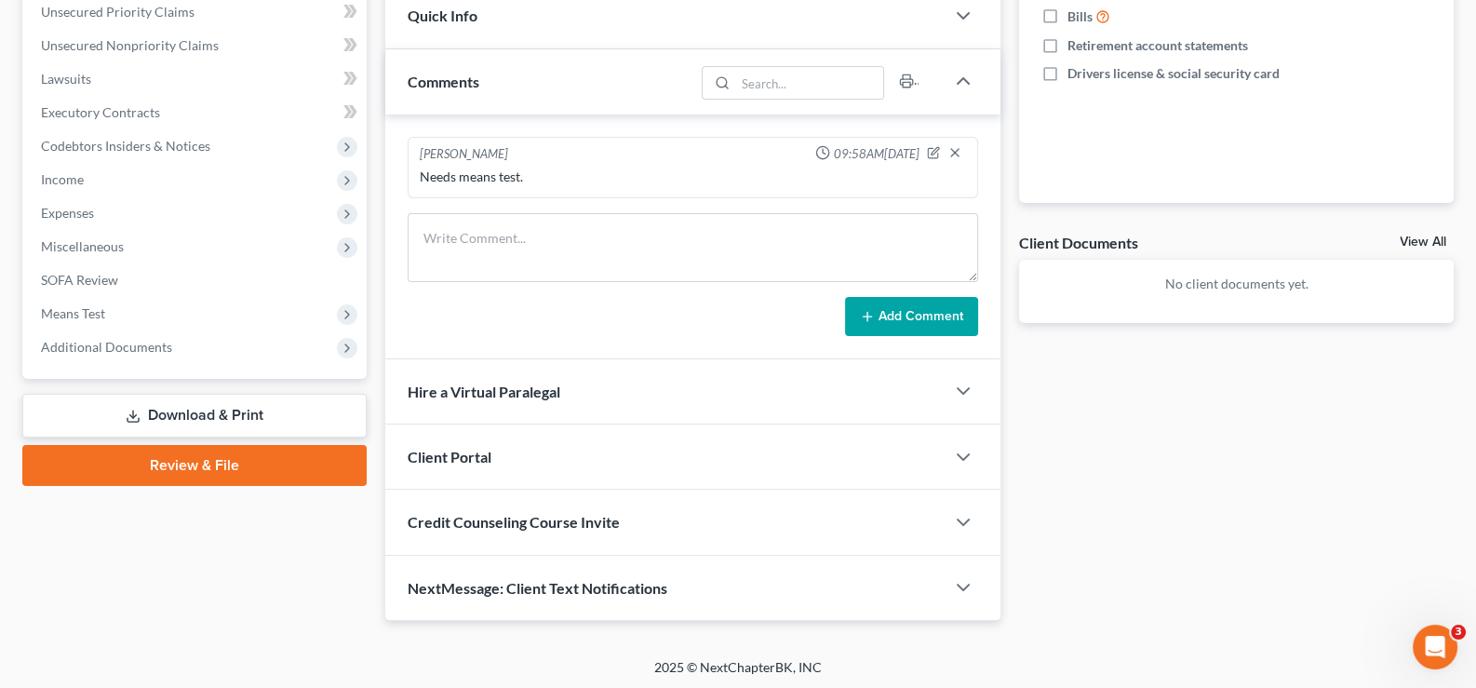
click at [469, 523] on span "Credit Counseling Course Invite" at bounding box center [514, 522] width 212 height 18
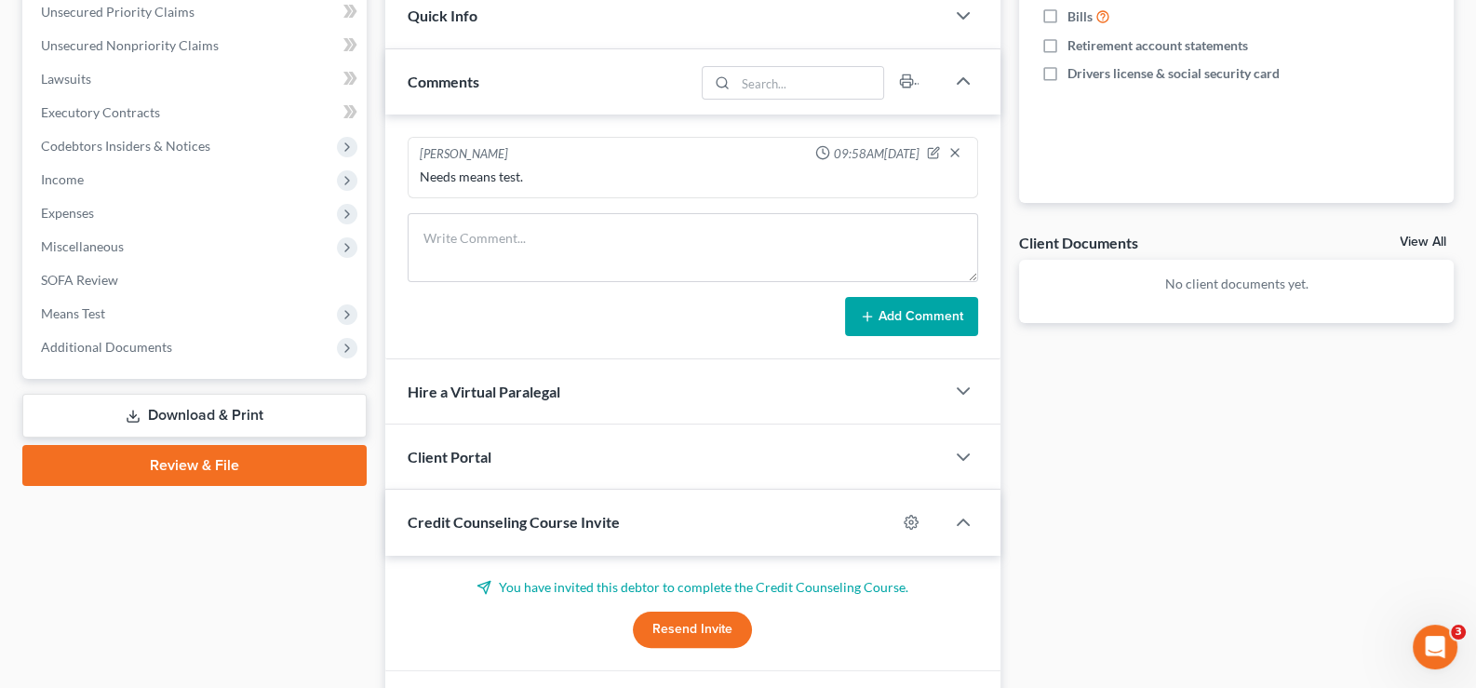
click at [469, 521] on span "Credit Counseling Course Invite" at bounding box center [514, 522] width 212 height 18
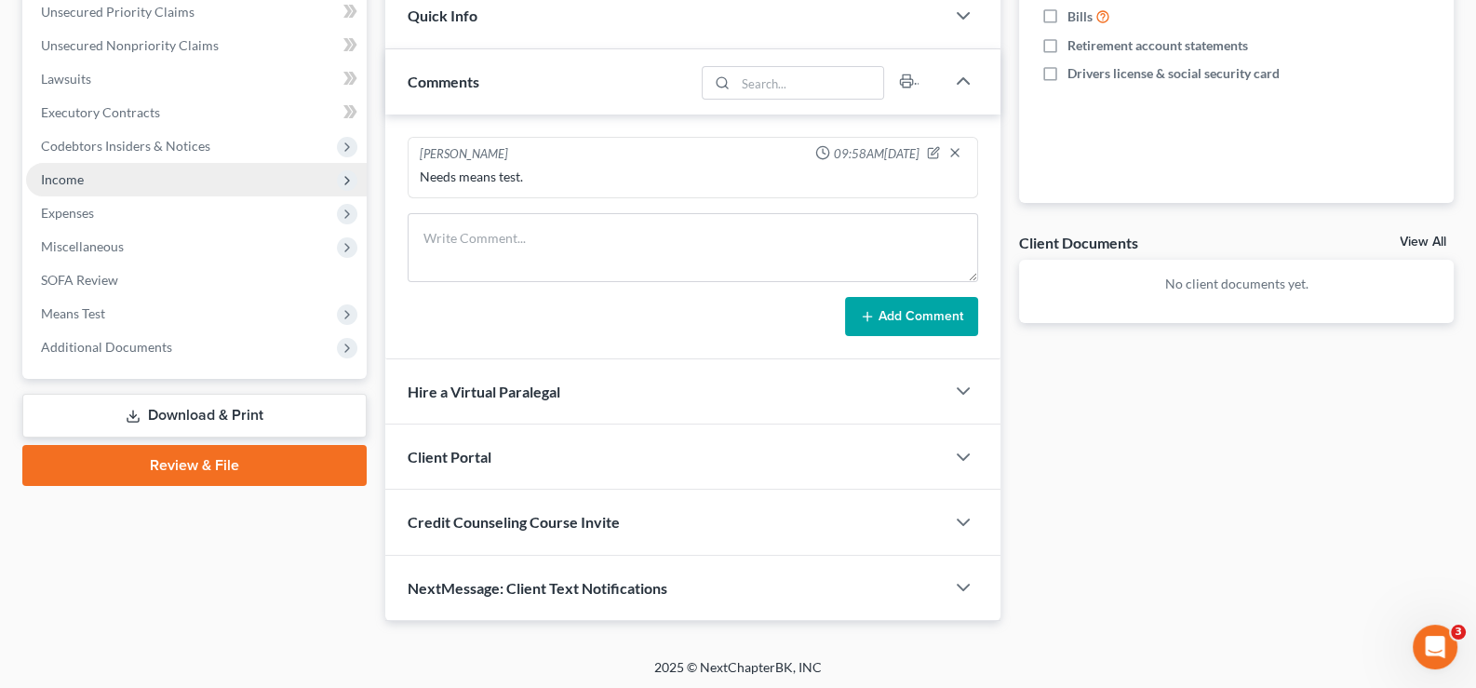
click at [55, 171] on span "Income" at bounding box center [62, 179] width 43 height 16
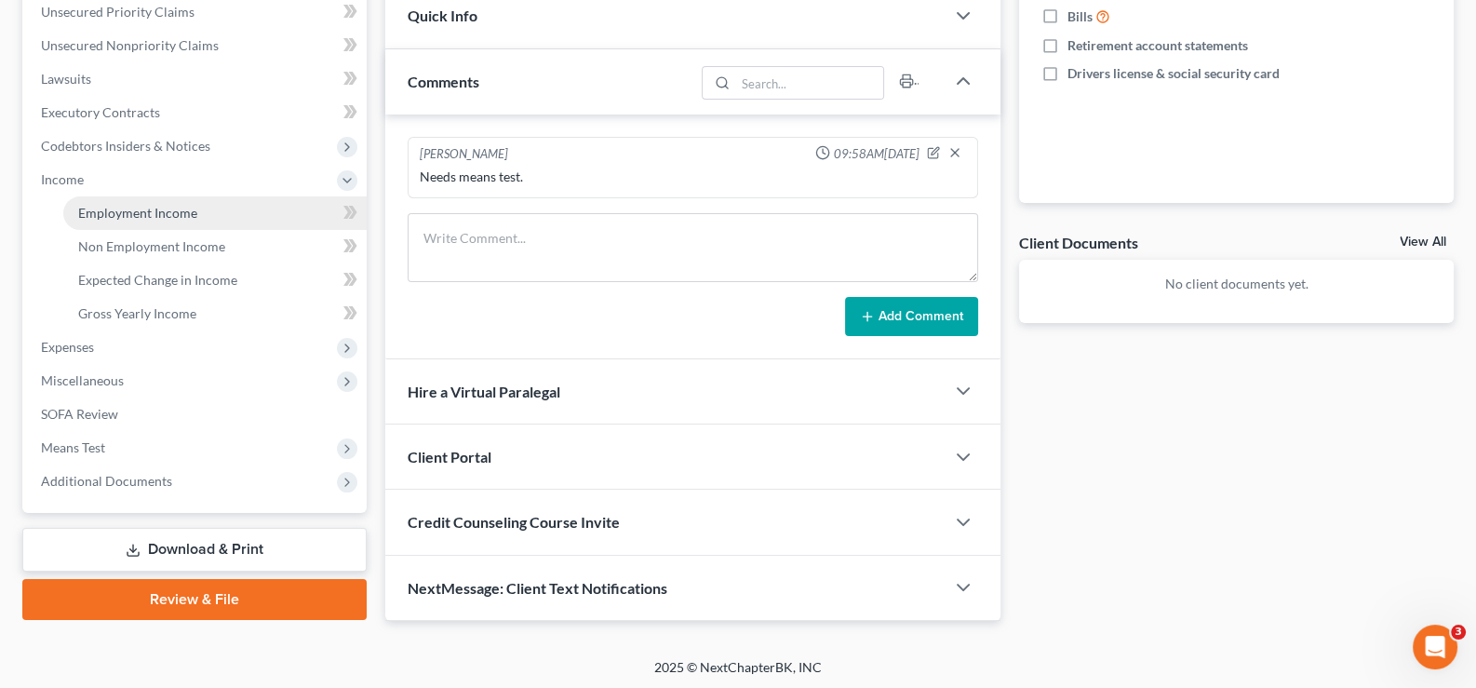
click at [130, 208] on span "Employment Income" at bounding box center [137, 213] width 119 height 16
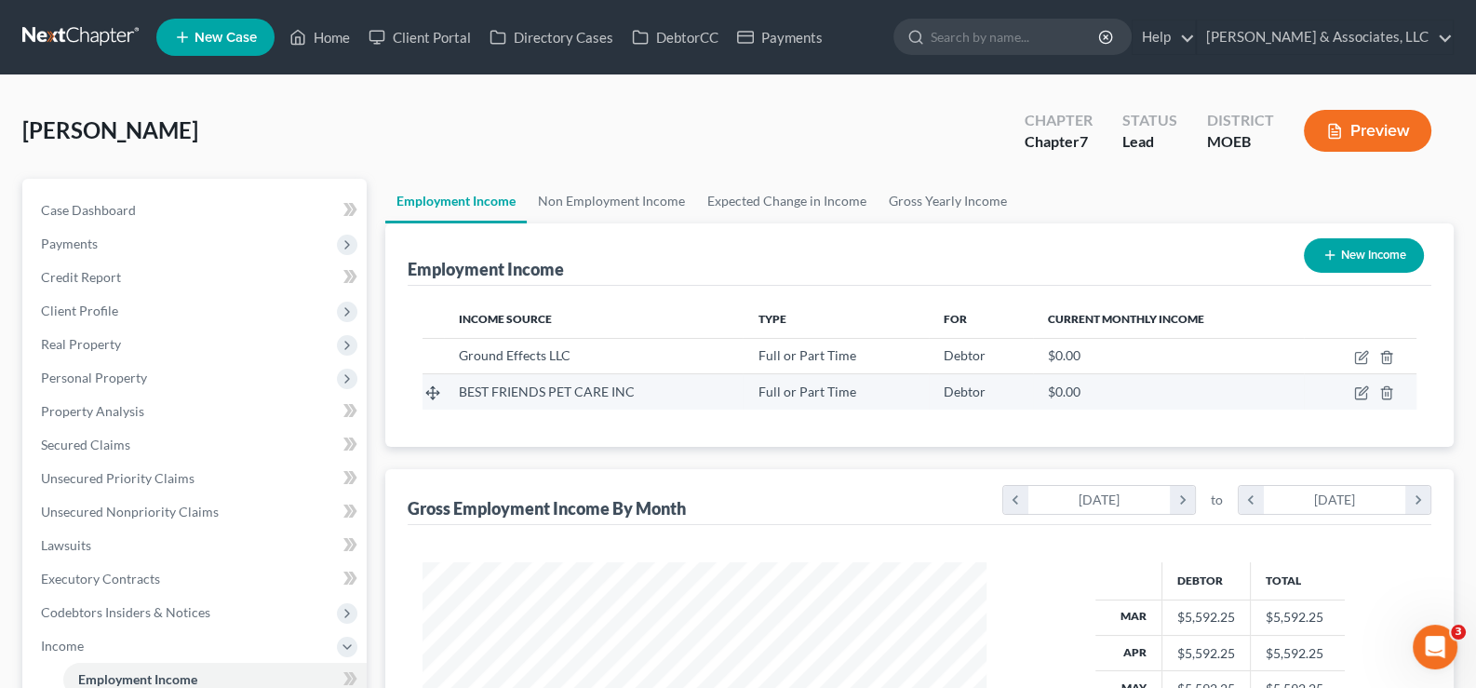
scroll to position [332, 601]
click at [592, 199] on link "Non Employment Income" at bounding box center [611, 201] width 169 height 45
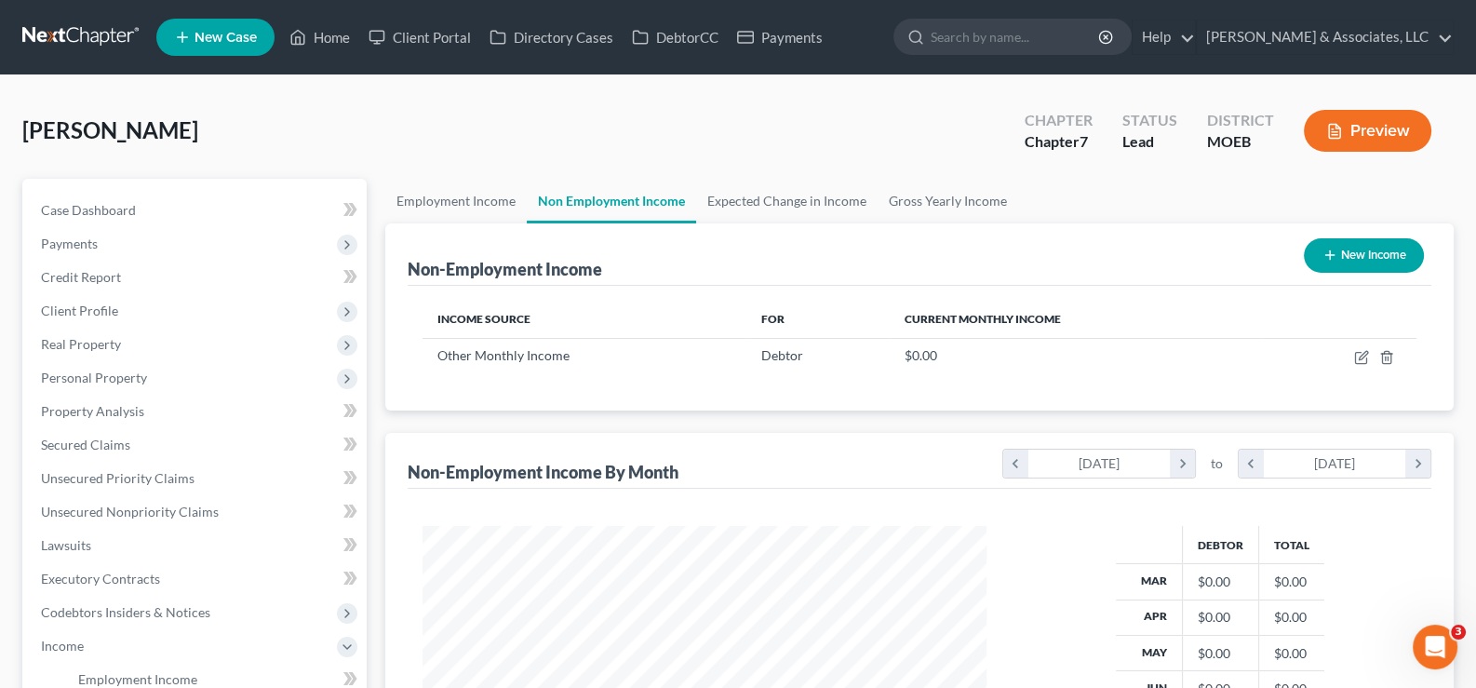
scroll to position [332, 601]
click at [448, 195] on link "Employment Income" at bounding box center [455, 201] width 141 height 45
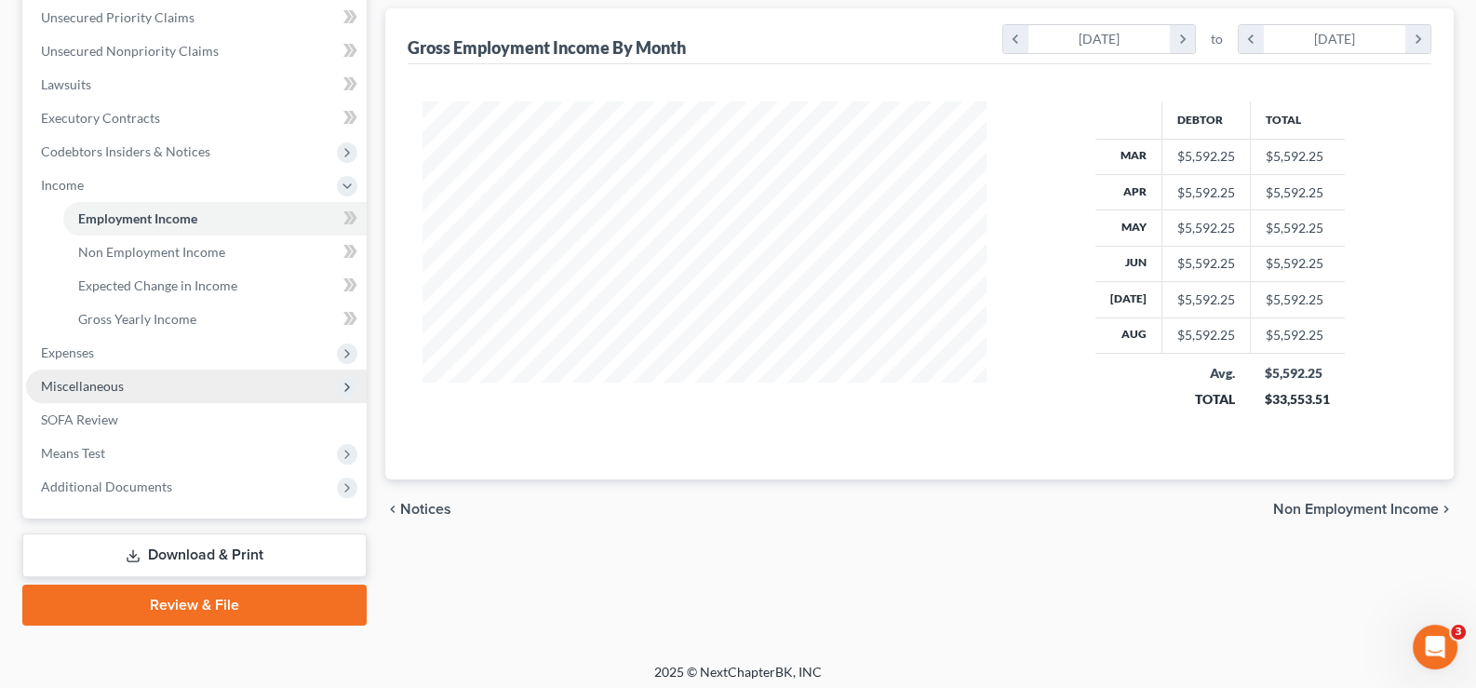
scroll to position [466, 0]
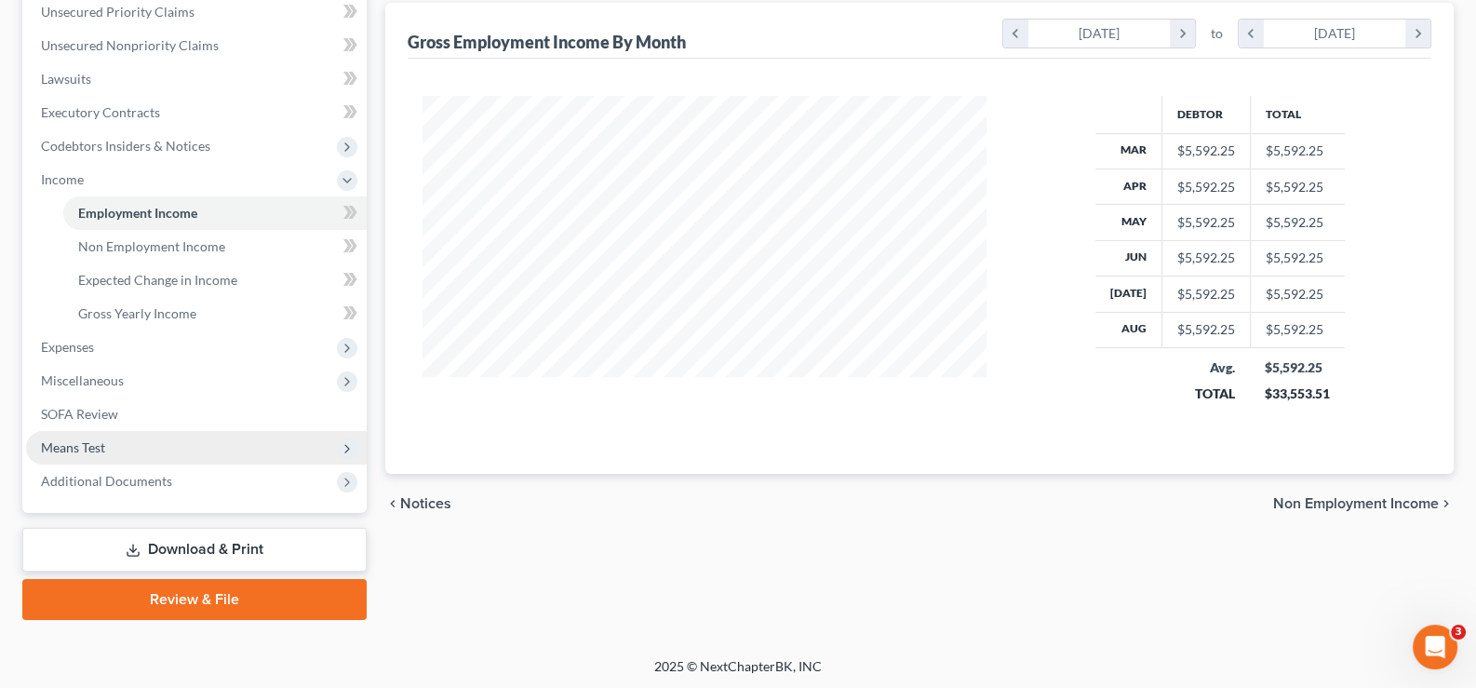
click at [88, 454] on span "Means Test" at bounding box center [196, 448] width 341 height 34
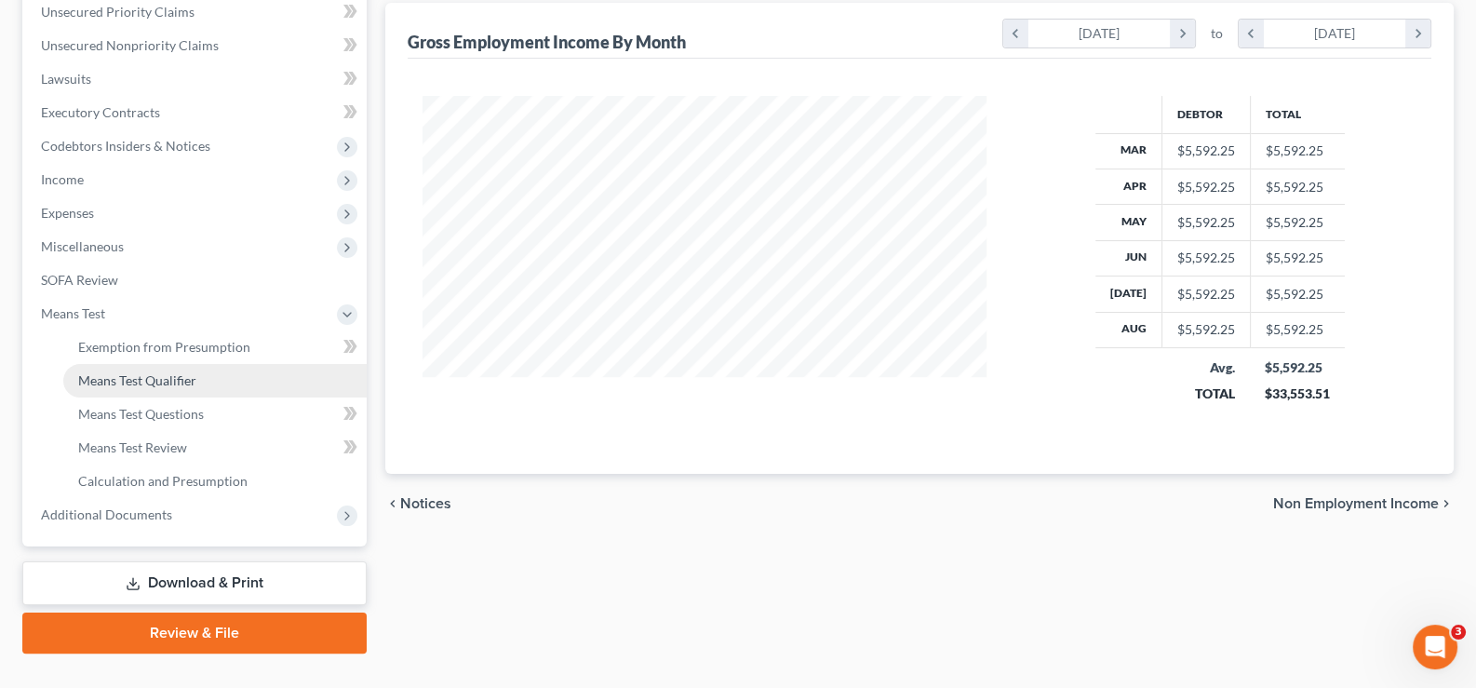
click at [149, 375] on span "Means Test Qualifier" at bounding box center [137, 380] width 118 height 16
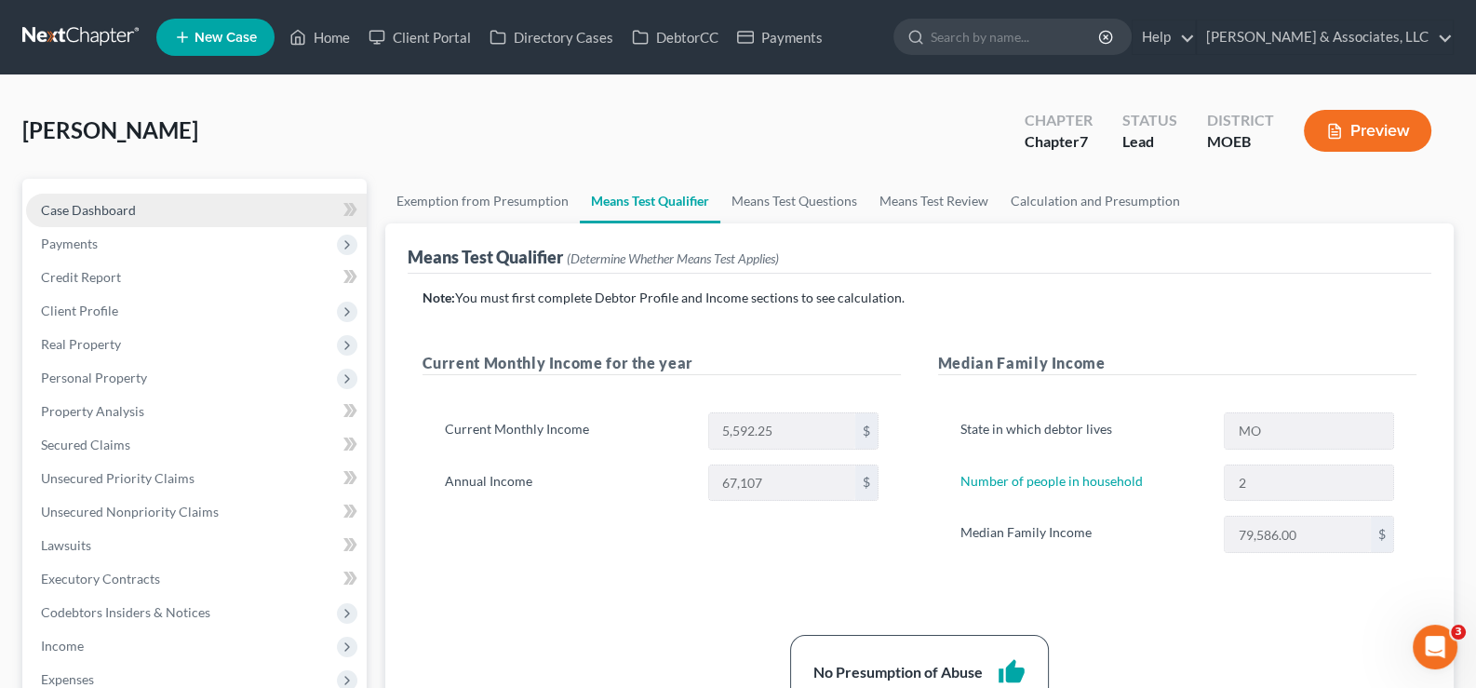
click at [105, 213] on span "Case Dashboard" at bounding box center [88, 210] width 95 height 16
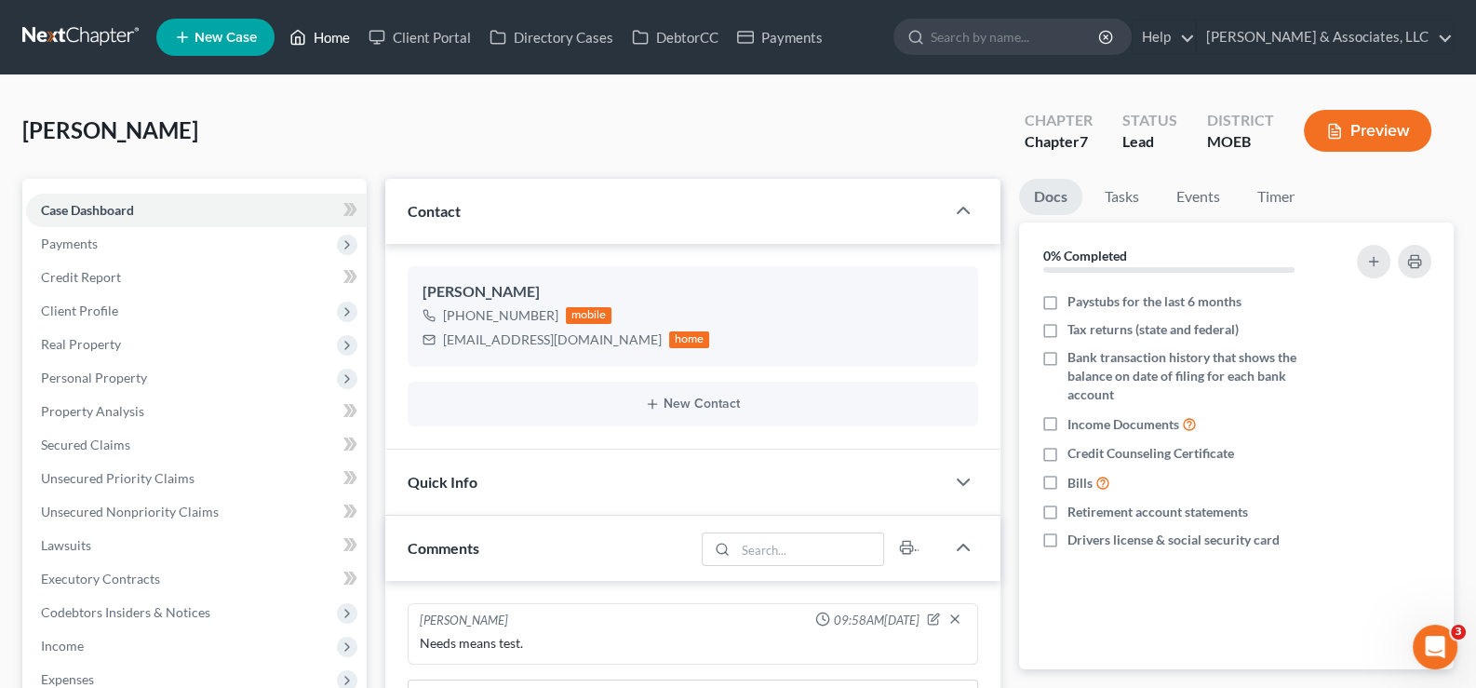
drag, startPoint x: 344, startPoint y: 38, endPoint x: 617, endPoint y: 97, distance: 279.0
click at [344, 38] on link "Home" at bounding box center [319, 37] width 79 height 34
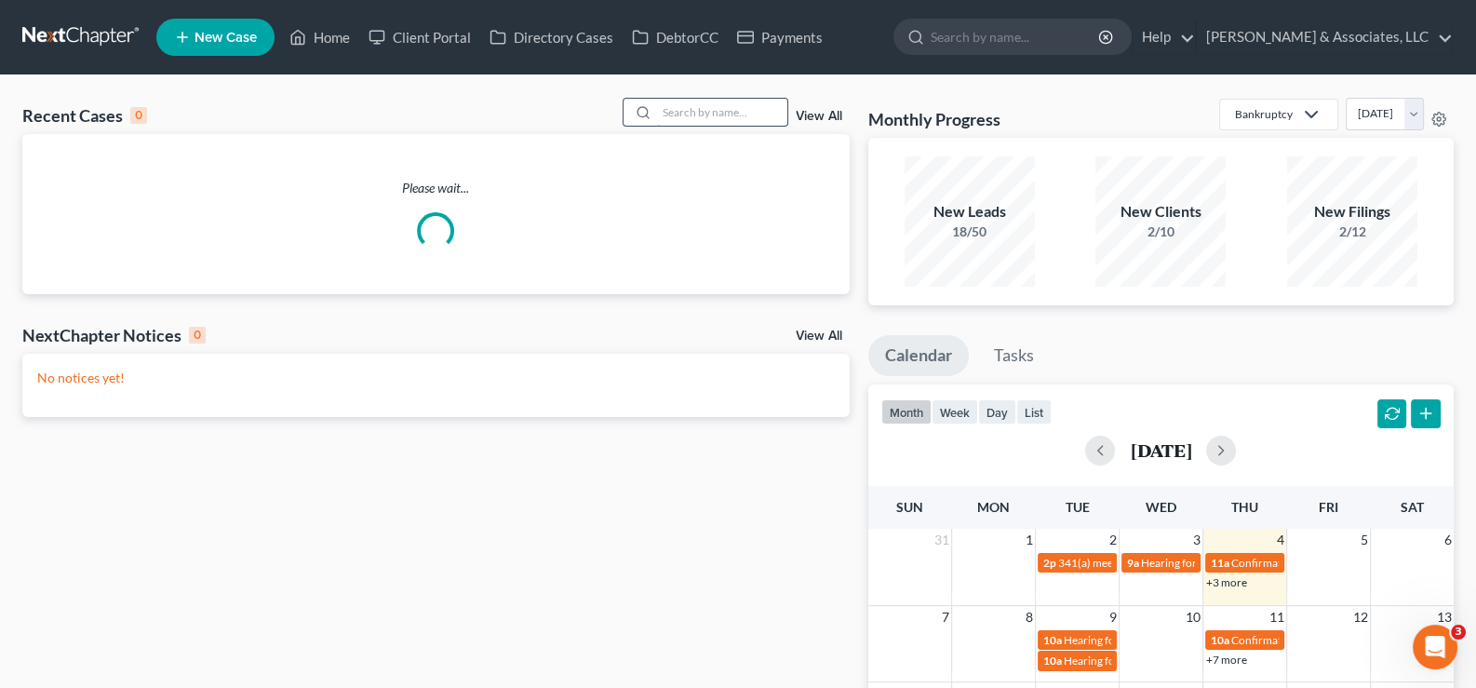
click at [674, 105] on input "search" at bounding box center [722, 112] width 130 height 27
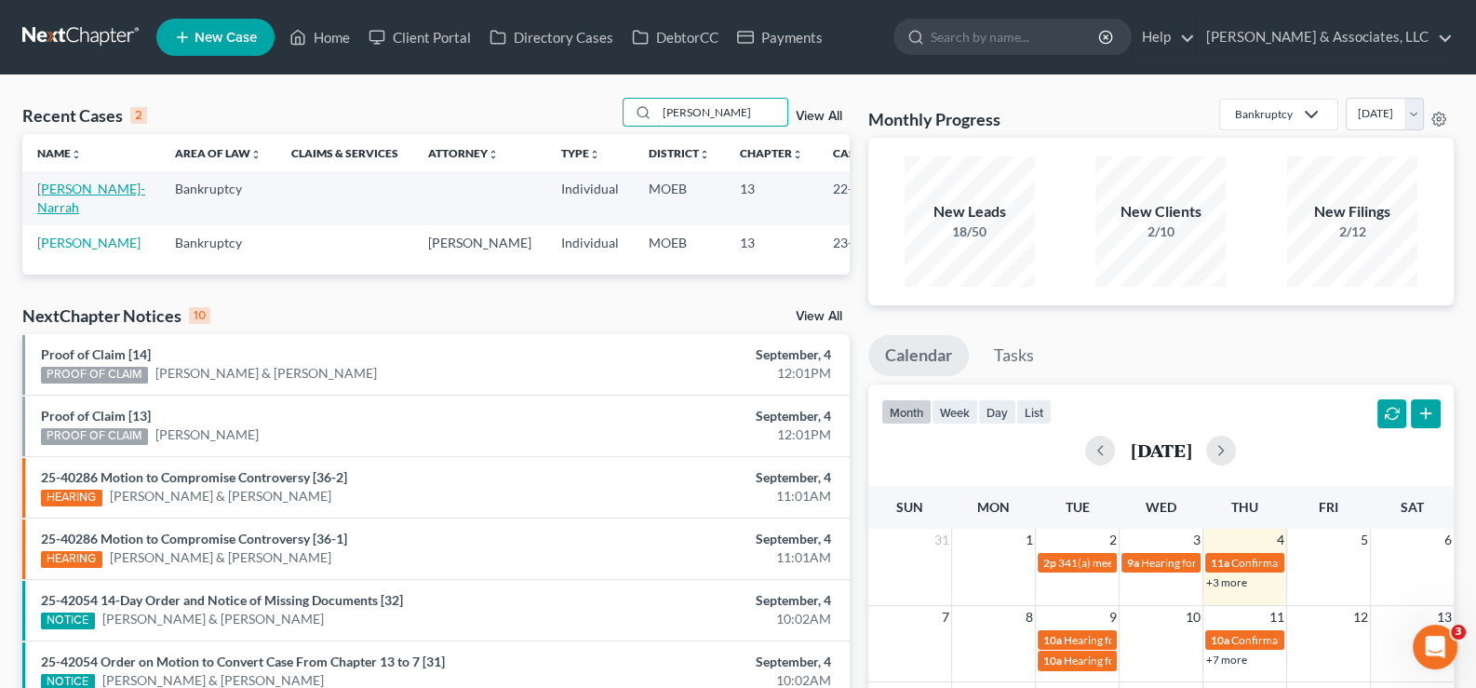
type input "mosby"
click at [46, 205] on link "Mosby, Ta-Narrah" at bounding box center [91, 198] width 108 height 34
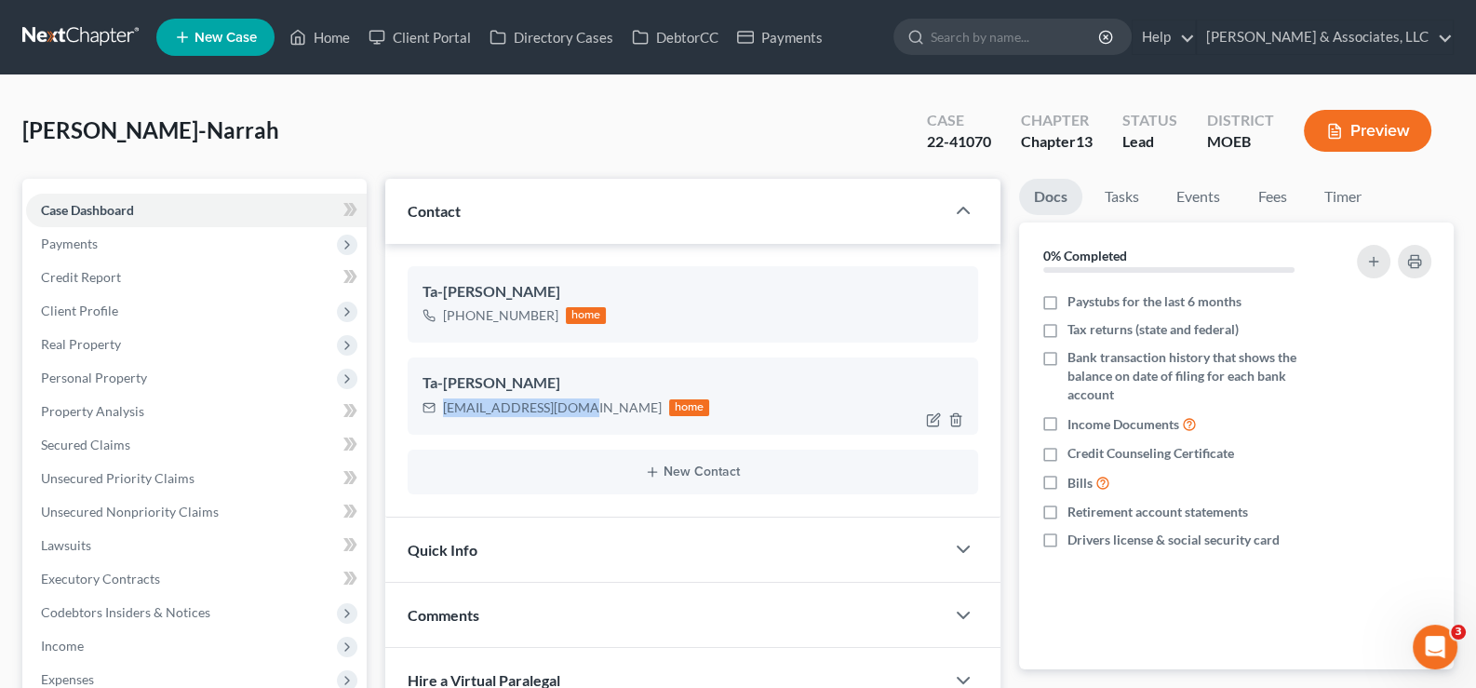
drag, startPoint x: 588, startPoint y: 409, endPoint x: 439, endPoint y: 404, distance: 149.0
click at [439, 404] on div "chynamom09@gmail.com home" at bounding box center [567, 408] width 288 height 24
copy div "chynamom09@gmail.com"
click at [331, 41] on link "Home" at bounding box center [319, 37] width 79 height 34
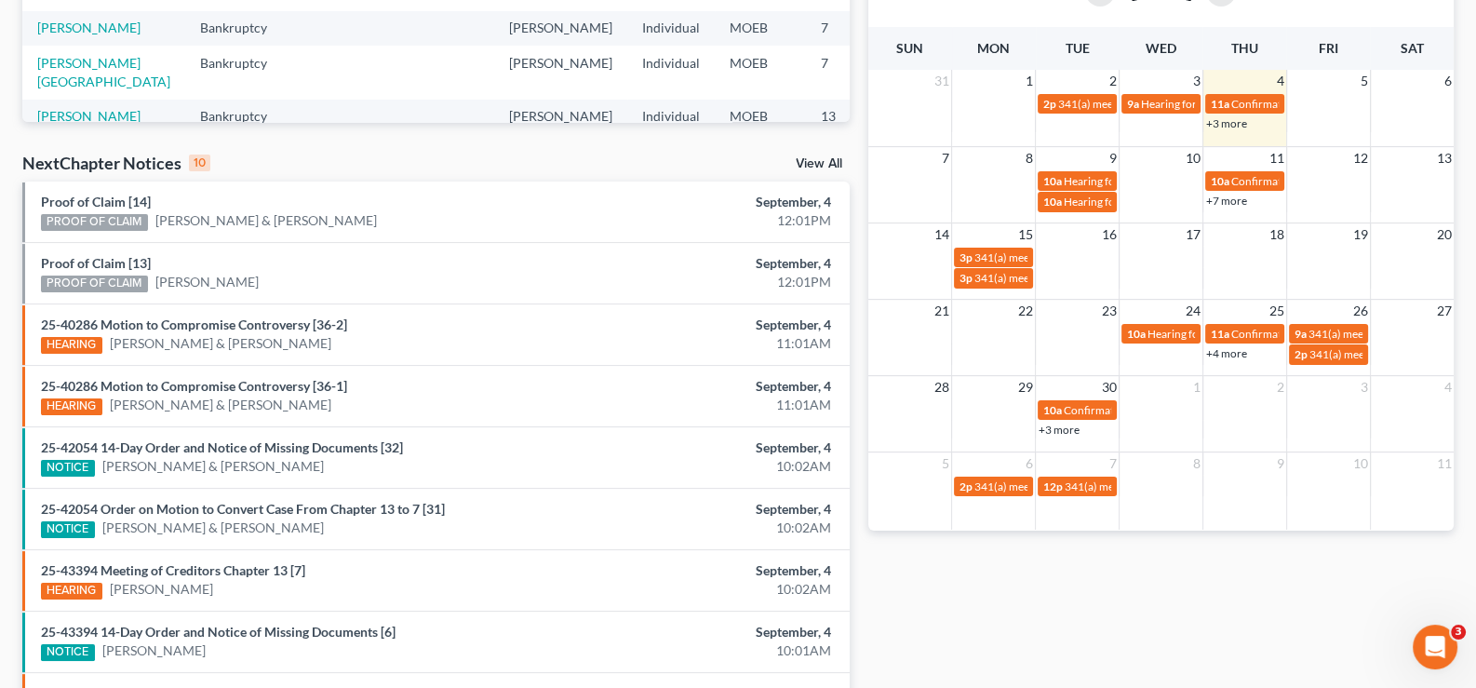
scroll to position [366, 0]
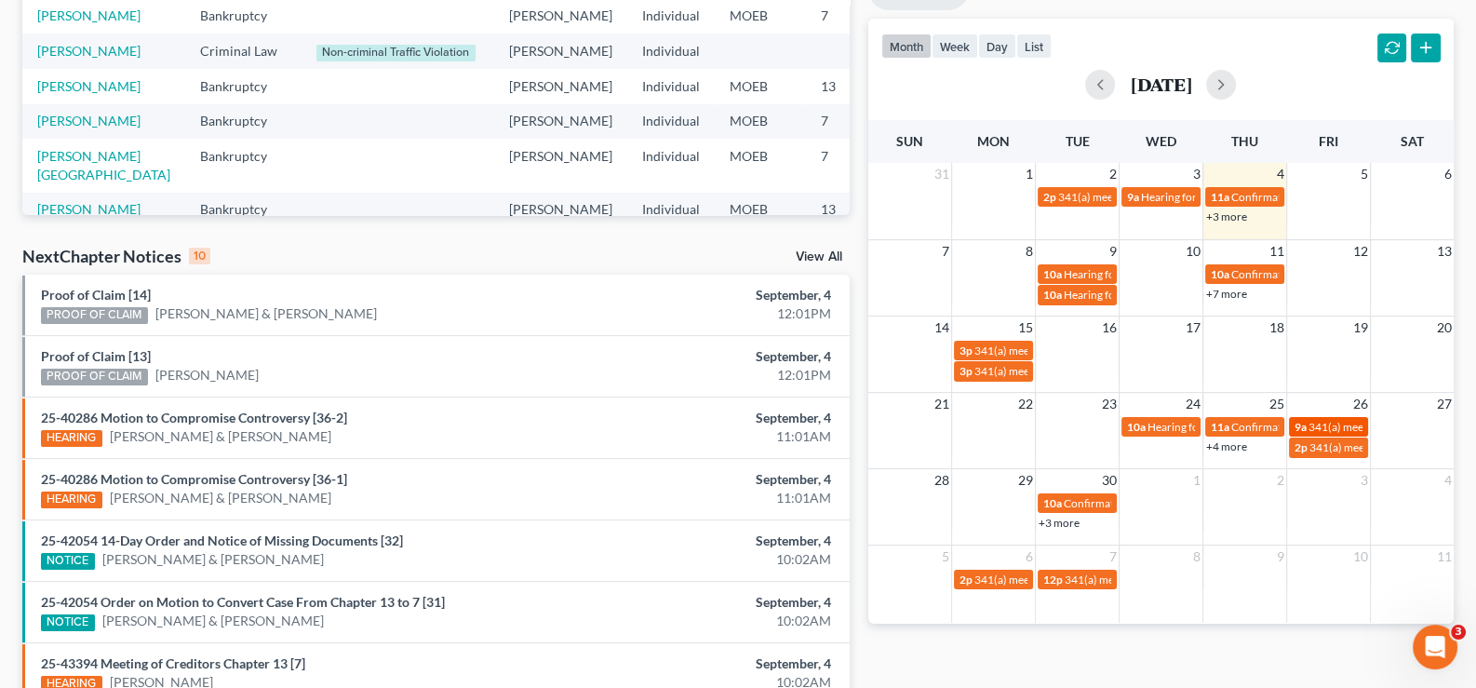
click at [1312, 421] on span "341(a) meeting for Laura Wombacher" at bounding box center [1399, 427] width 180 height 14
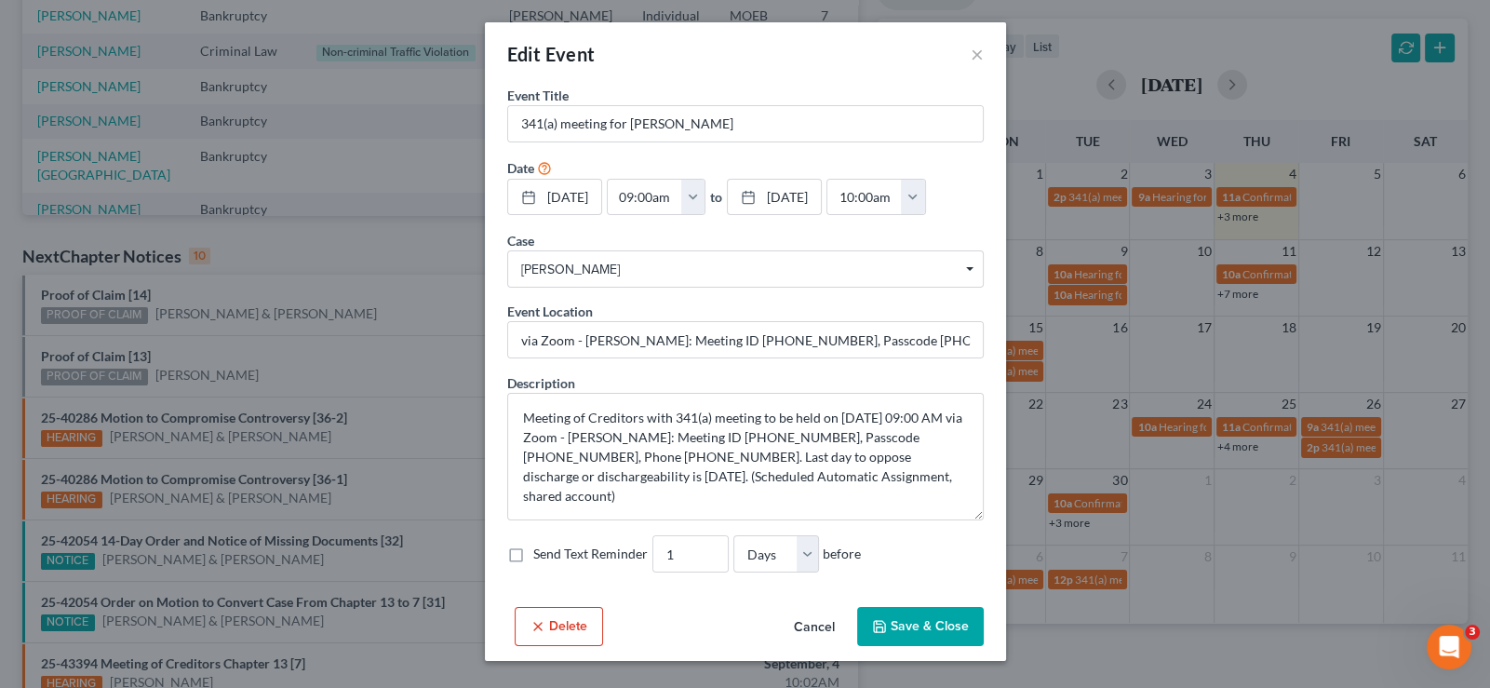
drag, startPoint x: 826, startPoint y: 632, endPoint x: 1055, endPoint y: 584, distance: 234.0
click at [826, 631] on button "Cancel" at bounding box center [814, 627] width 71 height 37
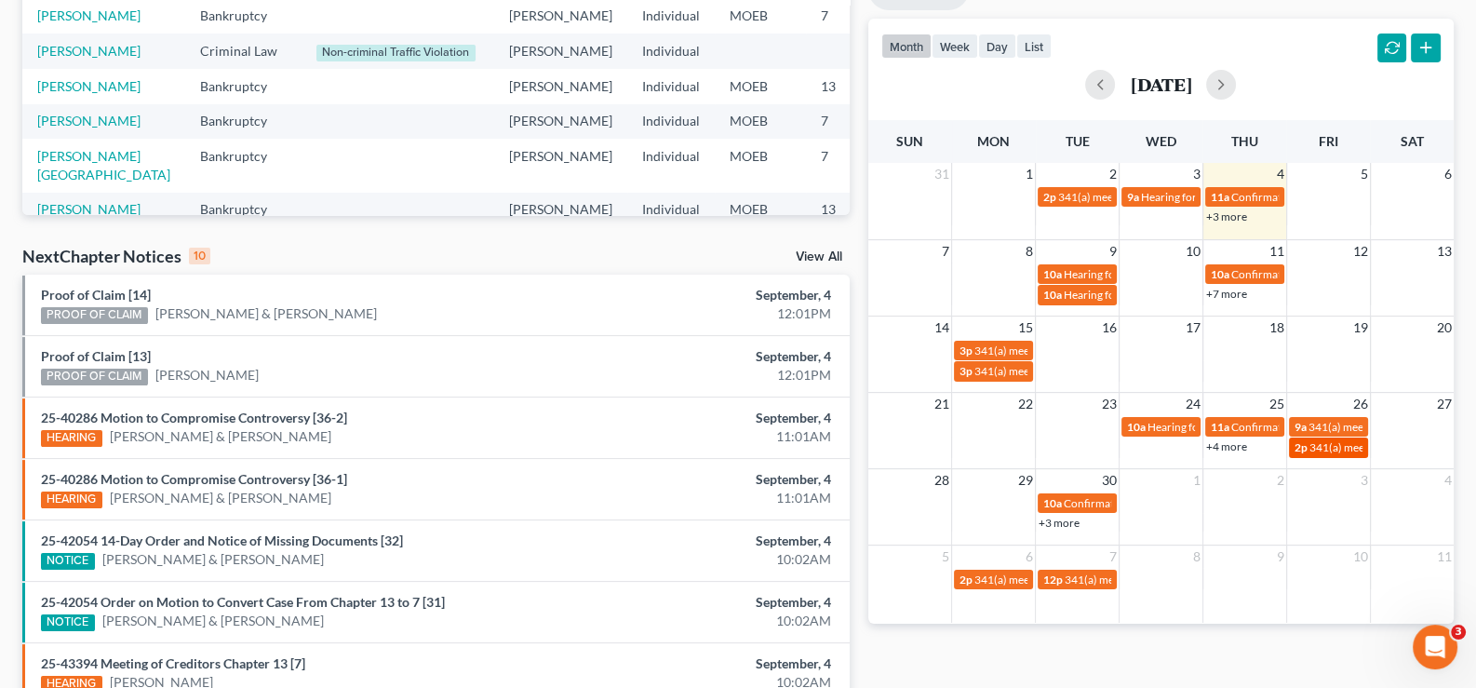
click at [1322, 441] on span "341(a) meeting for Tera Boyland" at bounding box center [1400, 447] width 180 height 14
select select "Days"
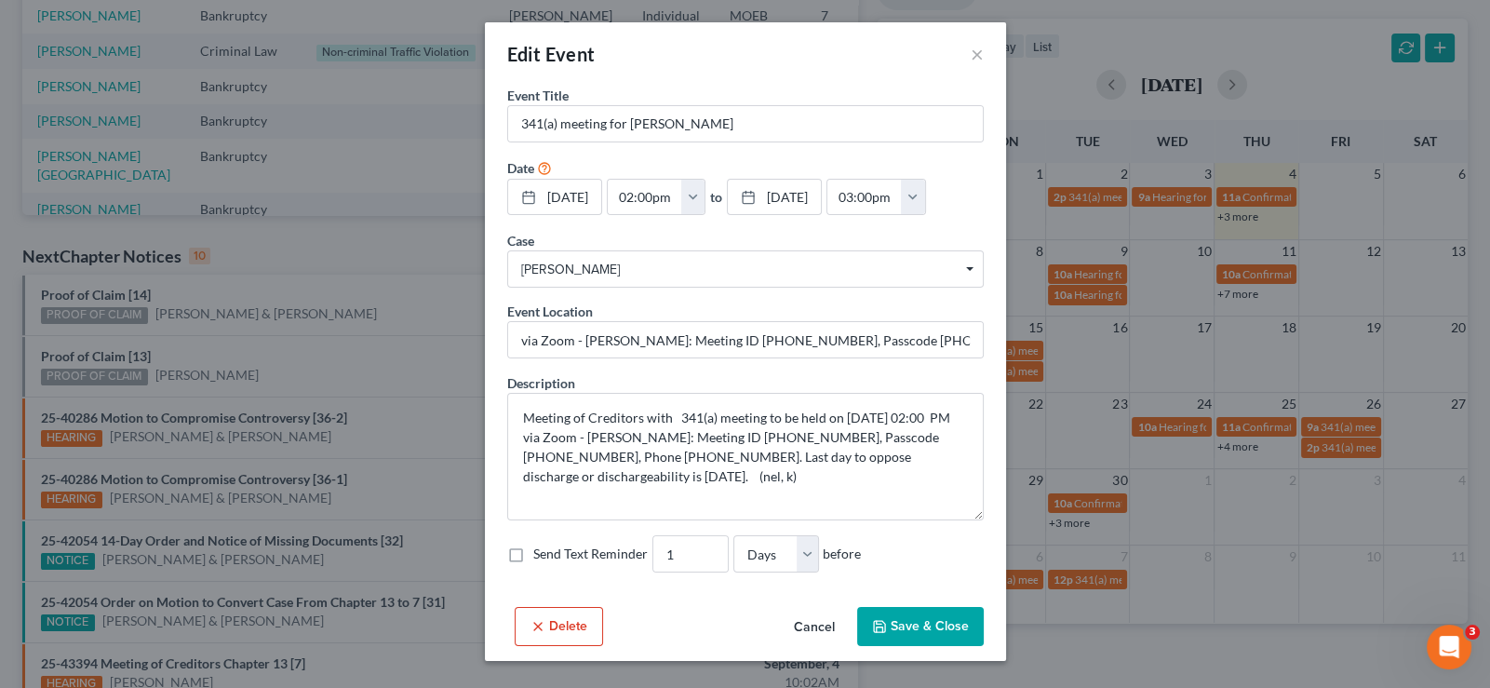
click at [814, 621] on button "Cancel" at bounding box center [814, 627] width 71 height 37
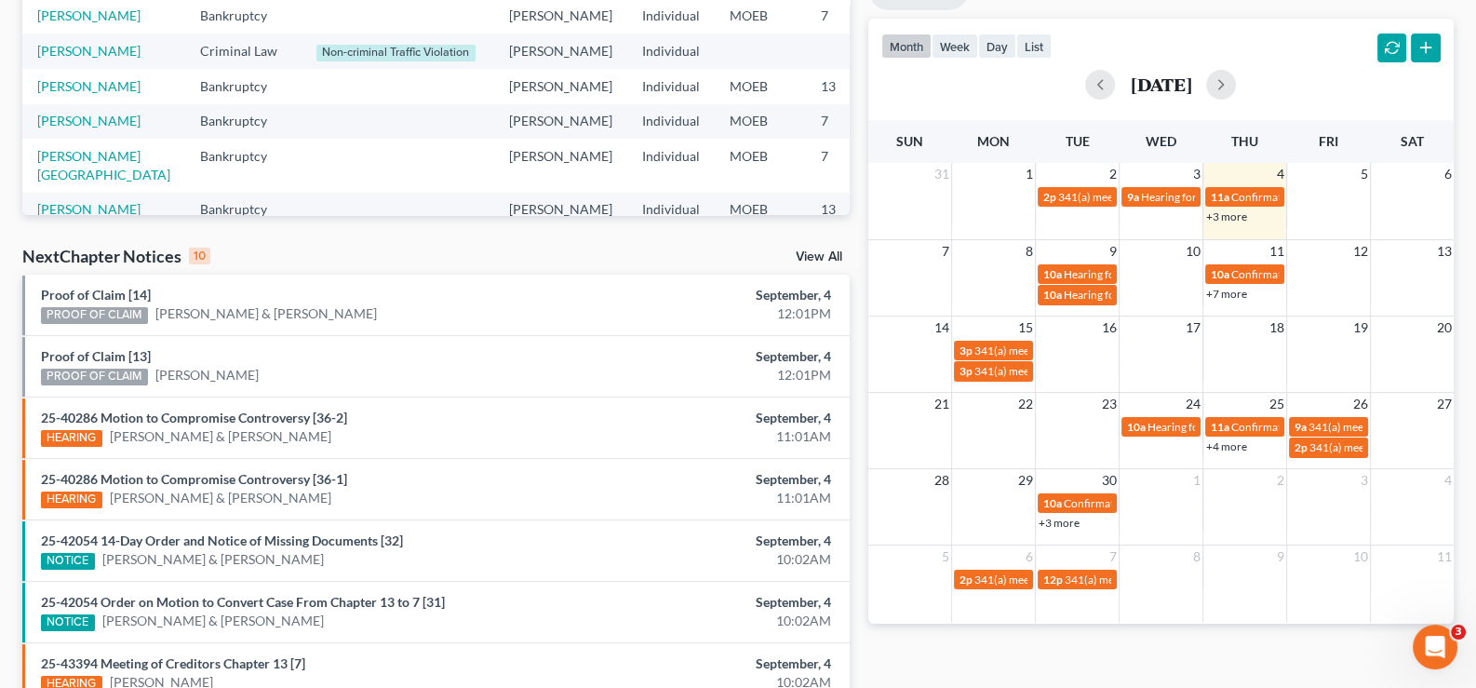
click at [1277, 96] on div "[DATE]" at bounding box center [1160, 85] width 559 height 30
click at [1236, 83] on button "button" at bounding box center [1221, 85] width 30 height 30
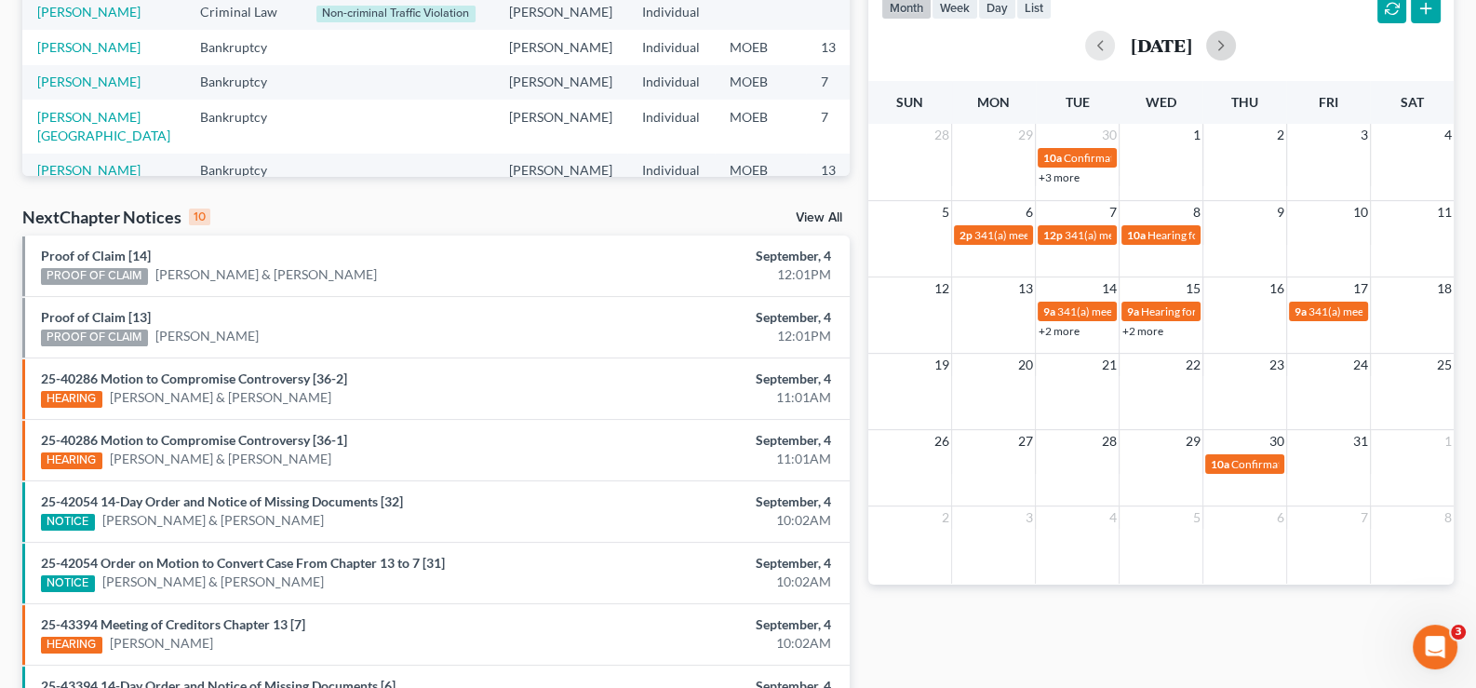
scroll to position [371, 0]
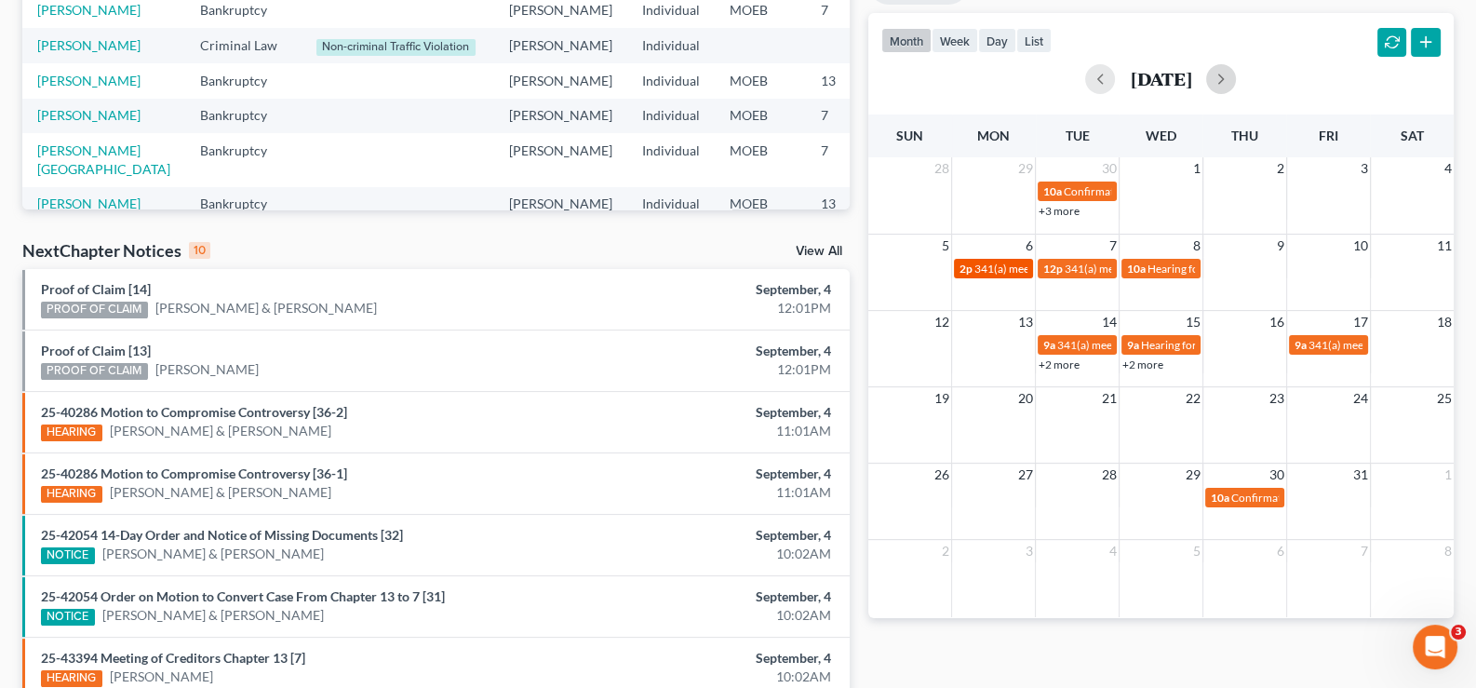
click at [993, 271] on span "341(a) meeting for Kelly Jackson-Grandberry" at bounding box center [1065, 269] width 180 height 14
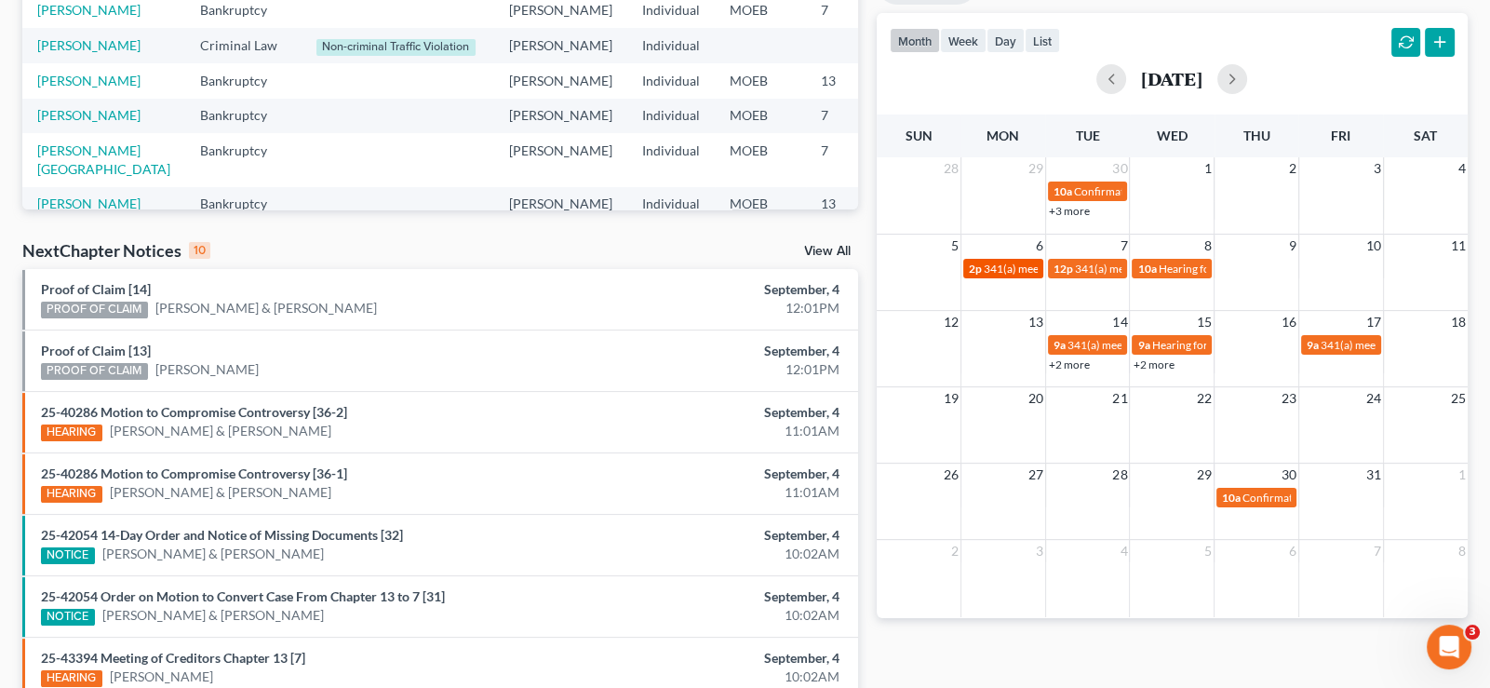
select select "Days"
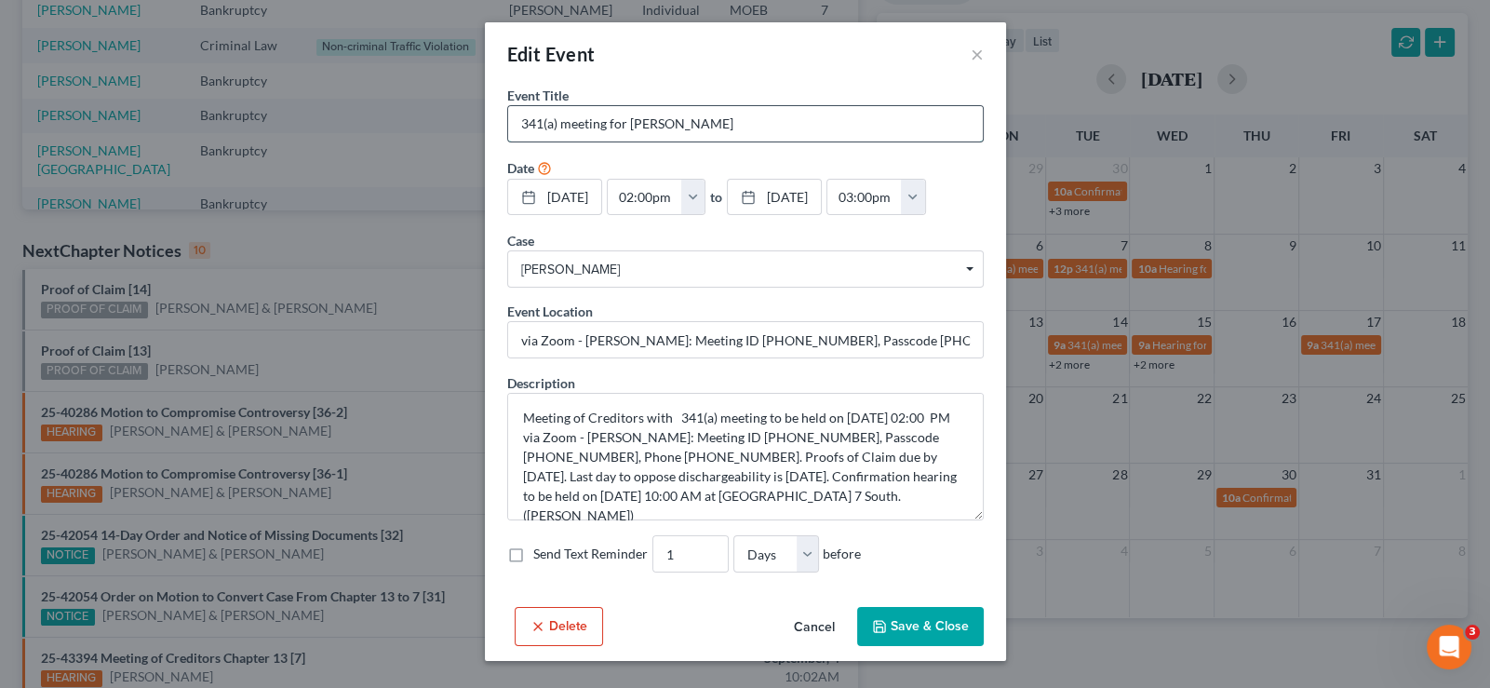
drag, startPoint x: 628, startPoint y: 122, endPoint x: 780, endPoint y: 125, distance: 151.7
click at [780, 125] on input "341(a) meeting for Kelly Jackson-Grandberry" at bounding box center [745, 123] width 475 height 35
drag, startPoint x: 820, startPoint y: 618, endPoint x: 803, endPoint y: 604, distance: 21.8
click at [820, 618] on button "Cancel" at bounding box center [814, 627] width 71 height 37
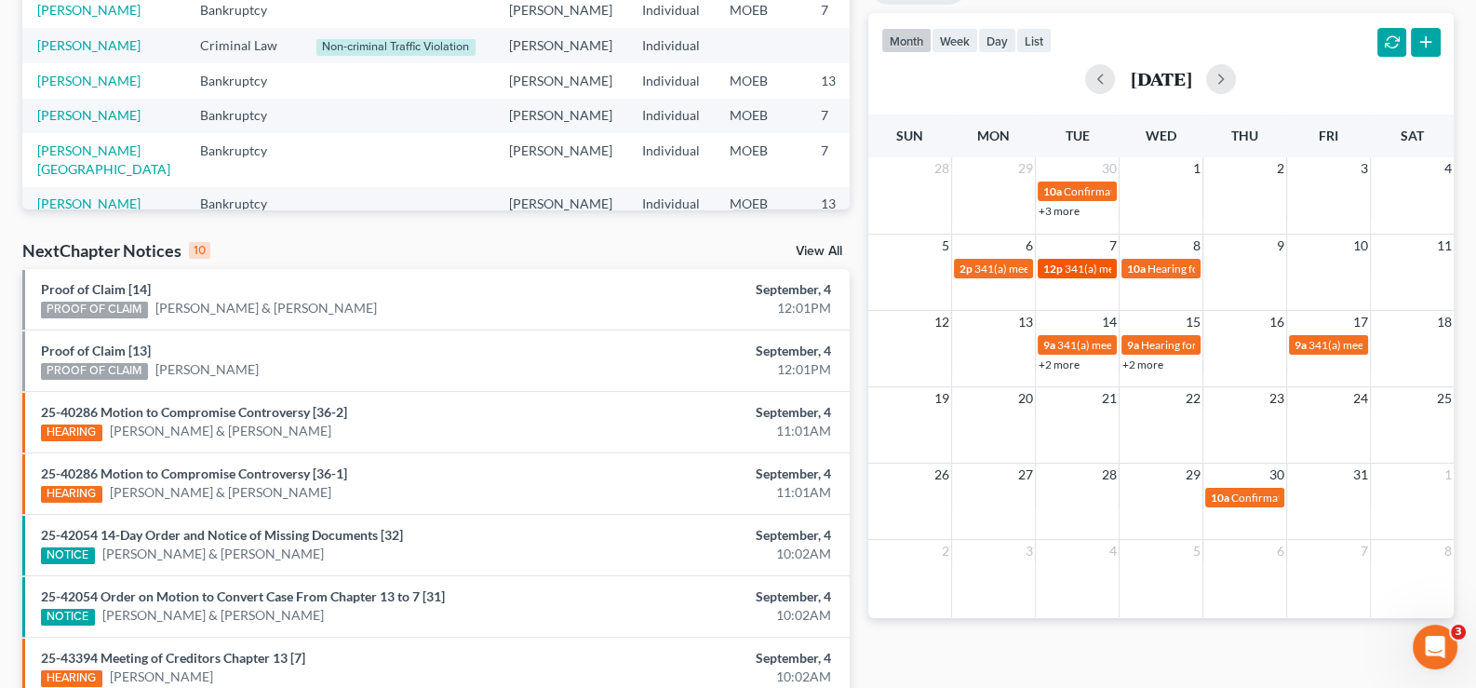
click at [1061, 271] on span "12p" at bounding box center [1053, 269] width 20 height 14
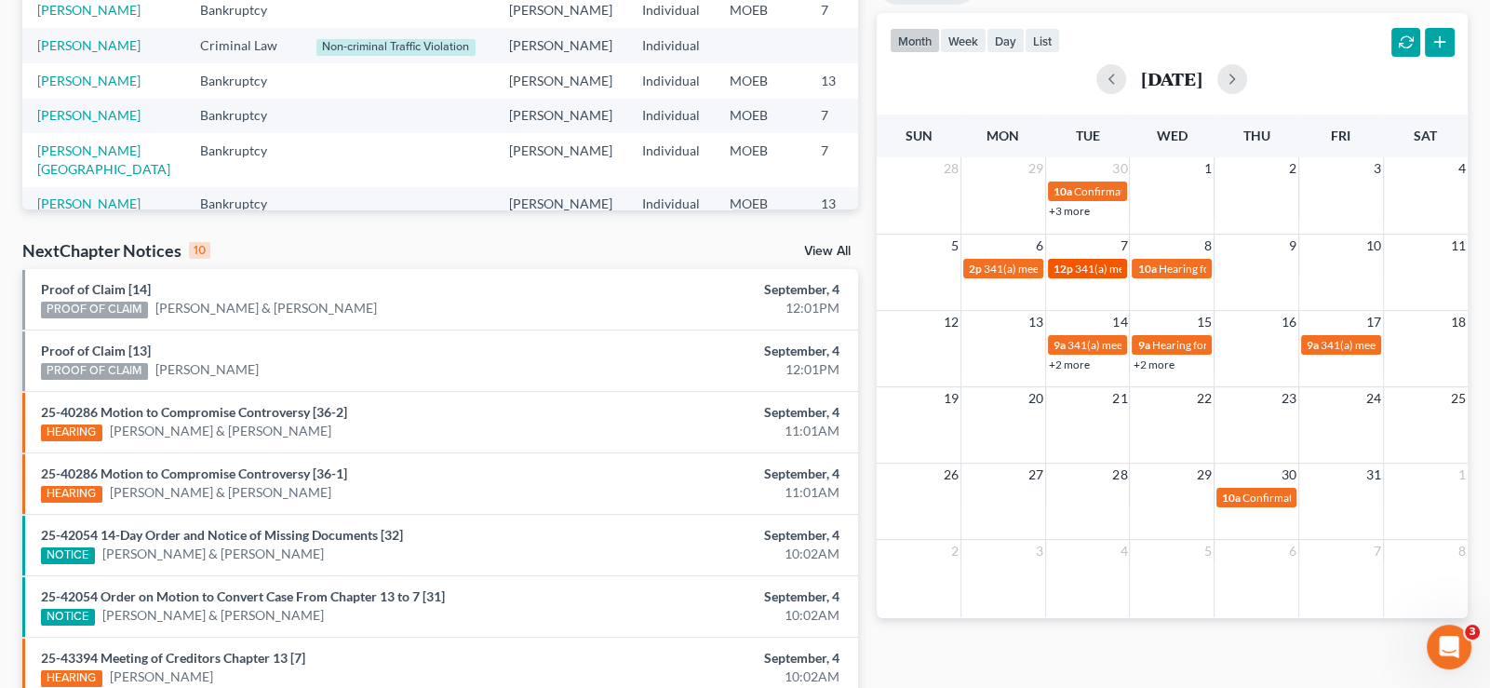
select select "Days"
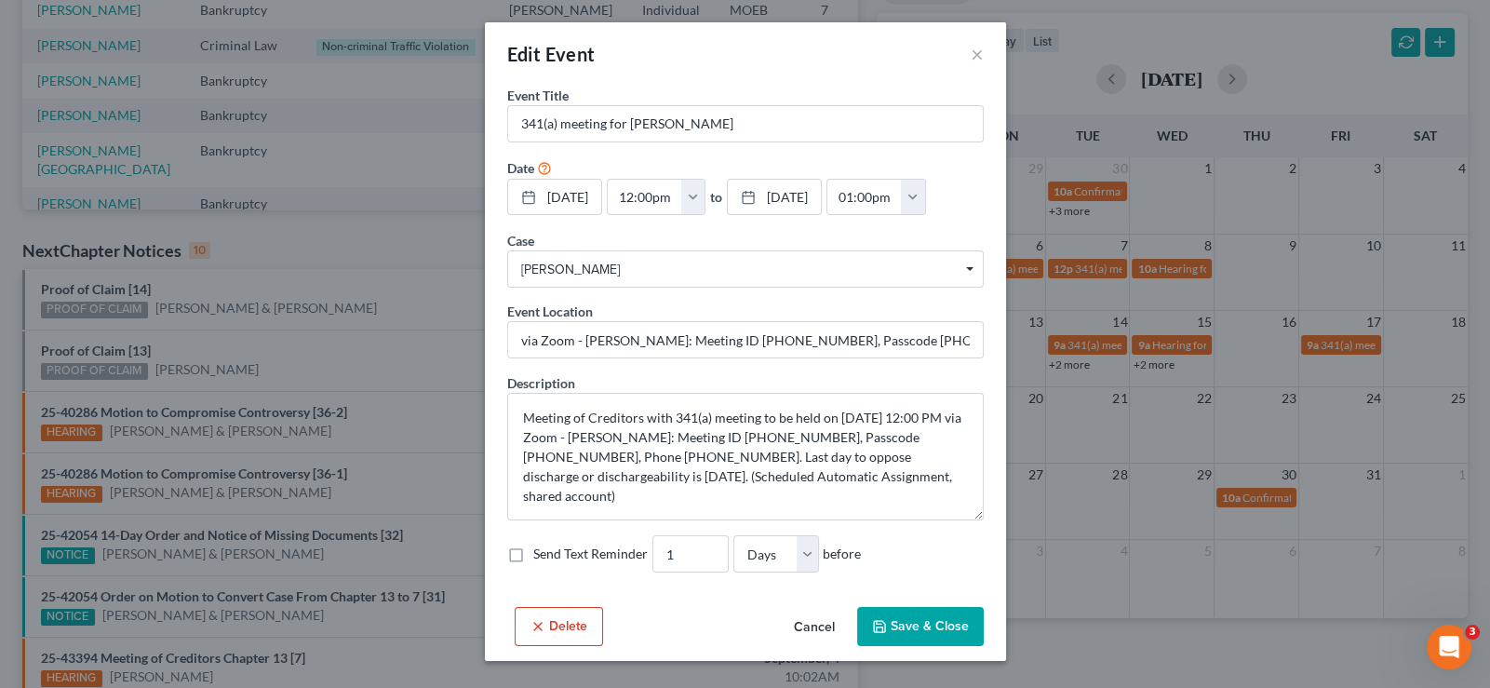
click at [808, 627] on button "Cancel" at bounding box center [814, 627] width 71 height 37
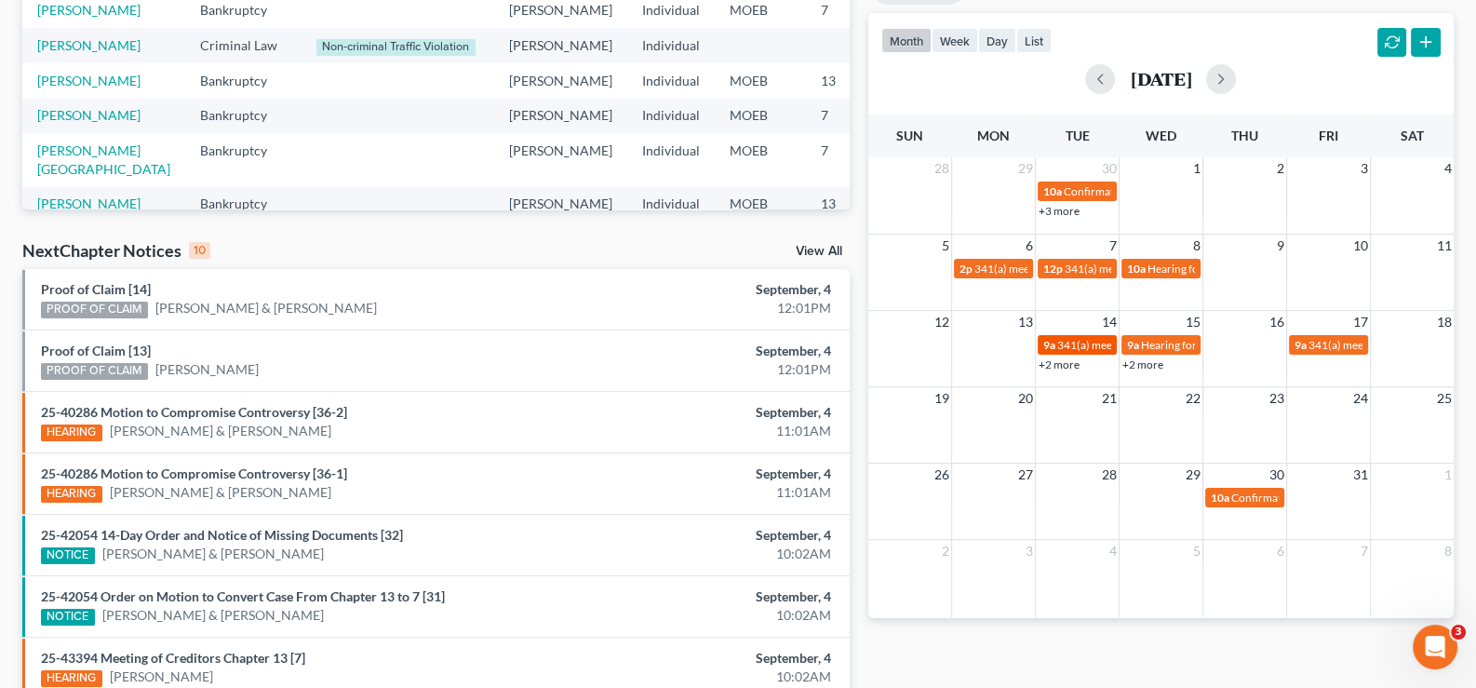
click at [1070, 343] on span "341(a) meeting for Nancy McClain" at bounding box center [1147, 345] width 180 height 14
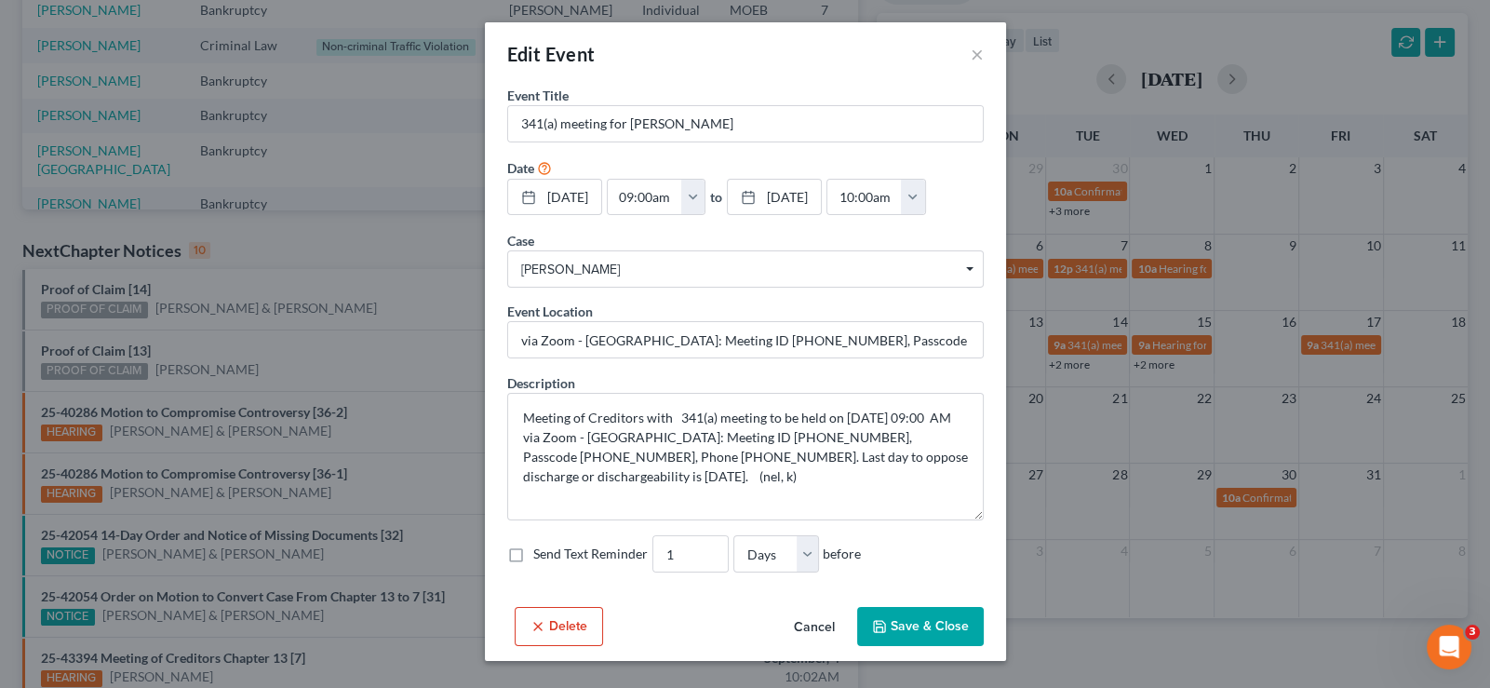
click at [808, 646] on button "Cancel" at bounding box center [814, 627] width 71 height 37
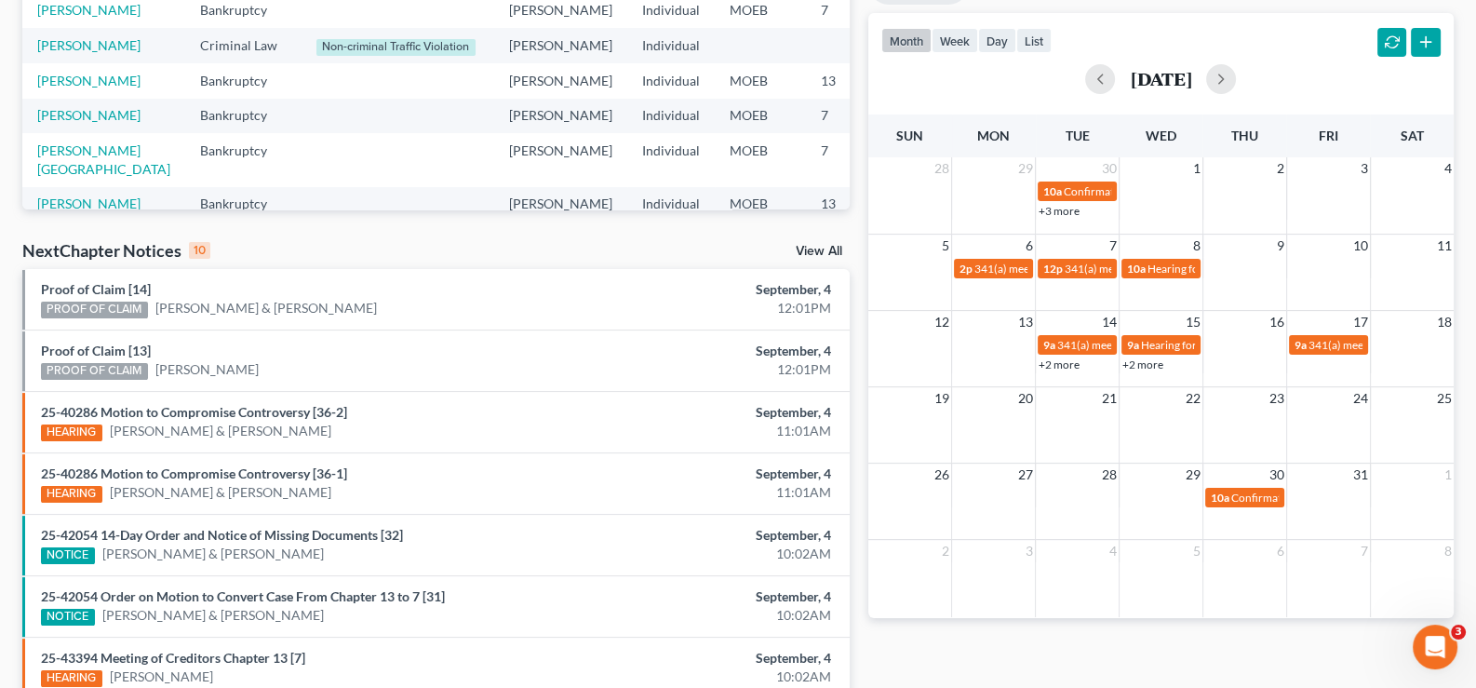
click at [1068, 367] on link "+2 more" at bounding box center [1059, 364] width 41 height 14
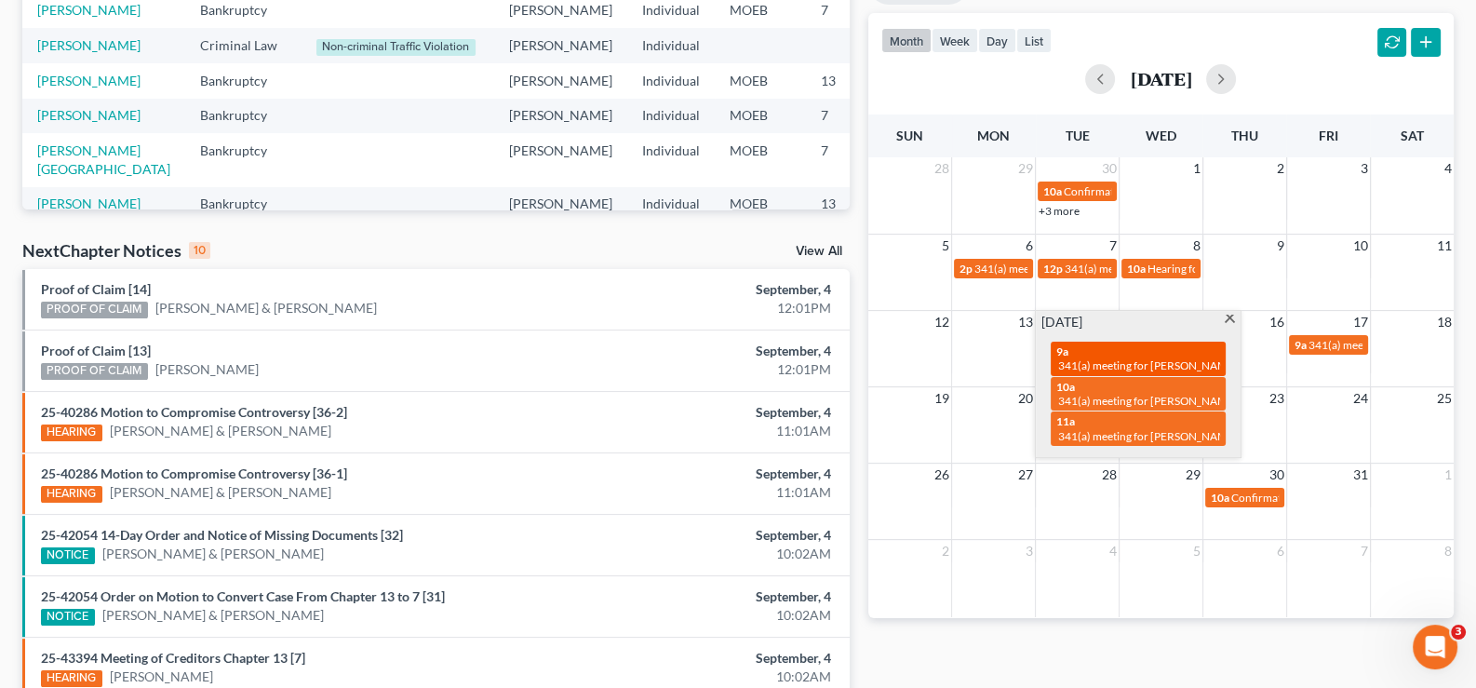
click at [1118, 354] on div "9a 341(a) meeting for Nancy McClain" at bounding box center [1138, 358] width 164 height 29
select select "Days"
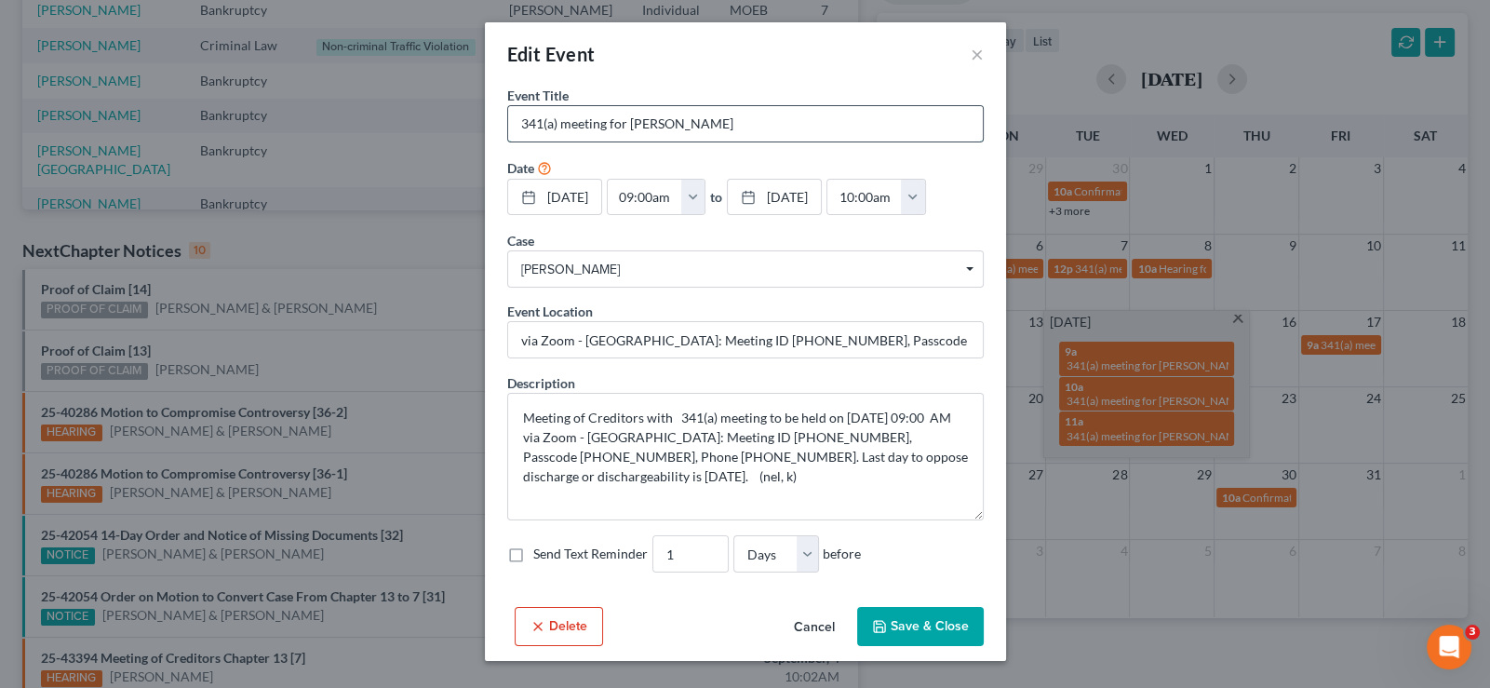
drag, startPoint x: 625, startPoint y: 123, endPoint x: 715, endPoint y: 119, distance: 90.4
click at [715, 119] on input "341(a) meeting for Nancy McClain" at bounding box center [745, 123] width 475 height 35
click at [1142, 606] on div "Edit Event × Event Title * 341(a) meeting for Nancy McClain Date 10/14/2025 clo…" at bounding box center [745, 344] width 1490 height 688
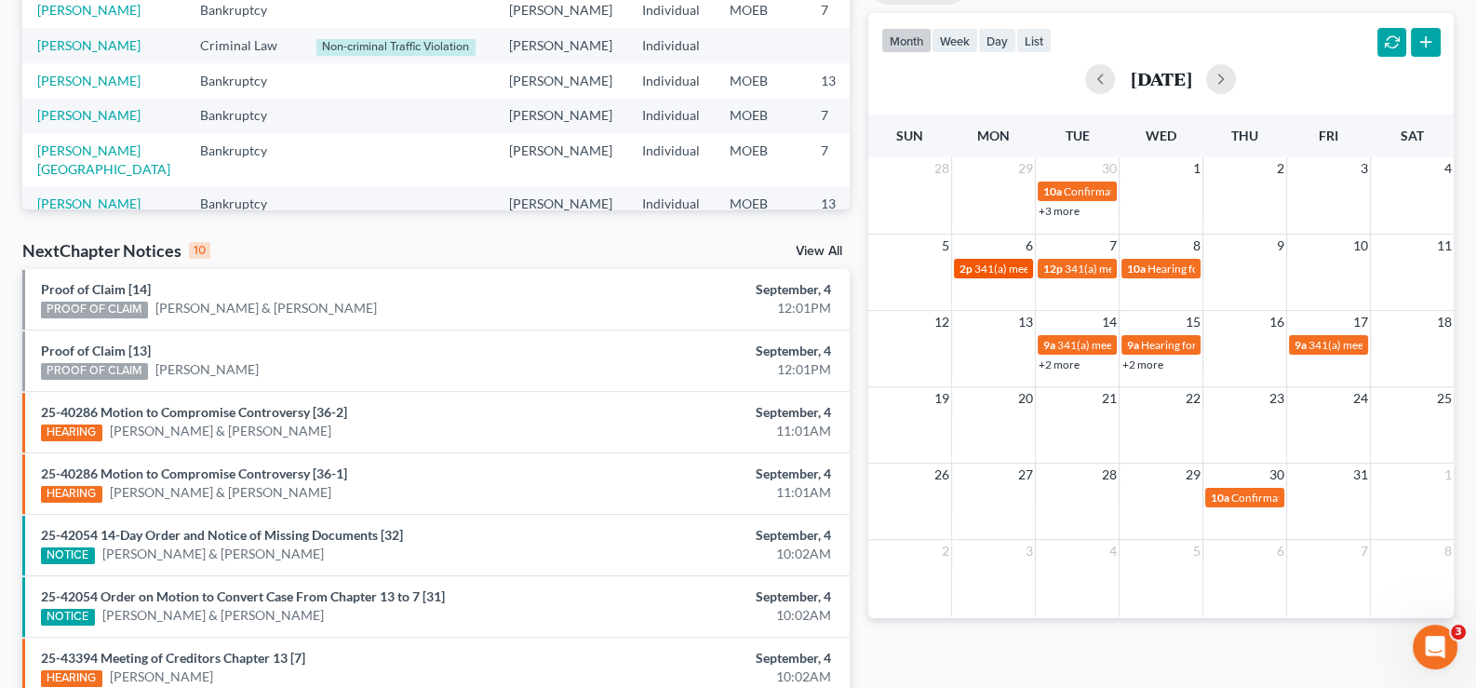
click at [990, 271] on span "341(a) meeting for Kelly Jackson-Grandberry" at bounding box center [1065, 269] width 180 height 14
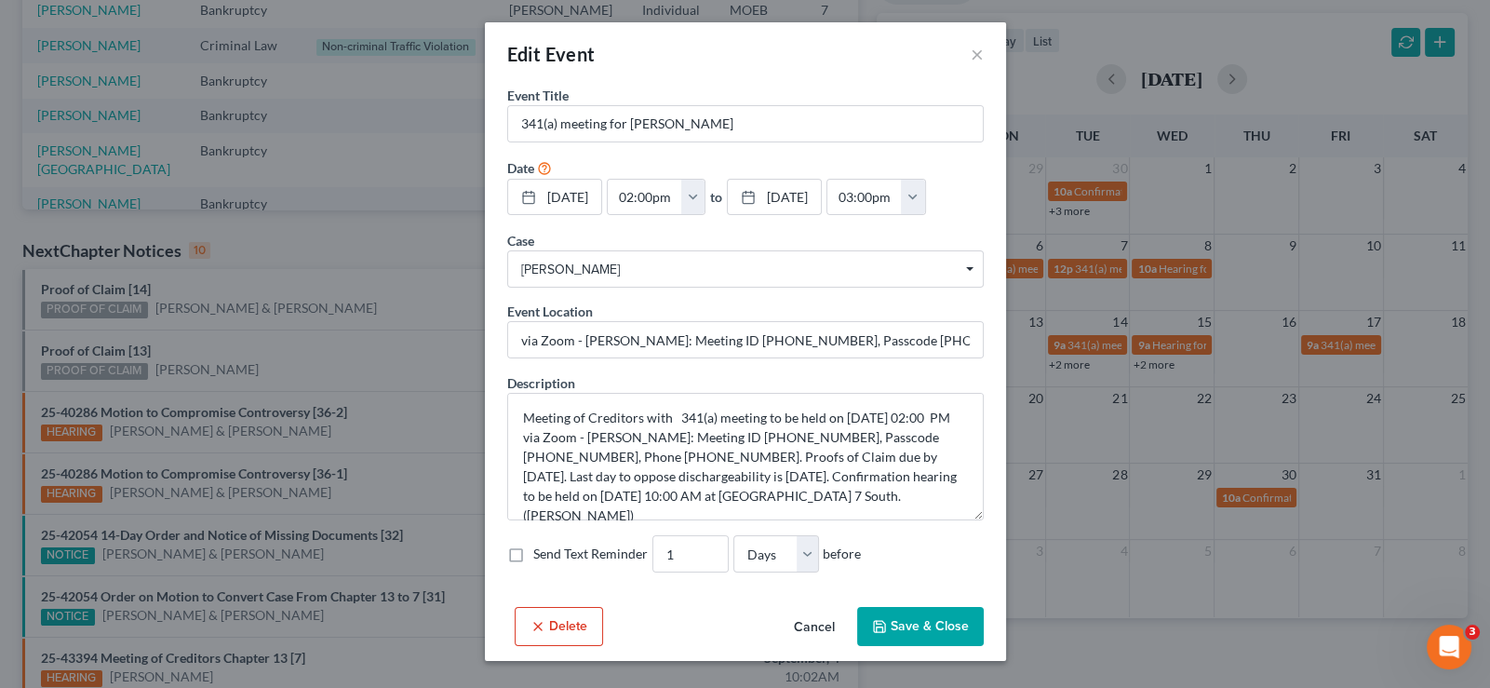
drag, startPoint x: 827, startPoint y: 626, endPoint x: 815, endPoint y: 618, distance: 14.0
click at [827, 626] on button "Cancel" at bounding box center [814, 627] width 71 height 37
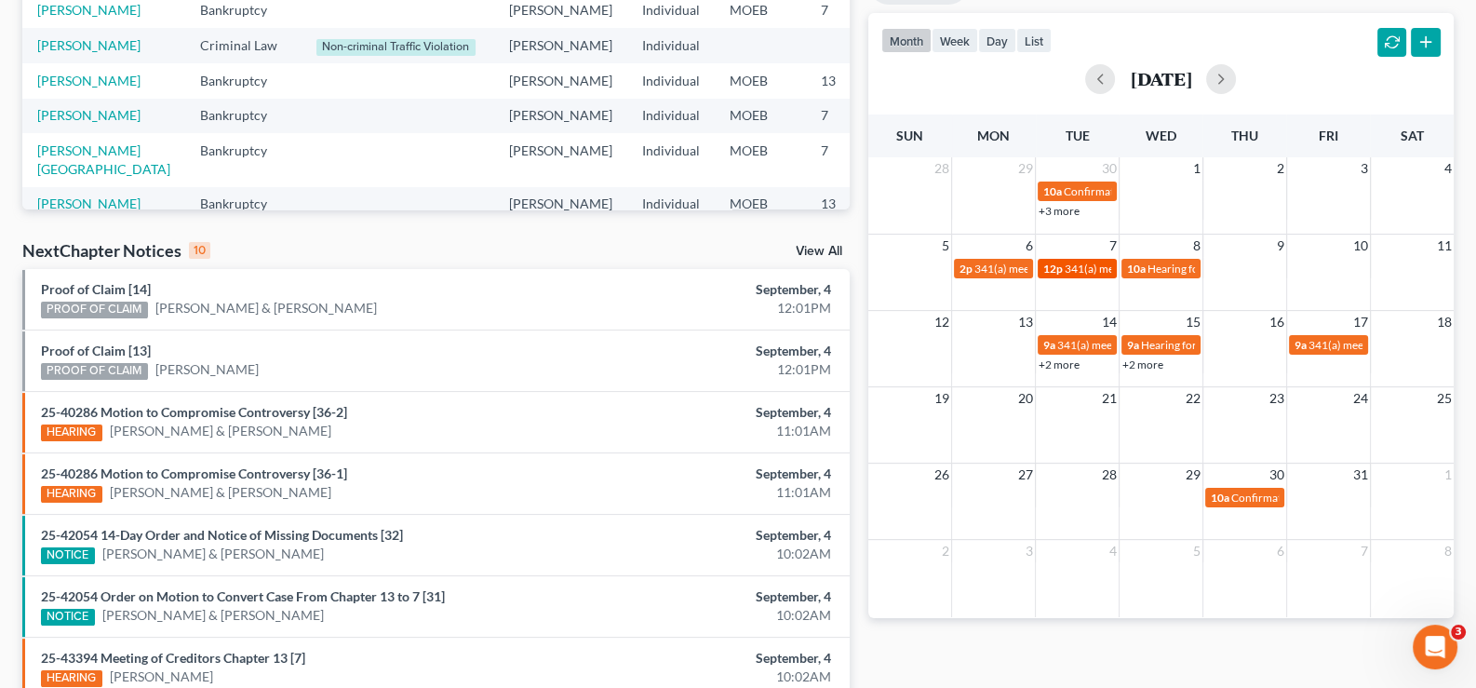
click at [1069, 264] on span "341(a) meeting for Ashley Becton" at bounding box center [1155, 269] width 180 height 14
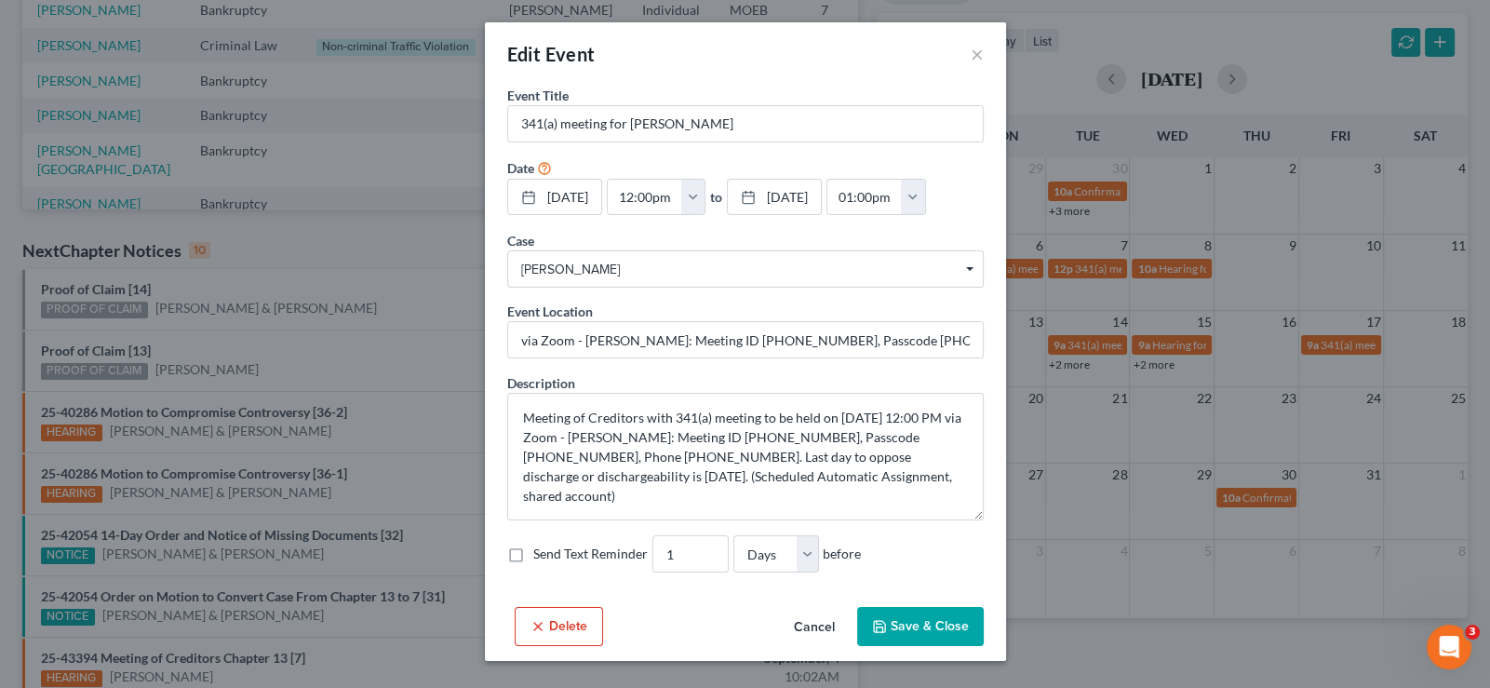
click at [813, 626] on button "Cancel" at bounding box center [814, 627] width 71 height 37
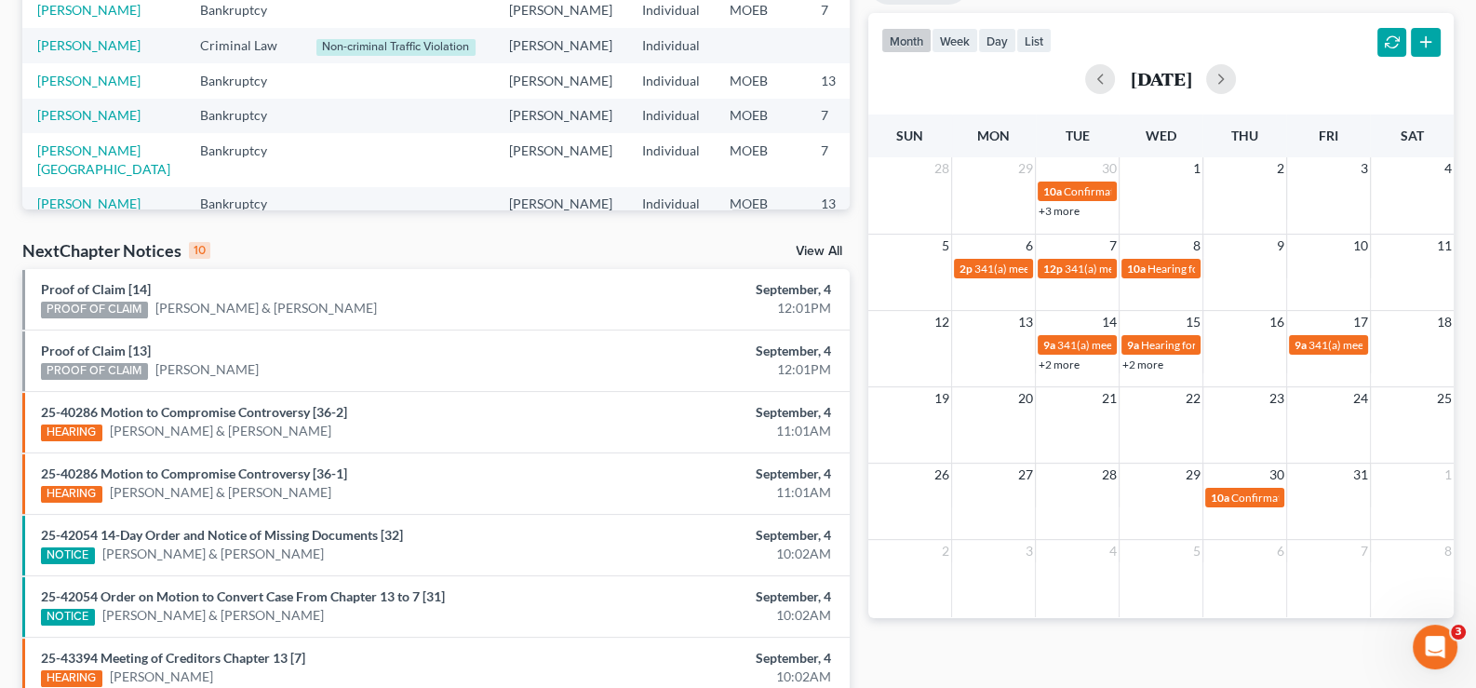
click at [1058, 363] on link "+2 more" at bounding box center [1059, 364] width 41 height 14
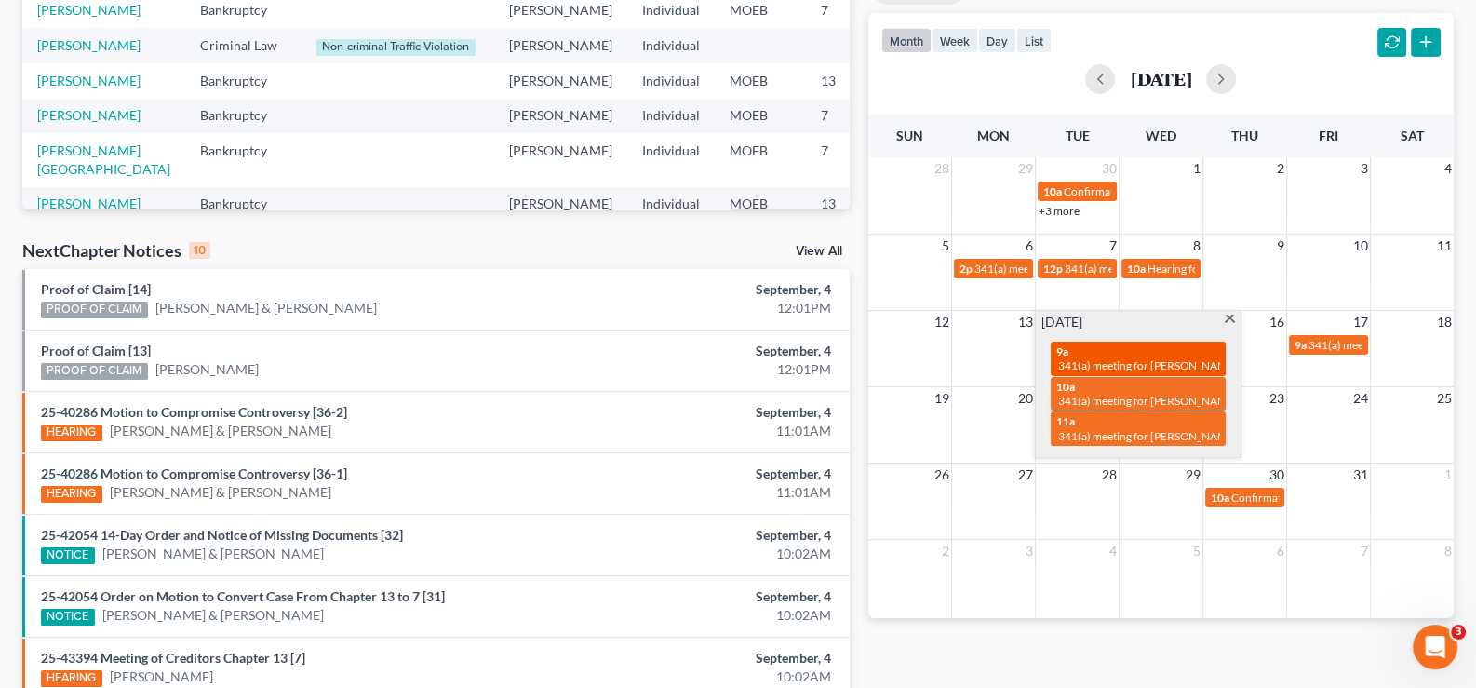
click at [1089, 353] on div "9a 341(a) meeting for Nancy McClain" at bounding box center [1138, 358] width 164 height 29
select select "Days"
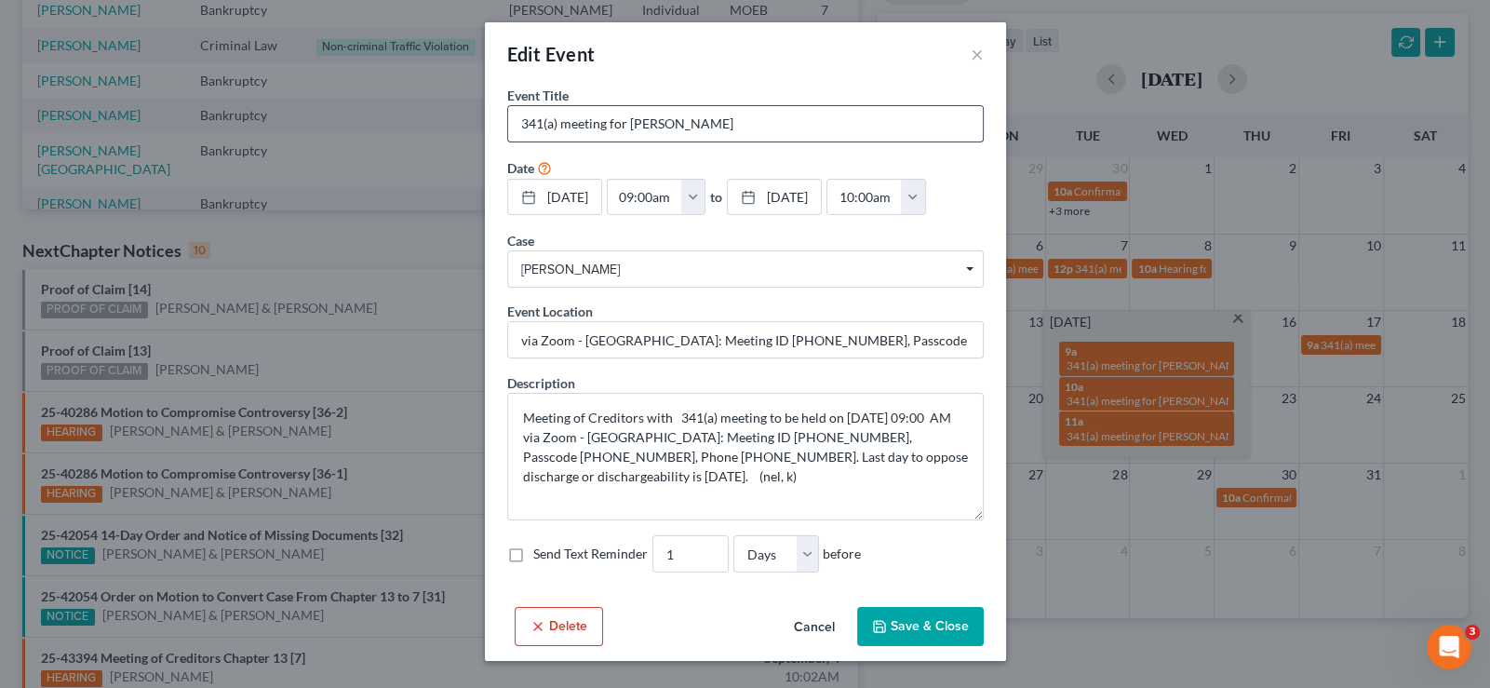
drag, startPoint x: 711, startPoint y: 132, endPoint x: 632, endPoint y: 128, distance: 79.2
click at [622, 132] on input "341(a) meeting for Nancy McClain" at bounding box center [745, 123] width 475 height 35
drag, startPoint x: 802, startPoint y: 660, endPoint x: 904, endPoint y: 600, distance: 117.7
click at [802, 646] on button "Cancel" at bounding box center [814, 627] width 71 height 37
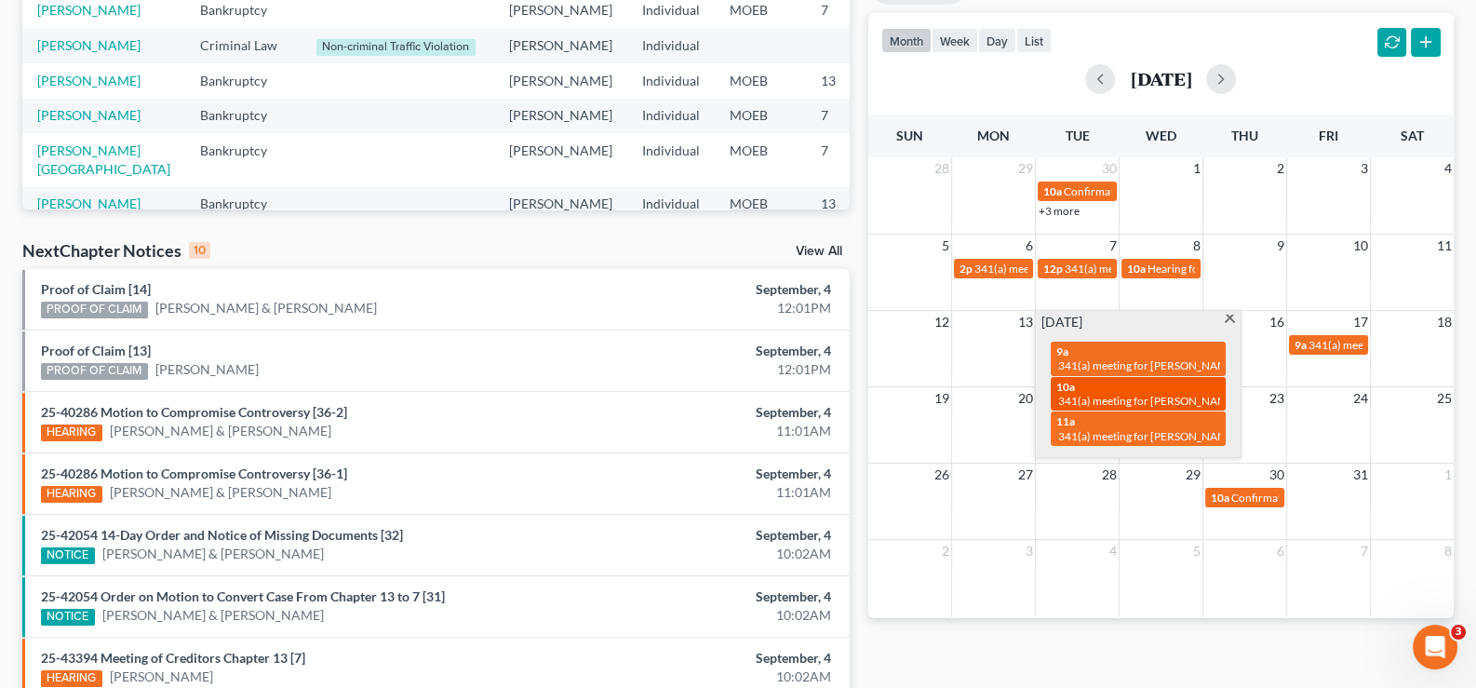
click at [1151, 390] on div "10a 341(a) meeting for Cornell Merritt Sr & Geraldine Merritt" at bounding box center [1138, 394] width 164 height 29
select select "Days"
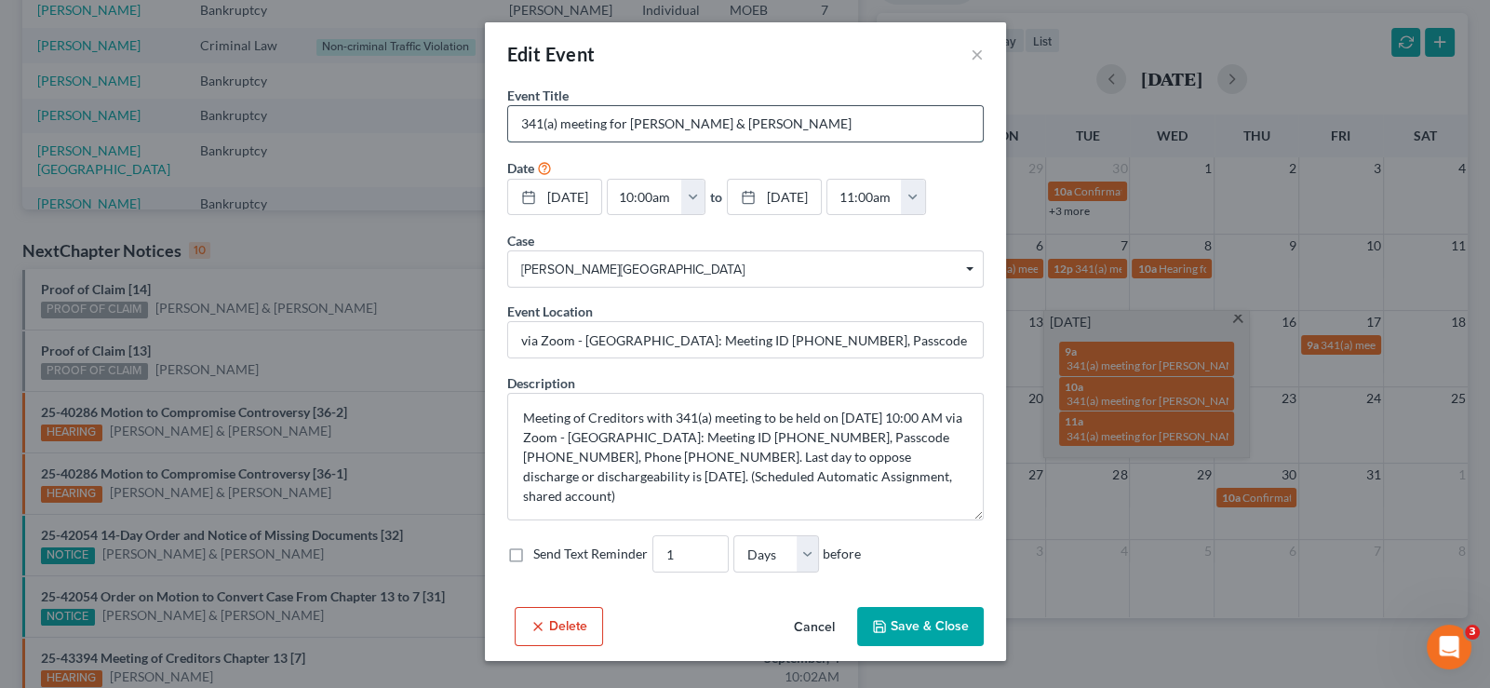
drag, startPoint x: 624, startPoint y: 127, endPoint x: 850, endPoint y: 124, distance: 226.2
click at [850, 124] on input "341(a) meeting for Cornell Merritt Sr & Geraldine Merritt" at bounding box center [745, 123] width 475 height 35
click at [807, 646] on button "Cancel" at bounding box center [814, 627] width 71 height 37
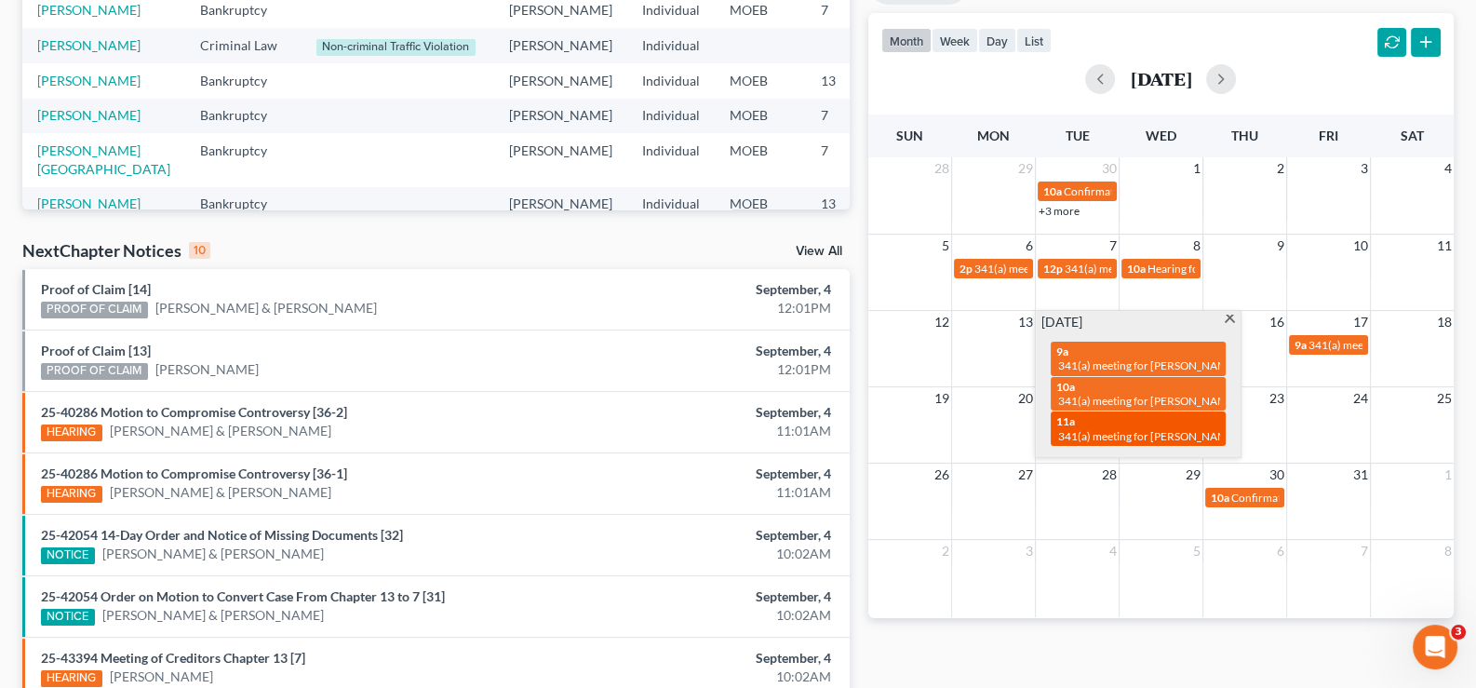
click at [1115, 424] on div "11a 341(a) meeting for Heath Goodrich" at bounding box center [1138, 428] width 164 height 29
select select "Days"
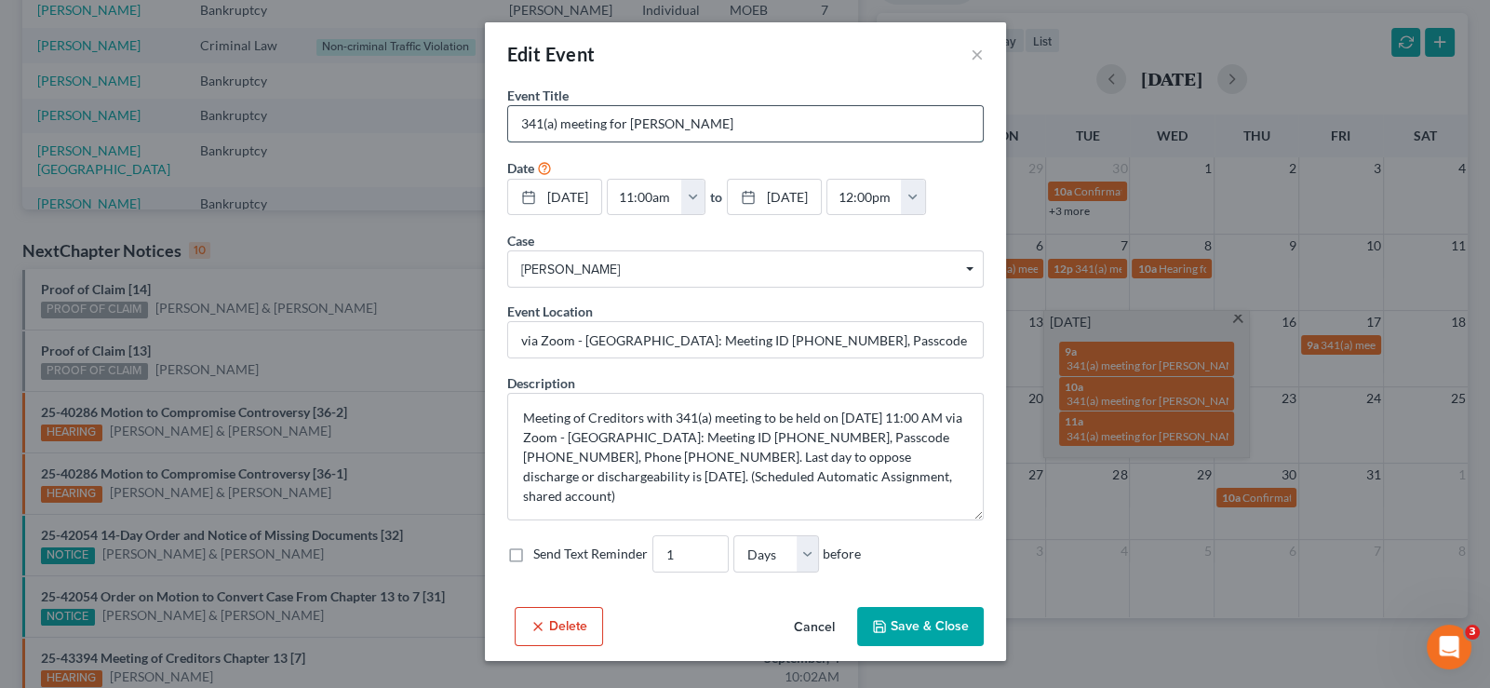
drag, startPoint x: 719, startPoint y: 126, endPoint x: 625, endPoint y: 134, distance: 94.4
click at [625, 134] on input "341(a) meeting for Heath Goodrich" at bounding box center [745, 123] width 475 height 35
click at [803, 646] on button "Cancel" at bounding box center [814, 627] width 71 height 37
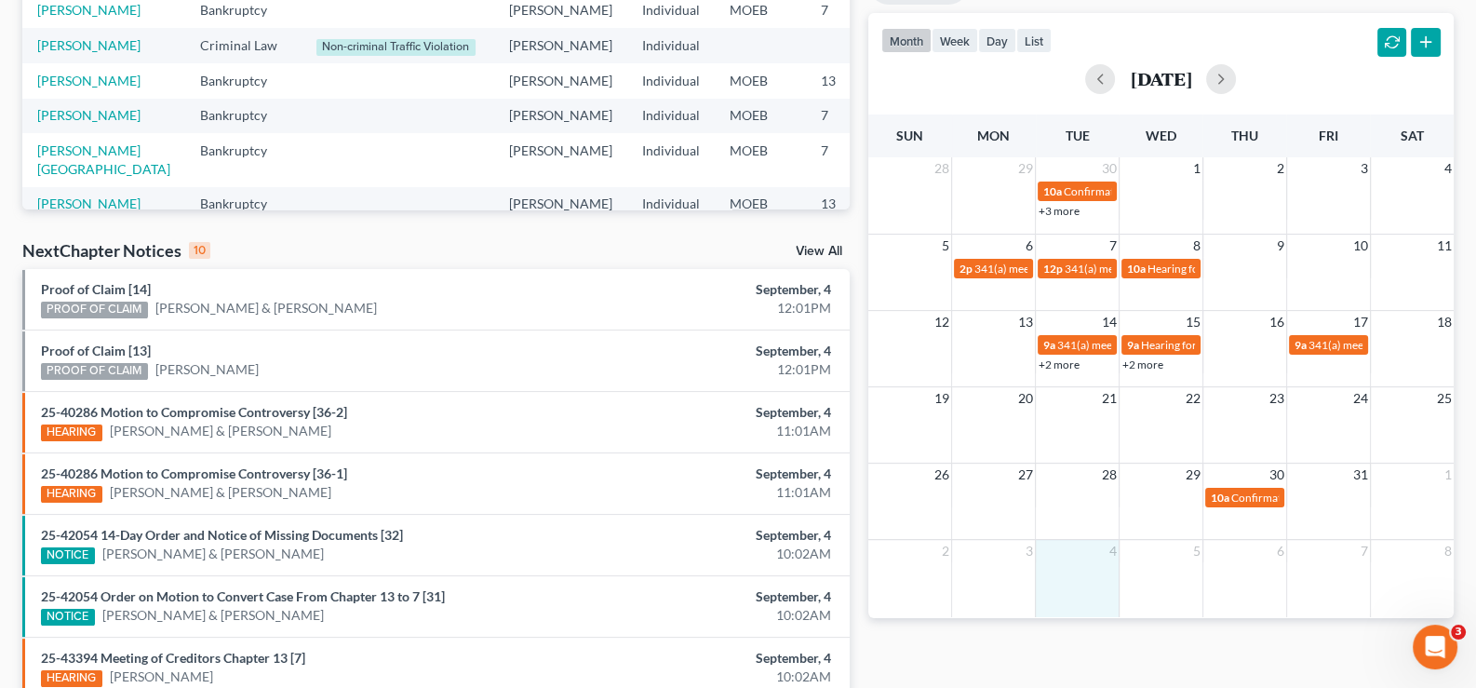
click at [1073, 557] on td "4" at bounding box center [1078, 550] width 84 height 23
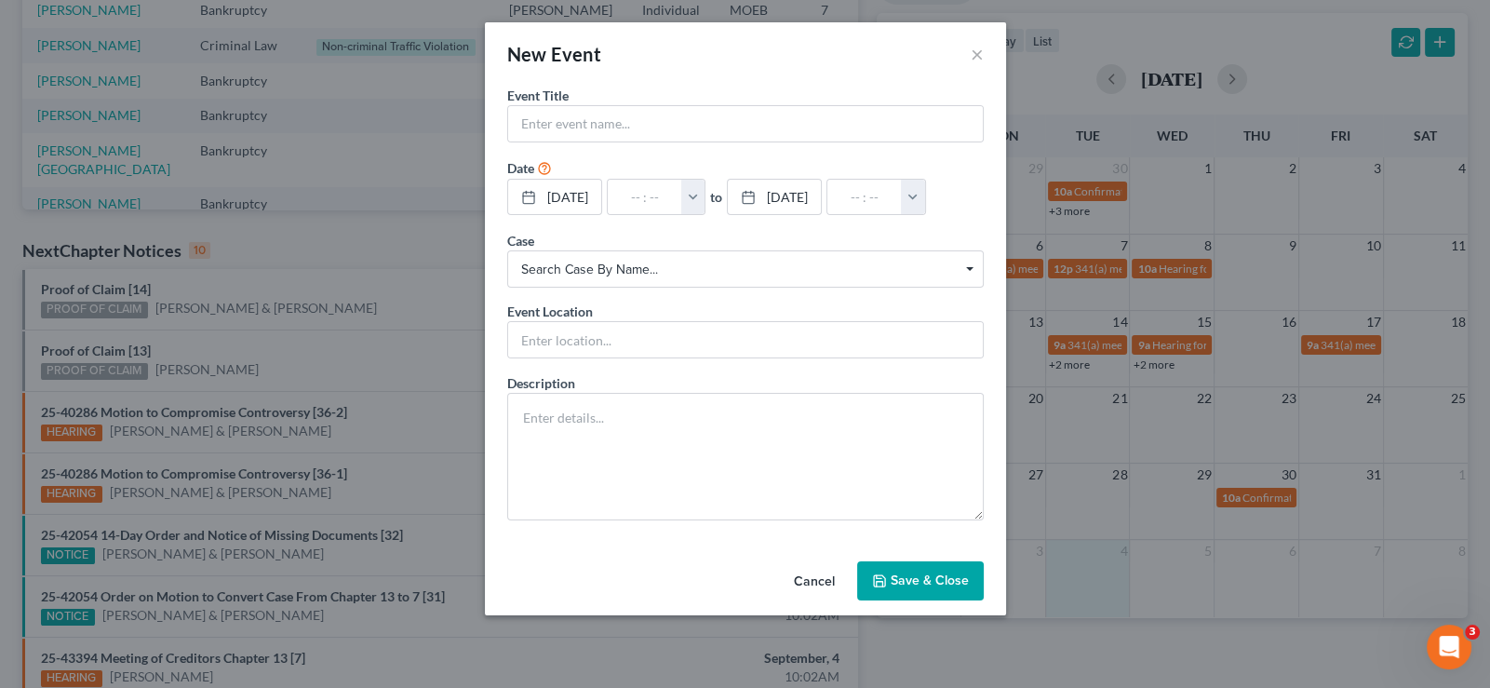
click at [800, 576] on button "Cancel" at bounding box center [814, 581] width 71 height 37
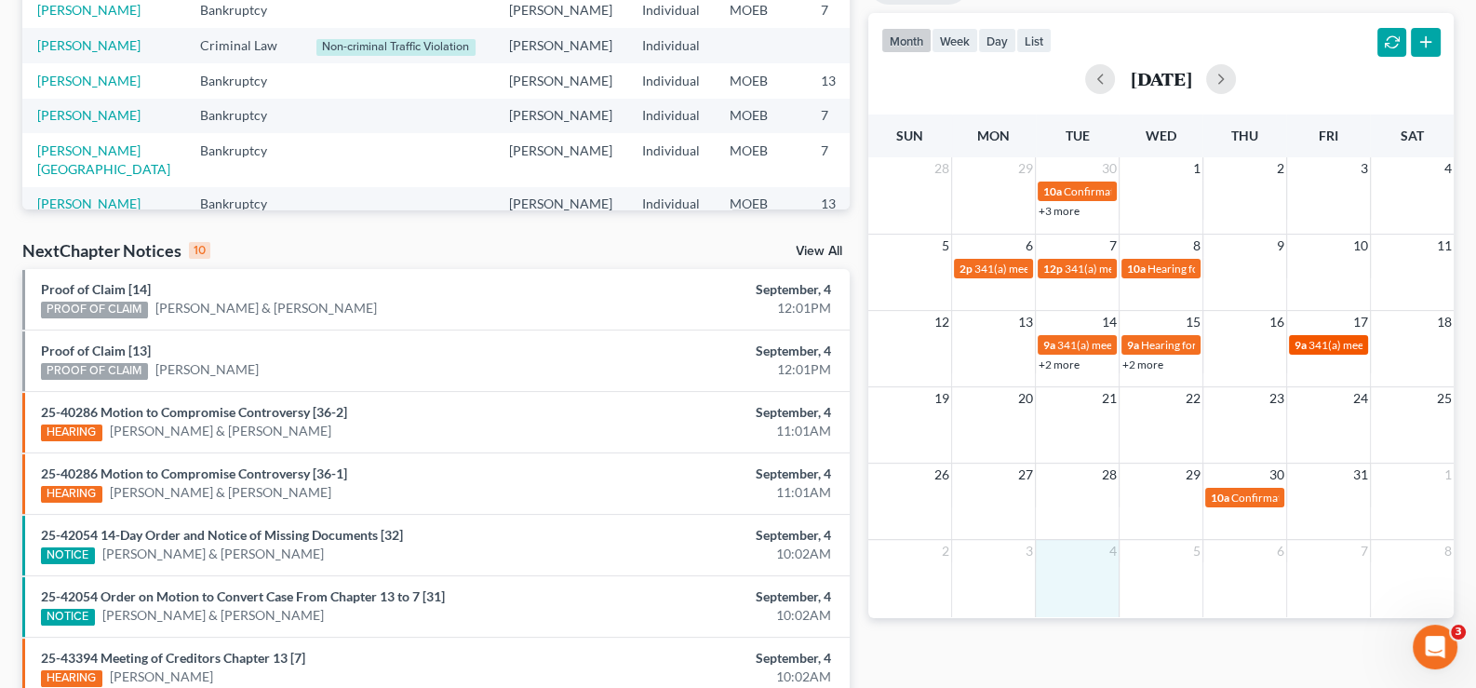
click at [1314, 343] on span "341(a) meeting for Brittany Stacy" at bounding box center [1399, 345] width 180 height 14
select select "Days"
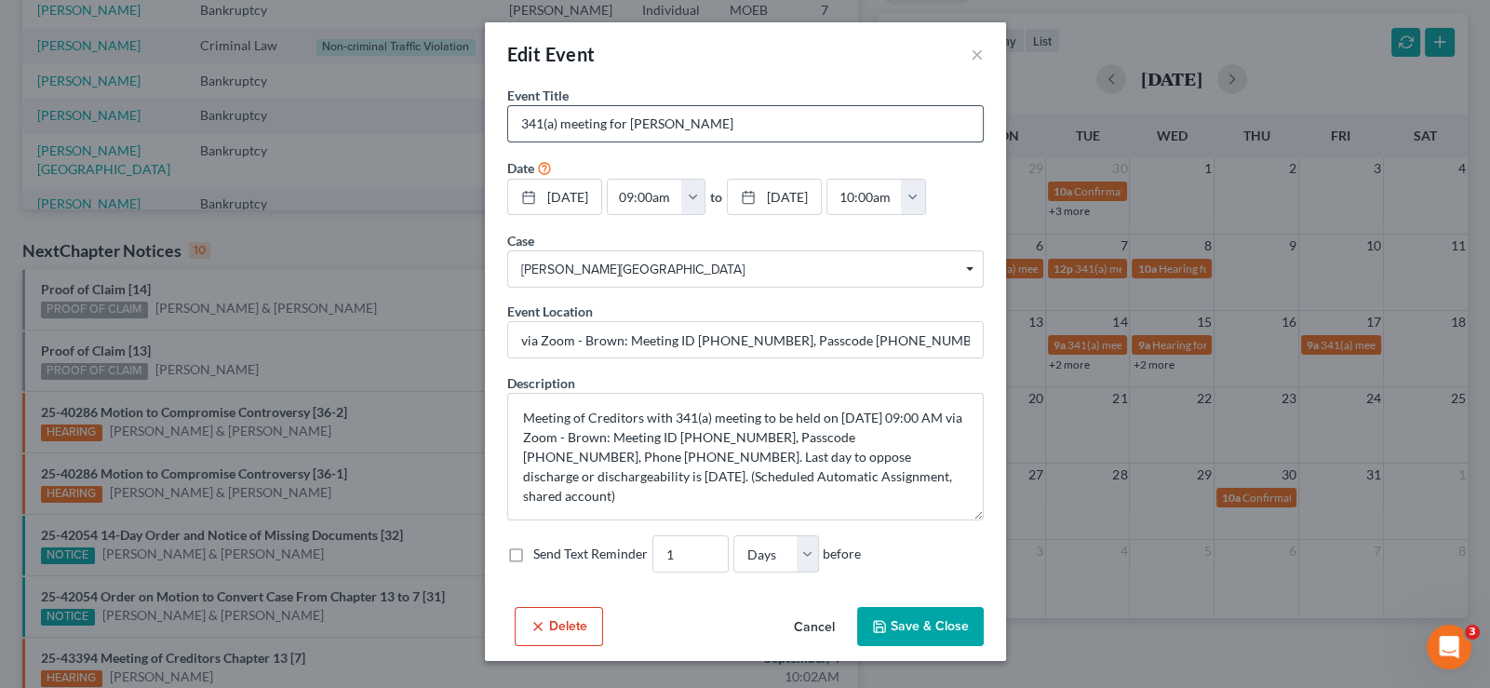
drag, startPoint x: 625, startPoint y: 128, endPoint x: 699, endPoint y: 128, distance: 74.5
click at [699, 128] on input "341(a) meeting for Brittany Stacy" at bounding box center [745, 123] width 475 height 35
click at [806, 646] on button "Cancel" at bounding box center [814, 627] width 71 height 37
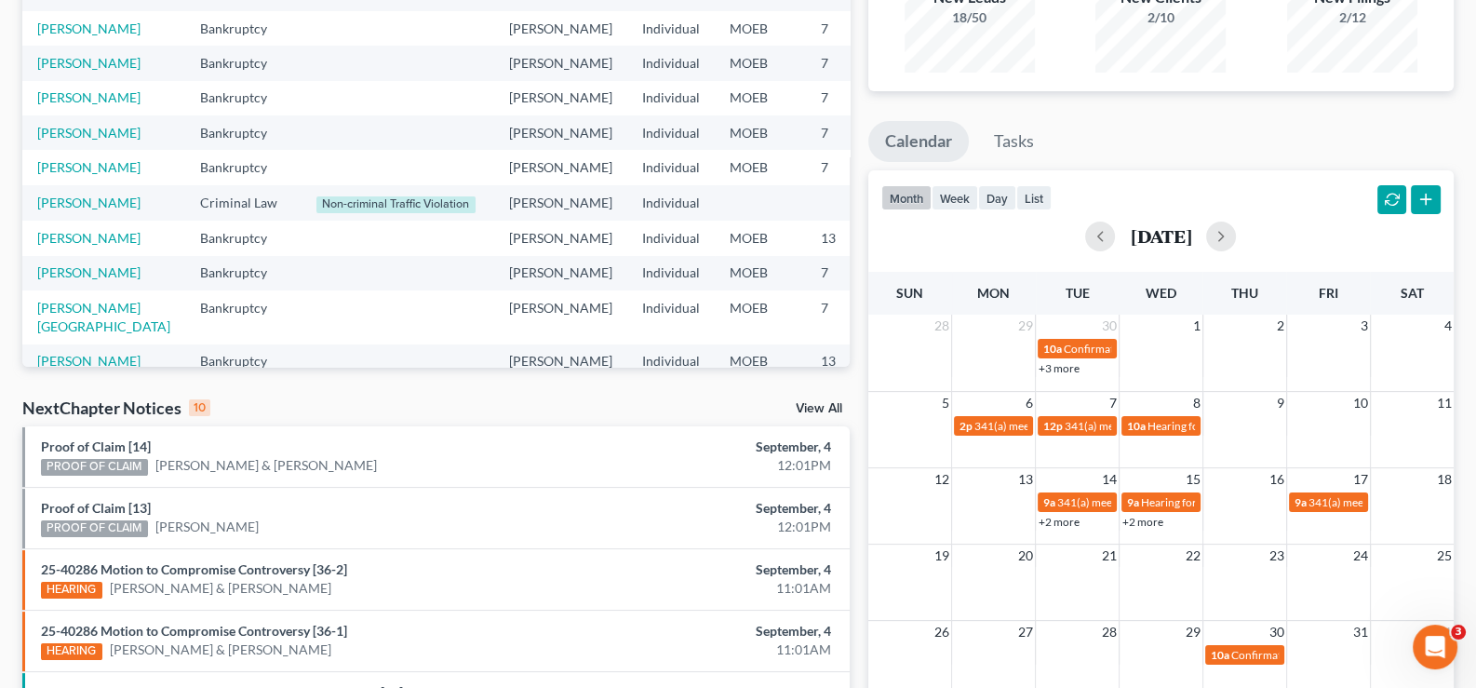
scroll to position [0, 0]
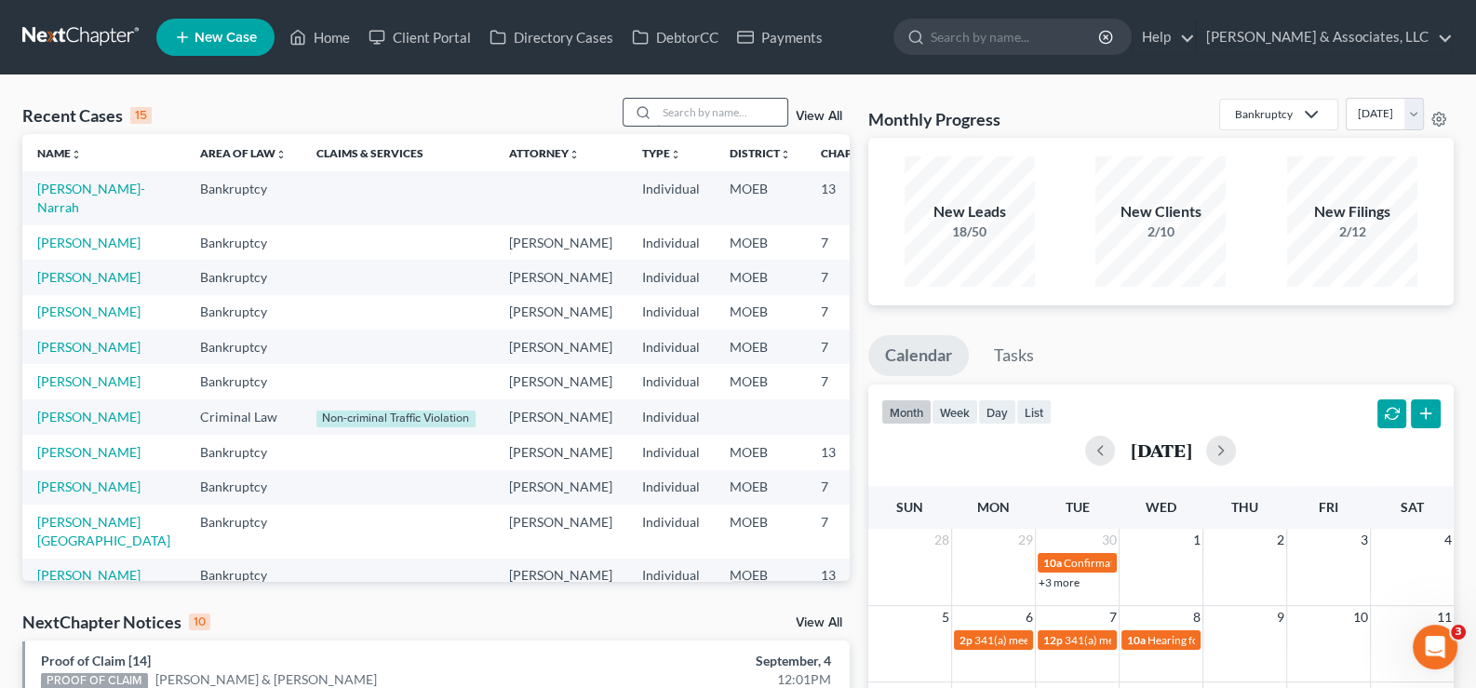
click at [702, 115] on input "search" at bounding box center [722, 112] width 130 height 27
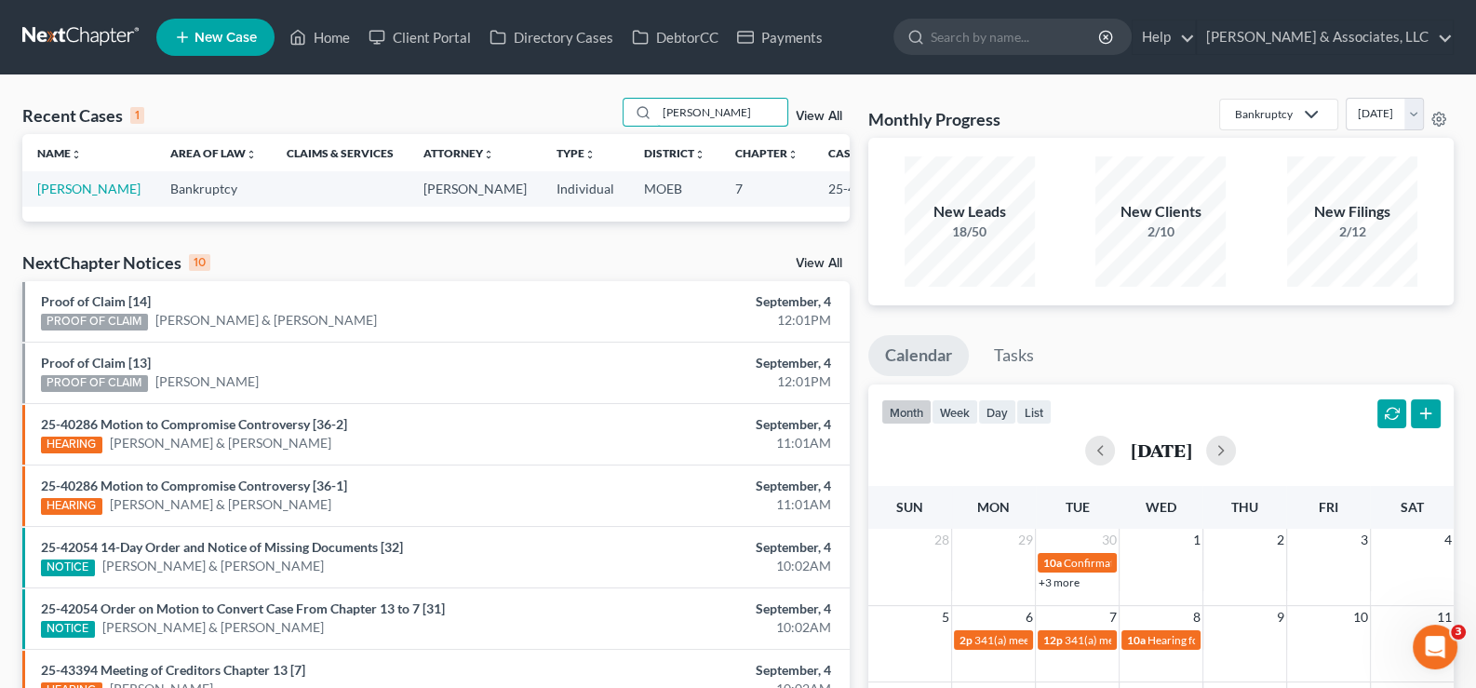
drag, startPoint x: 733, startPoint y: 111, endPoint x: 494, endPoint y: 107, distance: 238.3
click at [531, 112] on div "Recent Cases 1 covington View All" at bounding box center [435, 116] width 827 height 36
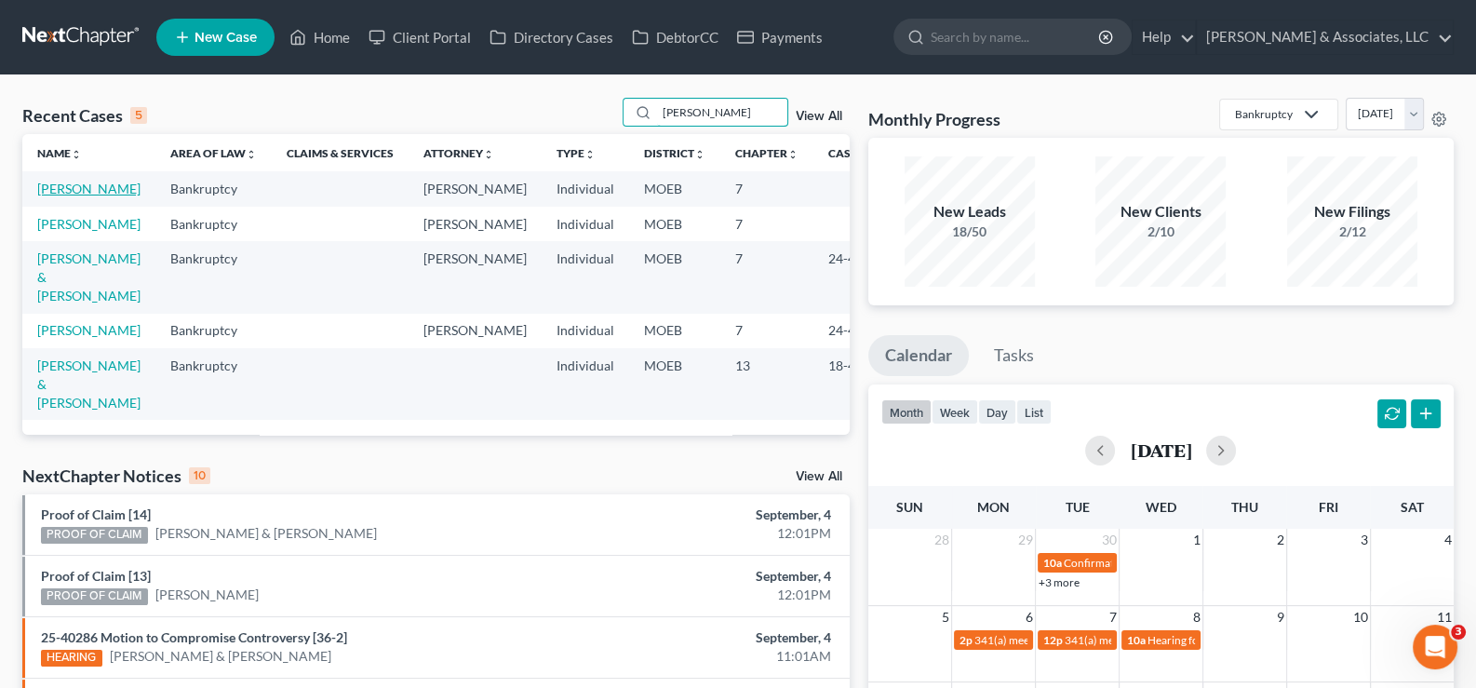
type input "russ"
click at [74, 188] on link "Russell, Hali" at bounding box center [88, 189] width 103 height 16
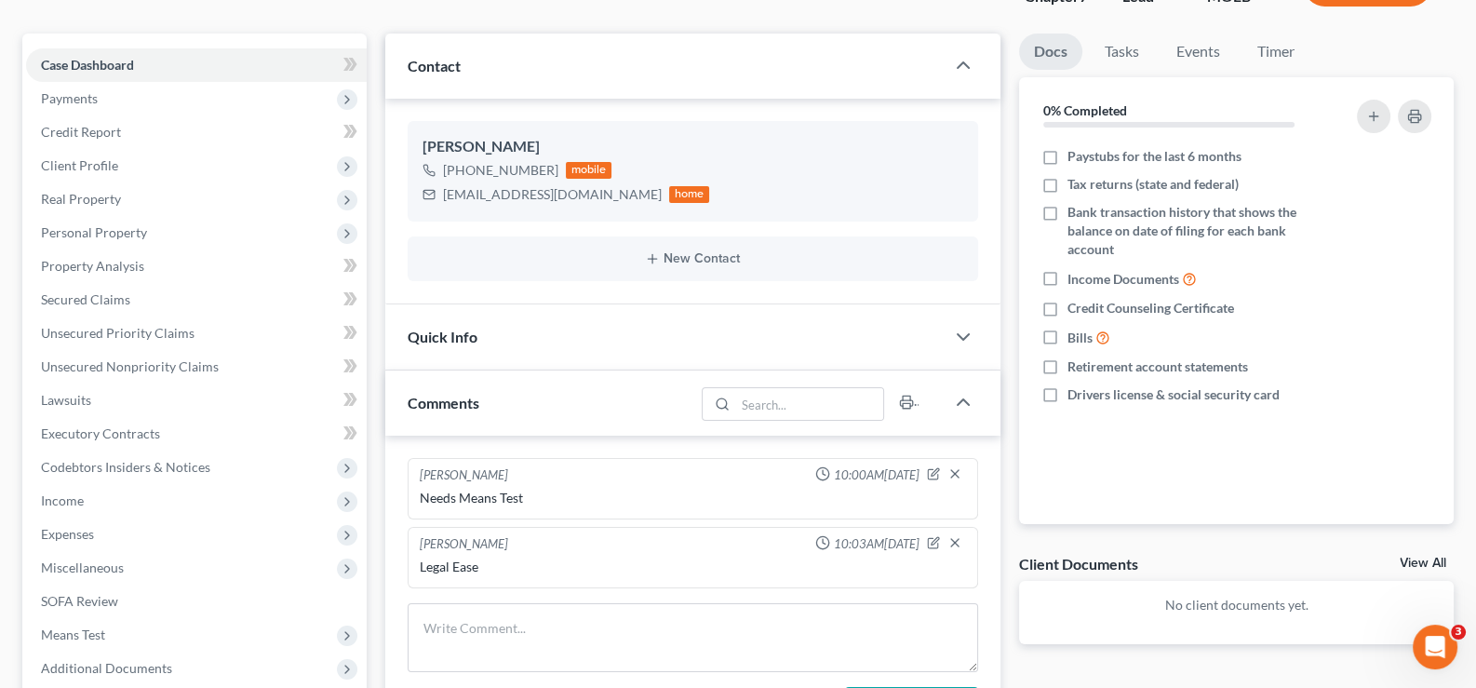
scroll to position [371, 0]
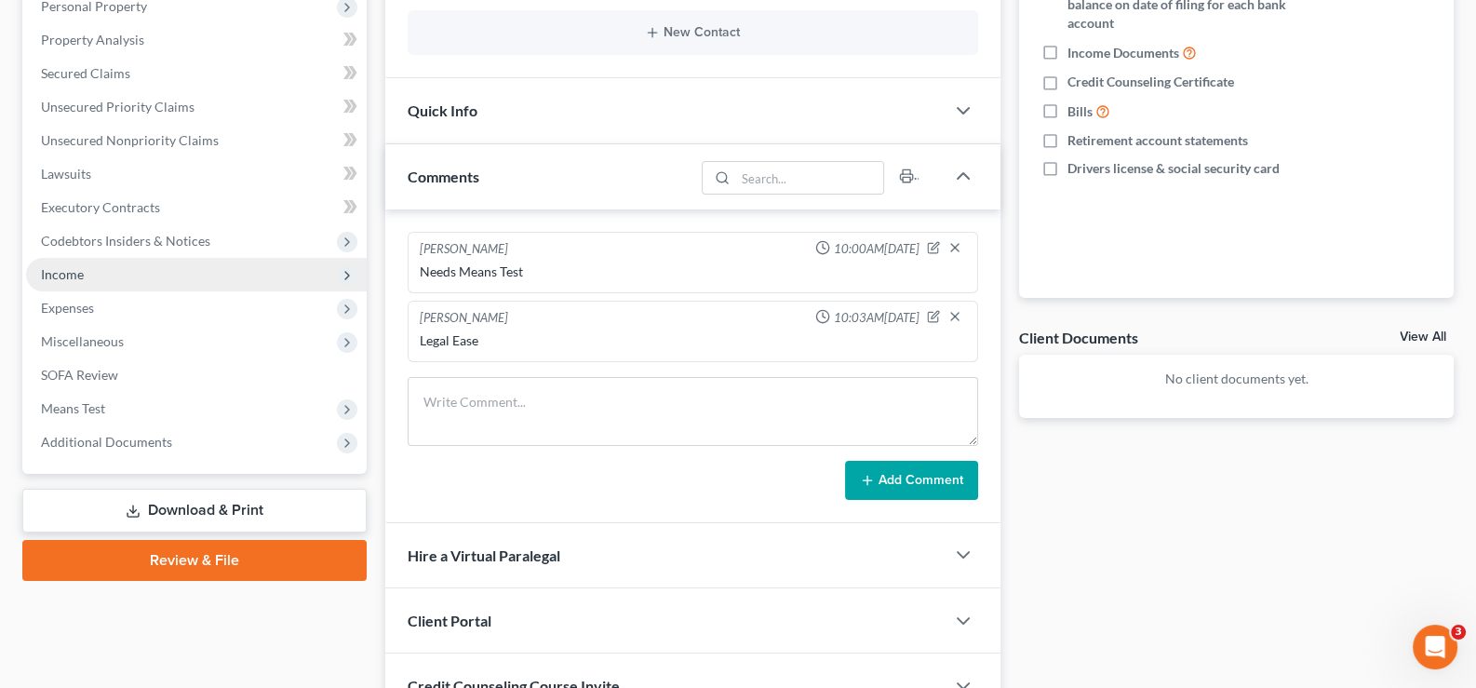
click at [74, 275] on span "Income" at bounding box center [62, 274] width 43 height 16
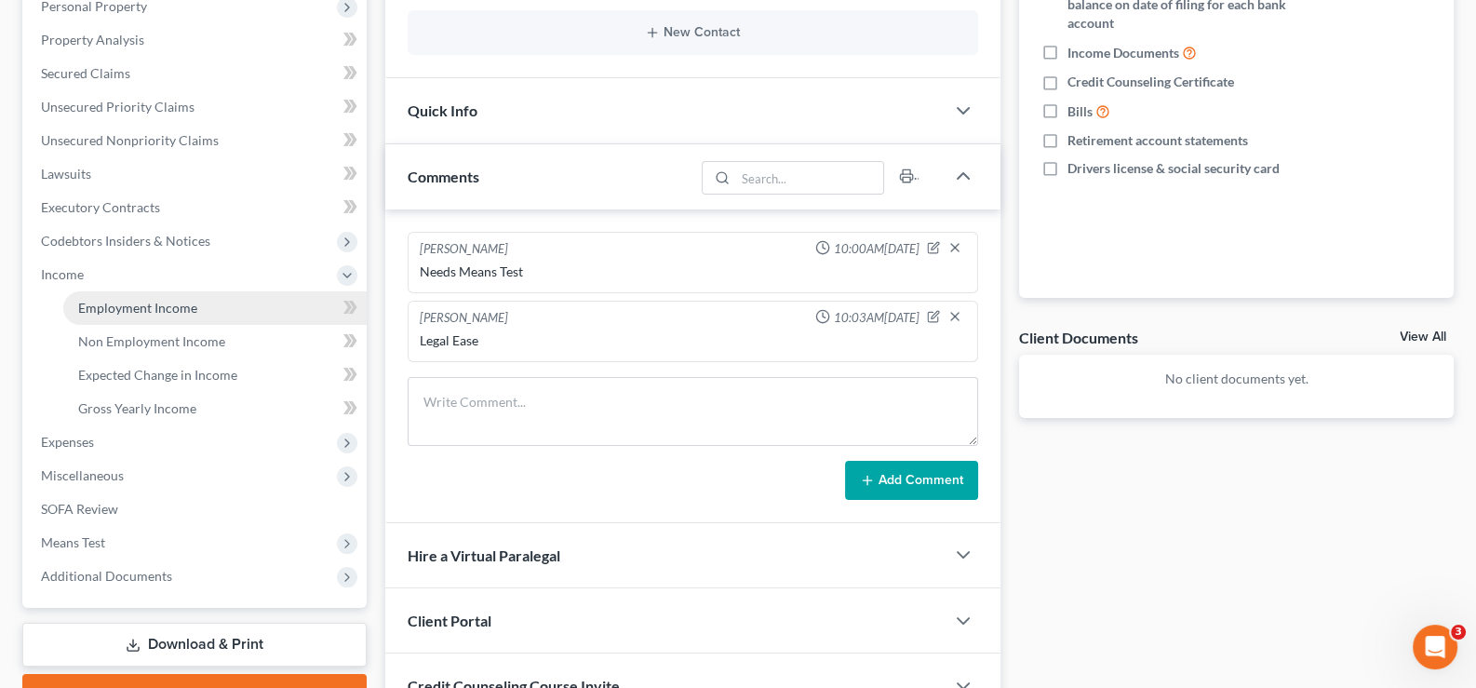
click at [145, 303] on span "Employment Income" at bounding box center [137, 308] width 119 height 16
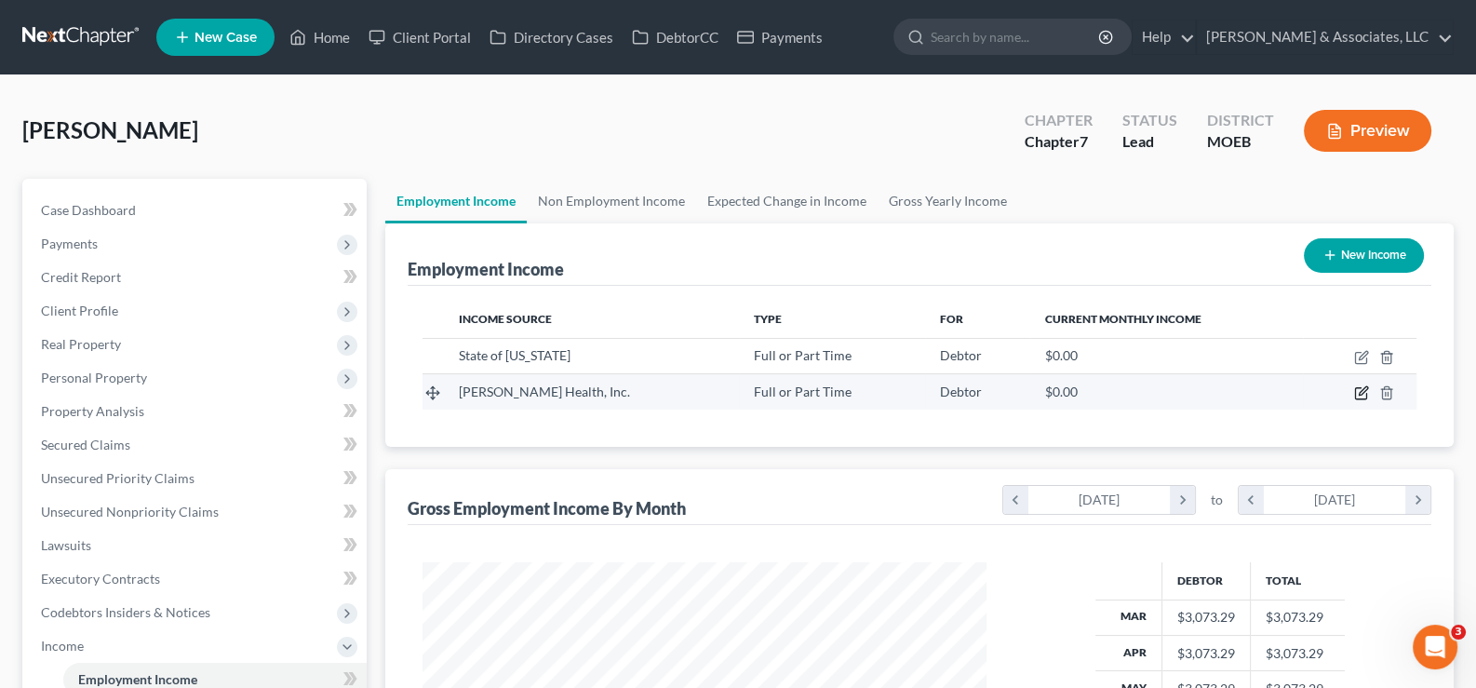
click at [1365, 392] on icon "button" at bounding box center [1361, 392] width 15 height 15
select select "0"
select select "35"
select select "1"
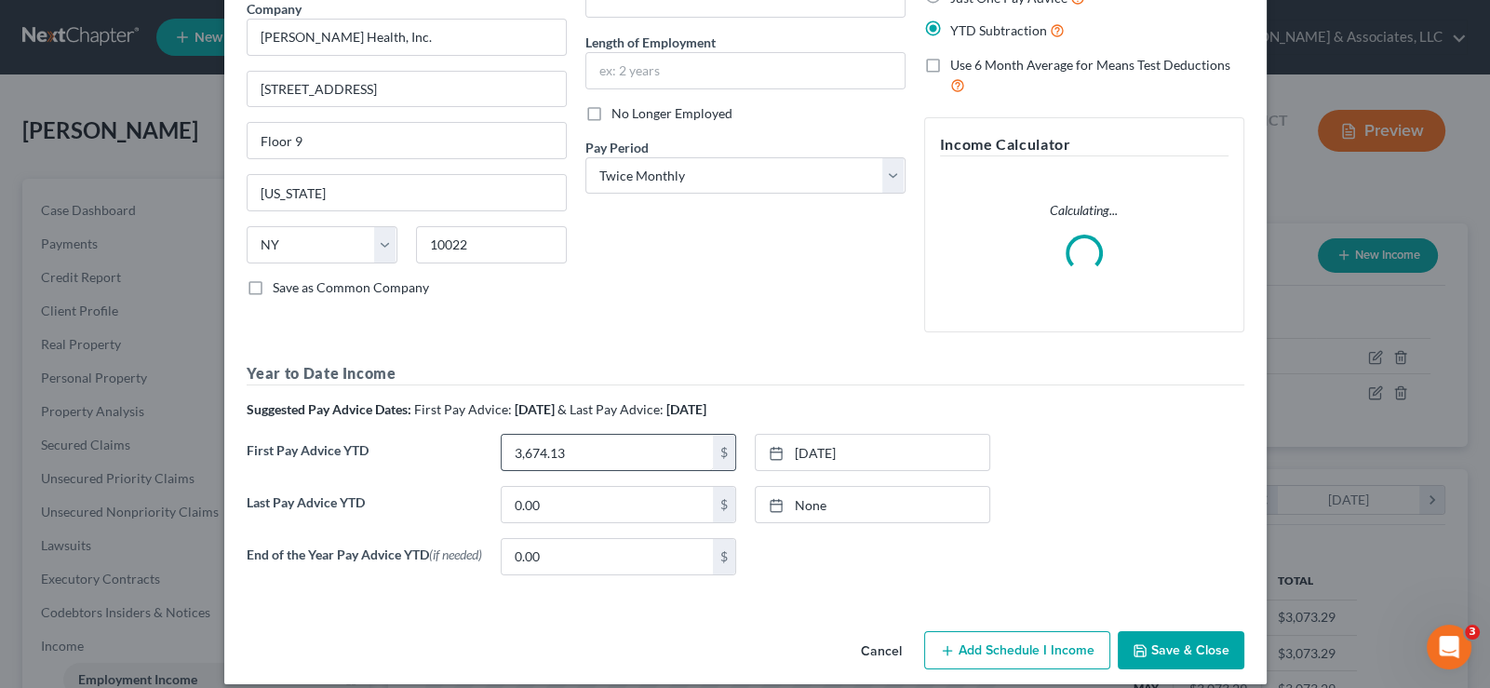
scroll to position [179, 0]
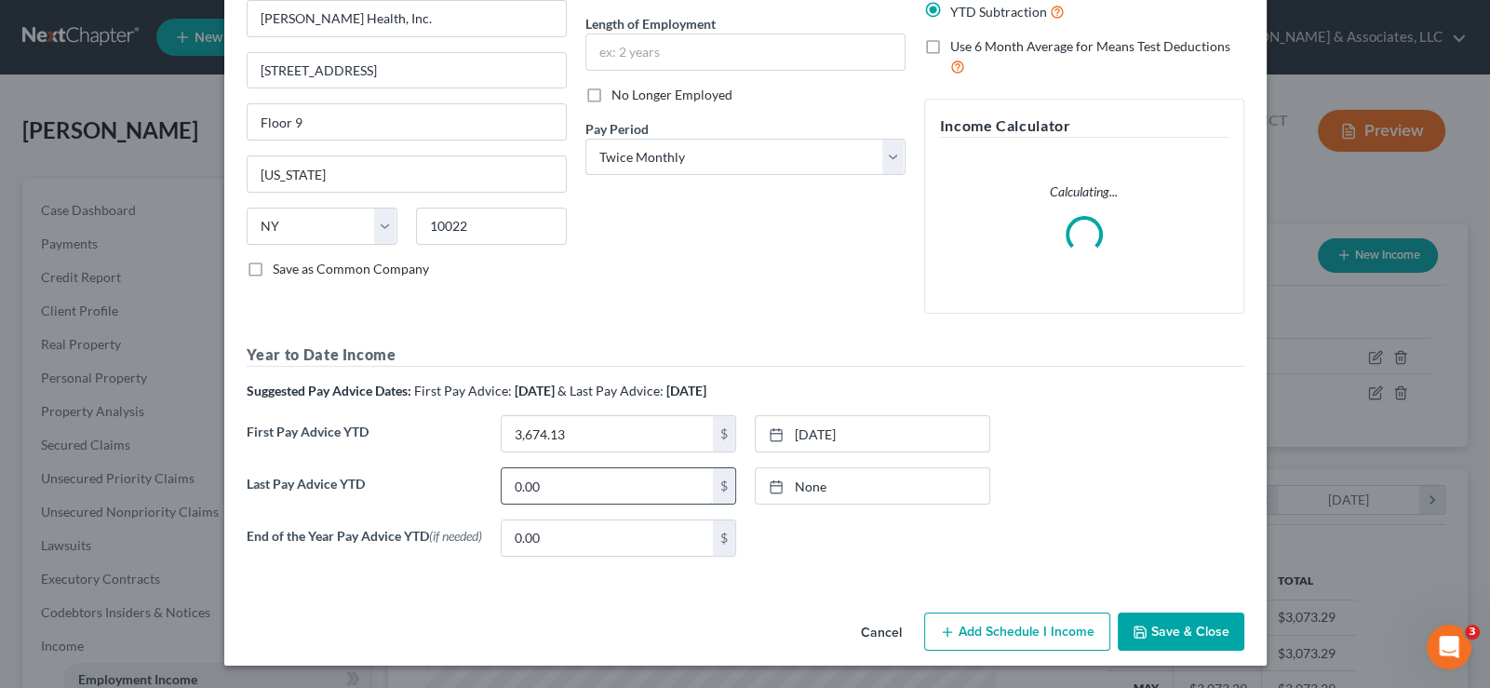
click at [557, 488] on div "Year to Date Income Suggested Pay Advice Dates: First Pay Advice: March 2025 & …" at bounding box center [746, 456] width 998 height 227
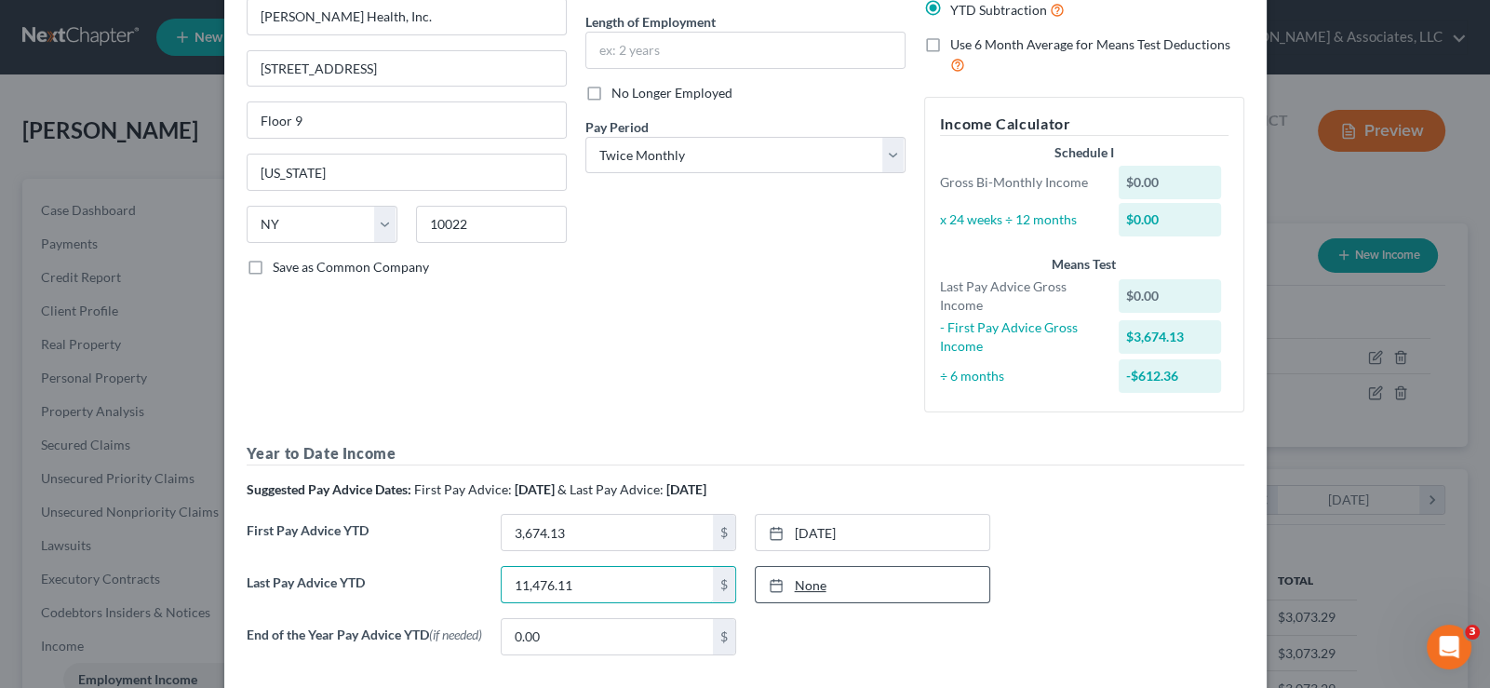
type input "11,476.11"
type input "9/4/2025"
click at [770, 584] on icon at bounding box center [776, 585] width 15 height 15
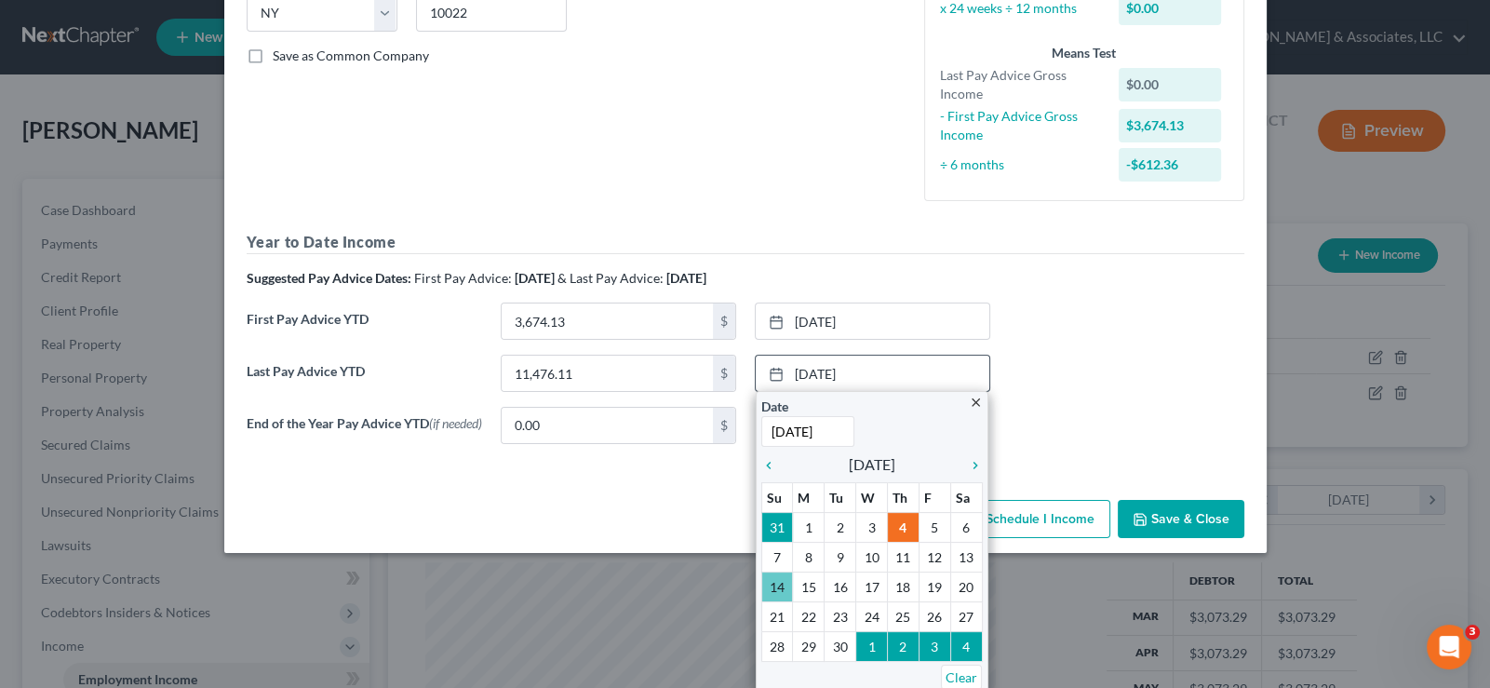
scroll to position [394, 0]
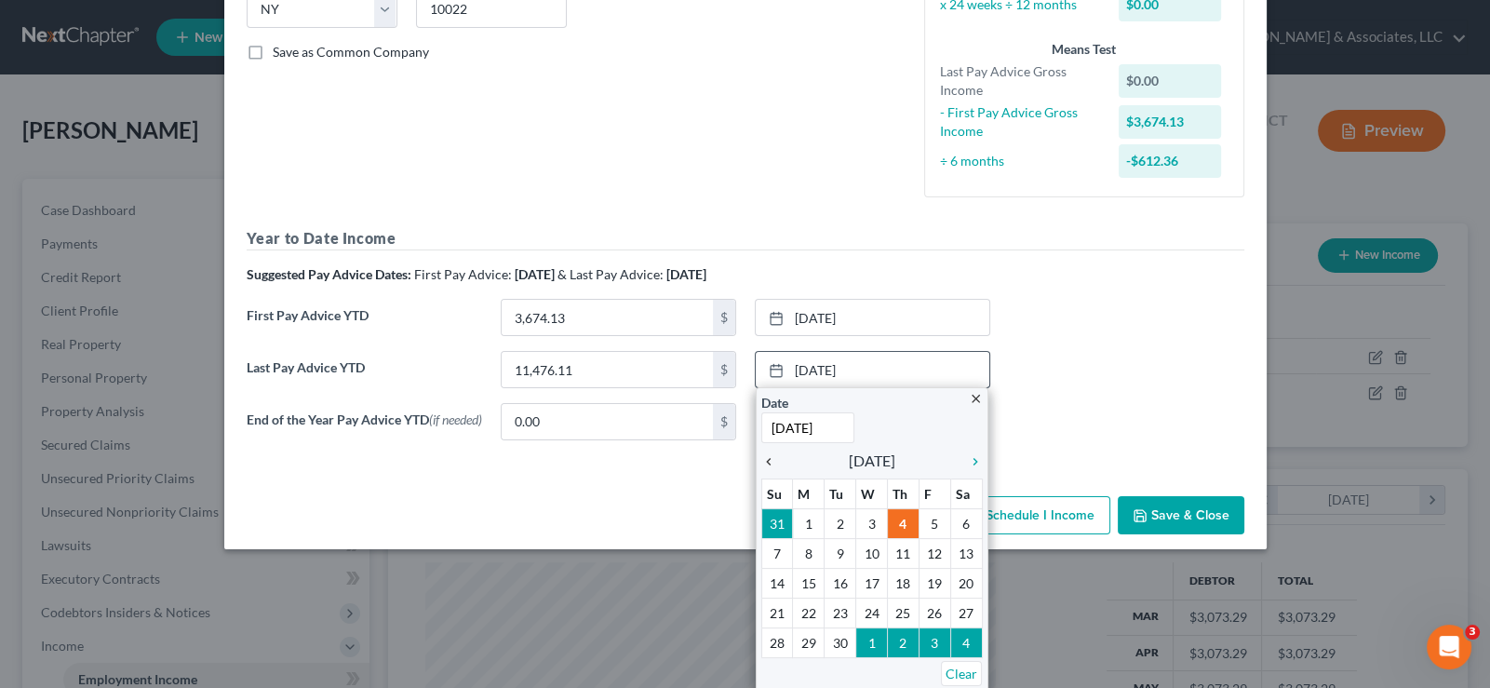
click at [761, 454] on icon "chevron_left" at bounding box center [773, 461] width 24 height 15
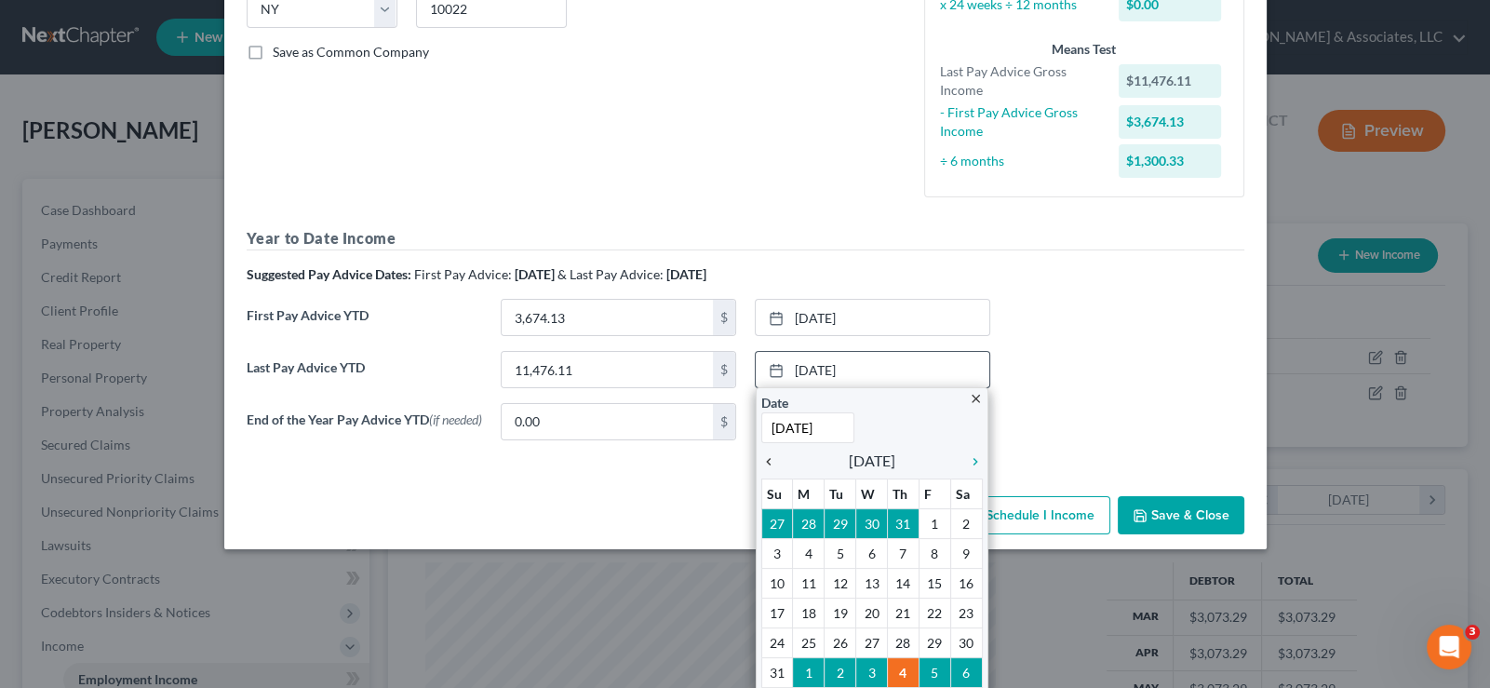
click at [761, 454] on icon "chevron_left" at bounding box center [773, 461] width 24 height 15
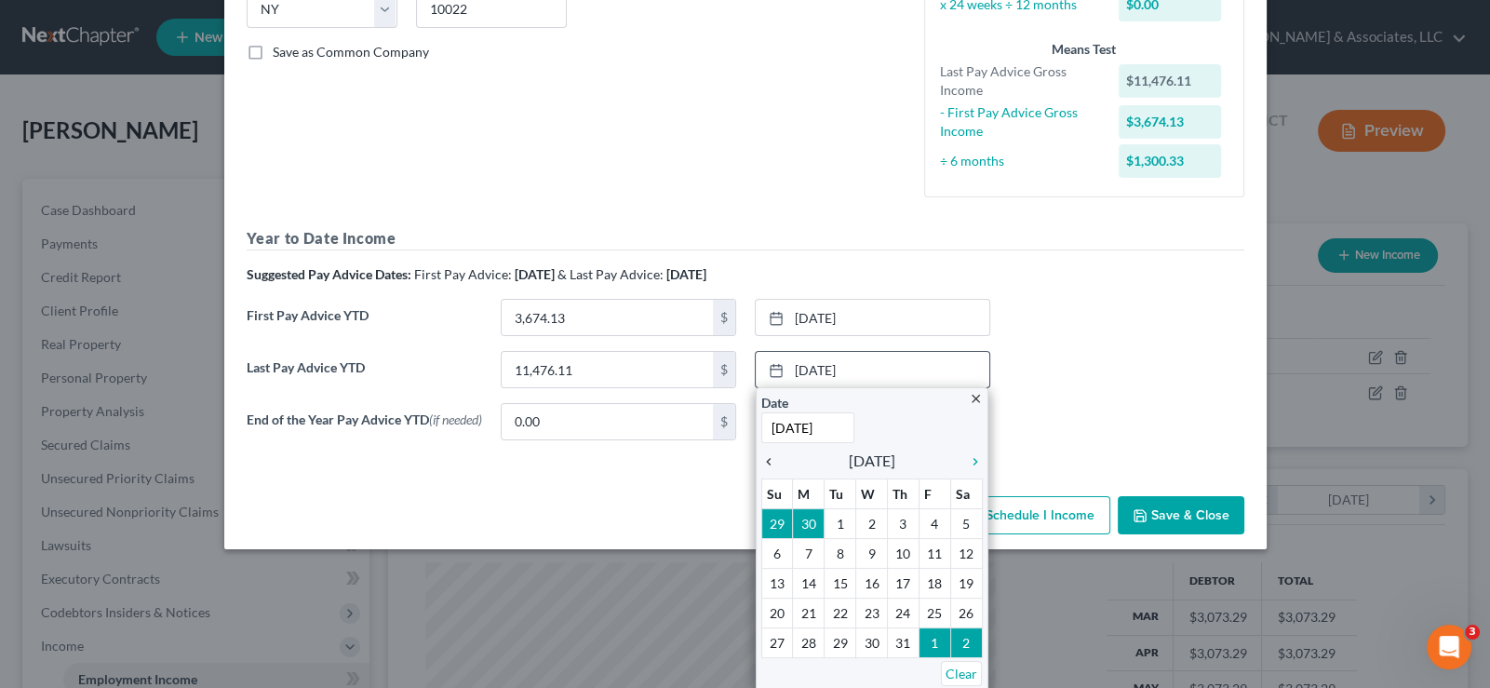
click at [761, 454] on icon "chevron_left" at bounding box center [773, 461] width 24 height 15
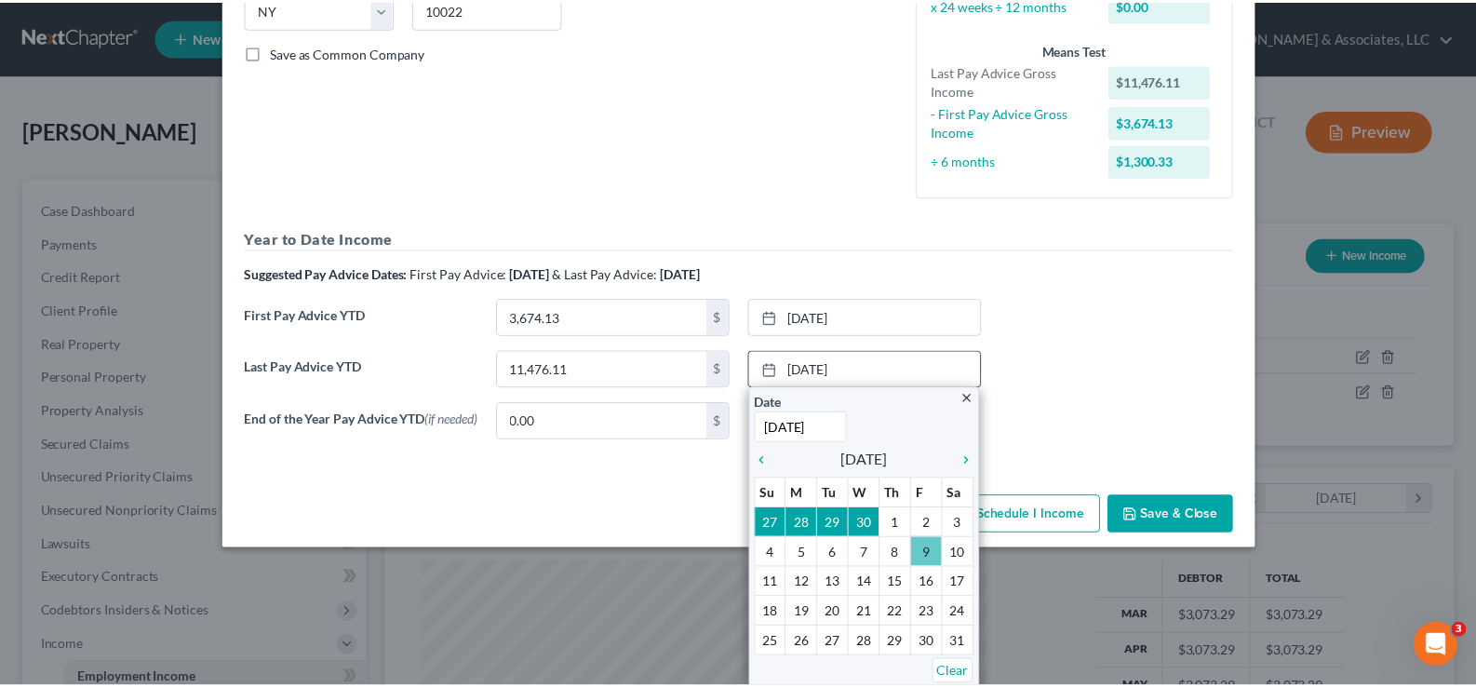
scroll to position [279, 0]
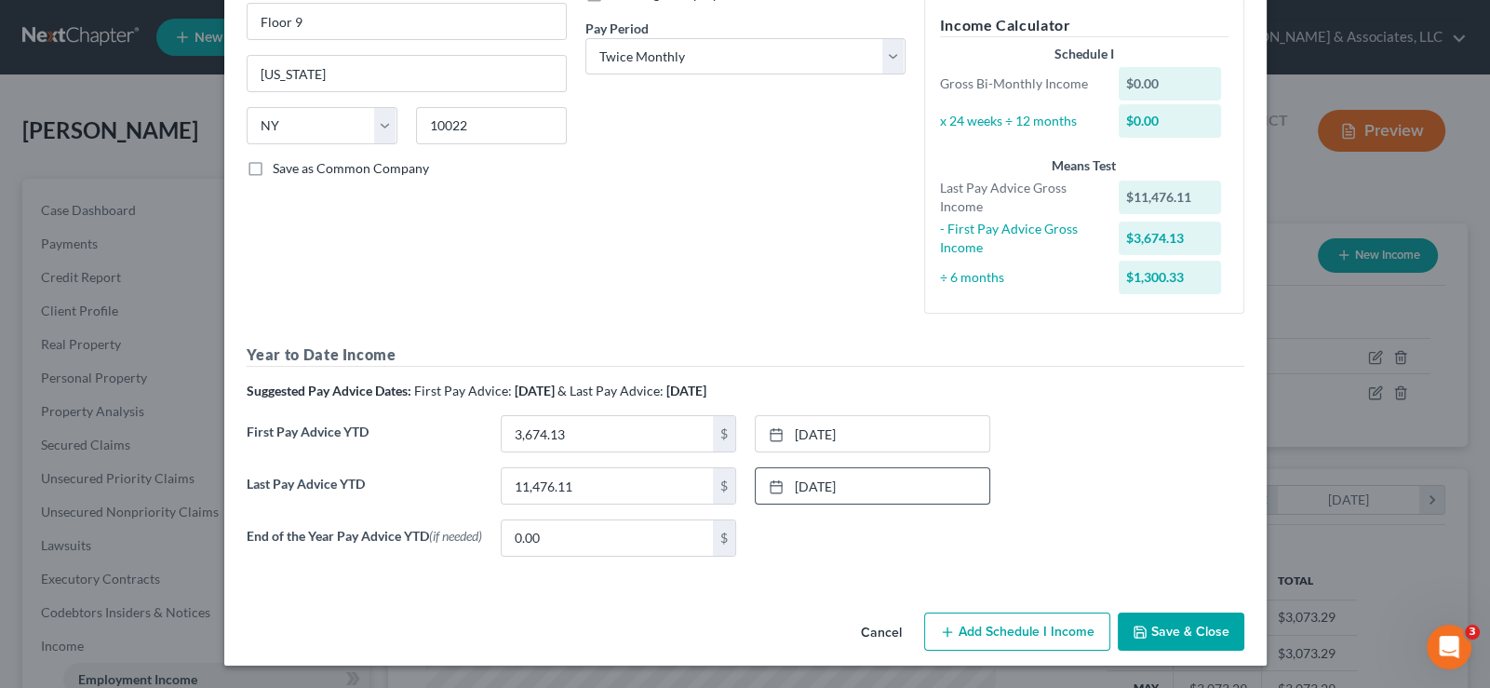
click at [1177, 627] on button "Save & Close" at bounding box center [1181, 631] width 127 height 39
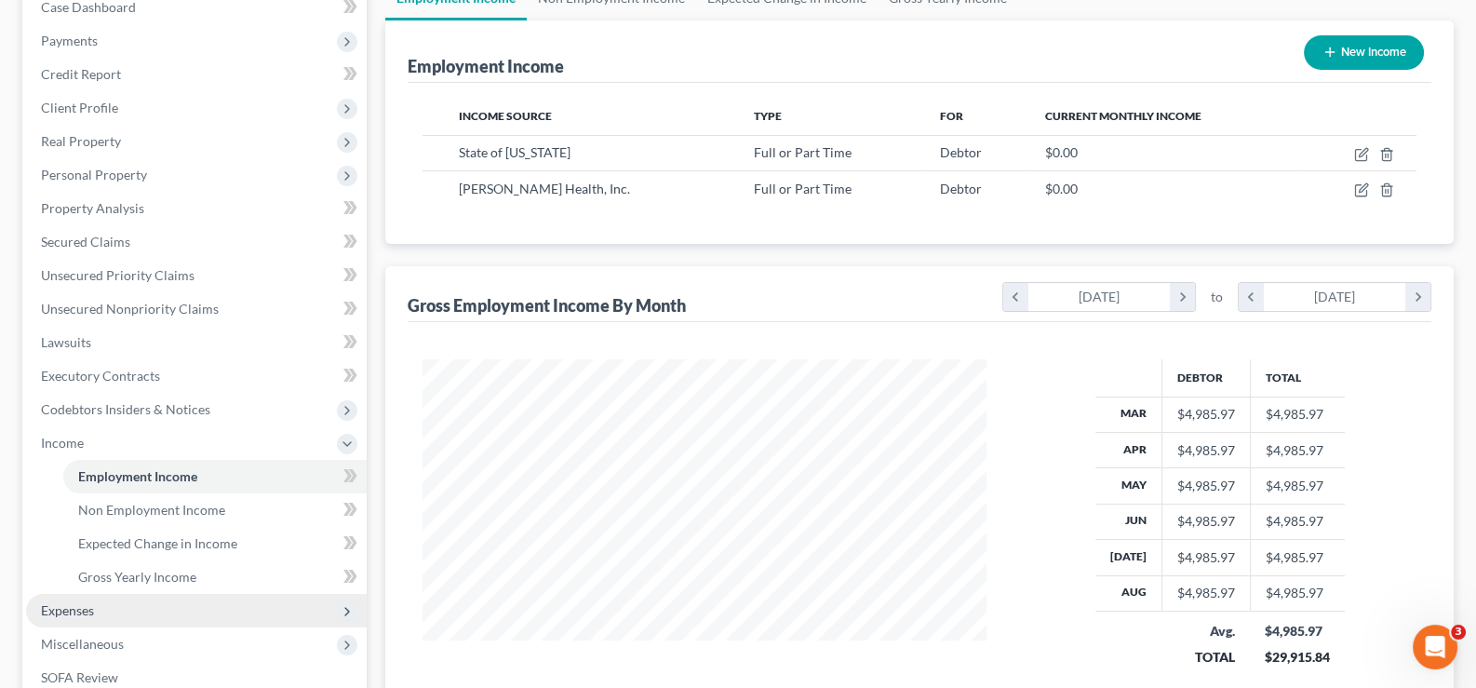
scroll to position [464, 0]
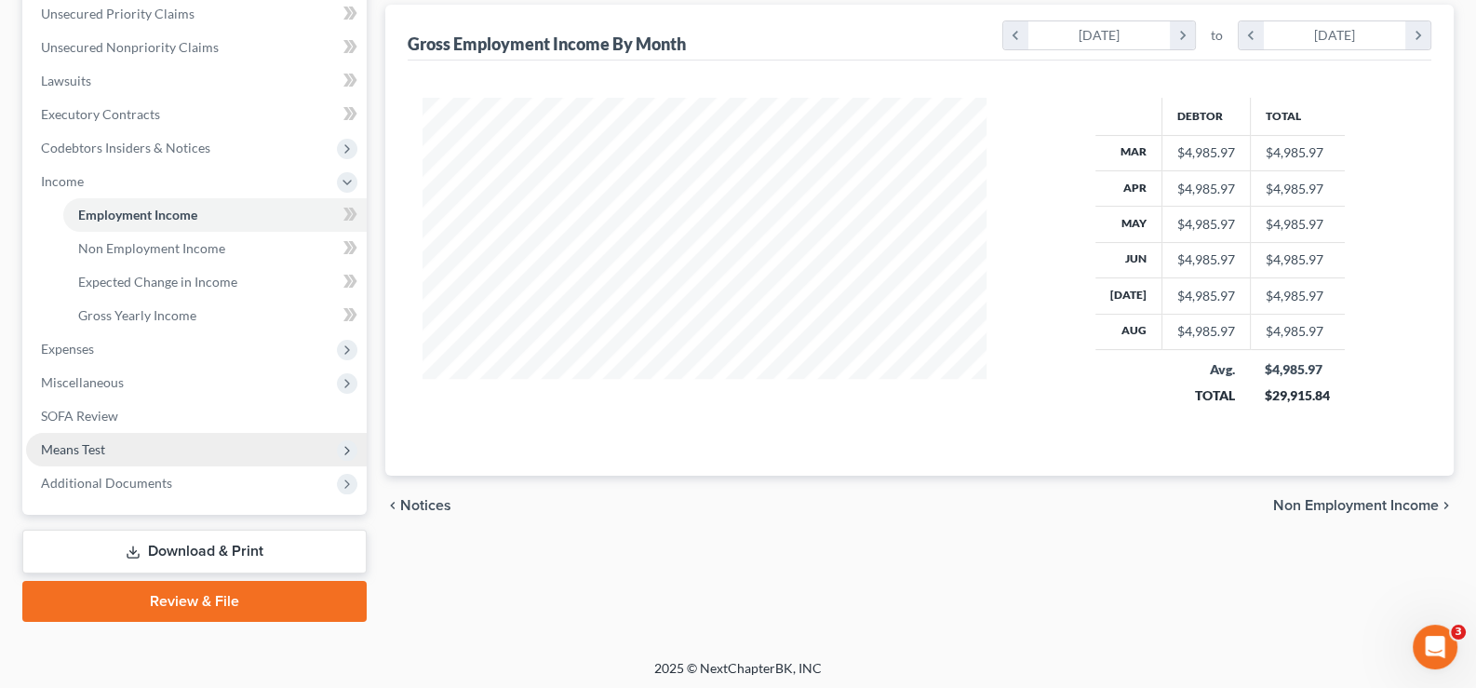
click at [79, 446] on span "Means Test" at bounding box center [73, 449] width 64 height 16
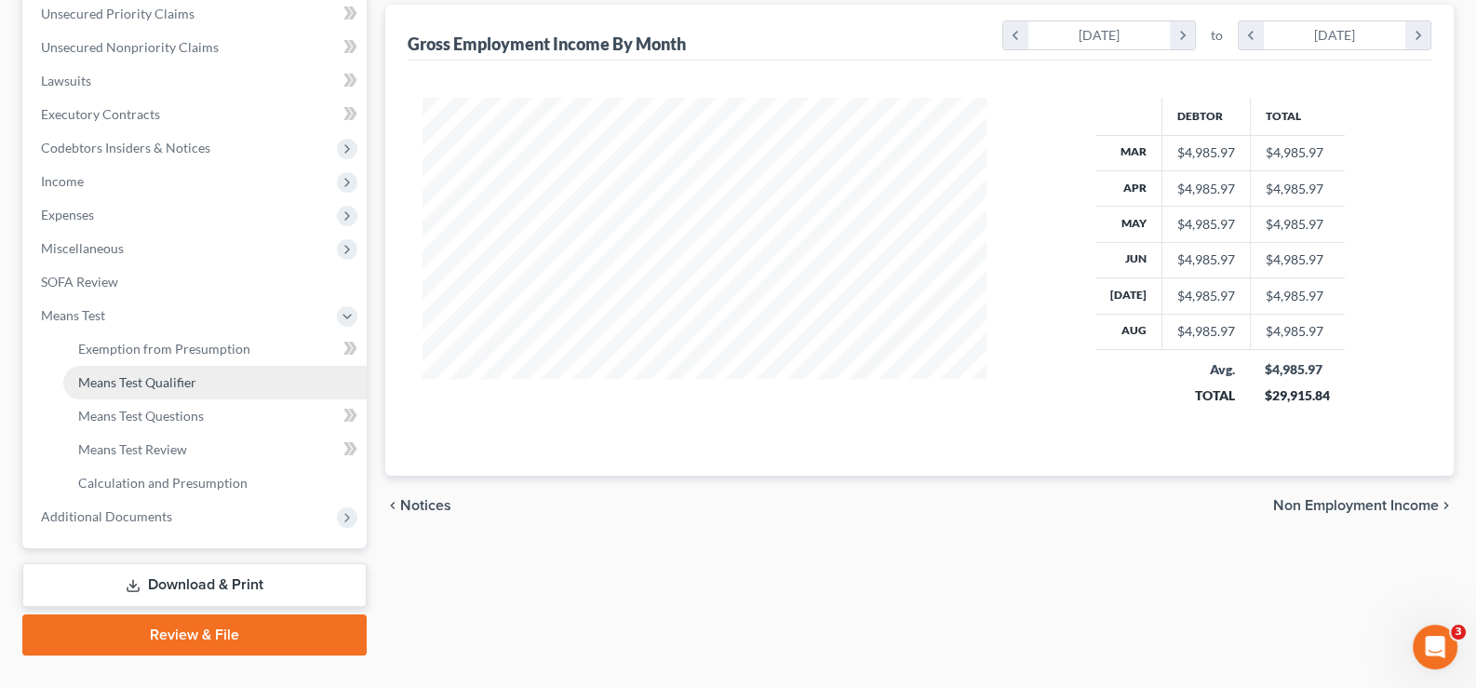
click at [118, 376] on span "Means Test Qualifier" at bounding box center [137, 382] width 118 height 16
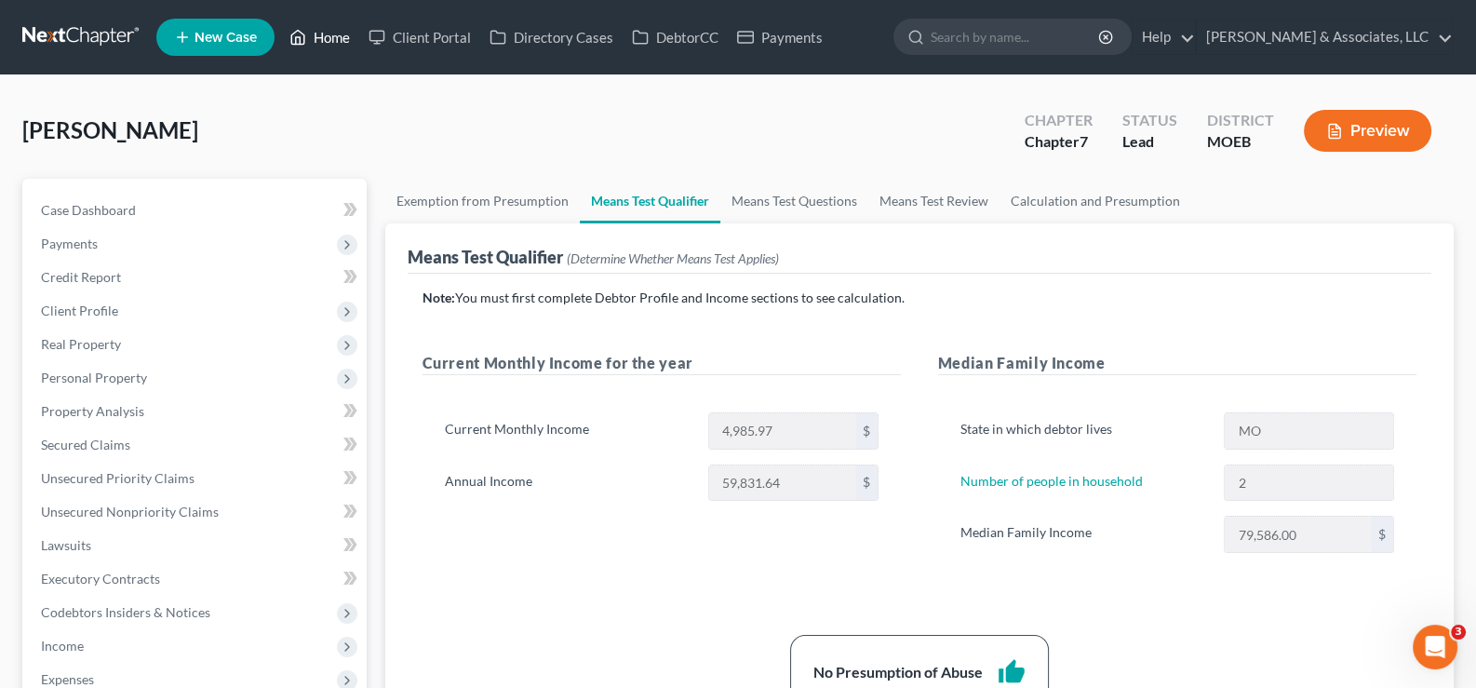
click at [316, 40] on link "Home" at bounding box center [319, 37] width 79 height 34
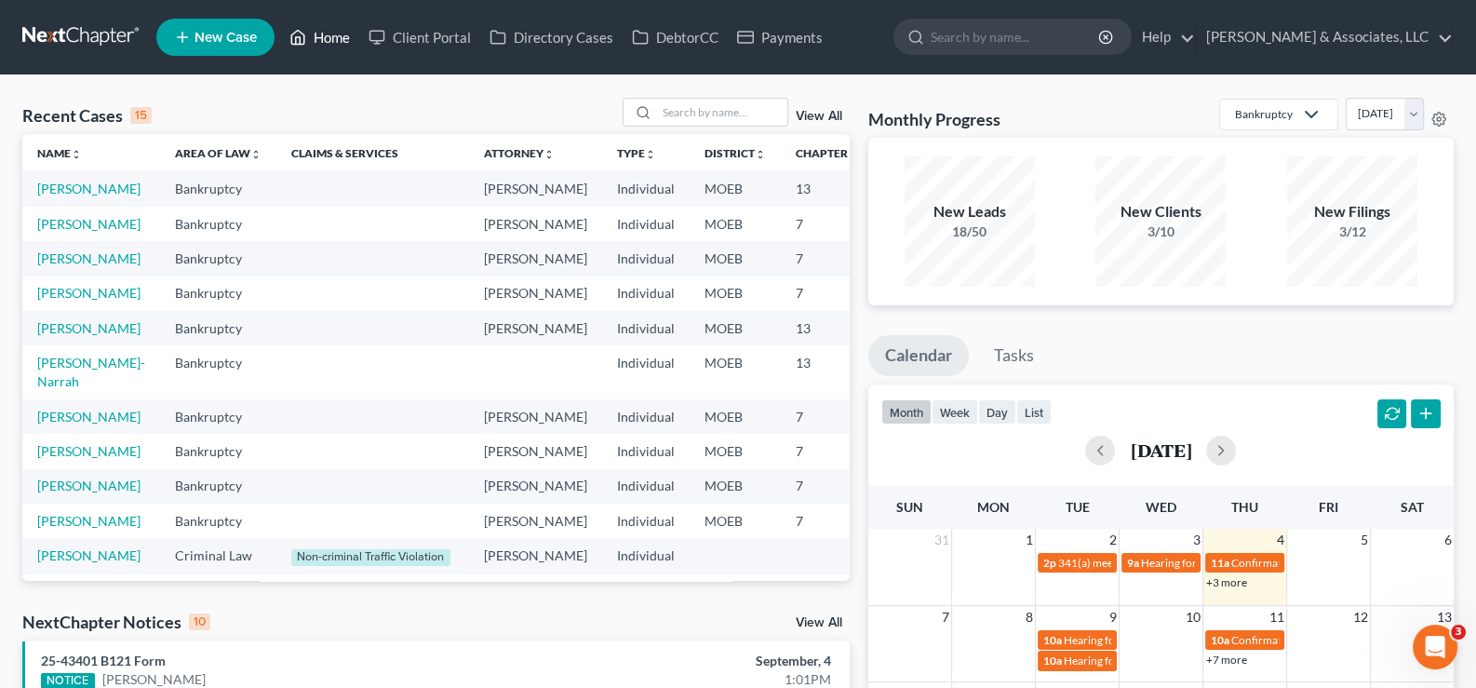
click at [320, 42] on link "Home" at bounding box center [319, 37] width 79 height 34
click at [708, 114] on input "search" at bounding box center [722, 112] width 130 height 27
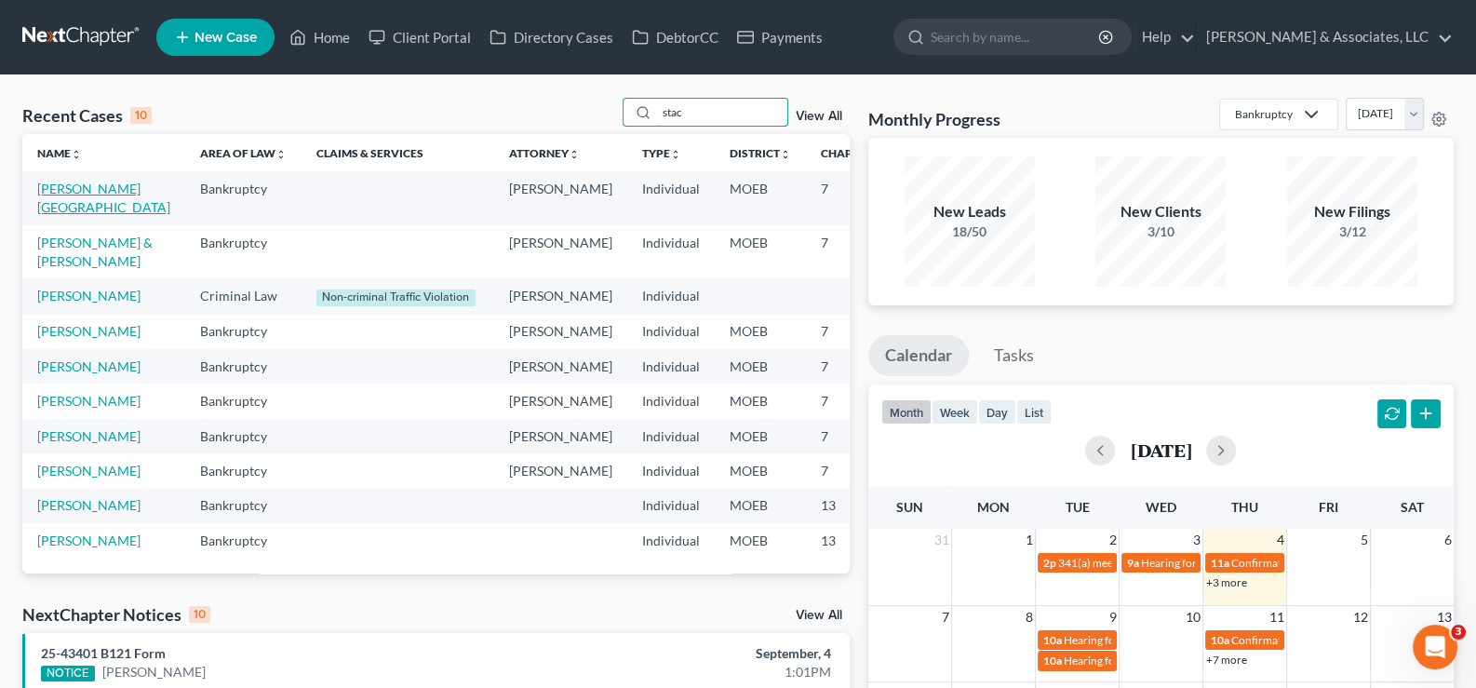
type input "stac"
click at [66, 206] on link "Stacy, Brittany" at bounding box center [103, 198] width 133 height 34
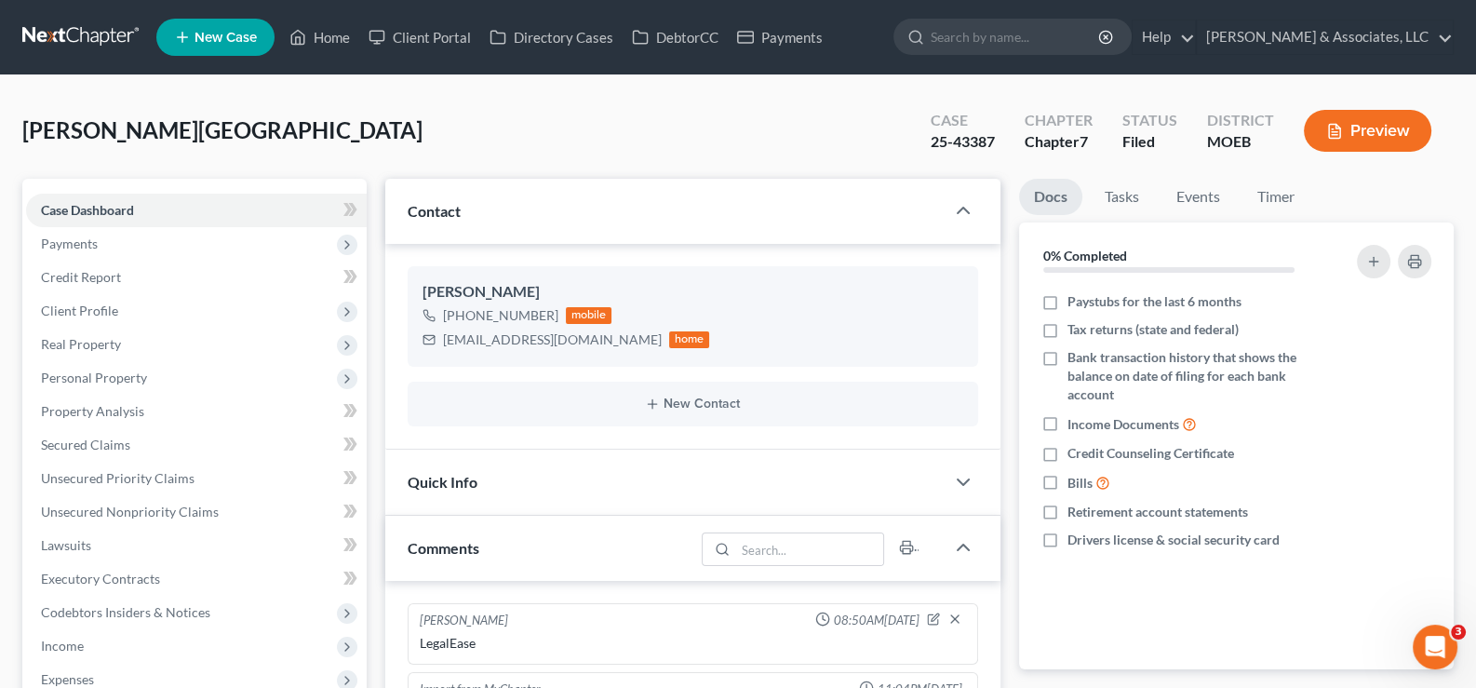
scroll to position [1715, 0]
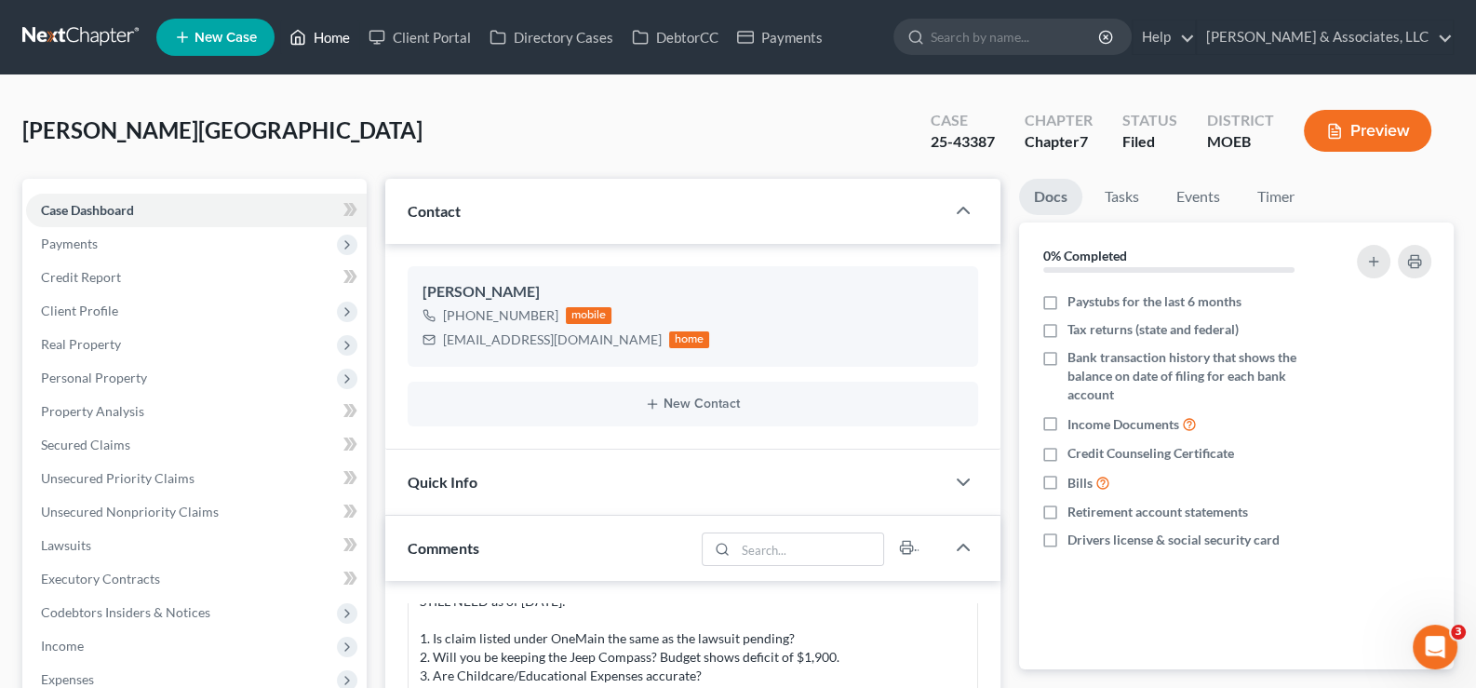
click at [317, 34] on link "Home" at bounding box center [319, 37] width 79 height 34
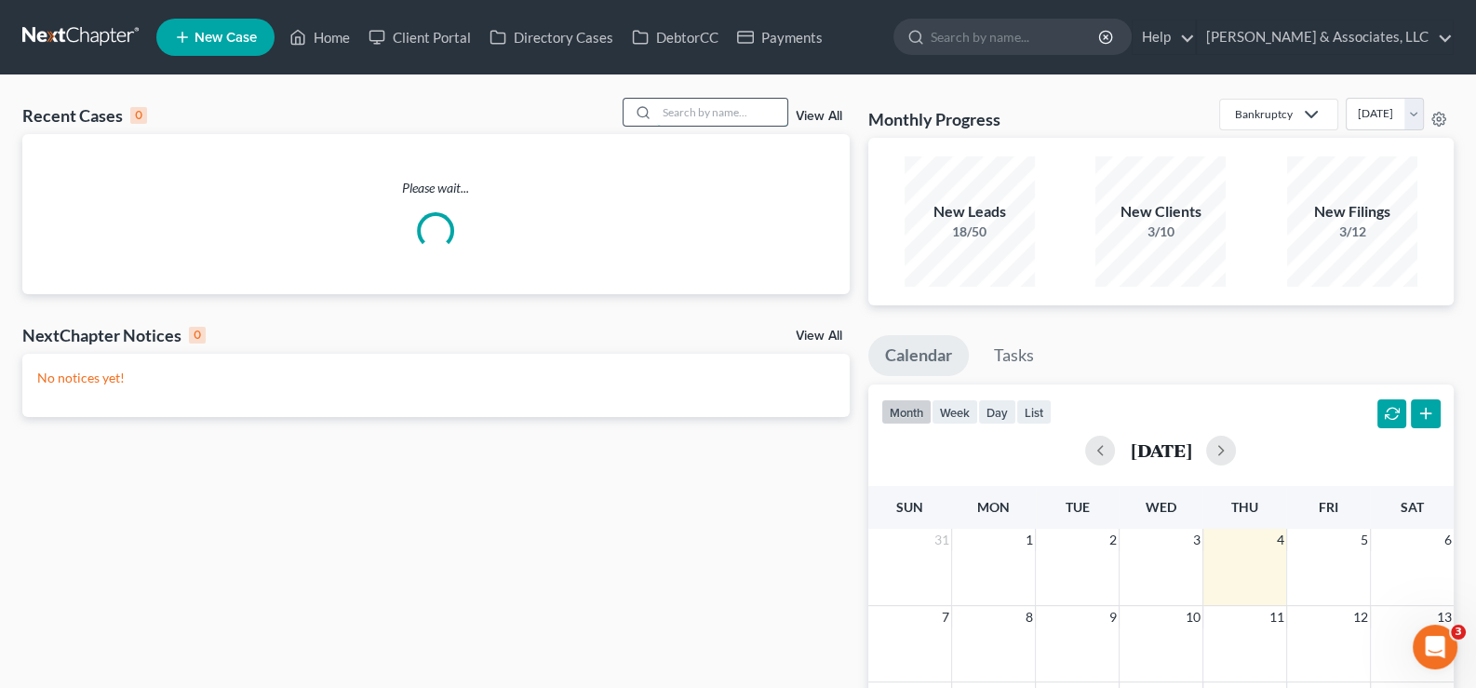
click at [754, 116] on input "search" at bounding box center [722, 112] width 130 height 27
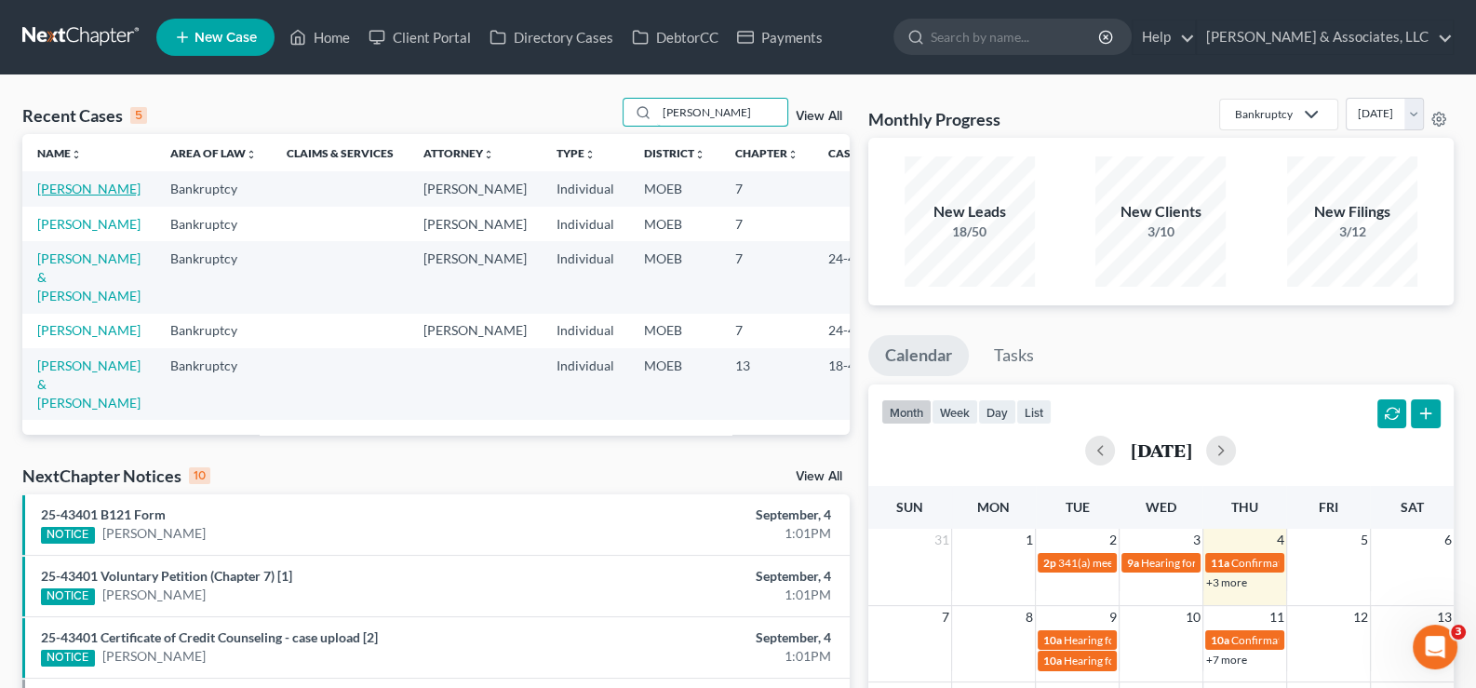
type input "russ"
click at [84, 185] on link "Russell, Hali" at bounding box center [88, 189] width 103 height 16
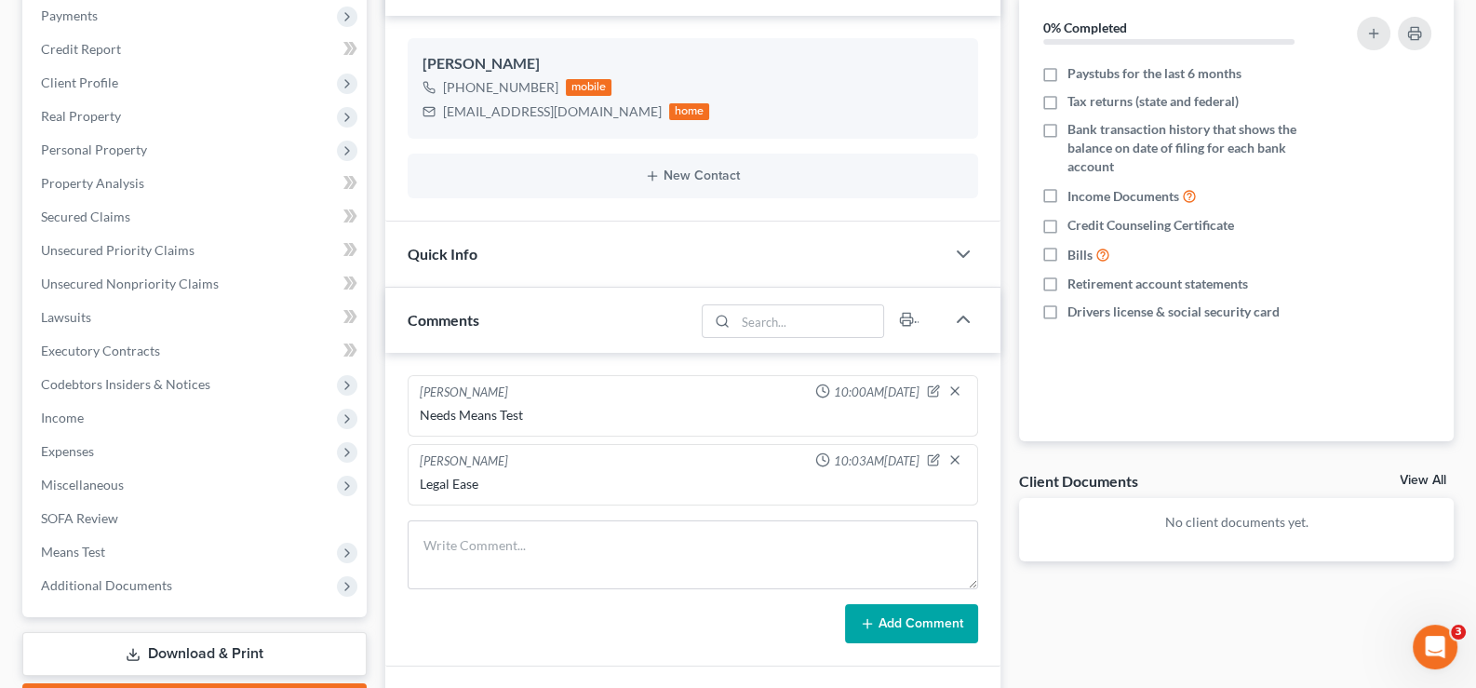
scroll to position [464, 0]
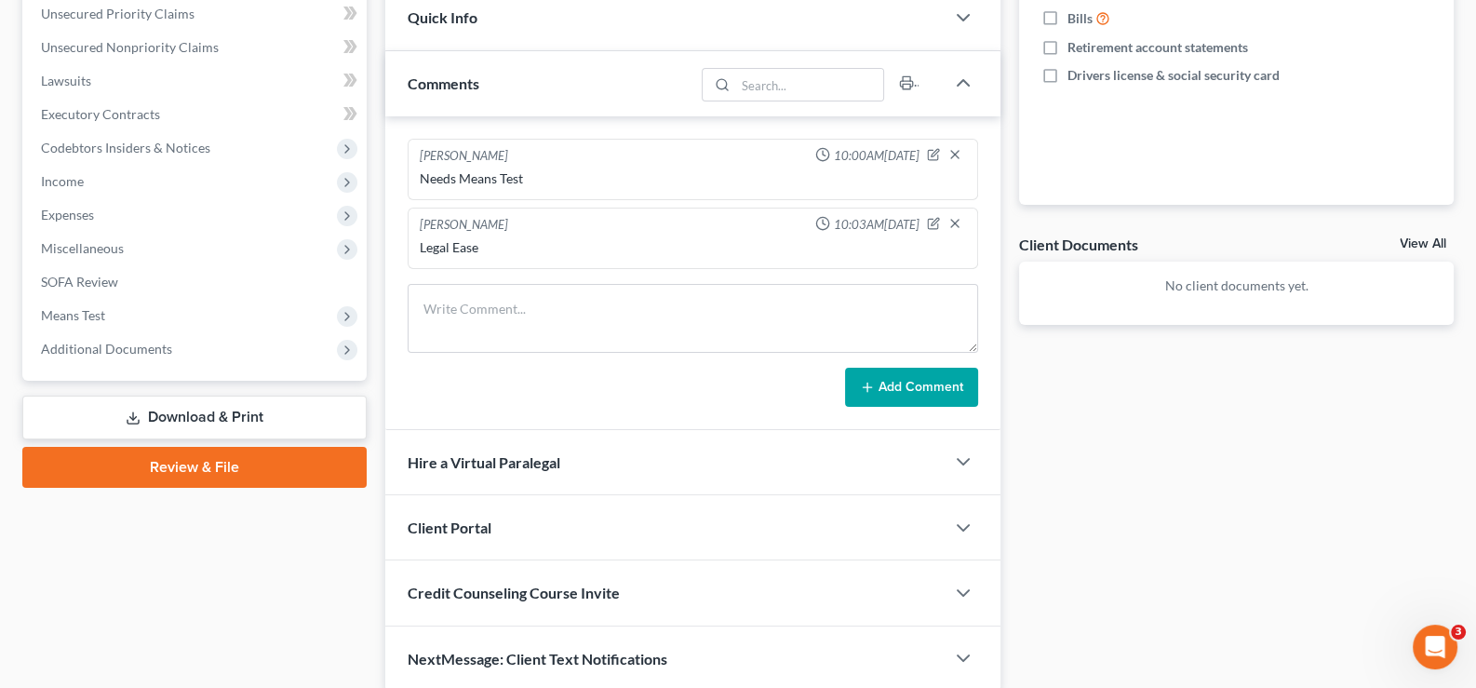
click at [456, 523] on span "Client Portal" at bounding box center [450, 527] width 84 height 18
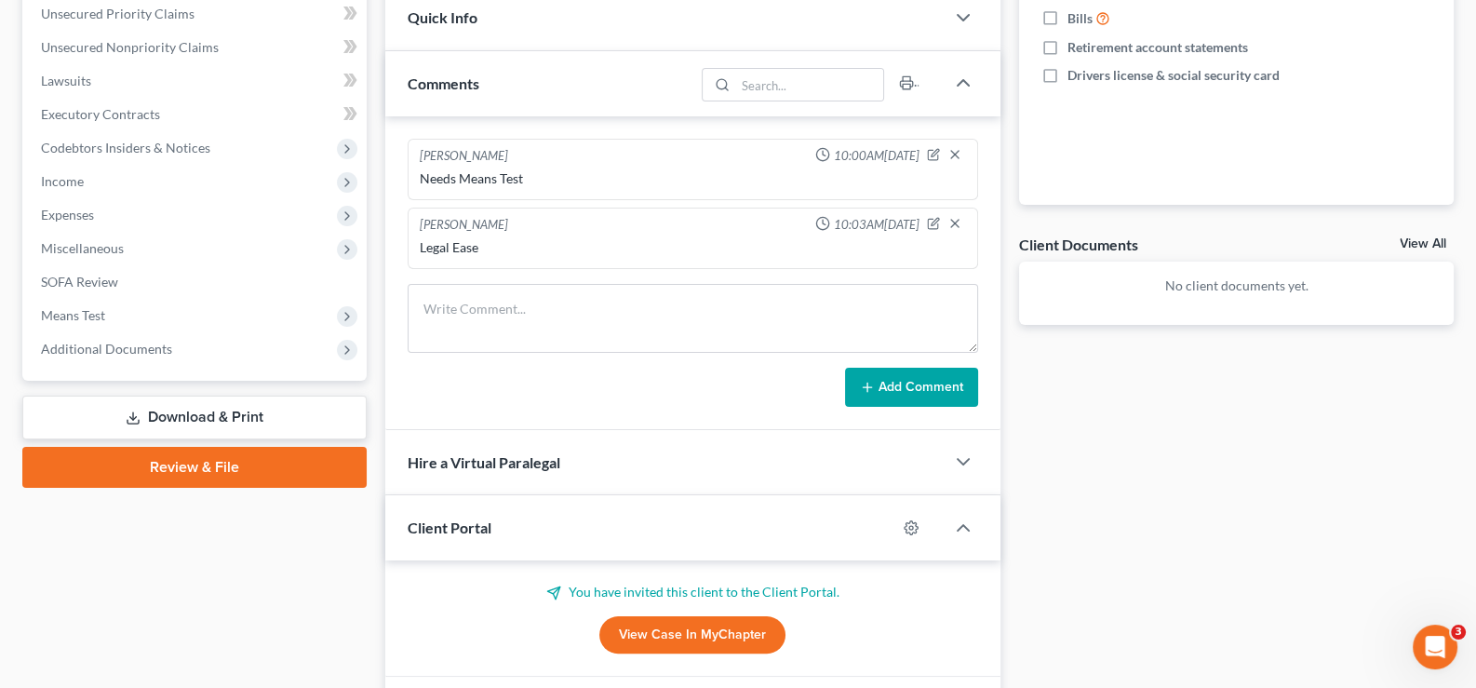
click at [451, 523] on span "Client Portal" at bounding box center [450, 527] width 84 height 18
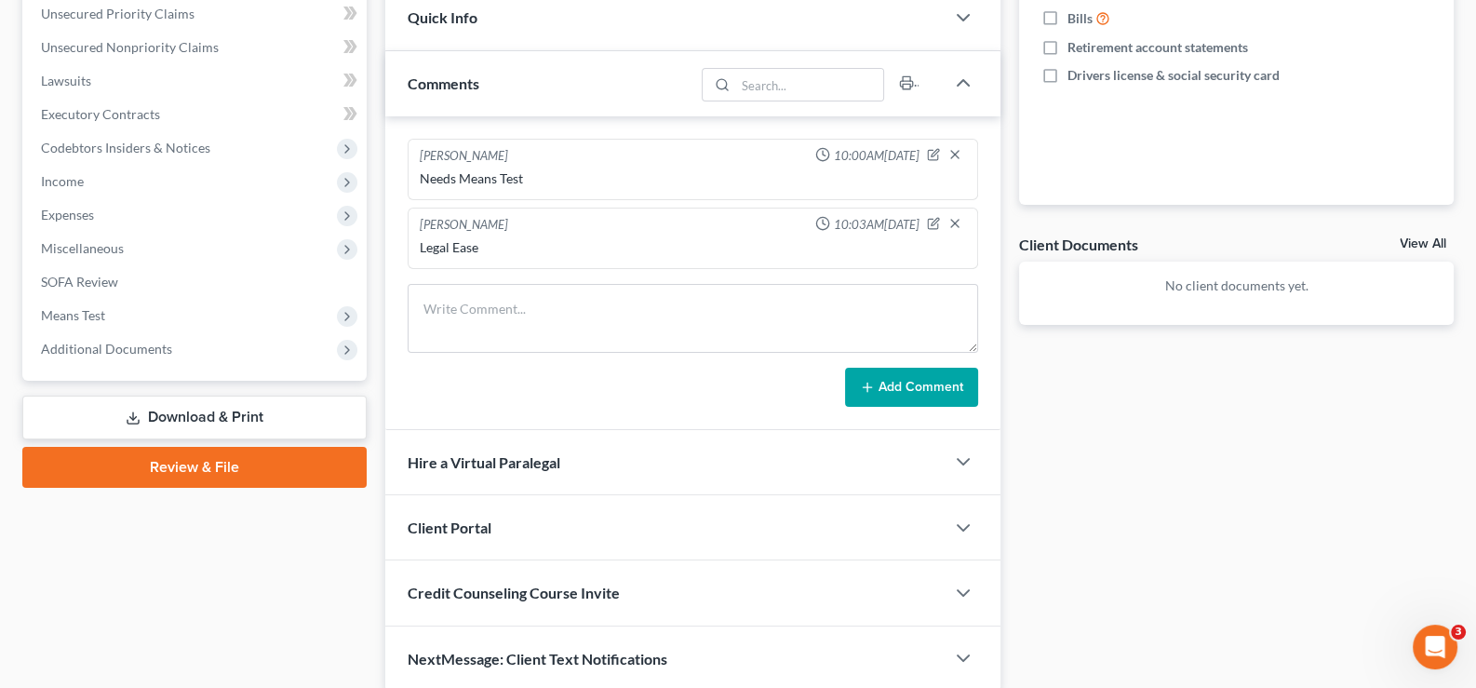
scroll to position [0, 0]
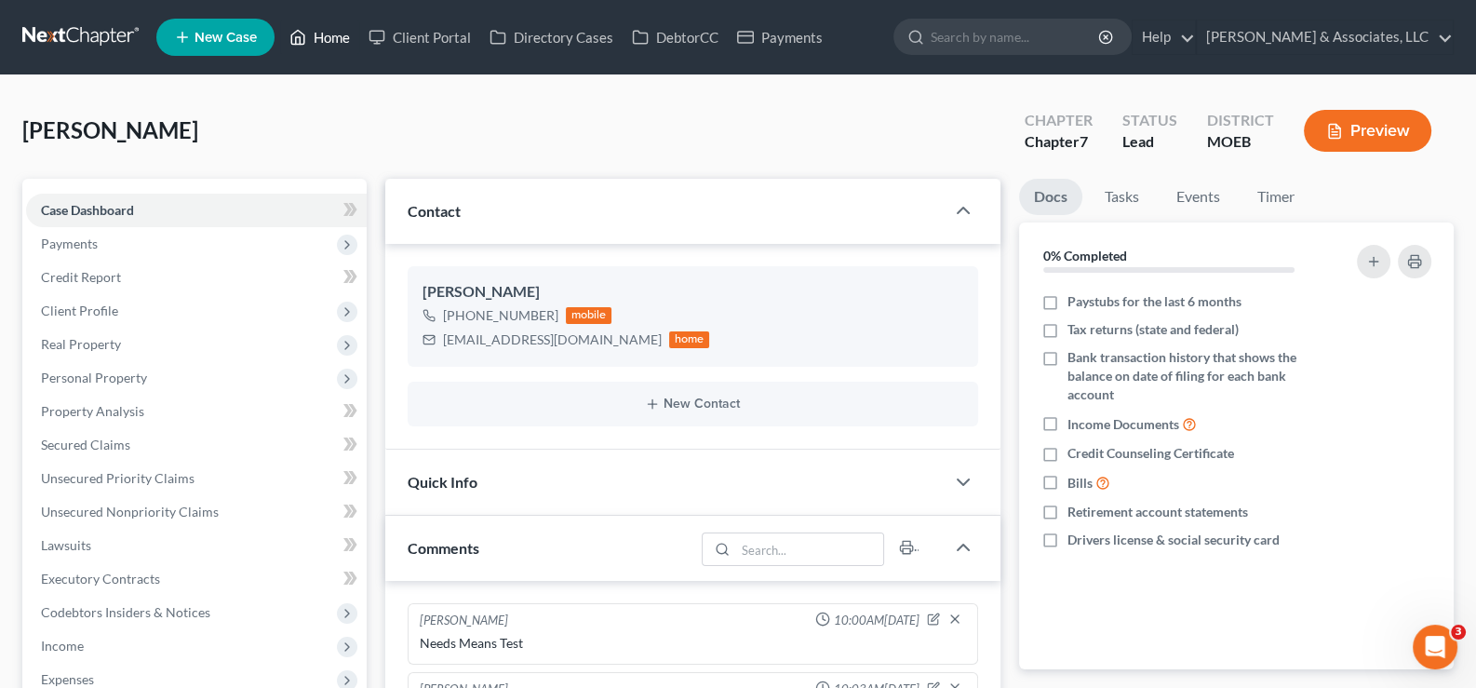
drag, startPoint x: 324, startPoint y: 32, endPoint x: 619, endPoint y: 111, distance: 305.5
click at [325, 32] on link "Home" at bounding box center [319, 37] width 79 height 34
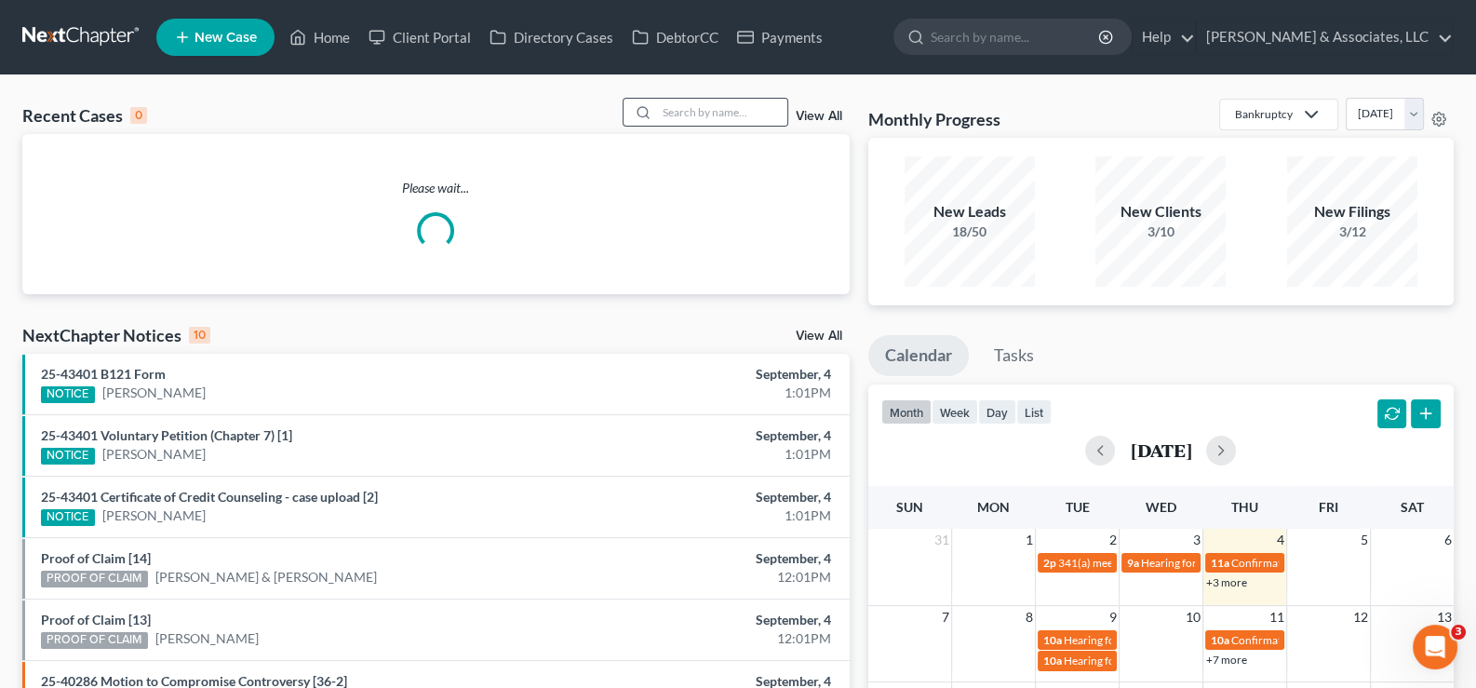
click at [651, 102] on div at bounding box center [641, 112] width 34 height 27
click at [698, 105] on input "search" at bounding box center [722, 112] width 130 height 27
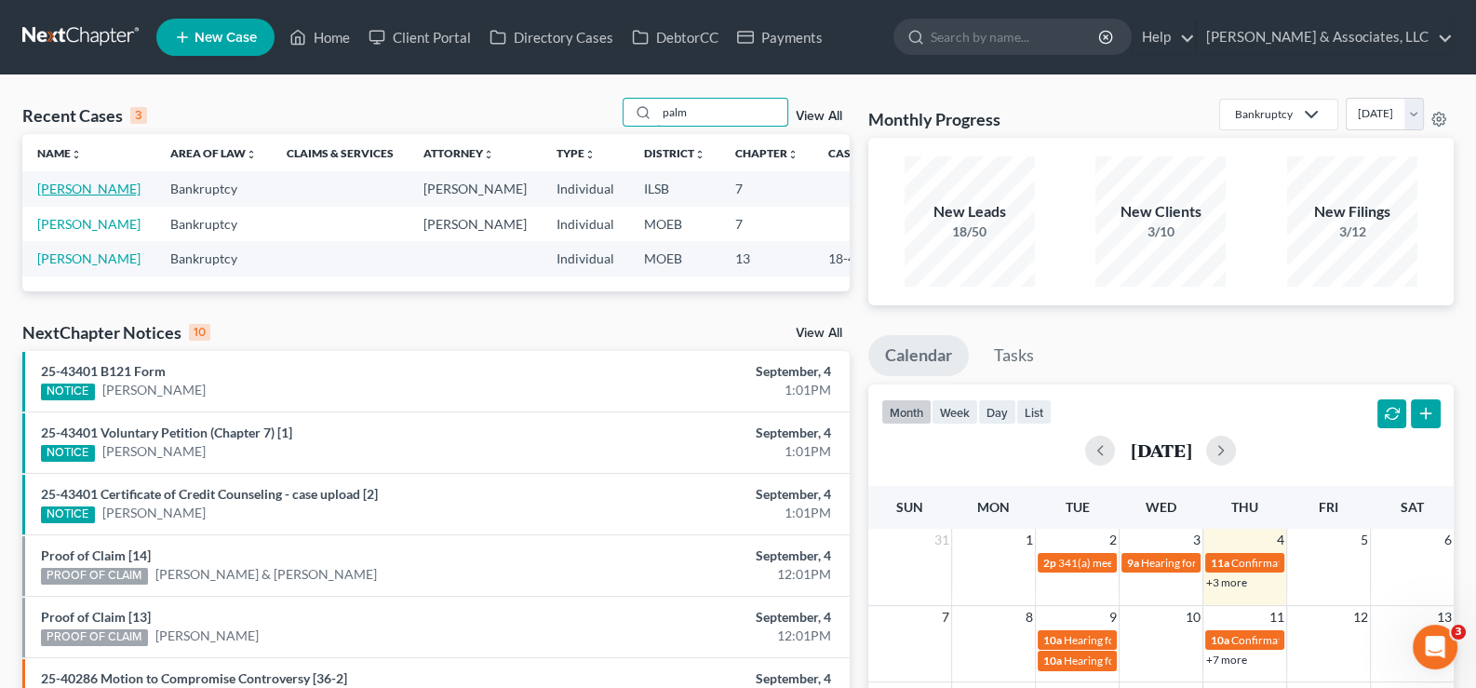
type input "palm"
click at [57, 196] on link "Palmer, Anitra" at bounding box center [88, 189] width 103 height 16
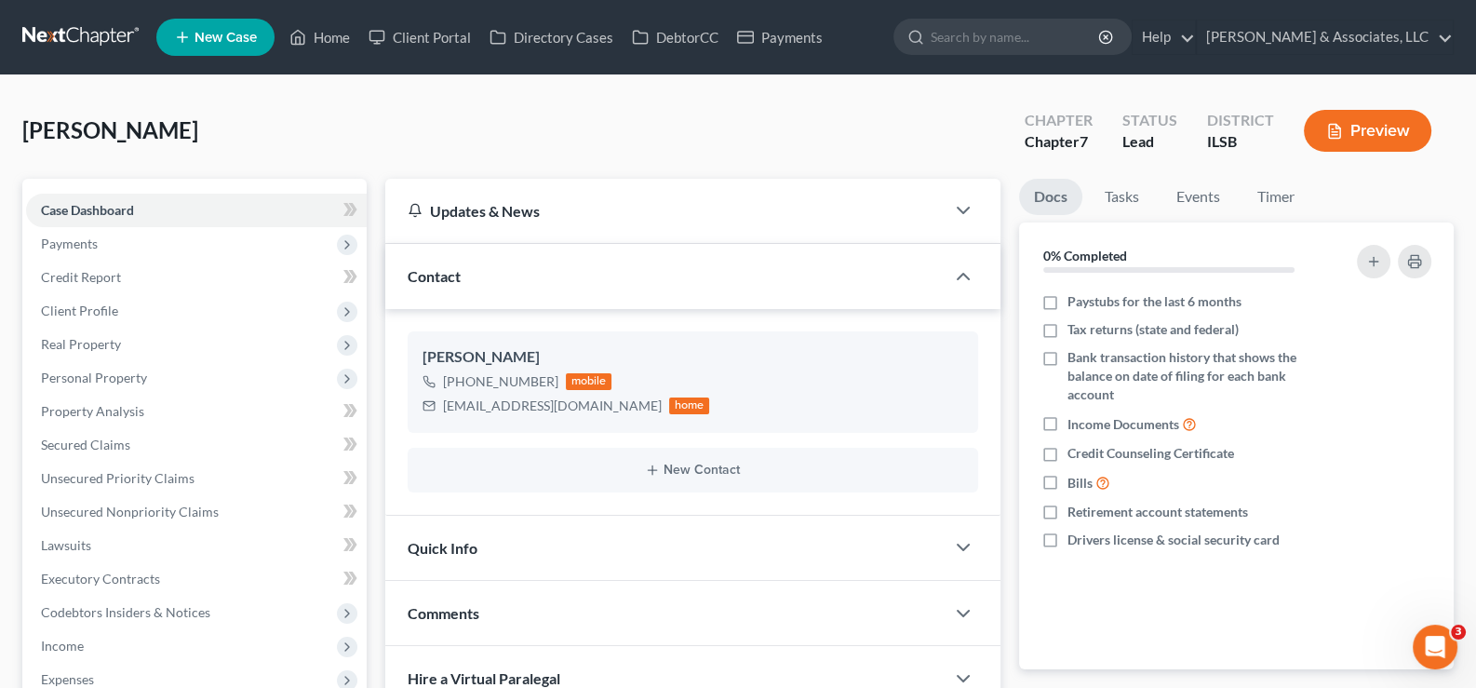
scroll to position [333, 0]
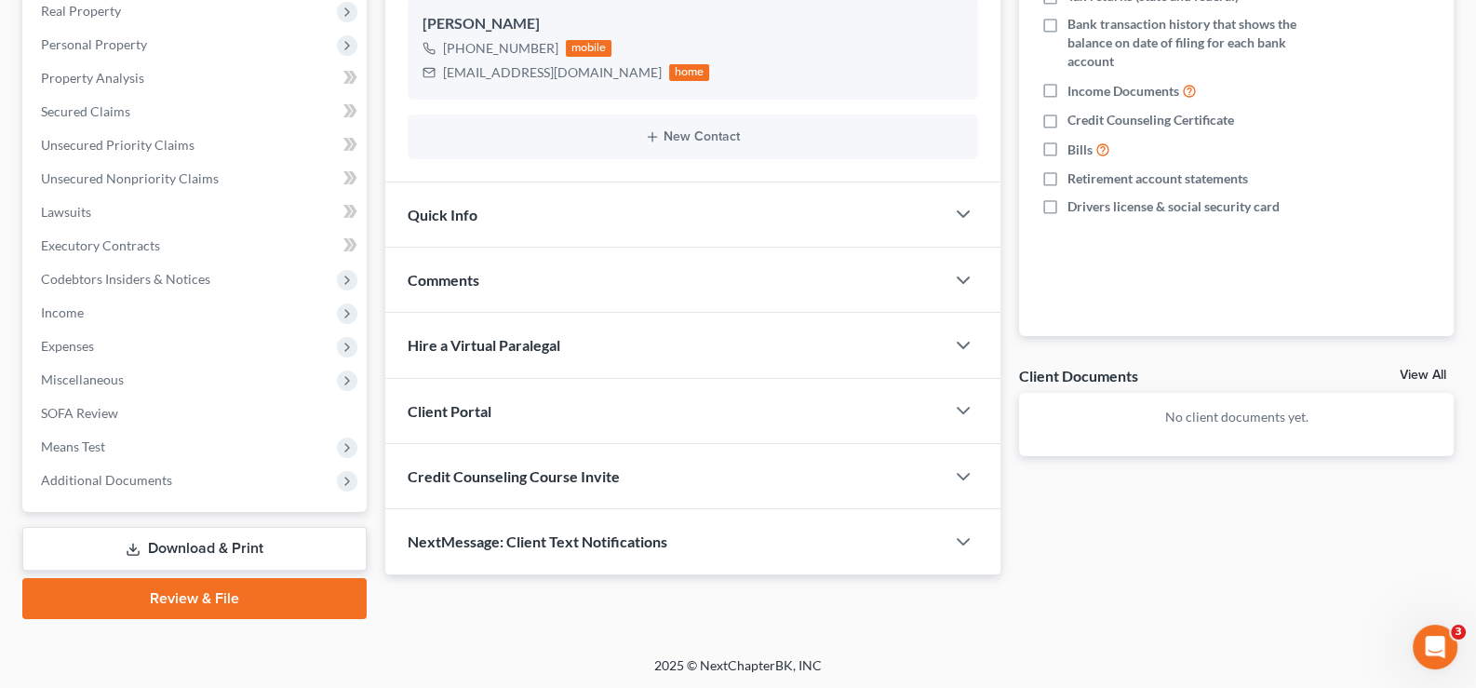
click at [467, 413] on span "Client Portal" at bounding box center [450, 411] width 84 height 18
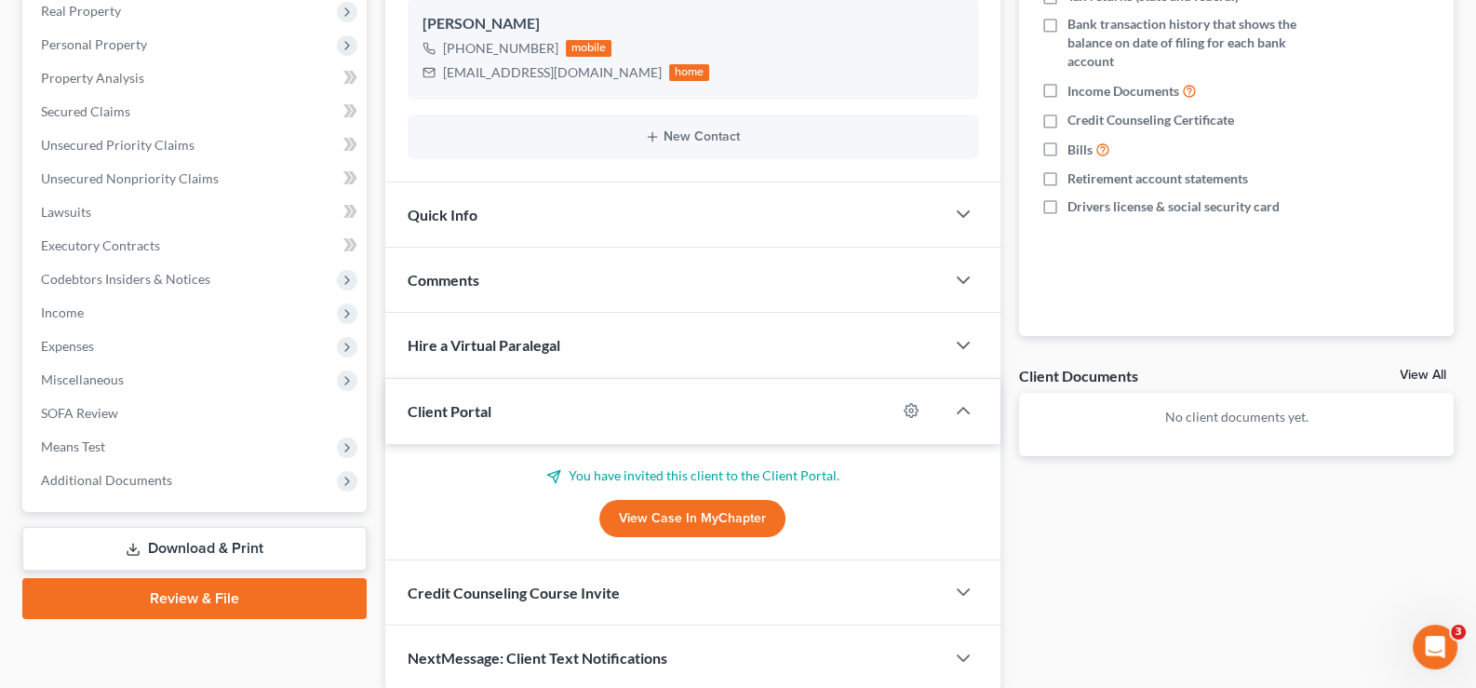
click at [467, 413] on span "Client Portal" at bounding box center [450, 411] width 84 height 18
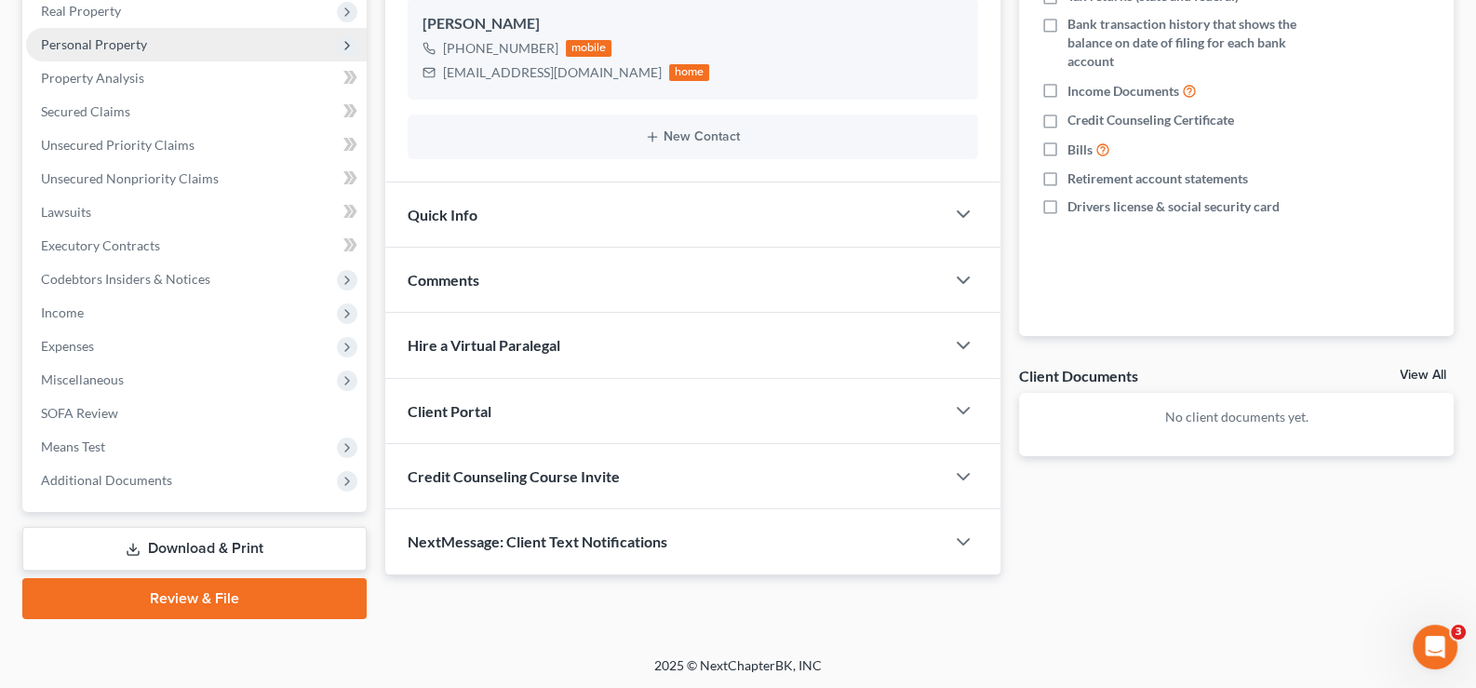
scroll to position [0, 0]
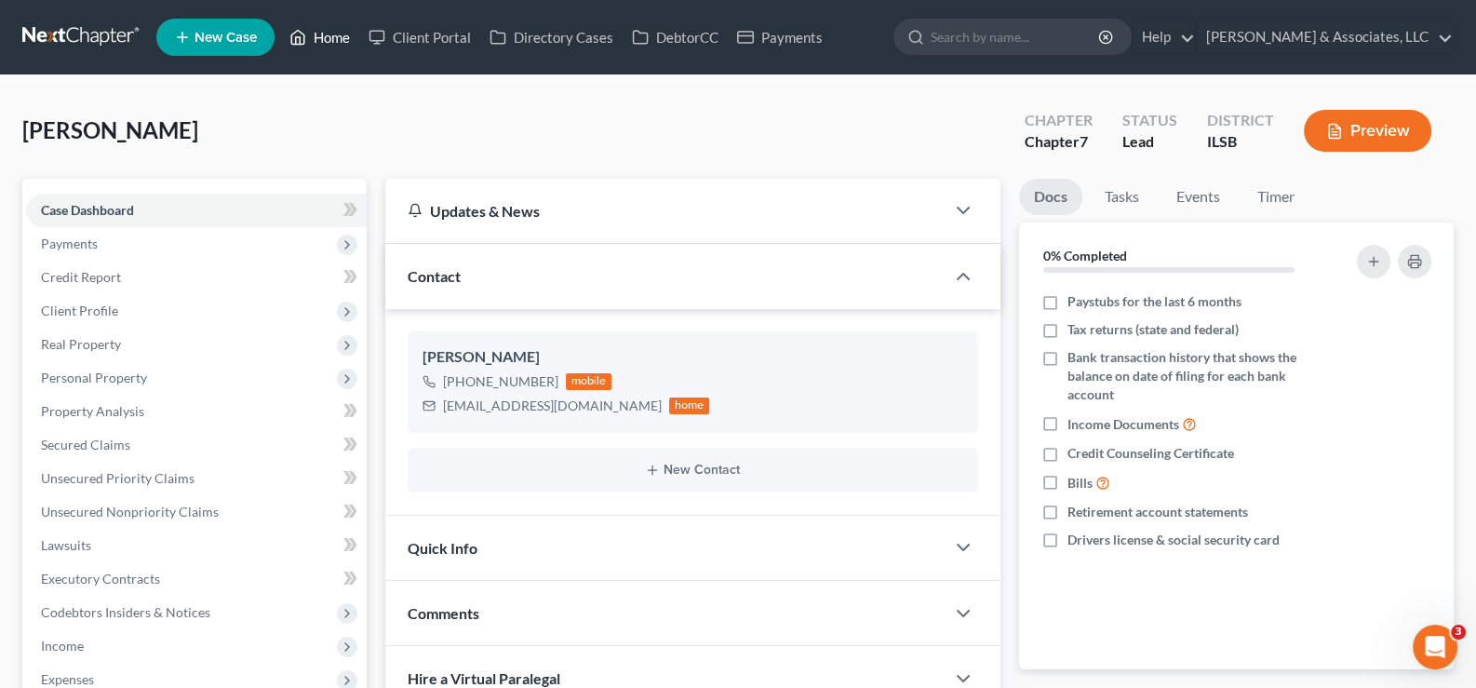
drag, startPoint x: 327, startPoint y: 47, endPoint x: 652, endPoint y: 109, distance: 331.5
click at [327, 47] on link "Home" at bounding box center [319, 37] width 79 height 34
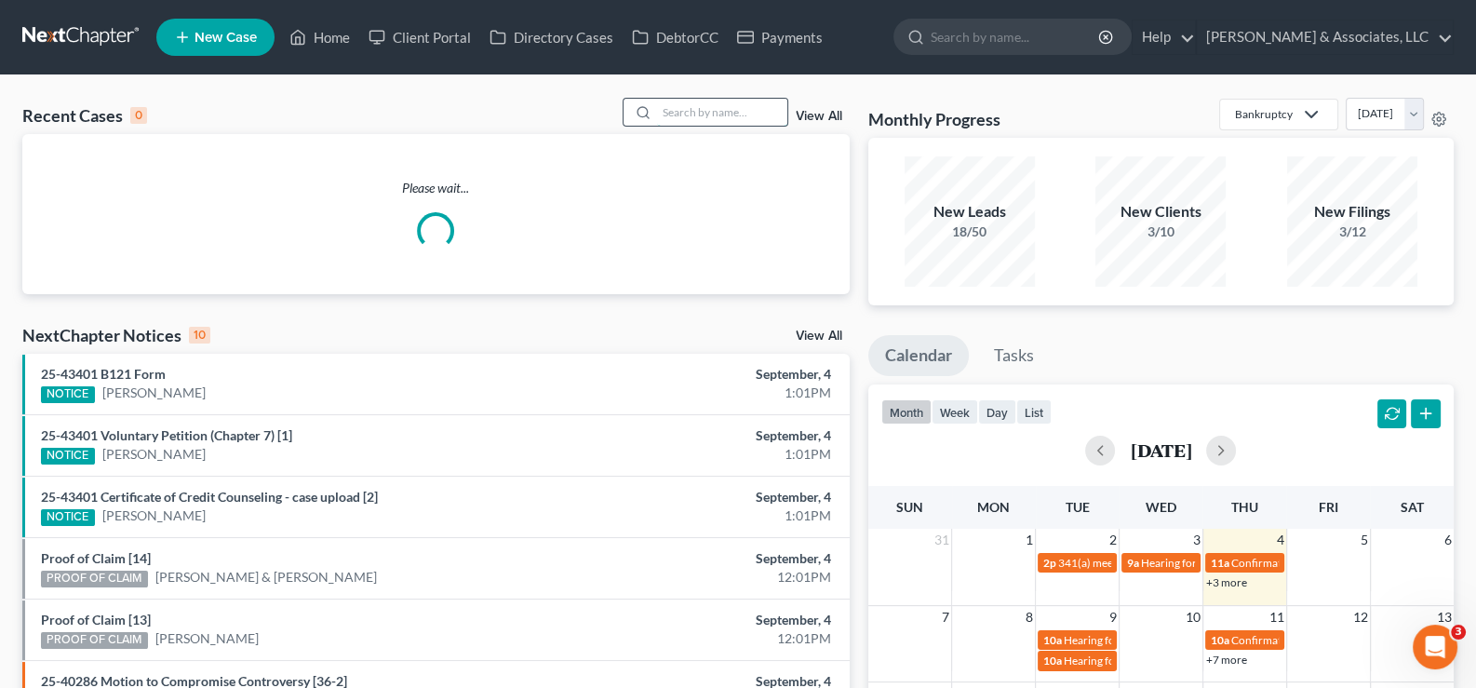
click at [676, 115] on input "search" at bounding box center [722, 112] width 130 height 27
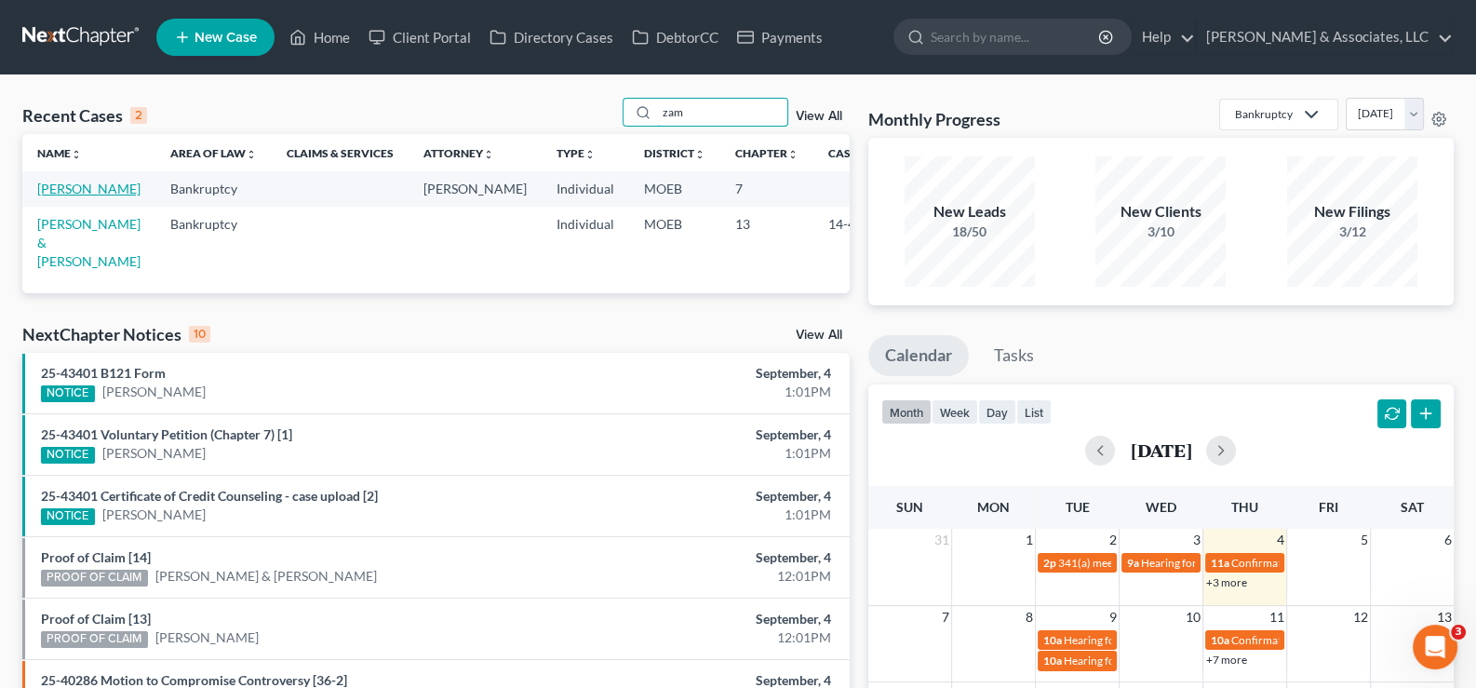
type input "zam"
click at [54, 182] on link "Zamora, Carlos" at bounding box center [88, 189] width 103 height 16
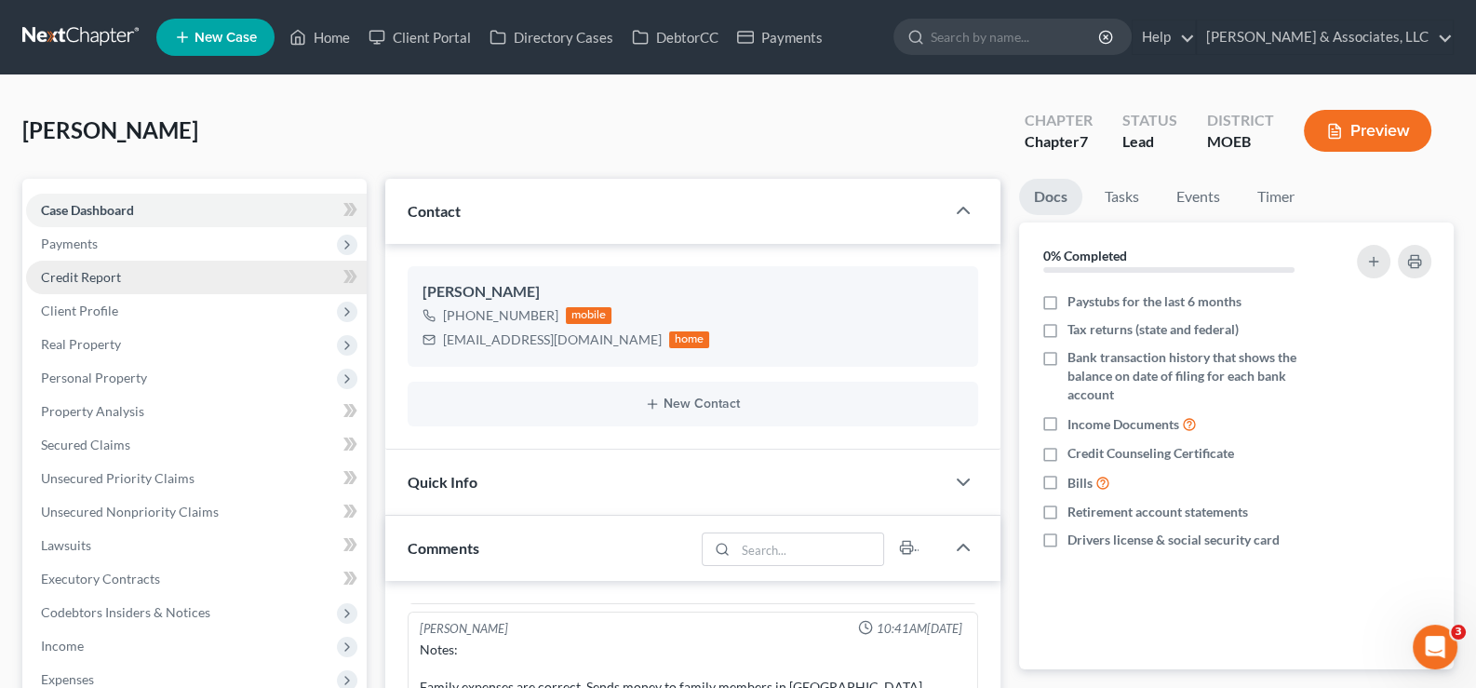
drag, startPoint x: 58, startPoint y: 241, endPoint x: 120, endPoint y: 278, distance: 72.6
click at [58, 241] on span "Payments" at bounding box center [69, 243] width 57 height 16
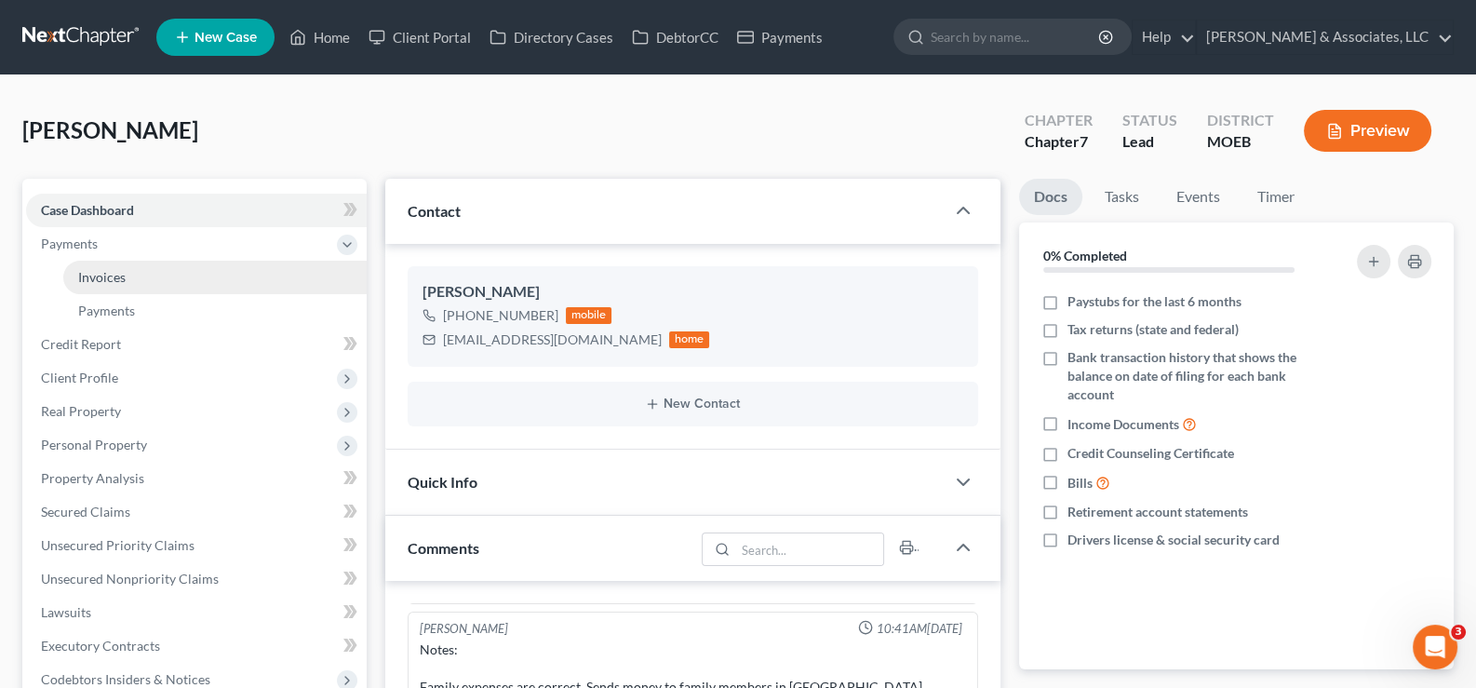
click at [101, 273] on span "Invoices" at bounding box center [101, 277] width 47 height 16
